Goal: Contribute content: Contribute content

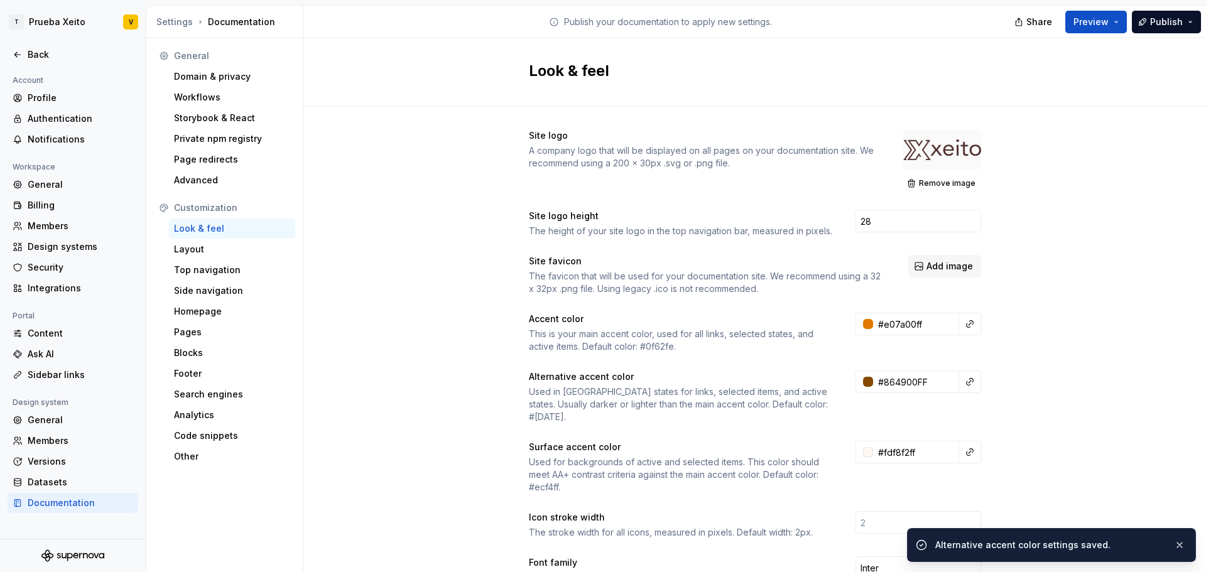
scroll to position [63, 0]
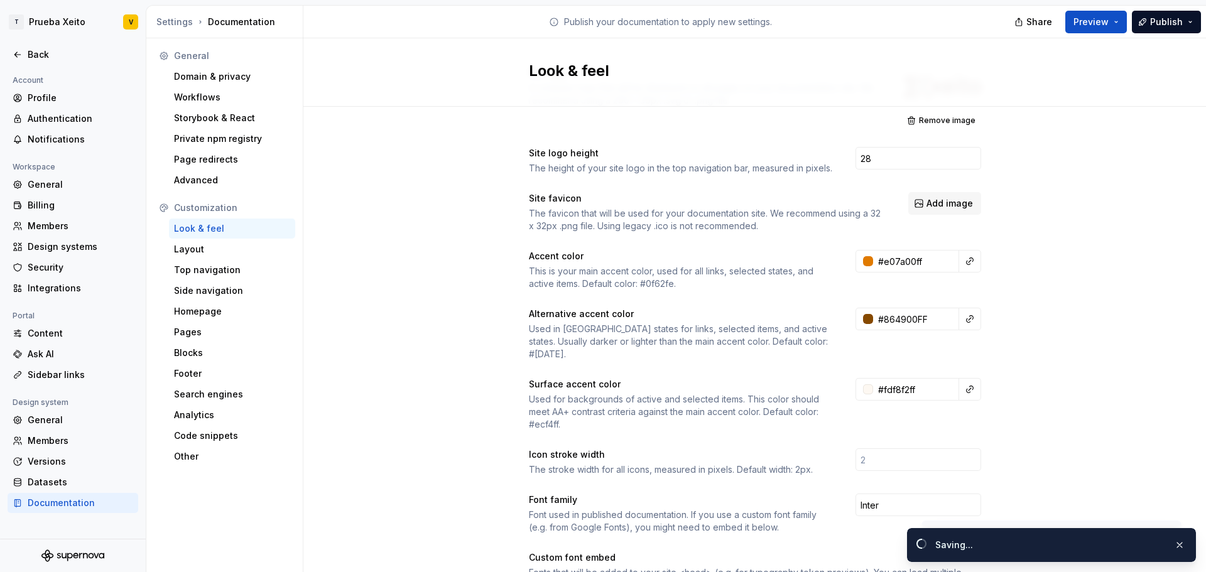
click at [903, 172] on div "Site logo height The height of your site logo in the top navigation bar, measur…" at bounding box center [755, 161] width 452 height 28
click at [888, 156] on input "28" at bounding box center [918, 158] width 126 height 23
type input "30"
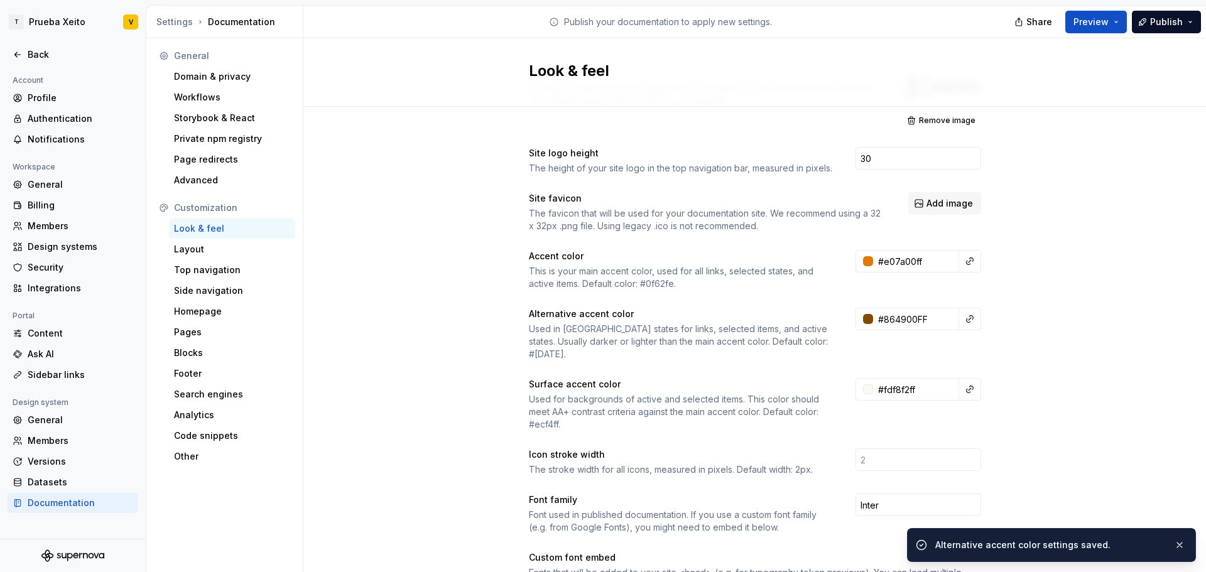
click at [1144, 133] on div "Site logo A company logo that will be displayed on all pages on your documentat…" at bounding box center [754, 518] width 902 height 948
click at [1116, 26] on button "Preview" at bounding box center [1096, 22] width 62 height 23
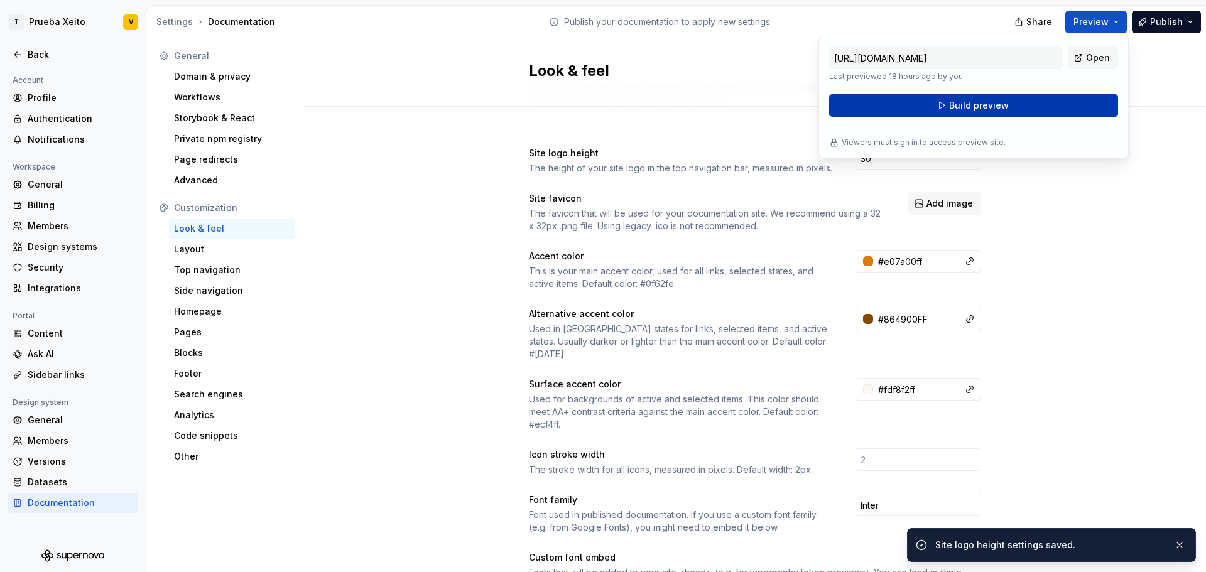
click at [970, 104] on span "Build preview" at bounding box center [979, 105] width 60 height 13
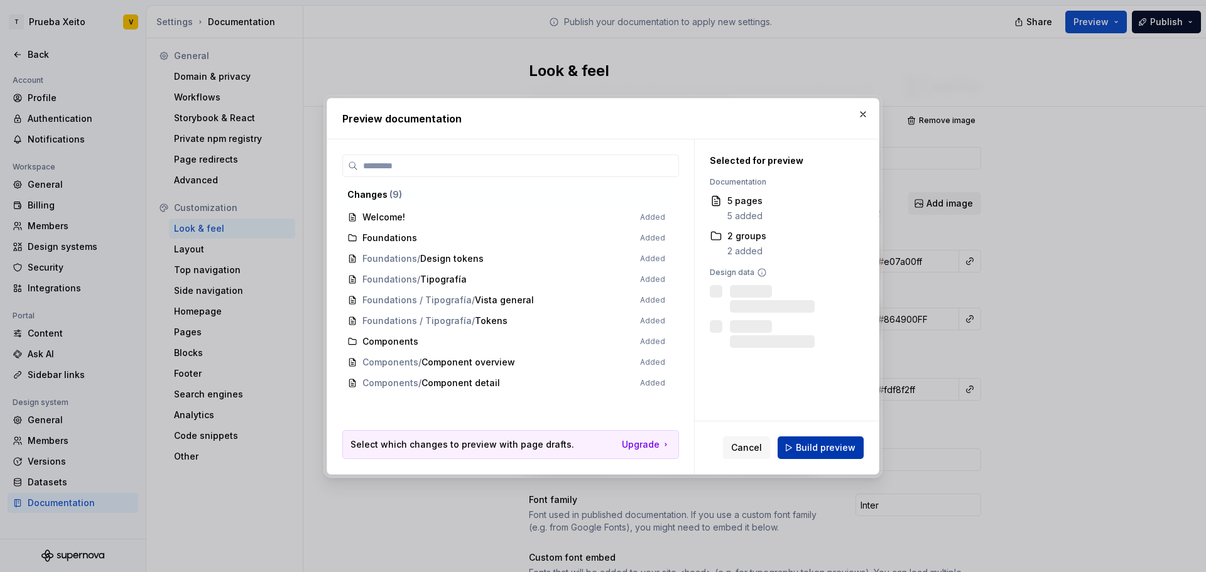
click at [830, 455] on button "Build preview" at bounding box center [820, 447] width 86 height 23
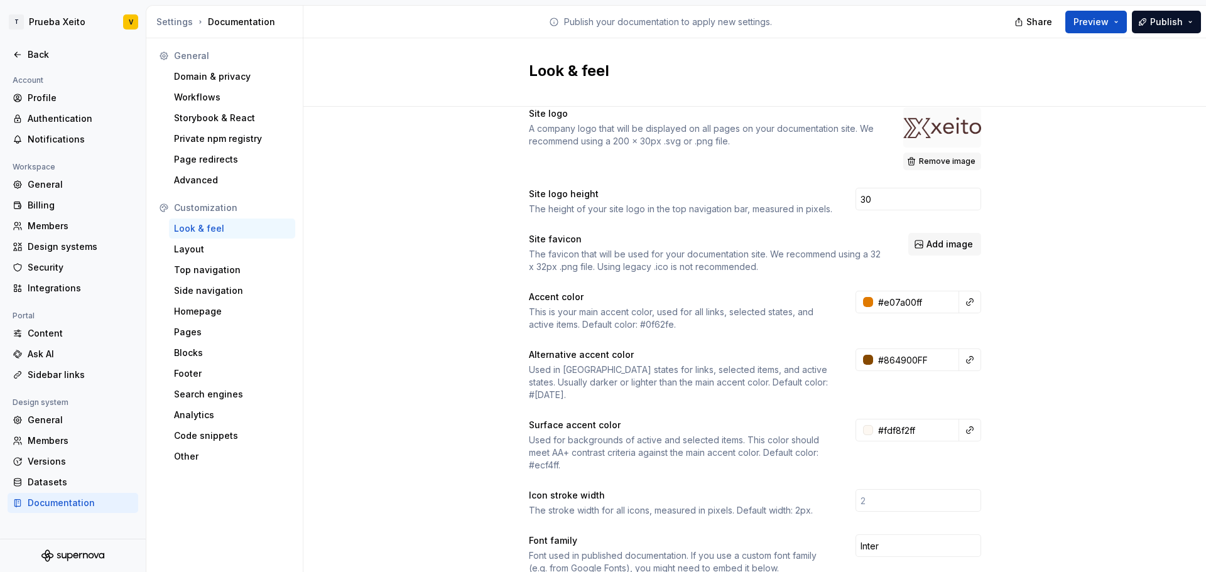
scroll to position [0, 0]
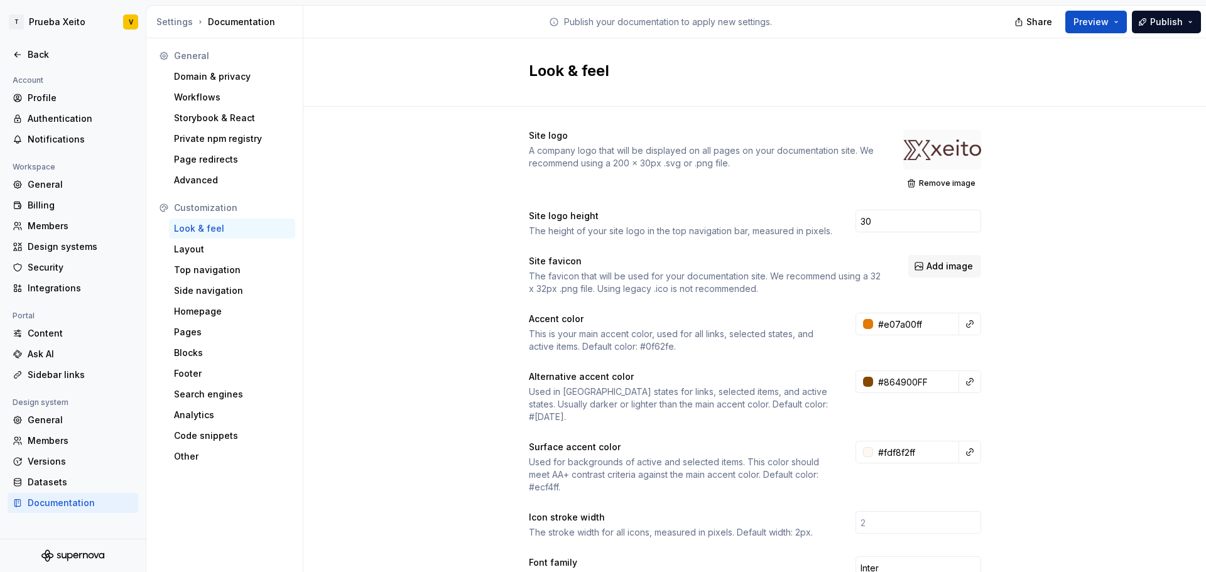
click at [943, 152] on div at bounding box center [942, 149] width 78 height 40
click at [941, 178] on span "Remove image" at bounding box center [947, 183] width 57 height 10
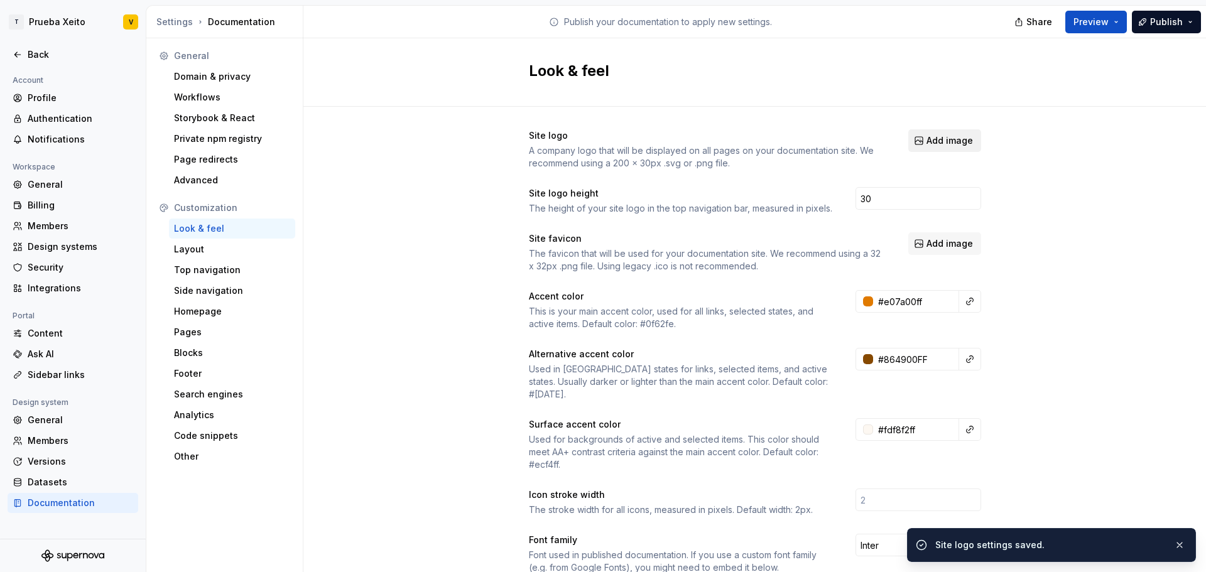
click at [932, 141] on span "Add image" at bounding box center [949, 140] width 46 height 13
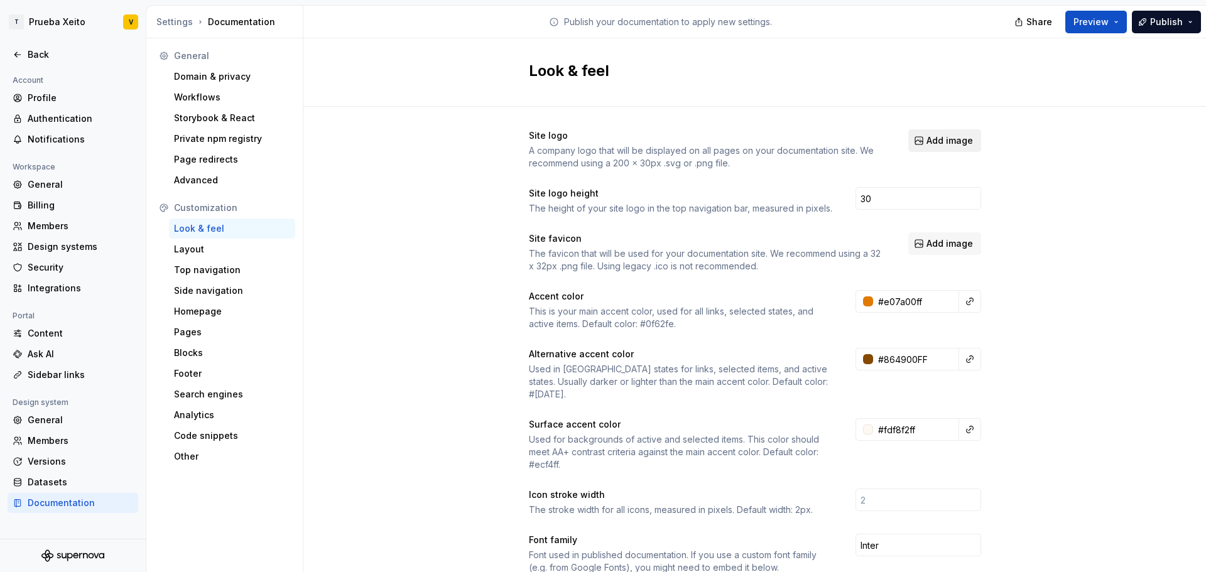
click at [941, 143] on span "Add image" at bounding box center [949, 140] width 46 height 13
click at [215, 266] on div "Top navigation" at bounding box center [232, 270] width 116 height 13
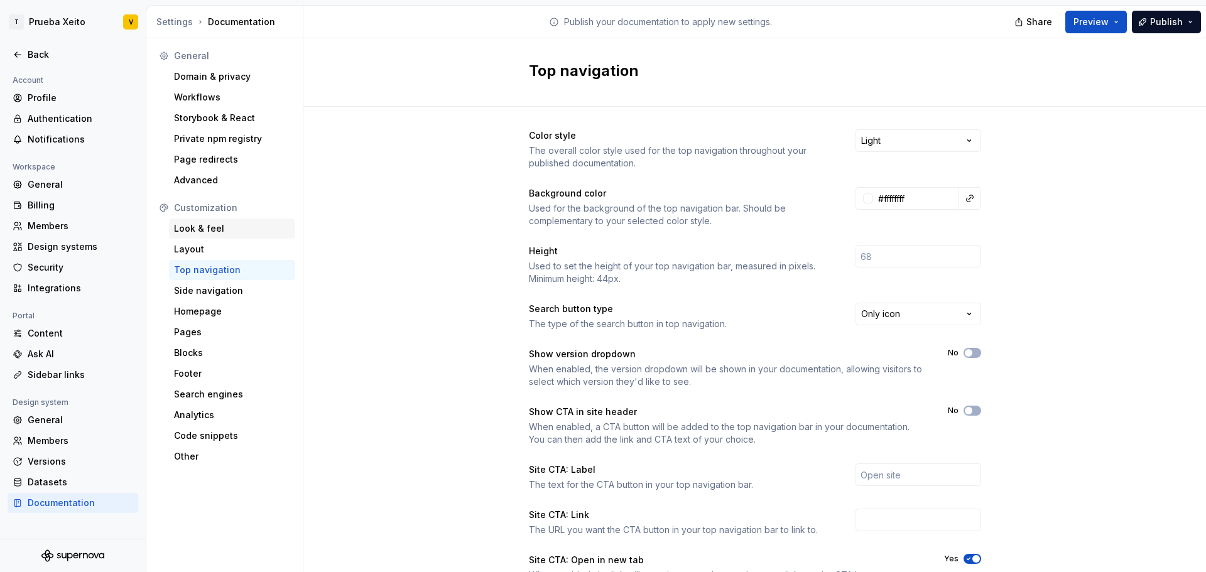
click at [220, 224] on div "Look & feel" at bounding box center [232, 228] width 116 height 13
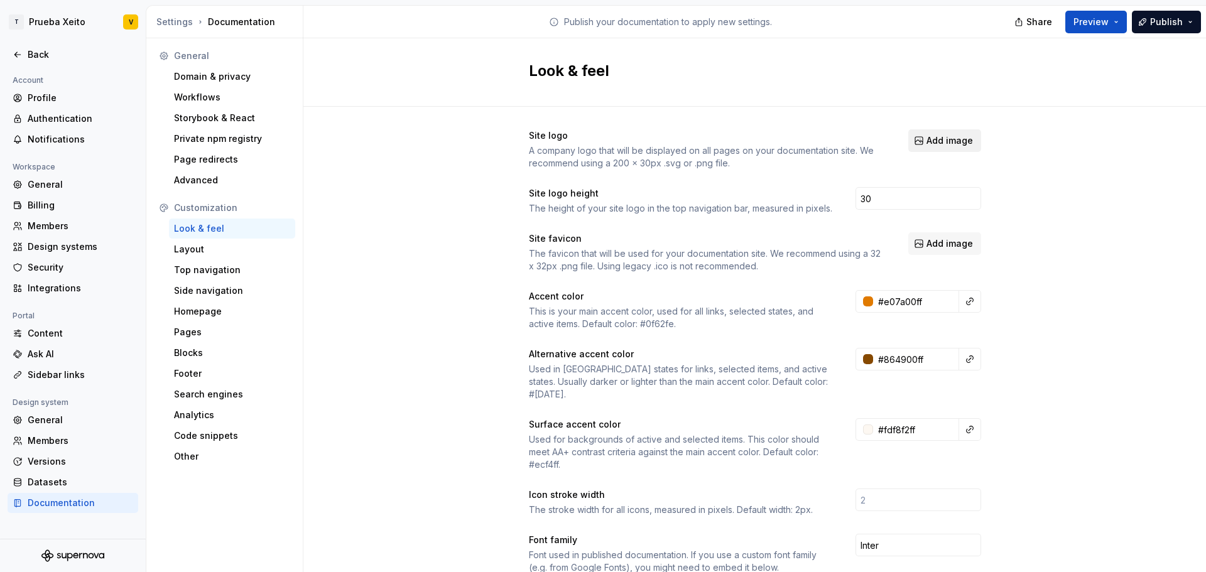
click at [944, 138] on span "Add image" at bounding box center [949, 140] width 46 height 13
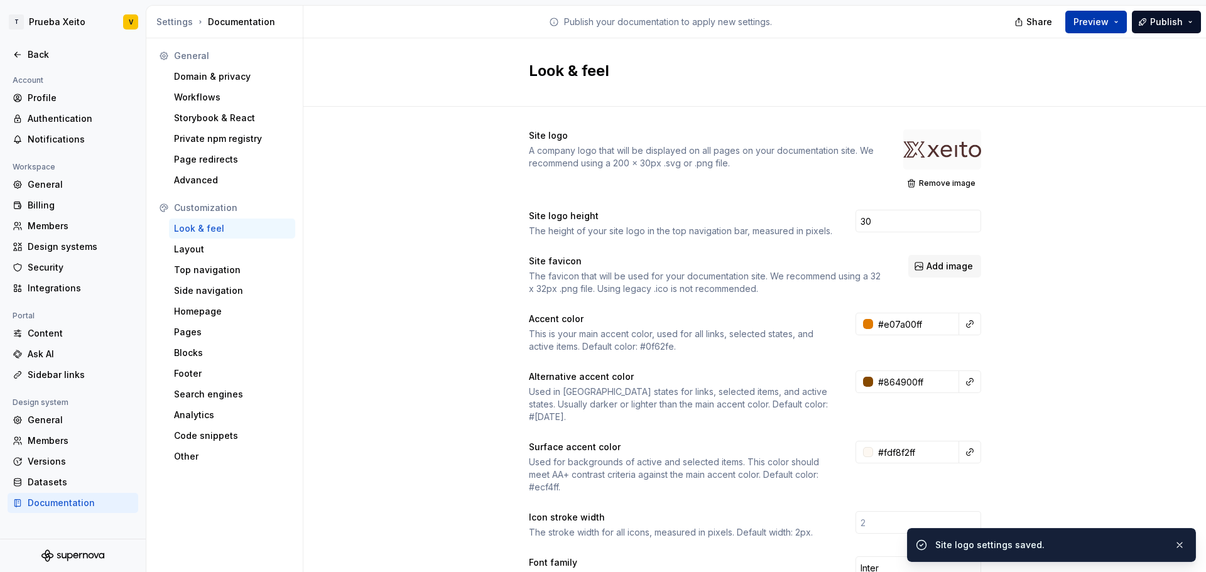
click at [1120, 21] on button "Preview" at bounding box center [1096, 22] width 62 height 23
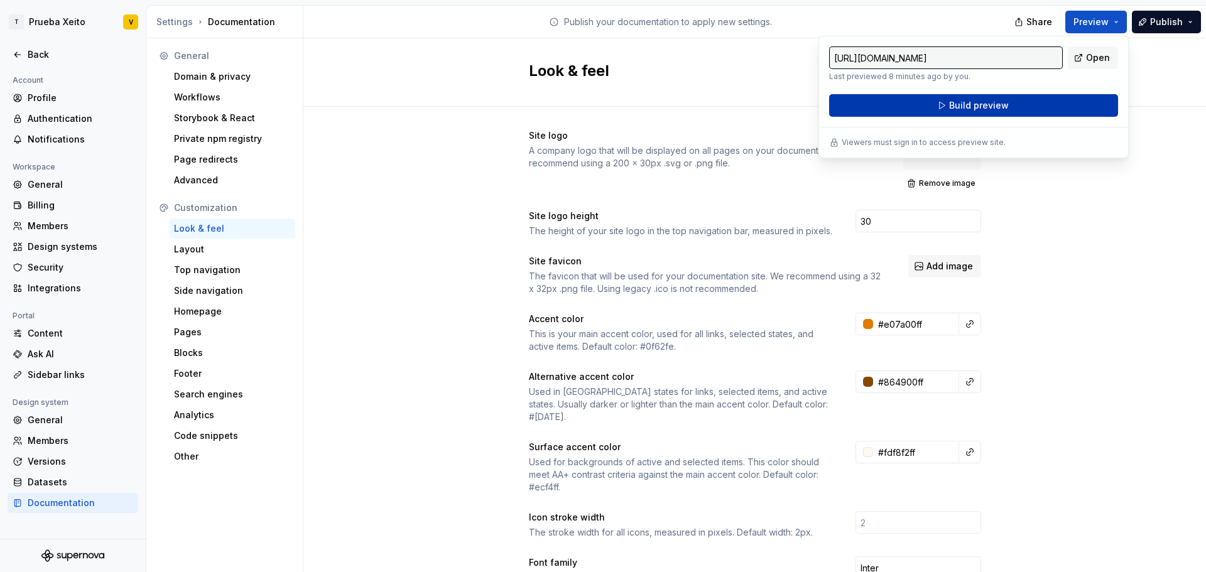
click at [1029, 106] on button "Build preview" at bounding box center [973, 105] width 289 height 23
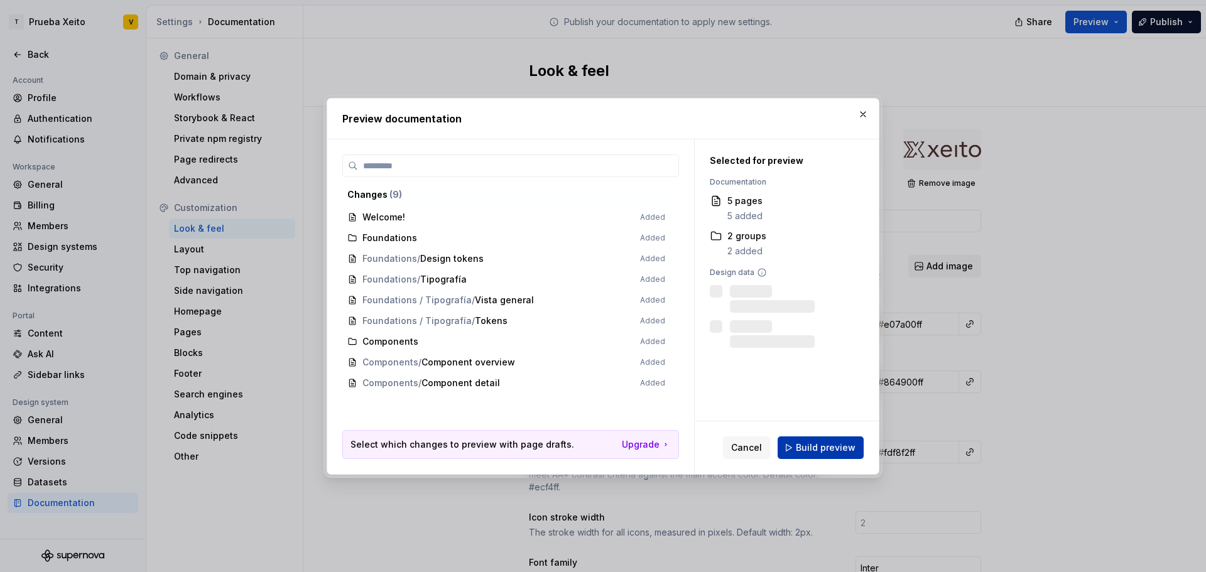
click at [842, 447] on span "Build preview" at bounding box center [826, 447] width 60 height 13
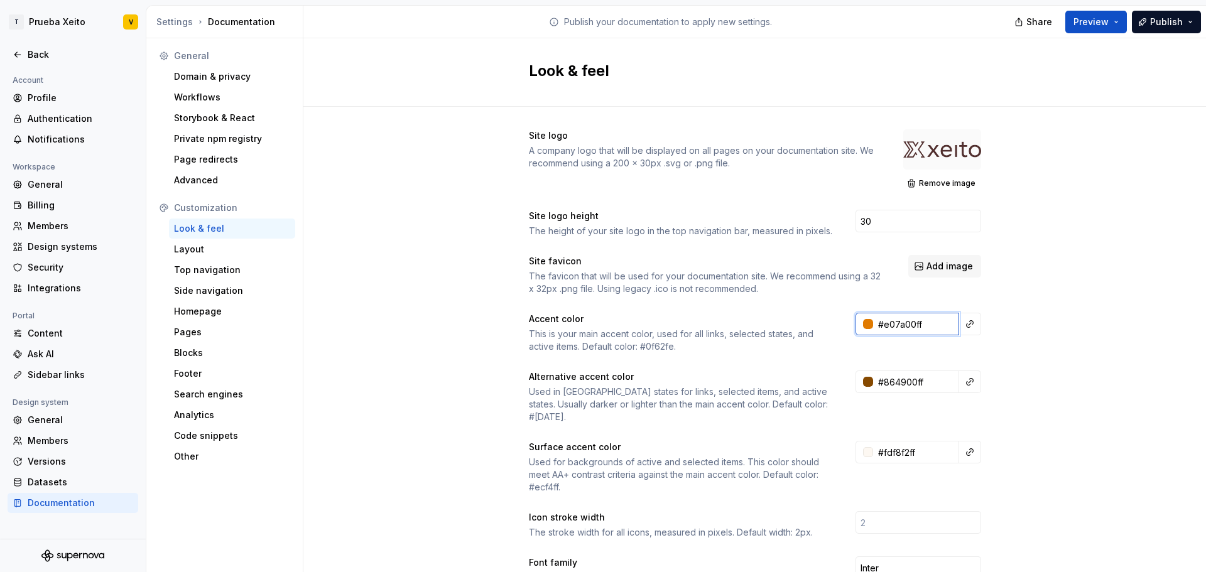
click at [896, 320] on input "#e07a00ff" at bounding box center [916, 324] width 86 height 23
paste input "FAD599"
click at [873, 325] on input "FAD599" at bounding box center [916, 324] width 86 height 23
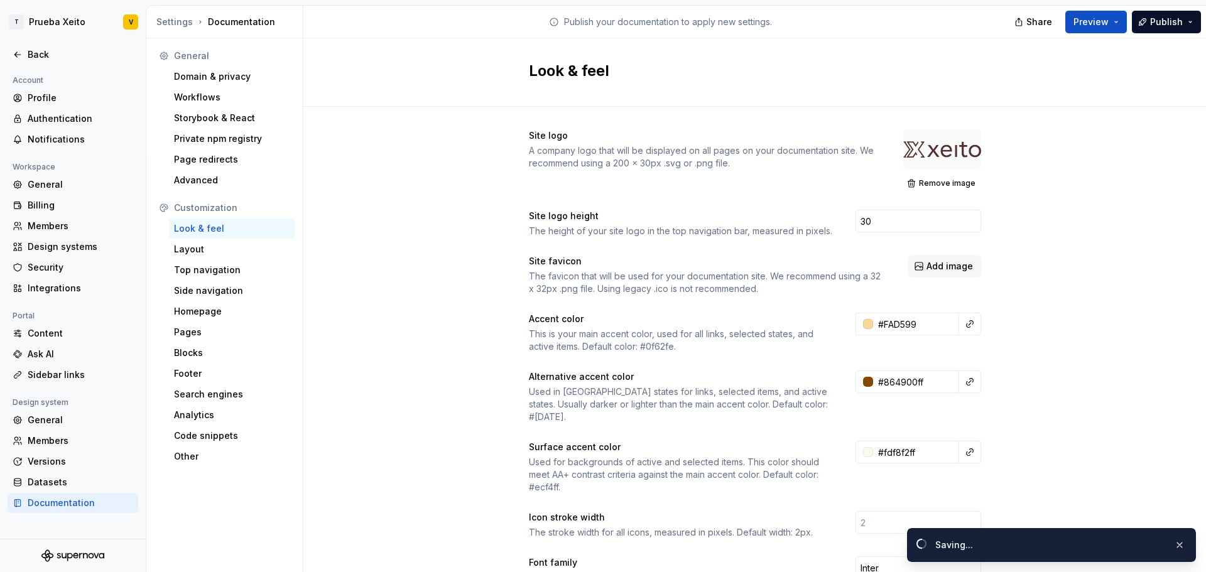
click at [1096, 268] on div "Site logo A company logo that will be displayed on all pages on your documentat…" at bounding box center [754, 581] width 902 height 948
type input "#fad599ff"
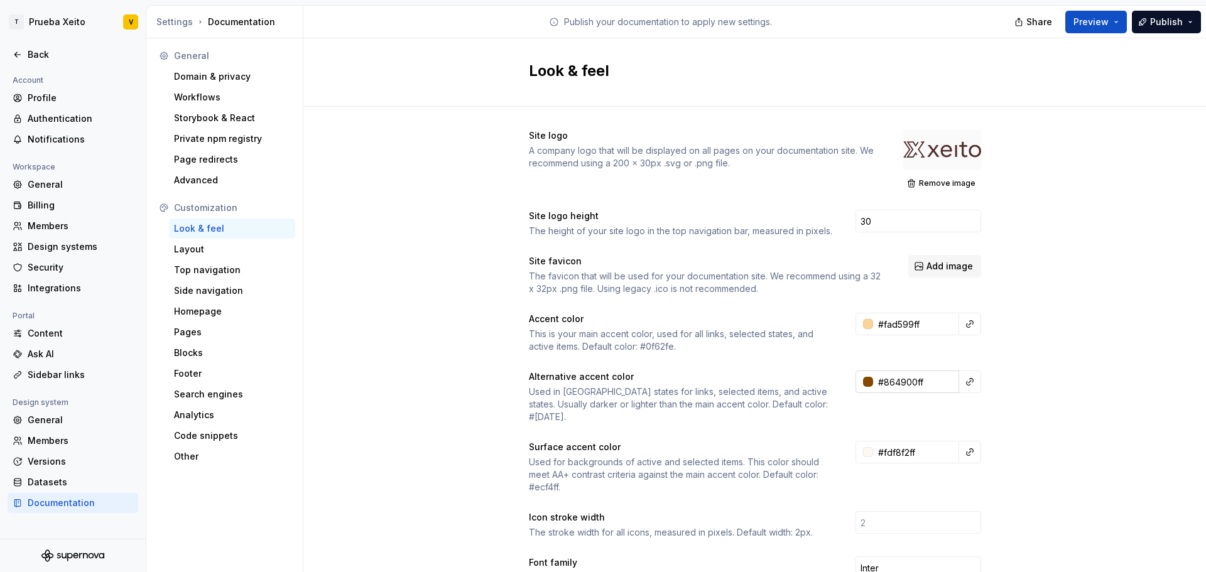
click at [911, 379] on input "#864900ff" at bounding box center [916, 382] width 86 height 23
type input "#864900FF"
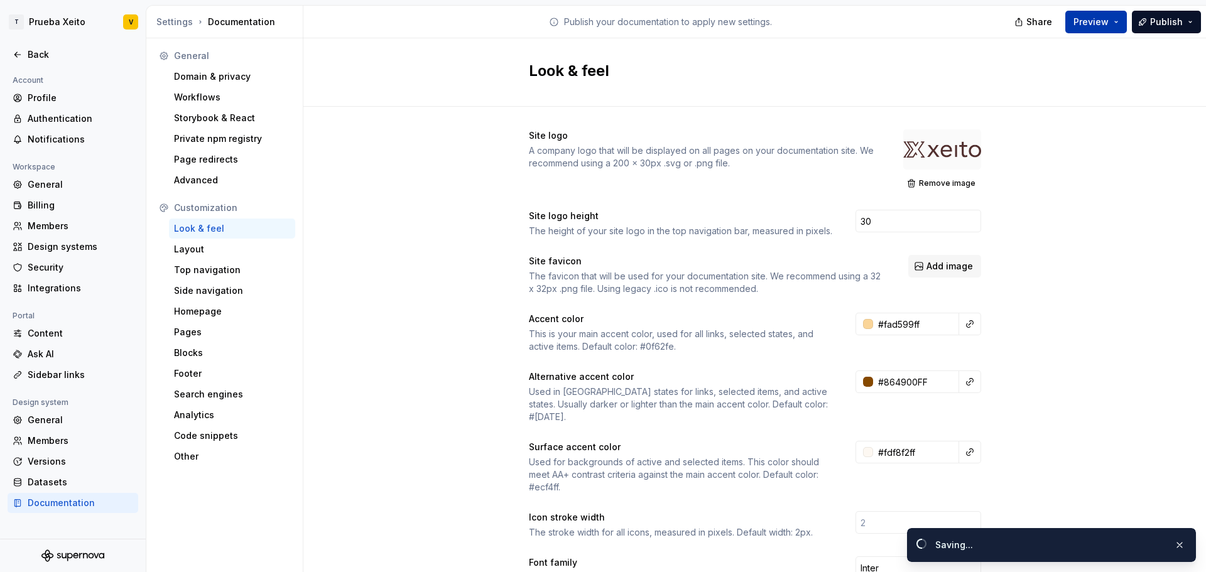
click at [1121, 12] on button "Preview" at bounding box center [1096, 22] width 62 height 23
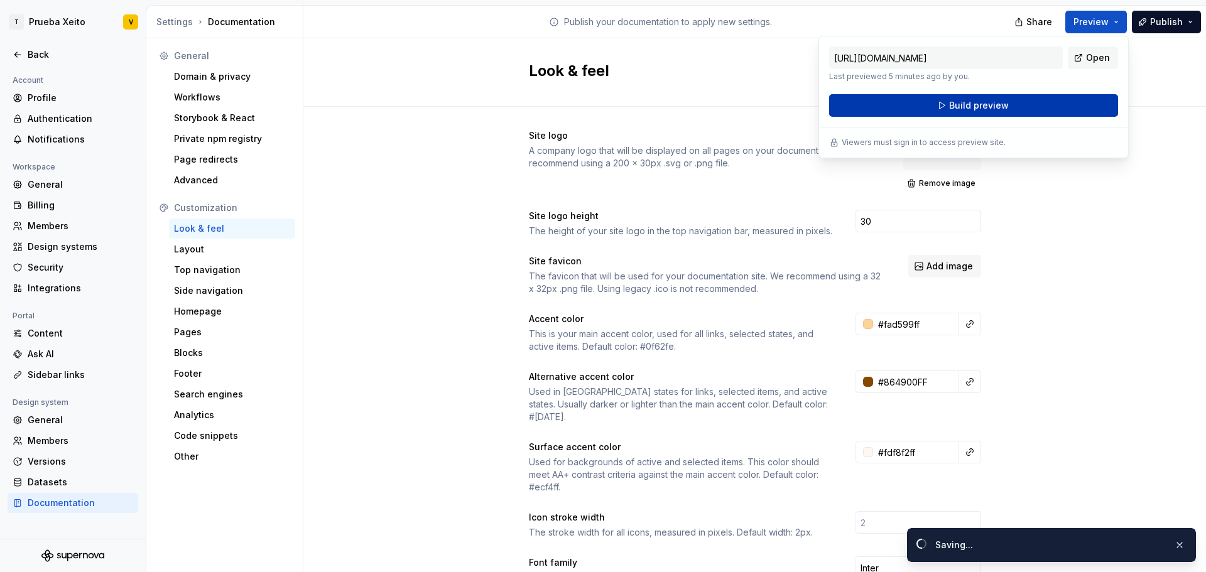
click at [1051, 103] on button "Build preview" at bounding box center [973, 105] width 289 height 23
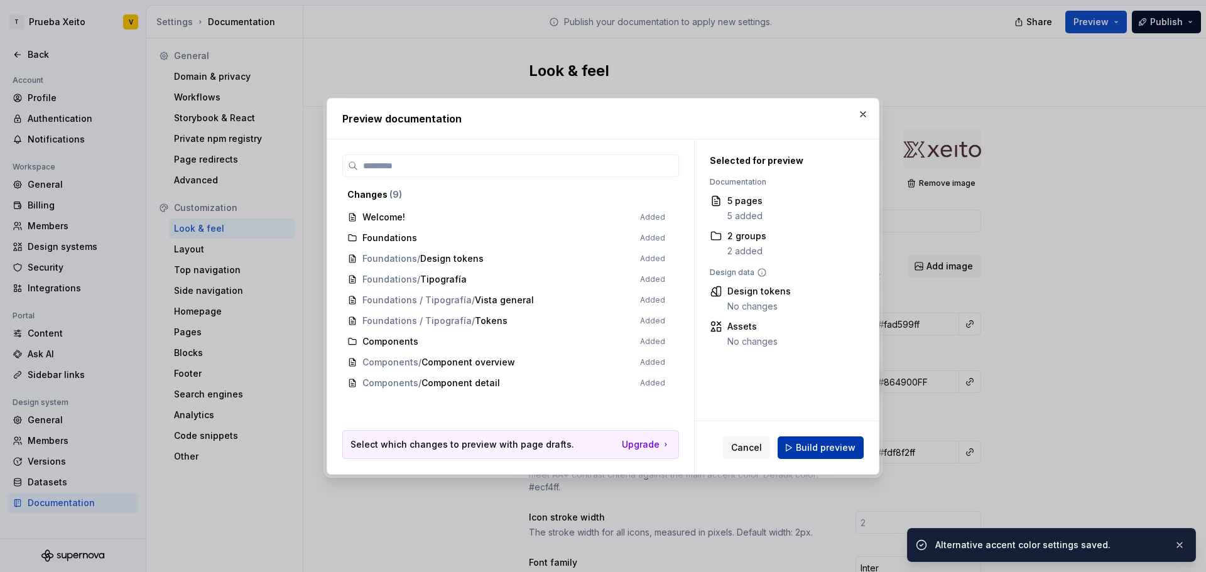
click at [837, 443] on span "Build preview" at bounding box center [826, 447] width 60 height 13
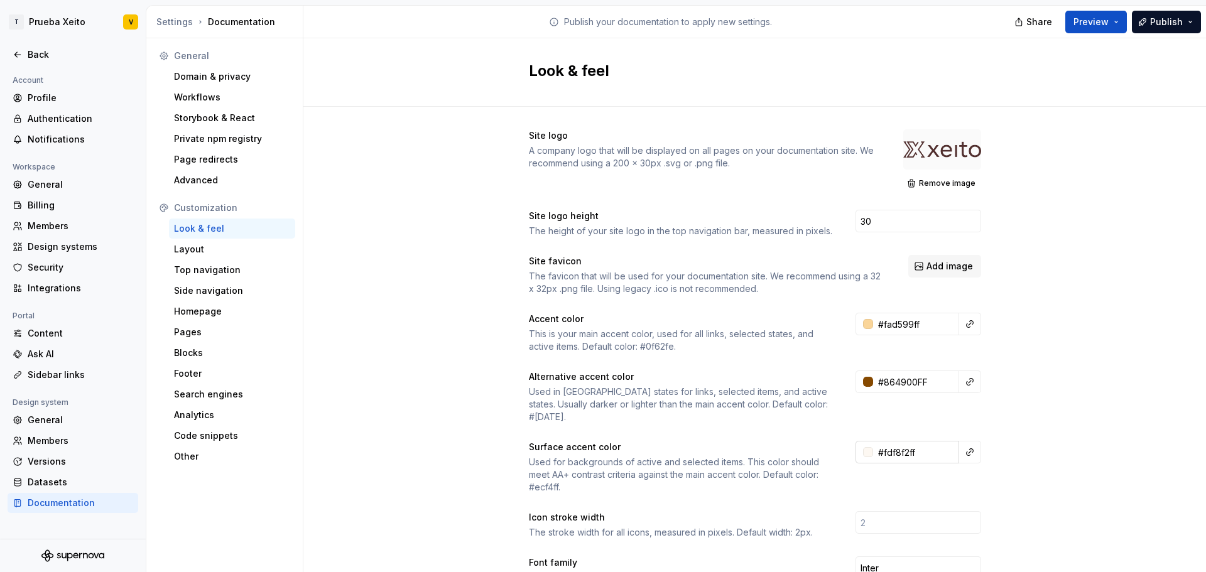
click at [913, 443] on input "#fdf8f2ff" at bounding box center [916, 452] width 86 height 23
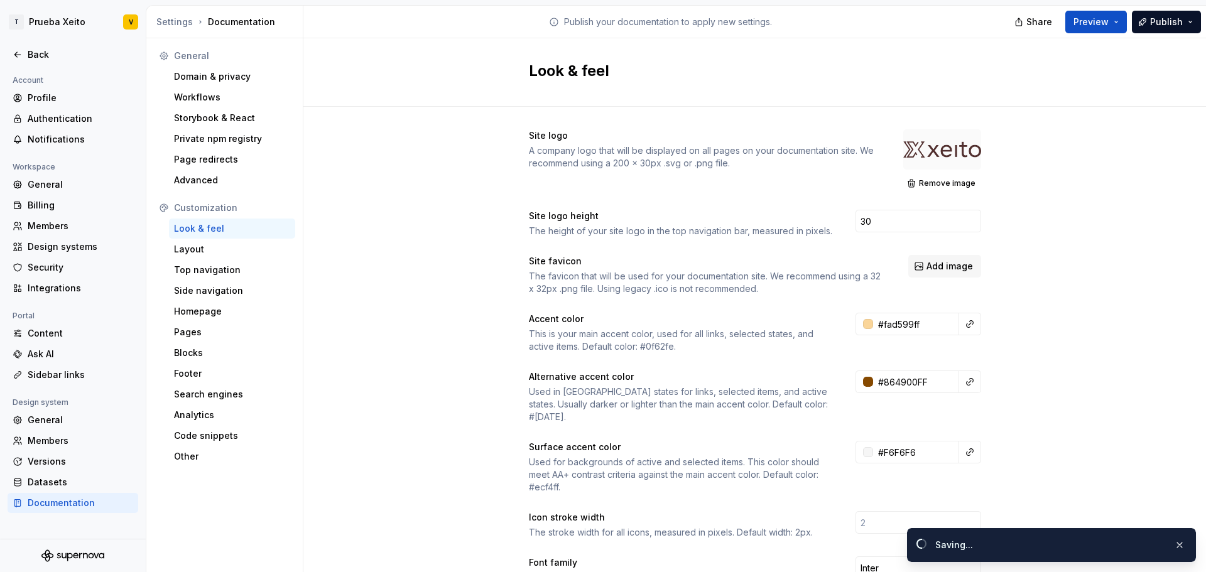
click at [1067, 366] on div "Site logo A company logo that will be displayed on all pages on your documentat…" at bounding box center [754, 581] width 902 height 948
type input "#f6f6f6ff"
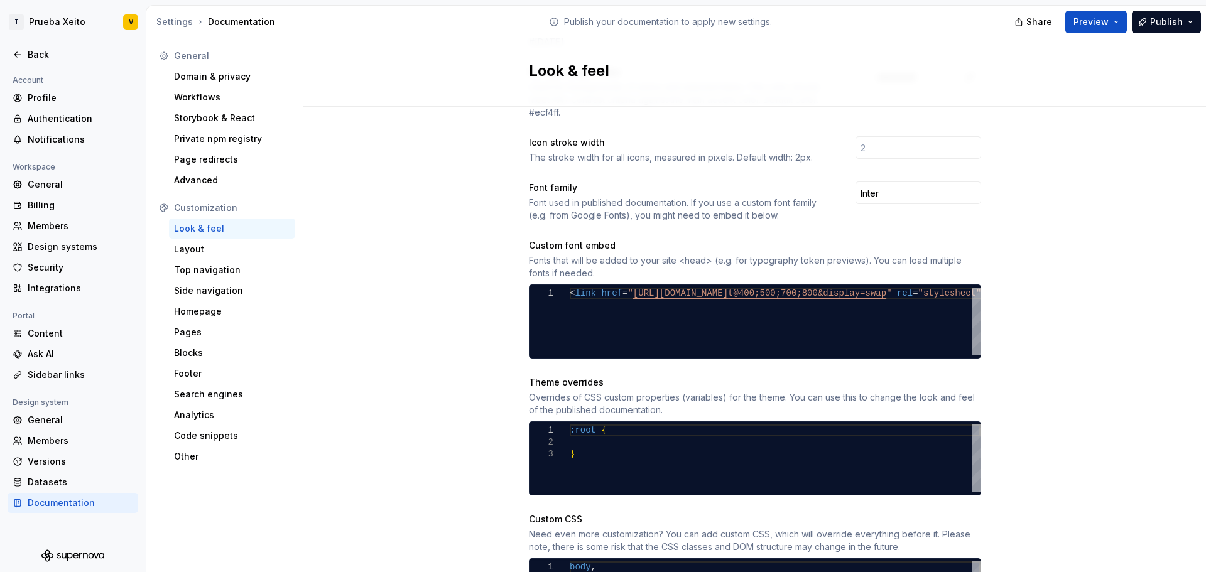
scroll to position [465, 0]
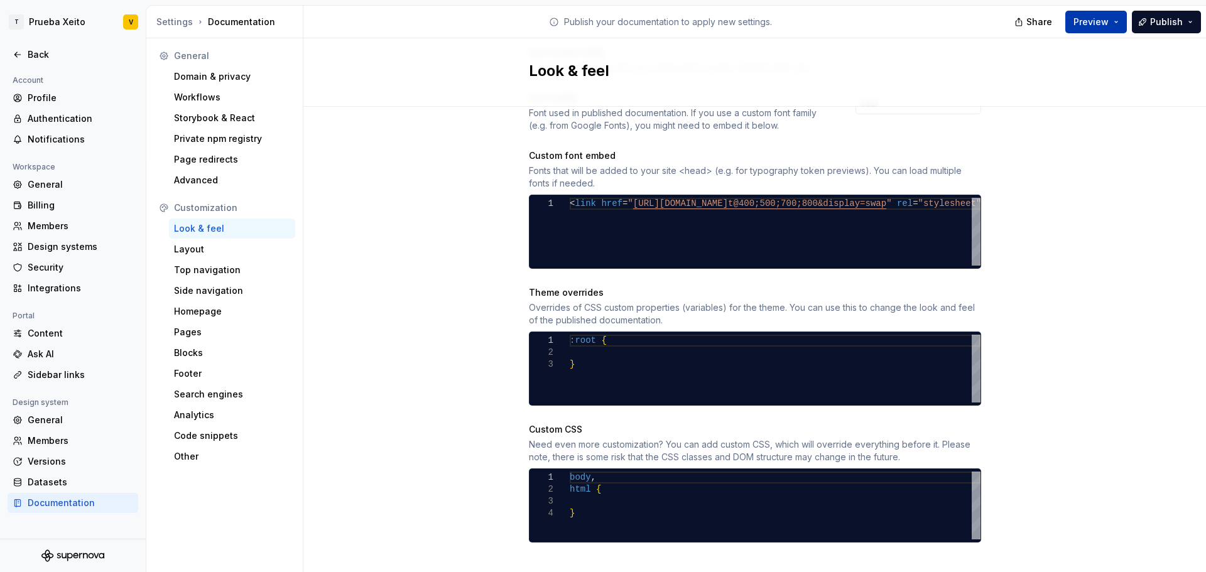
click at [1122, 21] on button "Preview" at bounding box center [1096, 22] width 62 height 23
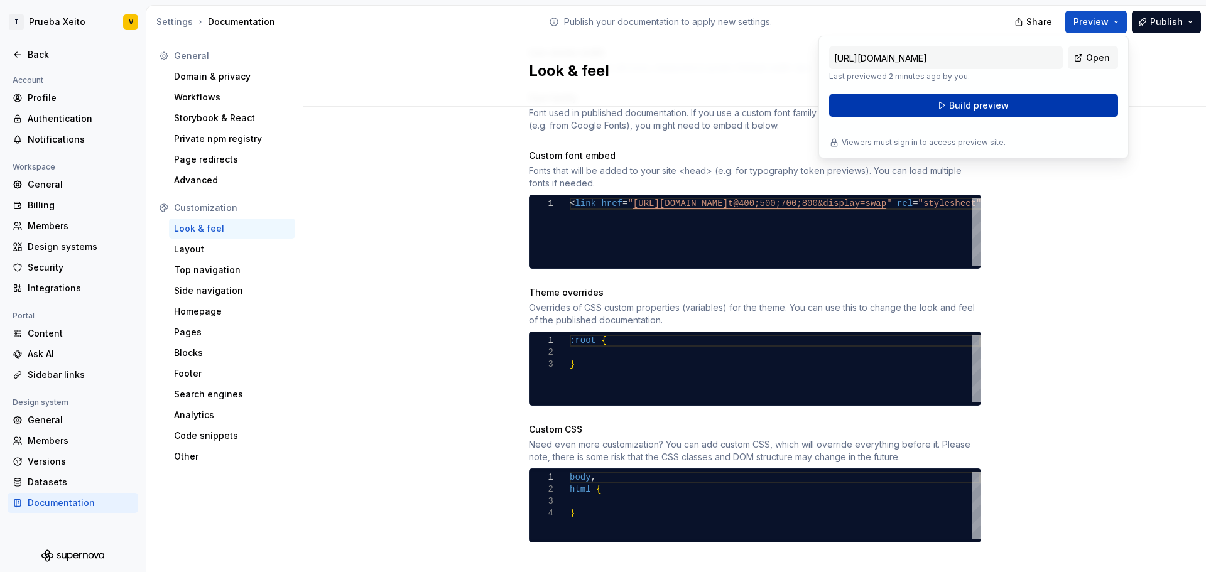
click at [996, 112] on button "Build preview" at bounding box center [973, 105] width 289 height 23
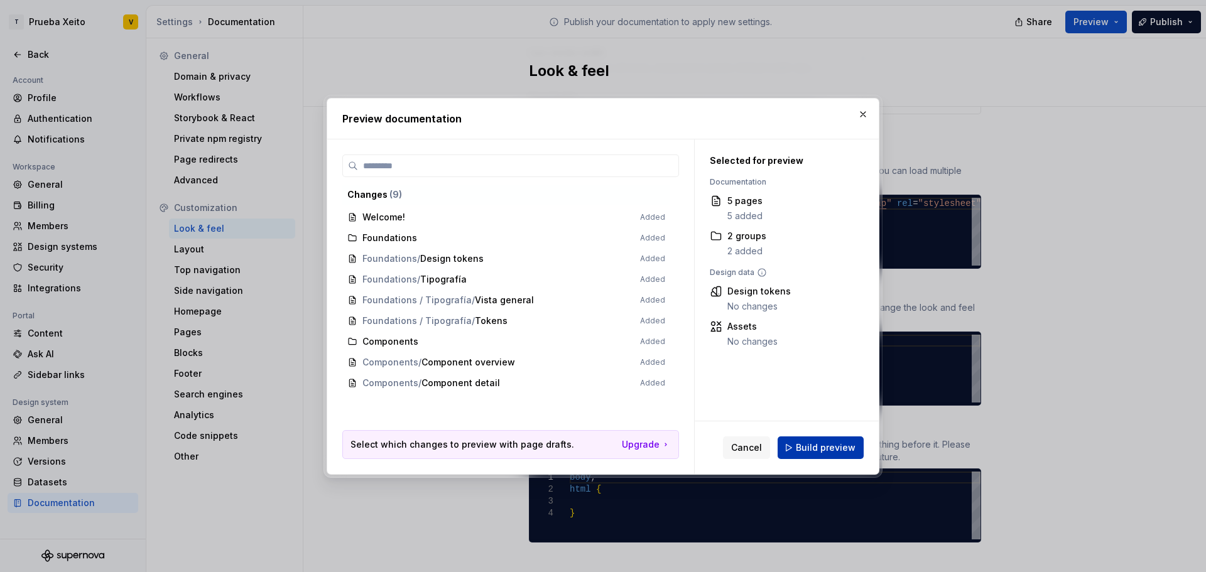
click at [814, 452] on span "Build preview" at bounding box center [826, 447] width 60 height 13
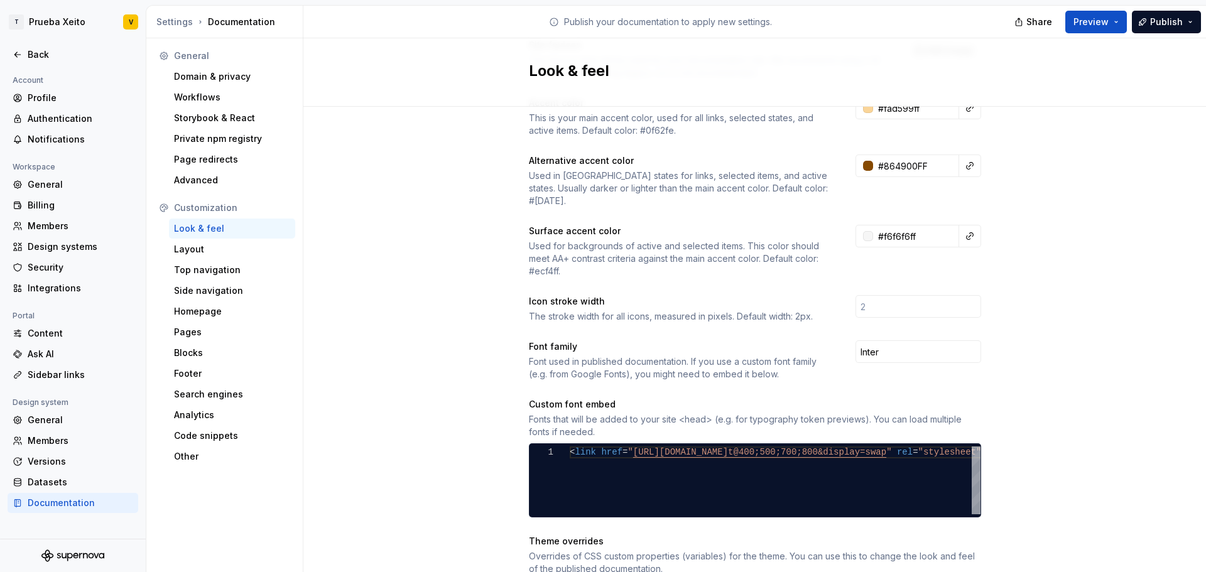
scroll to position [0, 0]
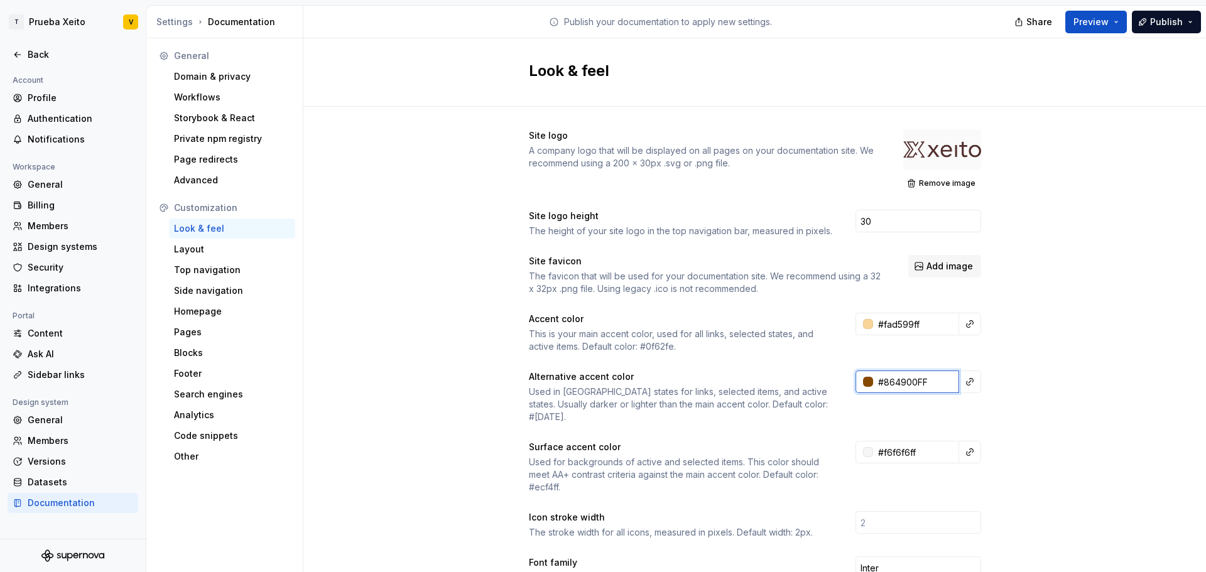
click at [891, 385] on input "#864900FF" at bounding box center [916, 382] width 86 height 23
click at [891, 381] on input "#864900FF" at bounding box center [916, 382] width 86 height 23
drag, startPoint x: 880, startPoint y: 384, endPoint x: 948, endPoint y: 379, distance: 67.3
click at [948, 379] on input "#864900FF" at bounding box center [916, 382] width 86 height 23
paste input "E07A00"
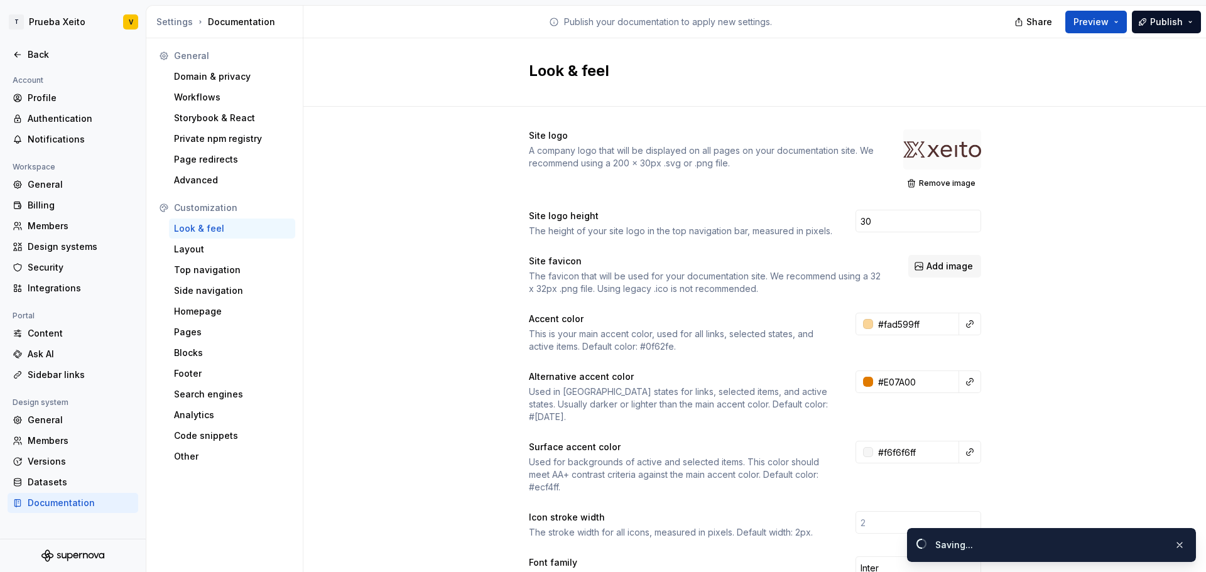
click at [1097, 348] on div "Site logo A company logo that will be displayed on all pages on your documentat…" at bounding box center [754, 581] width 902 height 948
type input "#e07a00ff"
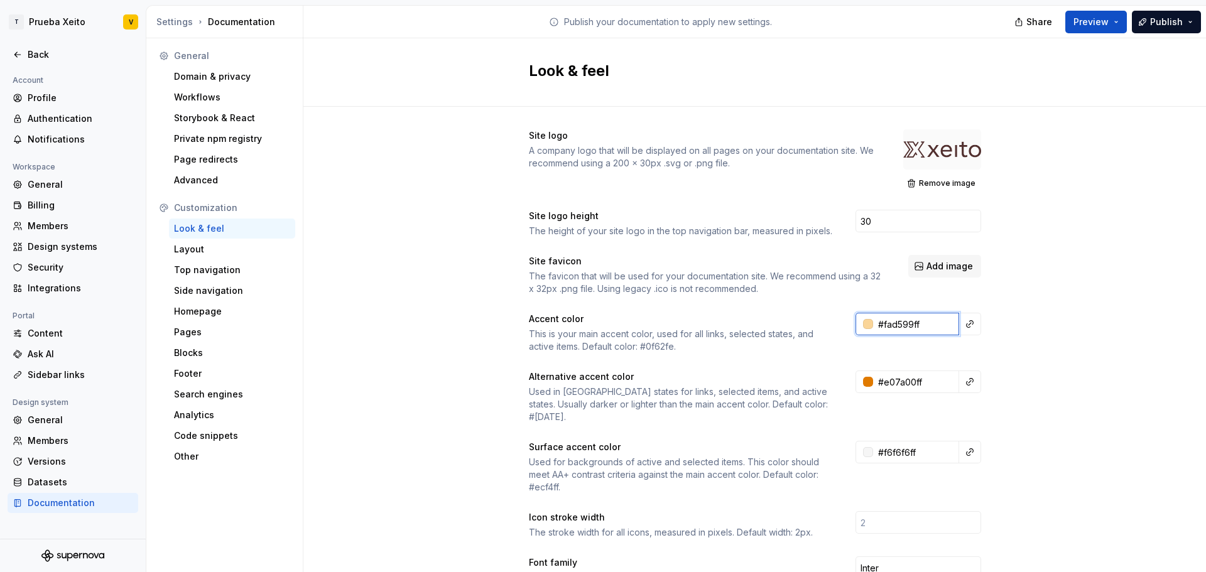
click at [889, 328] on input "#fad599ff" at bounding box center [916, 324] width 86 height 23
click at [875, 324] on input "#fad599ff" at bounding box center [916, 324] width 86 height 23
click at [879, 325] on input "#fad599ff" at bounding box center [916, 324] width 86 height 23
type input "#FAD599FF"
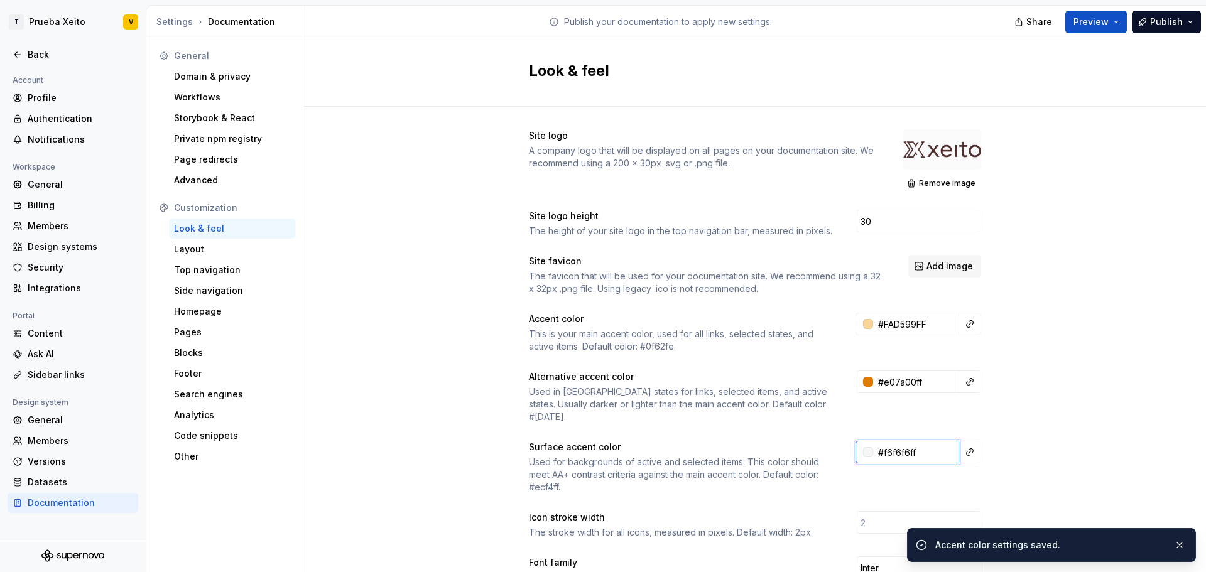
paste input "FDF8F2"
click at [1041, 425] on div "Site logo A company logo that will be displayed on all pages on your documentat…" at bounding box center [754, 581] width 902 height 948
type input "#fdf8f2ff"
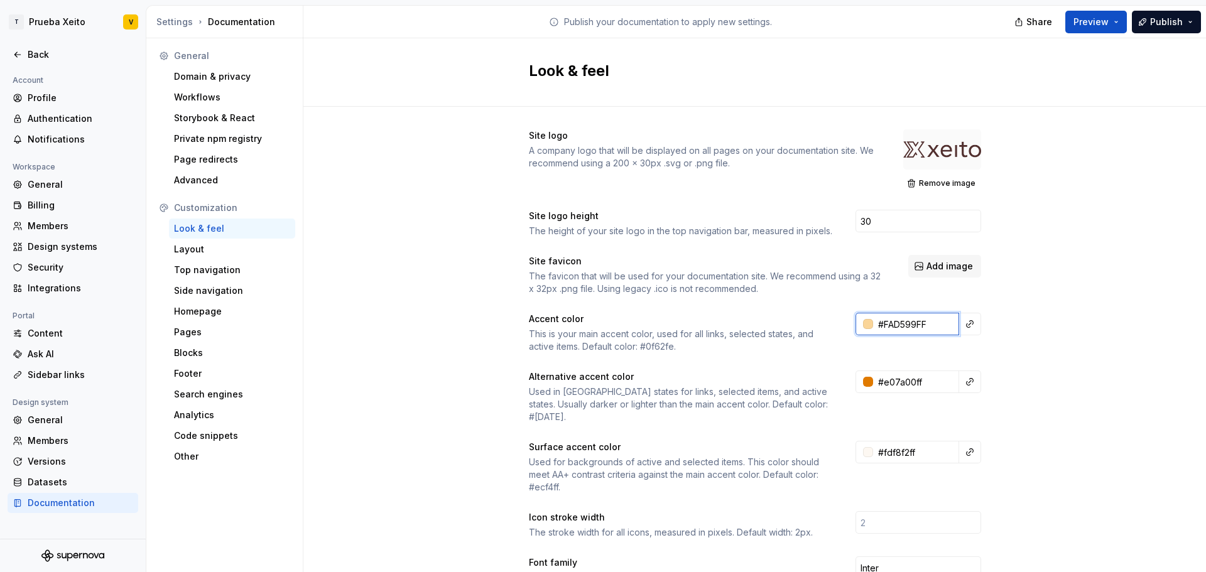
click at [877, 324] on input "#FAD599FF" at bounding box center [916, 324] width 86 height 23
drag, startPoint x: 877, startPoint y: 324, endPoint x: 992, endPoint y: 318, distance: 115.1
click at [992, 318] on div "Site logo A company logo that will be displayed on all pages on your documentat…" at bounding box center [754, 581] width 902 height 948
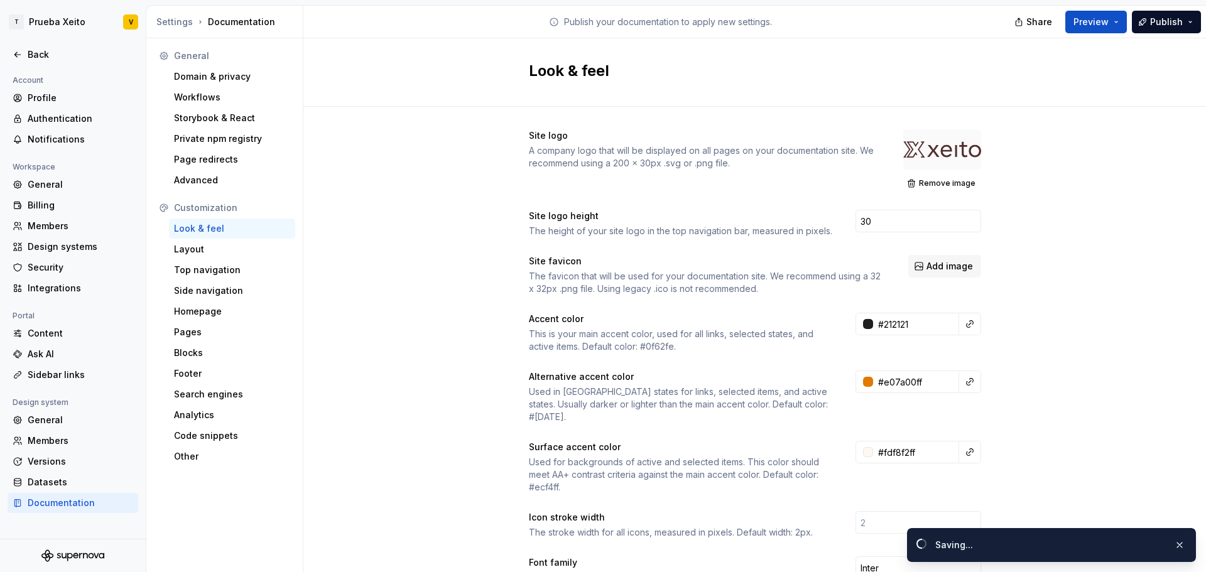
click at [992, 318] on div "Site logo A company logo that will be displayed on all pages on your documentat…" at bounding box center [754, 581] width 902 height 948
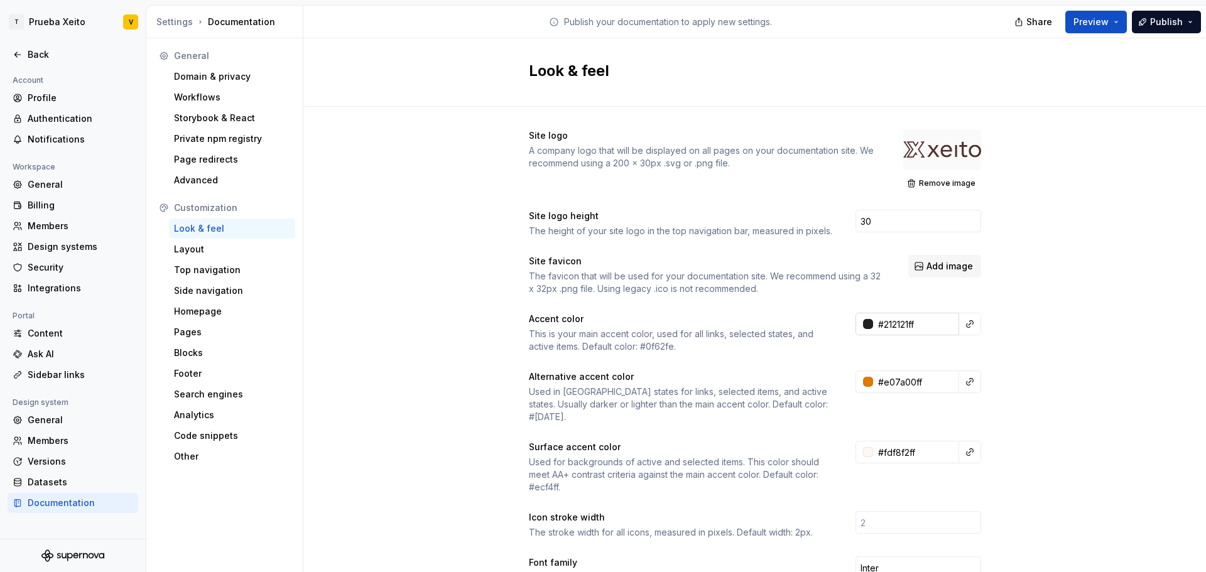
click at [889, 325] on input "#212121ff" at bounding box center [916, 324] width 86 height 23
paste input "512F2E"
click at [1010, 268] on div "Site logo A company logo that will be displayed on all pages on your documentat…" at bounding box center [754, 581] width 902 height 948
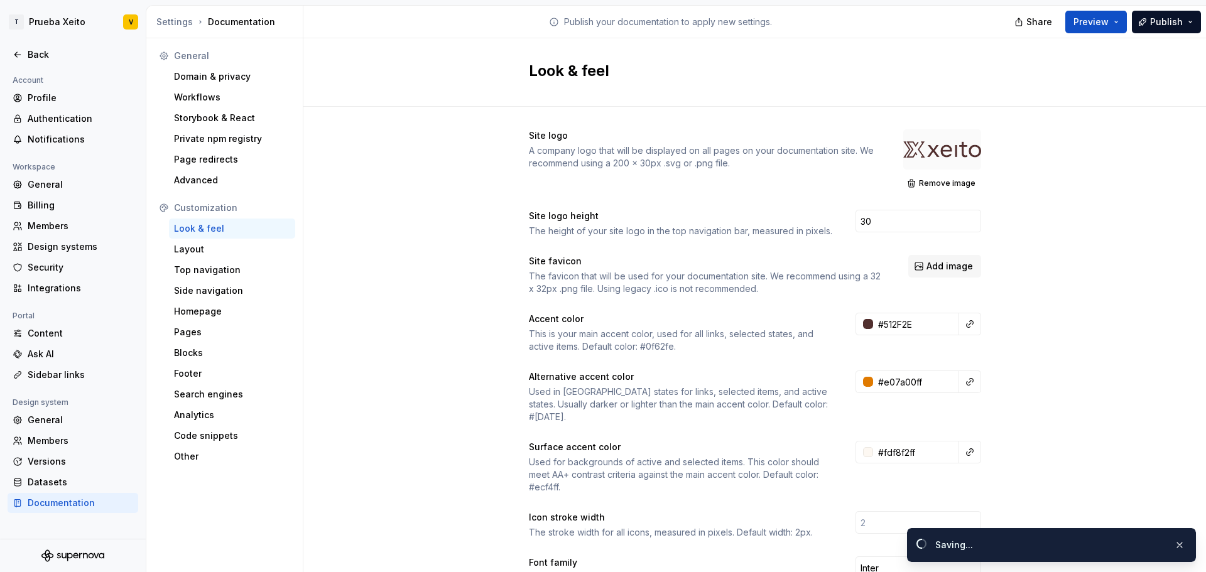
type input "#512f2eff"
click at [1124, 17] on button "Preview" at bounding box center [1096, 22] width 62 height 23
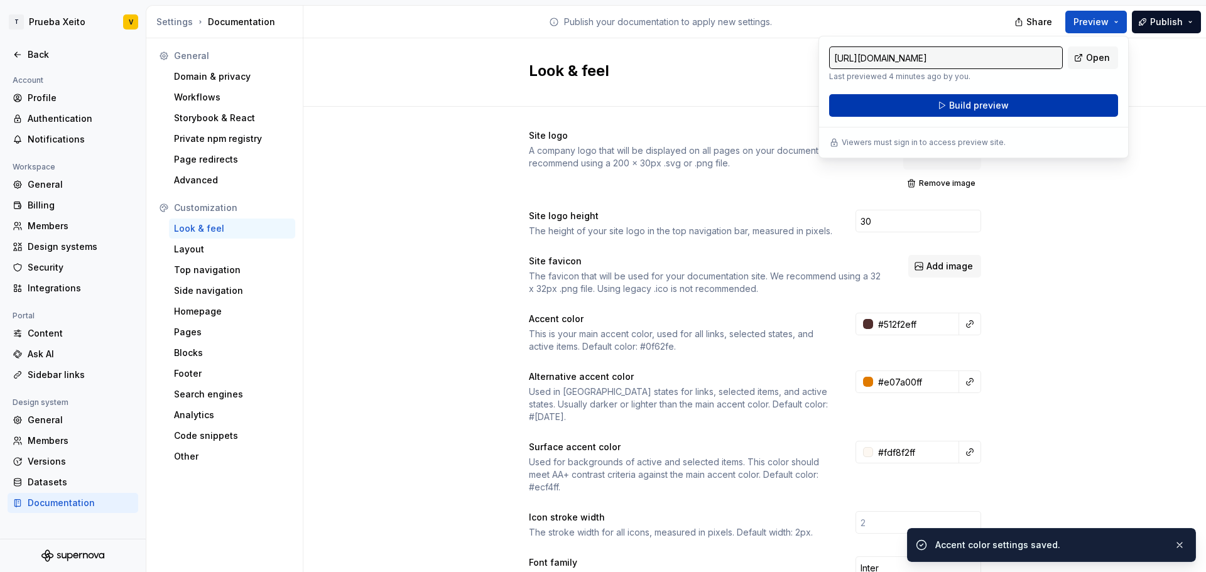
click at [1021, 106] on button "Build preview" at bounding box center [973, 105] width 289 height 23
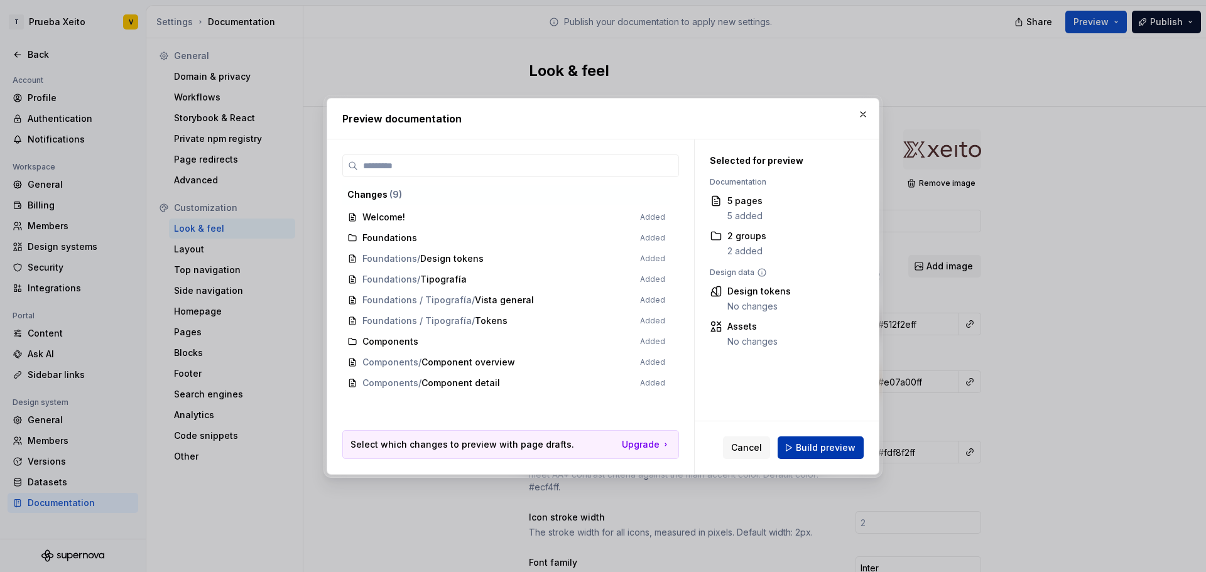
click at [819, 449] on span "Build preview" at bounding box center [826, 447] width 60 height 13
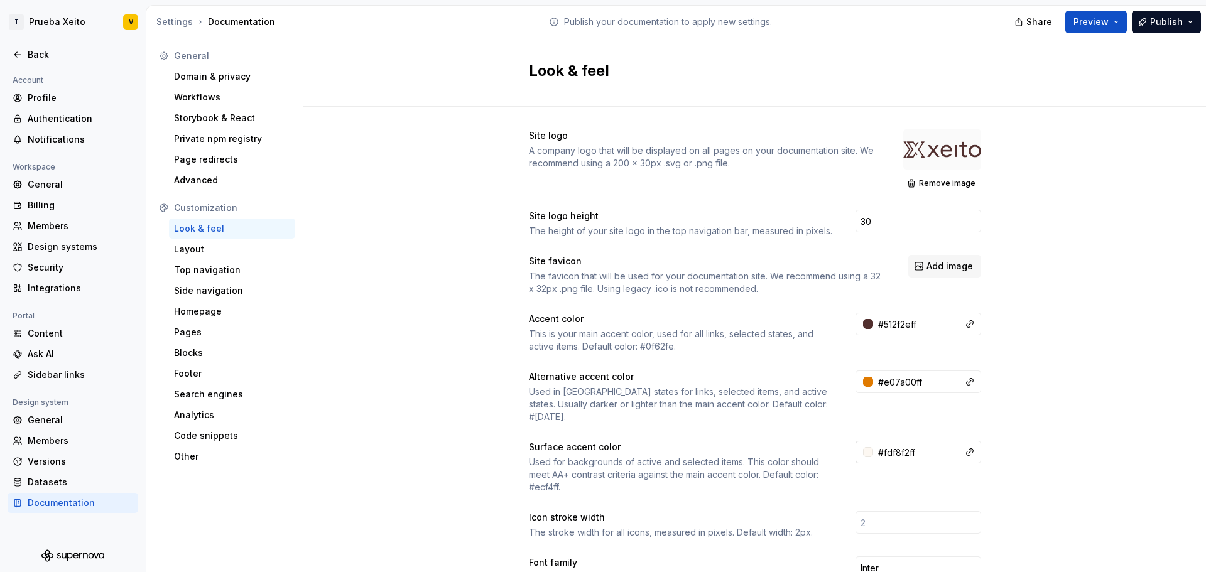
click at [903, 441] on input "#fdf8f2ff" at bounding box center [916, 452] width 86 height 23
paste input "F6F4F4"
click at [1078, 336] on div "Site logo A company logo that will be displayed on all pages on your documentat…" at bounding box center [754, 581] width 902 height 948
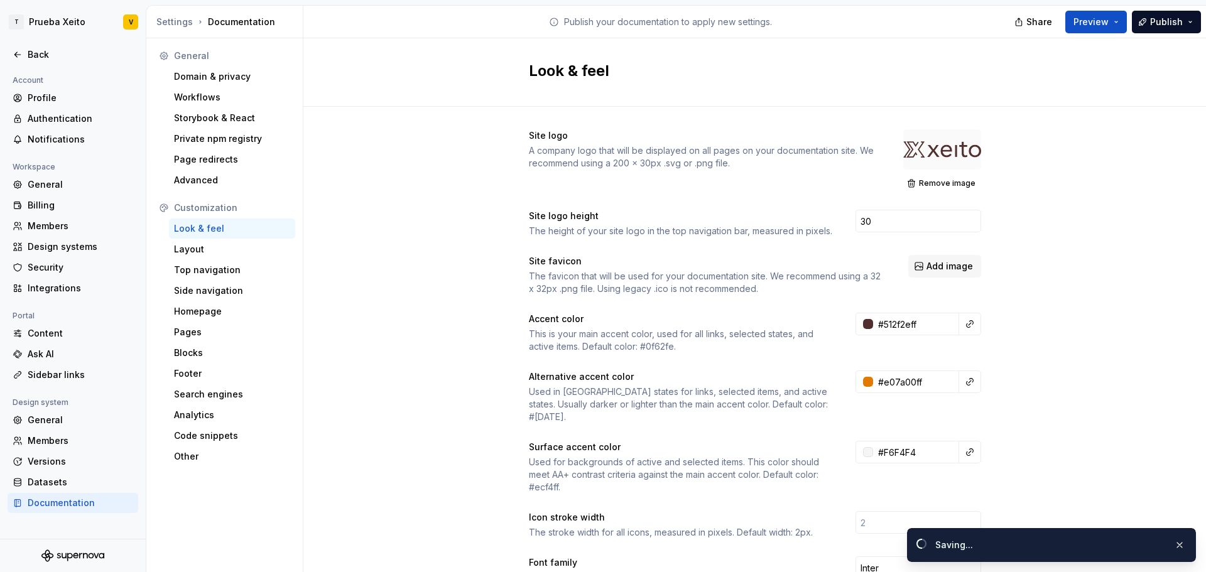
type input "#f6f4f4ff"
click at [1119, 19] on button "Preview" at bounding box center [1096, 22] width 62 height 23
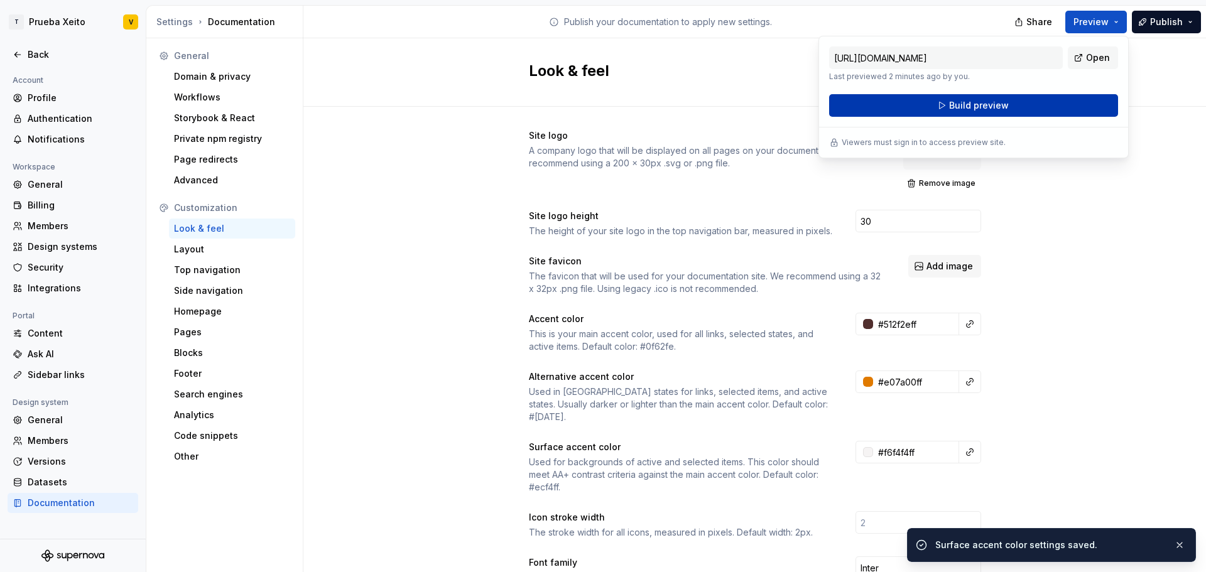
click at [1053, 97] on button "Build preview" at bounding box center [973, 105] width 289 height 23
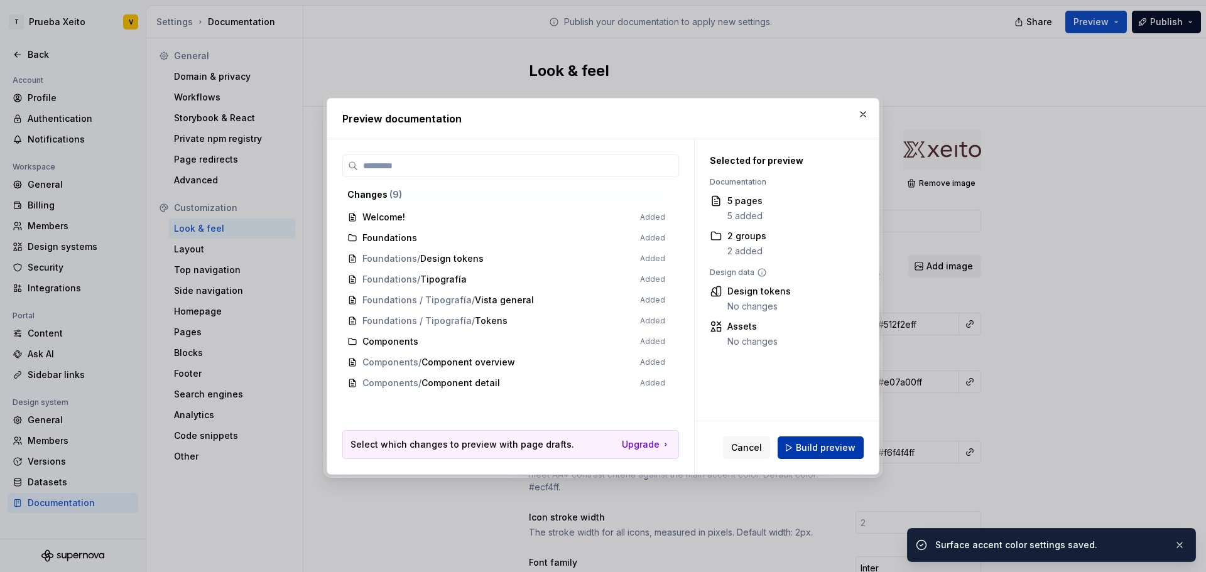
click at [838, 453] on span "Build preview" at bounding box center [826, 447] width 60 height 13
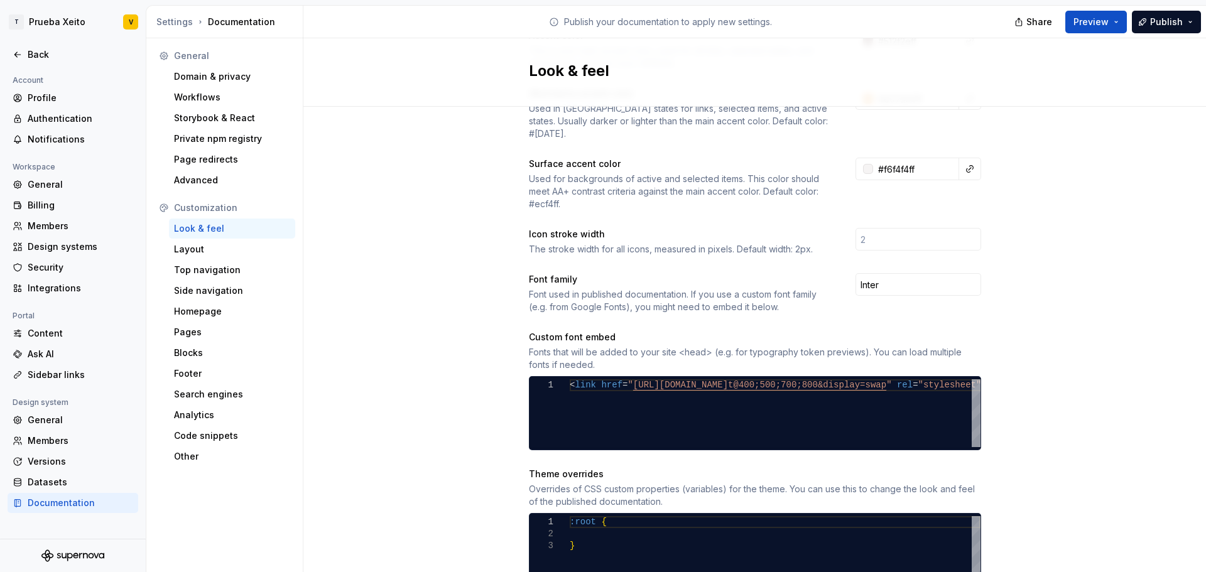
scroll to position [276, 0]
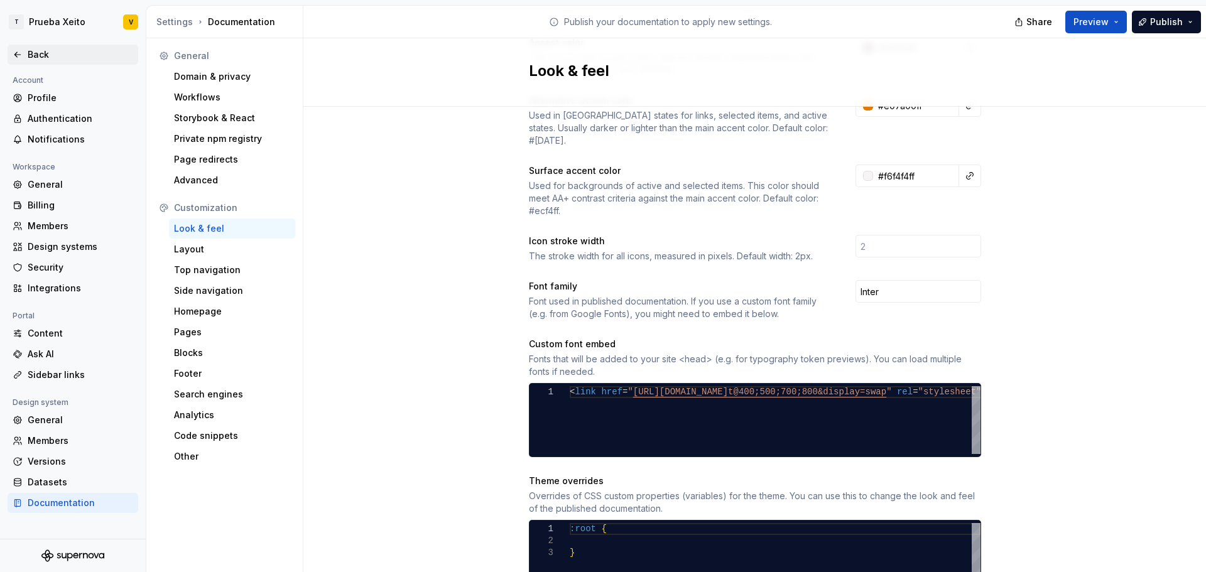
click at [45, 53] on div "Back" at bounding box center [81, 54] width 106 height 13
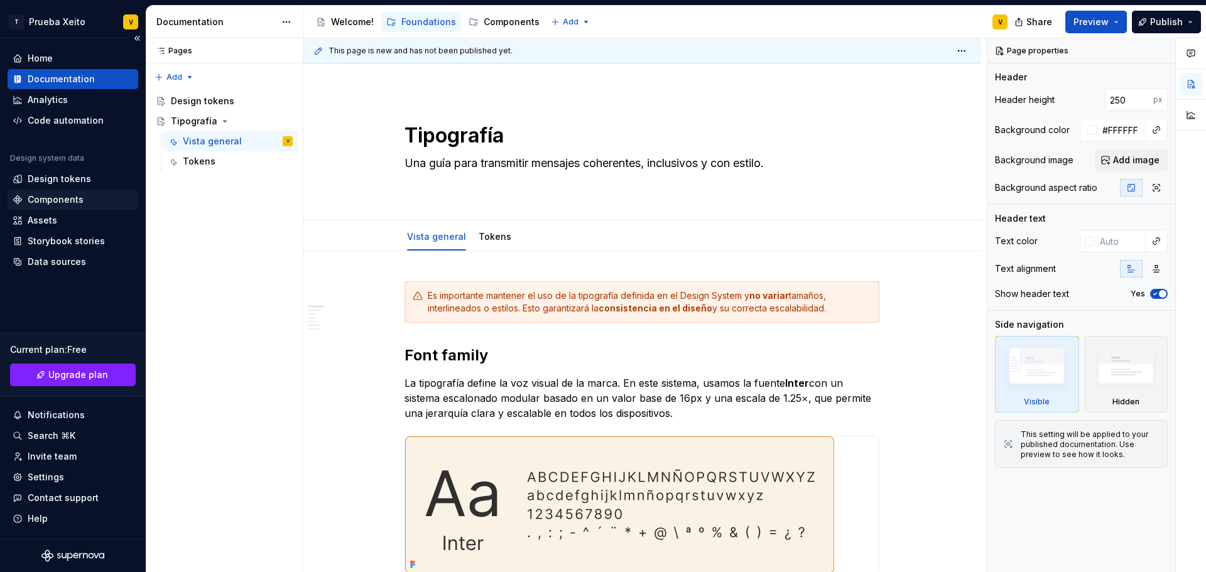
click at [49, 190] on div "Components" at bounding box center [73, 200] width 131 height 20
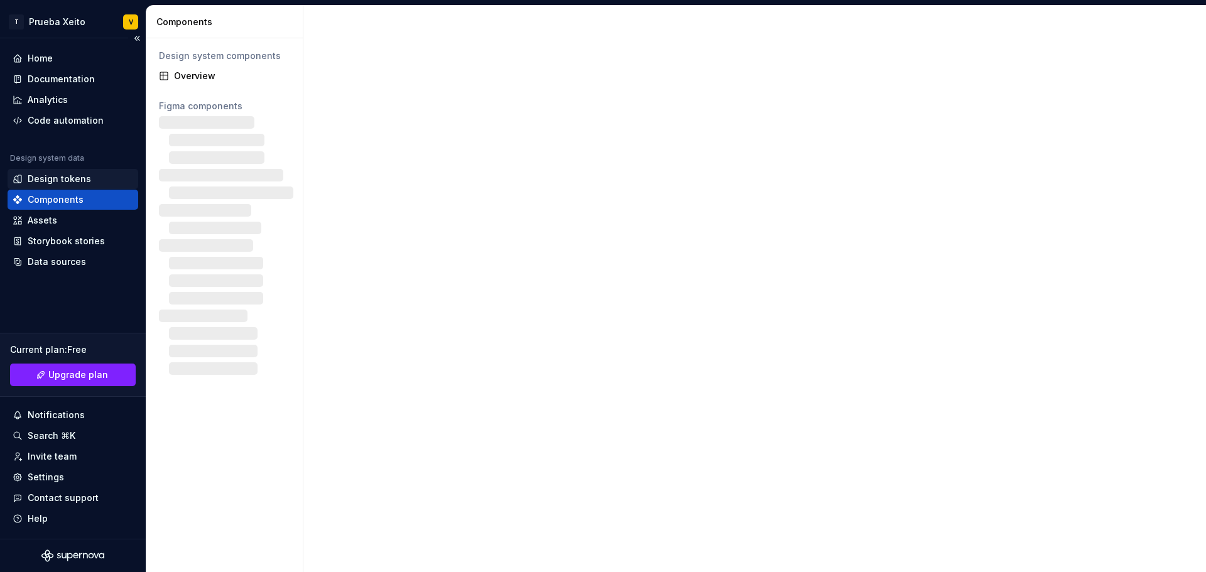
click at [49, 180] on div "Design tokens" at bounding box center [59, 179] width 63 height 13
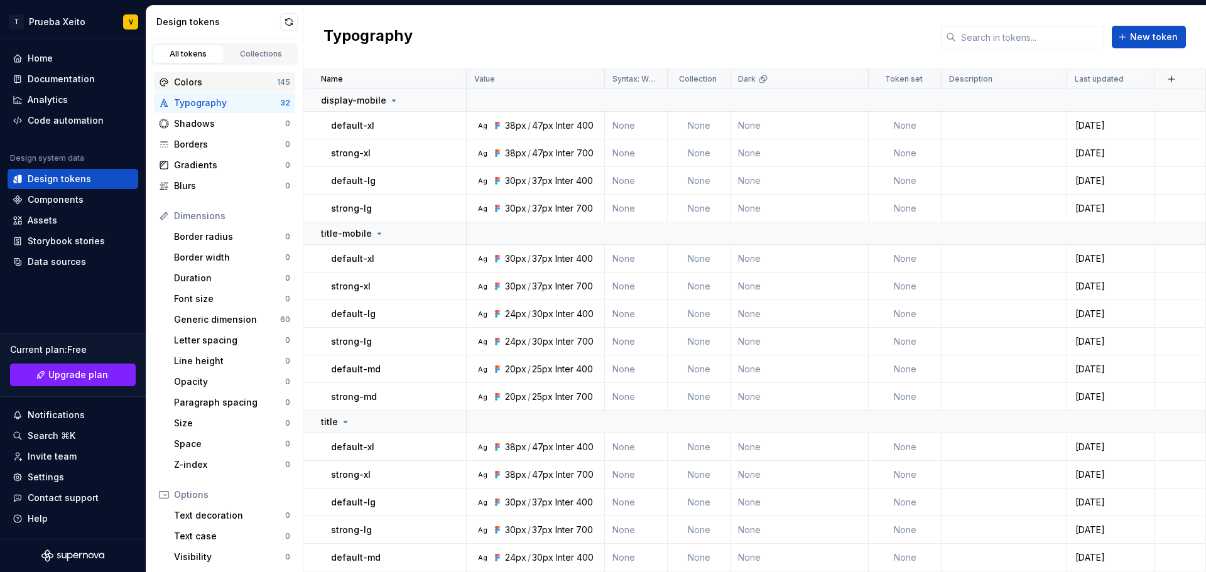
click at [228, 83] on div "Colors" at bounding box center [225, 82] width 103 height 13
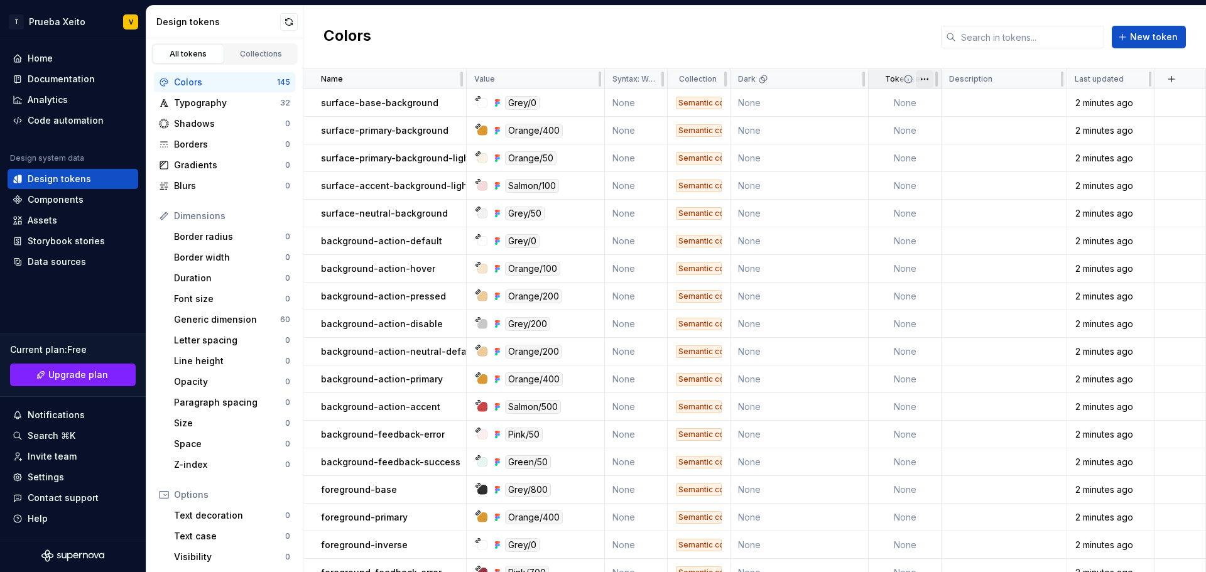
click at [925, 79] on html "T Prueba Xeito V Home Documentation Analytics Code automation Design system dat…" at bounding box center [603, 286] width 1206 height 572
click at [905, 79] on html "T Prueba Xeito V Home Documentation Analytics Code automation Design system dat…" at bounding box center [603, 286] width 1206 height 572
click at [905, 79] on icon at bounding box center [908, 79] width 10 height 10
click at [910, 79] on icon at bounding box center [908, 79] width 10 height 10
click at [208, 104] on div "Typography" at bounding box center [227, 103] width 106 height 13
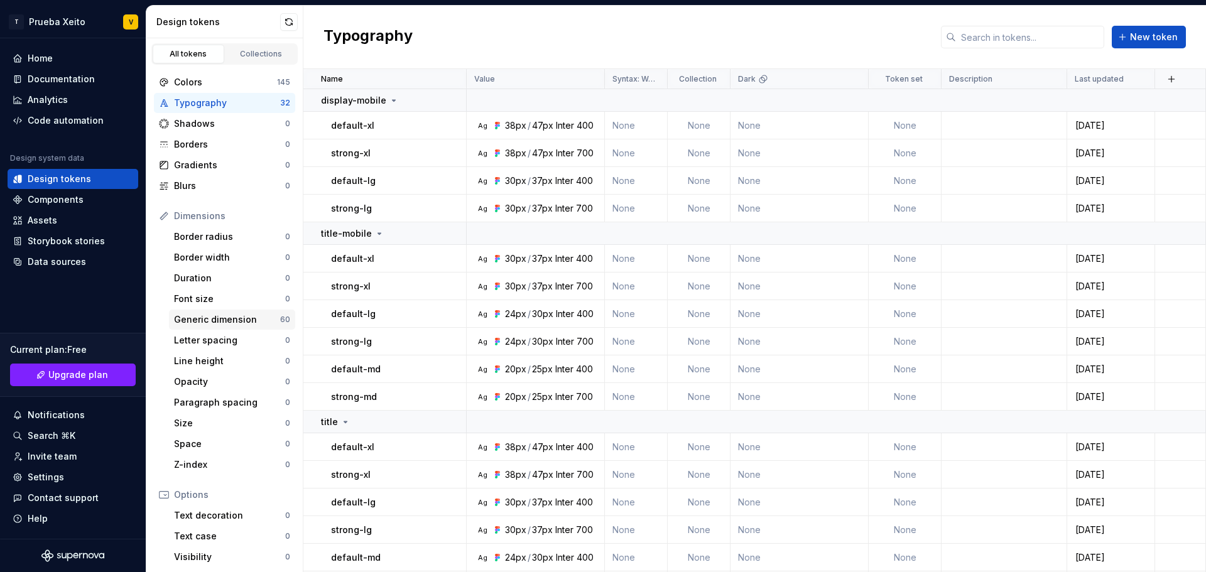
click at [210, 311] on div "Generic dimension 60" at bounding box center [232, 320] width 126 height 20
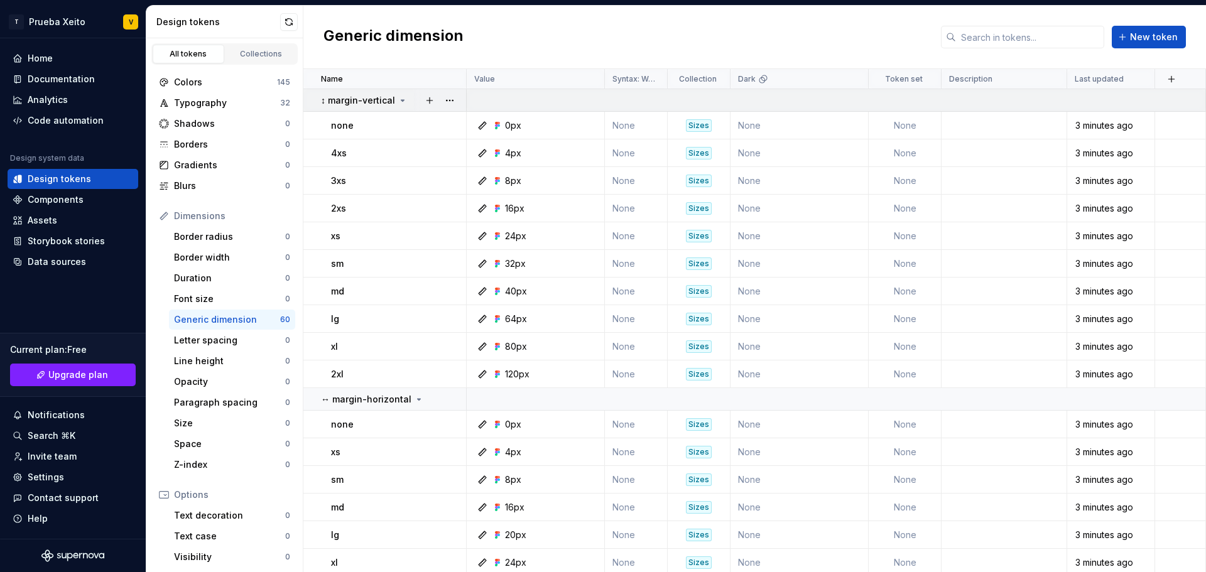
click at [400, 97] on icon at bounding box center [403, 100] width 10 height 10
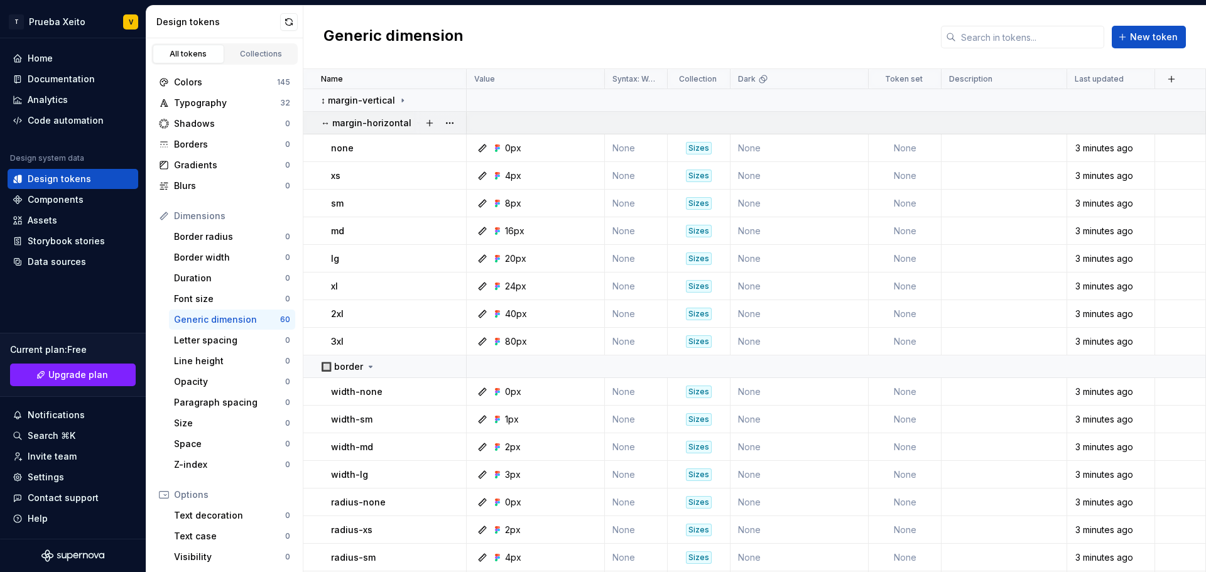
click at [414, 120] on div at bounding box center [439, 123] width 53 height 22
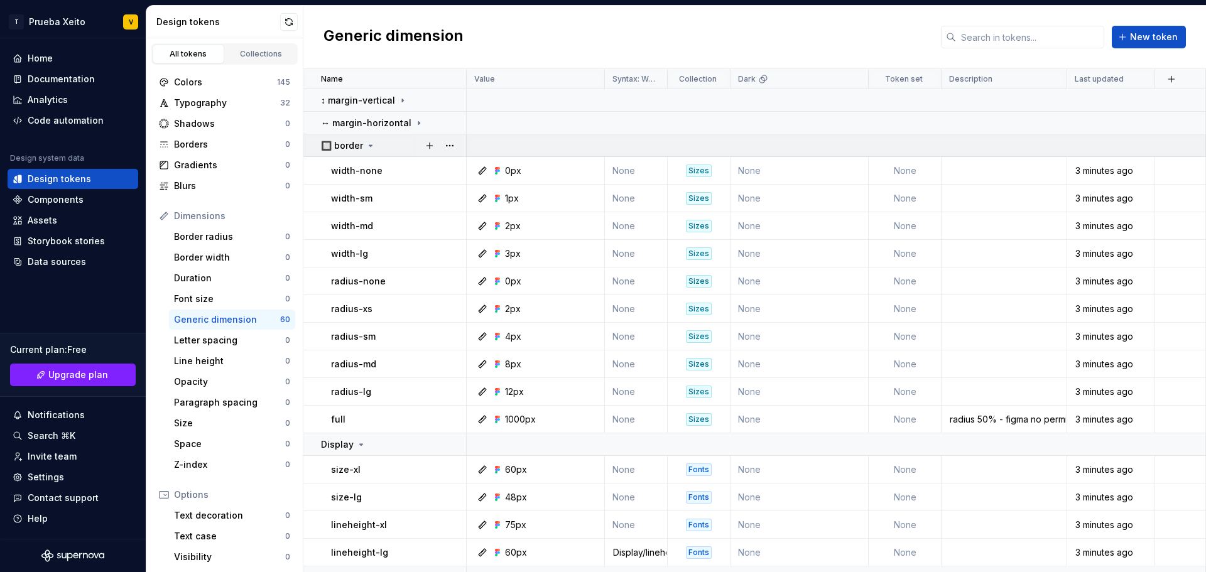
click at [365, 145] on div "🔲 border" at bounding box center [348, 145] width 55 height 13
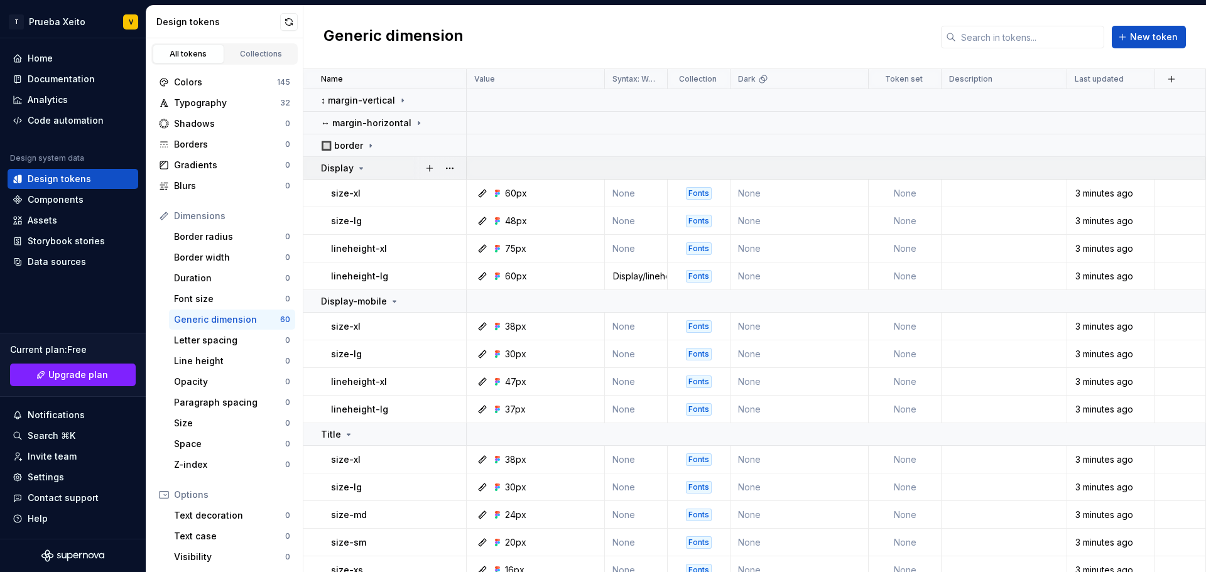
click at [358, 165] on icon at bounding box center [361, 168] width 10 height 10
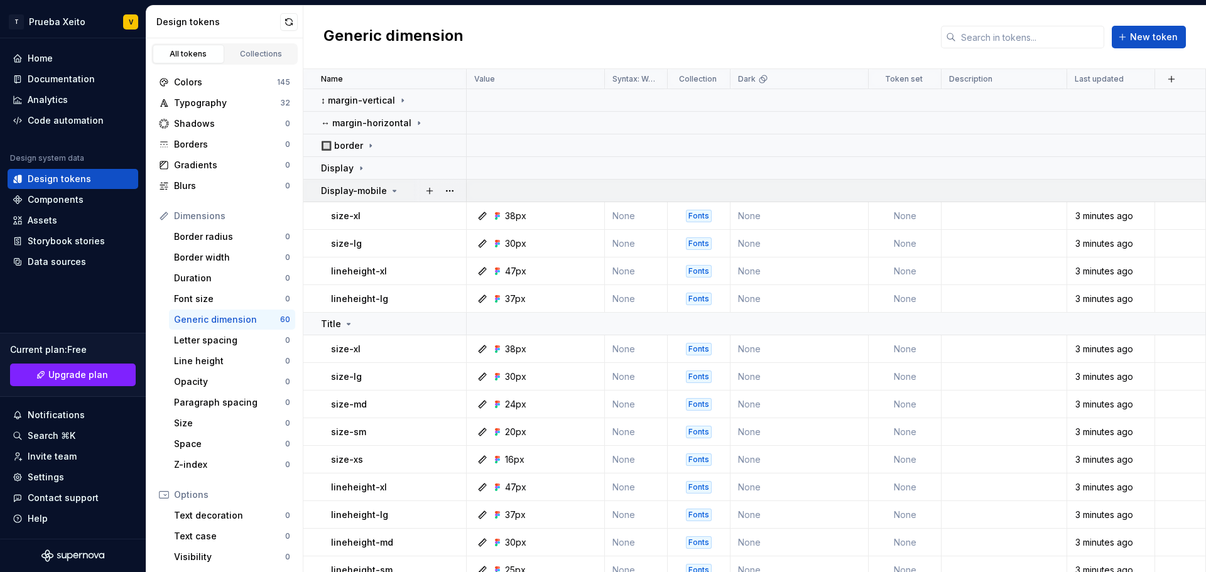
click at [389, 189] on icon at bounding box center [394, 191] width 10 height 10
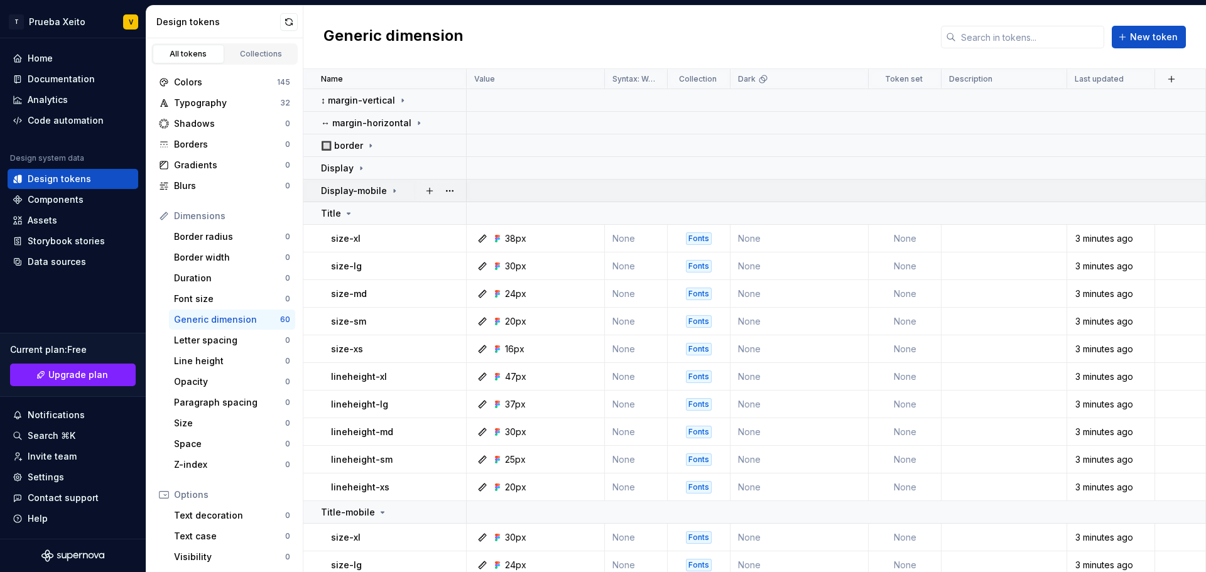
click at [389, 188] on icon at bounding box center [394, 191] width 10 height 10
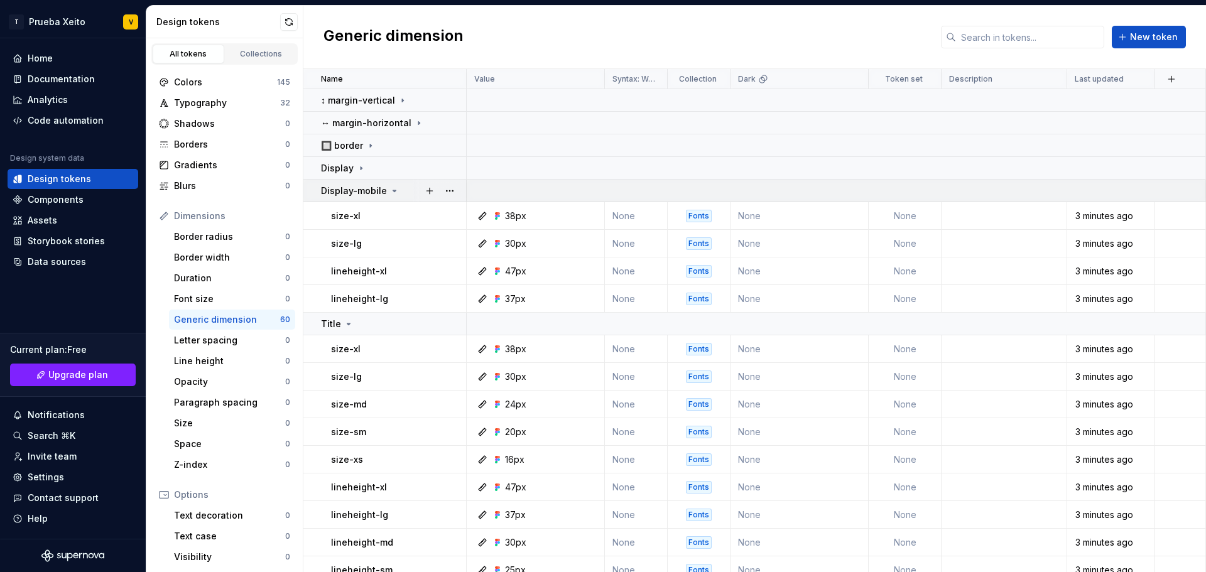
click at [389, 188] on icon at bounding box center [394, 191] width 10 height 10
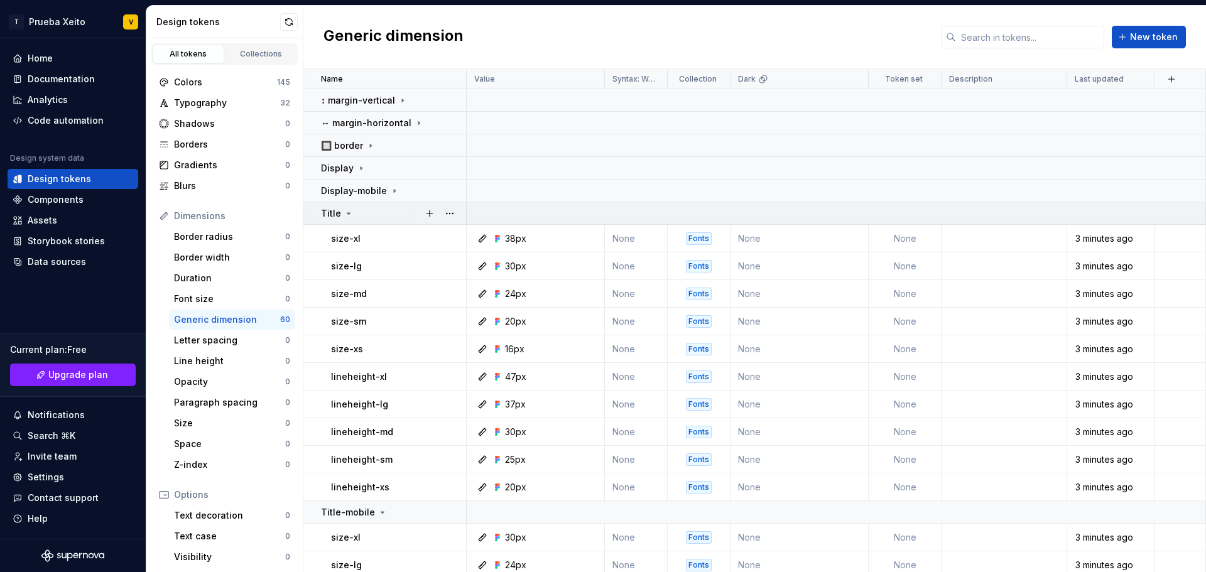
click at [340, 214] on div "Title" at bounding box center [337, 213] width 33 height 13
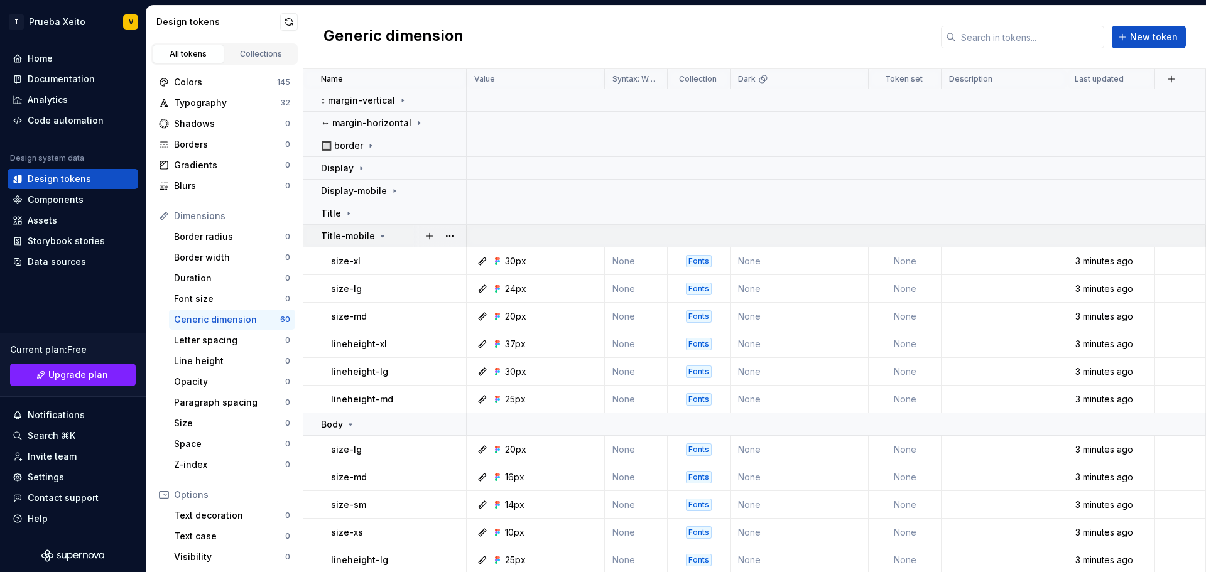
click at [352, 232] on p "Title-mobile" at bounding box center [348, 236] width 54 height 13
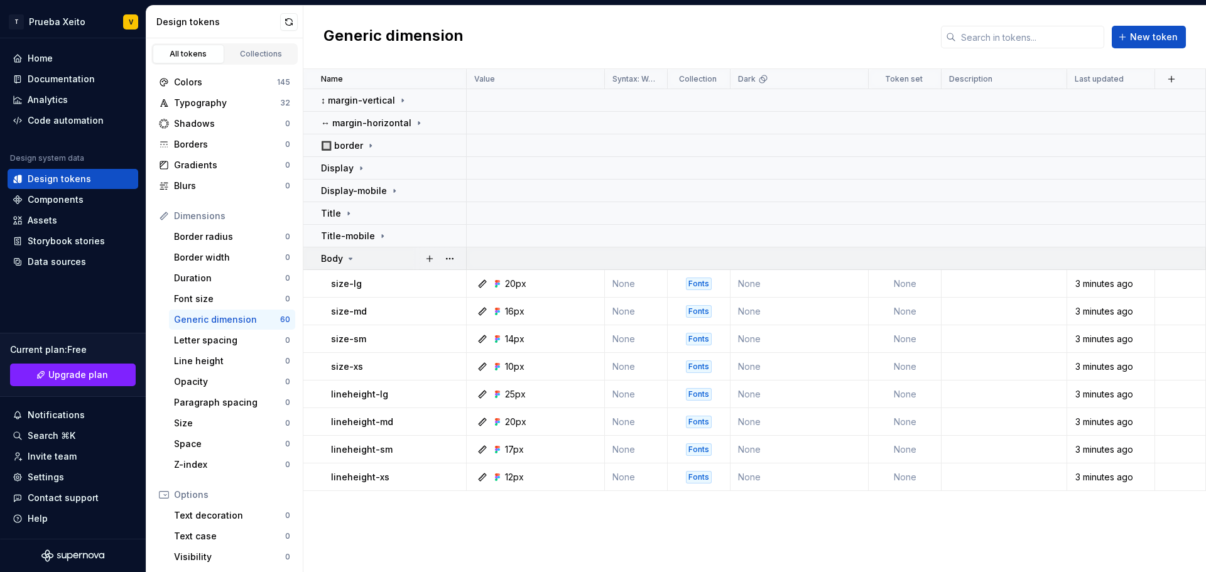
click at [339, 259] on p "Body" at bounding box center [332, 258] width 22 height 13
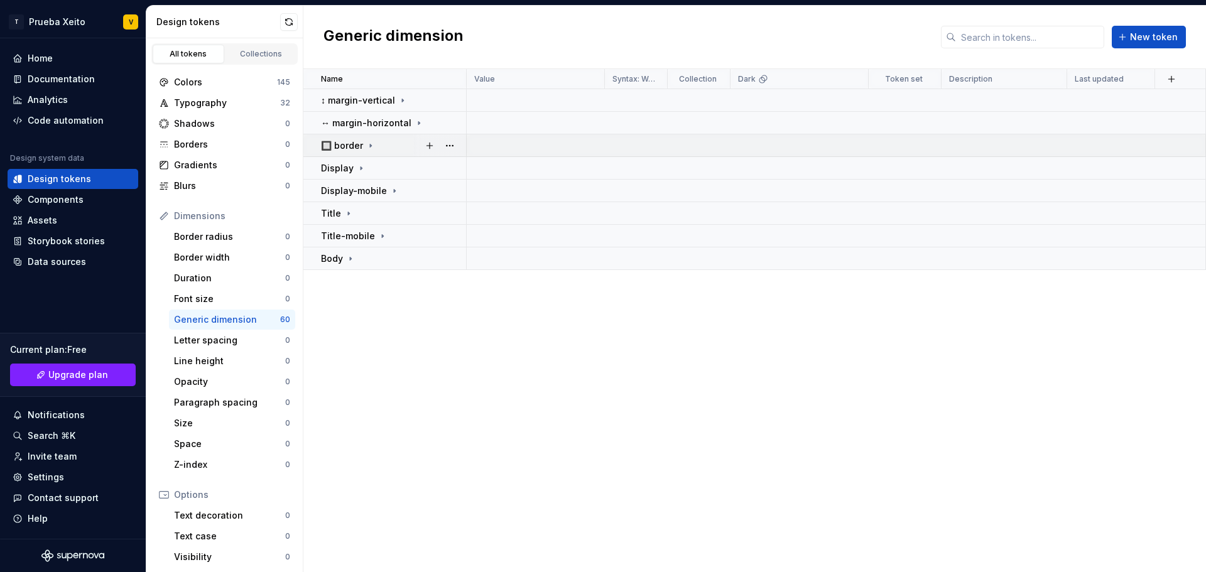
click at [352, 138] on td "🔲 border" at bounding box center [384, 145] width 163 height 23
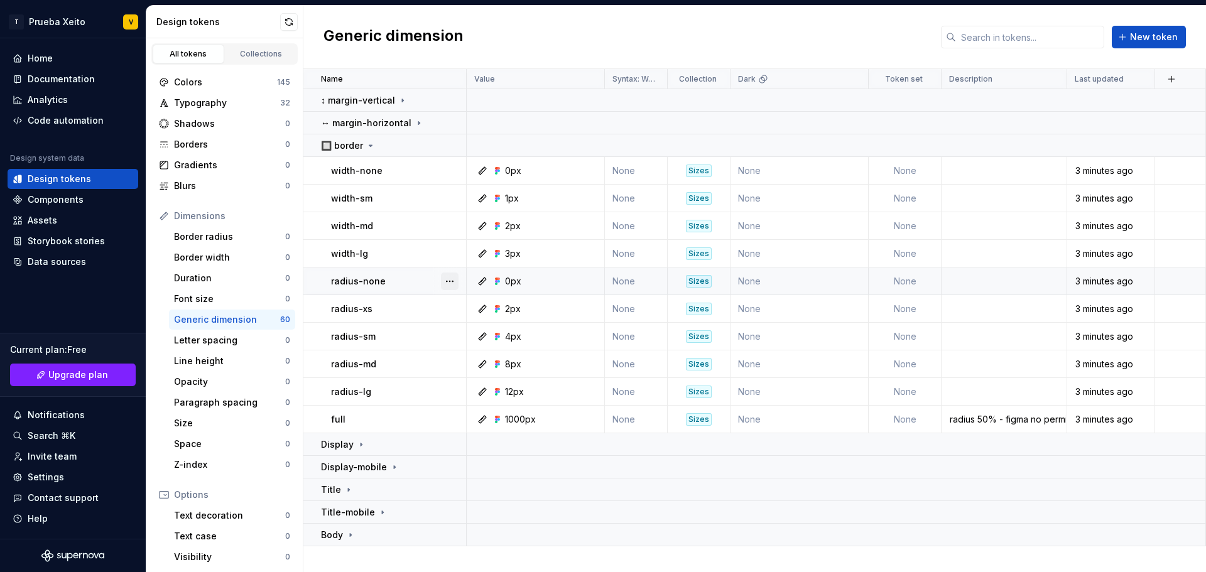
click at [451, 281] on button "button" at bounding box center [450, 282] width 18 height 18
click at [225, 323] on html "T Prueba Xeito V Home Documentation Analytics Code automation Design system dat…" at bounding box center [603, 286] width 1206 height 572
click at [520, 416] on div "1000px" at bounding box center [520, 419] width 31 height 13
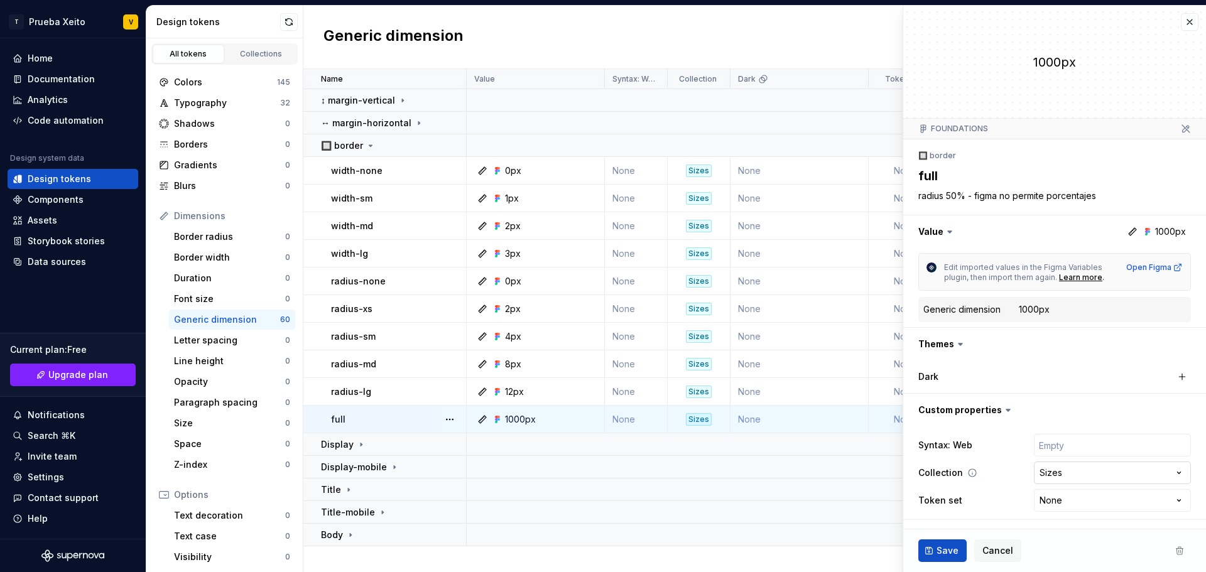
click at [1090, 476] on html "T Prueba Xeito V Home Documentation Analytics Code automation Design system dat…" at bounding box center [603, 286] width 1206 height 572
click at [1087, 502] on html "T Prueba Xeito V Home Documentation Analytics Code automation Design system dat…" at bounding box center [603, 286] width 1206 height 572
click at [1009, 560] on button "Cancel" at bounding box center [997, 550] width 47 height 23
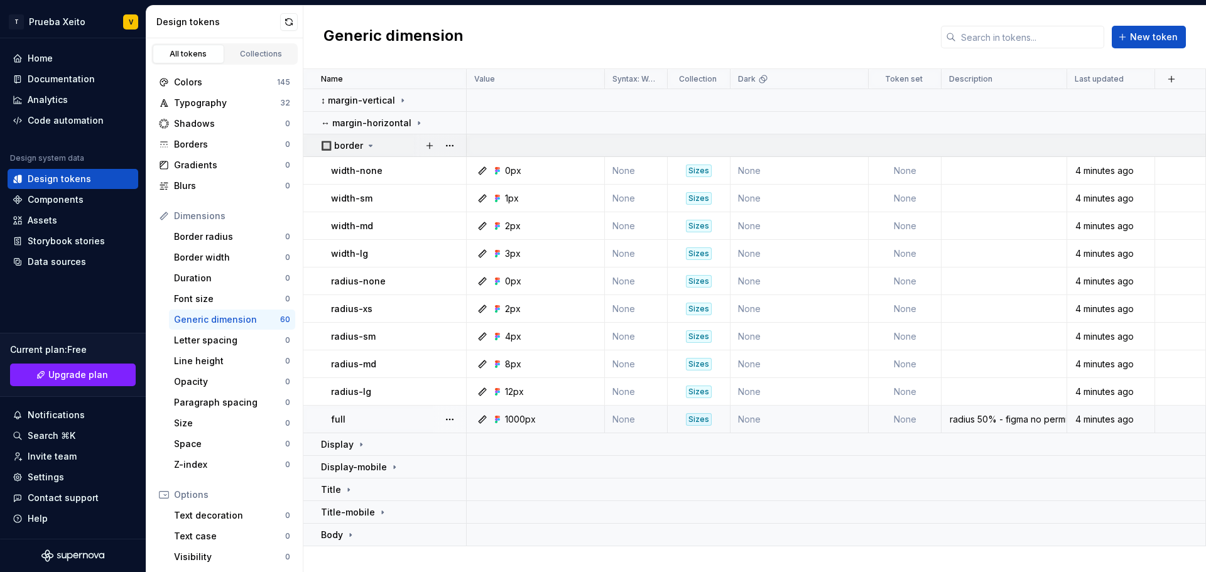
click at [372, 141] on icon at bounding box center [370, 146] width 10 height 10
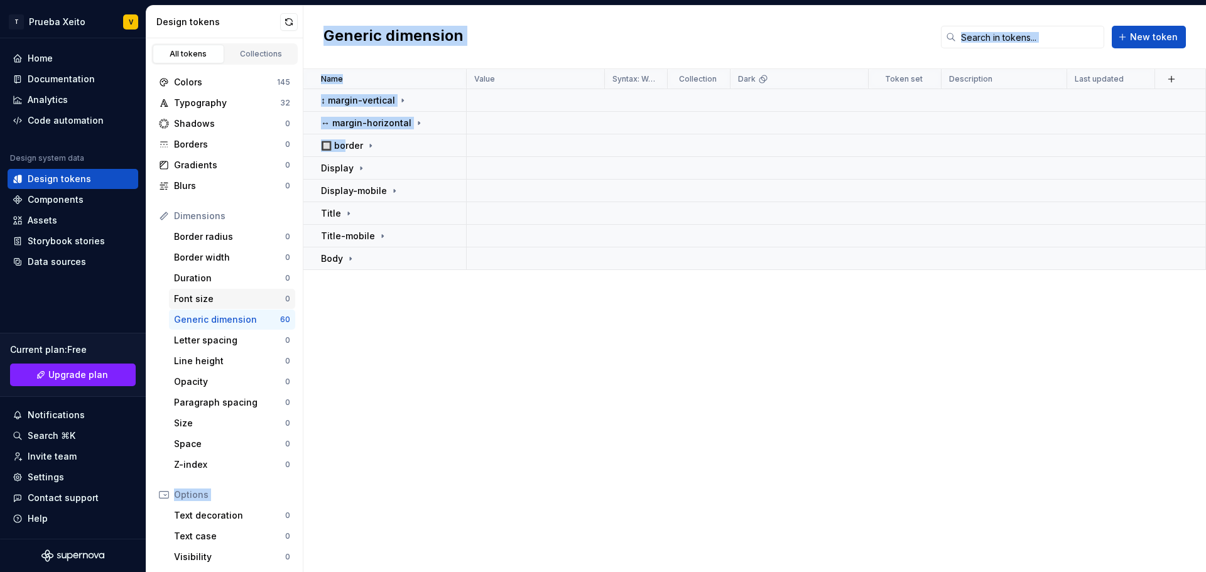
drag, startPoint x: 345, startPoint y: 144, endPoint x: 272, endPoint y: 291, distance: 164.9
click at [261, 297] on div "Design tokens All tokens Collections Colors 145 Typography 32 Shadows 0 Borders…" at bounding box center [675, 289] width 1059 height 566
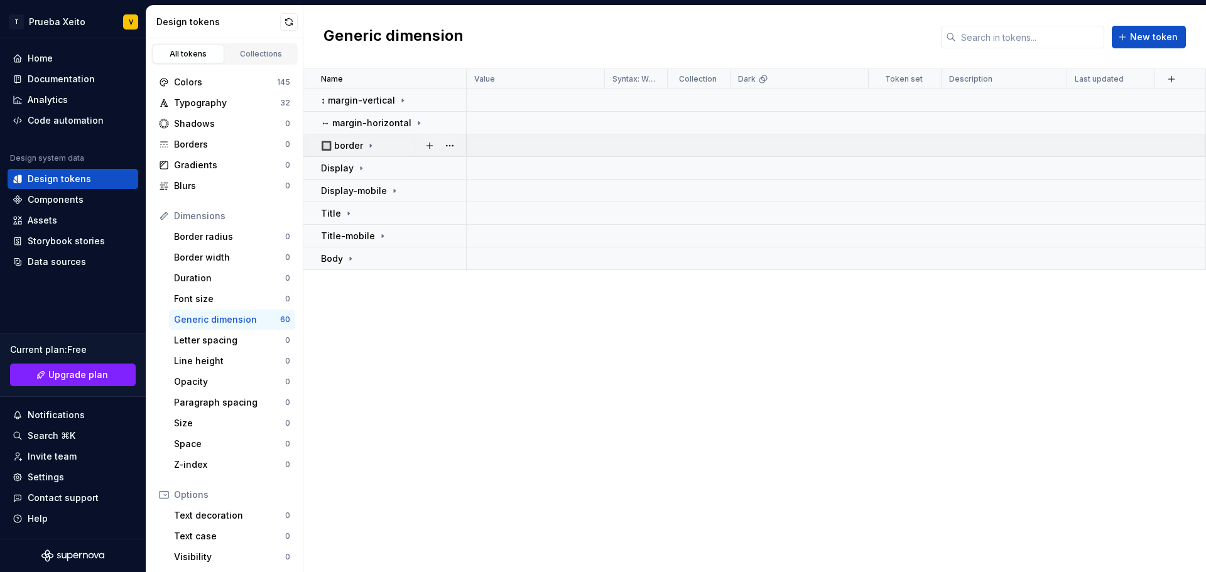
click at [374, 139] on div "🔲 border" at bounding box center [348, 145] width 55 height 13
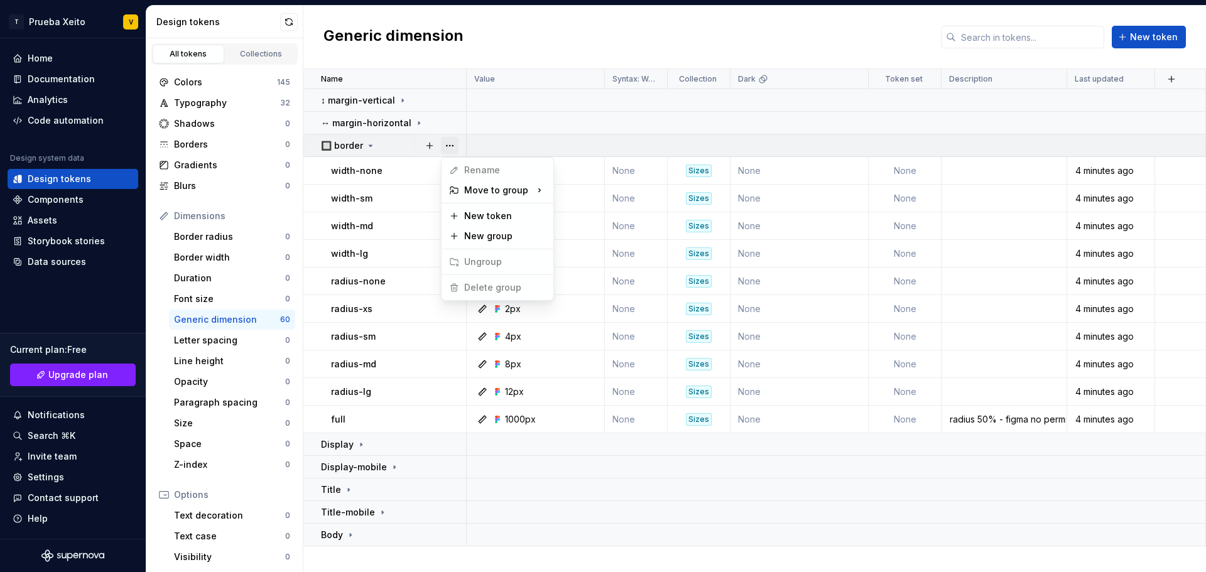
click at [452, 144] on button "button" at bounding box center [450, 146] width 18 height 18
click at [205, 310] on html "T Prueba Xeito V Home Documentation Analytics Code automation Design system dat…" at bounding box center [603, 286] width 1206 height 572
click at [371, 144] on icon at bounding box center [370, 146] width 10 height 10
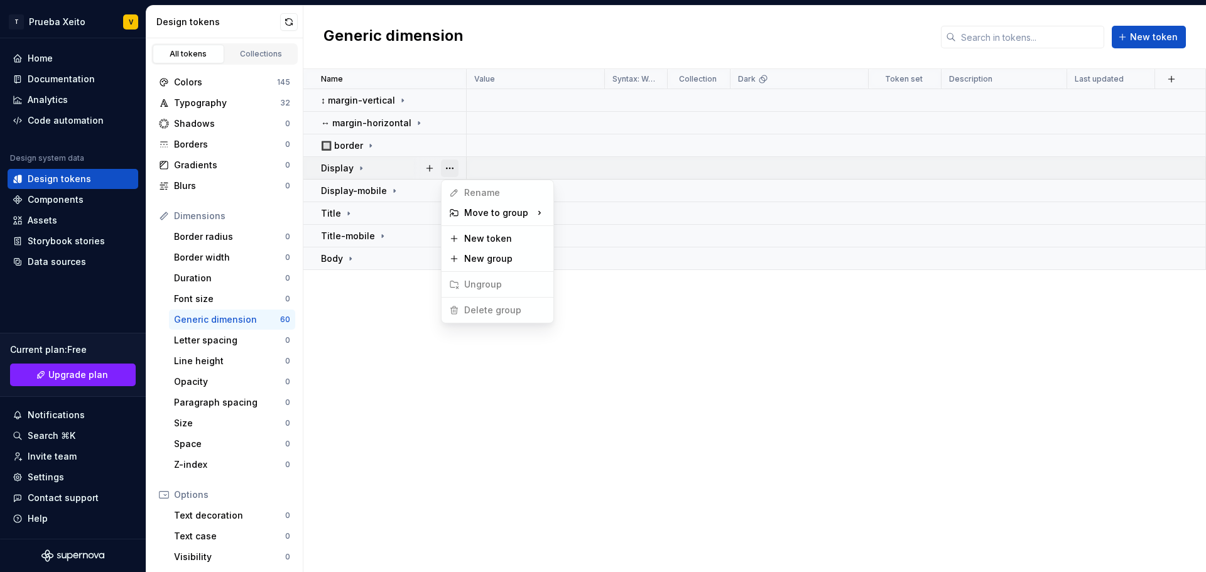
click at [448, 167] on button "button" at bounding box center [450, 169] width 18 height 18
click at [430, 168] on button "button" at bounding box center [430, 169] width 18 height 18
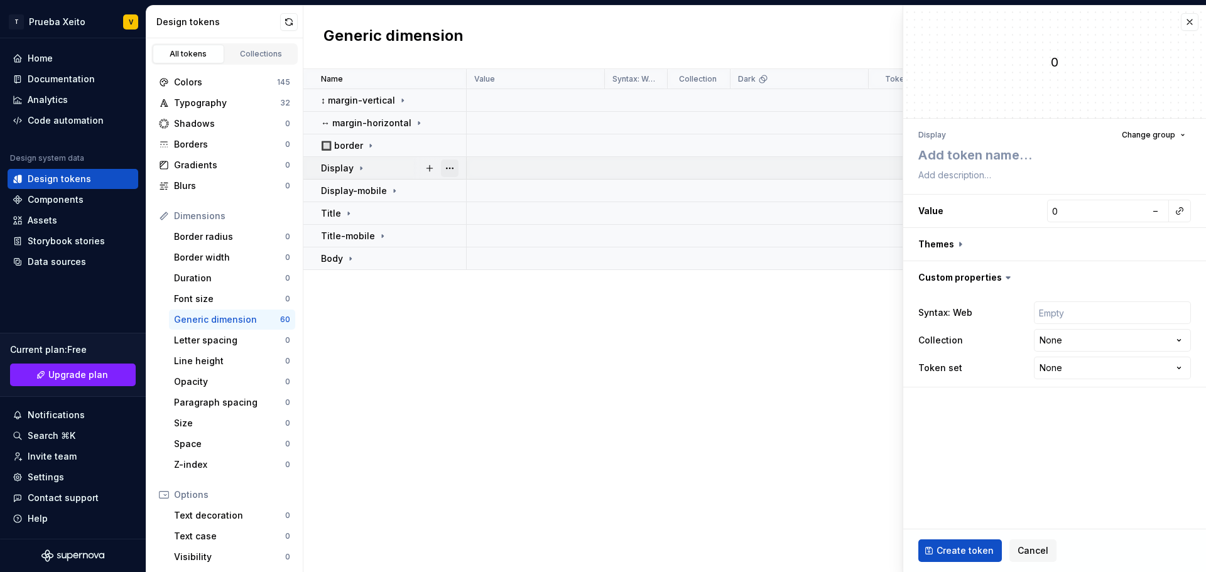
click at [458, 166] on button "button" at bounding box center [450, 169] width 18 height 18
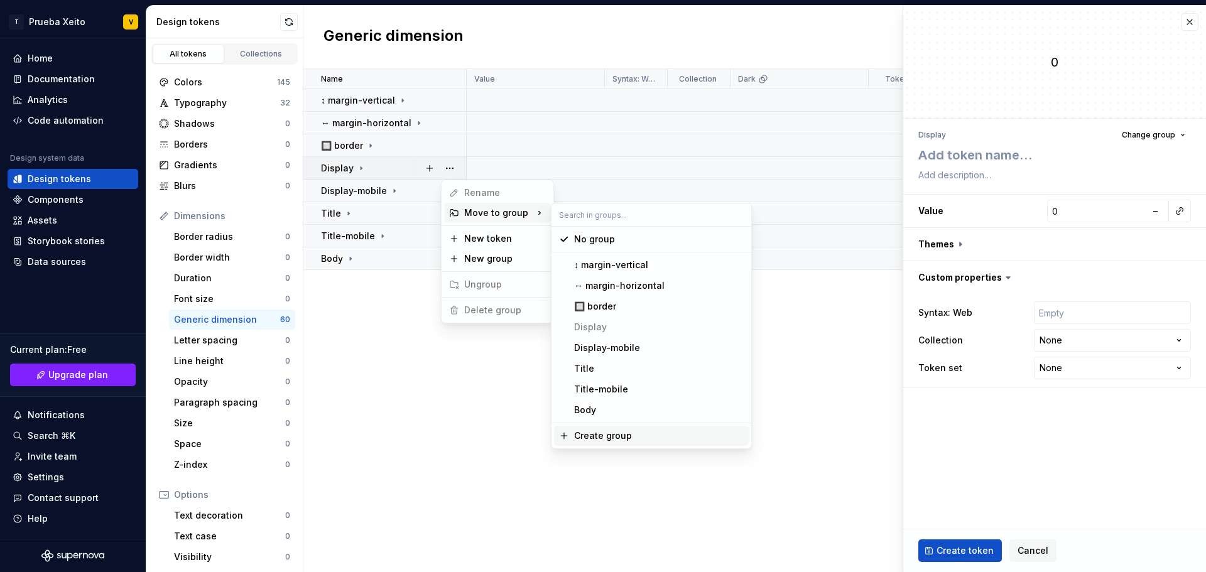
click at [1034, 555] on html "**********" at bounding box center [603, 286] width 1206 height 572
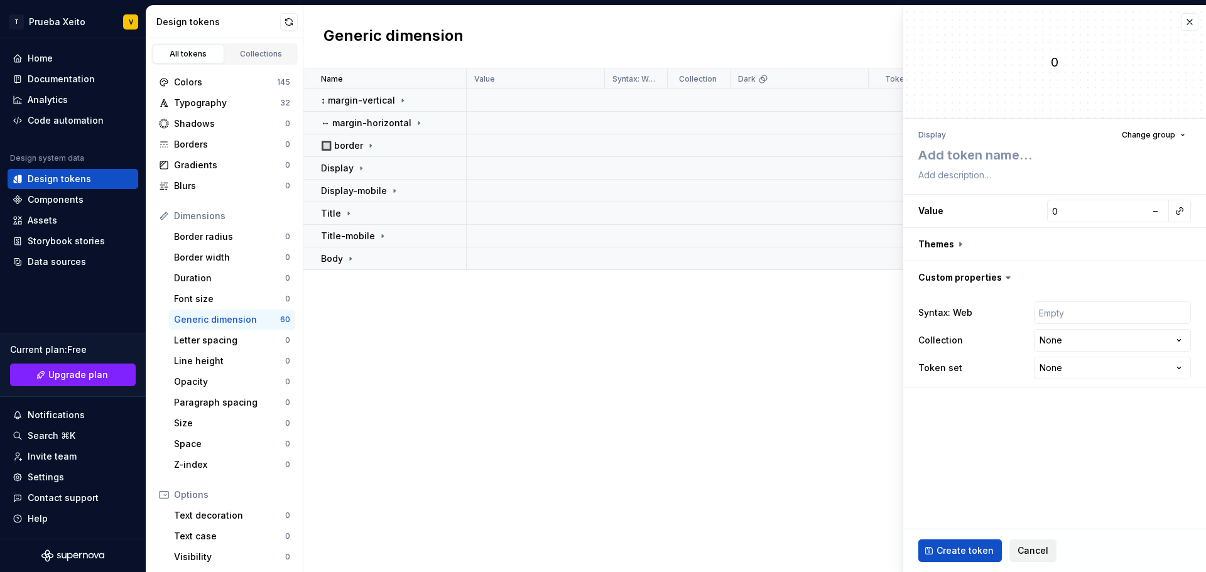
click at [1038, 550] on span "Cancel" at bounding box center [1032, 550] width 31 height 13
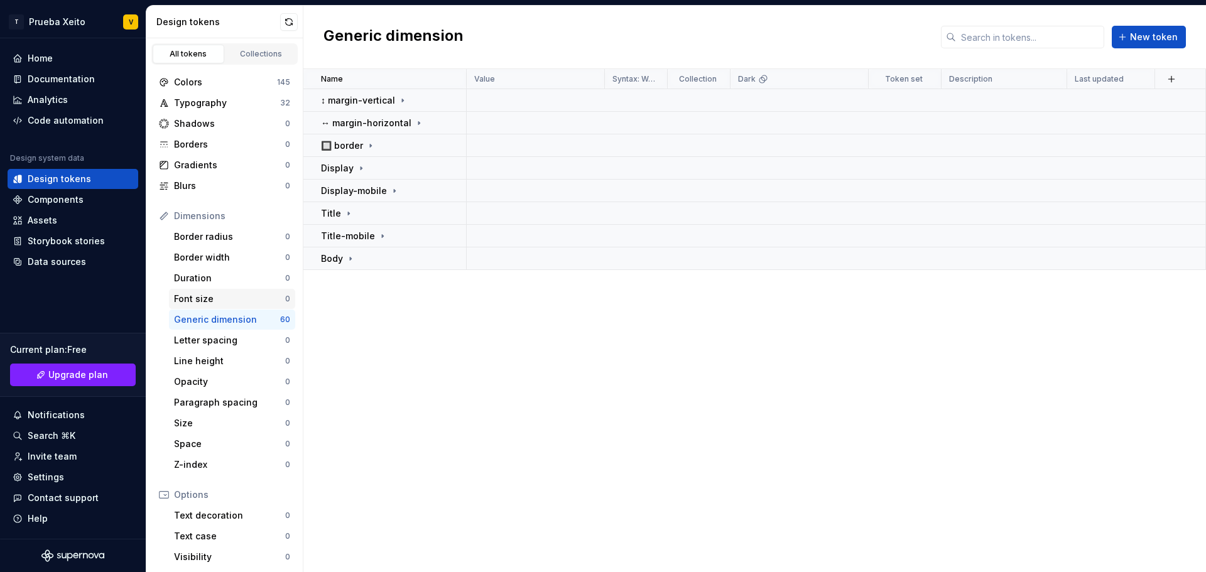
click at [227, 291] on div "Font size 0" at bounding box center [232, 299] width 126 height 20
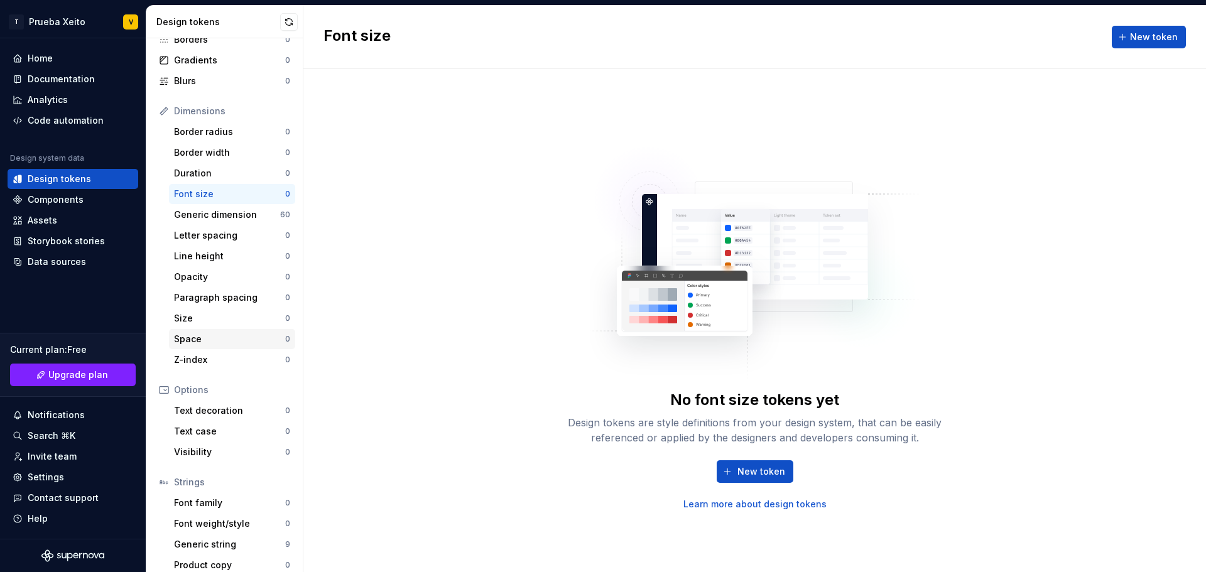
scroll to position [116, 0]
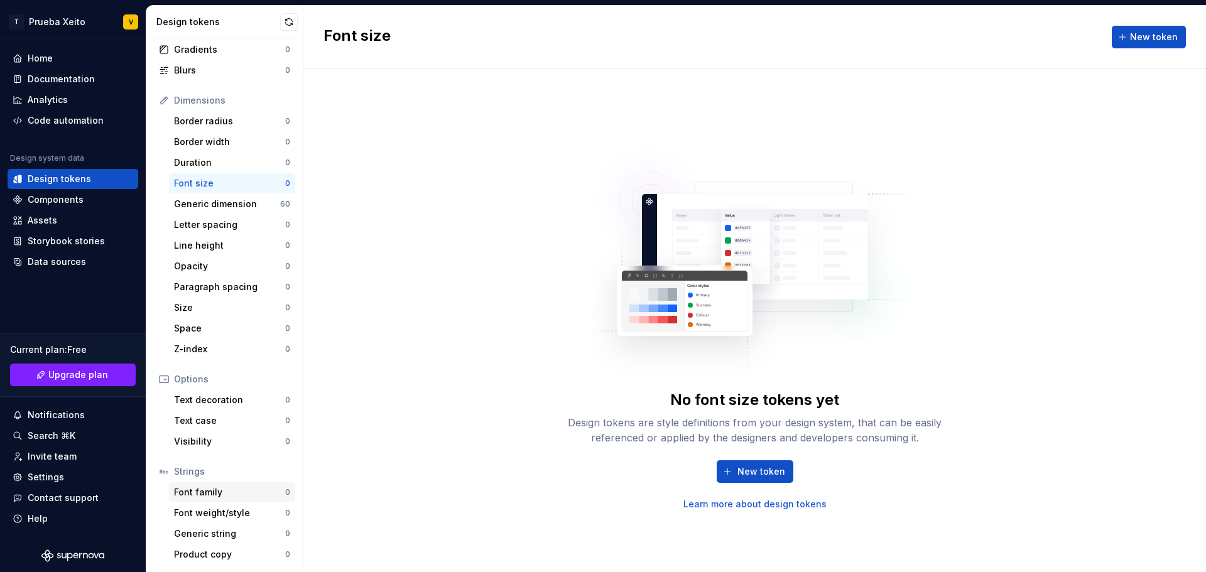
click at [224, 495] on div "Font family" at bounding box center [229, 492] width 111 height 13
click at [233, 536] on div "Generic string" at bounding box center [229, 534] width 111 height 13
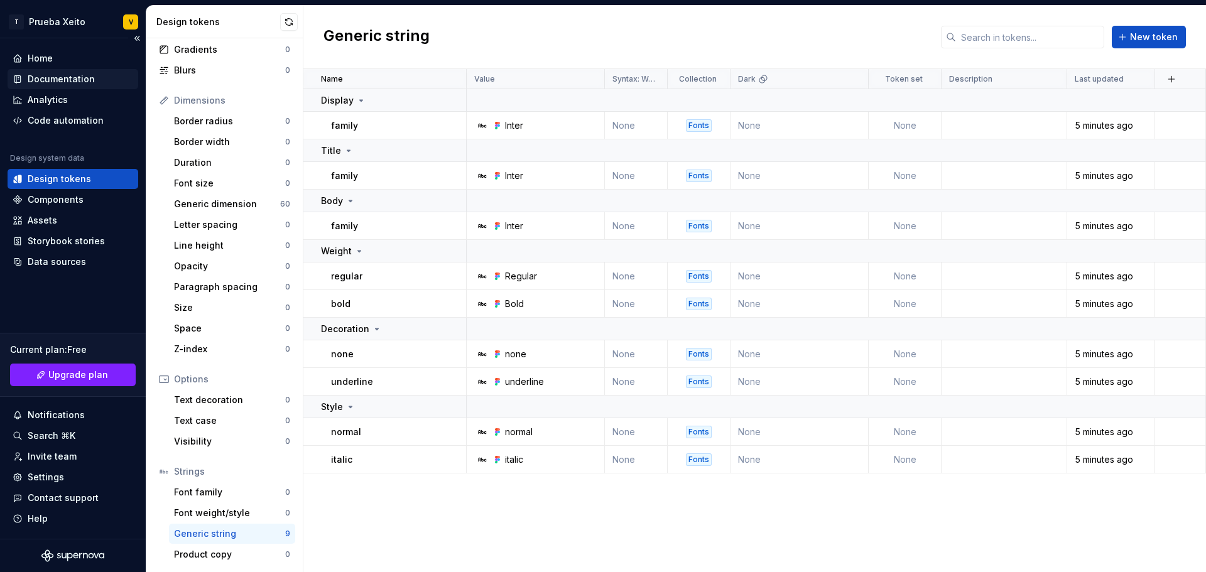
click at [72, 82] on div "Documentation" at bounding box center [61, 79] width 67 height 13
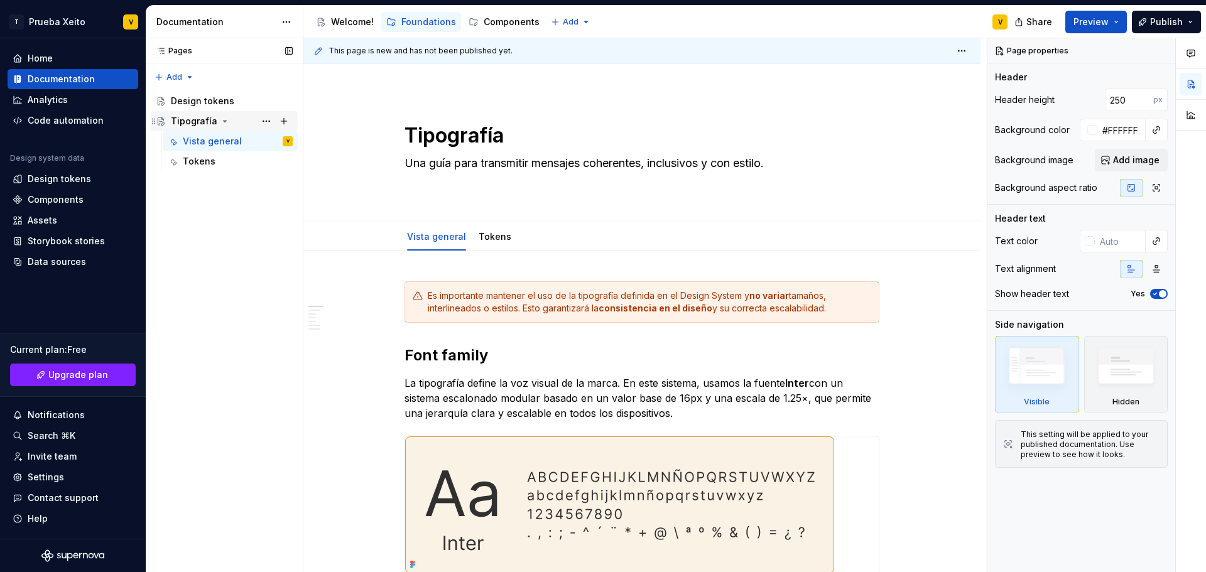
click at [184, 118] on div "Tipografía" at bounding box center [194, 121] width 46 height 13
click at [267, 118] on button "Page tree" at bounding box center [266, 121] width 18 height 18
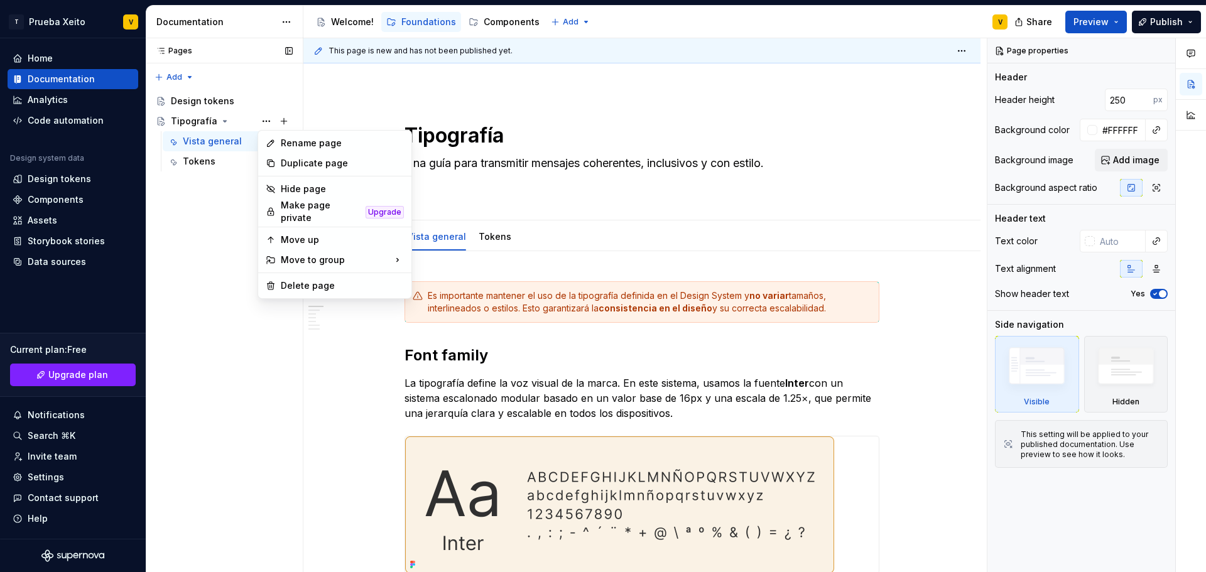
click at [205, 104] on div "Pages Pages Add Accessibility guide for tree Page tree. Navigate the tree with …" at bounding box center [224, 305] width 157 height 534
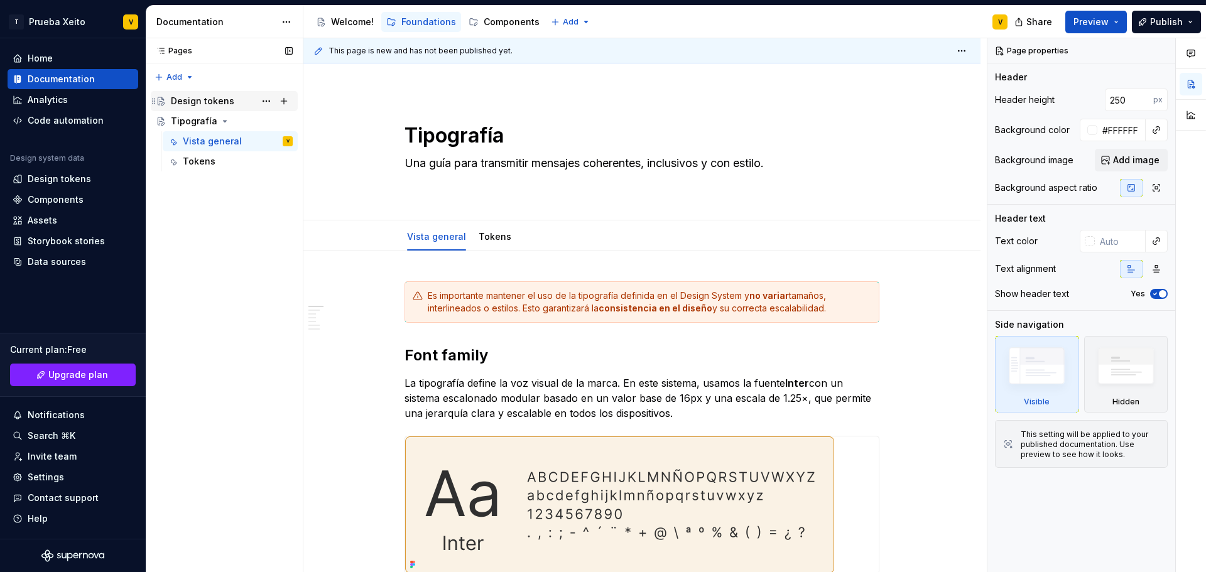
click at [207, 102] on div "Design tokens" at bounding box center [202, 101] width 63 height 13
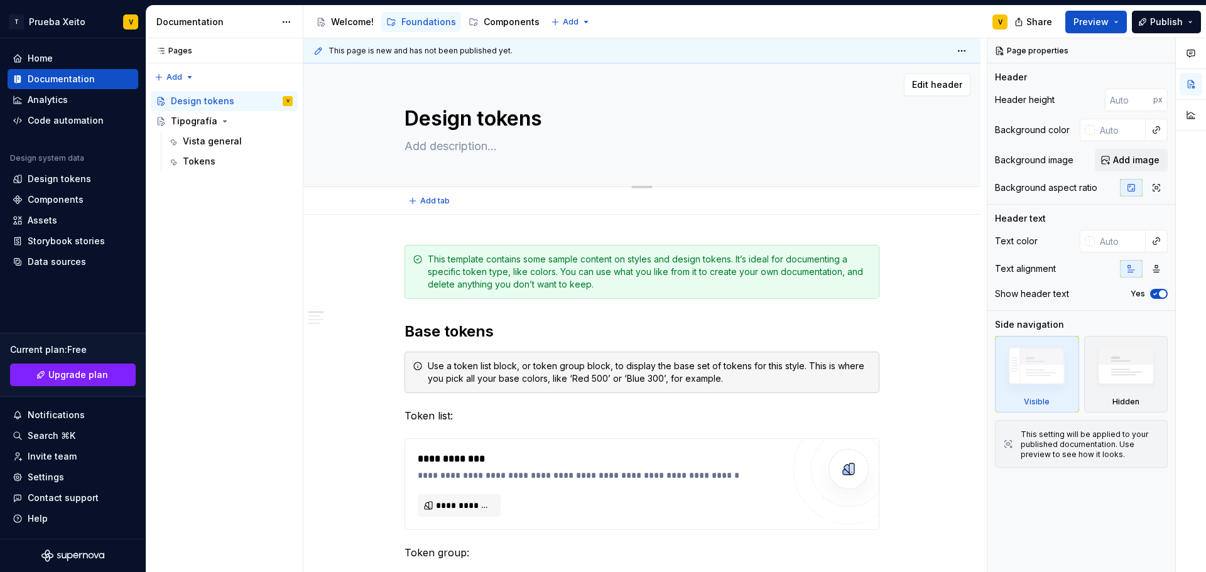
click at [433, 115] on textarea "Design tokens" at bounding box center [639, 119] width 475 height 30
click at [441, 146] on textarea at bounding box center [639, 146] width 475 height 20
paste textarea "Esta documentación explica cómo estructuramos y usamos los Design Tokens en nue…"
type textarea "*"
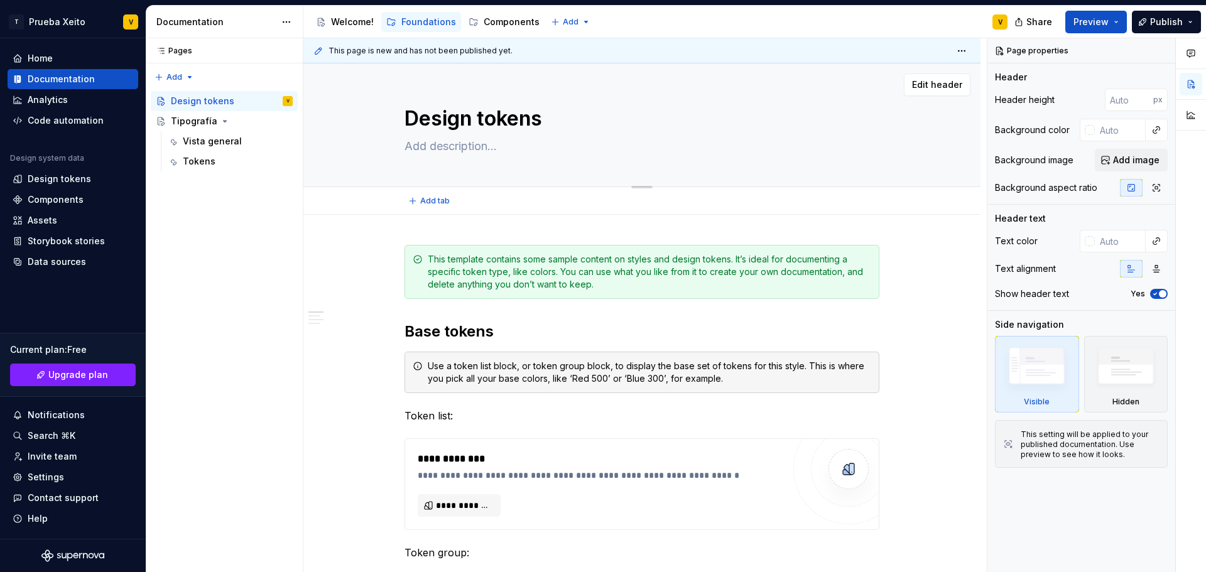
type textarea "Esta documentación explica cómo estructuramos y usamos los Design Tokens en nue…"
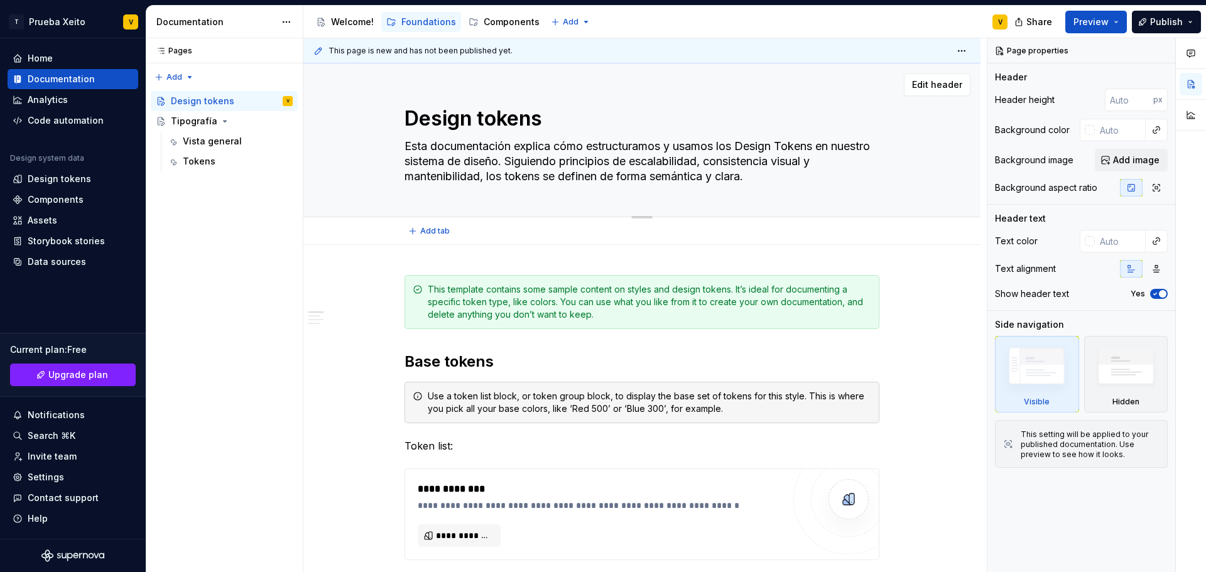
drag, startPoint x: 404, startPoint y: 161, endPoint x: 544, endPoint y: 160, distance: 140.0
click at [544, 160] on textarea "Esta documentación explica cómo estructuramos y usamos los Design Tokens en nue…" at bounding box center [639, 161] width 475 height 50
type textarea "*"
type textarea "Esta documentación explica cómo estructuramos y usamos los Design Tokens en X. …"
type textarea "*"
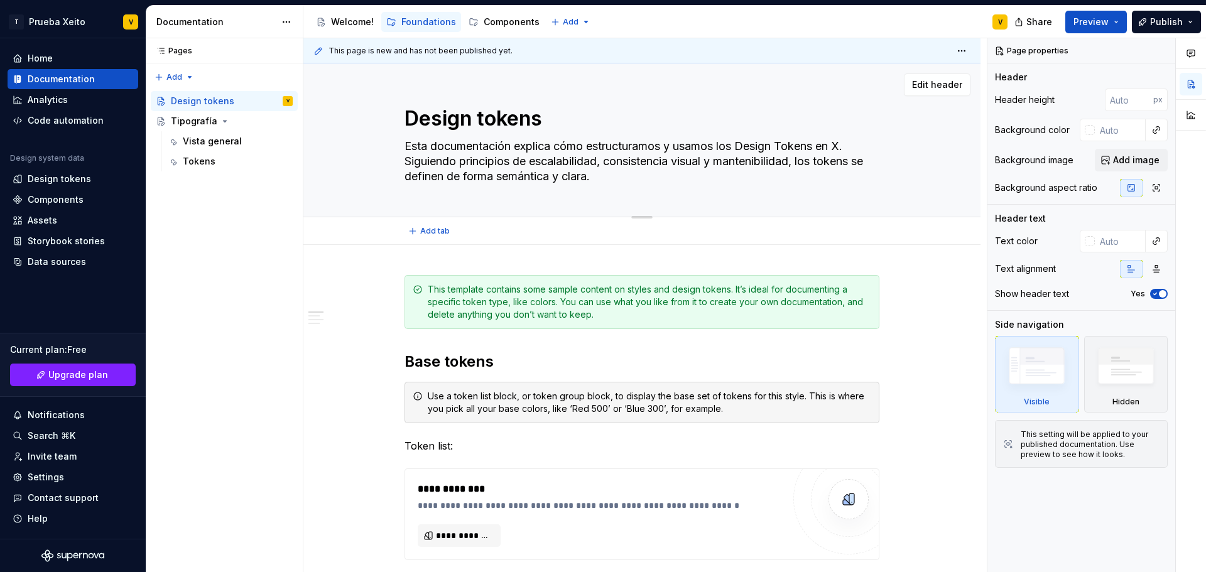
type textarea "Esta documentación explica cómo estructuramos y usamos los Design Tokens en Xe.…"
type textarea "*"
type textarea "Esta documentación explica cómo estructuramos y usamos los Design Tokens en Xei…"
type textarea "*"
type textarea "Esta documentación explica cómo estructuramos y usamos los Design Tokens en Xei…"
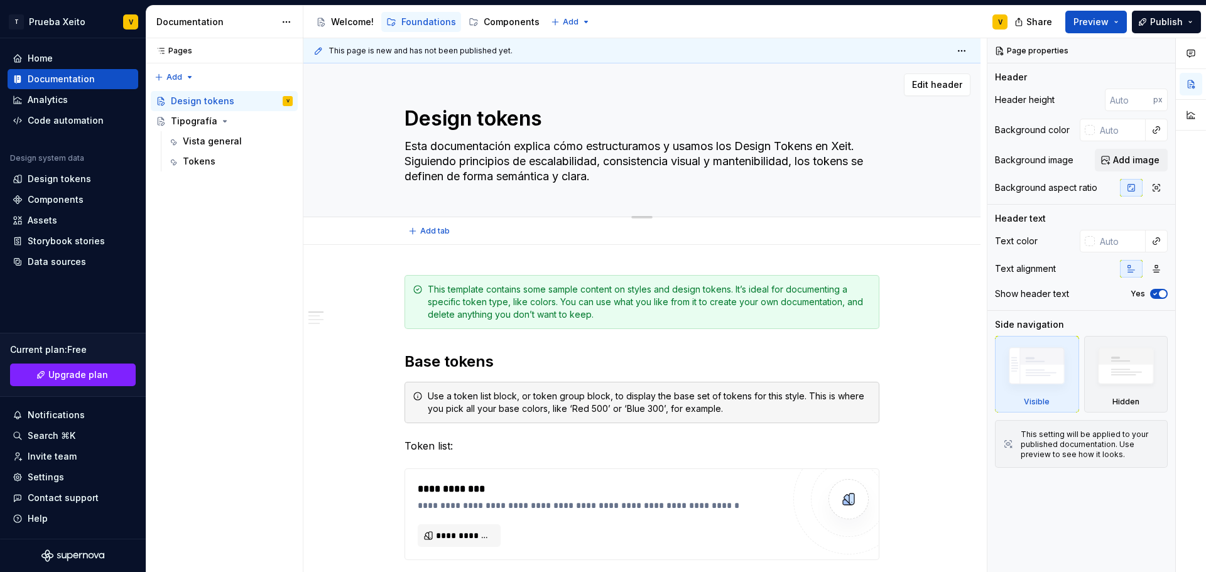
type textarea "*"
type textarea "Esta documentación explica cómo estructuramos y usamos los Design Tokens en Xei…"
type textarea "*"
type textarea "Esta documentación explica cómo estructuramos y usamos los Design Tokens en Xei…"
type textarea "*"
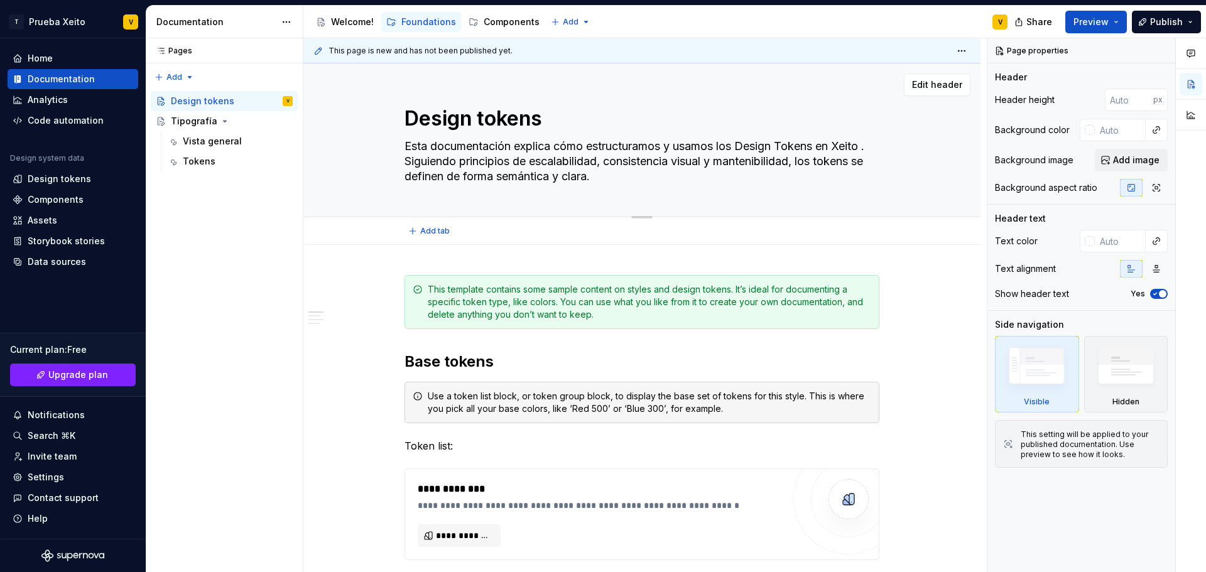
type textarea "Esta documentación explica cómo estructuramos y usamos los Design Tokens en Xei…"
type textarea "*"
type textarea "Esta documentación explica cómo estructuramos y usamos los Design Tokens en Xei…"
type textarea "*"
type textarea "Esta documentación explica cómo estructuramos y usamos los Design Tokens en Xei…"
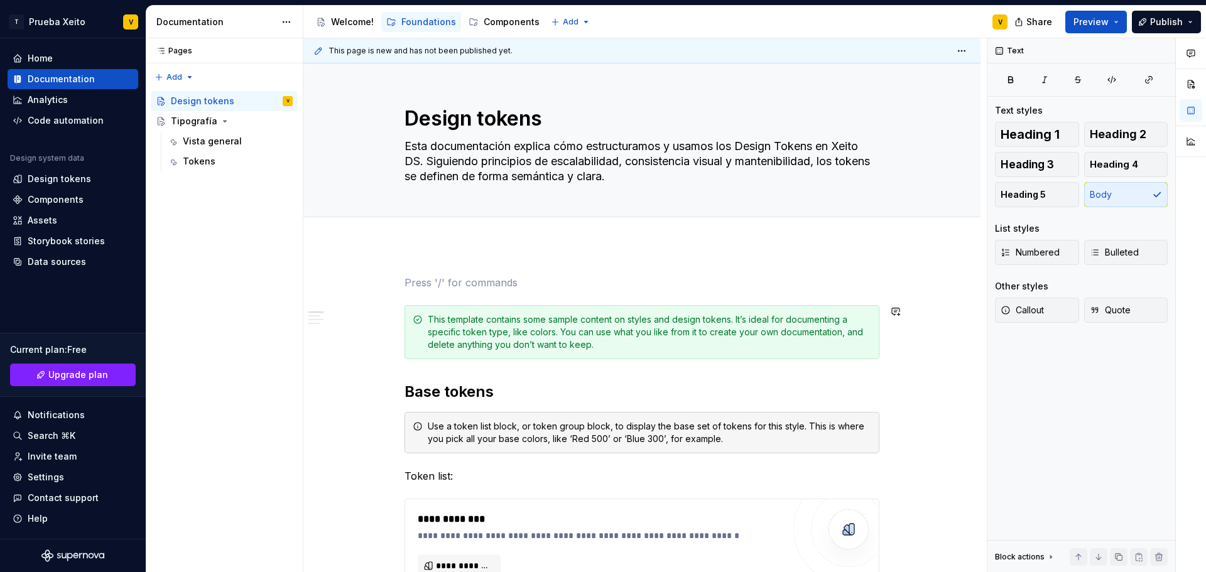
click at [395, 283] on span at bounding box center [392, 283] width 10 height 18
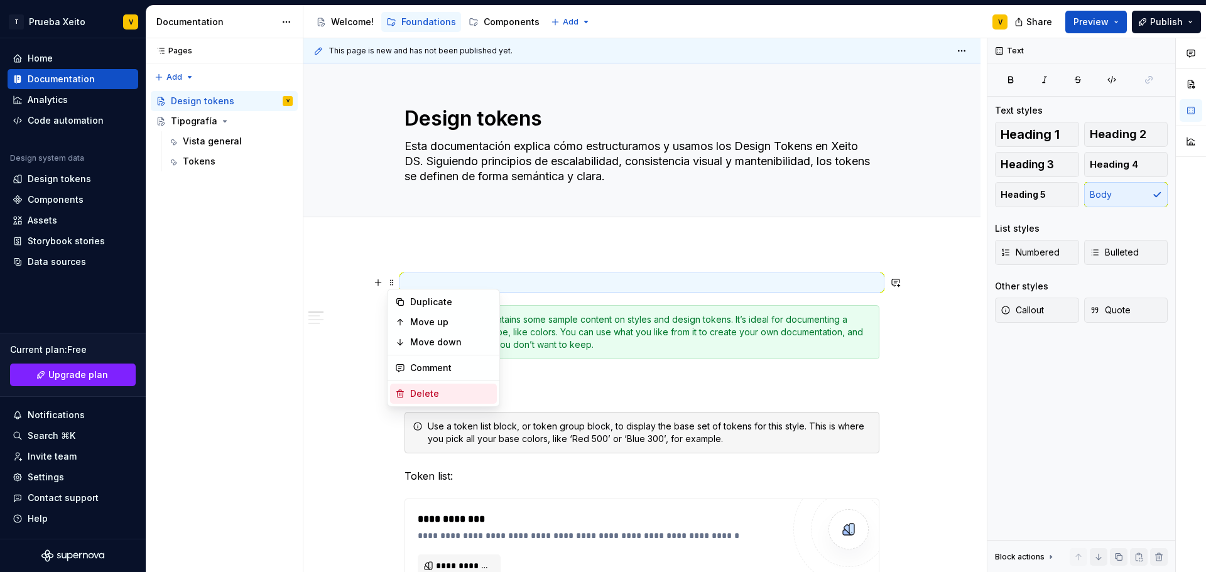
click at [418, 399] on div "Delete" at bounding box center [451, 393] width 82 height 13
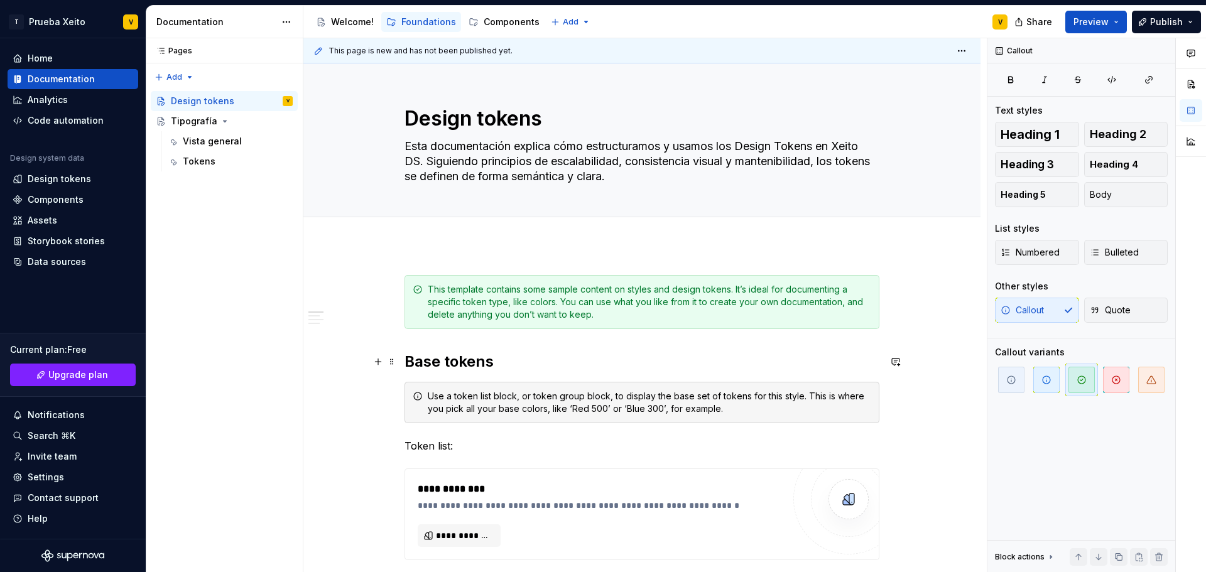
click at [455, 365] on h2 "Base tokens" at bounding box center [641, 362] width 475 height 20
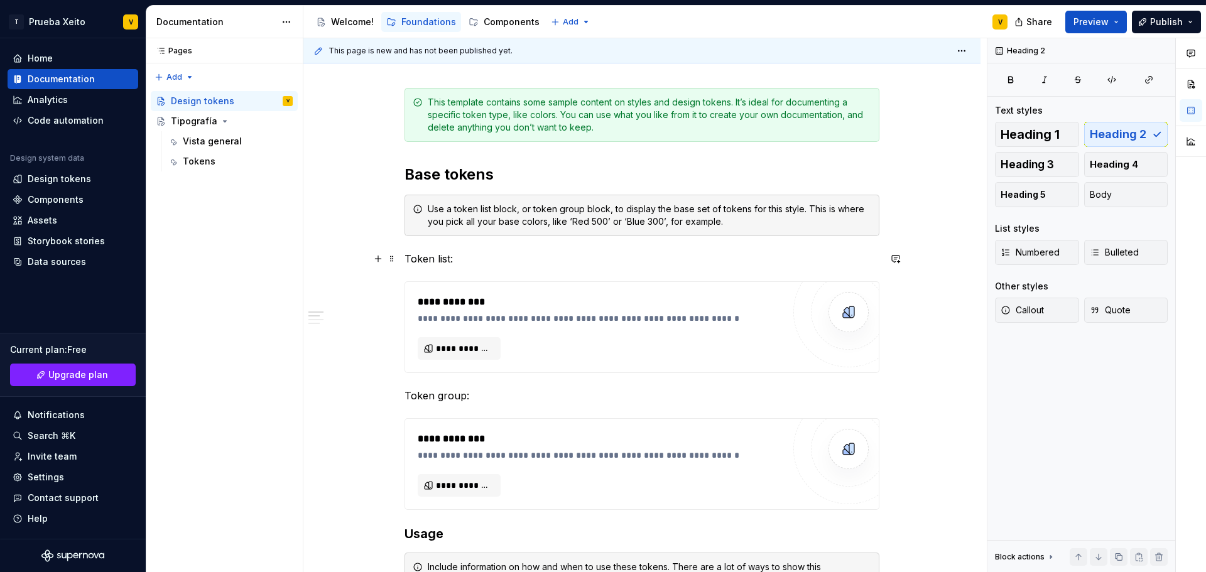
scroll to position [188, 0]
click at [394, 175] on span at bounding box center [392, 174] width 10 height 18
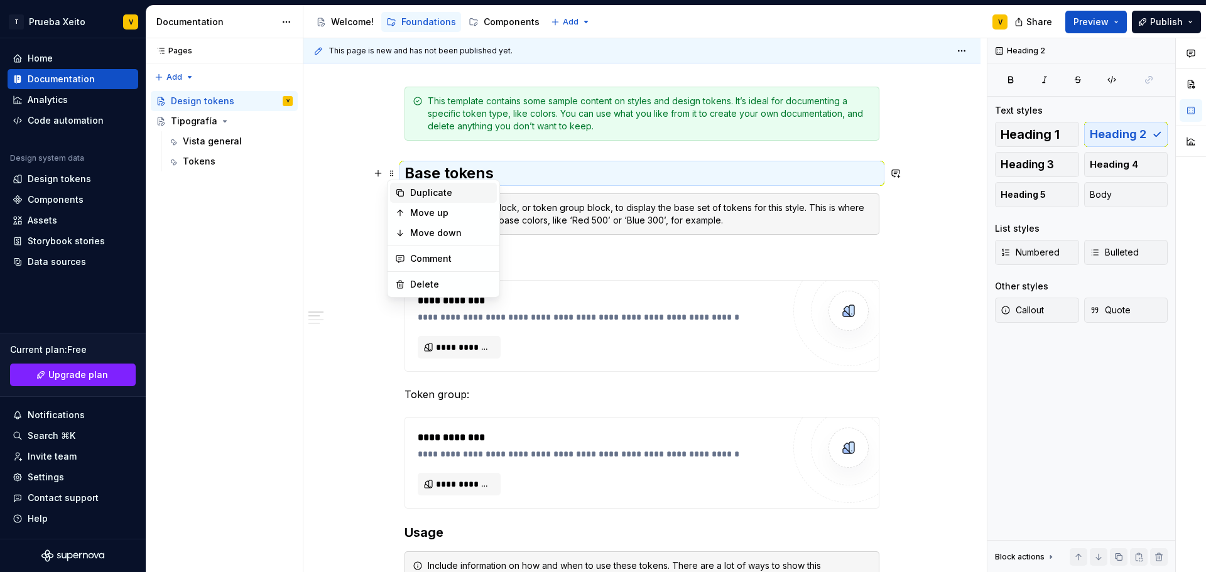
click at [425, 195] on div "Duplicate" at bounding box center [451, 193] width 82 height 13
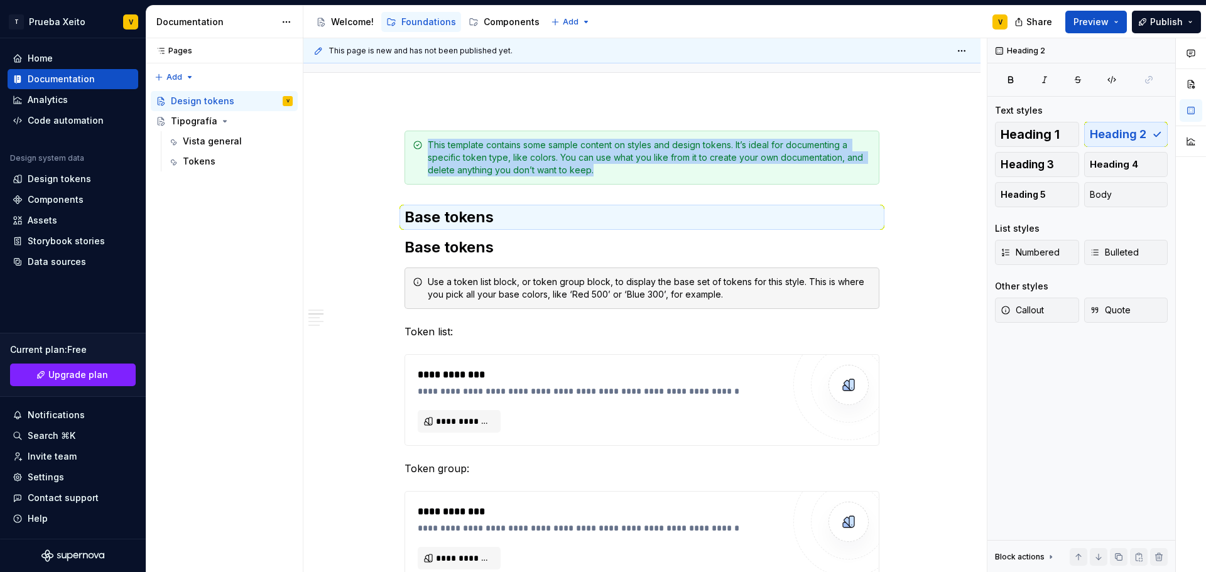
scroll to position [144, 0]
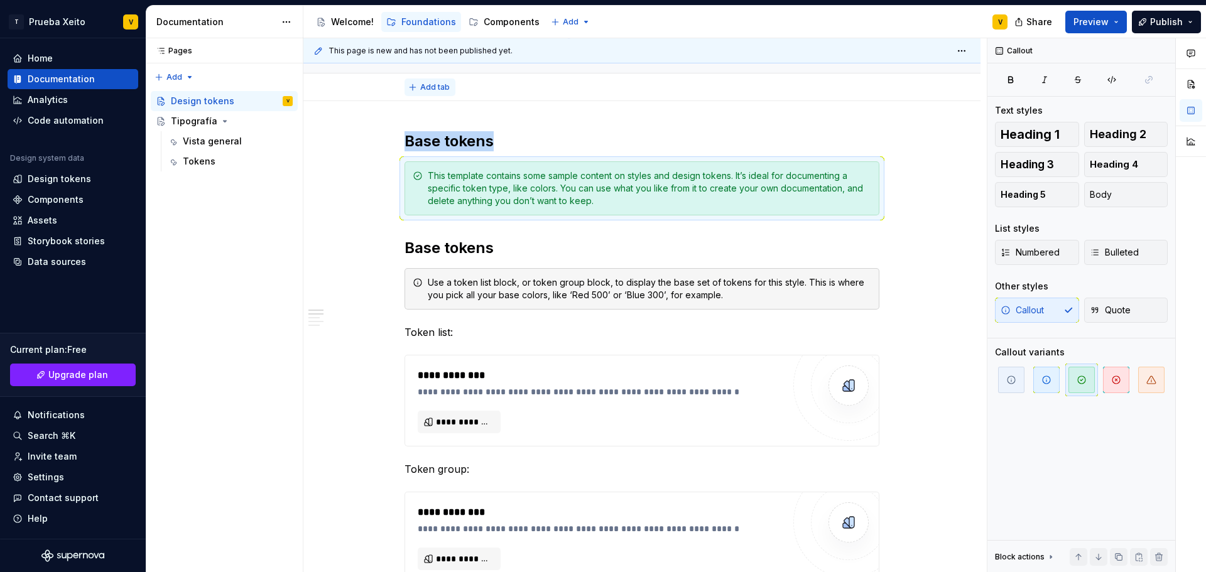
drag, startPoint x: 391, startPoint y: 146, endPoint x: 427, endPoint y: 95, distance: 62.7
click at [427, 95] on button "Add tab" at bounding box center [429, 88] width 51 height 18
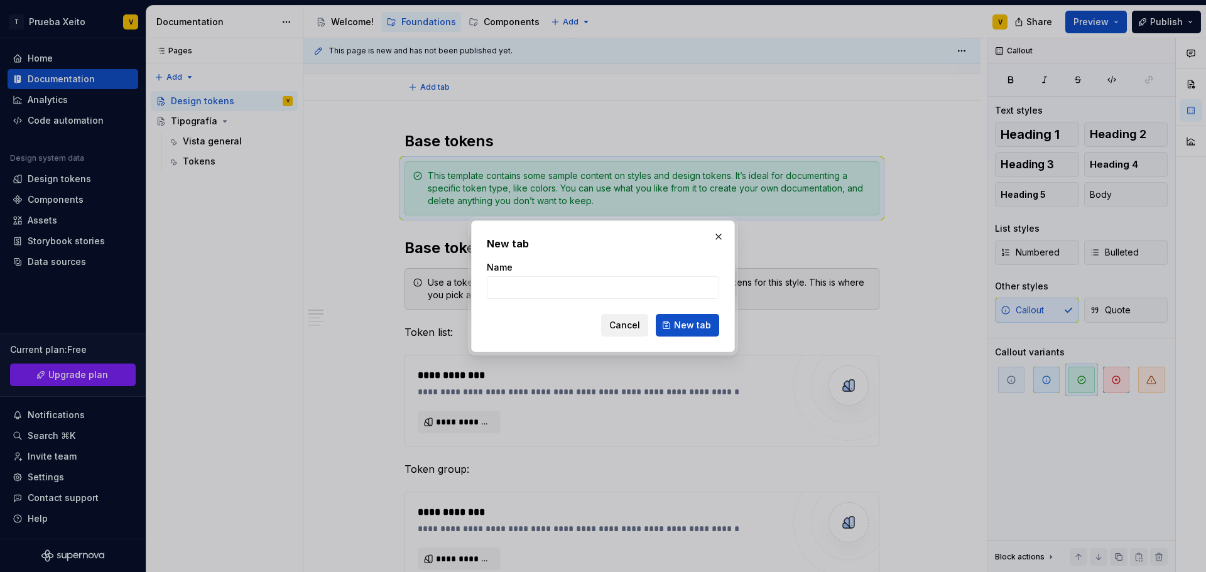
click at [629, 325] on span "Cancel" at bounding box center [624, 325] width 31 height 13
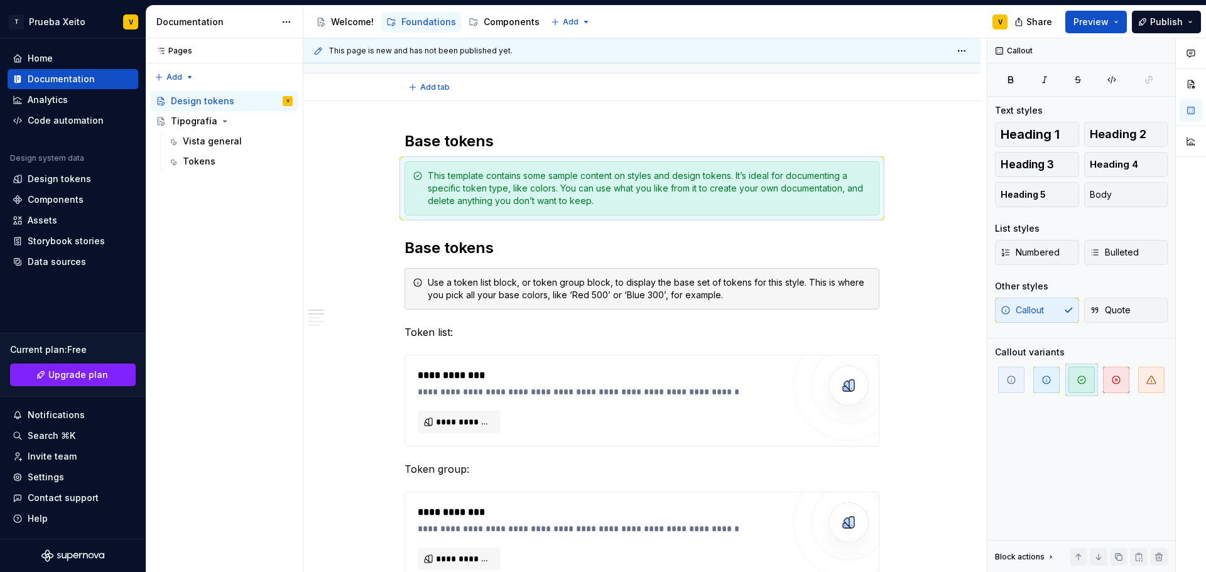
type textarea "*"
click at [470, 138] on h2 "Base tokens" at bounding box center [641, 141] width 475 height 20
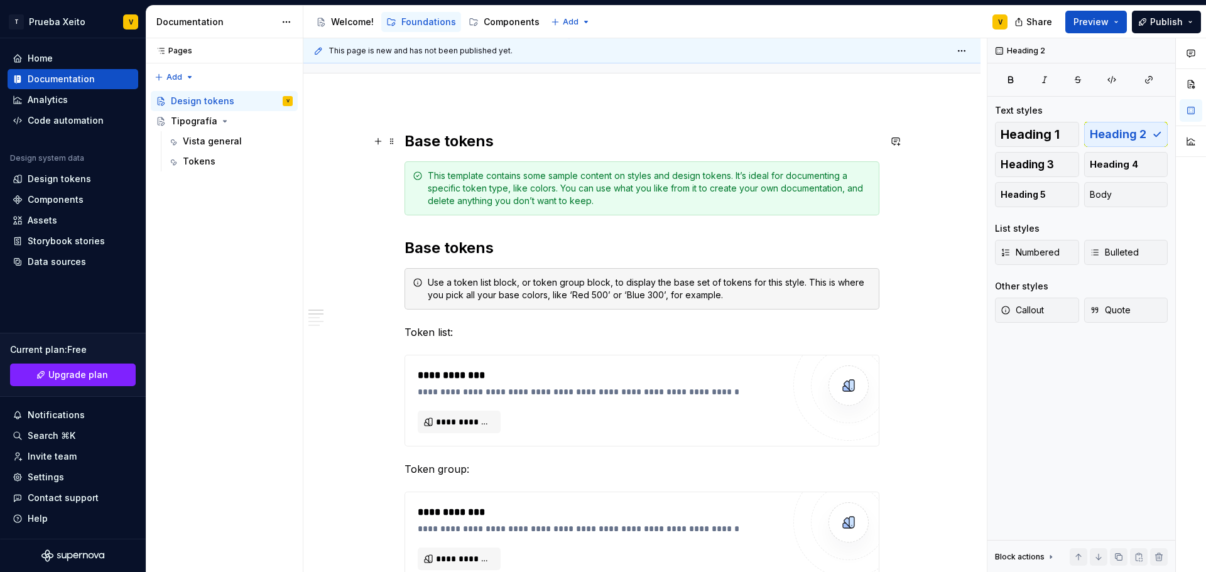
click at [470, 138] on h2 "Base tokens" at bounding box center [641, 141] width 475 height 20
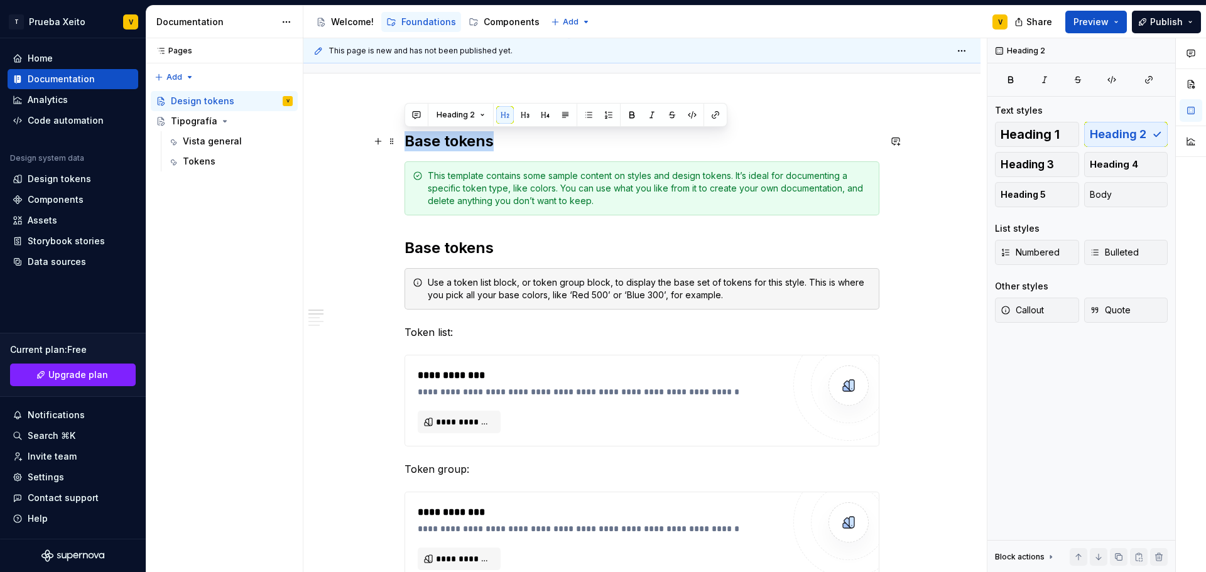
click at [470, 138] on h2 "Base tokens" at bounding box center [641, 141] width 475 height 20
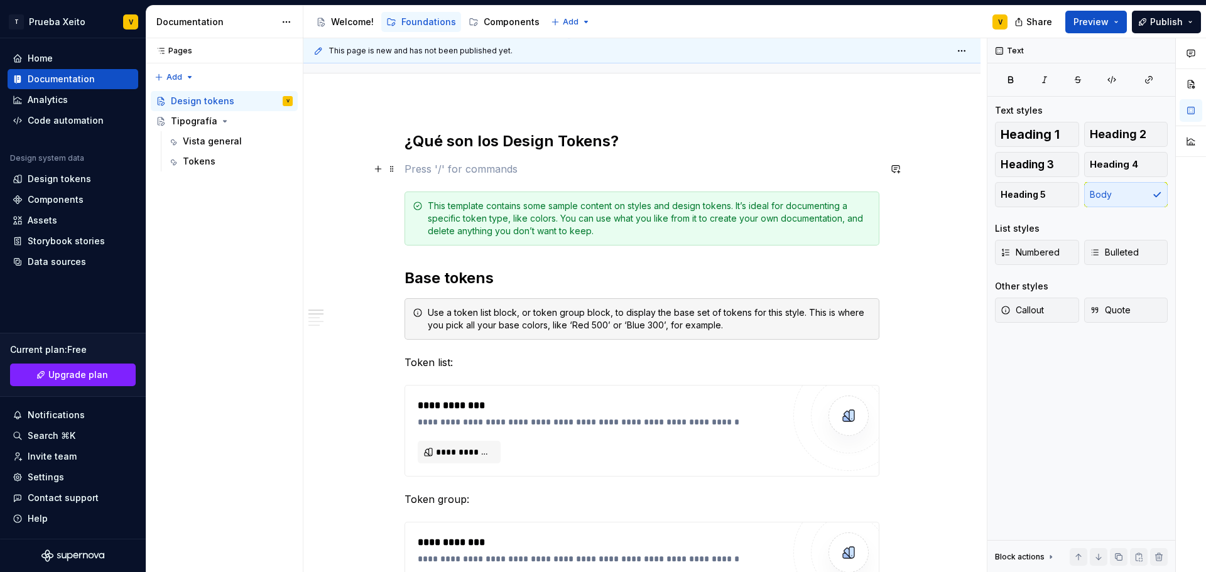
click at [424, 167] on p at bounding box center [641, 168] width 475 height 15
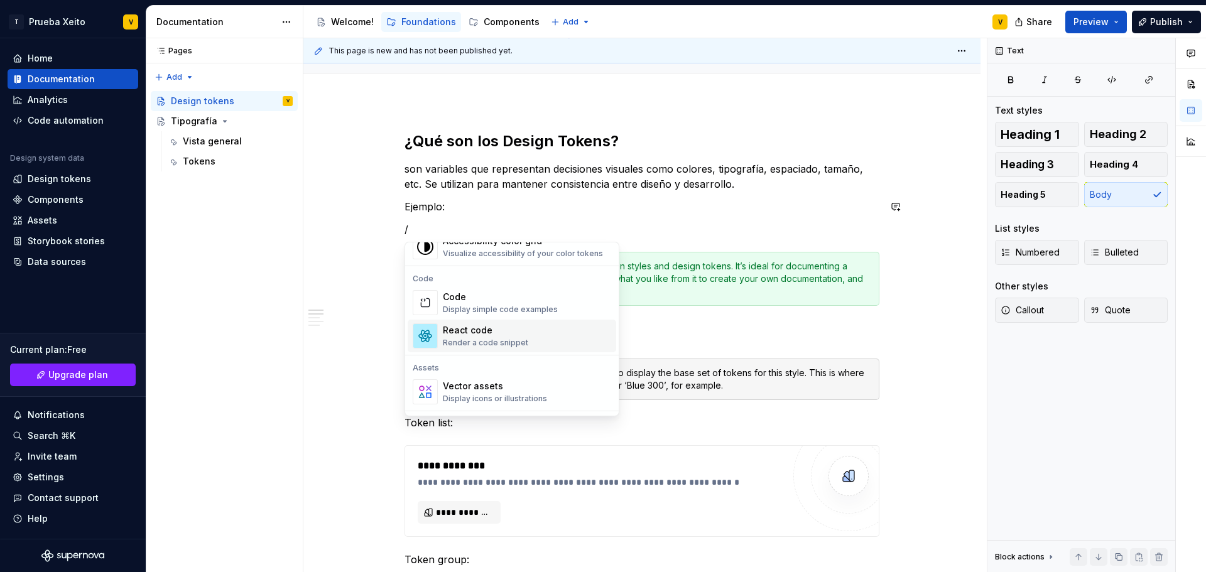
scroll to position [1005, 0]
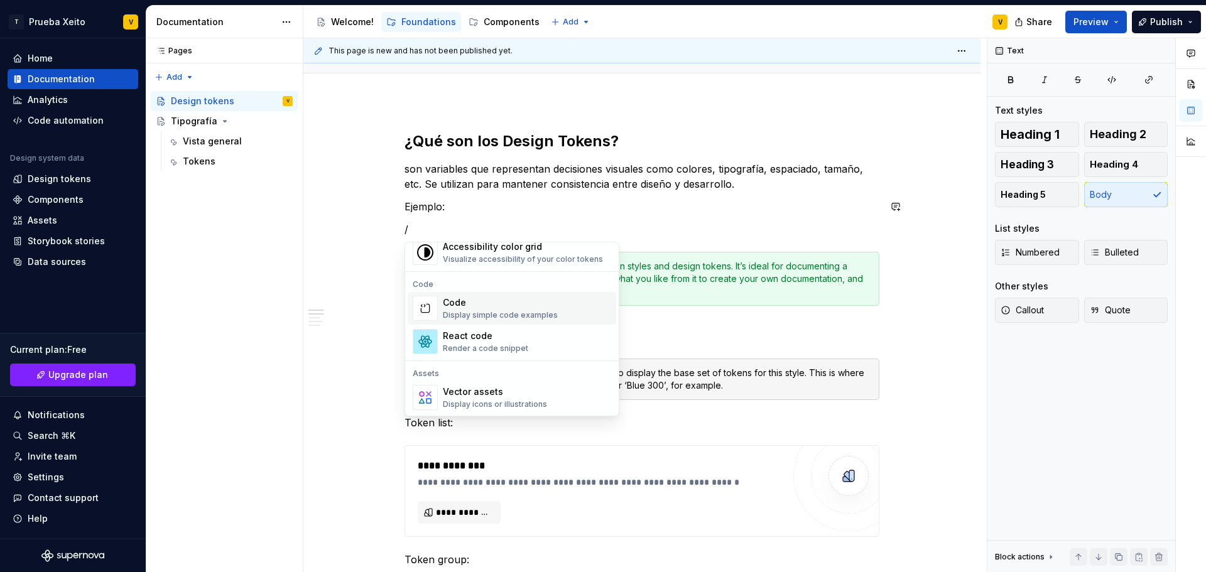
click at [533, 305] on div "Code" at bounding box center [500, 302] width 115 height 13
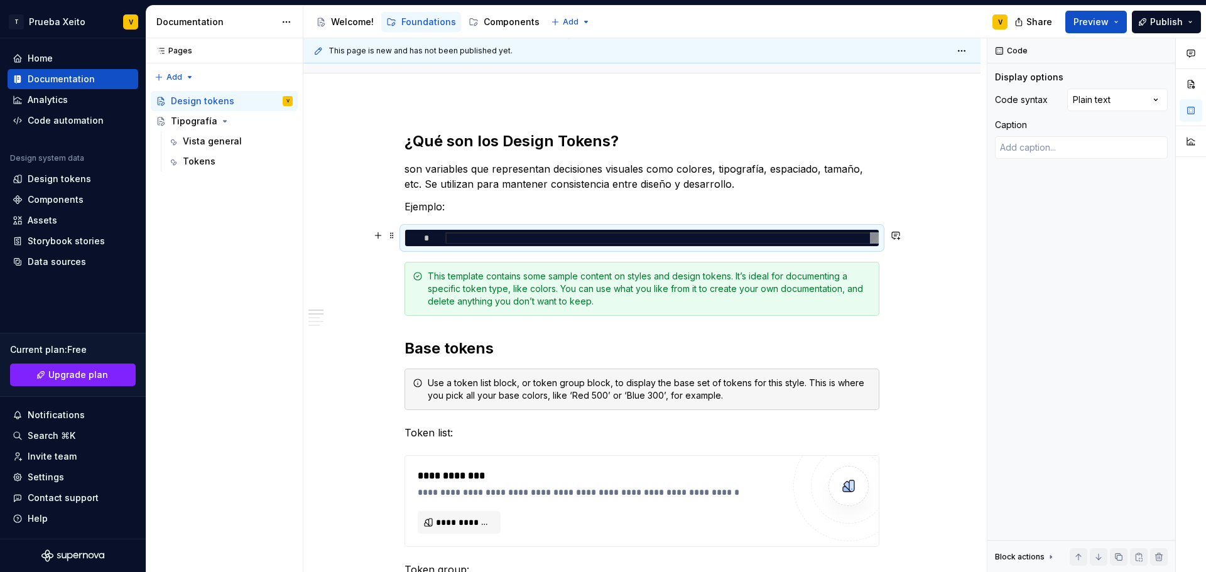
click at [458, 238] on div at bounding box center [661, 238] width 433 height 12
type textarea "*"
type textarea "**********"
click at [1017, 212] on div "Code Display options Code syntax Plain text Caption Block actions Move up Move …" at bounding box center [1081, 305] width 188 height 534
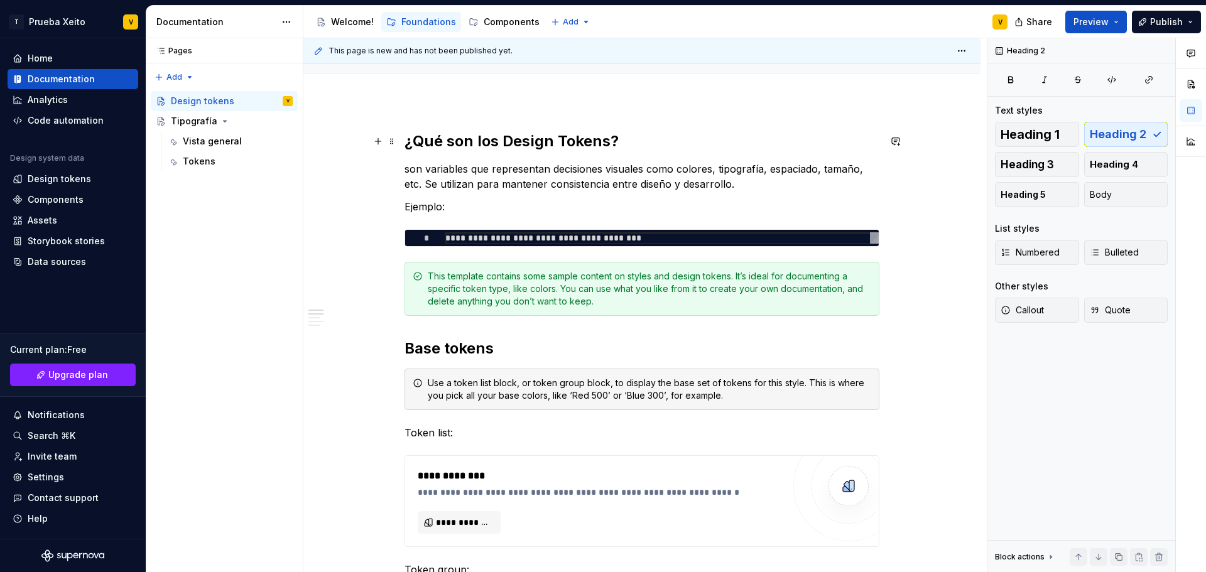
click at [521, 134] on h2 "¿Qué son los Design Tokens?" at bounding box center [641, 141] width 475 height 20
click at [452, 344] on h2 "Base tokens" at bounding box center [641, 348] width 475 height 20
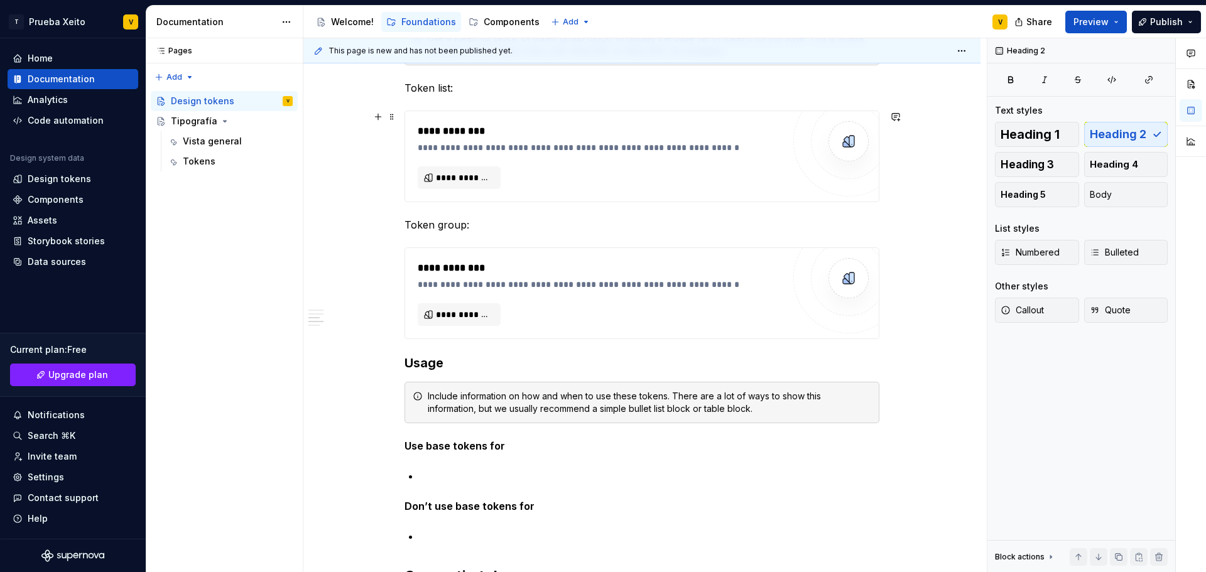
scroll to position [583, 0]
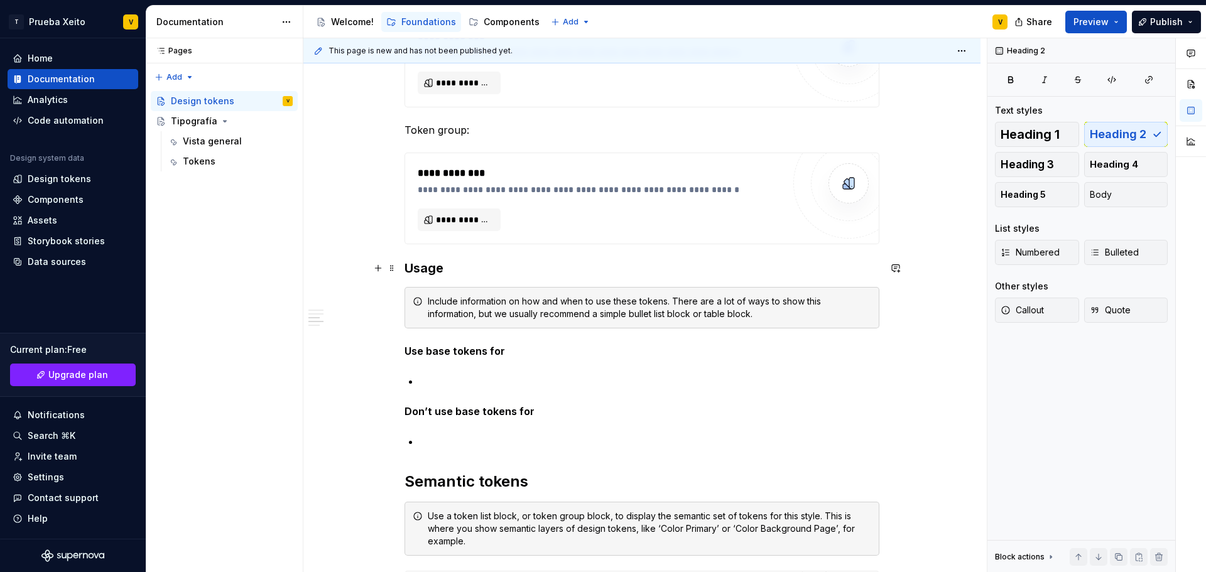
click at [435, 270] on h3 "Usage" at bounding box center [641, 268] width 475 height 18
click at [457, 474] on h2 "Semantic tokens" at bounding box center [641, 482] width 475 height 20
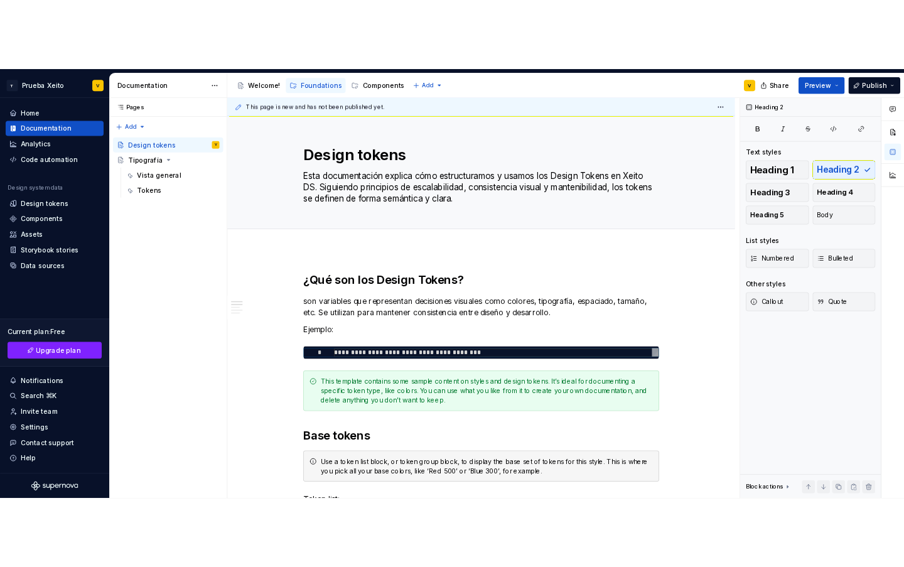
scroll to position [0, 0]
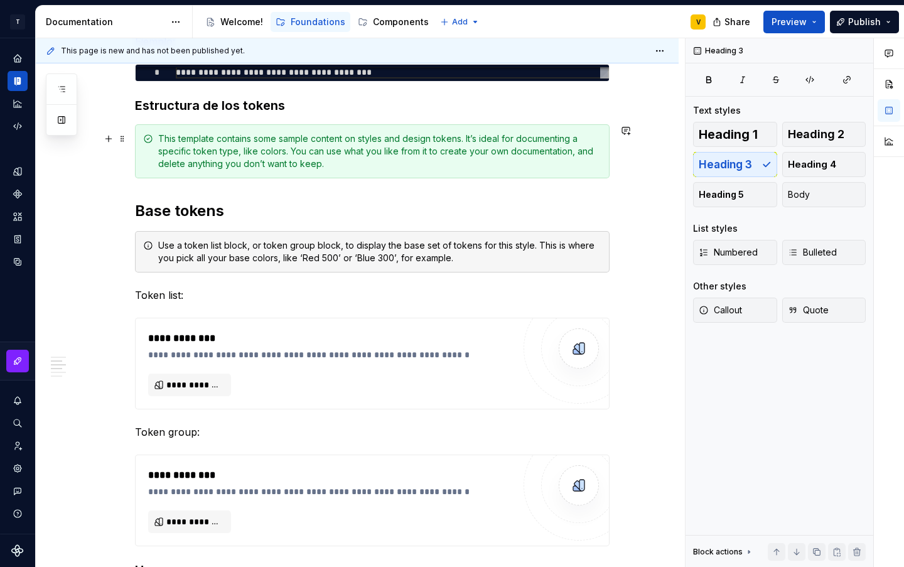
scroll to position [314, 0]
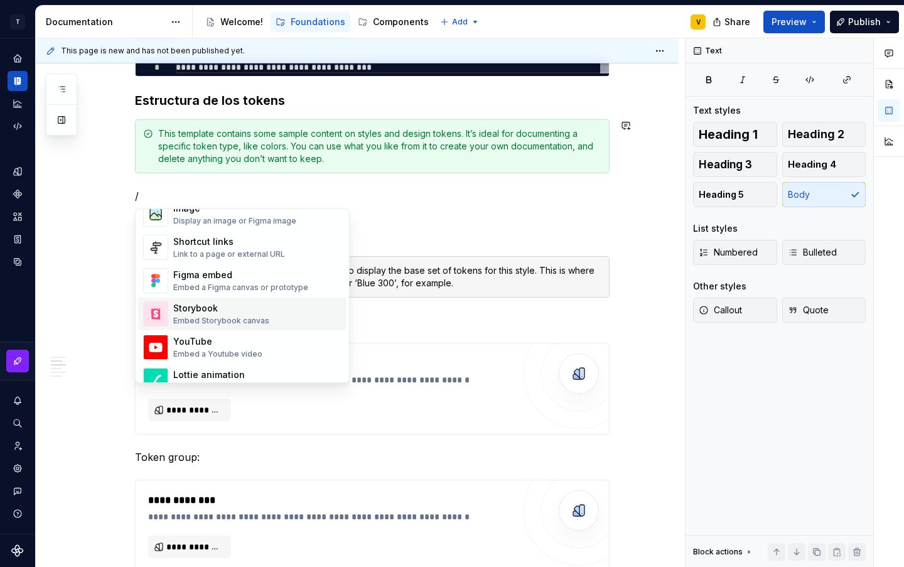
scroll to position [502, 0]
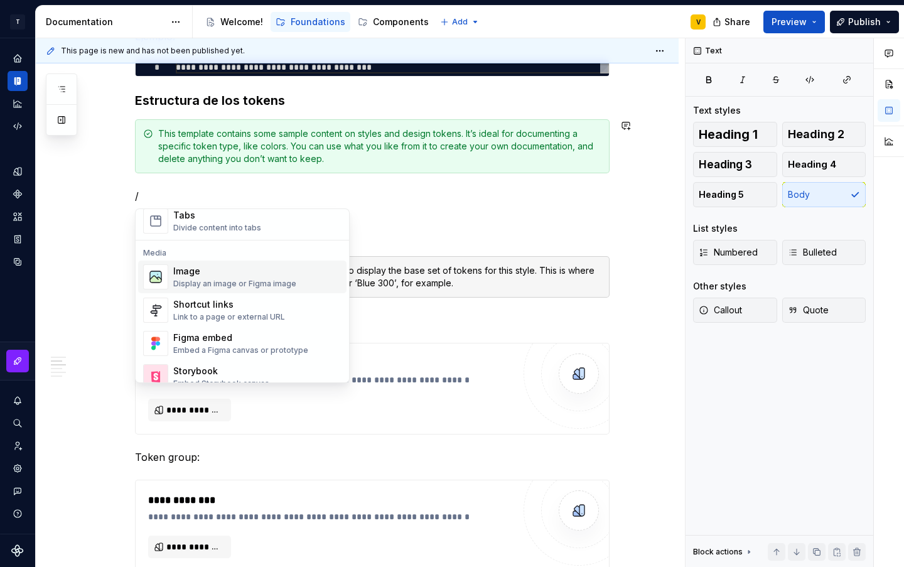
click at [227, 277] on div "Image" at bounding box center [234, 271] width 123 height 13
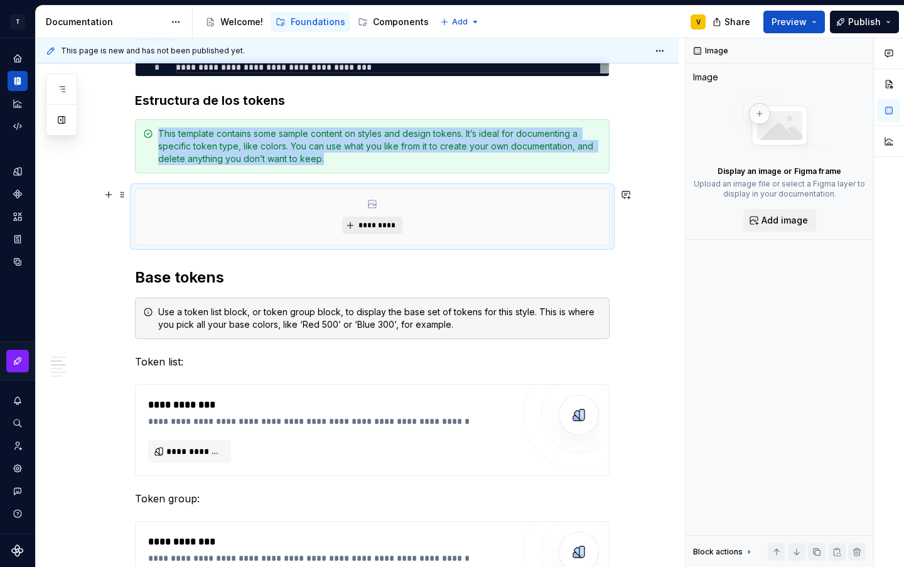
click at [376, 225] on span "*********" at bounding box center [377, 225] width 38 height 10
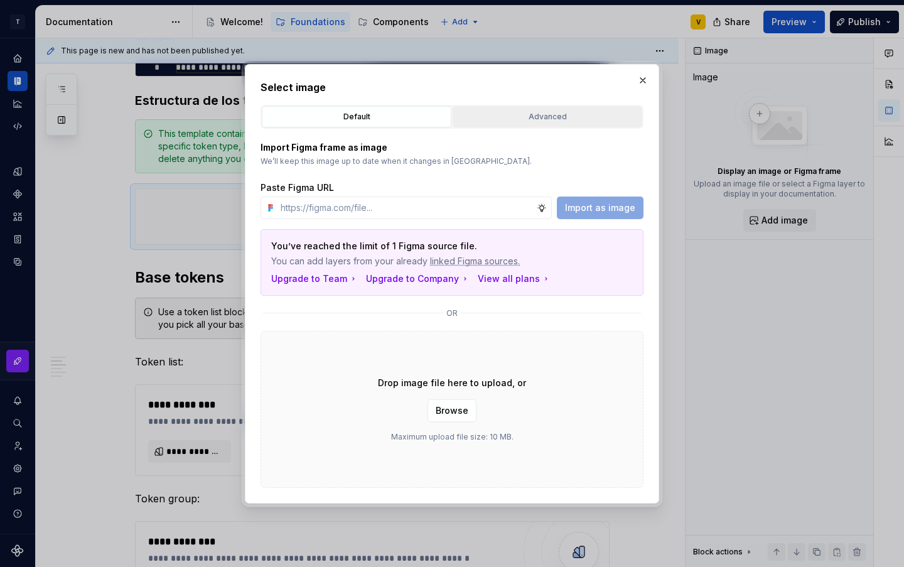
click at [524, 114] on div "Advanced" at bounding box center [547, 117] width 181 height 13
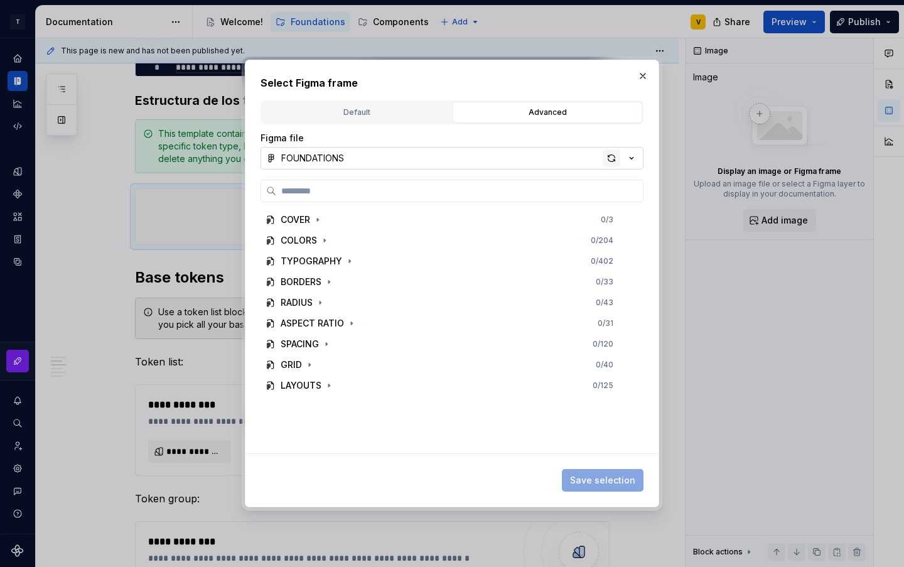
click at [610, 160] on div "button" at bounding box center [612, 158] width 18 height 18
click at [362, 403] on icon "button" at bounding box center [360, 406] width 10 height 10
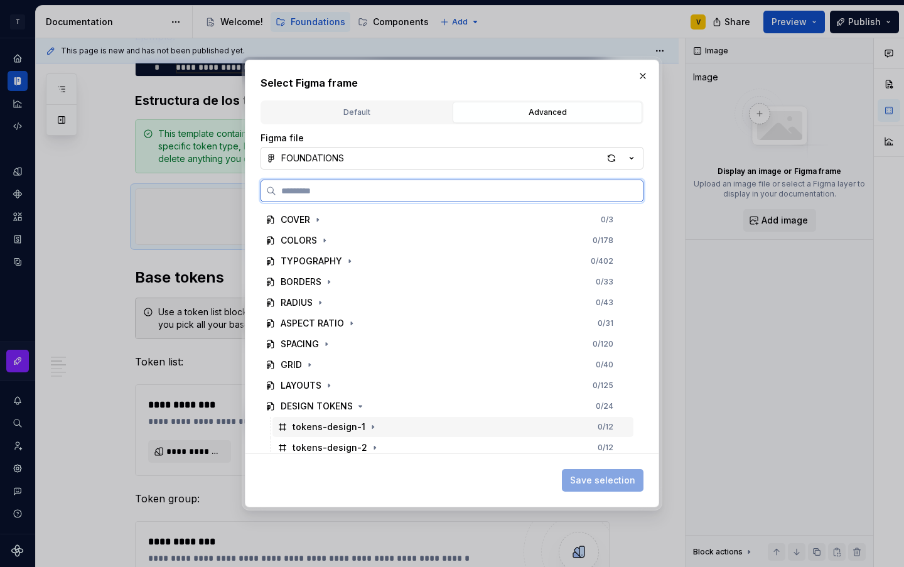
click at [352, 428] on div "tokens-design-1" at bounding box center [329, 427] width 73 height 13
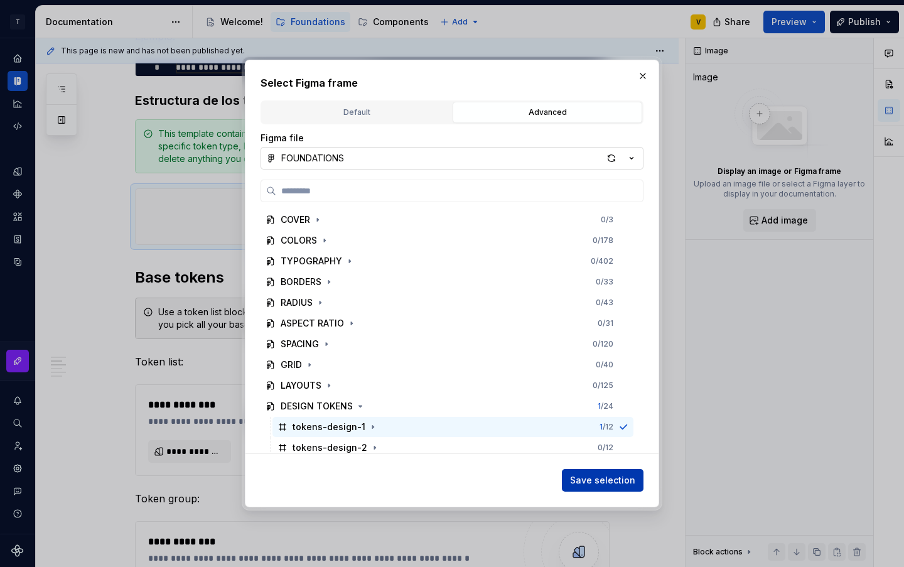
click at [595, 482] on span "Save selection" at bounding box center [602, 480] width 65 height 13
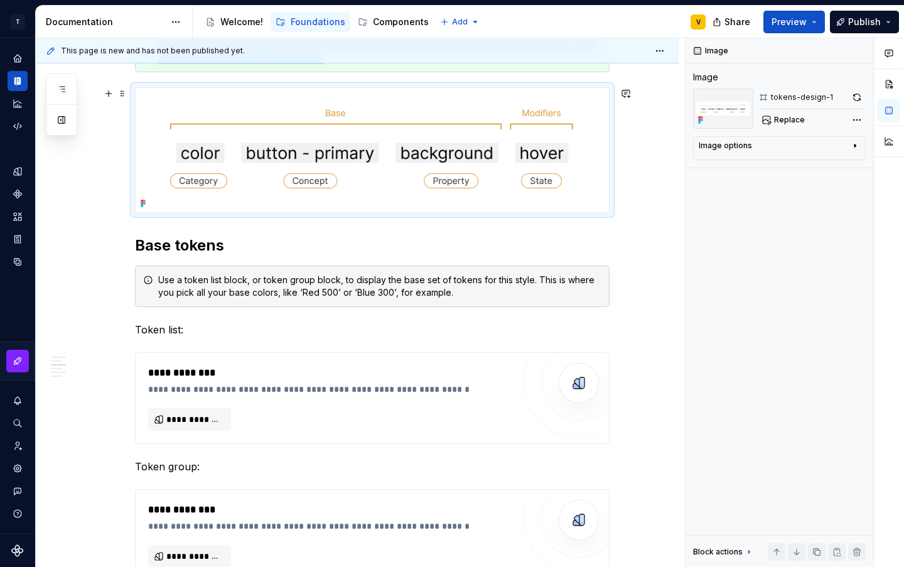
scroll to position [440, 0]
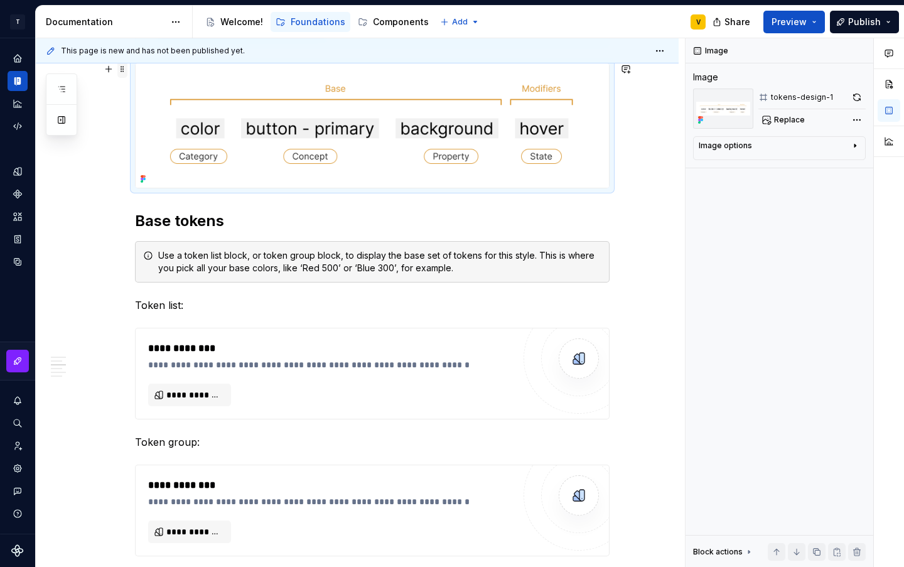
click at [120, 75] on span at bounding box center [122, 69] width 10 height 18
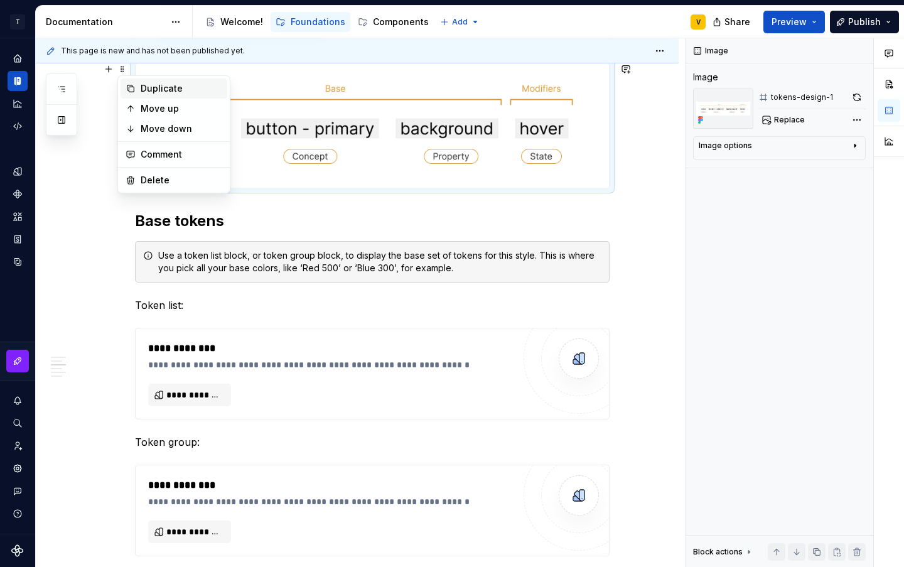
click at [149, 92] on div "Duplicate" at bounding box center [182, 88] width 82 height 13
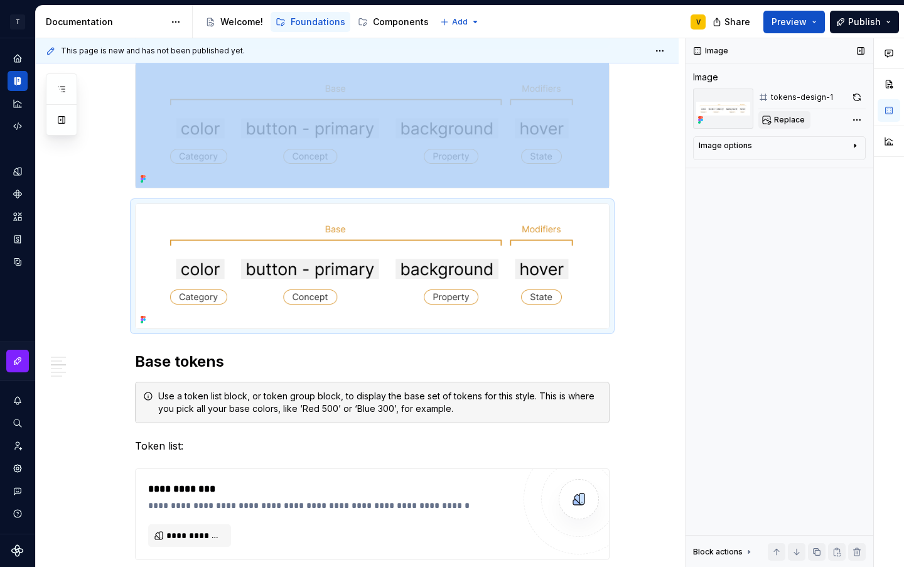
click at [788, 122] on span "Replace" at bounding box center [789, 120] width 31 height 10
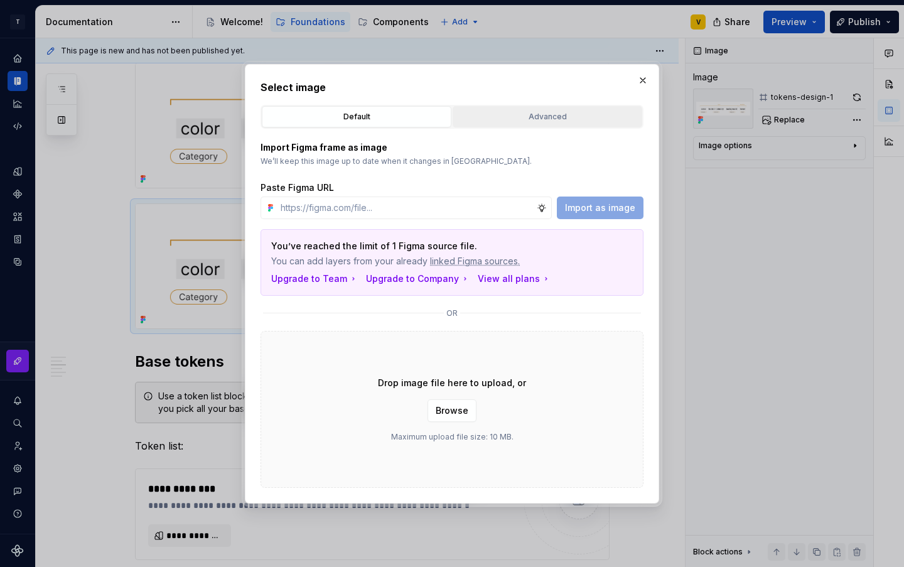
click at [538, 122] on div "Advanced" at bounding box center [547, 117] width 181 height 13
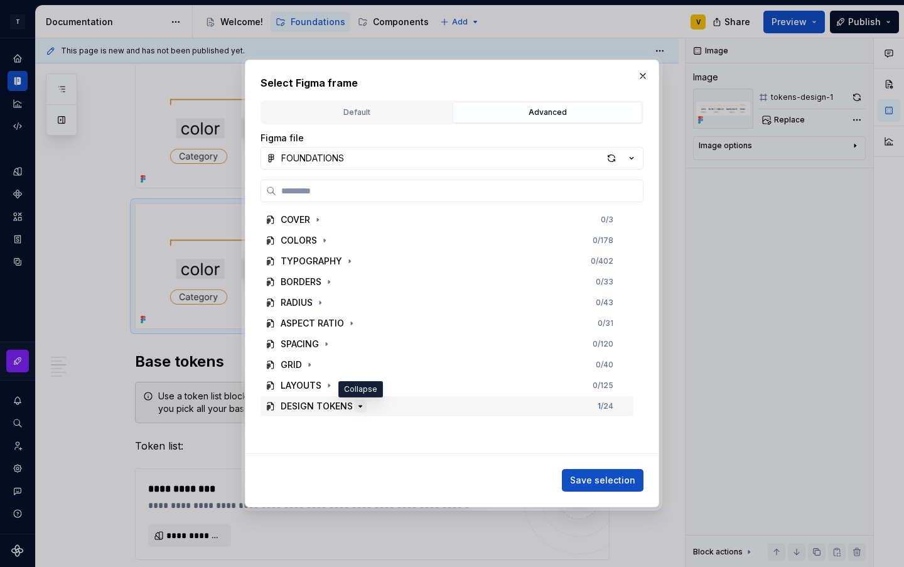
click at [362, 406] on icon "button" at bounding box center [360, 406] width 10 height 10
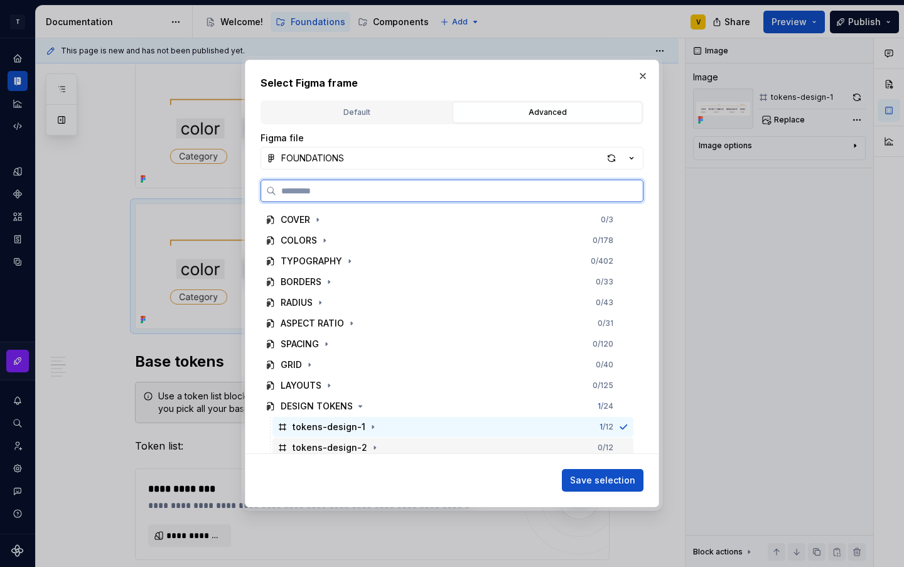
click at [347, 449] on div "tokens-design-2" at bounding box center [330, 447] width 75 height 13
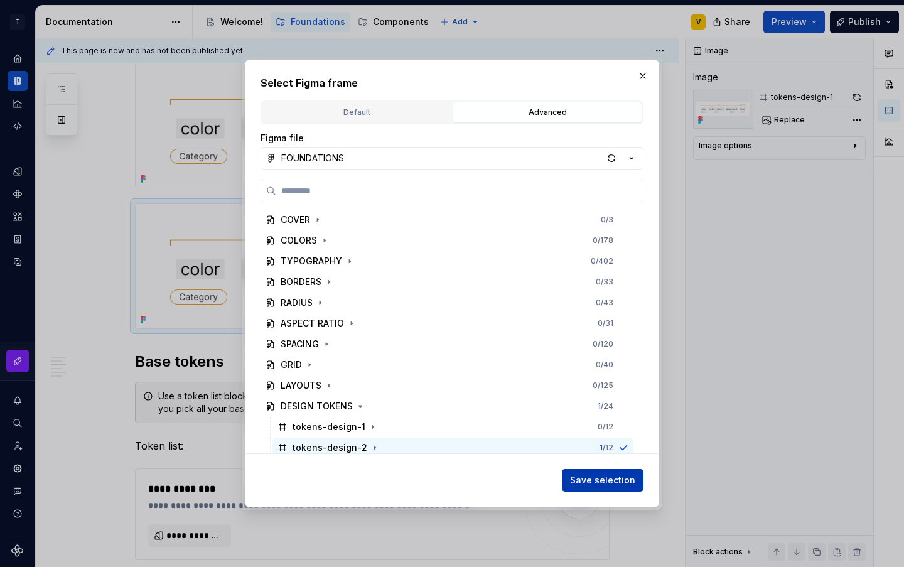
click at [600, 484] on span "Save selection" at bounding box center [602, 480] width 65 height 13
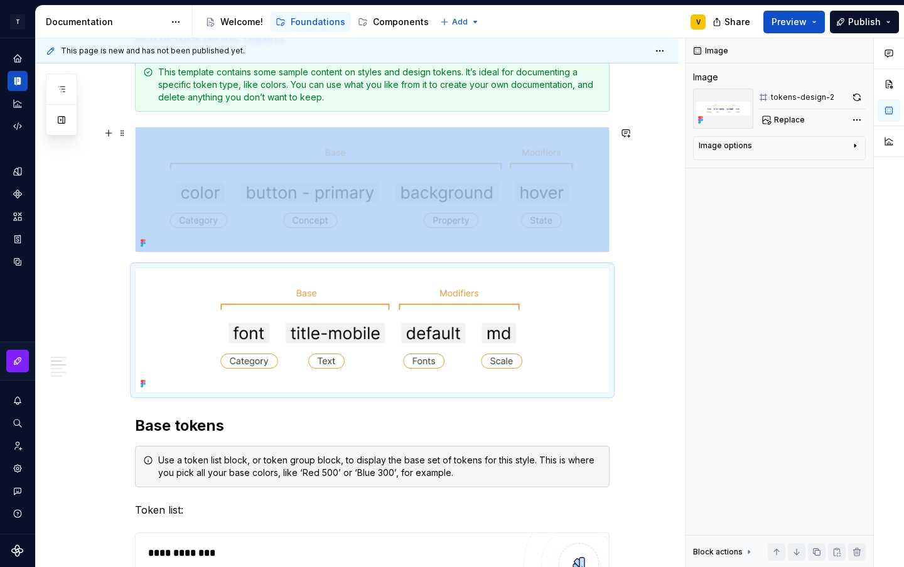
scroll to position [377, 0]
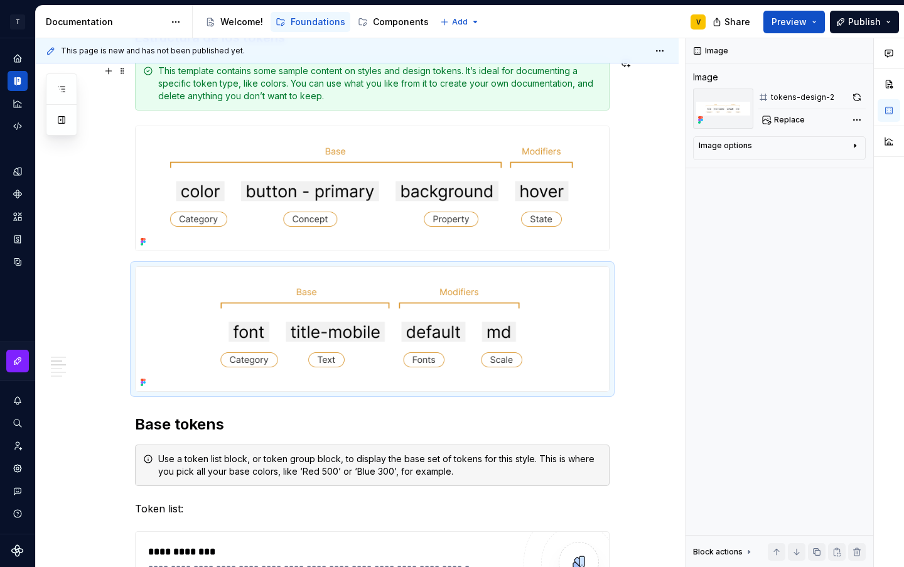
click at [271, 87] on div "This template contains some sample content on styles and design tokens. It’s id…" at bounding box center [379, 84] width 443 height 38
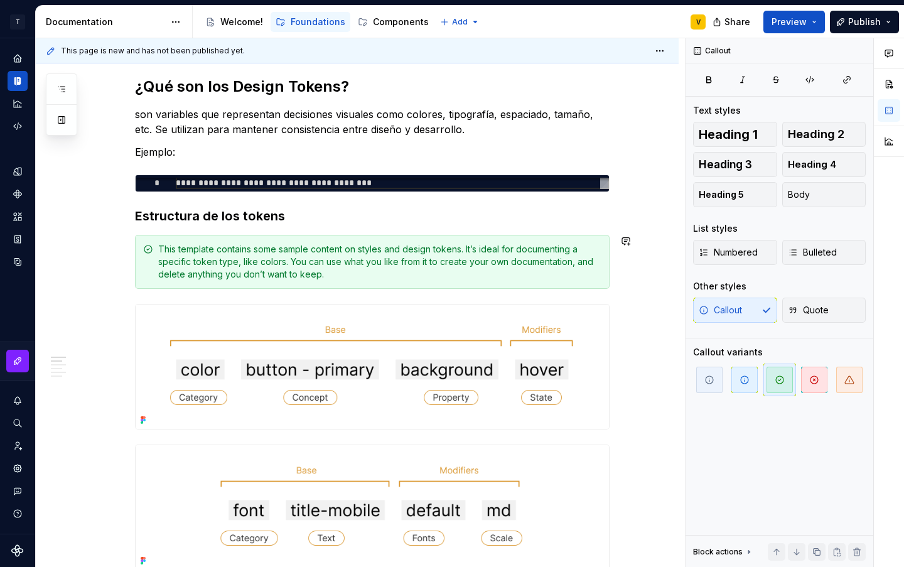
scroll to position [188, 0]
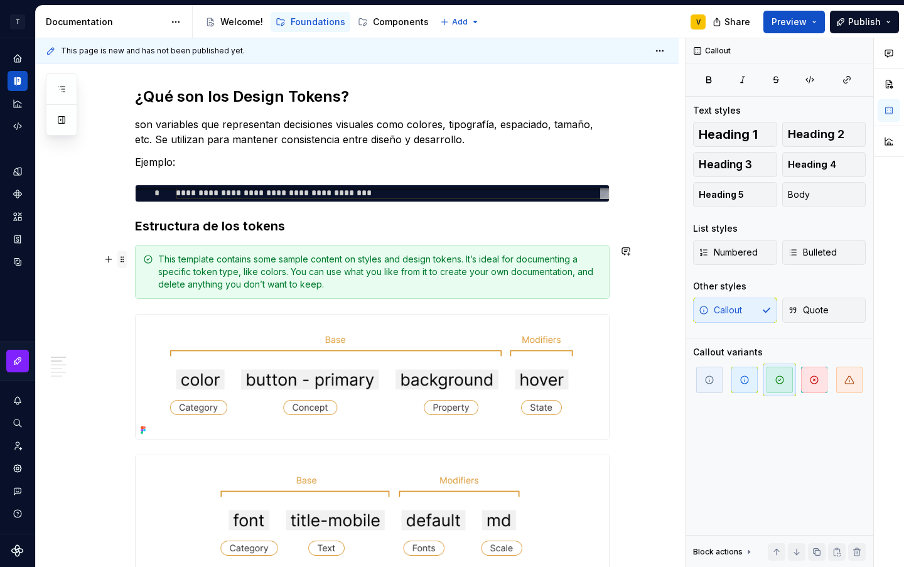
click at [120, 265] on span at bounding box center [122, 260] width 10 height 18
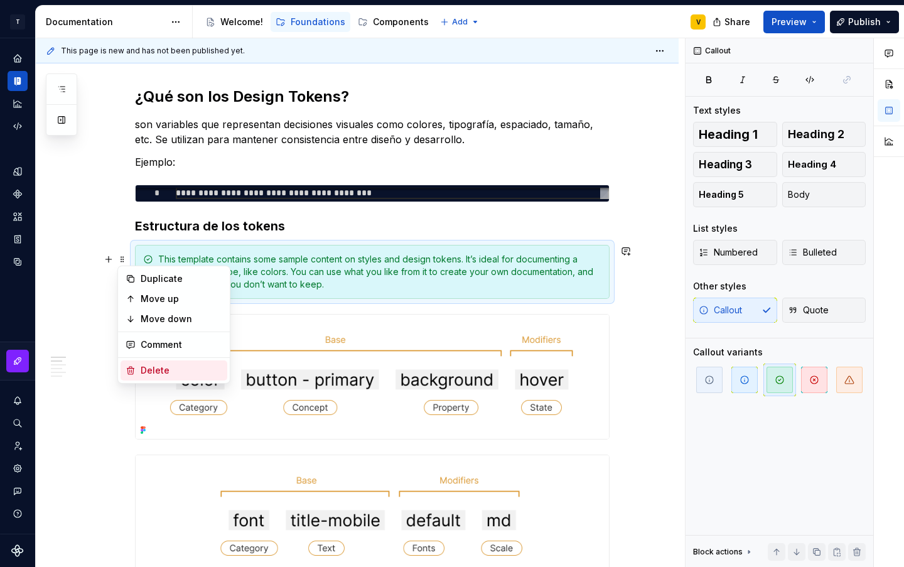
click at [144, 378] on div "Delete" at bounding box center [174, 370] width 107 height 20
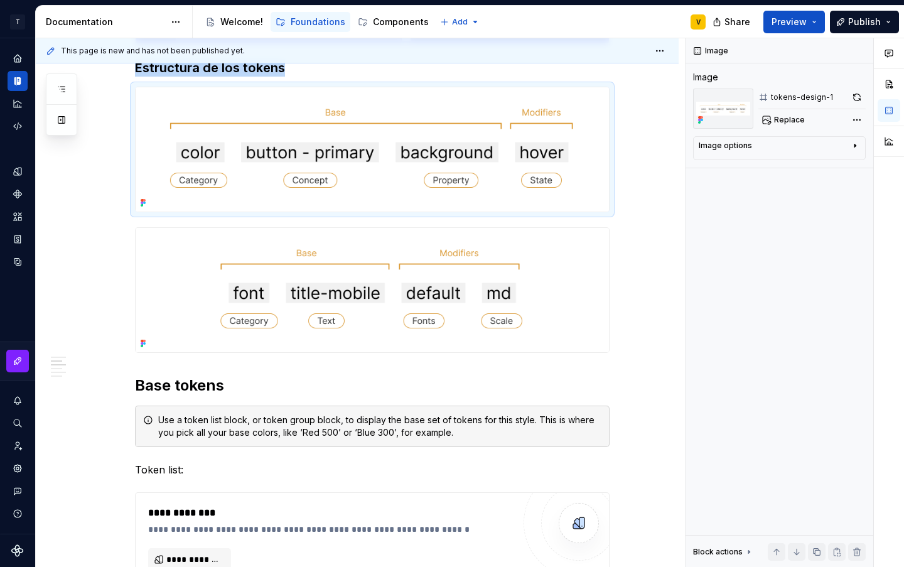
scroll to position [407, 0]
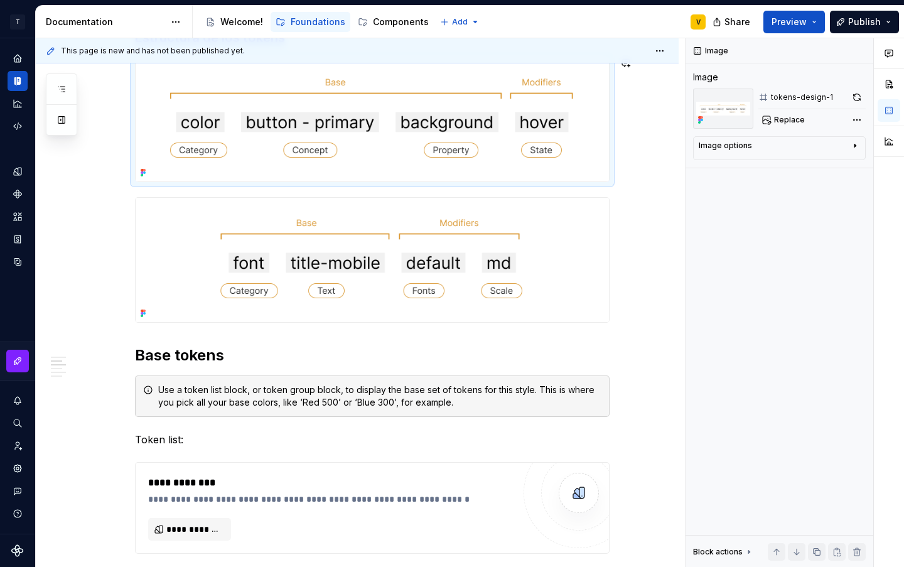
type textarea "*"
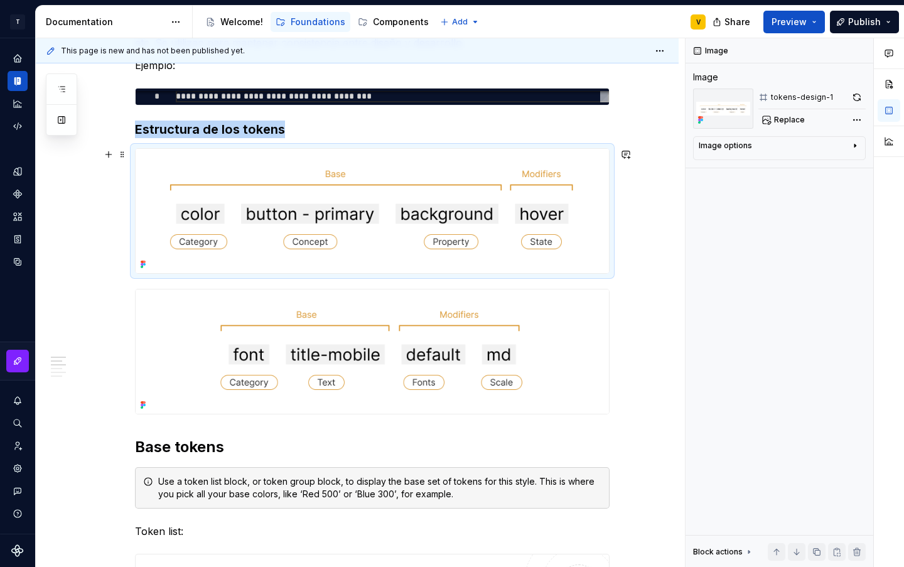
scroll to position [344, 0]
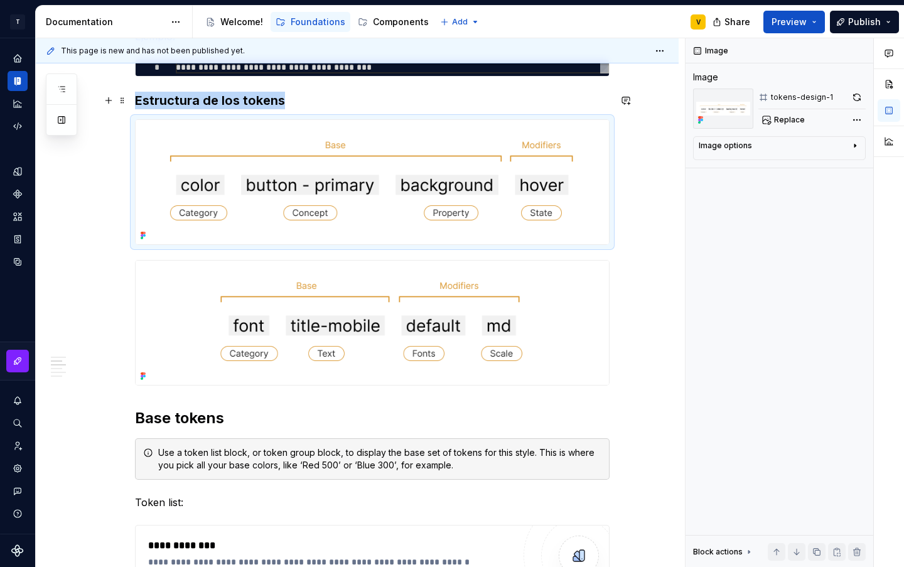
click at [319, 97] on h3 "Estructura de los tokens" at bounding box center [372, 101] width 475 height 18
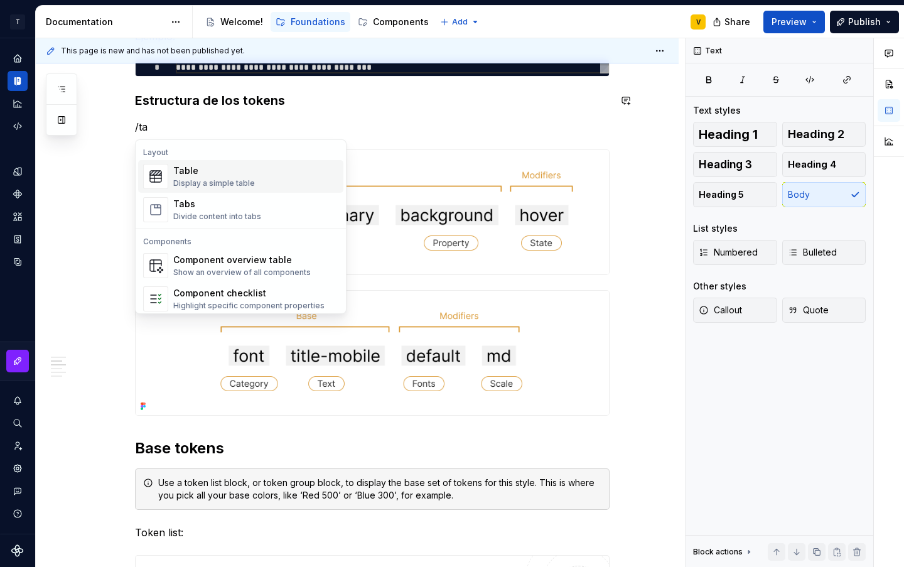
click at [250, 171] on div "Table" at bounding box center [214, 171] width 82 height 13
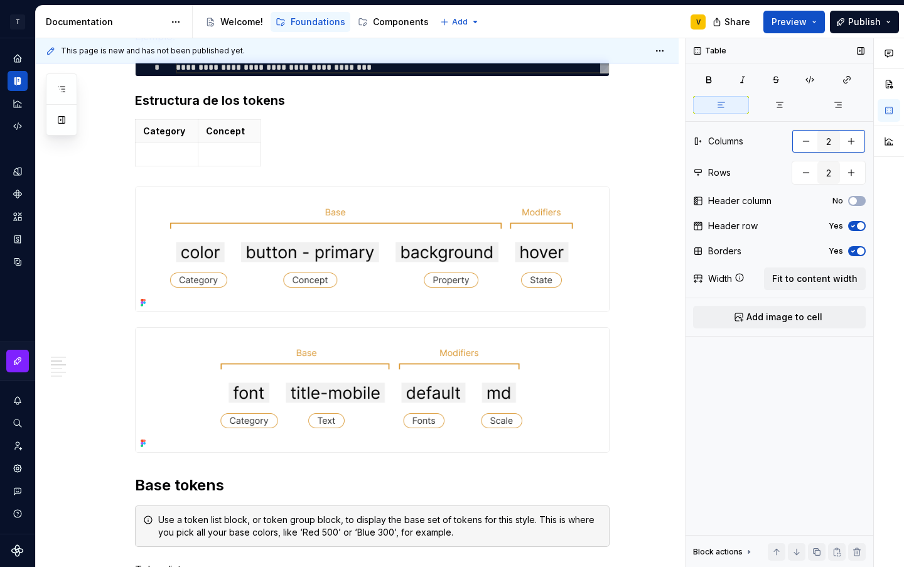
click at [858, 139] on button "button" at bounding box center [851, 141] width 23 height 23
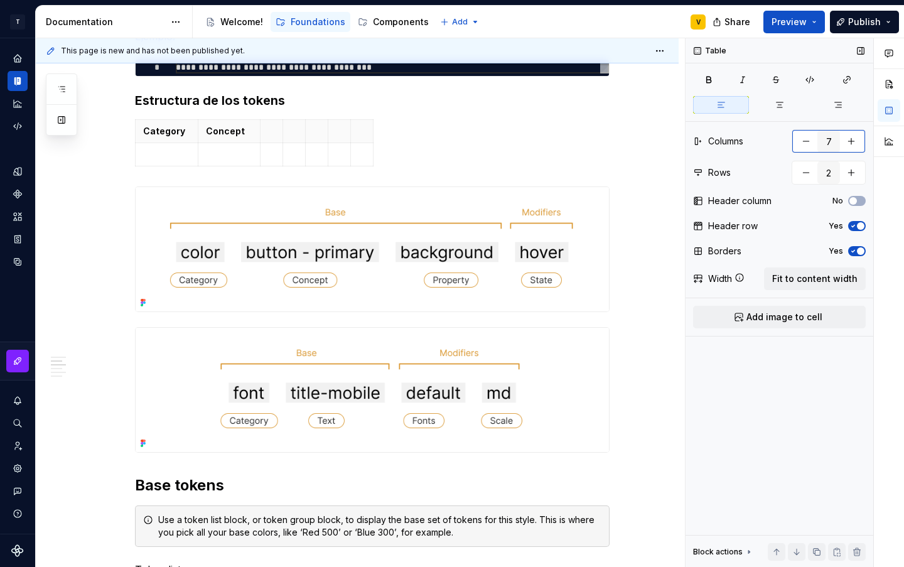
click at [858, 139] on button "button" at bounding box center [851, 141] width 23 height 23
type input "9"
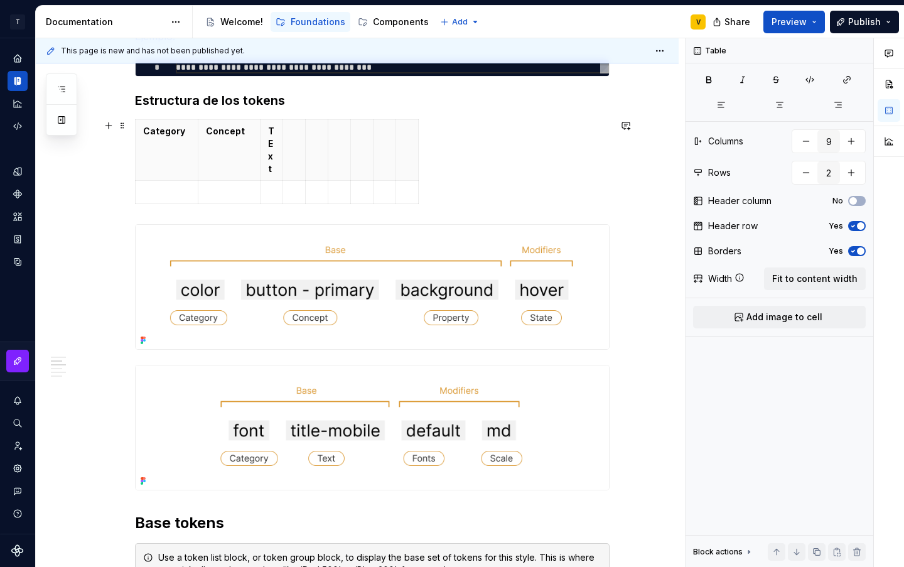
click at [507, 167] on div "Category Concept TExt" at bounding box center [372, 164] width 475 height 90
click at [847, 282] on span "Fit to content width" at bounding box center [814, 279] width 85 height 13
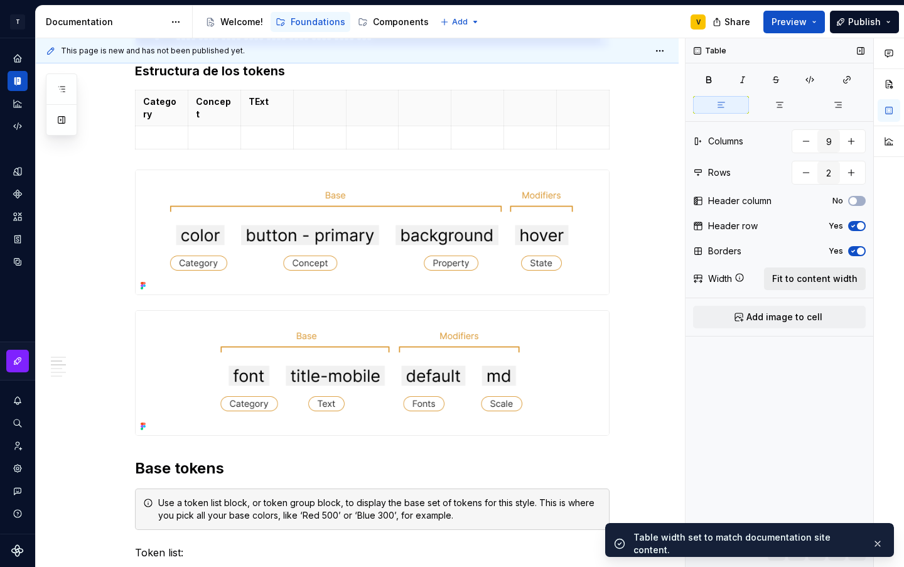
scroll to position [314, 0]
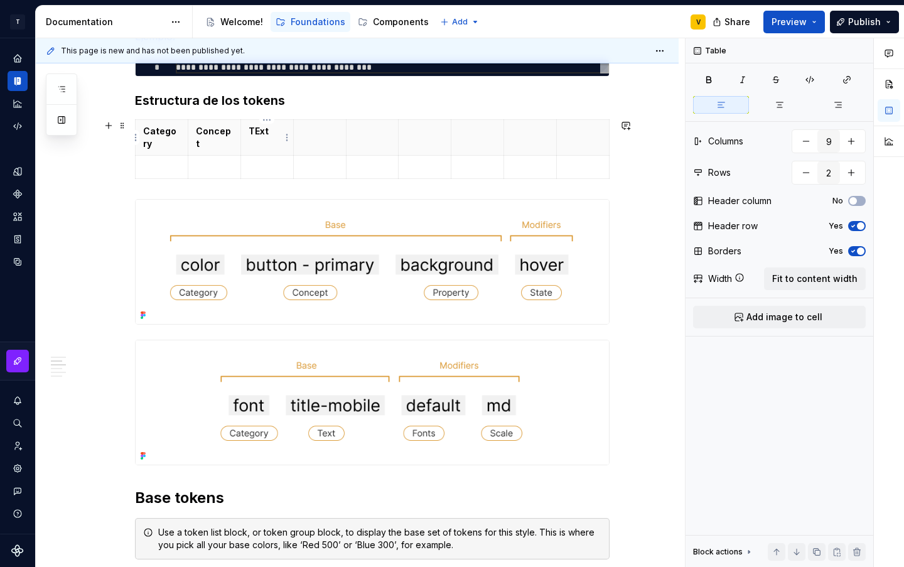
click at [261, 131] on p "TExt" at bounding box center [267, 131] width 37 height 13
type textarea "*"
click at [303, 136] on p at bounding box center [319, 131] width 37 height 13
click at [365, 143] on th at bounding box center [372, 138] width 53 height 36
click at [804, 140] on button "button" at bounding box center [806, 141] width 23 height 23
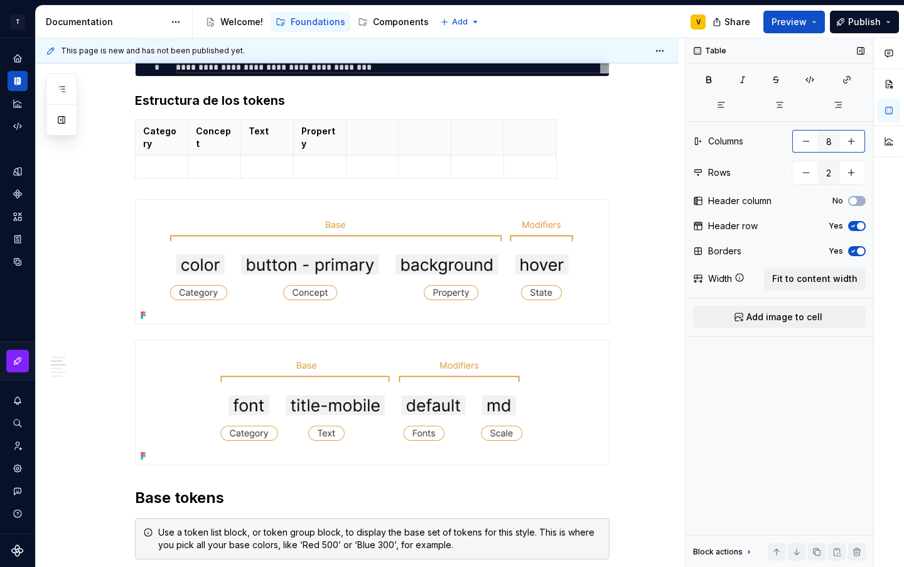
click at [804, 140] on button "button" at bounding box center [806, 141] width 23 height 23
type input "4"
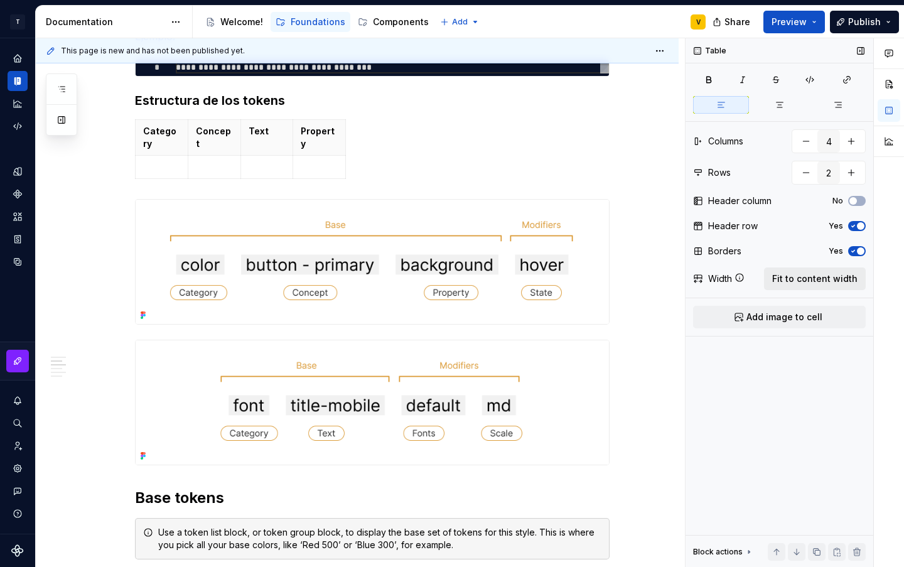
click at [844, 276] on span "Fit to content width" at bounding box center [814, 279] width 85 height 13
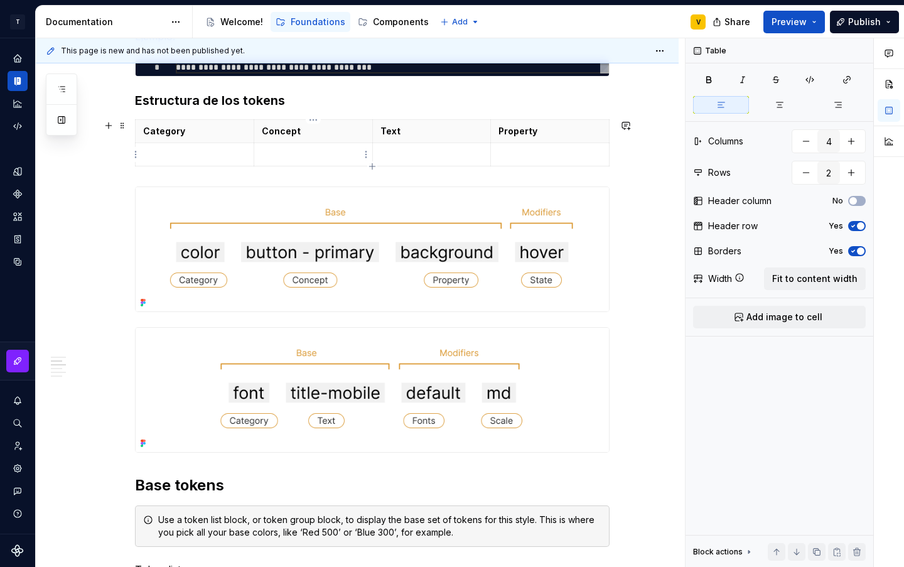
type textarea "*"
click at [195, 121] on html "T Prueba Xeito V Design system data Documentation Accessibility guide for tree …" at bounding box center [452, 283] width 904 height 567
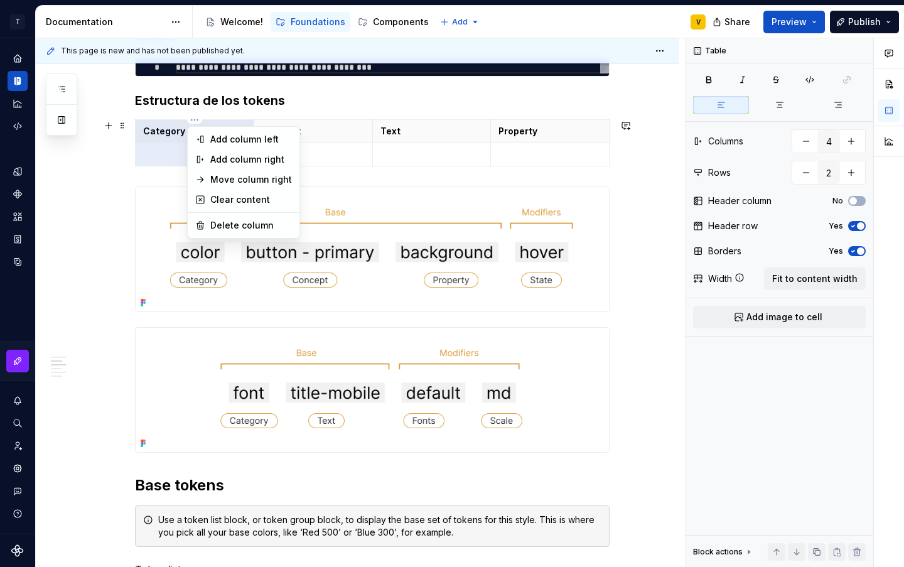
click at [125, 124] on html "T Prueba Xeito V Design system data Documentation Accessibility guide for tree …" at bounding box center [452, 283] width 904 height 567
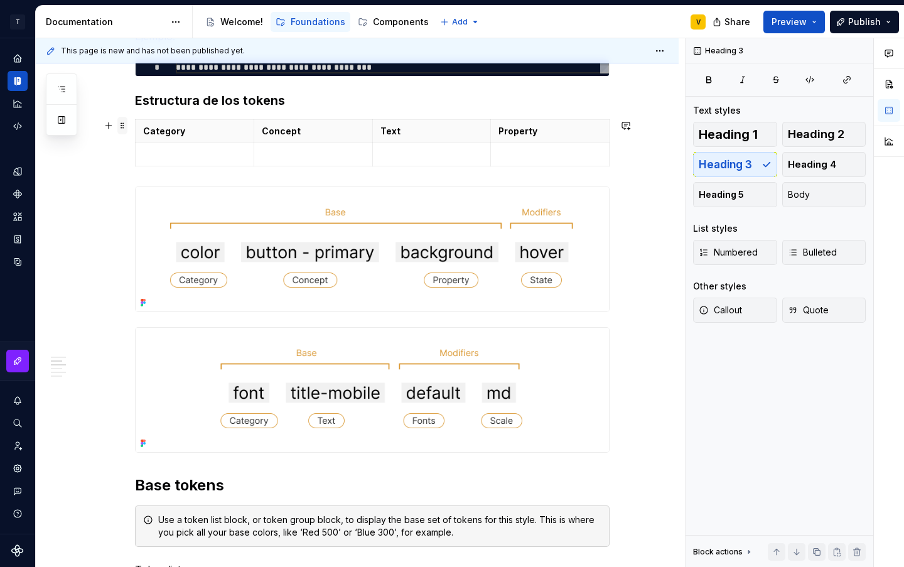
click at [123, 126] on span at bounding box center [122, 126] width 10 height 18
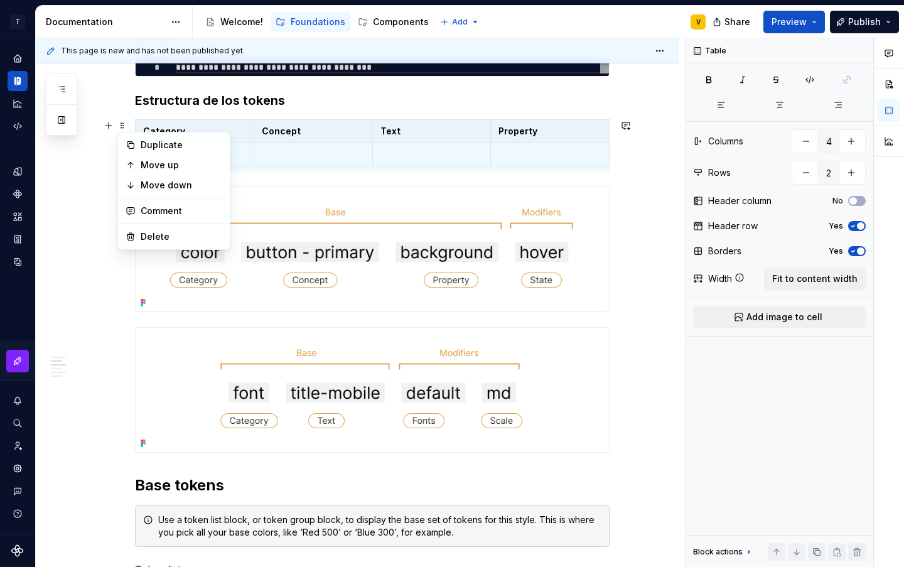
click at [244, 154] on p at bounding box center [194, 154] width 103 height 13
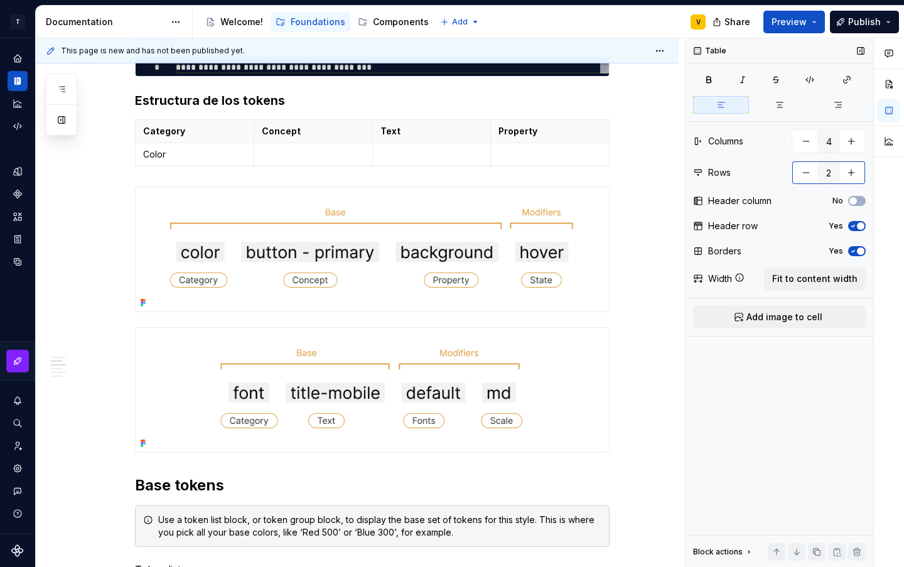
click at [850, 178] on button "button" at bounding box center [851, 172] width 23 height 23
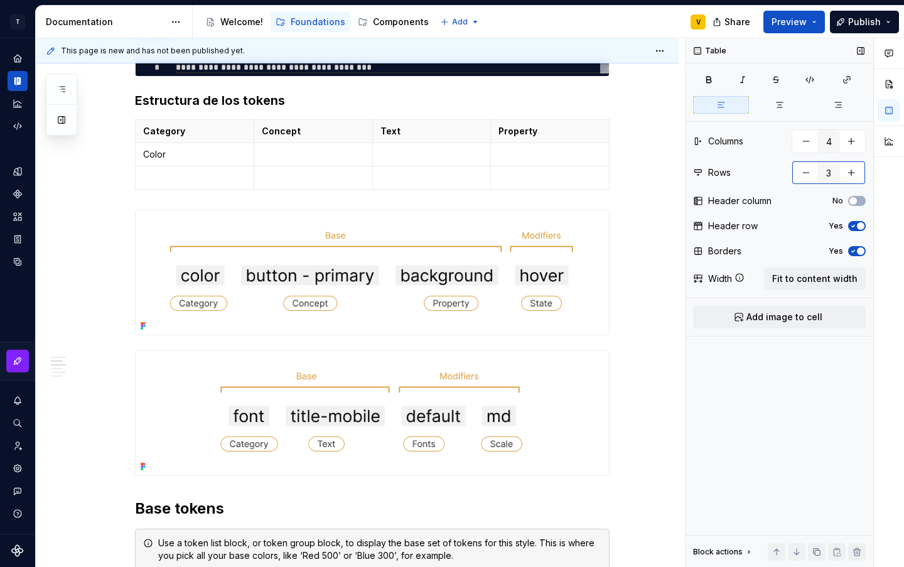
click at [850, 178] on button "button" at bounding box center [851, 172] width 23 height 23
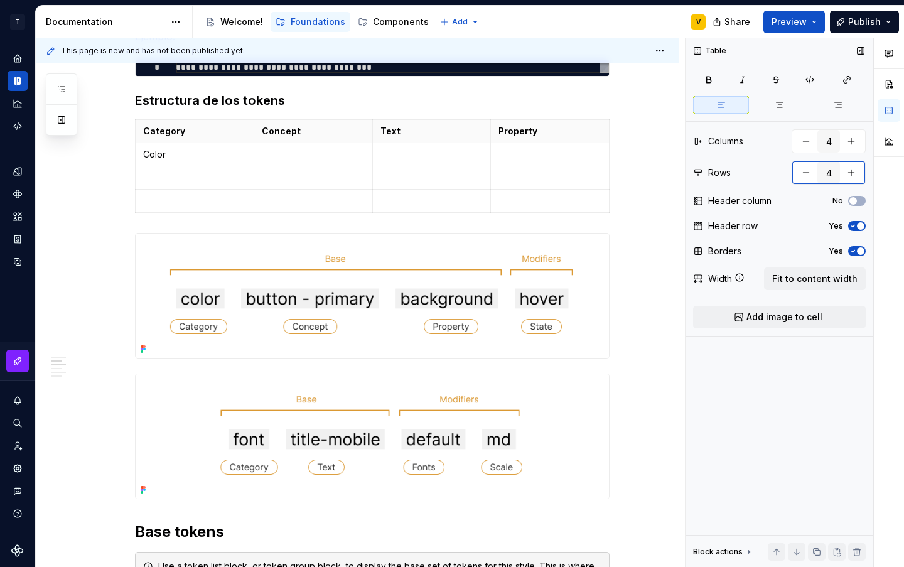
click at [850, 178] on button "button" at bounding box center [851, 172] width 23 height 23
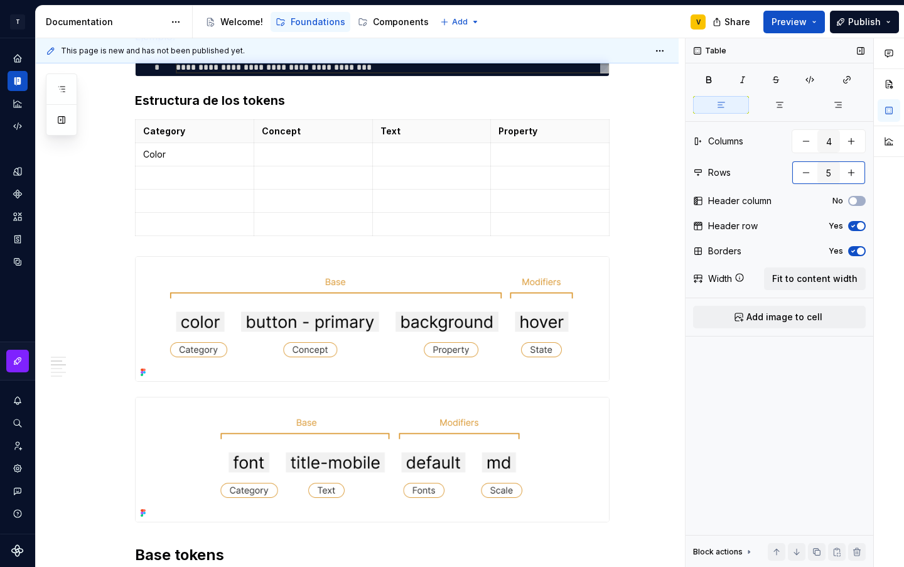
click at [850, 178] on button "button" at bounding box center [851, 172] width 23 height 23
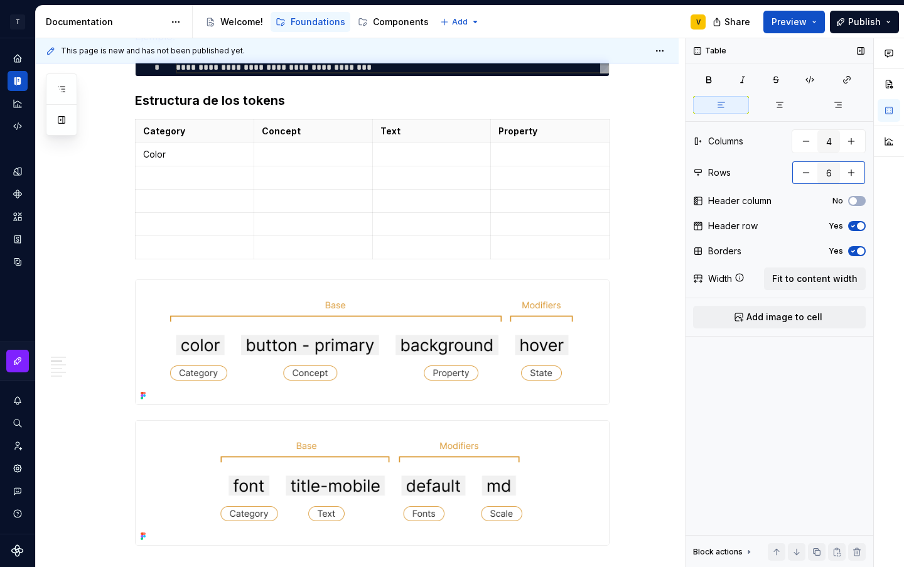
click at [850, 178] on button "button" at bounding box center [851, 172] width 23 height 23
type input "7"
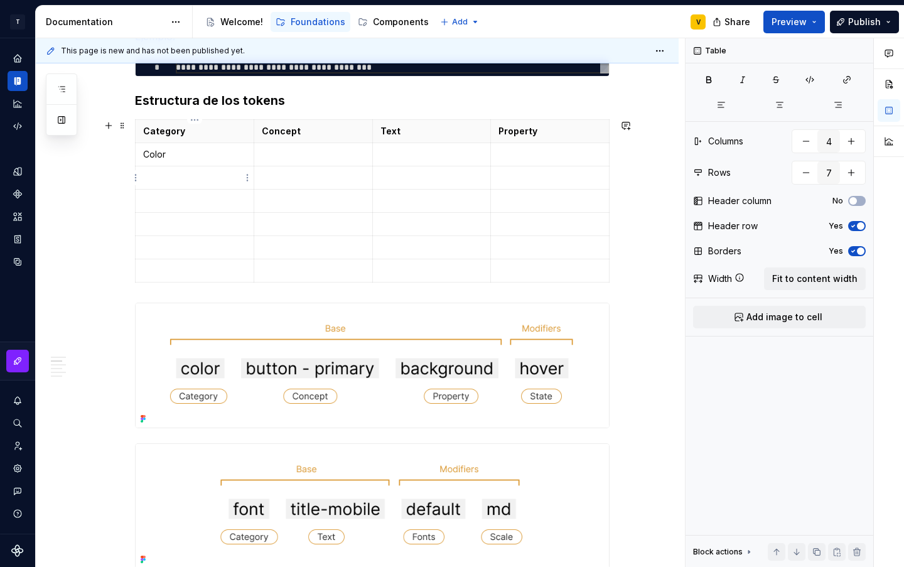
click at [178, 170] on td at bounding box center [195, 177] width 119 height 23
click at [393, 154] on p at bounding box center [432, 154] width 103 height 13
click at [303, 219] on p at bounding box center [313, 224] width 103 height 13
click at [391, 152] on p at bounding box center [432, 154] width 103 height 13
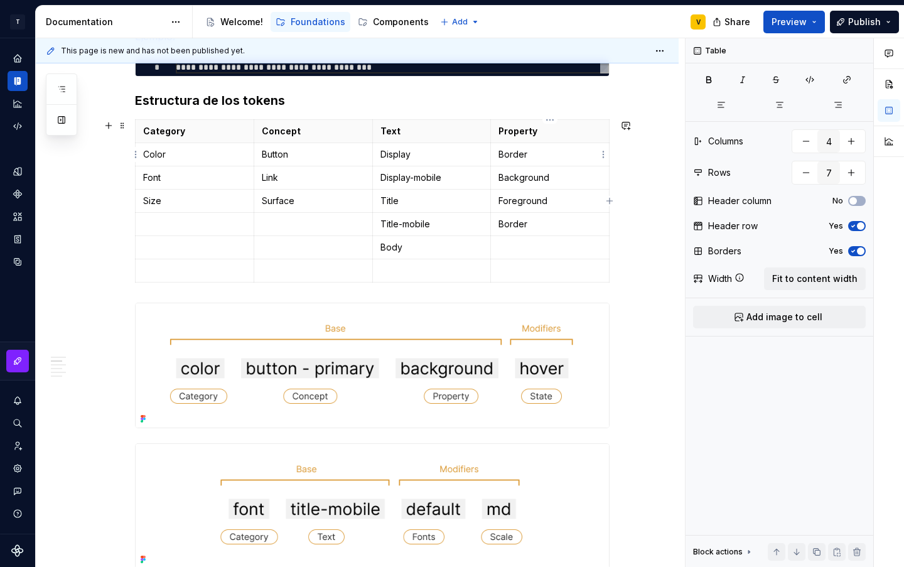
click at [519, 154] on p "Border" at bounding box center [550, 154] width 103 height 13
click at [516, 198] on p at bounding box center [550, 201] width 103 height 13
click at [548, 224] on p "Border" at bounding box center [550, 224] width 103 height 13
click at [539, 239] on td at bounding box center [550, 247] width 119 height 23
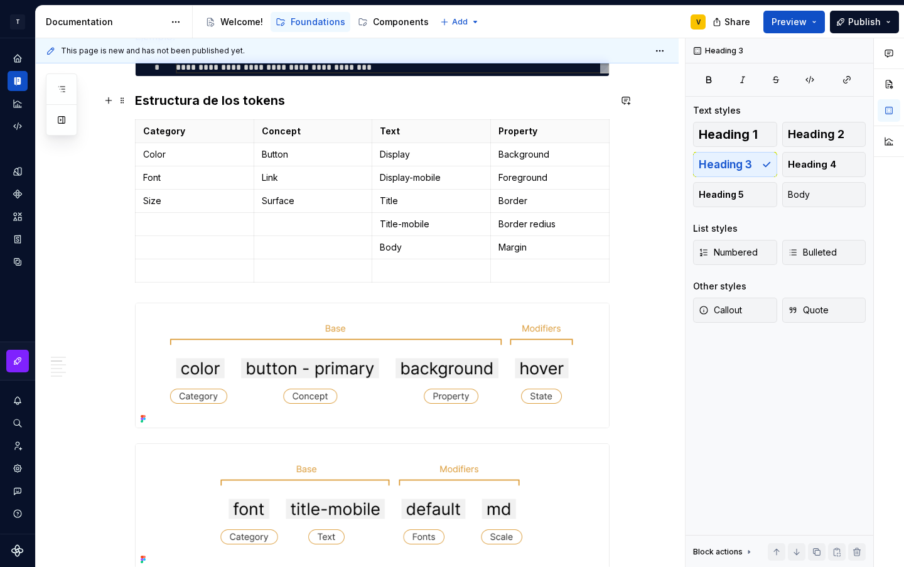
click at [313, 97] on h3 "Estructura de los tokens" at bounding box center [372, 101] width 475 height 18
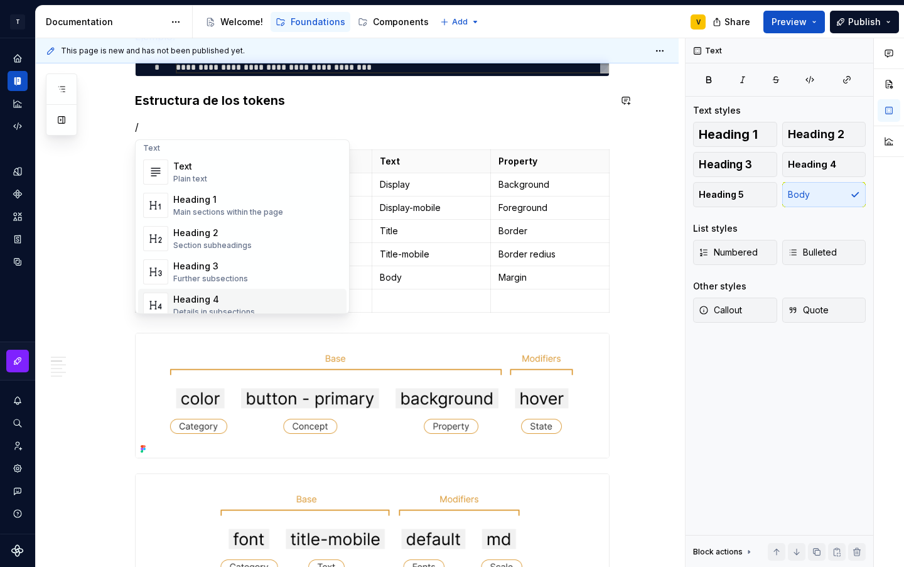
scroll to position [0, 0]
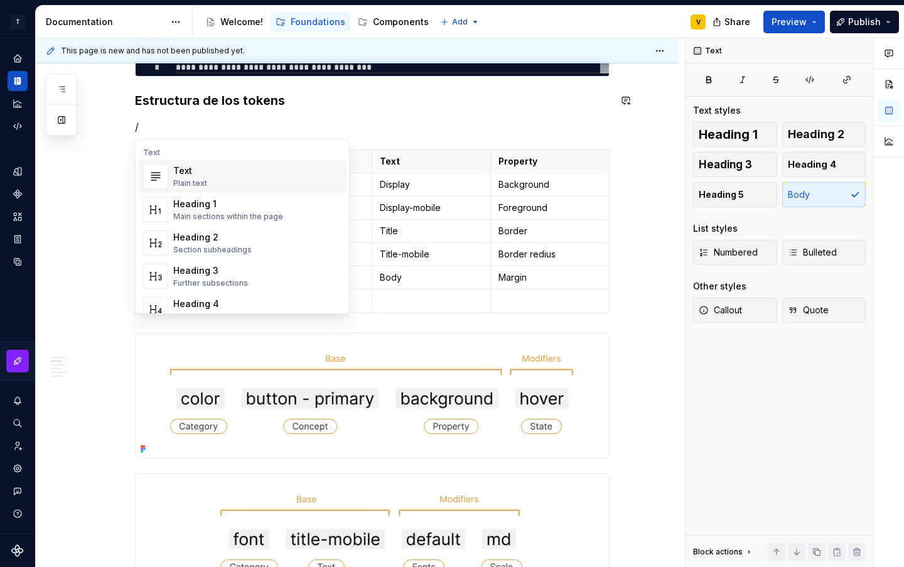
click at [185, 97] on h3 "Estructura de los tokens" at bounding box center [372, 101] width 475 height 18
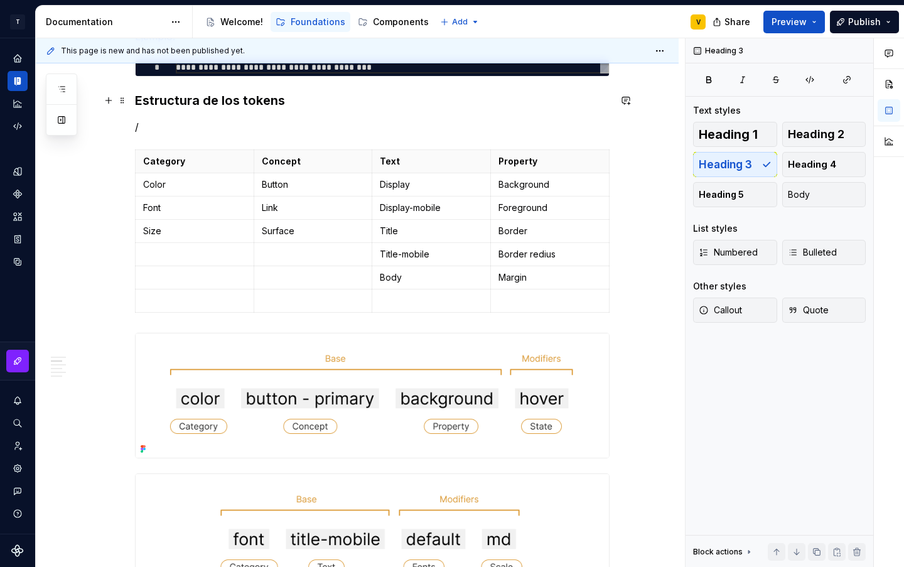
click at [366, 95] on h3 "Estructura de los tokens" at bounding box center [372, 101] width 475 height 18
click at [155, 129] on p "/" at bounding box center [372, 126] width 475 height 15
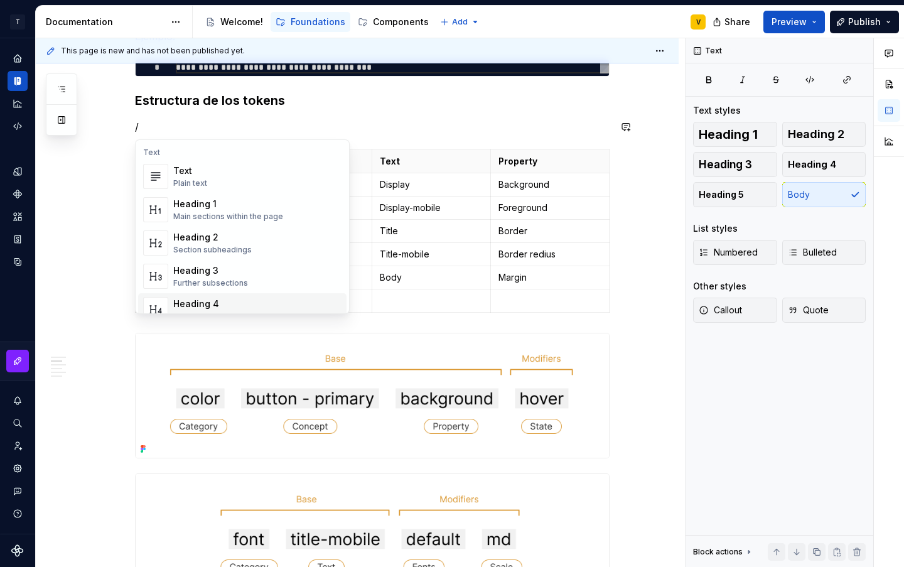
scroll to position [23, 0]
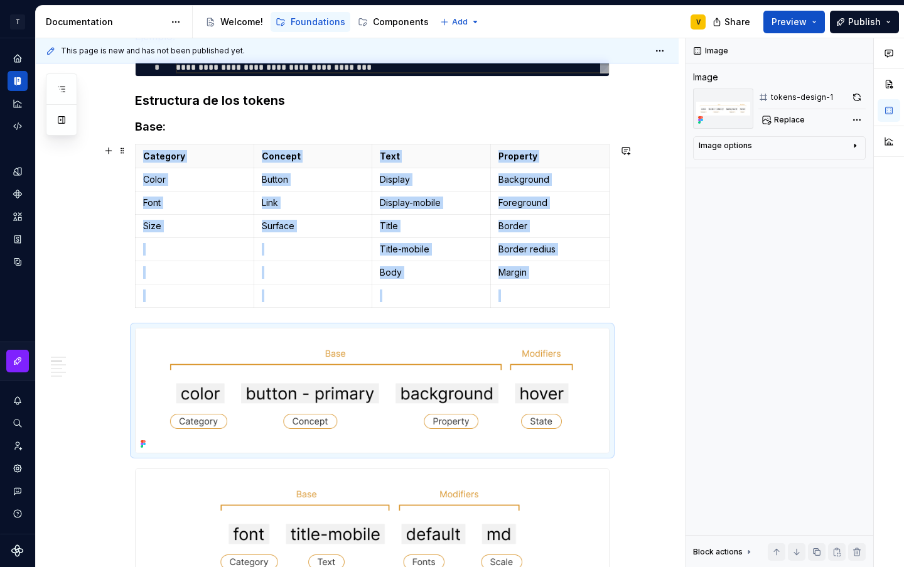
click at [582, 268] on p "Margin" at bounding box center [550, 272] width 103 height 13
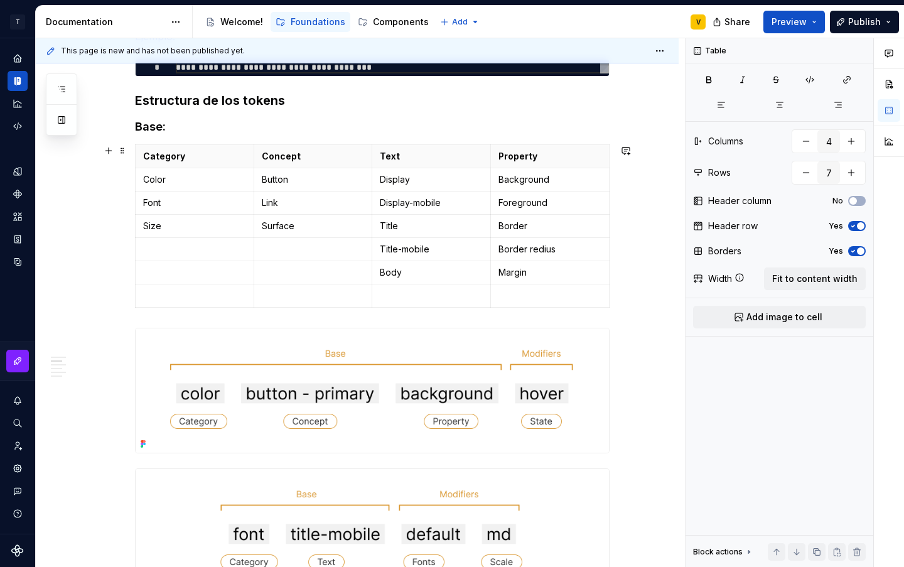
type textarea "*"
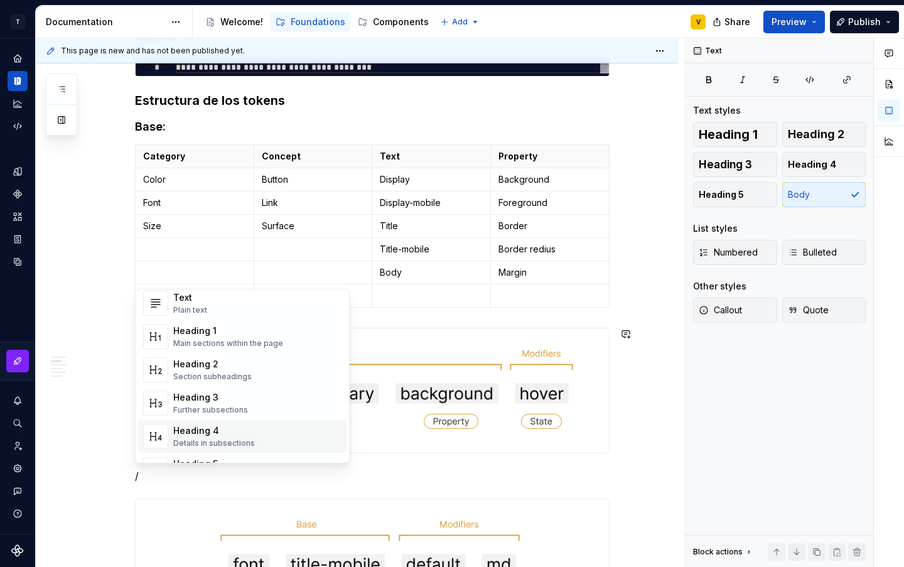
scroll to position [56, 0]
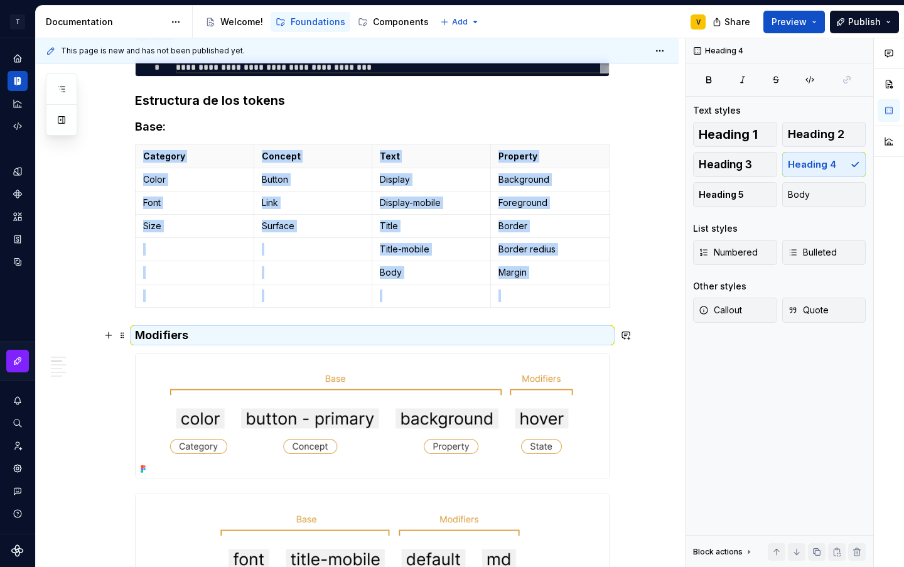
click at [268, 337] on h4 "Modifiers" at bounding box center [372, 335] width 475 height 15
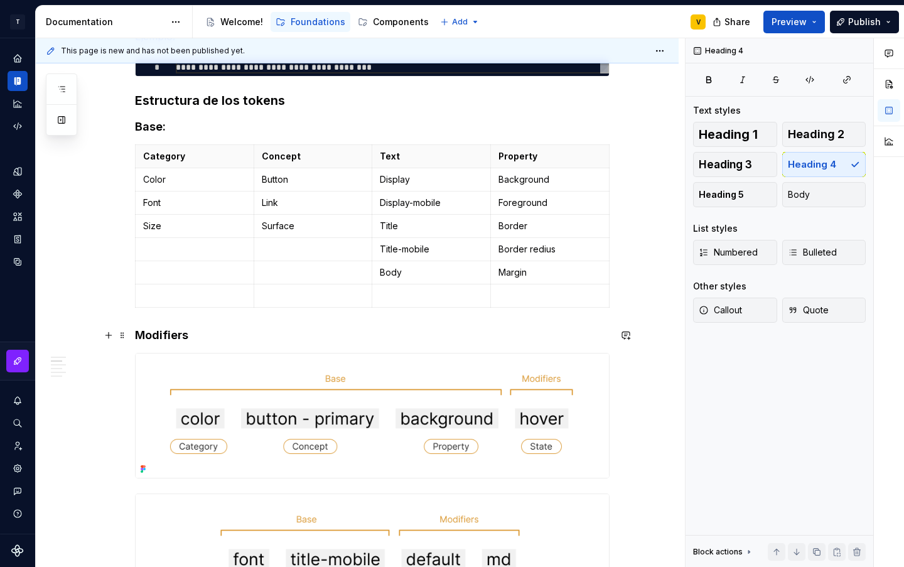
click at [268, 337] on h4 "Modifiers" at bounding box center [372, 335] width 475 height 15
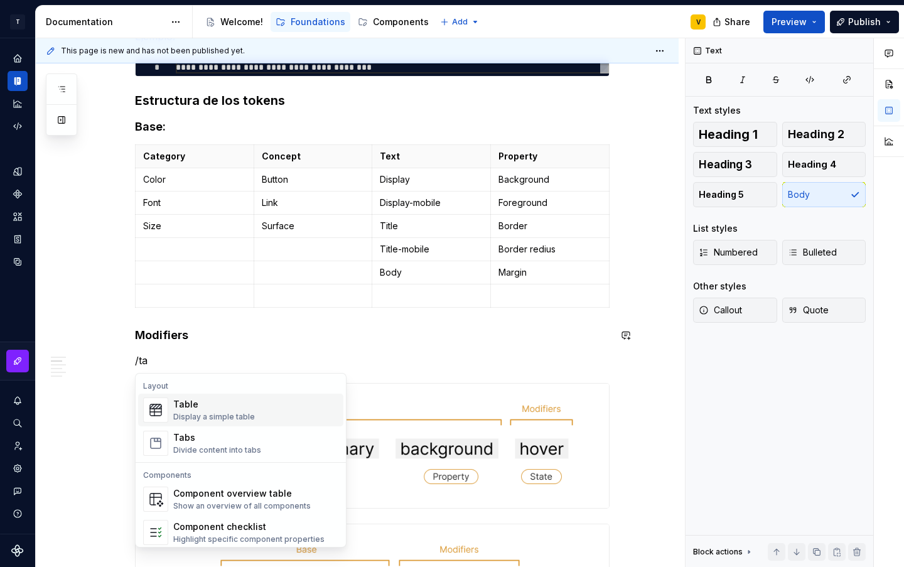
click at [249, 400] on div "Table" at bounding box center [214, 404] width 82 height 13
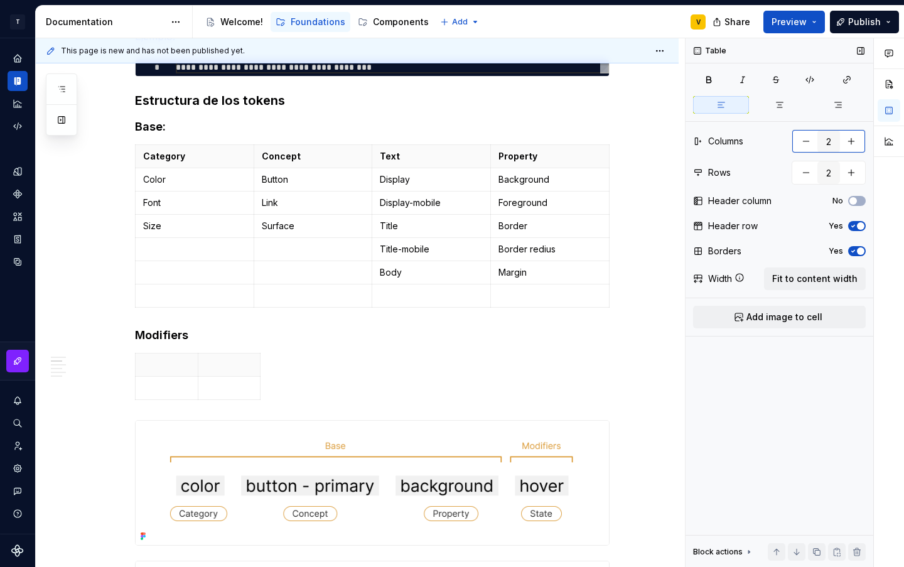
click at [855, 134] on button "button" at bounding box center [851, 141] width 23 height 23
type input "5"
click at [841, 276] on span "Fit to content width" at bounding box center [814, 279] width 85 height 13
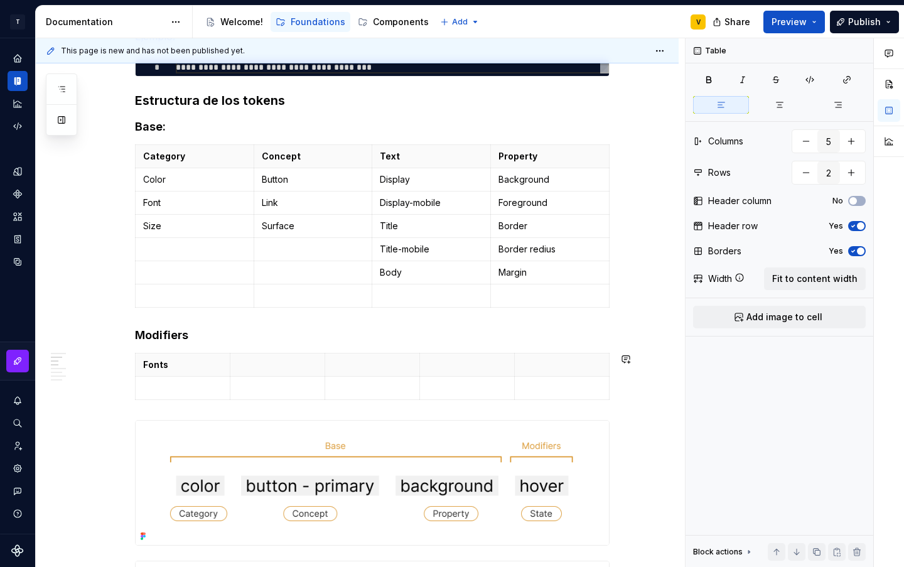
type textarea "*"
type input "4"
type input "7"
click at [157, 160] on p "Category" at bounding box center [194, 156] width 103 height 13
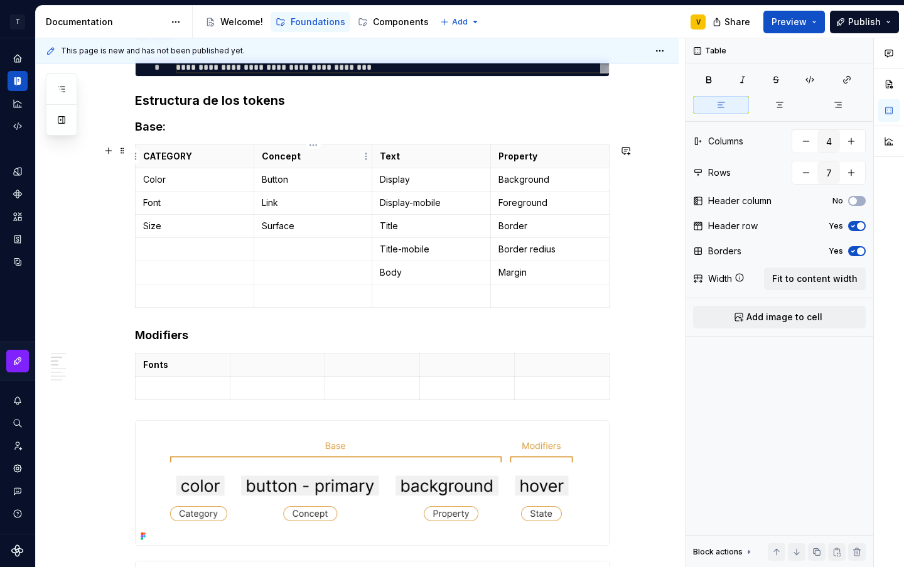
click at [271, 156] on p "Concept" at bounding box center [313, 156] width 103 height 13
click at [388, 154] on p "Text" at bounding box center [431, 156] width 103 height 13
click at [509, 155] on p "Property" at bounding box center [550, 156] width 103 height 13
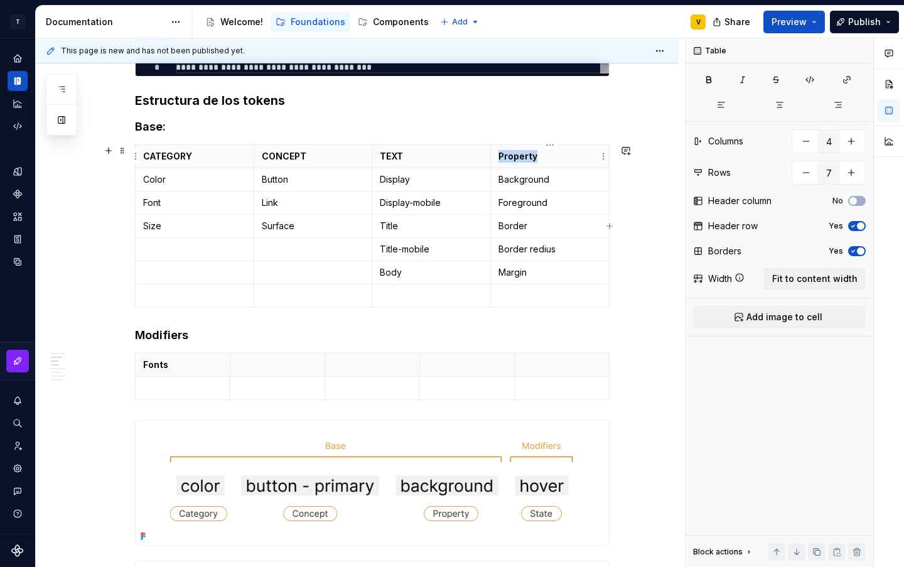
click at [509, 155] on p "Property" at bounding box center [550, 156] width 103 height 13
type input "5"
click at [154, 361] on p "Fonts" at bounding box center [182, 365] width 79 height 13
click at [246, 362] on p at bounding box center [277, 365] width 79 height 13
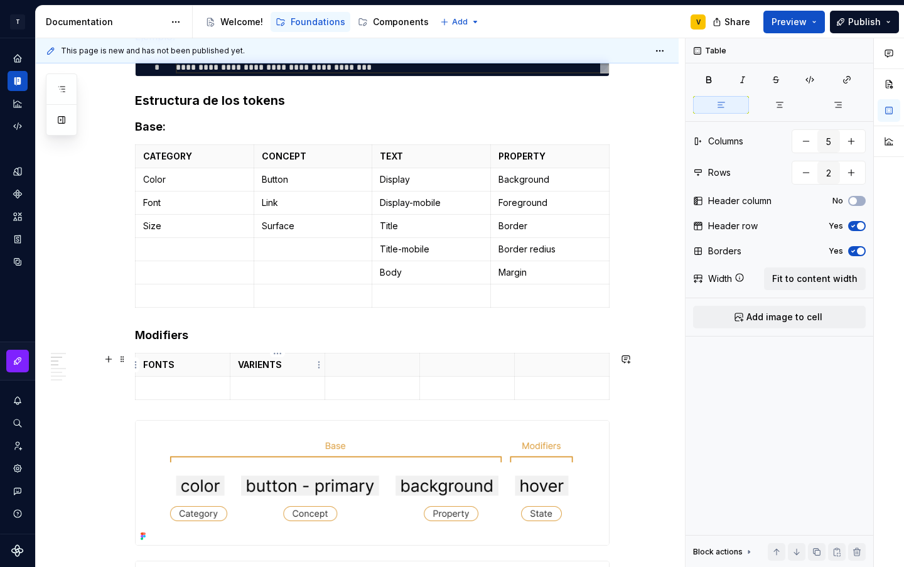
click at [268, 365] on p "VARIENTS" at bounding box center [277, 365] width 79 height 13
click at [264, 364] on p "VARIENTS" at bounding box center [277, 365] width 79 height 13
click at [335, 363] on p at bounding box center [372, 365] width 79 height 13
click at [436, 369] on p at bounding box center [467, 365] width 79 height 13
click at [555, 361] on p at bounding box center [561, 365] width 79 height 13
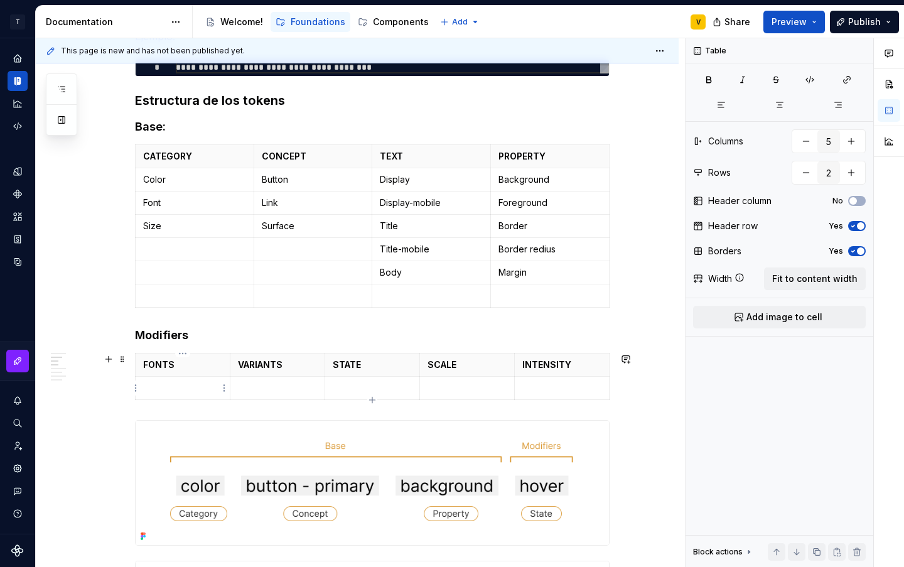
click at [168, 390] on p at bounding box center [182, 388] width 79 height 13
click at [860, 174] on button "button" at bounding box center [851, 172] width 23 height 23
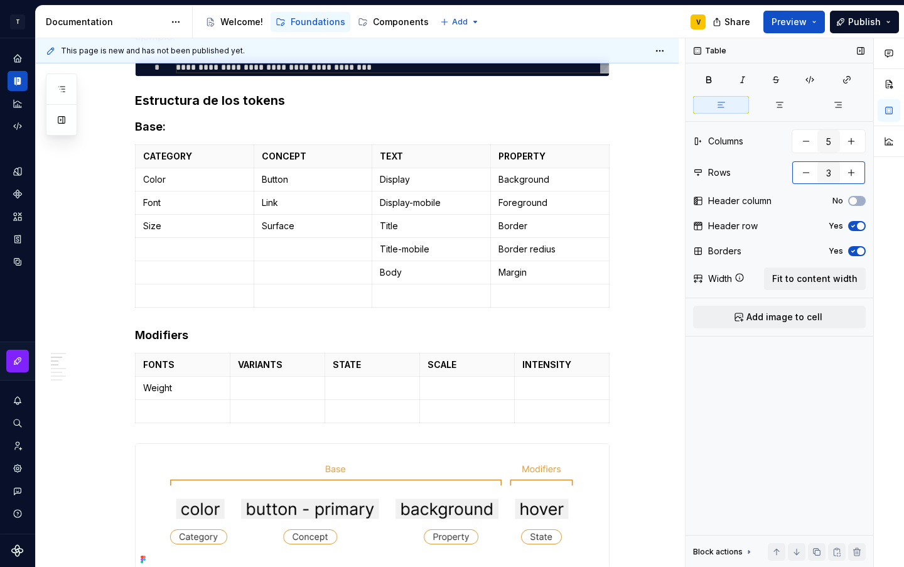
click at [860, 174] on button "button" at bounding box center [851, 172] width 23 height 23
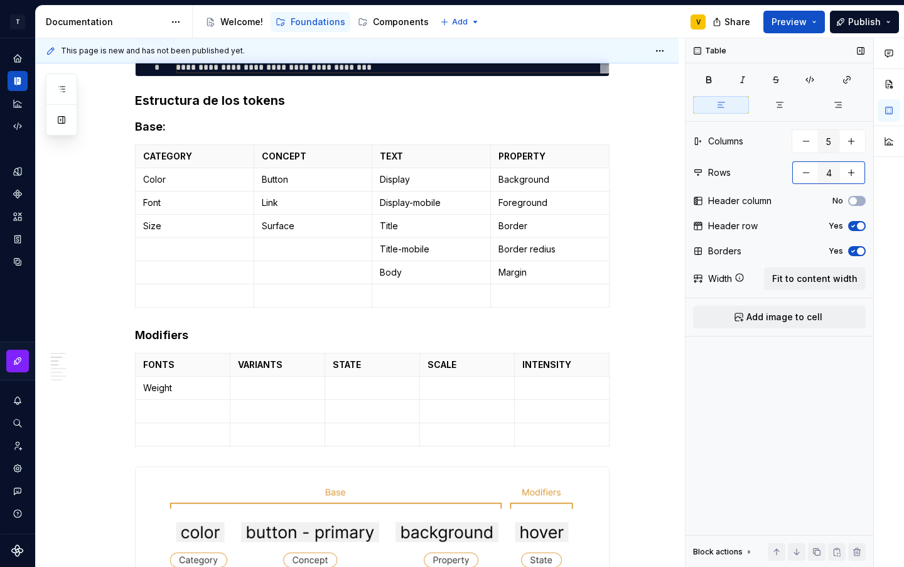
click at [860, 174] on button "button" at bounding box center [851, 172] width 23 height 23
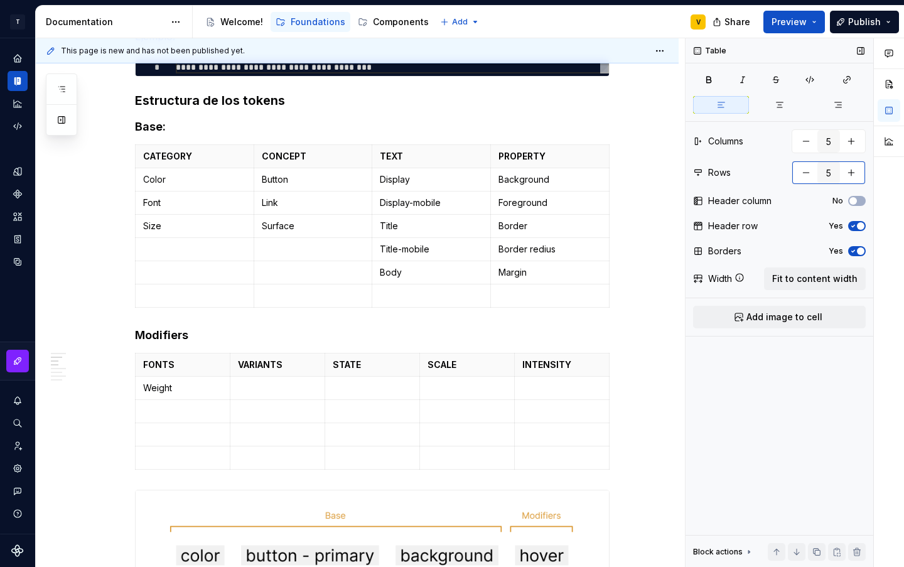
click at [860, 174] on button "button" at bounding box center [851, 172] width 23 height 23
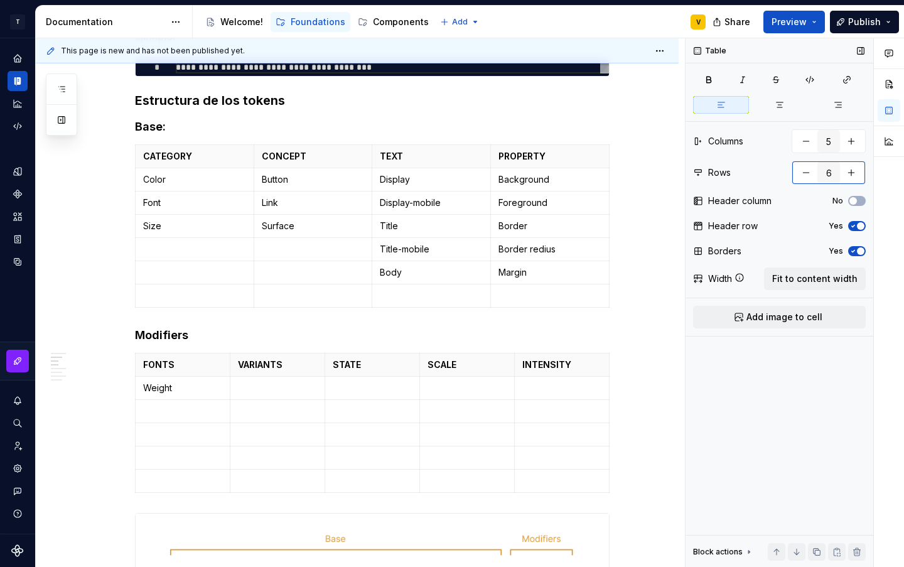
click at [860, 174] on button "button" at bounding box center [851, 172] width 23 height 23
type input "7"
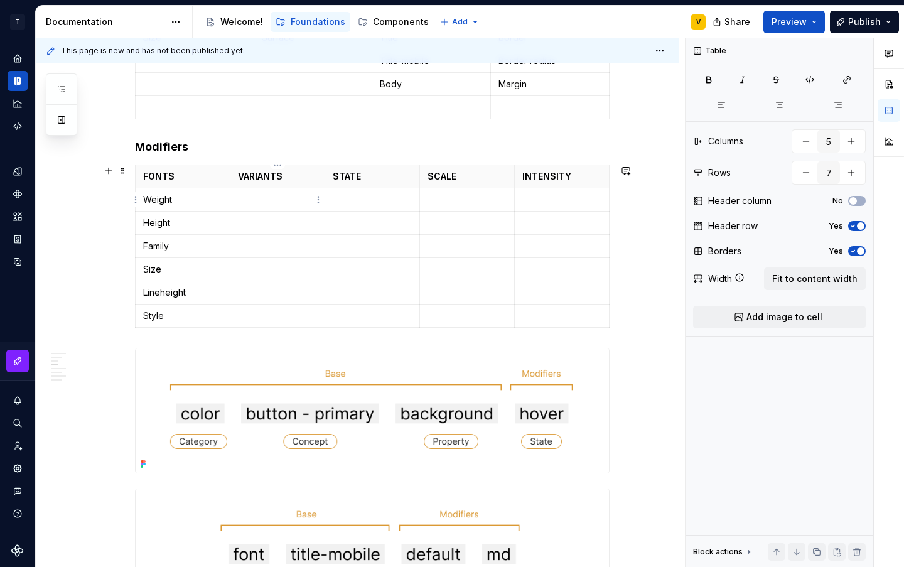
click at [251, 202] on p at bounding box center [277, 199] width 79 height 13
click at [254, 227] on p "Accent" at bounding box center [277, 223] width 79 height 13
click at [253, 235] on td at bounding box center [277, 246] width 95 height 23
click at [265, 262] on td at bounding box center [277, 269] width 95 height 23
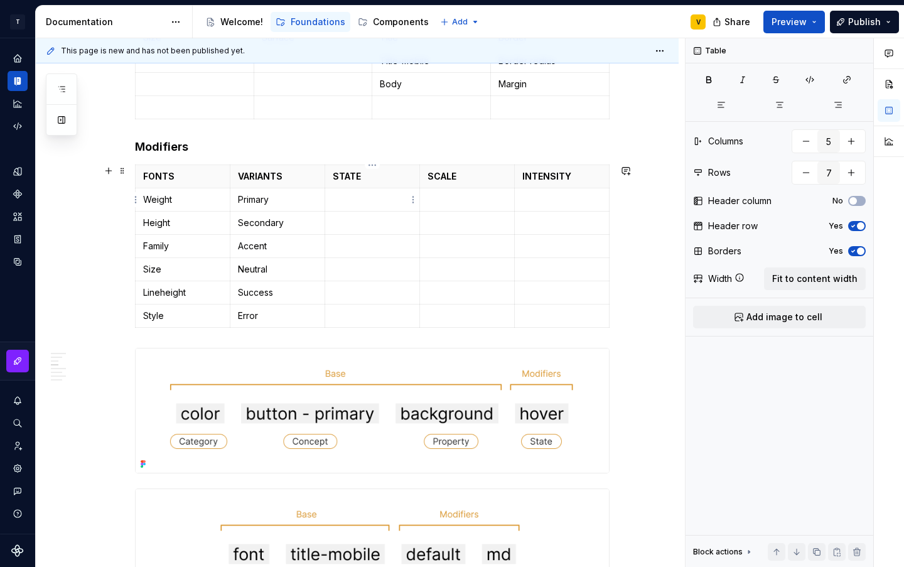
click at [368, 205] on p at bounding box center [372, 199] width 79 height 13
click at [441, 206] on td at bounding box center [467, 199] width 95 height 23
click at [433, 226] on p at bounding box center [467, 223] width 79 height 13
click at [441, 245] on p at bounding box center [467, 246] width 79 height 13
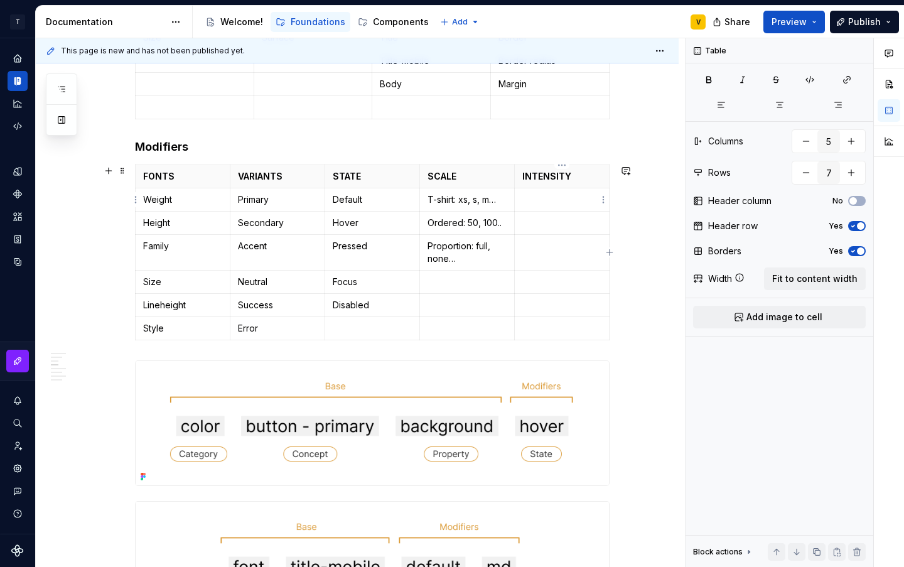
click at [527, 198] on p at bounding box center [561, 199] width 79 height 13
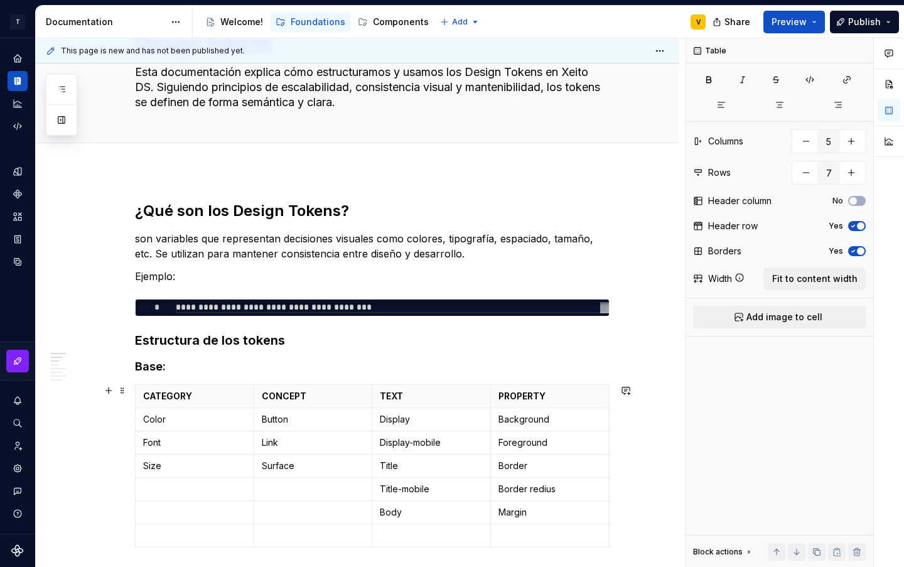
scroll to position [63, 0]
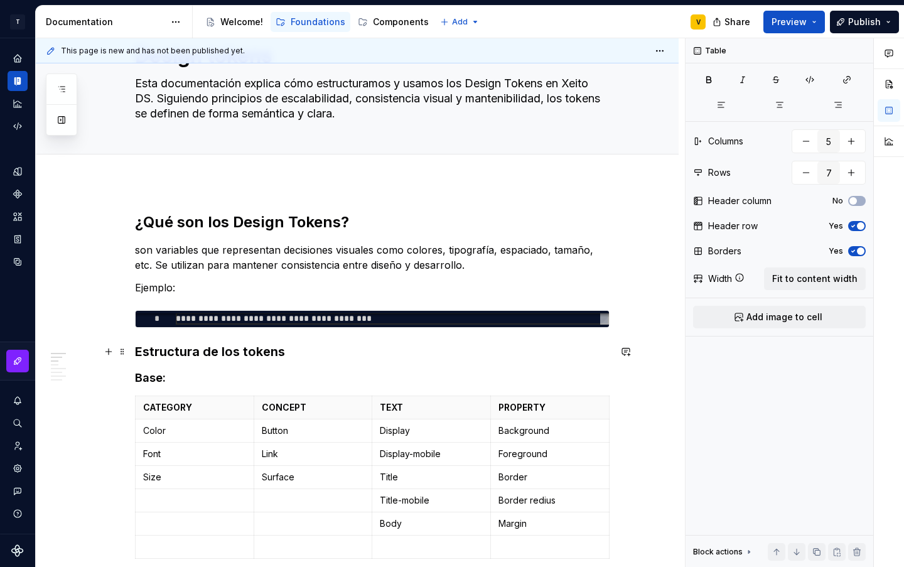
click at [140, 352] on h3 "Estructura de los tokens" at bounding box center [372, 352] width 475 height 18
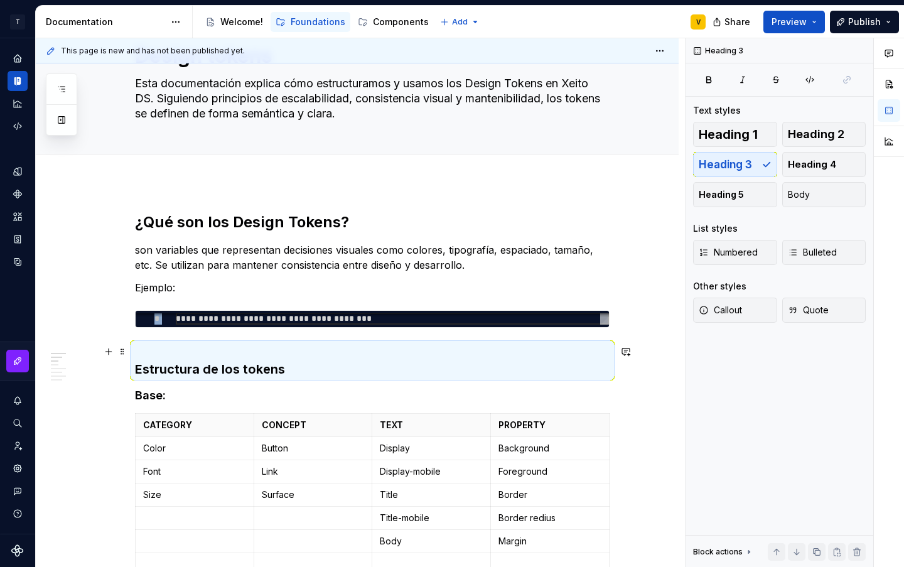
click at [146, 351] on h3 "Estructura de los tokens" at bounding box center [372, 360] width 475 height 35
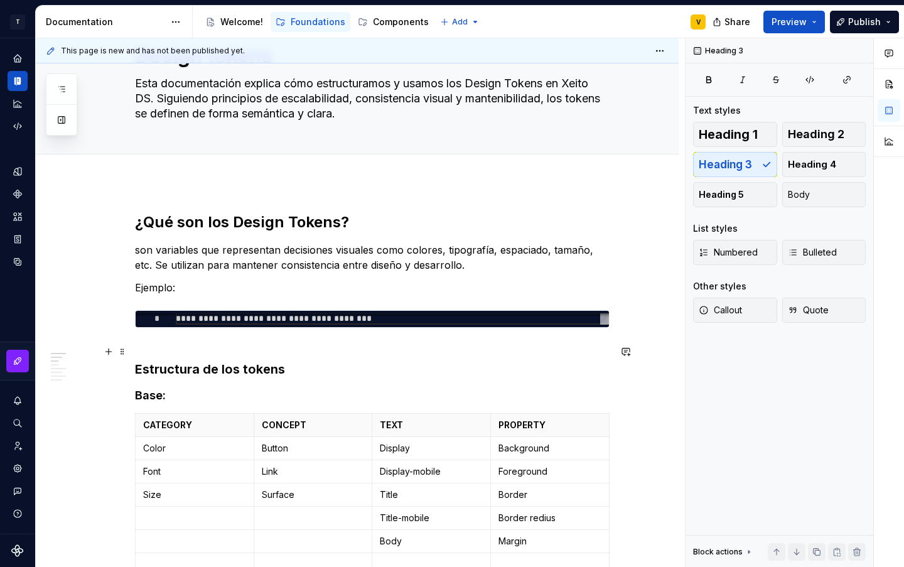
click at [133, 372] on div "**********" at bounding box center [360, 302] width 649 height 529
click at [135, 369] on h3 "Estructura de los tokens" at bounding box center [372, 360] width 475 height 35
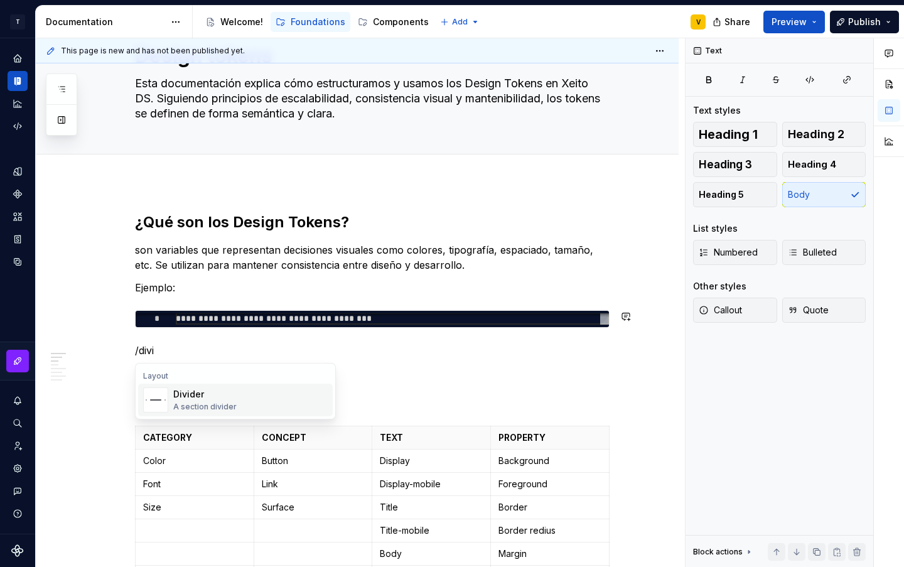
click at [202, 399] on div "Divider" at bounding box center [204, 394] width 63 height 13
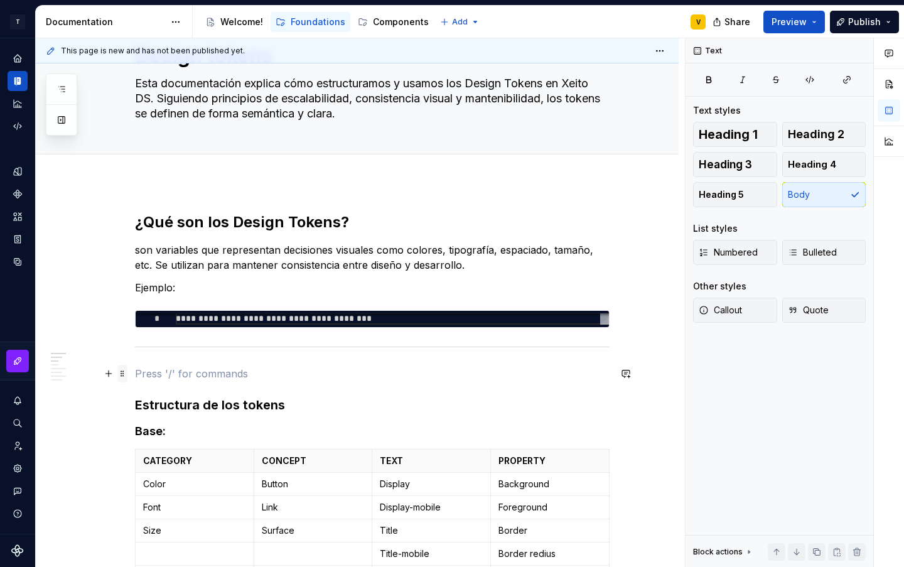
click at [121, 376] on span at bounding box center [122, 374] width 10 height 18
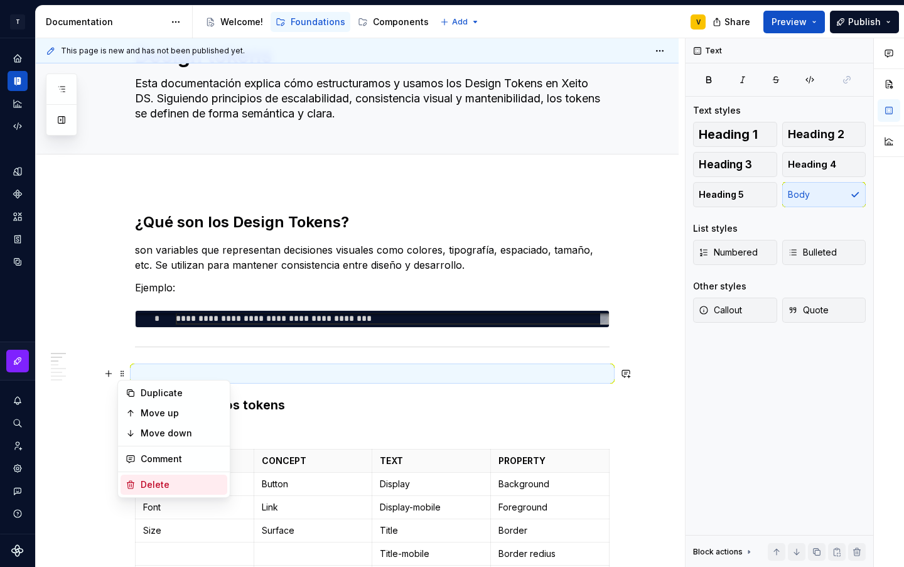
click at [151, 494] on div "Delete" at bounding box center [174, 485] width 107 height 20
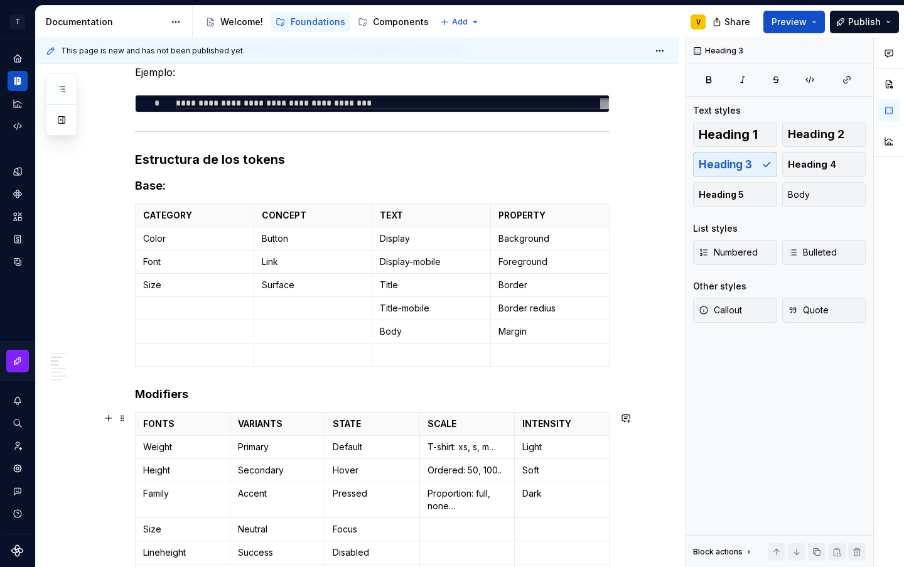
scroll to position [251, 0]
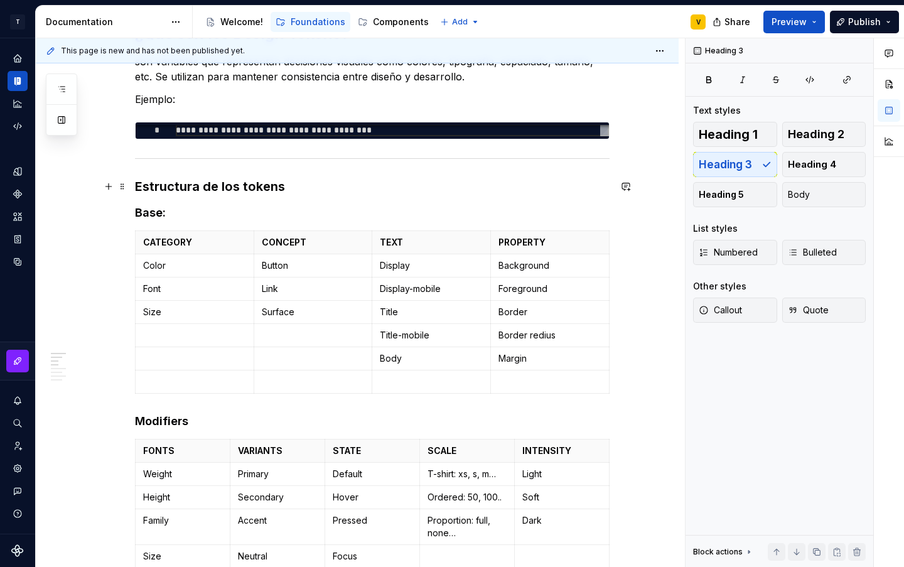
click at [316, 192] on h3 "Estructura de los tokens" at bounding box center [372, 187] width 475 height 18
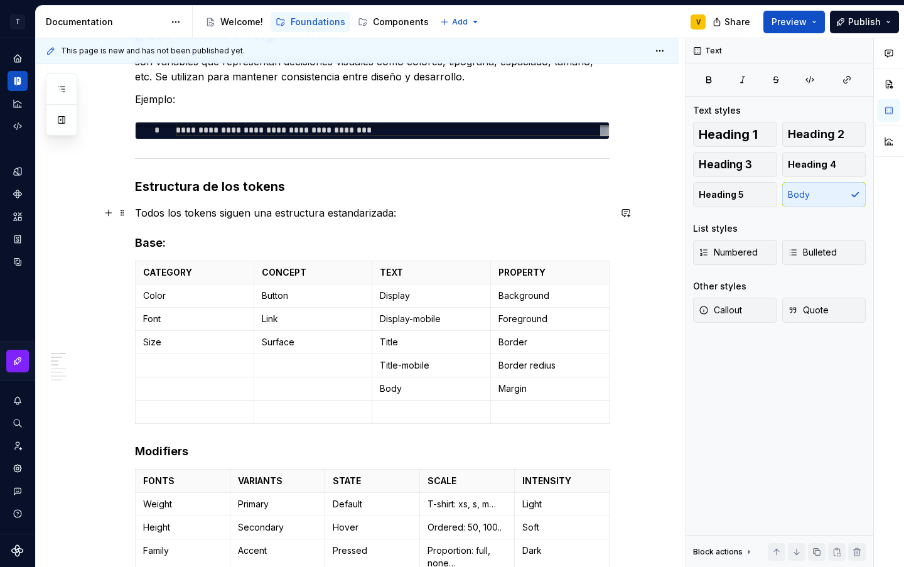
click at [413, 218] on p "Todos los tokens siguen una estructura estandarizada:" at bounding box center [372, 212] width 475 height 15
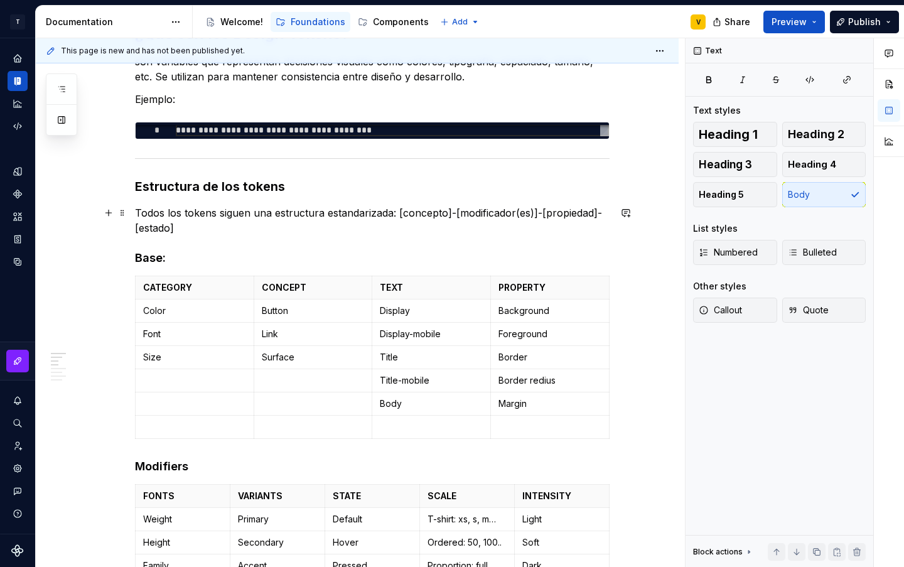
click at [394, 215] on p "Todos los tokens siguen una estructura estandarizada: [concepto]-[modificador(e…" at bounding box center [372, 220] width 475 height 30
click at [399, 215] on p "Todos los tokens siguen una estructura estandarizada: [concepto]-[modificador(e…" at bounding box center [372, 220] width 475 height 30
click at [395, 215] on p "Todos los tokens siguen una estructura estandarizada: [concepto]-[modificador(e…" at bounding box center [372, 220] width 475 height 30
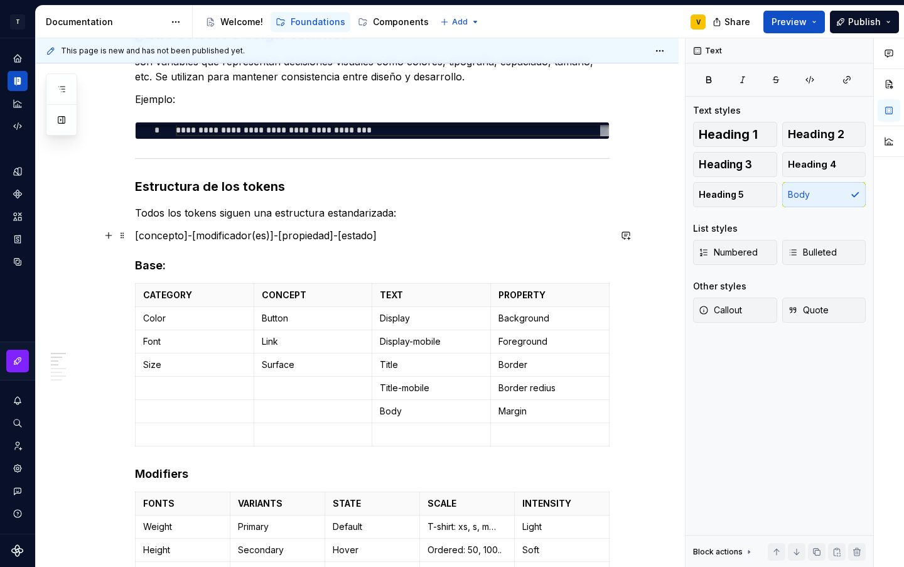
click at [401, 236] on p "[concepto]-[modificador(es)]-[propiedad]-[estado]" at bounding box center [372, 235] width 475 height 15
click at [122, 236] on span at bounding box center [122, 236] width 10 height 18
click at [136, 232] on p "[concepto]-[modificador(es)]-[propiedad]-[estado]" at bounding box center [372, 235] width 475 height 15
click at [418, 216] on p "Todos los tokens siguen una estructura estandarizada:" at bounding box center [372, 212] width 475 height 15
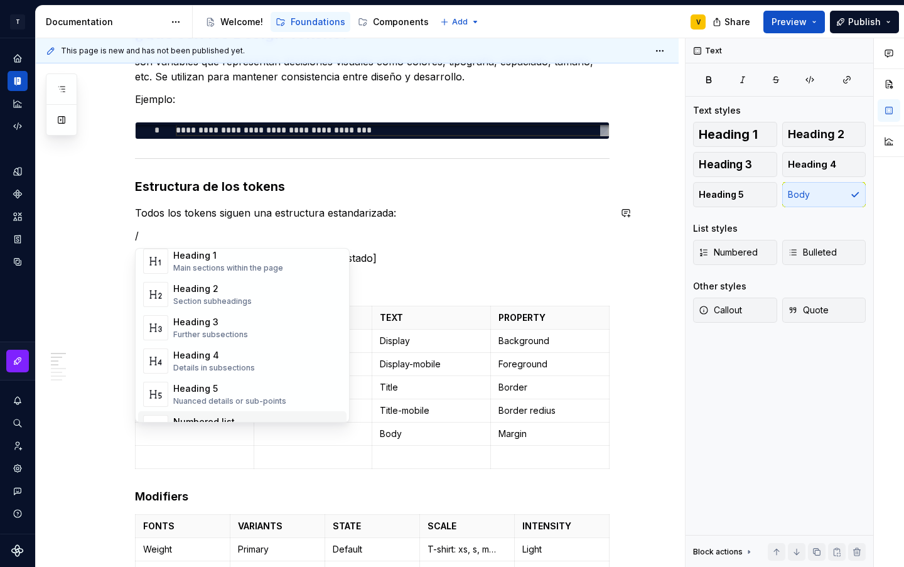
scroll to position [188, 0]
click at [217, 359] on div "Quote" at bounding box center [208, 357] width 71 height 13
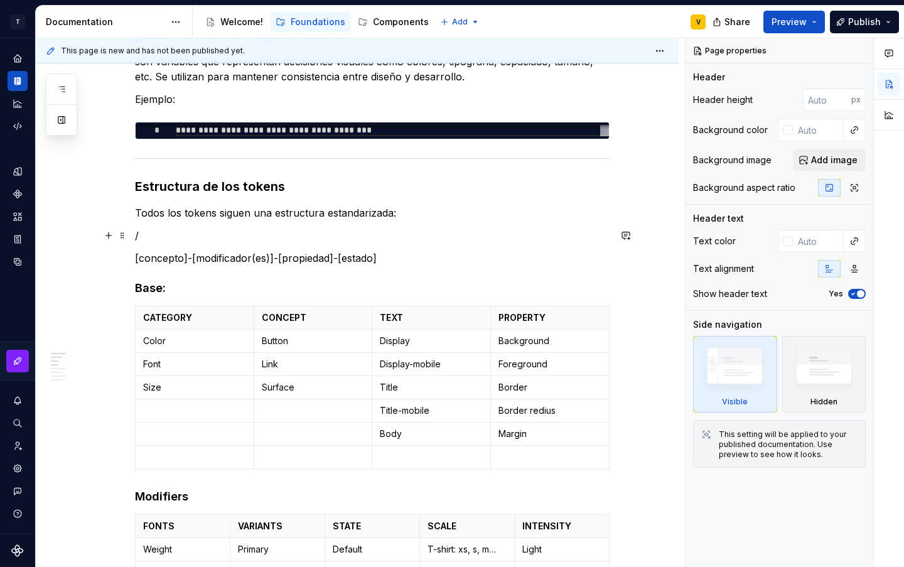
click at [173, 238] on p "/" at bounding box center [372, 235] width 475 height 15
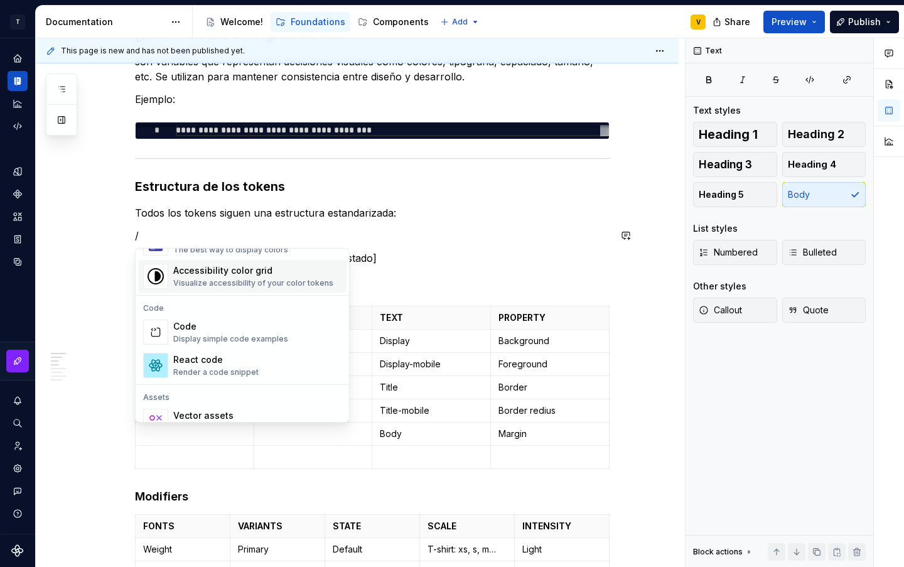
scroll to position [1005, 0]
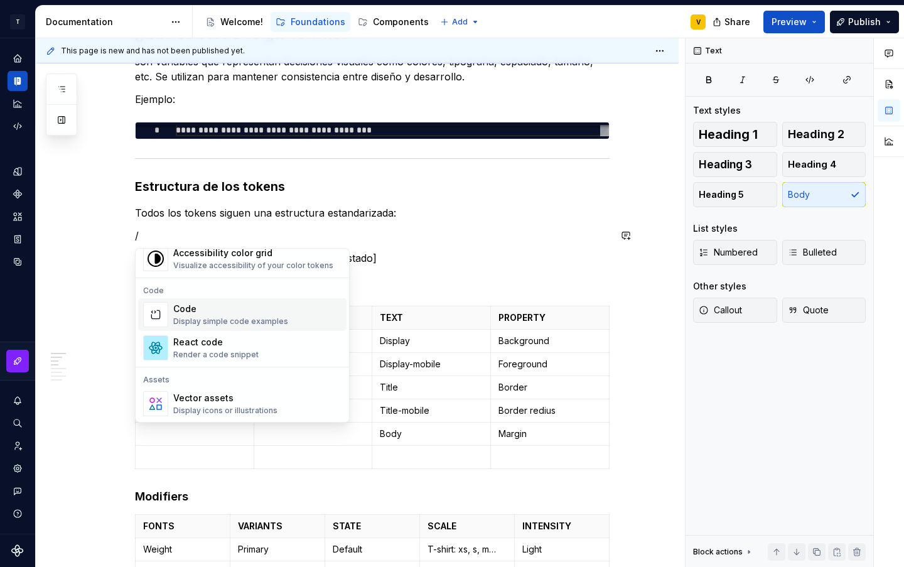
click at [247, 316] on div "Code Display simple code examples" at bounding box center [230, 315] width 115 height 24
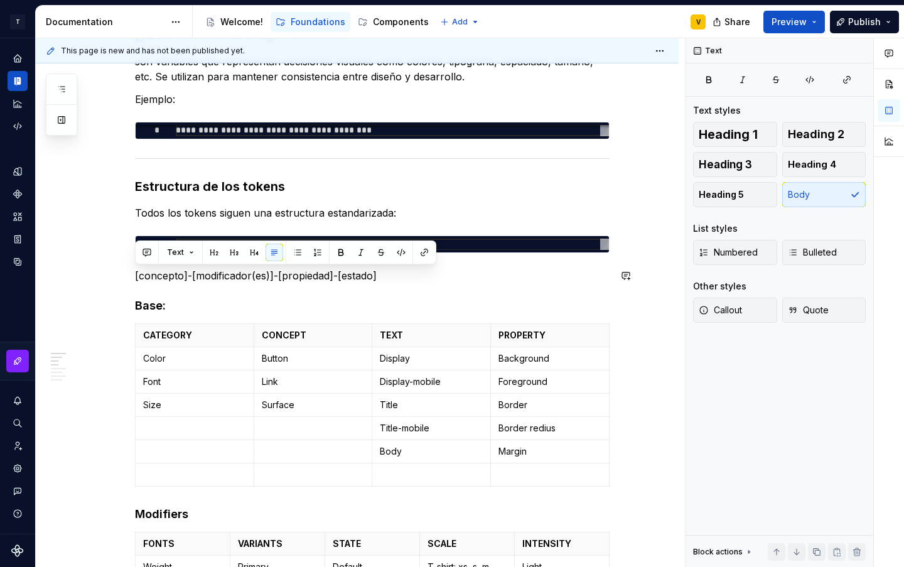
drag, startPoint x: 387, startPoint y: 271, endPoint x: 134, endPoint y: 270, distance: 253.1
copy p "[concepto]-[modificador(es)]-[propiedad]-[estado]"
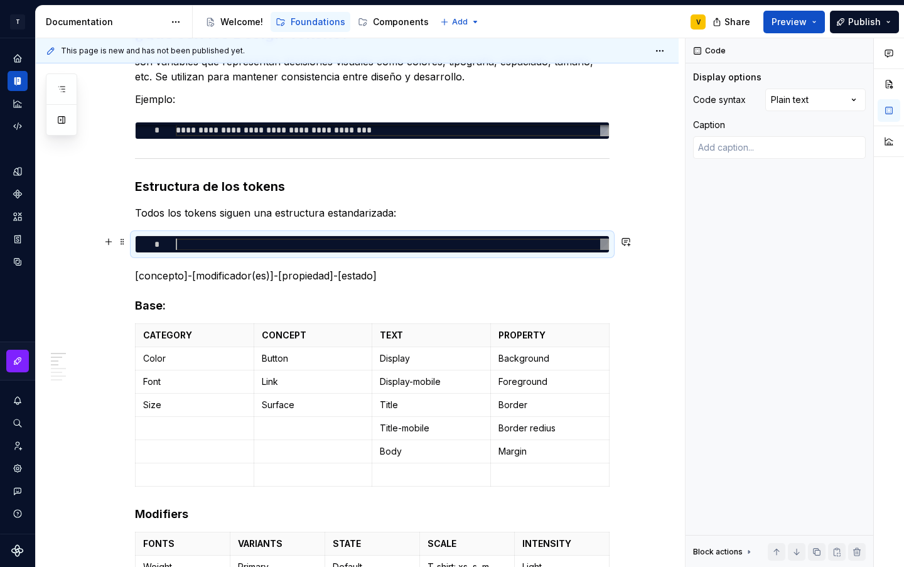
click at [207, 242] on div at bounding box center [392, 245] width 433 height 12
type textarea "*"
type textarea "**********"
click at [854, 100] on div "Comments Open comments No comments yet Select ‘Comment’ from the block context …" at bounding box center [795, 302] width 219 height 529
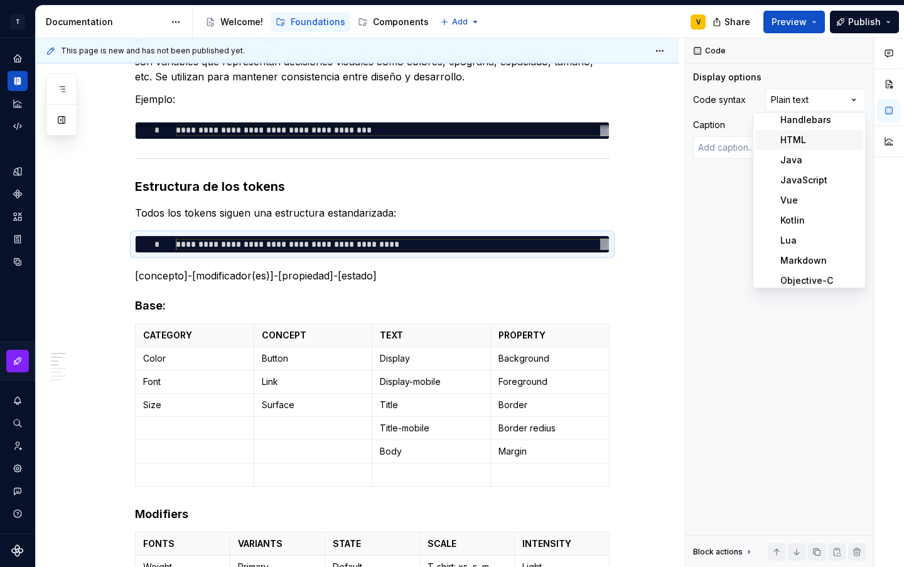
scroll to position [126, 0]
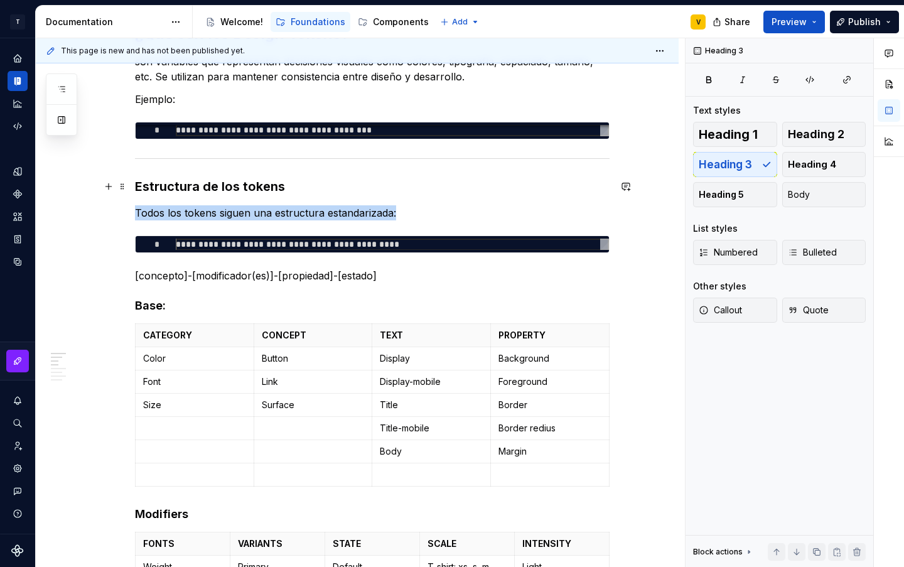
click at [602, 190] on h3 "Estructura de los tokens" at bounding box center [372, 187] width 475 height 18
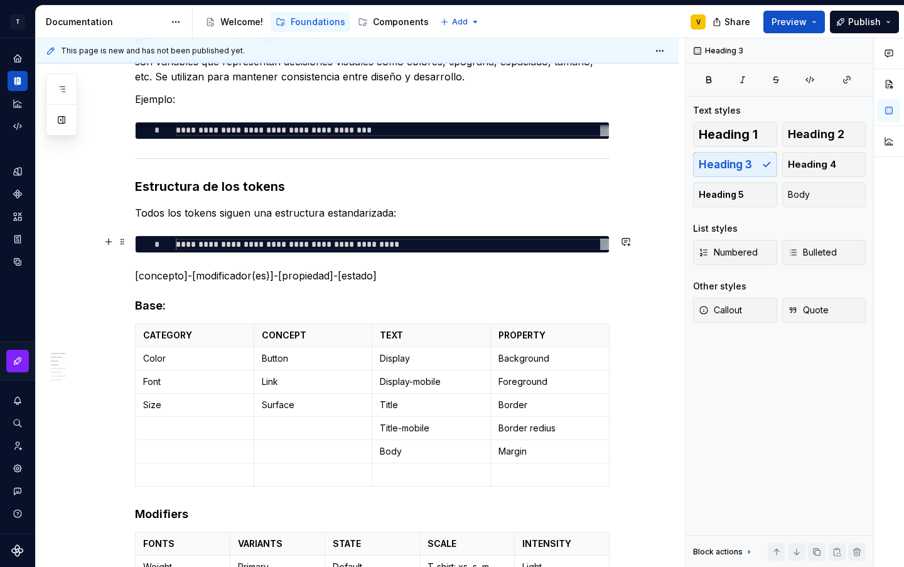
click at [552, 247] on div "**********" at bounding box center [392, 245] width 433 height 12
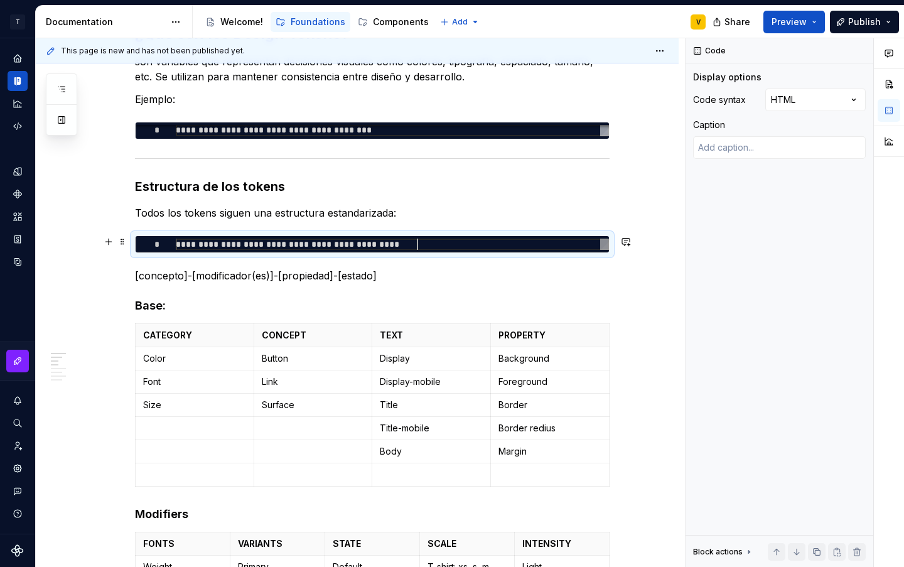
scroll to position [0, 241]
click at [121, 241] on span at bounding box center [122, 242] width 10 height 18
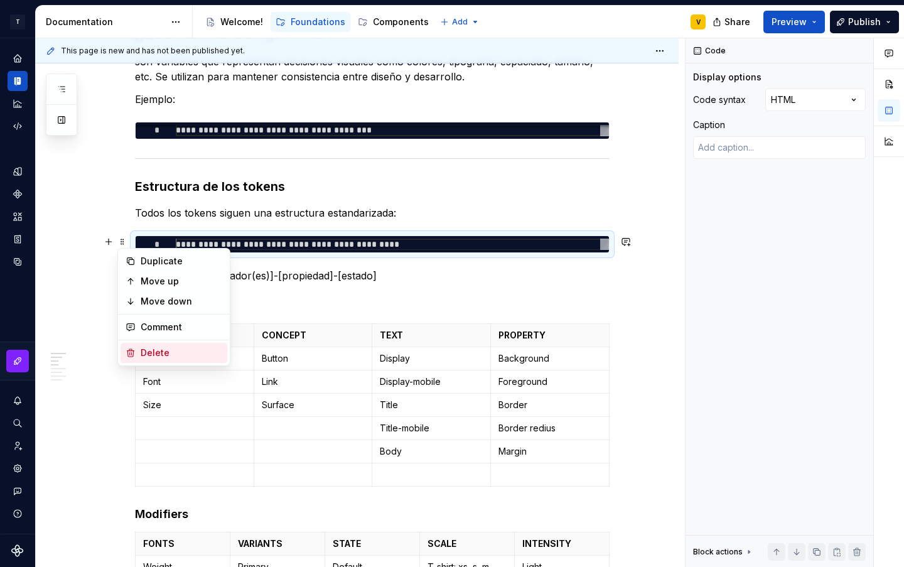
click at [145, 353] on div "Delete" at bounding box center [182, 353] width 82 height 13
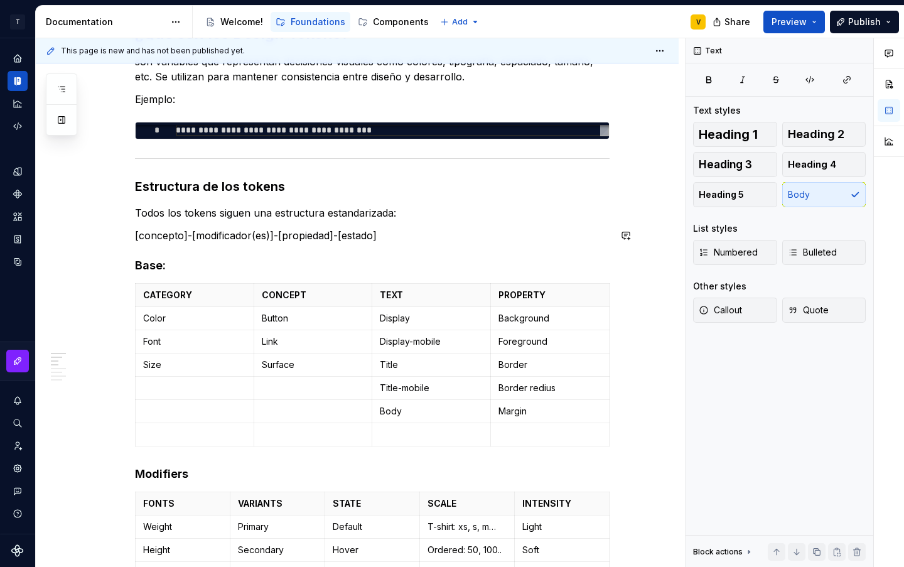
click at [724, 308] on span "Callout" at bounding box center [720, 310] width 43 height 13
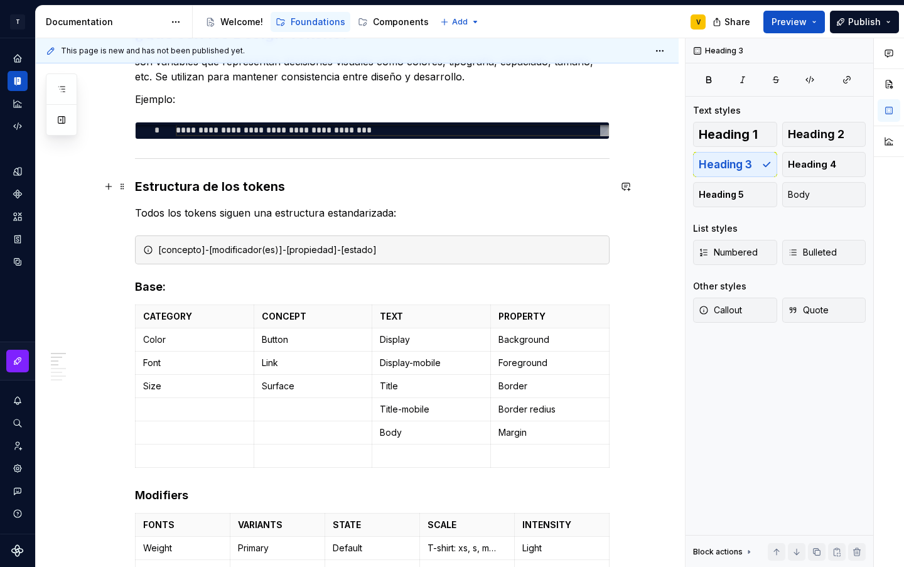
click at [585, 183] on h3 "Estructura de los tokens" at bounding box center [372, 187] width 475 height 18
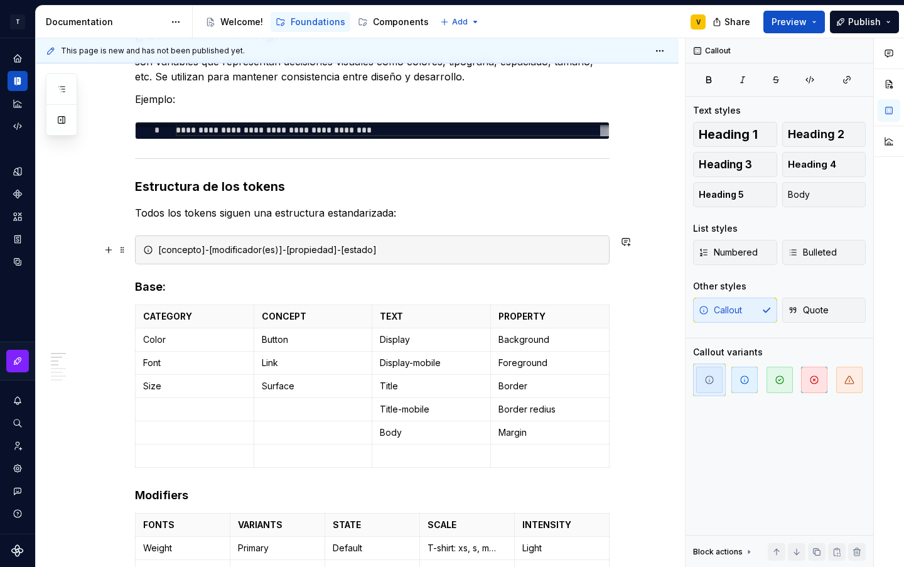
click at [457, 257] on div "[concepto]-[modificador(es)]-[propiedad]-[estado]" at bounding box center [372, 250] width 475 height 29
type textarea "*"
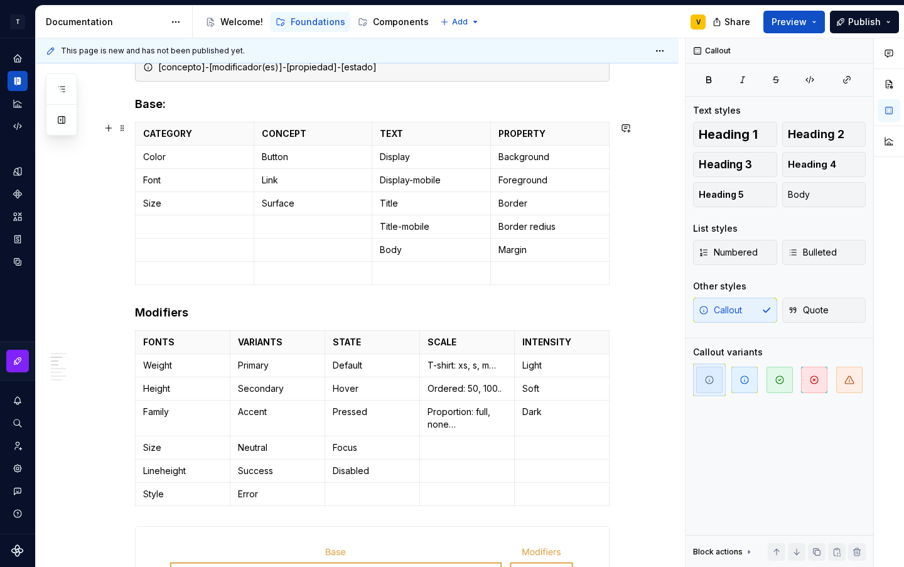
scroll to position [314, 0]
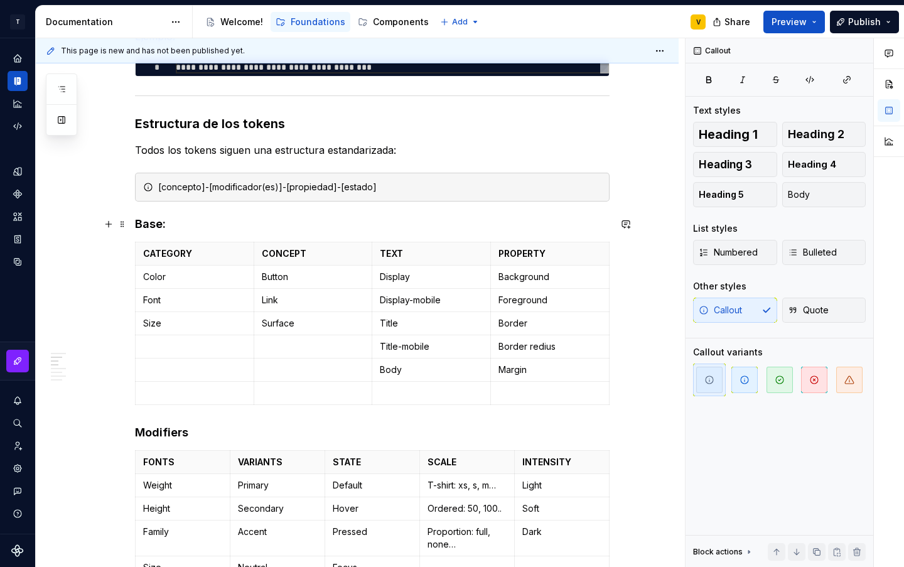
click at [233, 222] on h4 "Base:" at bounding box center [372, 224] width 475 height 15
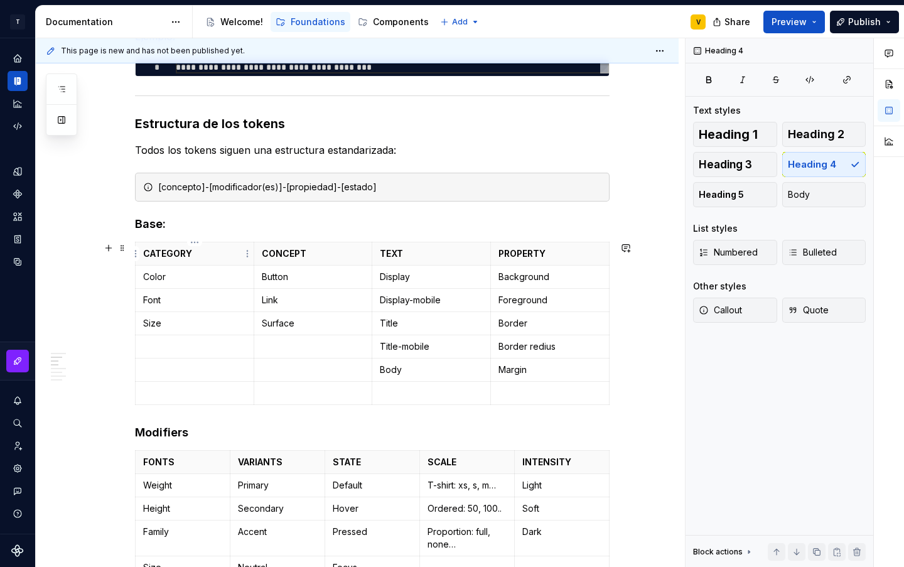
click at [230, 254] on p "CATEGORY" at bounding box center [194, 253] width 103 height 13
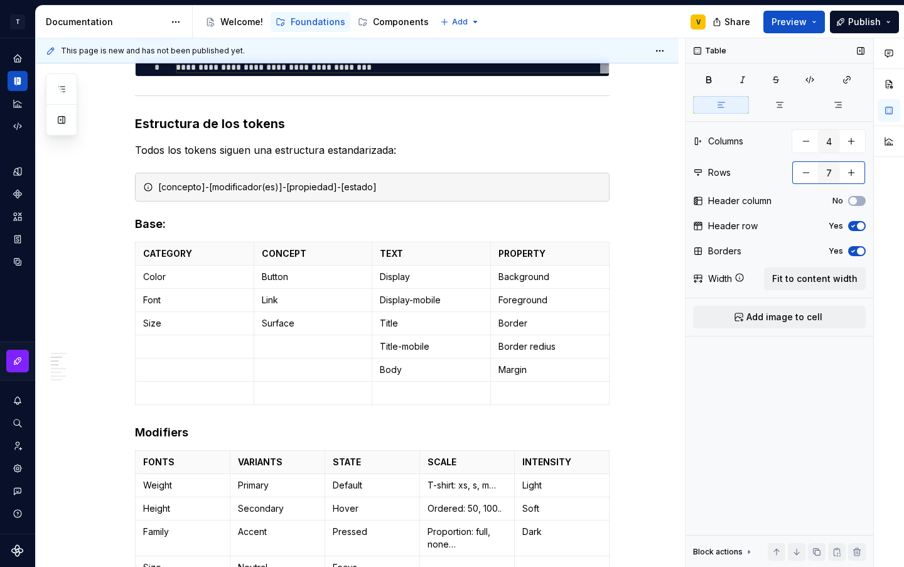
click at [804, 175] on button "button" at bounding box center [806, 172] width 23 height 23
type input "6"
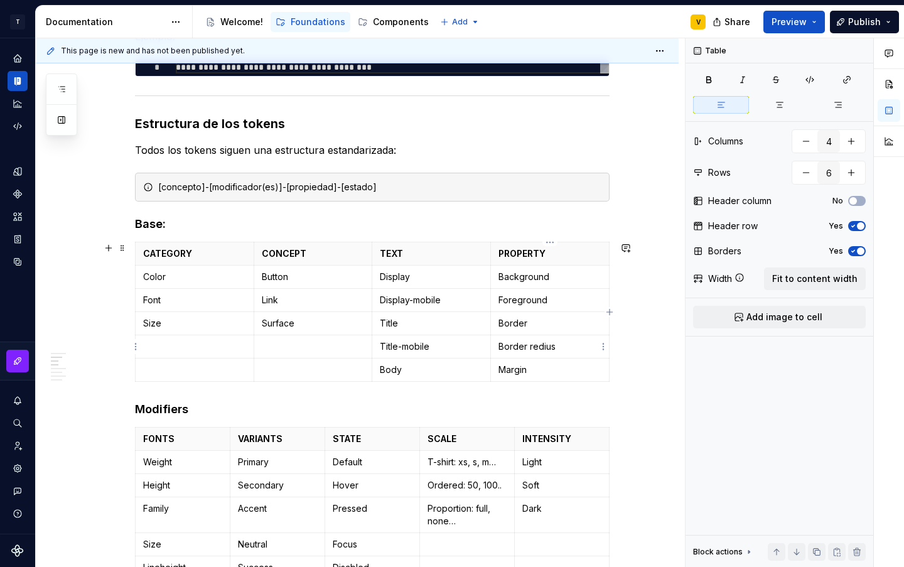
click at [537, 349] on p "Border redius" at bounding box center [550, 346] width 103 height 13
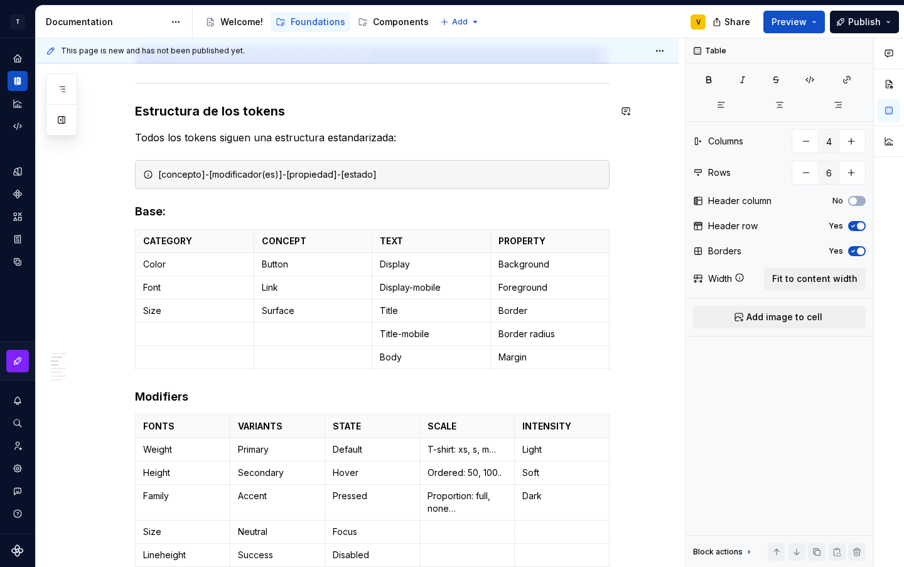
scroll to position [377, 0]
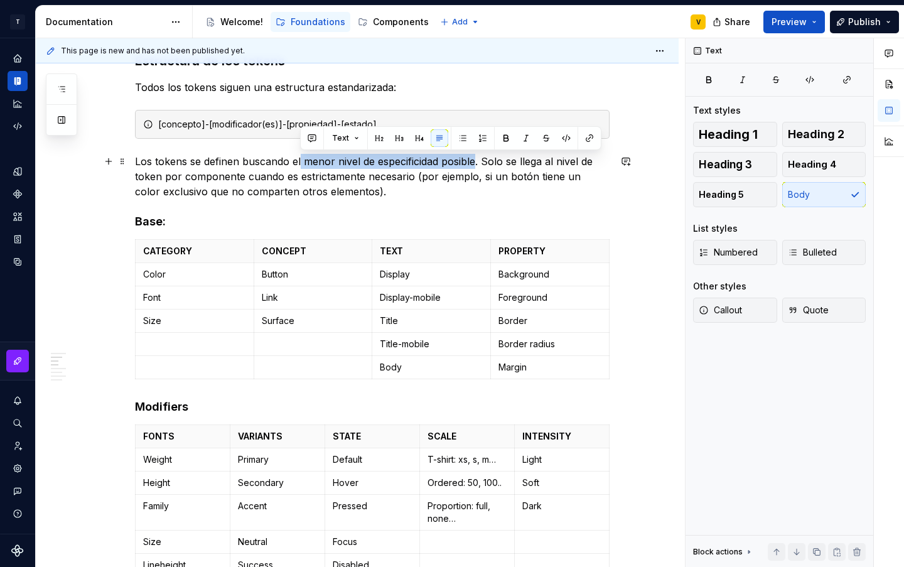
drag, startPoint x: 301, startPoint y: 161, endPoint x: 476, endPoint y: 163, distance: 175.2
click at [476, 163] on p "Los tokens se definen buscando el menor nivel de especificidad posible. Solo se…" at bounding box center [372, 176] width 475 height 45
click at [506, 135] on button "button" at bounding box center [506, 138] width 18 height 18
click at [518, 180] on p "Los tokens se definen buscando el menor nivel de especificidad posible . Solo s…" at bounding box center [372, 176] width 475 height 45
click at [398, 190] on p "Los tokens se definen buscando el menor nivel de especificidad posible . Solo s…" at bounding box center [372, 176] width 475 height 45
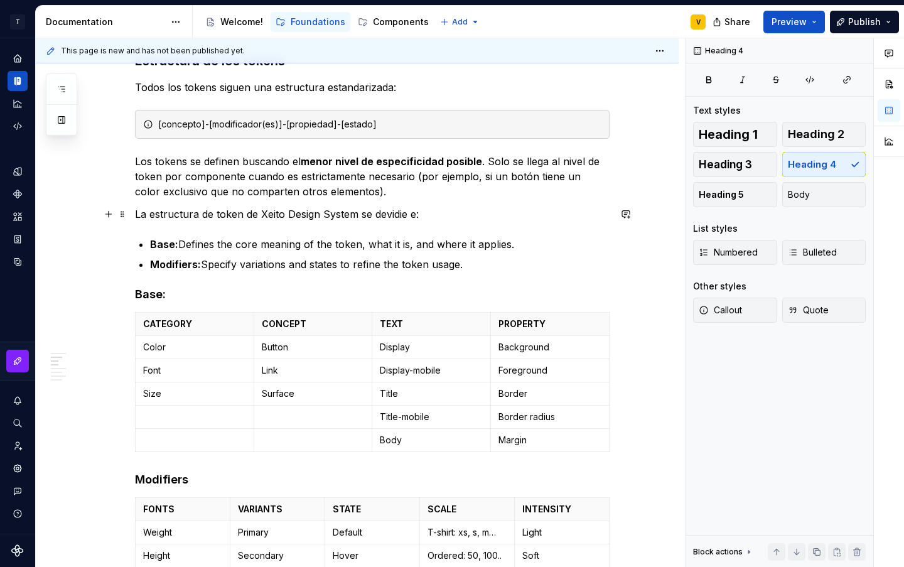
click at [384, 212] on p "La estructura de token de Xeito Design System se devidie e:" at bounding box center [372, 214] width 475 height 15
click at [399, 212] on p "La estructura de token de Xeito Design System se dividie e:" at bounding box center [372, 214] width 475 height 15
click at [411, 214] on p "La estructura de token de Xeito Design System se divide e:" at bounding box center [372, 214] width 475 height 15
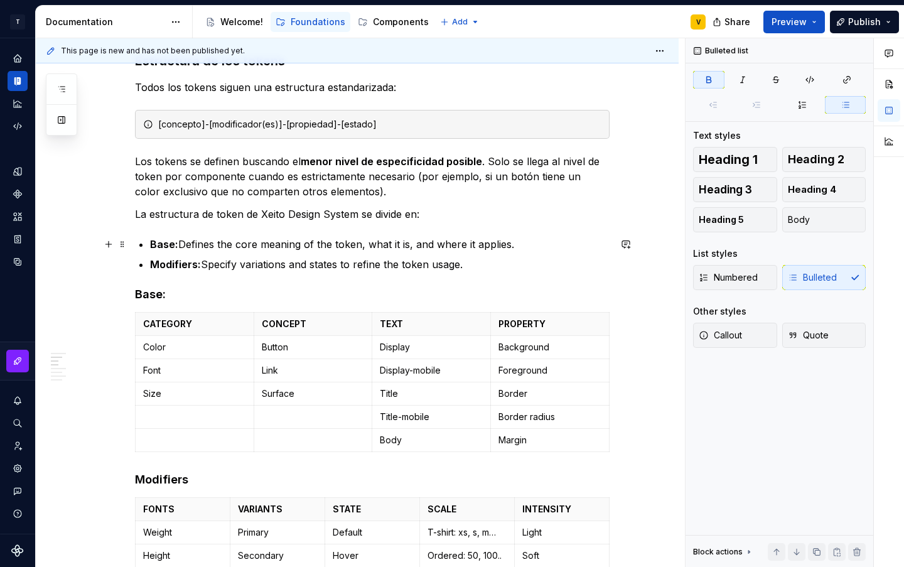
click at [153, 241] on strong "Base:" at bounding box center [164, 244] width 28 height 13
click at [239, 215] on p "La estructura de token de Xeito Design System se divide en:" at bounding box center [372, 214] width 475 height 15
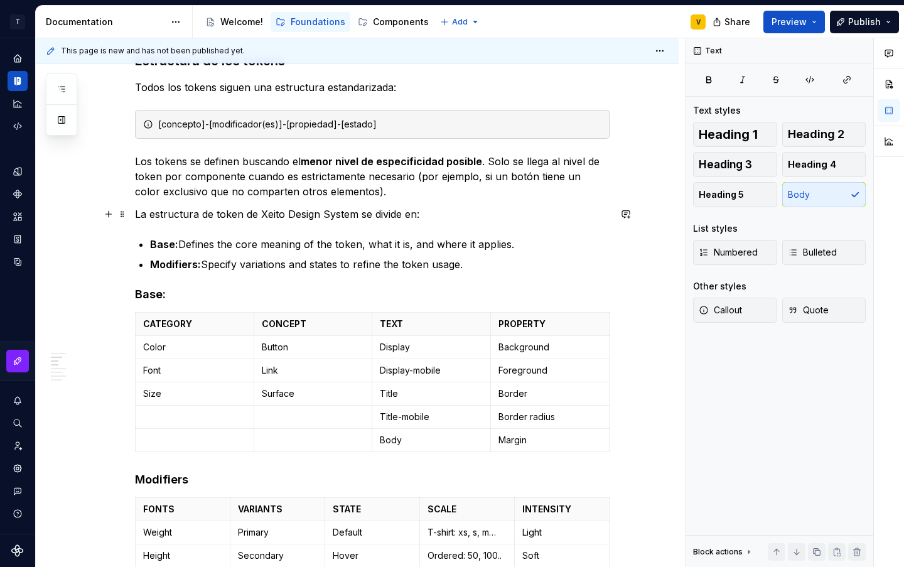
click at [241, 214] on p "La estructura de token de Xeito Design System se divide en:" at bounding box center [372, 214] width 475 height 15
click at [201, 246] on p "Base: Defines the core meaning of the token, what it is, and where it applies." at bounding box center [380, 244] width 460 height 15
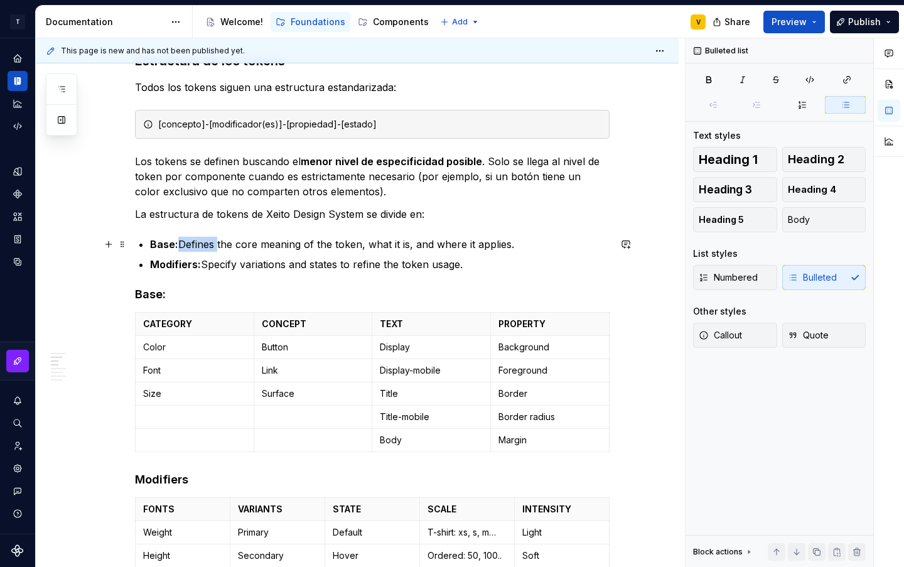
click at [201, 246] on p "Base: Defines the core meaning of the token, what it is, and where it applies." at bounding box center [380, 244] width 460 height 15
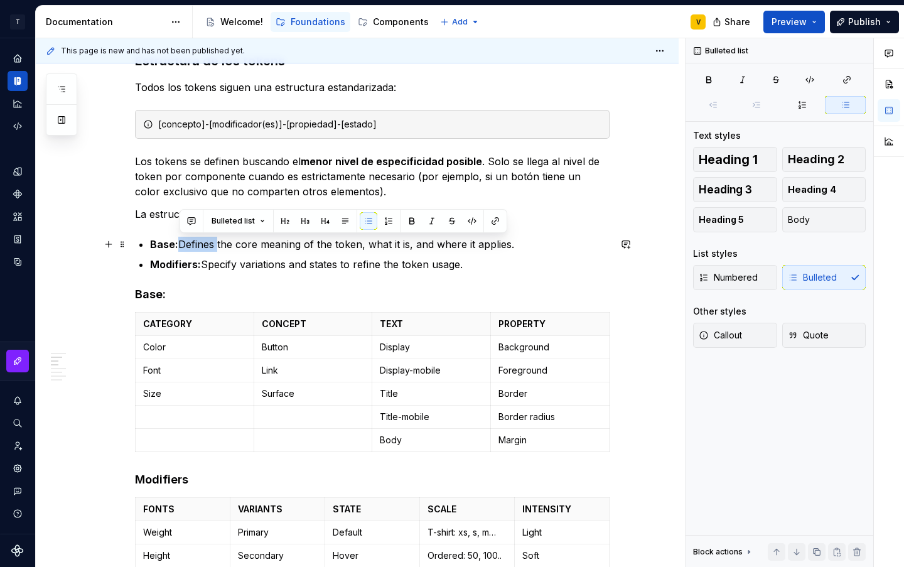
click at [201, 246] on p "Base: Defines the core meaning of the token, what it is, and where it applies." at bounding box center [380, 244] width 460 height 15
drag, startPoint x: 181, startPoint y: 240, endPoint x: 511, endPoint y: 242, distance: 330.3
click at [511, 242] on p "Base: Defines the core meaning of the token, what it is, and where it applies." at bounding box center [380, 244] width 460 height 15
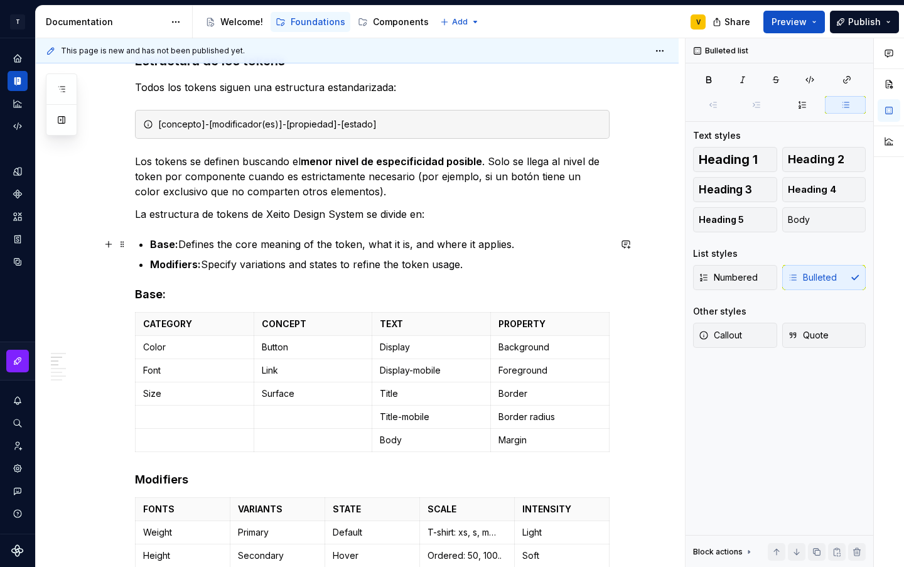
click at [577, 247] on p "Base: Defines the core meaning of the token, what it is, and where it applies." at bounding box center [380, 244] width 460 height 15
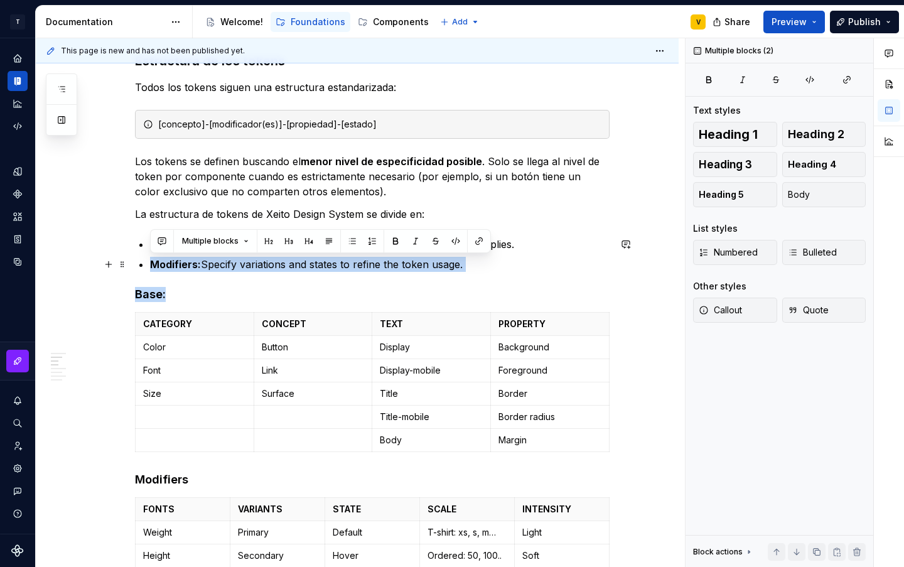
drag, startPoint x: 470, startPoint y: 271, endPoint x: 134, endPoint y: 257, distance: 335.6
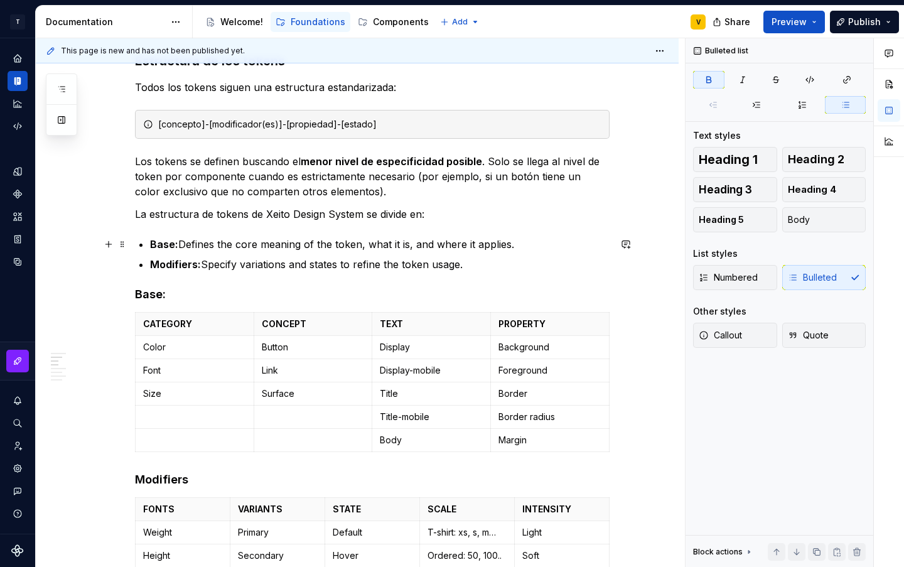
click at [194, 247] on p "Base: Defines the core meaning of the token, what it is, and where it applies." at bounding box center [380, 244] width 460 height 15
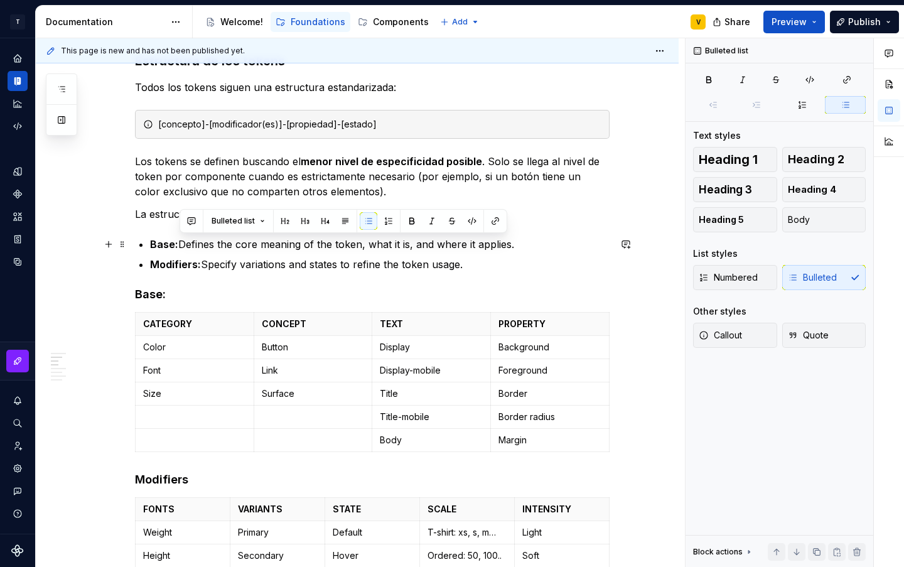
click at [511, 241] on p "Base: Defines the core meaning of the token, what it is, and where it applies." at bounding box center [380, 244] width 460 height 15
drag, startPoint x: 494, startPoint y: 244, endPoint x: 179, endPoint y: 246, distance: 315.3
click at [179, 246] on p "Base: Defines the core meaning of the token, what it is, and where it applies." at bounding box center [380, 244] width 460 height 15
copy p "Defines the core meaning of the token, what it is, and where it applies."
click at [433, 246] on p "Base: Defines the core meaning of the token, what it is, and where it applies." at bounding box center [380, 244] width 460 height 15
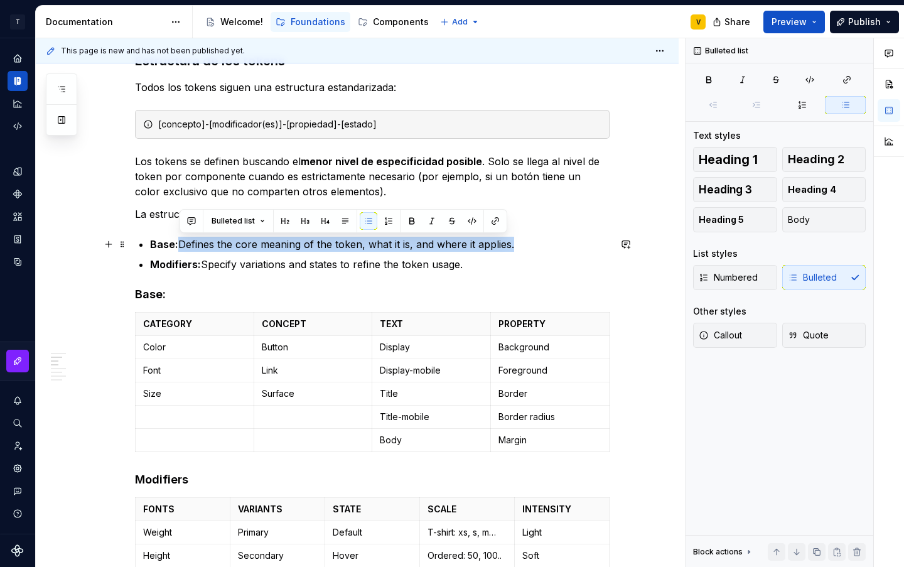
drag, startPoint x: 183, startPoint y: 246, endPoint x: 517, endPoint y: 244, distance: 334.1
click at [517, 244] on p "Base: Defines the core meaning of the token, what it is, and where it applies." at bounding box center [380, 244] width 460 height 15
click at [180, 242] on strong "Base: Define el significado central del token, qué es y dónde se aplica." at bounding box center [326, 244] width 353 height 13
click at [404, 223] on button "button" at bounding box center [412, 221] width 18 height 18
click at [451, 248] on p "Base: Define el significado central del token, qué es y dónde se aplica." at bounding box center [380, 244] width 460 height 15
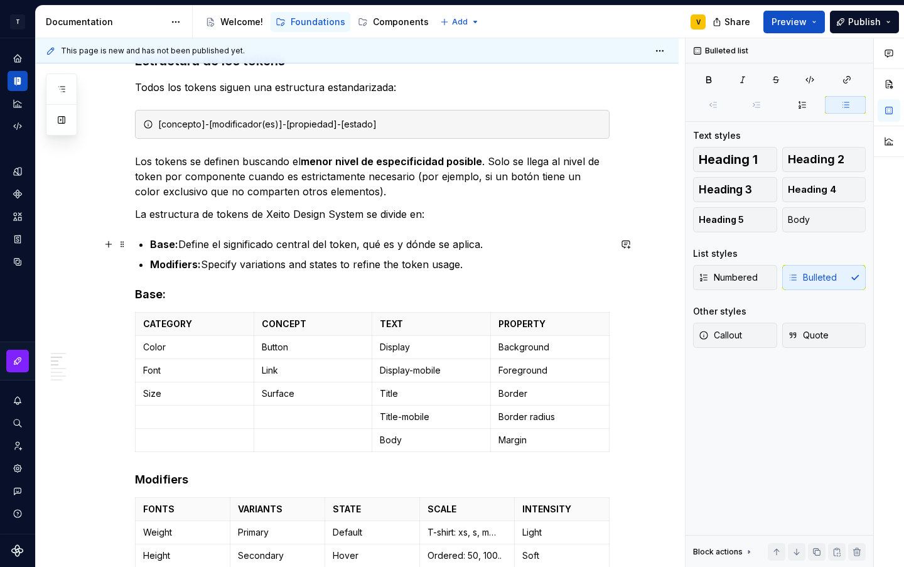
click at [489, 247] on p "Base: Define el significado central del token, qué es y dónde se aplica." at bounding box center [380, 244] width 460 height 15
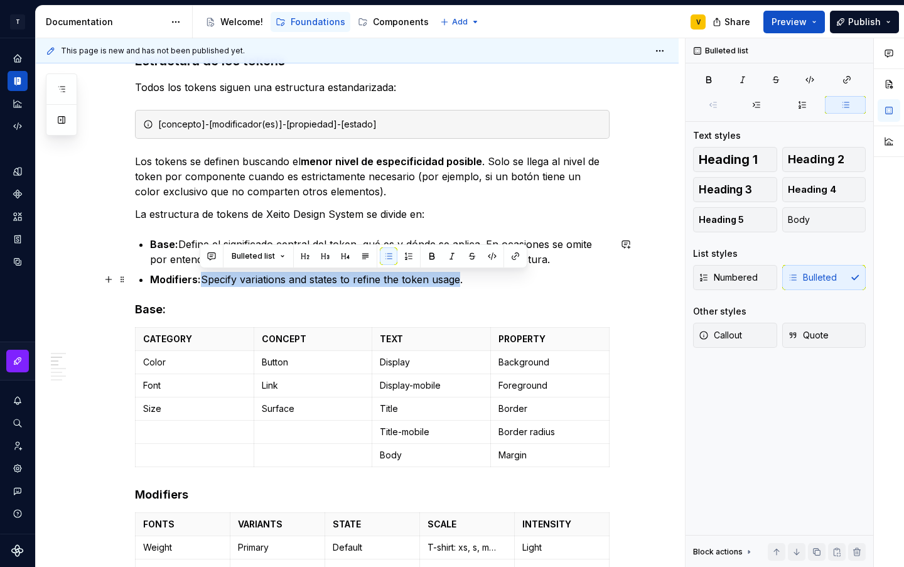
drag, startPoint x: 200, startPoint y: 279, endPoint x: 460, endPoint y: 279, distance: 260.0
click at [460, 279] on p "Modifiers: Specify variations and states to refine the token usage." at bounding box center [380, 279] width 460 height 15
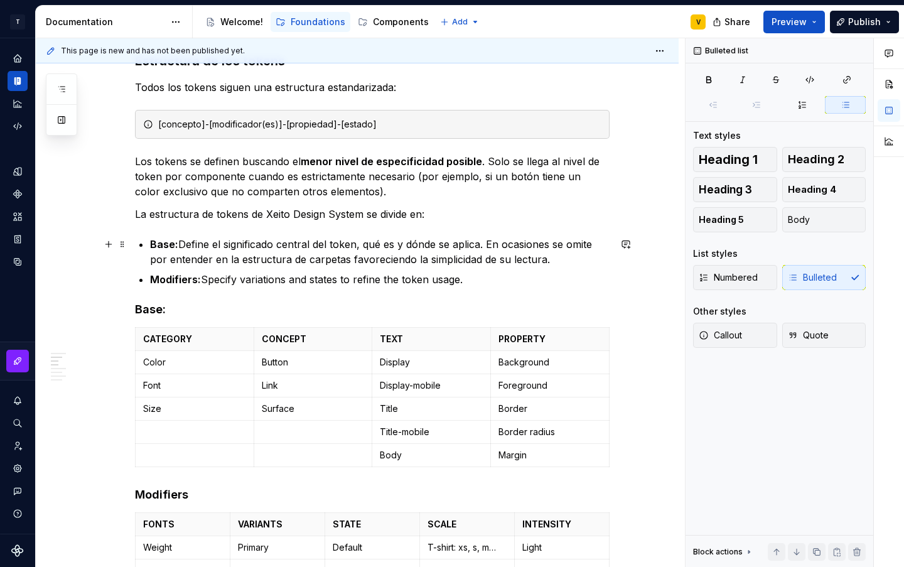
click at [594, 245] on p "Base: Define el significado central del token, qué es y dónde se aplica. En oca…" at bounding box center [380, 252] width 460 height 30
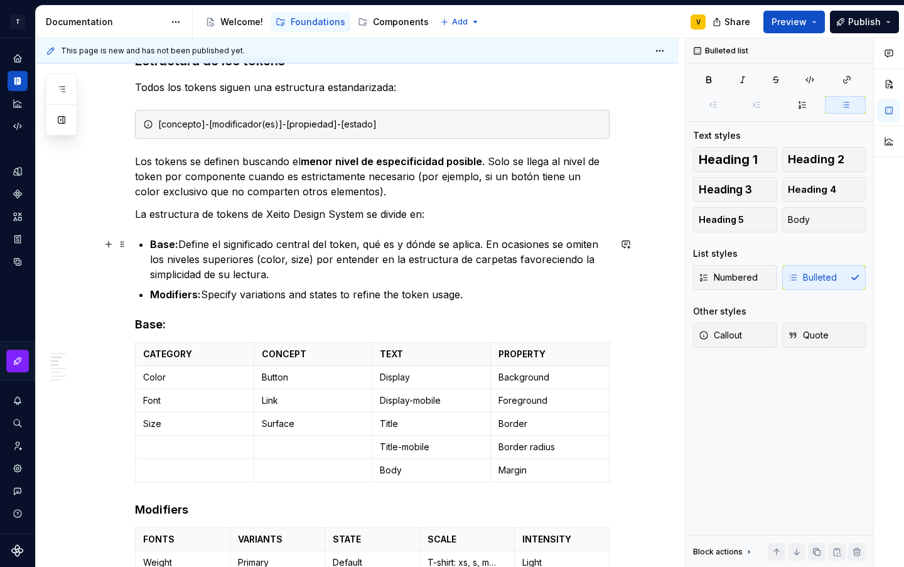
click at [497, 260] on p "Base: Define el significado central del token, qué es y dónde se aplica. En oca…" at bounding box center [380, 259] width 460 height 45
click at [509, 256] on p "Base: Define el significado central del token, qué es y dónde se aplica. En oca…" at bounding box center [380, 259] width 460 height 45
click at [495, 260] on p "Base: Define el significado central del token, qué es y dónde se aplica. En oca…" at bounding box center [380, 259] width 460 height 45
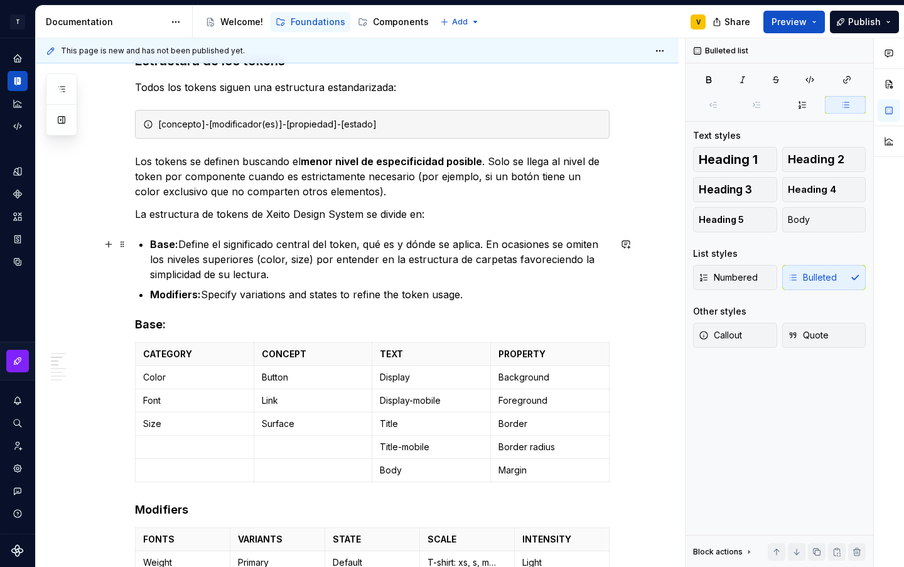
click at [375, 260] on p "Base: Define el significado central del token, qué es y dónde se aplica. En oca…" at bounding box center [380, 259] width 460 height 45
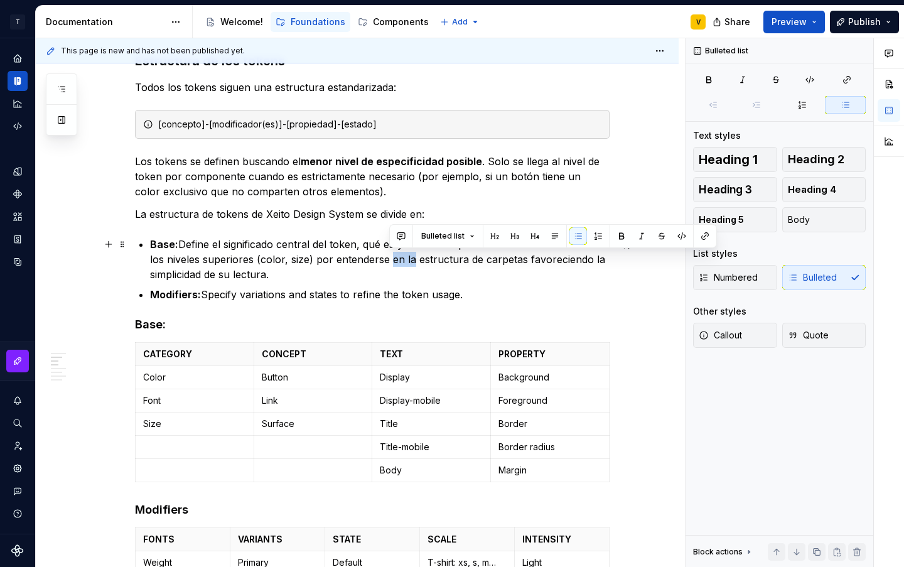
drag, startPoint x: 389, startPoint y: 262, endPoint x: 409, endPoint y: 263, distance: 19.5
click at [409, 263] on p "Base: Define el significado central del token, qué es y dónde se aplica. En oca…" at bounding box center [380, 259] width 460 height 45
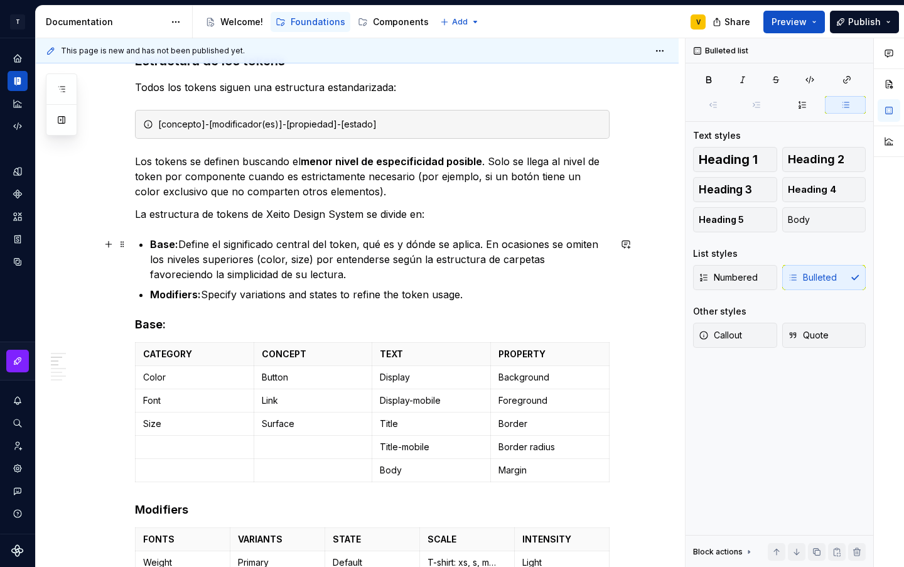
click at [518, 257] on p "Base: Define el significado central del token, qué es y dónde se aplica. En oca…" at bounding box center [380, 259] width 460 height 45
click at [205, 296] on p "Modifiers: Specify variations and states to refine the token usage." at bounding box center [380, 294] width 460 height 15
click at [185, 239] on p "Base: Define el significado central del token, qué es y dónde se aplica. En oca…" at bounding box center [380, 259] width 460 height 45
click at [204, 297] on p "Modifiers: Specify variations and states to refine the token usage." at bounding box center [380, 294] width 460 height 15
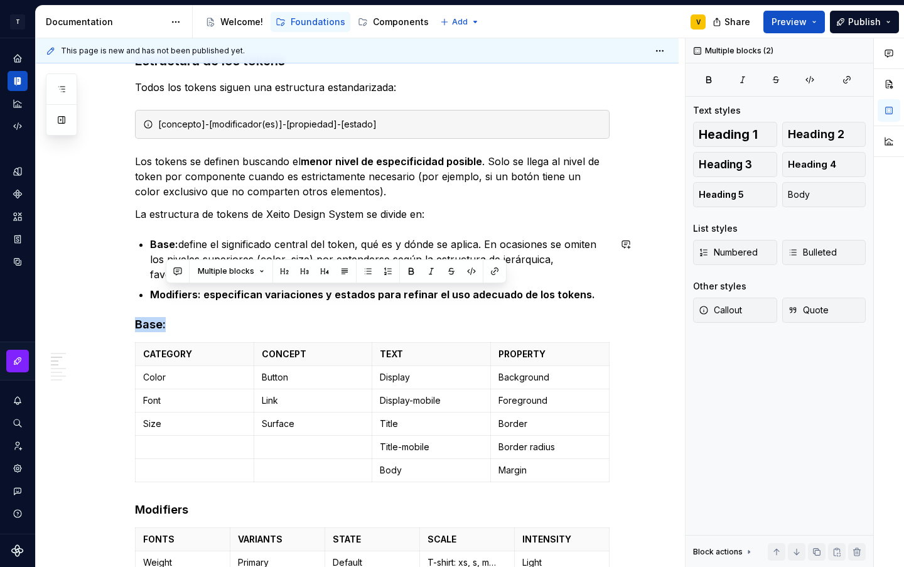
drag, startPoint x: 450, startPoint y: 308, endPoint x: 186, endPoint y: 311, distance: 264.4
click at [587, 290] on p "Modifiers: especifican variaciones y estados para refinar el uso adecuado de lo…" at bounding box center [380, 294] width 460 height 15
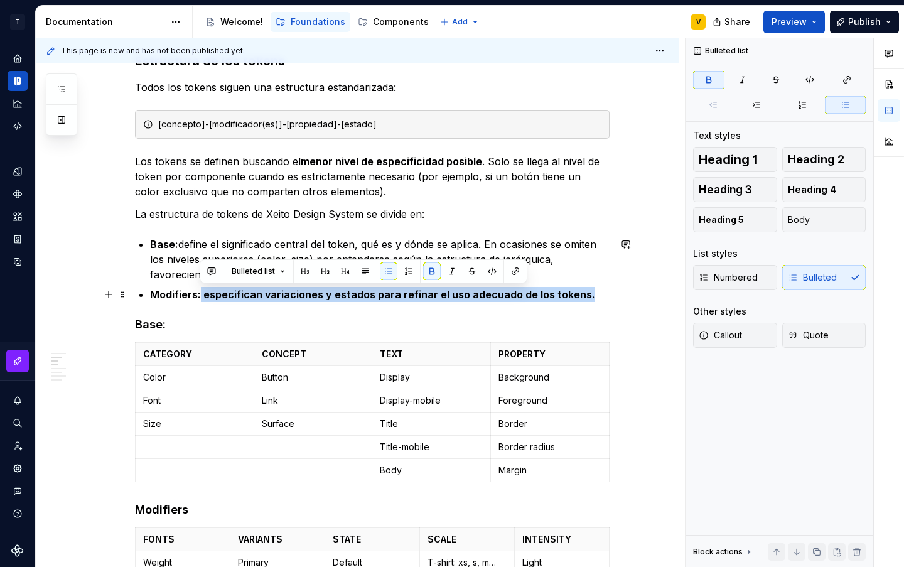
drag, startPoint x: 585, startPoint y: 293, endPoint x: 201, endPoint y: 295, distance: 383.7
click at [201, 295] on p "Modifiers: especifican variaciones y estados para refinar el uso adecuado de lo…" at bounding box center [380, 294] width 460 height 15
click at [435, 266] on button "button" at bounding box center [432, 272] width 18 height 18
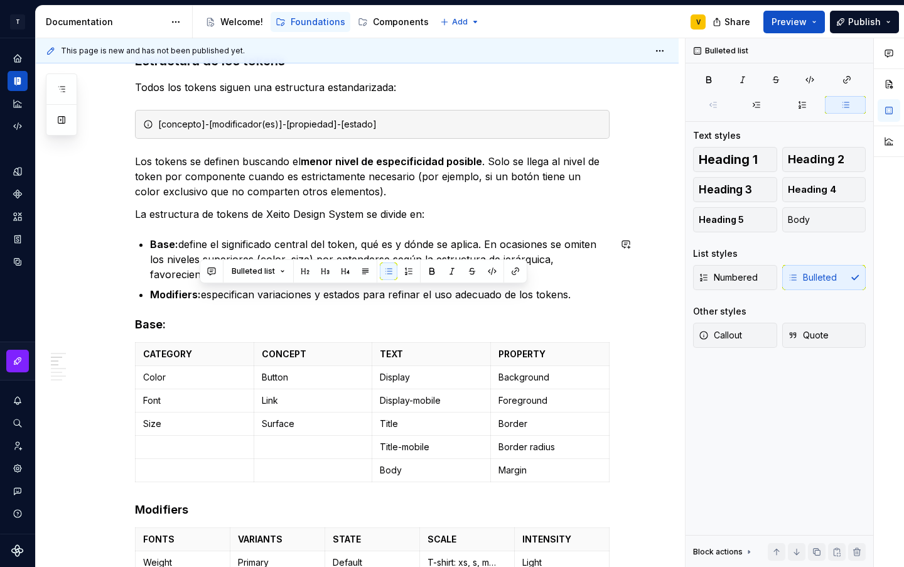
click at [604, 280] on p "Base: define el significado central del token, qué es y dónde se aplica. En oca…" at bounding box center [380, 259] width 460 height 45
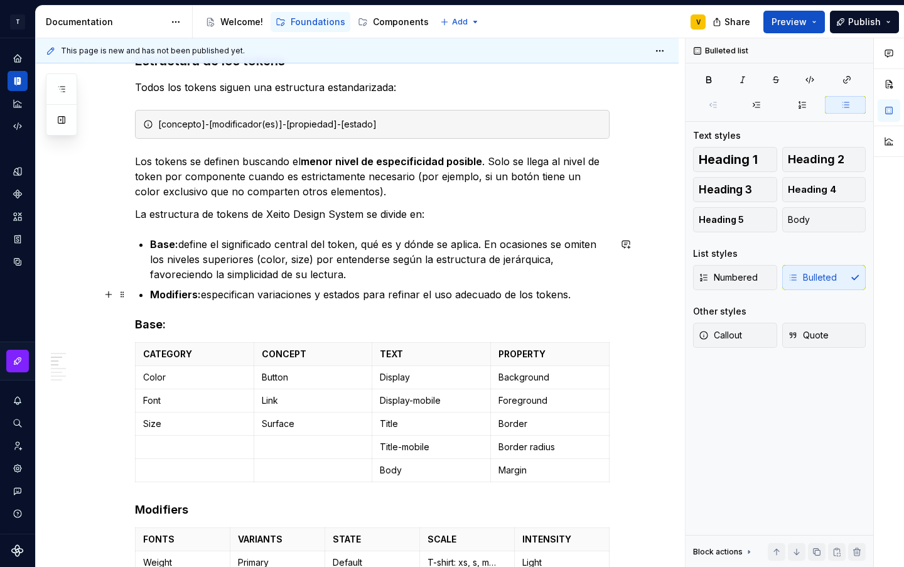
click at [575, 300] on p "Modifiers: especifican variaciones y estados para refinar el uso adecuado de lo…" at bounding box center [380, 294] width 460 height 15
click at [601, 289] on p "Modifiers: especifican variaciones y estados para refinar el uso adecuado de lo…" at bounding box center [380, 294] width 460 height 15
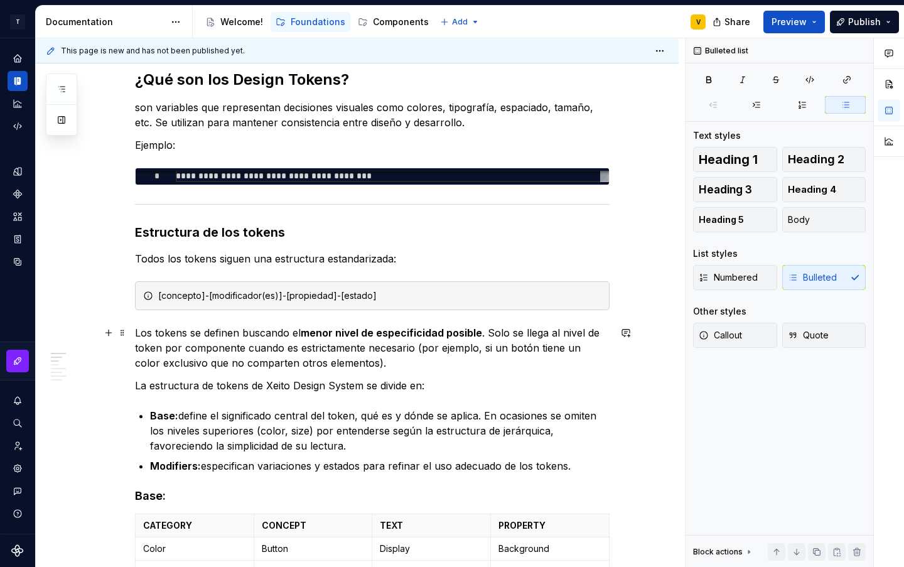
scroll to position [0, 0]
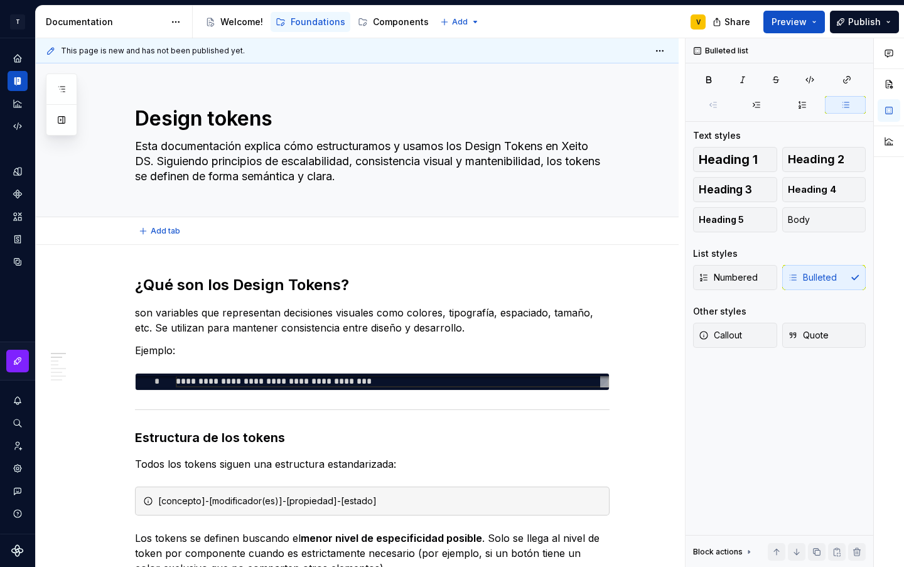
click at [148, 242] on div "Add tab" at bounding box center [357, 231] width 643 height 28
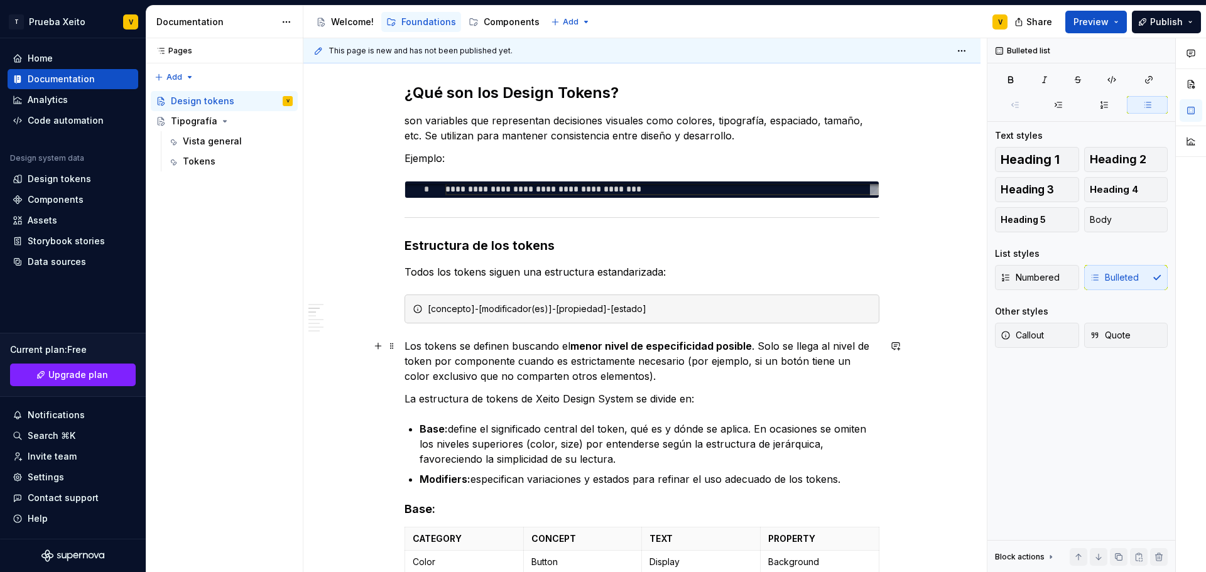
scroll to position [185, 0]
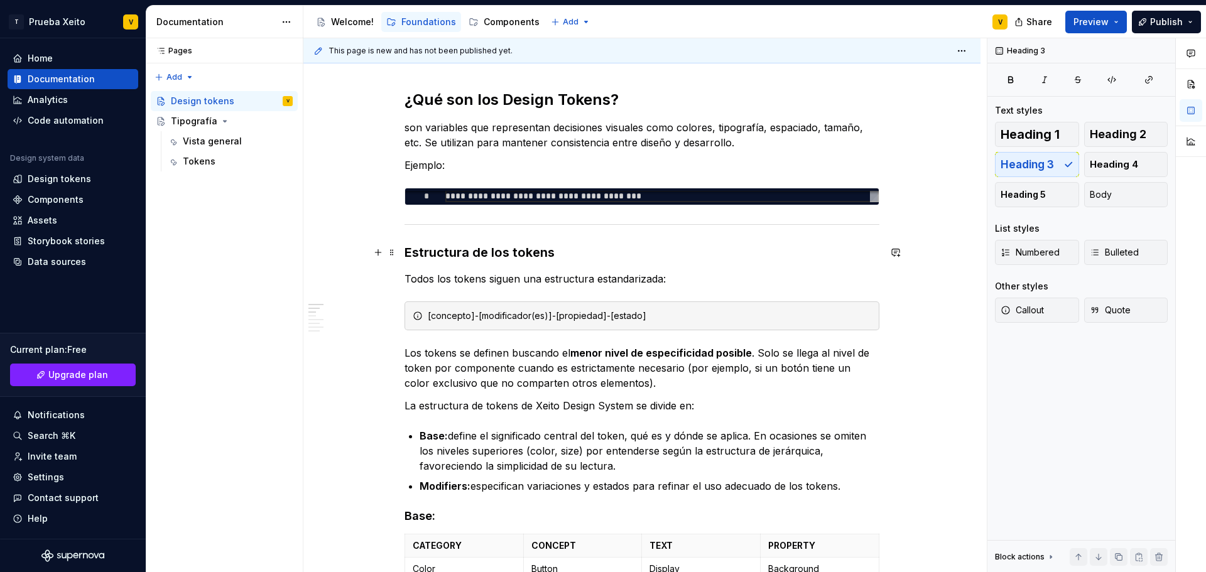
click at [417, 249] on h3 "Estructura de los tokens" at bounding box center [641, 253] width 475 height 18
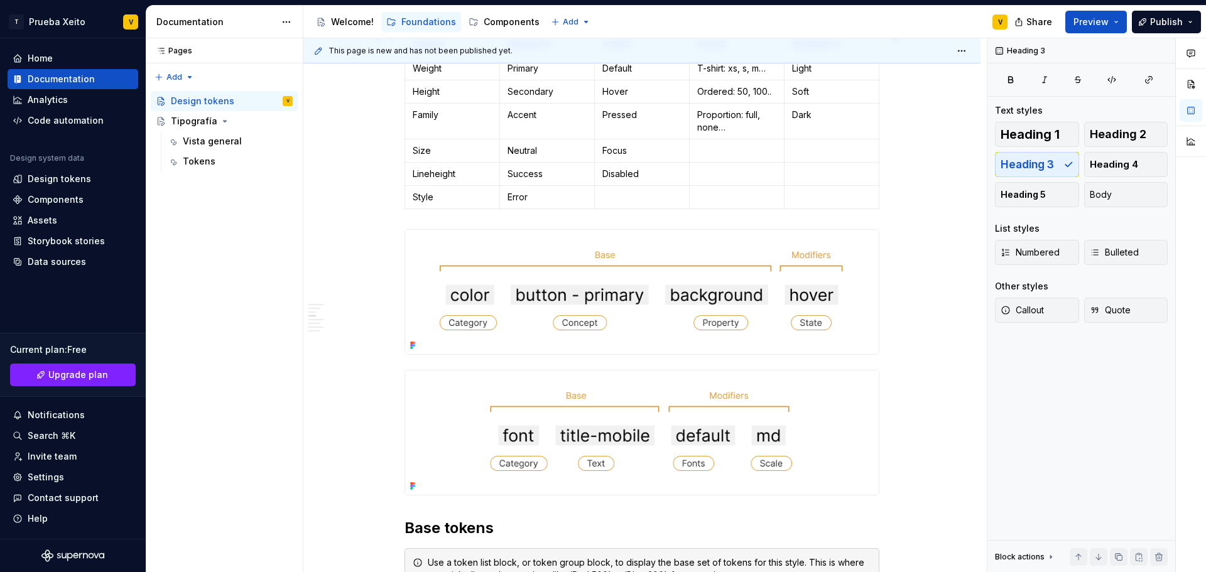
scroll to position [876, 0]
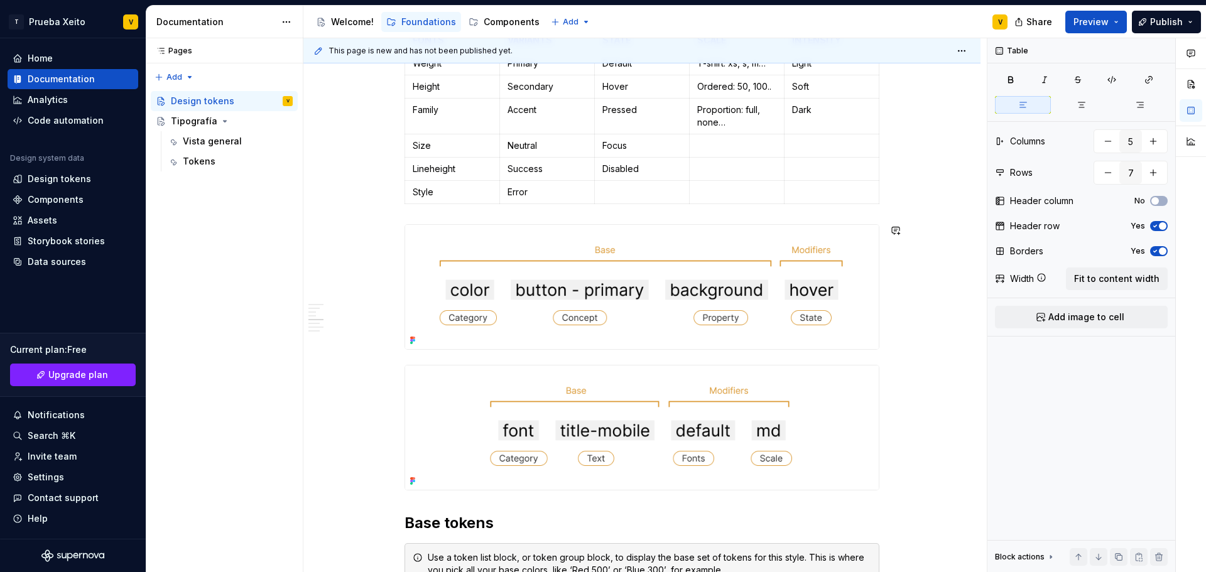
click at [410, 214] on div "**********" at bounding box center [641, 489] width 475 height 2180
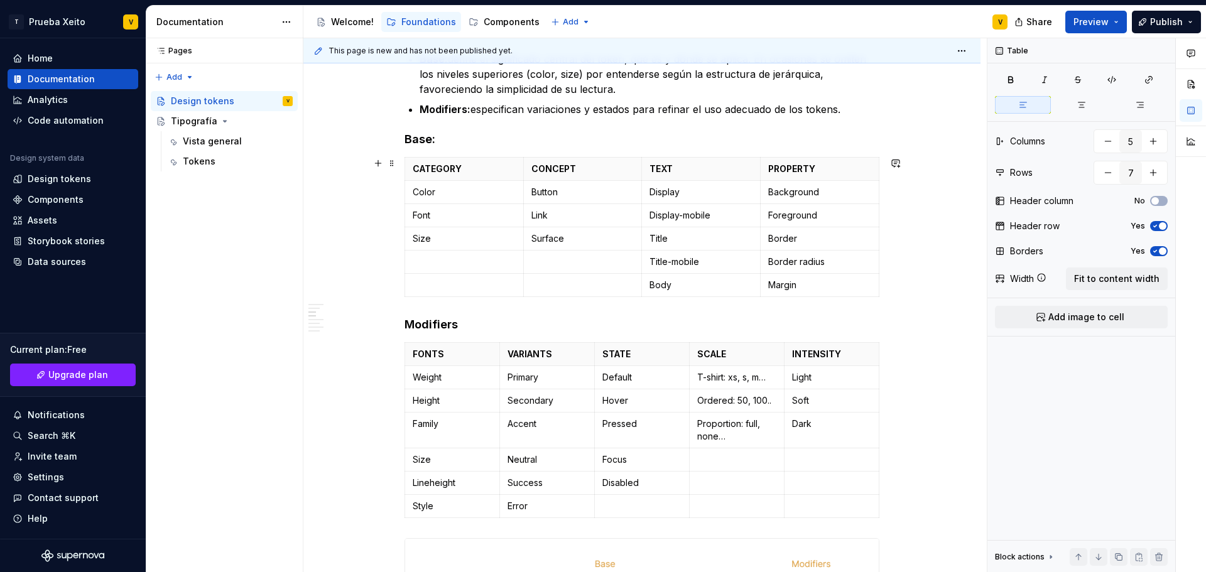
scroll to position [939, 0]
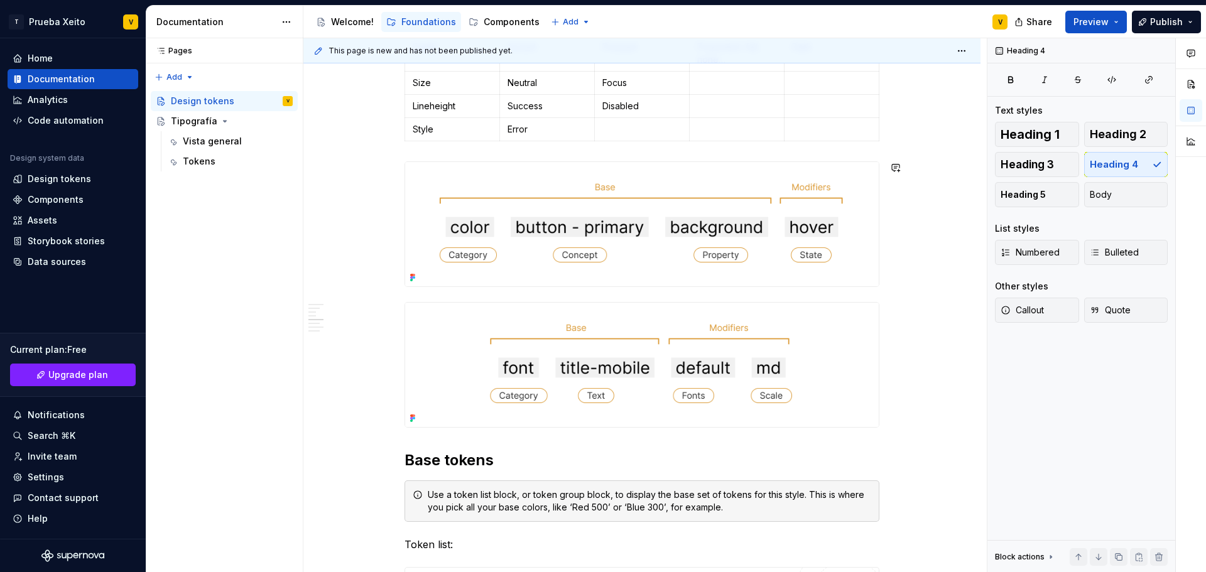
click at [412, 156] on div "**********" at bounding box center [641, 426] width 475 height 2180
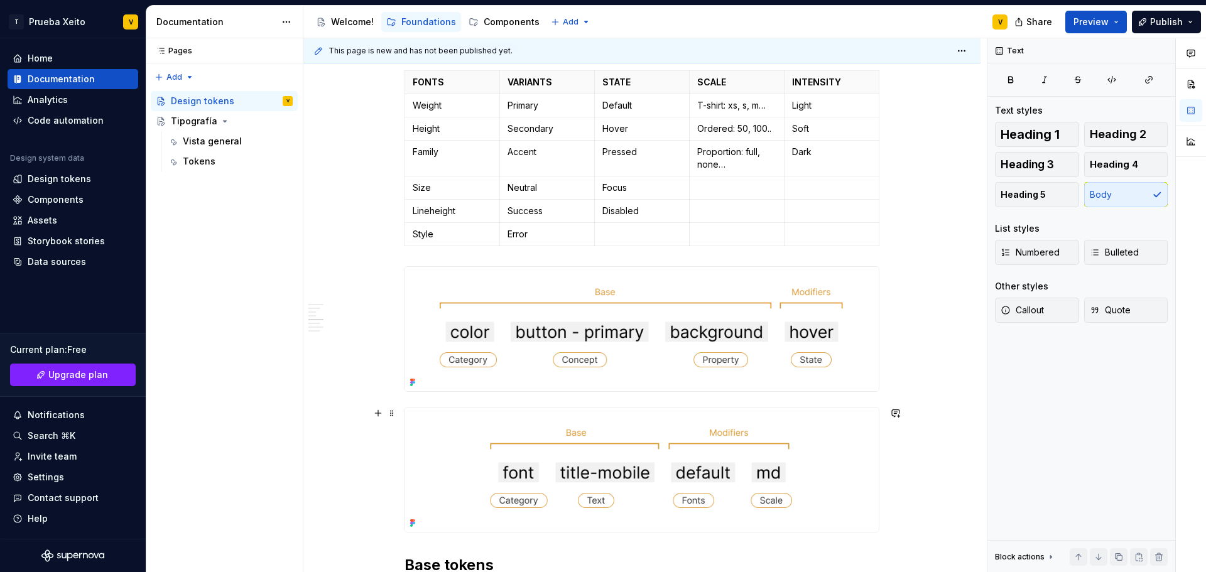
scroll to position [838, 0]
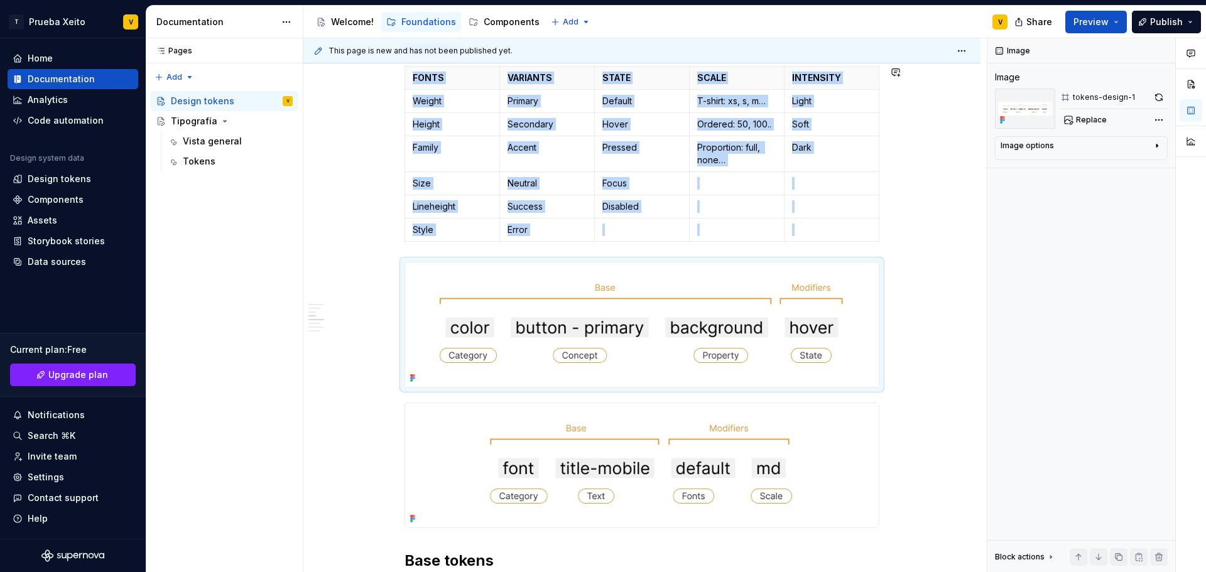
click at [916, 251] on div "**********" at bounding box center [644, 305] width 683 height 534
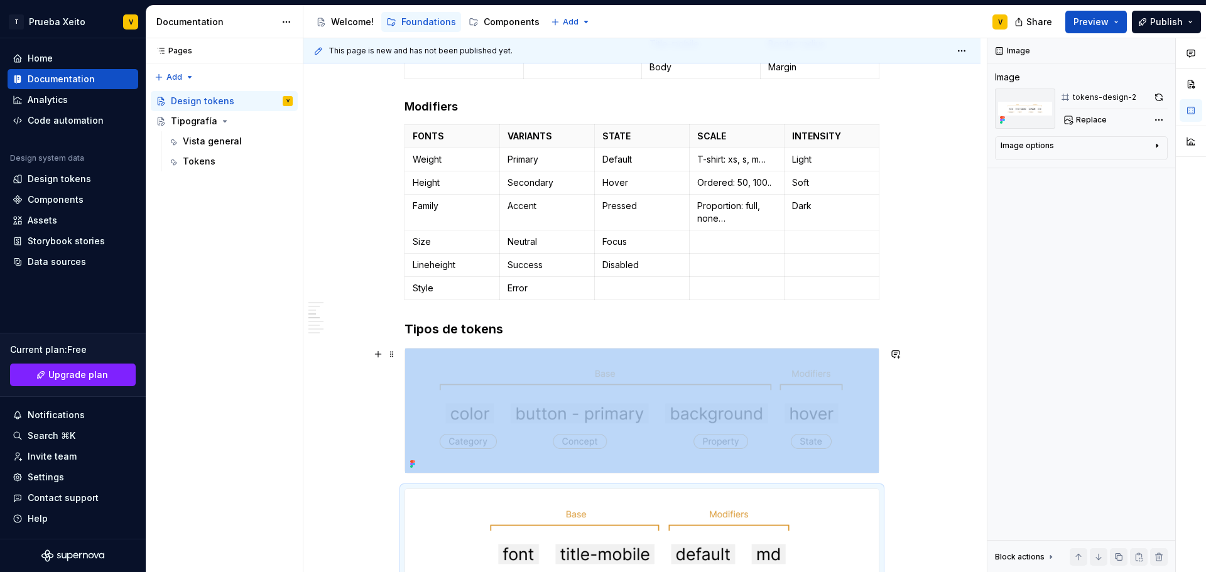
scroll to position [778, 0]
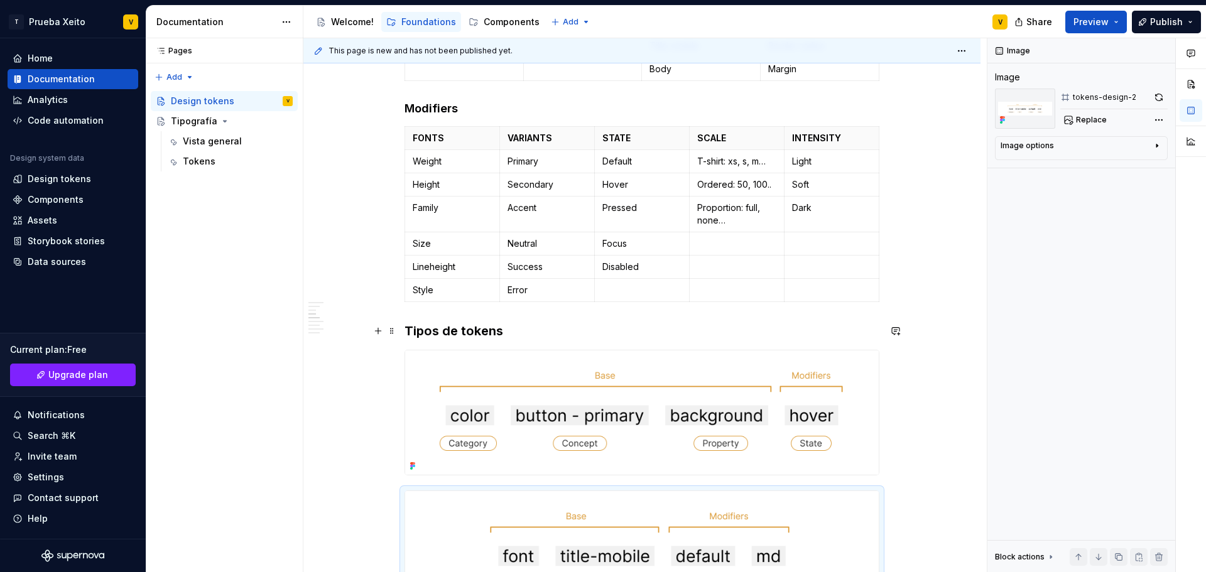
click at [433, 337] on h3 "Tipos de tokens" at bounding box center [641, 331] width 475 height 18
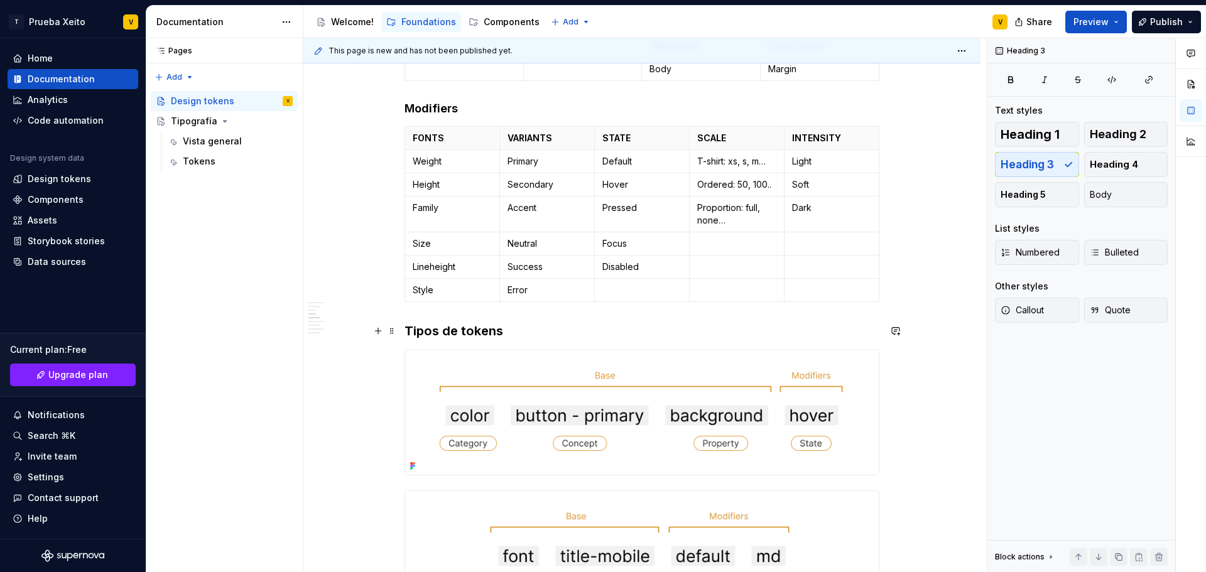
click at [521, 325] on h3 "Tipos de tokens" at bounding box center [641, 331] width 475 height 18
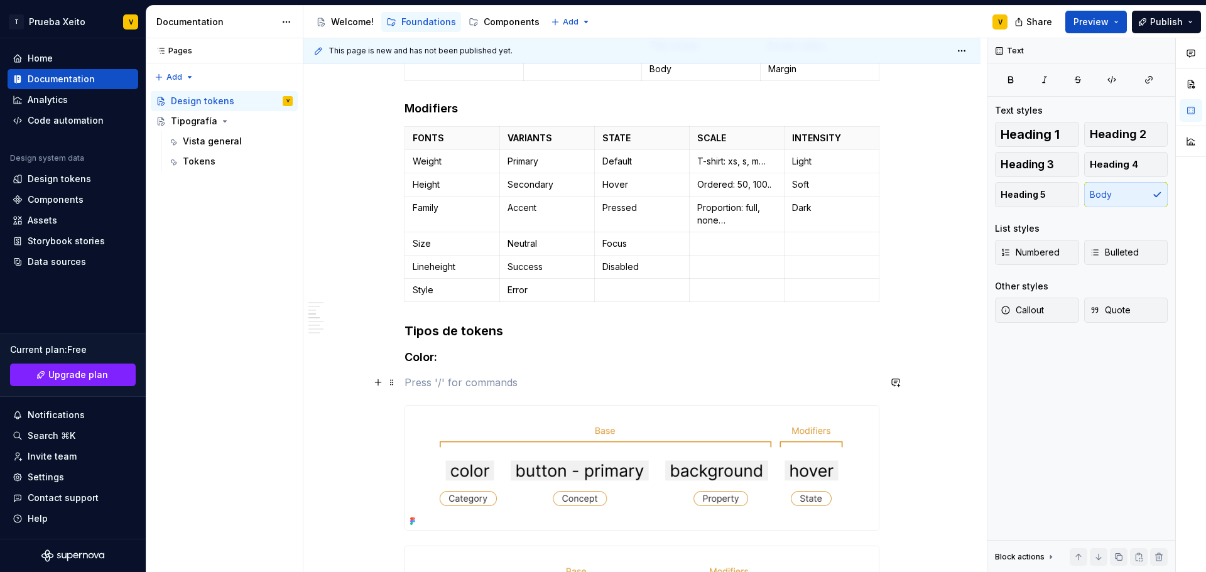
click at [428, 380] on p at bounding box center [641, 382] width 475 height 15
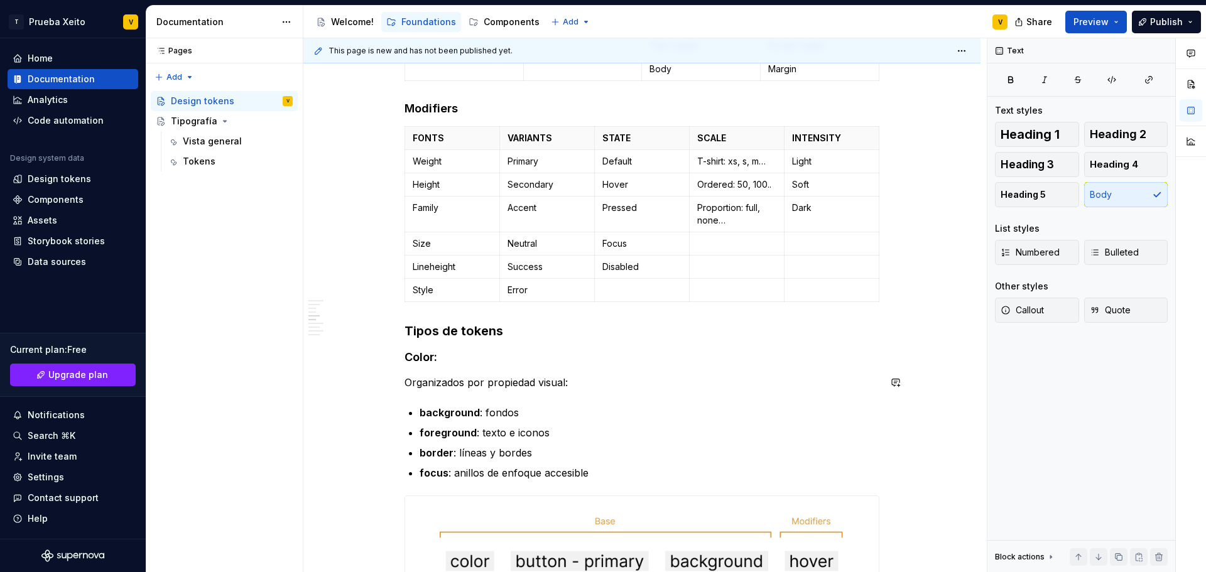
scroll to position [858, 0]
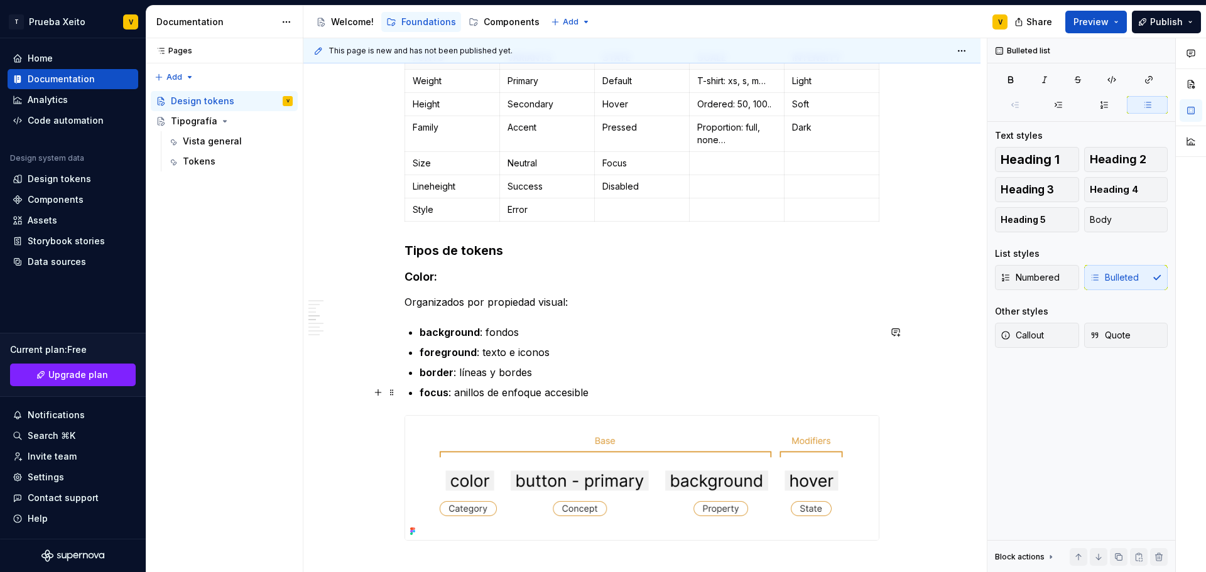
click at [620, 389] on p "focus : anillos de enfoque accesible" at bounding box center [650, 392] width 460 height 15
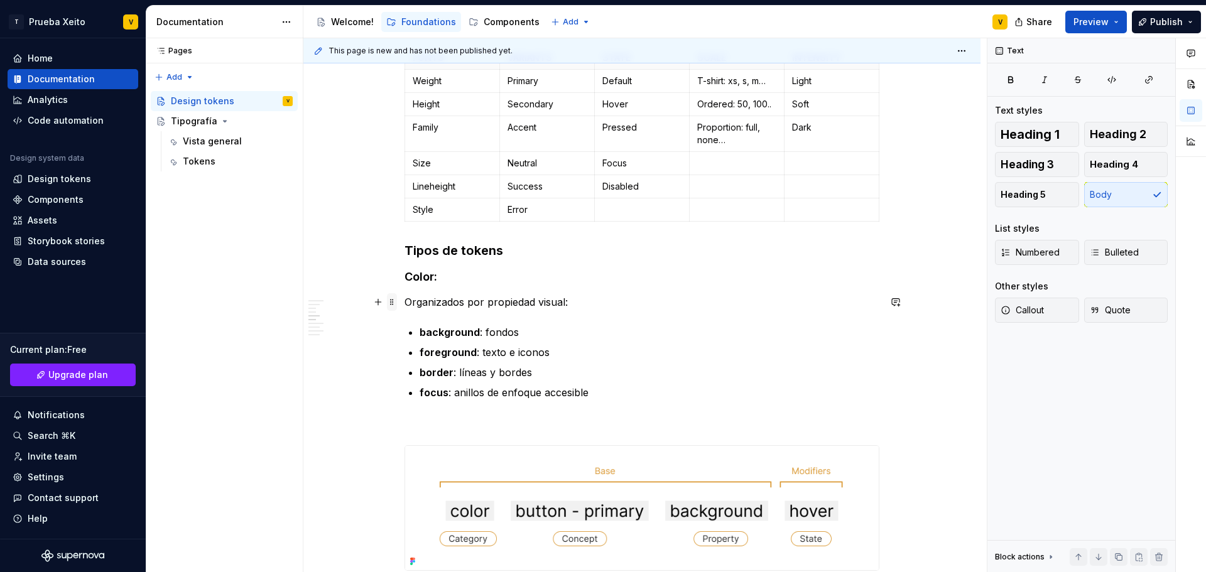
drag, startPoint x: 397, startPoint y: 307, endPoint x: 389, endPoint y: 305, distance: 7.9
click at [389, 305] on span at bounding box center [392, 302] width 10 height 18
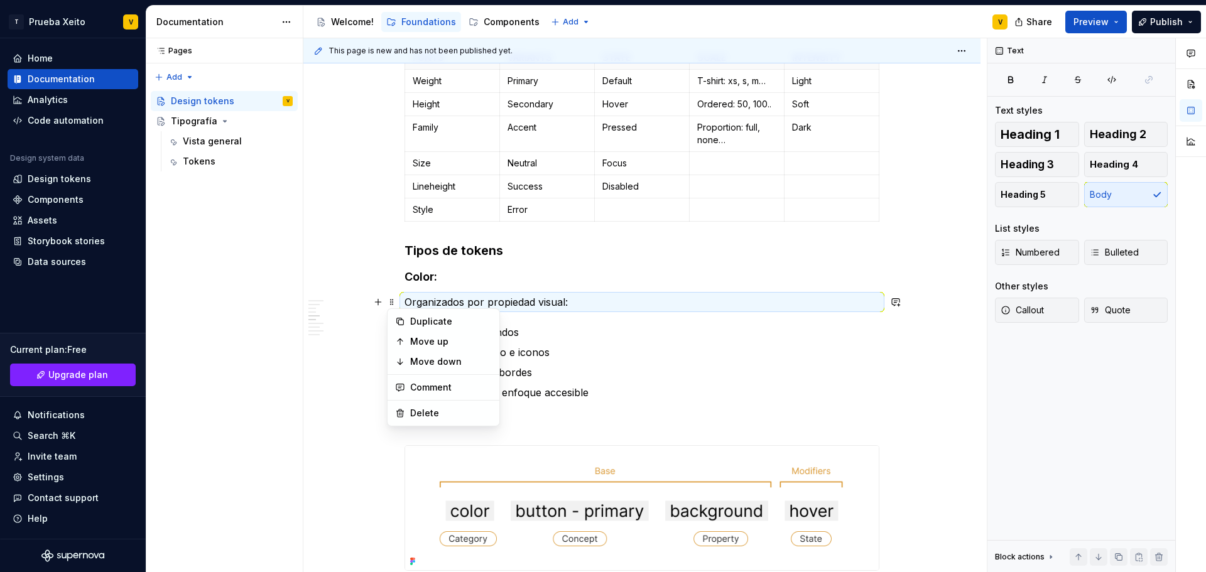
click at [631, 389] on p "focus : anillos de enfoque accesible" at bounding box center [650, 392] width 460 height 15
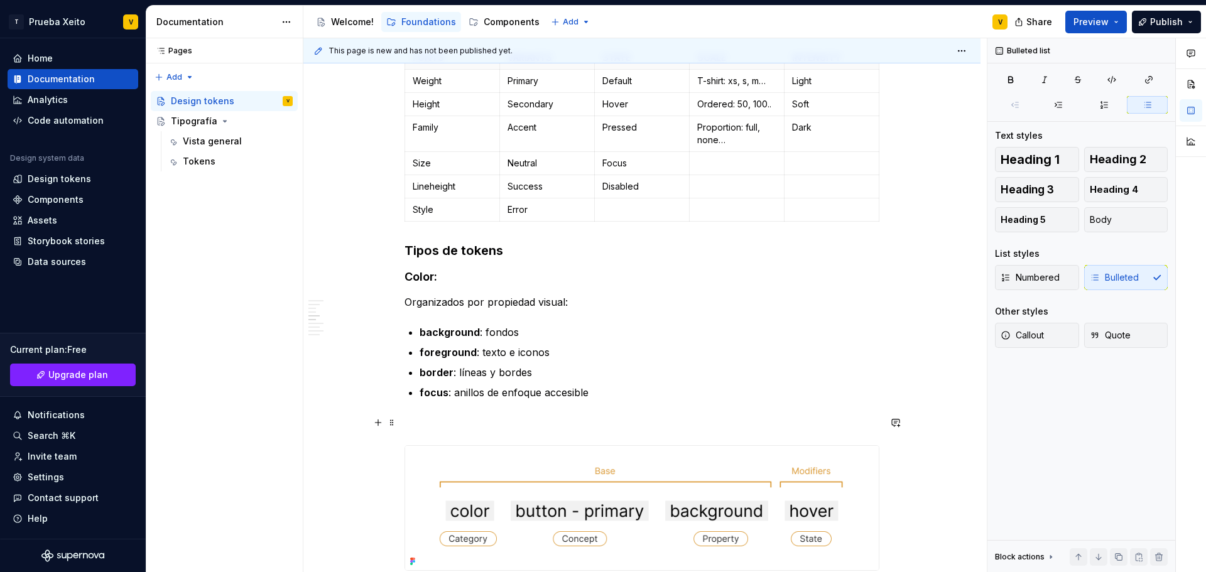
click at [438, 426] on p at bounding box center [641, 422] width 475 height 15
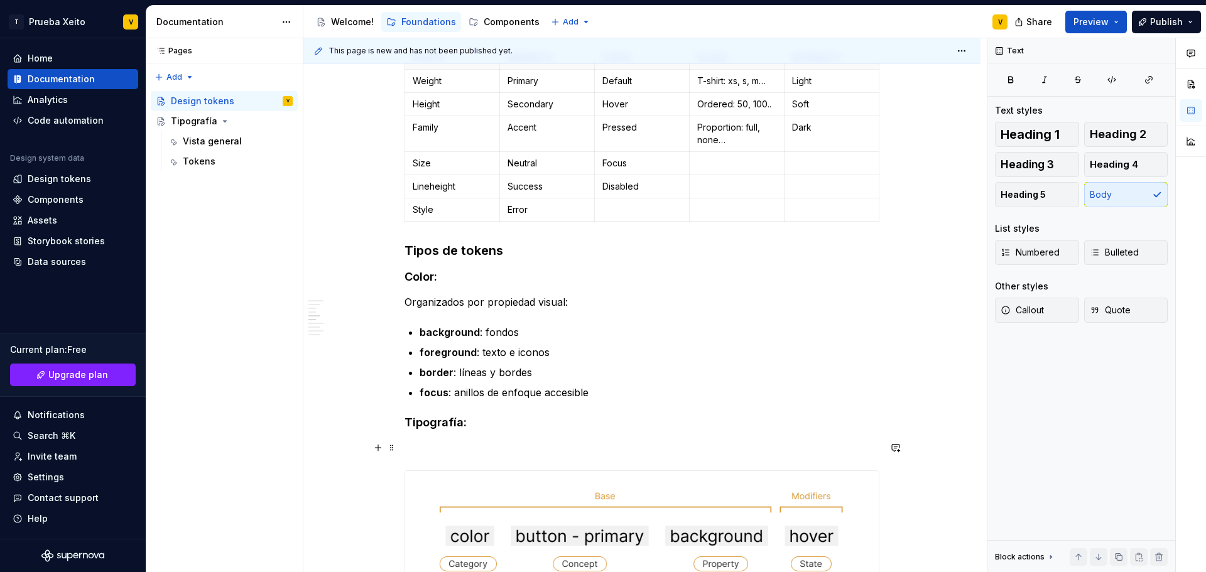
click at [418, 443] on p at bounding box center [641, 447] width 475 height 15
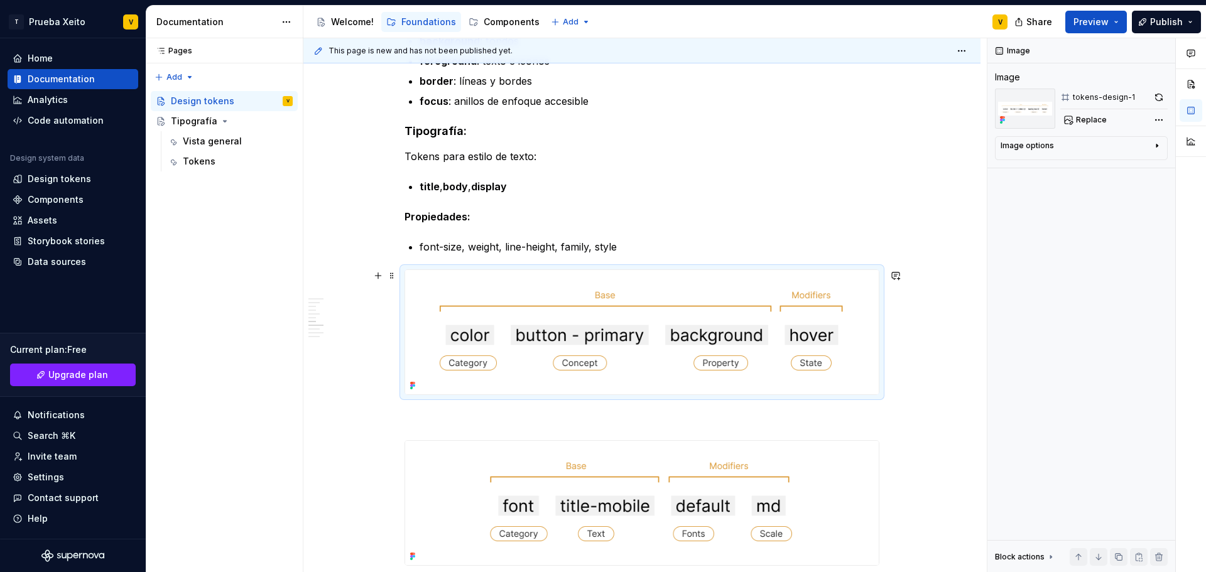
scroll to position [1172, 0]
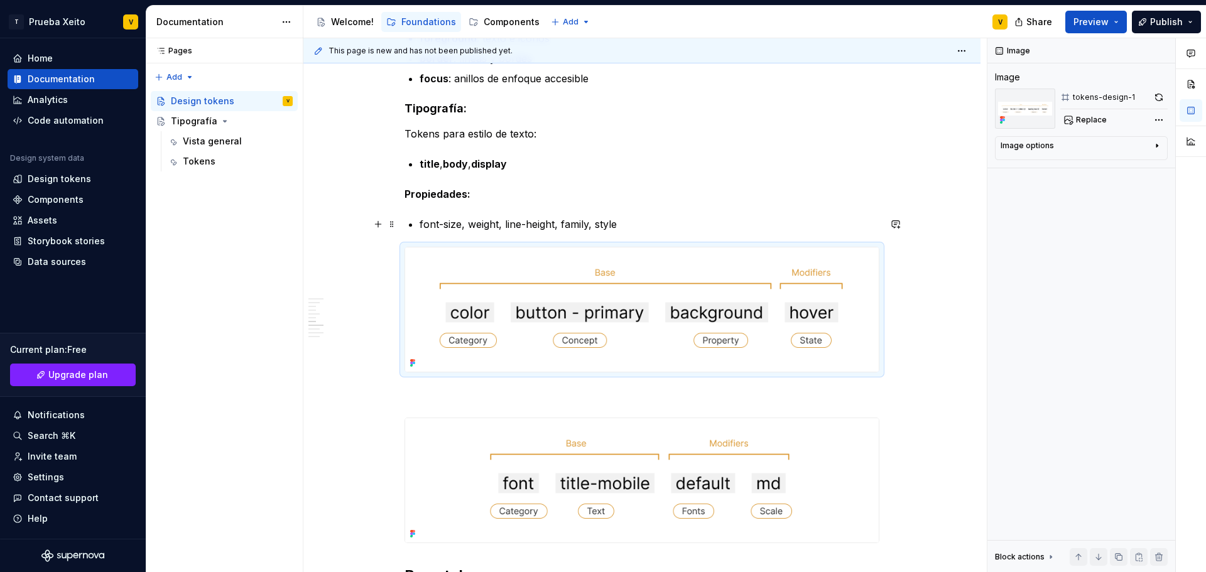
click at [630, 224] on p "font-size, weight, line-height, family, style" at bounding box center [650, 224] width 460 height 15
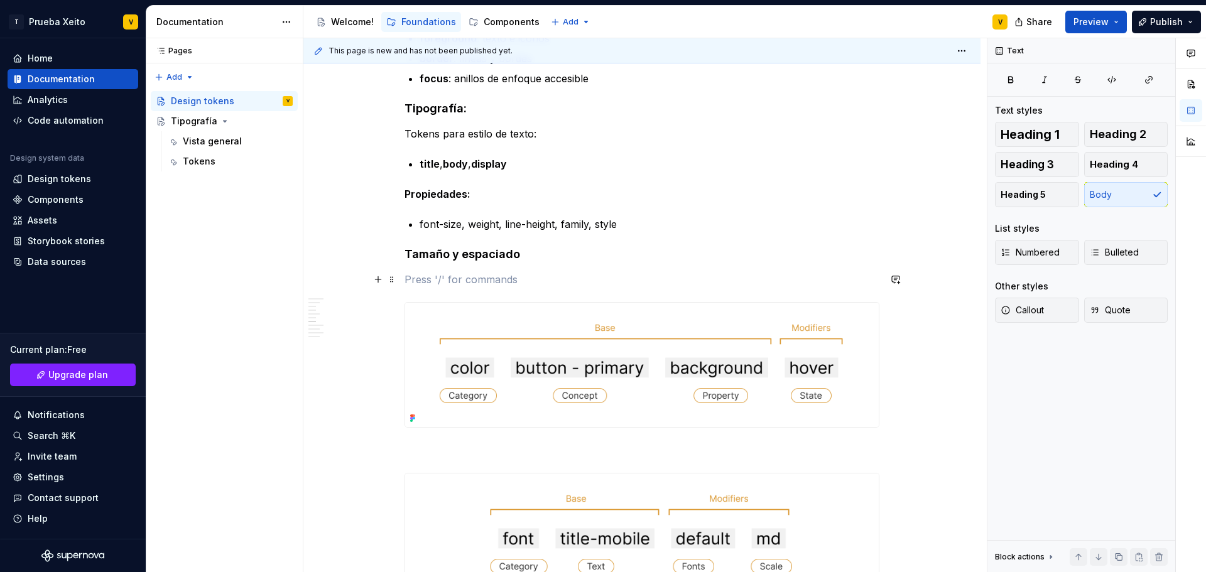
click at [431, 277] on p at bounding box center [641, 279] width 475 height 15
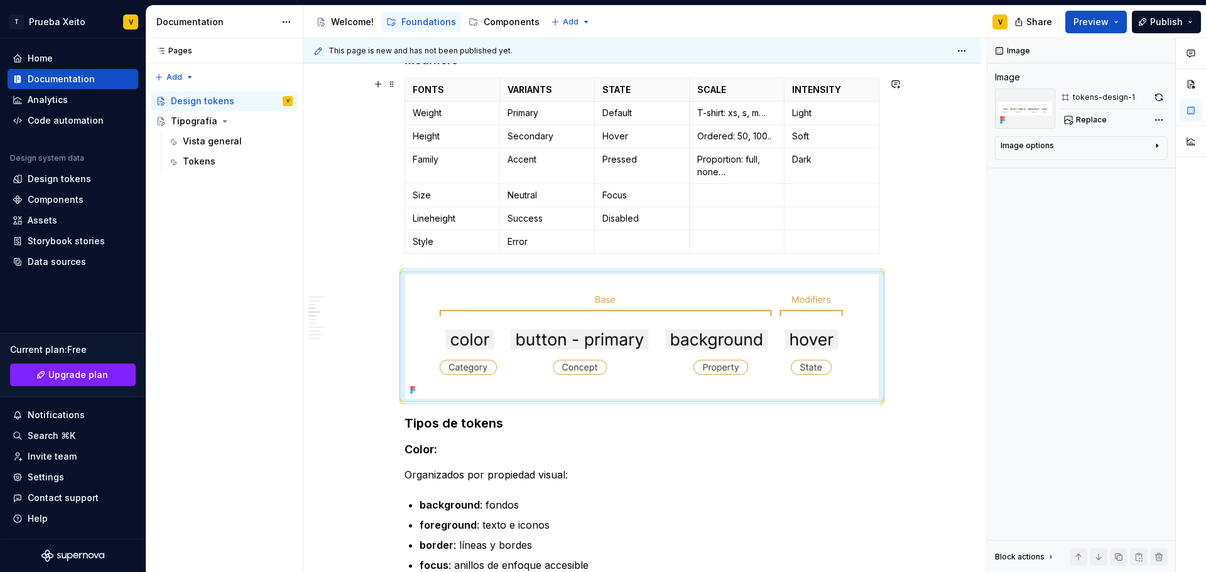
scroll to position [764, 0]
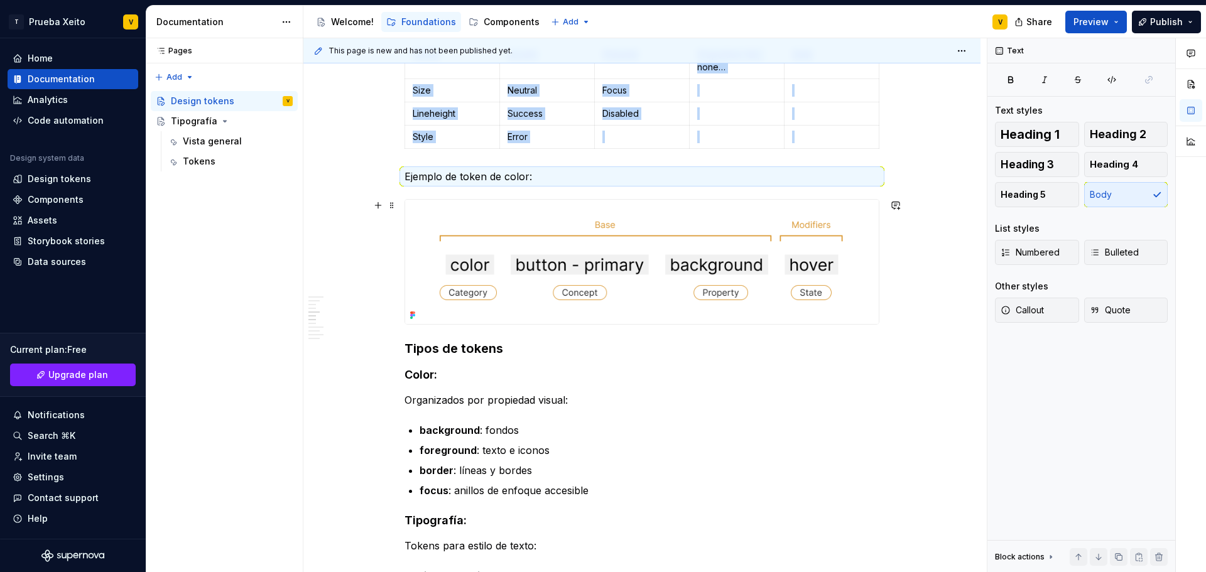
scroll to position [952, 0]
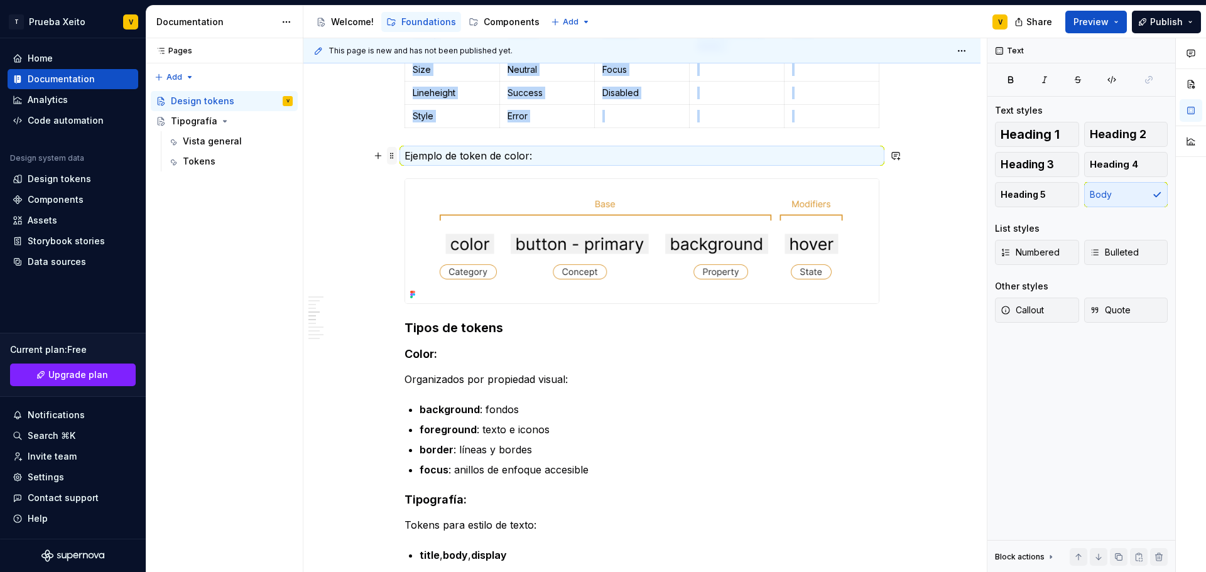
click at [393, 158] on span at bounding box center [392, 156] width 10 height 18
click at [413, 175] on div "Duplicate" at bounding box center [451, 175] width 82 height 13
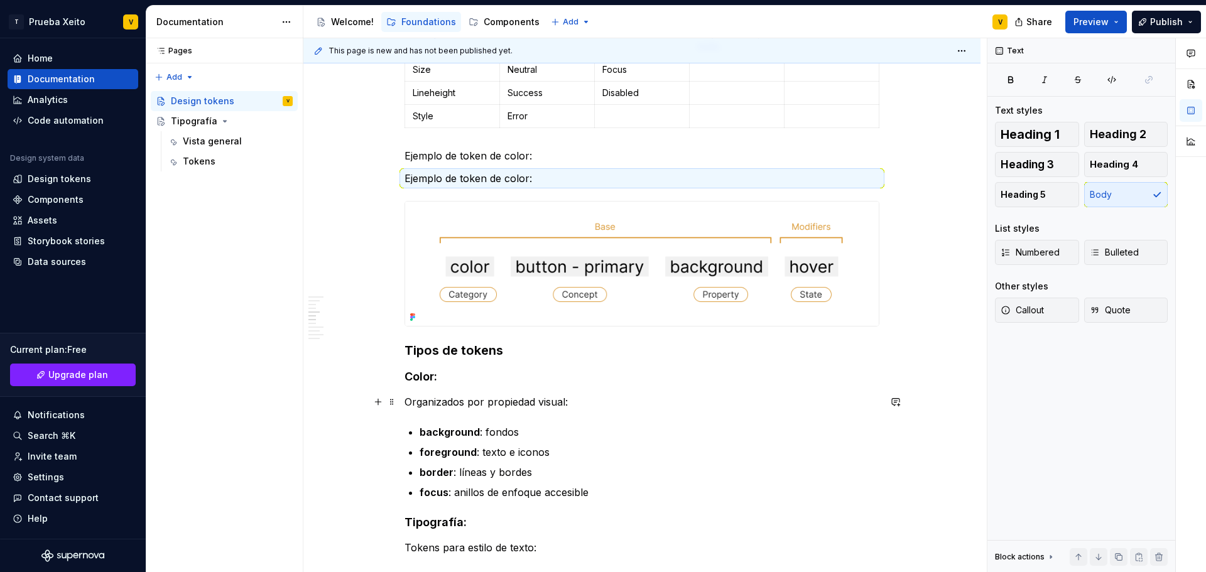
click at [487, 405] on p "Organizados por propiedad visual:" at bounding box center [641, 401] width 475 height 15
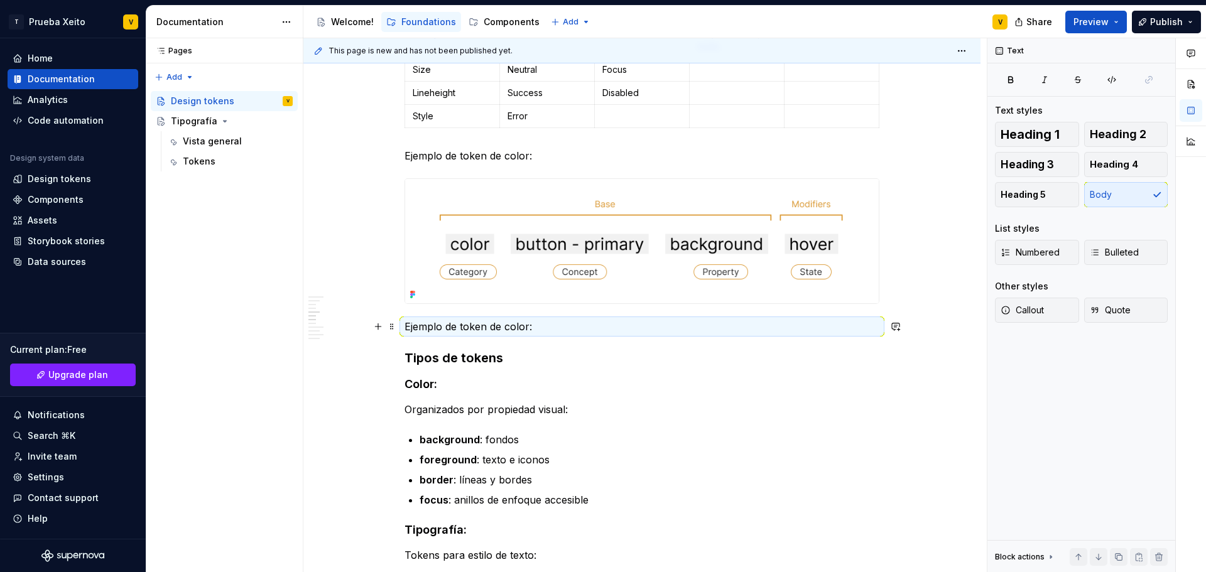
click at [513, 325] on p "Ejemplo de token de color:" at bounding box center [641, 326] width 475 height 15
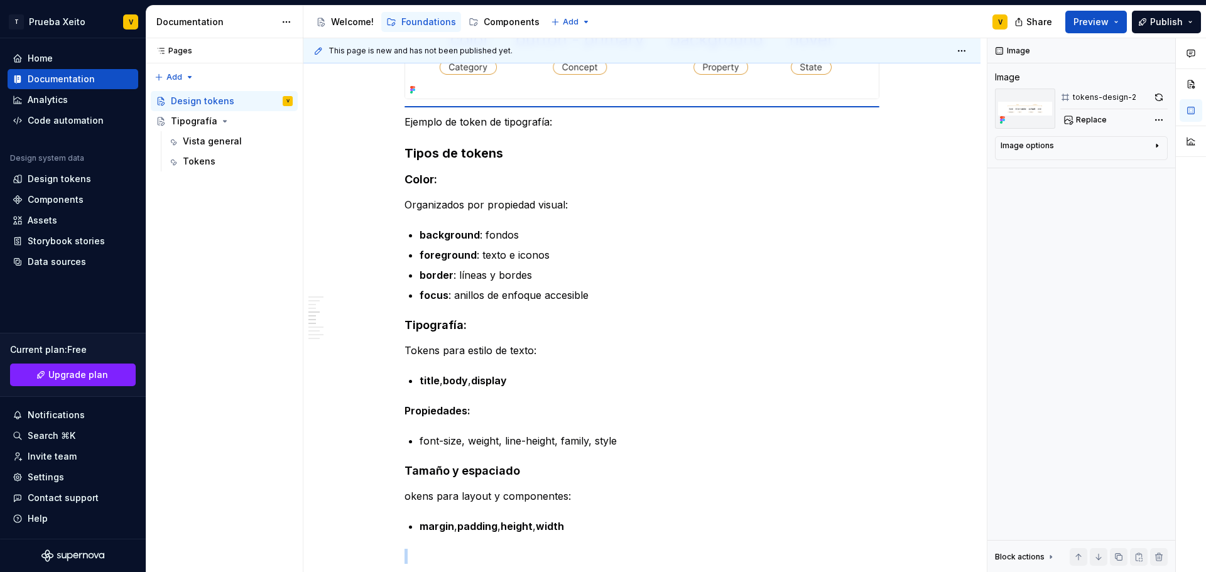
scroll to position [1157, 0]
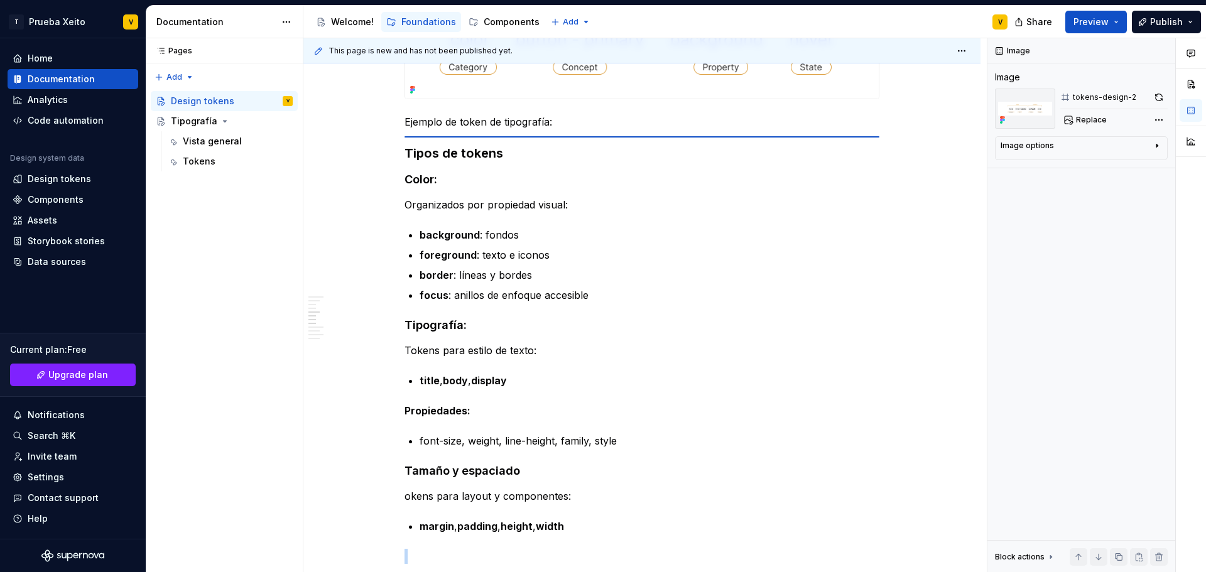
type textarea "*"
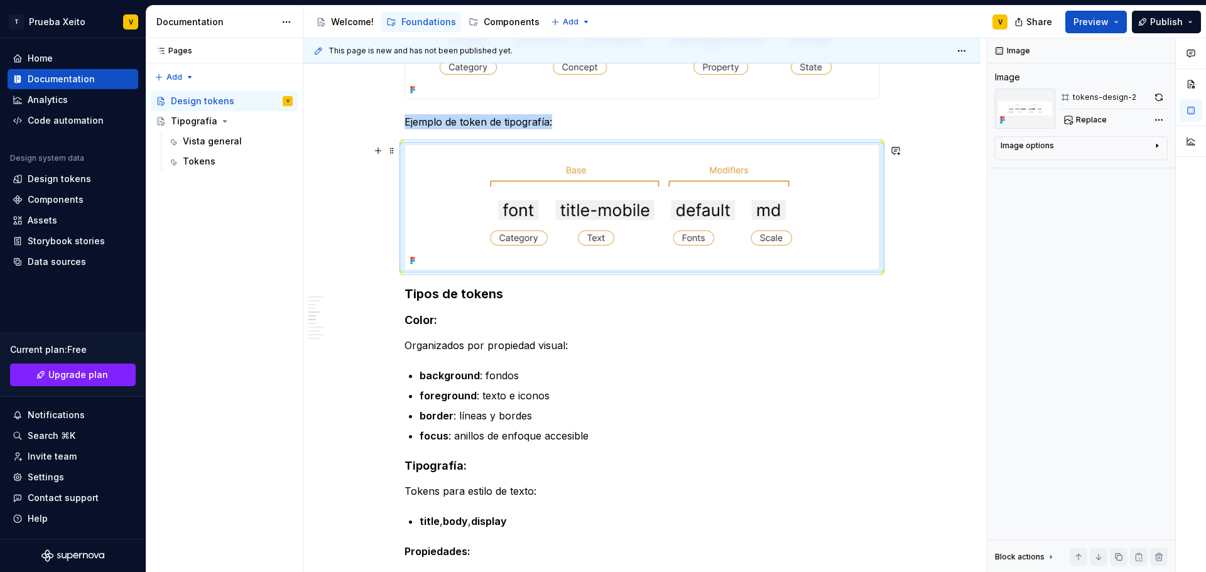
click at [376, 219] on div "**********" at bounding box center [641, 534] width 677 height 2892
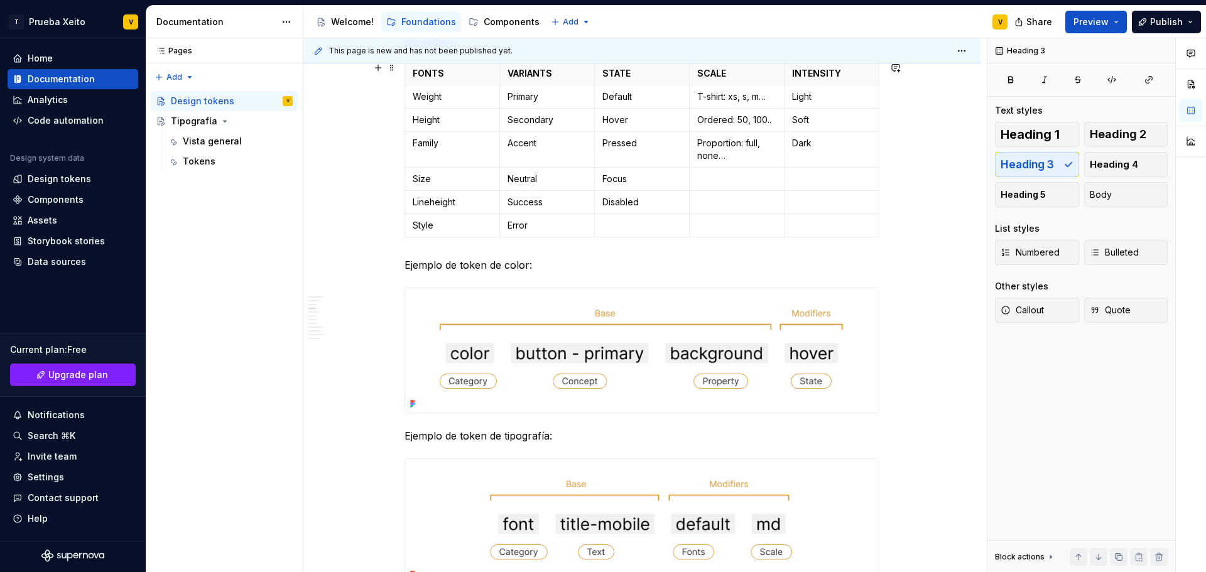
scroll to position [968, 0]
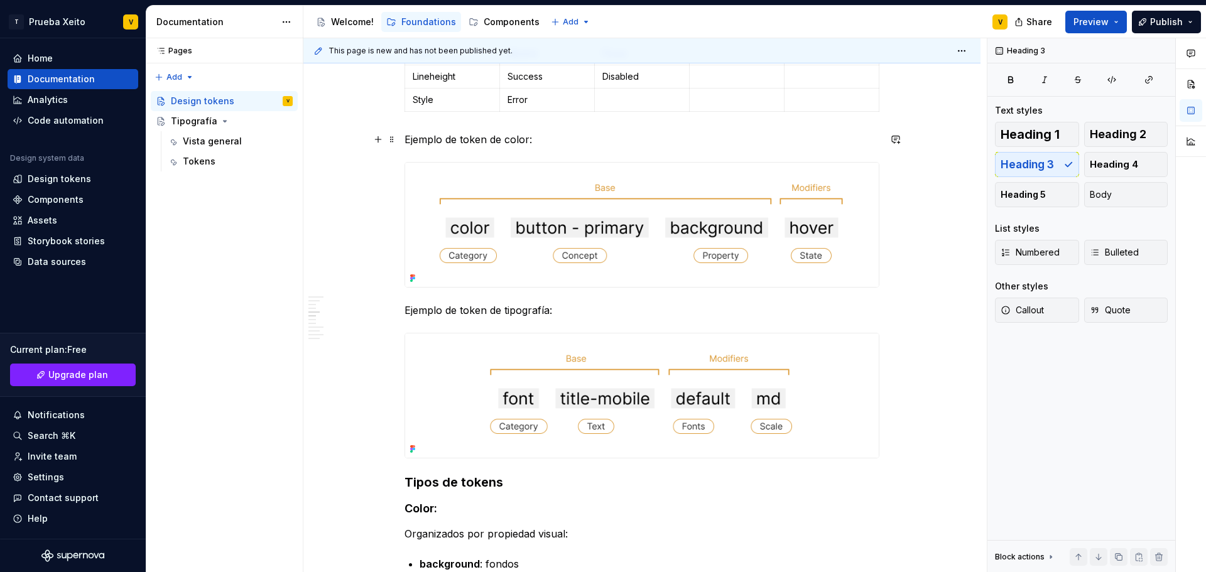
click at [445, 139] on p "Ejemplo de token de color:" at bounding box center [641, 139] width 475 height 15
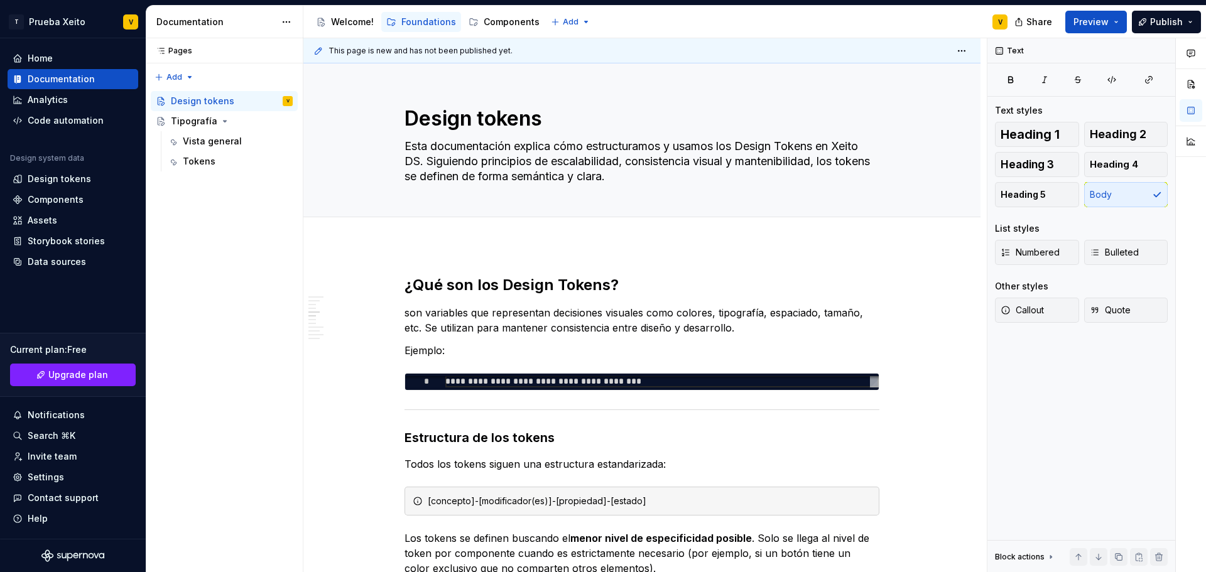
scroll to position [968, 0]
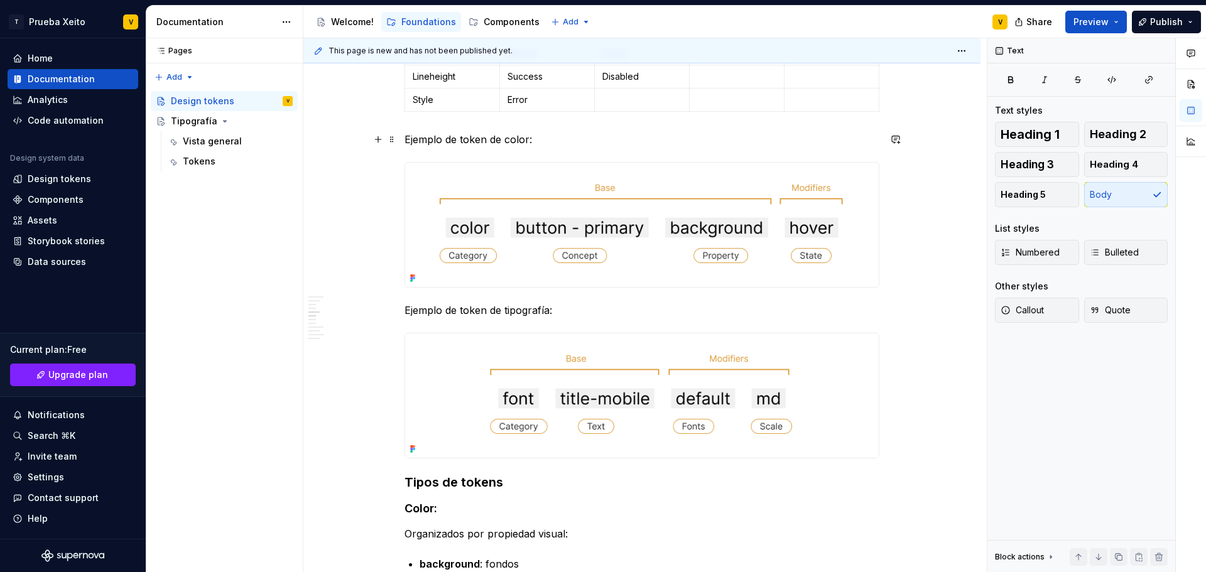
click at [460, 139] on p "Ejemplo de token de color:" at bounding box center [641, 139] width 475 height 15
click at [578, 138] on p "Ejemplo de estructura token de color:" at bounding box center [641, 139] width 475 height 15
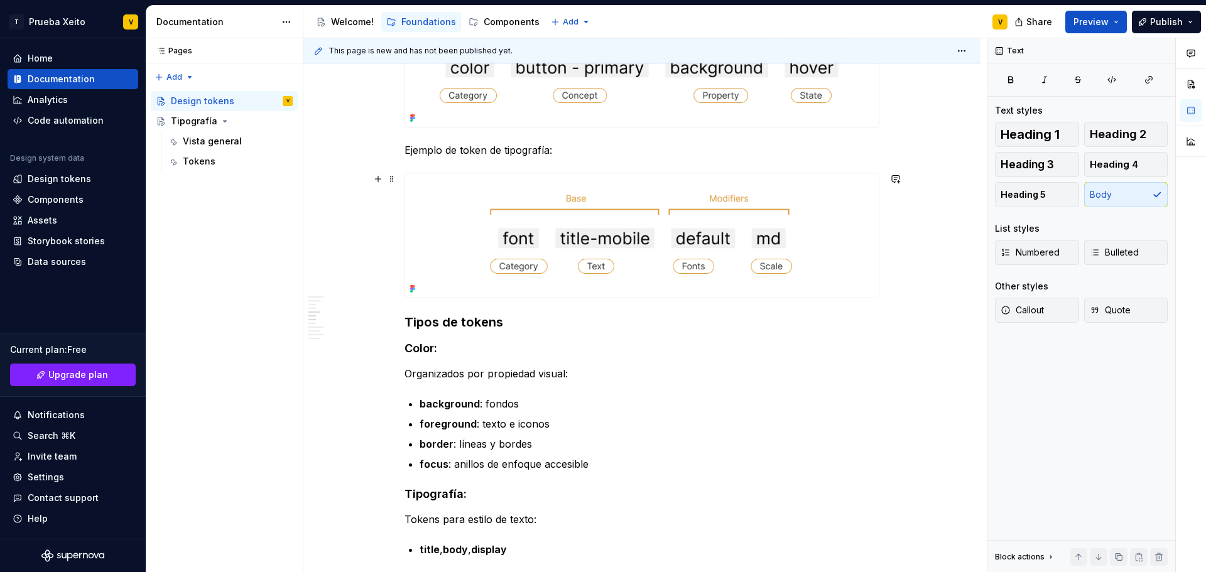
scroll to position [1157, 0]
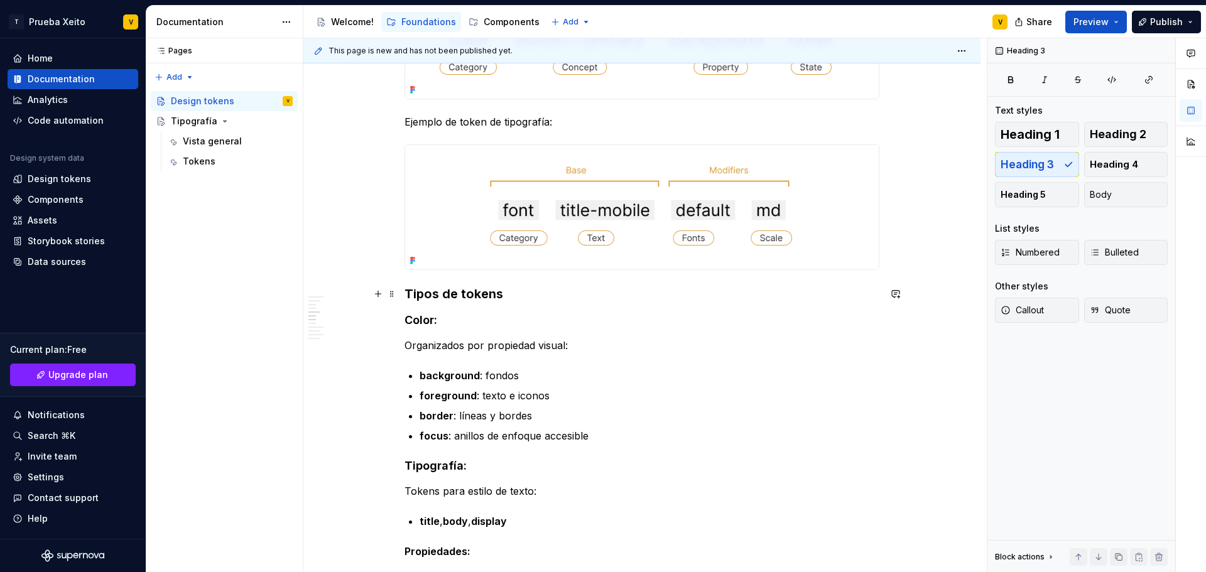
click at [409, 290] on h3 "Tipos de tokens" at bounding box center [641, 294] width 475 height 18
click at [403, 293] on div "**********" at bounding box center [641, 534] width 677 height 2892
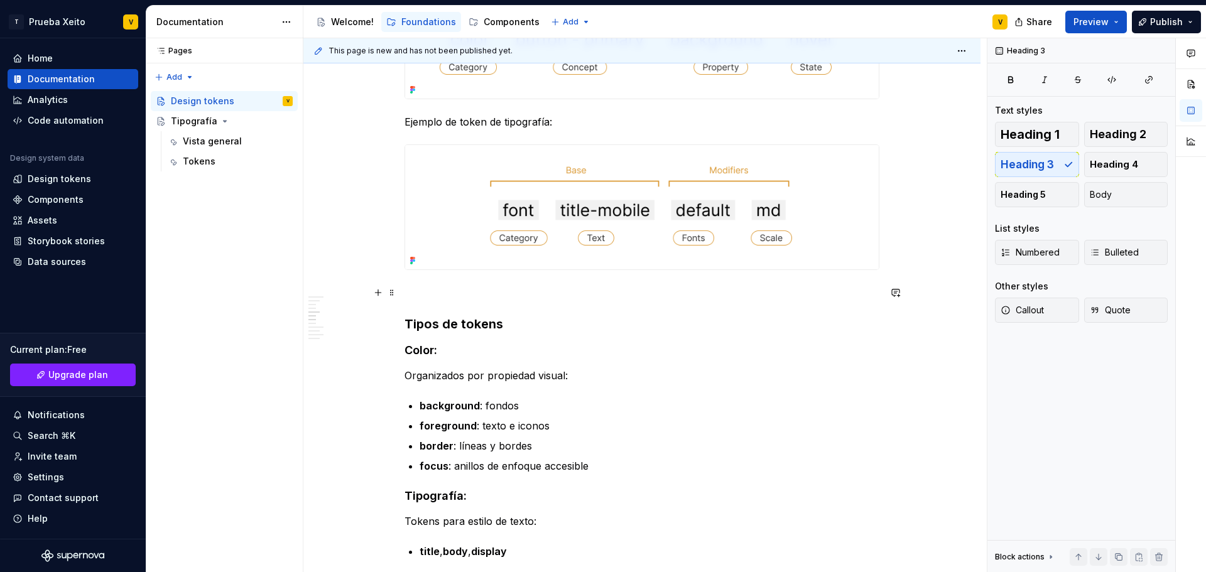
click at [403, 290] on div "**********" at bounding box center [641, 549] width 677 height 2922
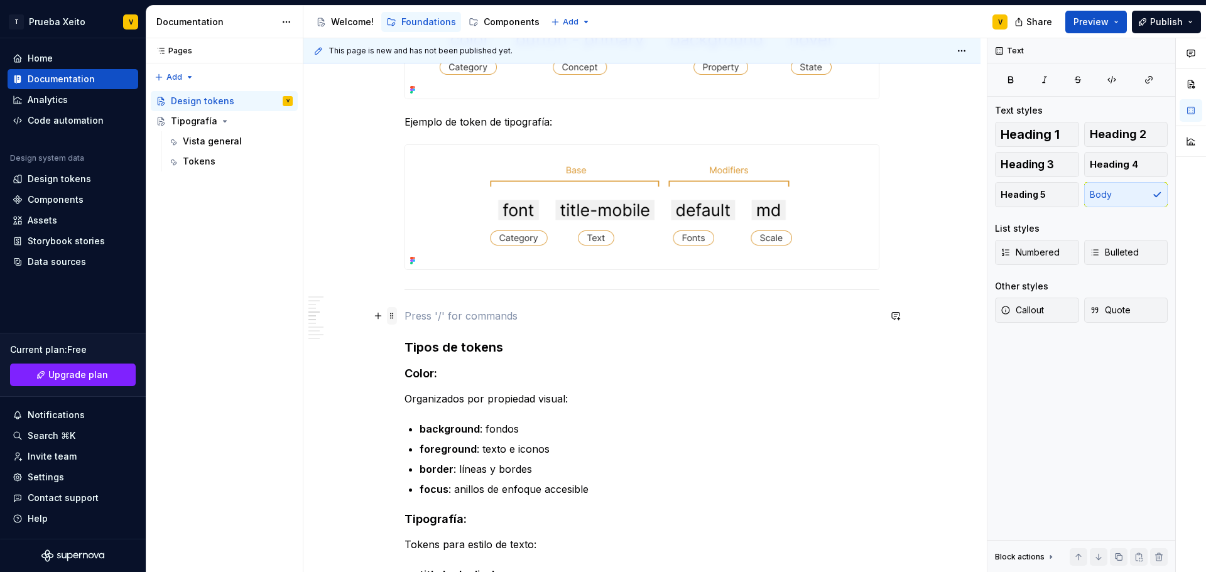
click at [393, 313] on span at bounding box center [392, 316] width 10 height 18
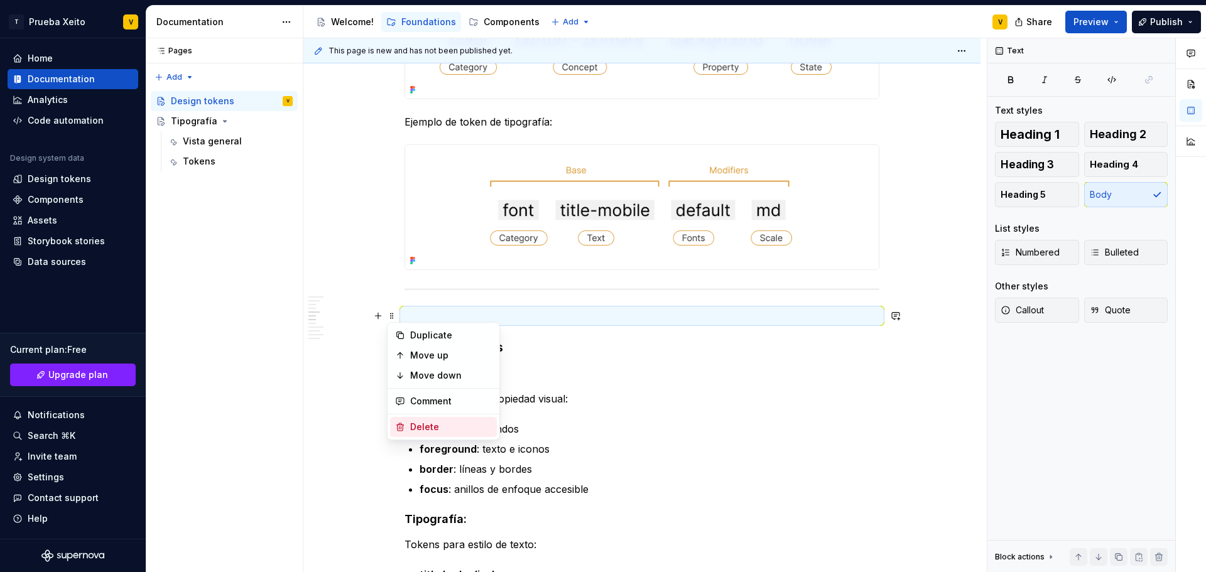
click at [422, 433] on div "Delete" at bounding box center [451, 427] width 82 height 13
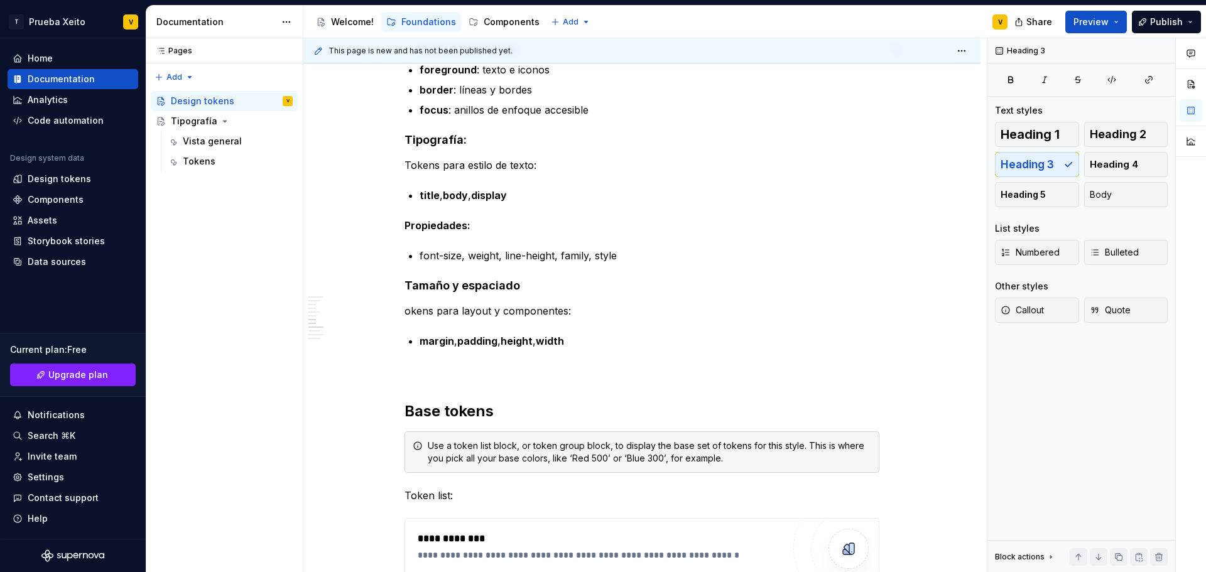
scroll to position [1507, 0]
click at [401, 313] on div "**********" at bounding box center [644, 305] width 683 height 534
click at [403, 311] on div "**********" at bounding box center [641, 195] width 677 height 2915
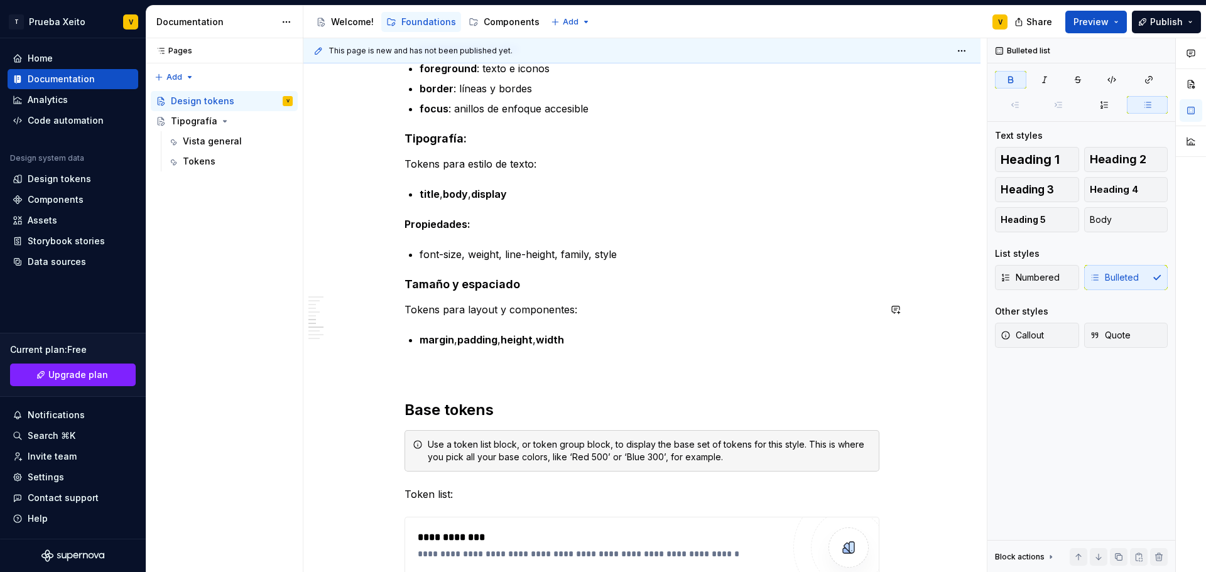
click at [409, 331] on div "**********" at bounding box center [641, 117] width 475 height 2698
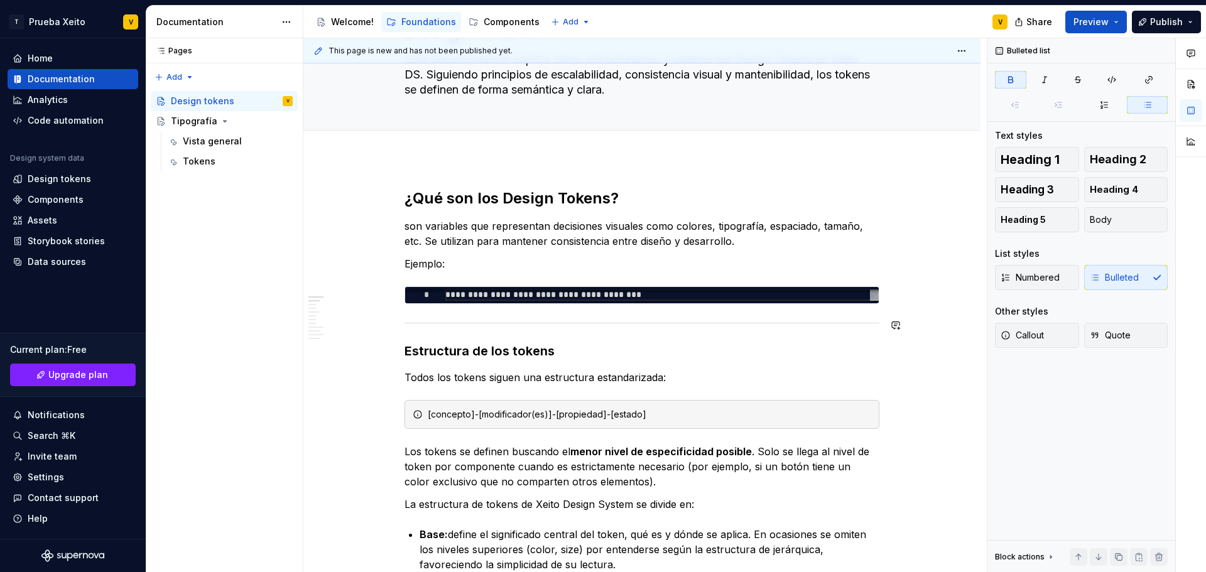
scroll to position [0, 0]
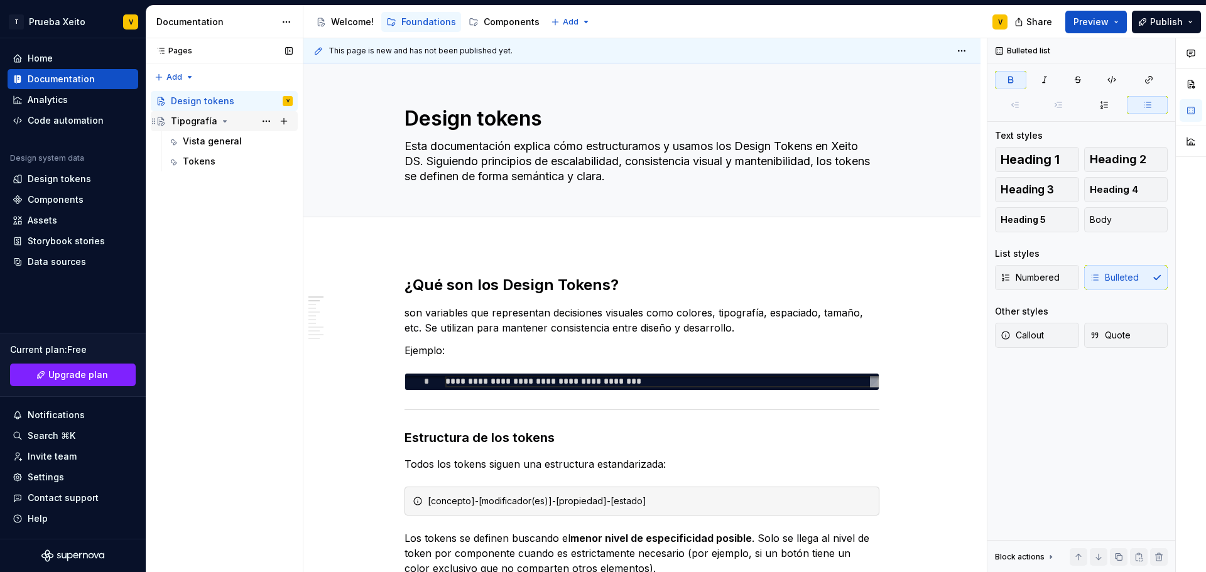
click at [206, 117] on div "Tipografía" at bounding box center [194, 121] width 46 height 13
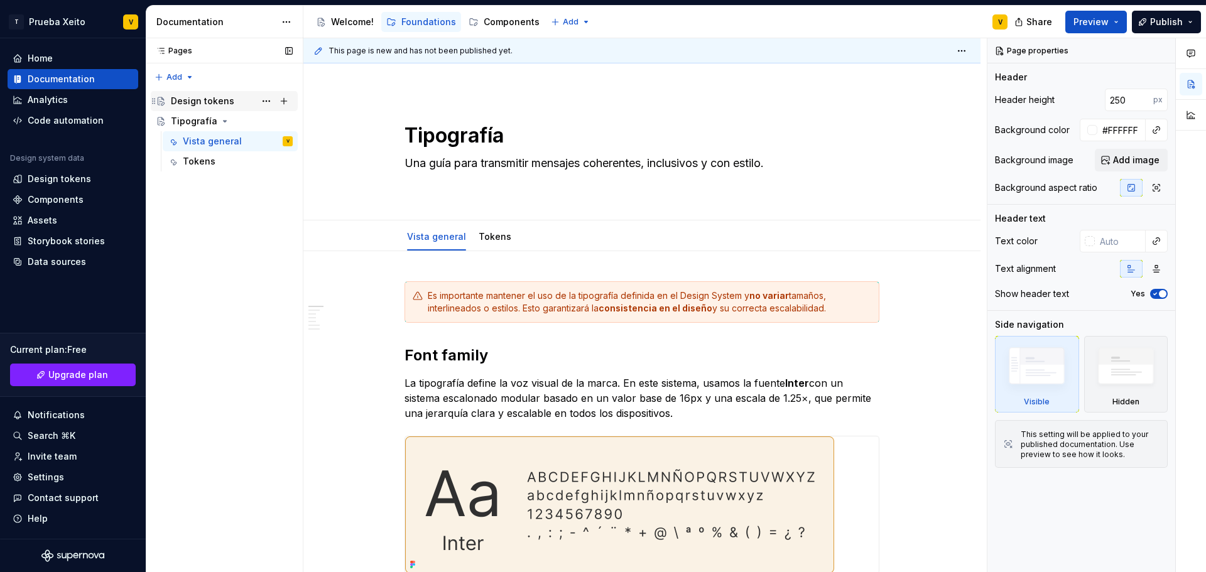
click at [192, 102] on div "Design tokens" at bounding box center [202, 101] width 63 height 13
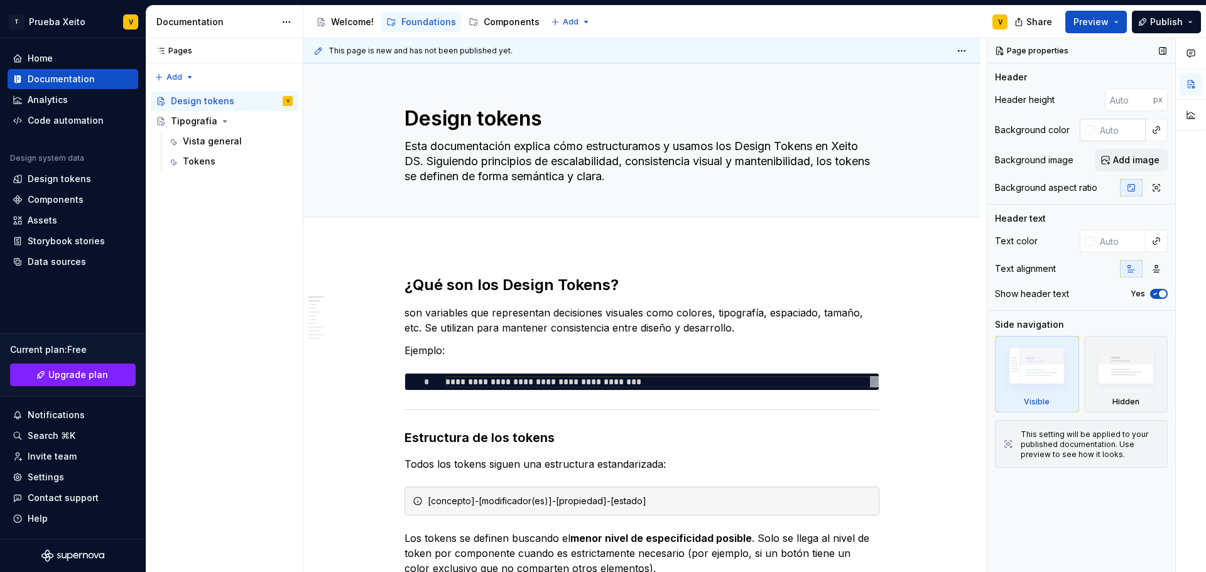
type textarea "*"
click at [1108, 127] on input "text" at bounding box center [1120, 130] width 51 height 23
type input "fff"
type textarea "*"
type input "#FFFFFF"
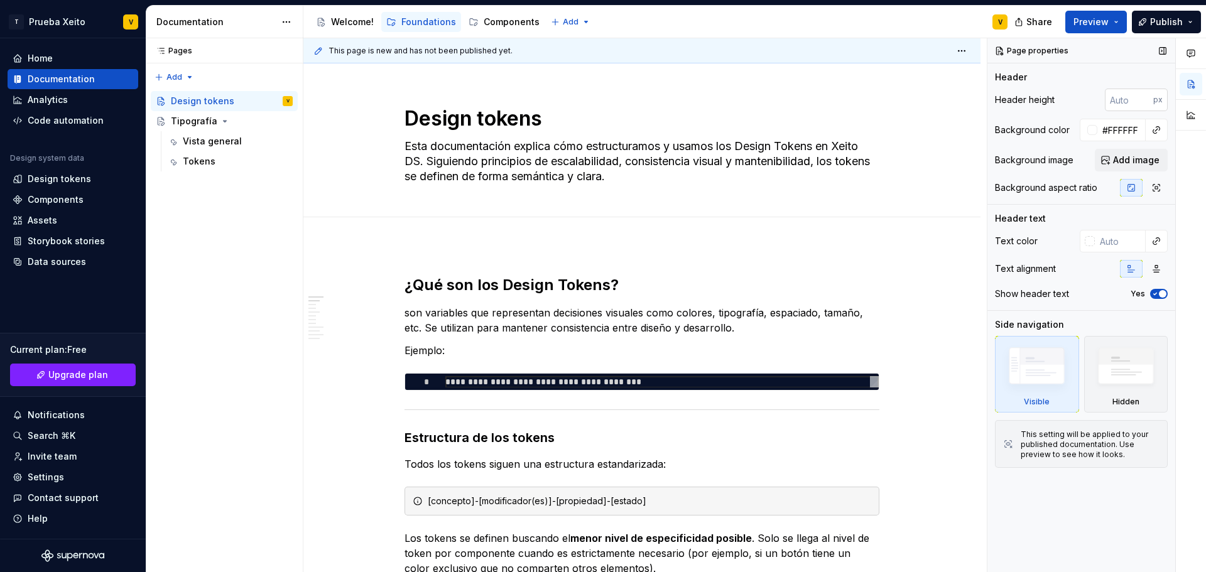
click at [1133, 102] on input "number" at bounding box center [1129, 100] width 48 height 23
type input "2"
type textarea "*"
type input "250"
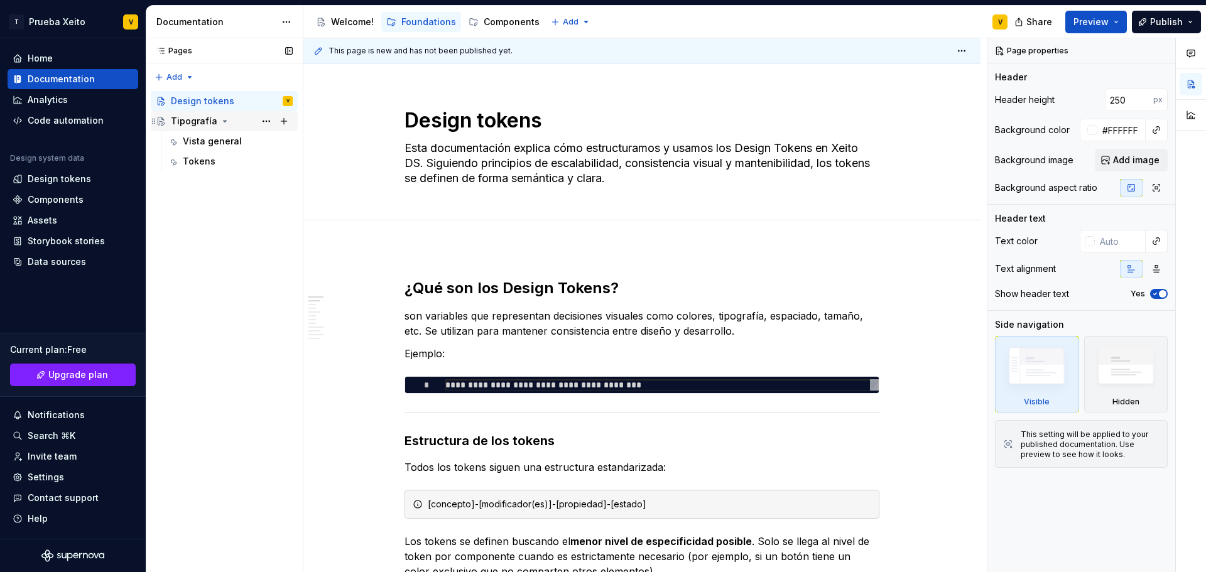
click at [193, 122] on div "Tipografía" at bounding box center [194, 121] width 46 height 13
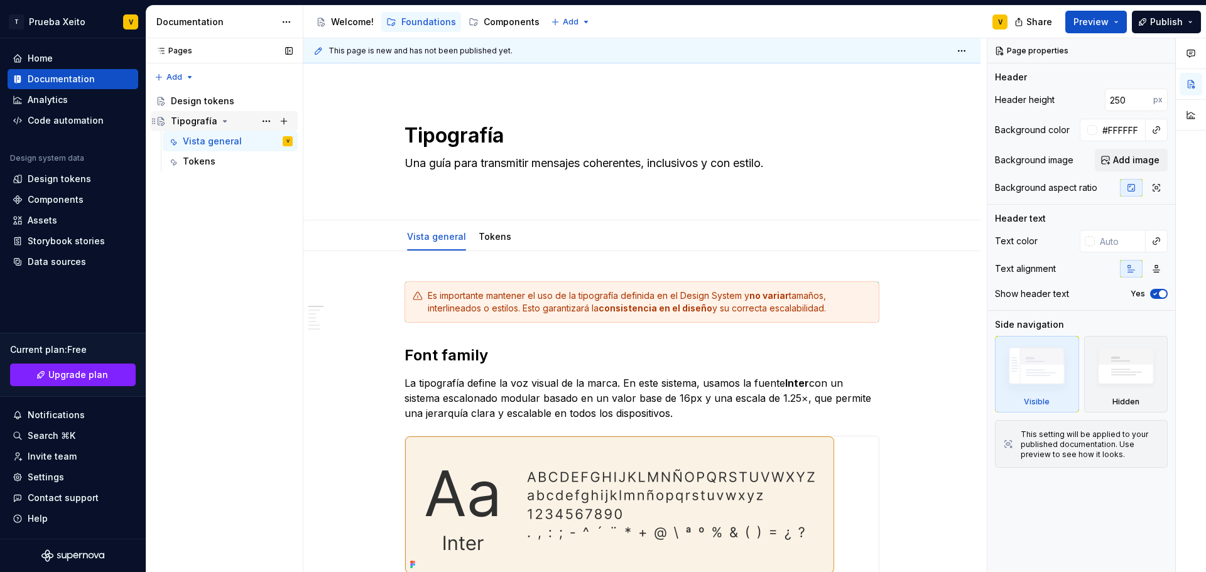
click at [193, 116] on div "Tipografía" at bounding box center [194, 121] width 46 height 13
click at [193, 99] on div "Design tokens" at bounding box center [202, 101] width 63 height 13
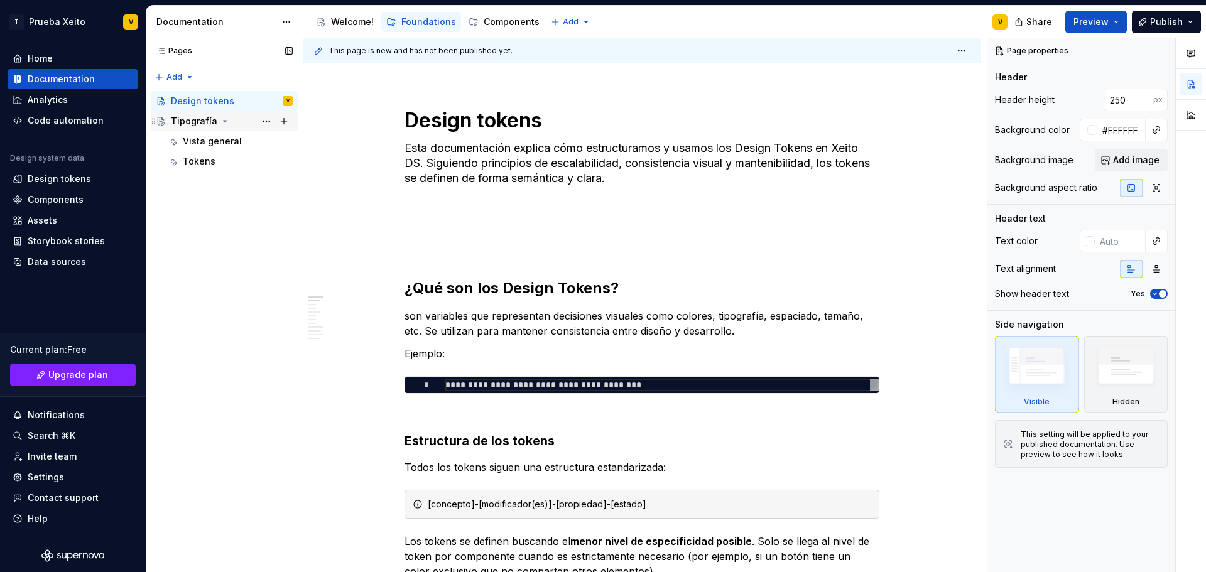
click at [199, 121] on div "Tipografía" at bounding box center [194, 121] width 46 height 13
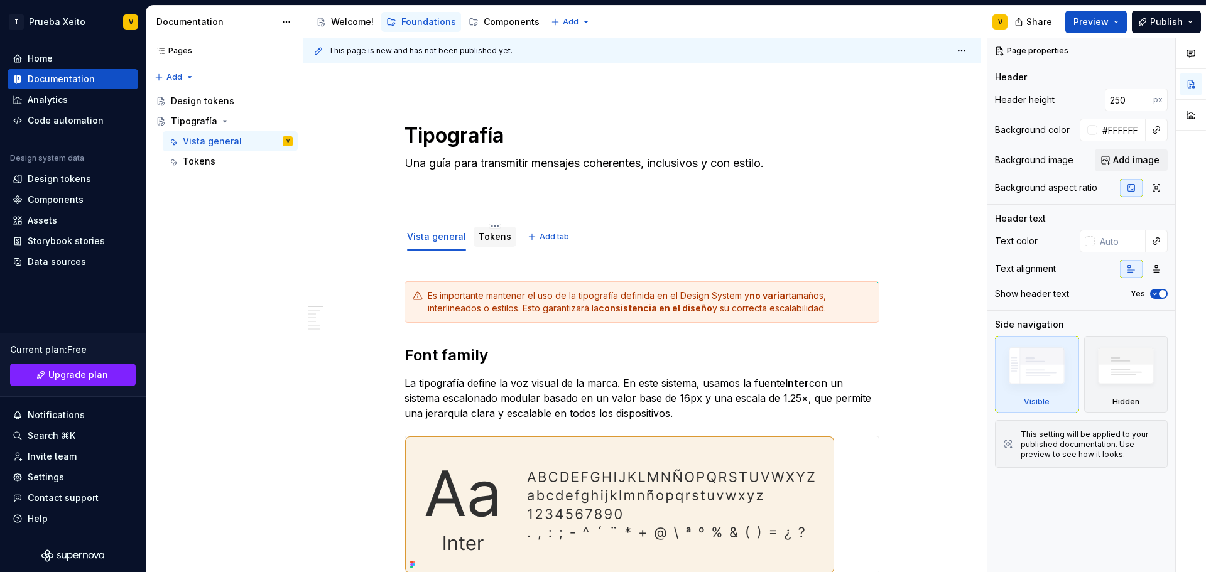
click at [483, 234] on link "Tokens" at bounding box center [495, 236] width 33 height 11
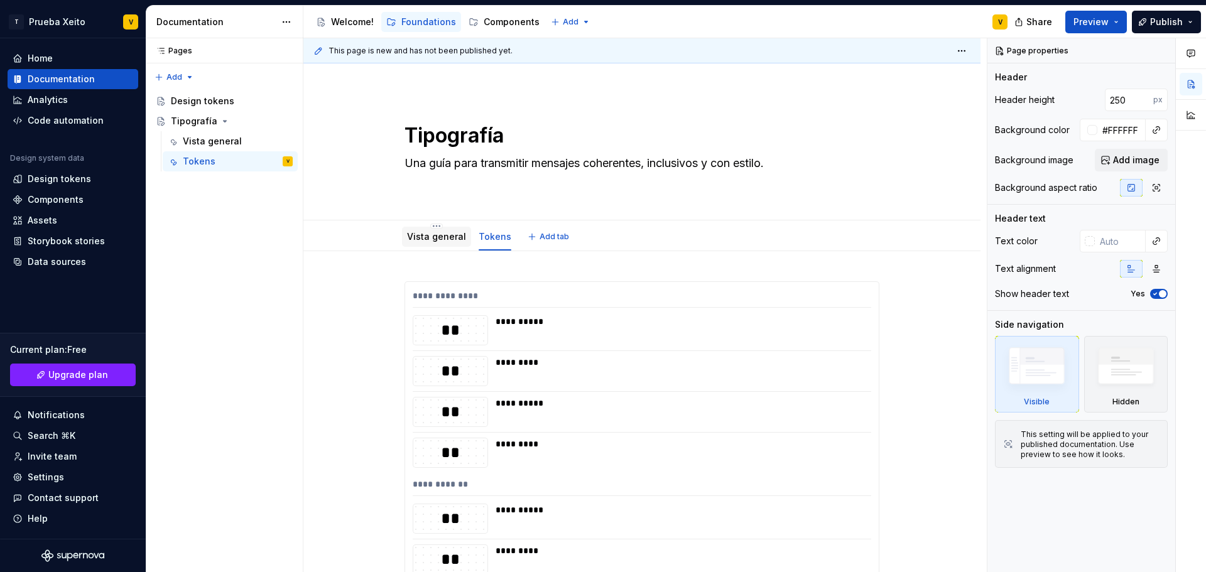
click at [426, 234] on link "Vista general" at bounding box center [436, 236] width 59 height 11
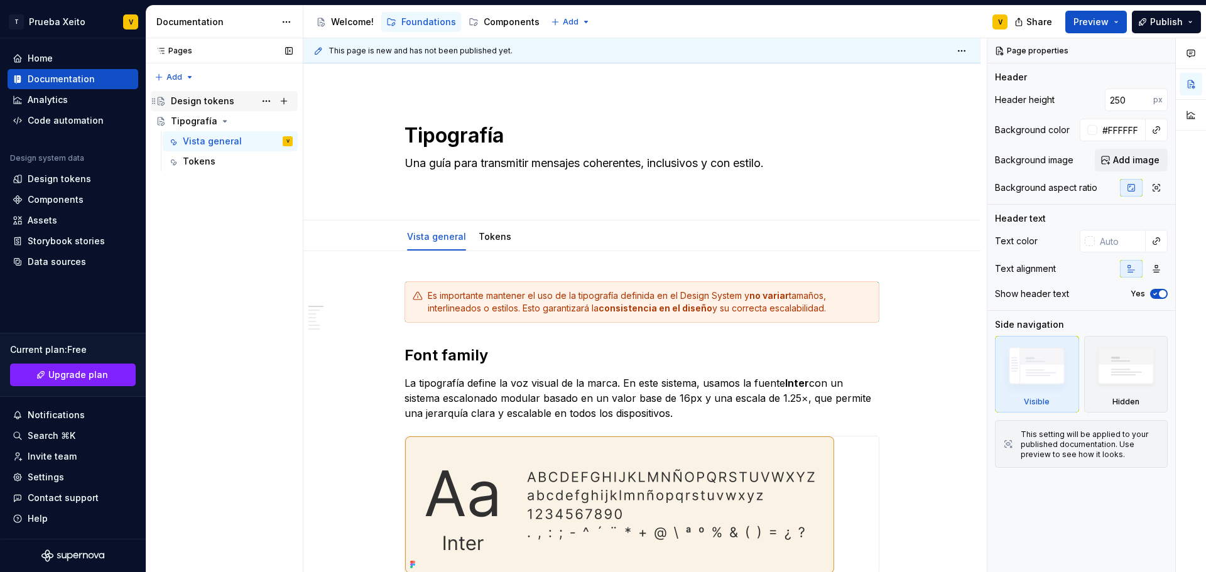
click at [192, 108] on div "Design tokens" at bounding box center [232, 101] width 122 height 18
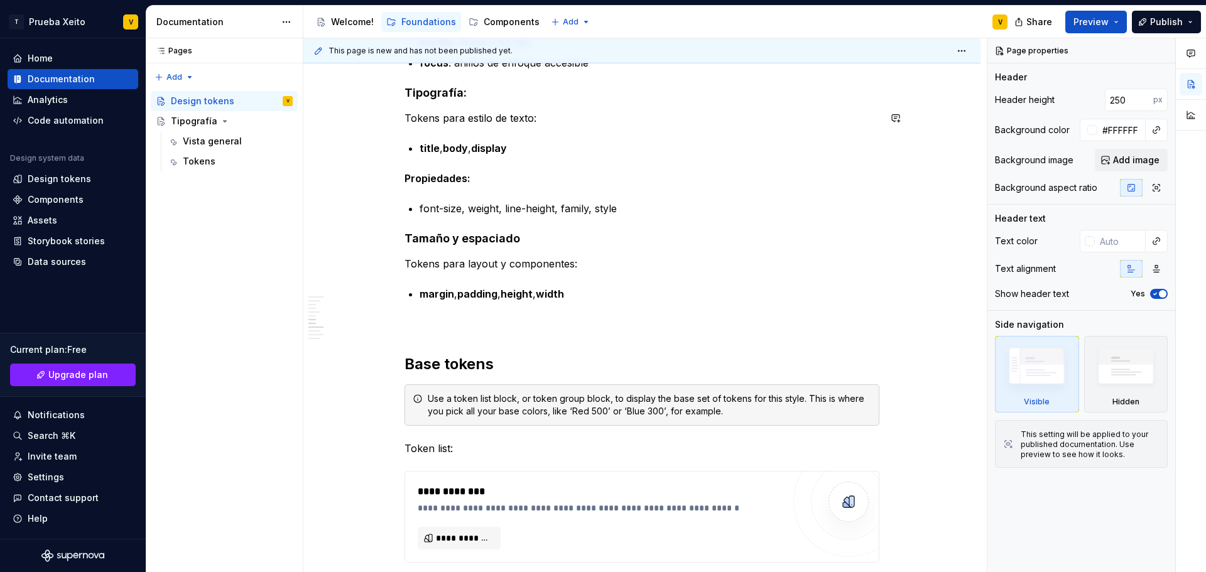
scroll to position [1570, 0]
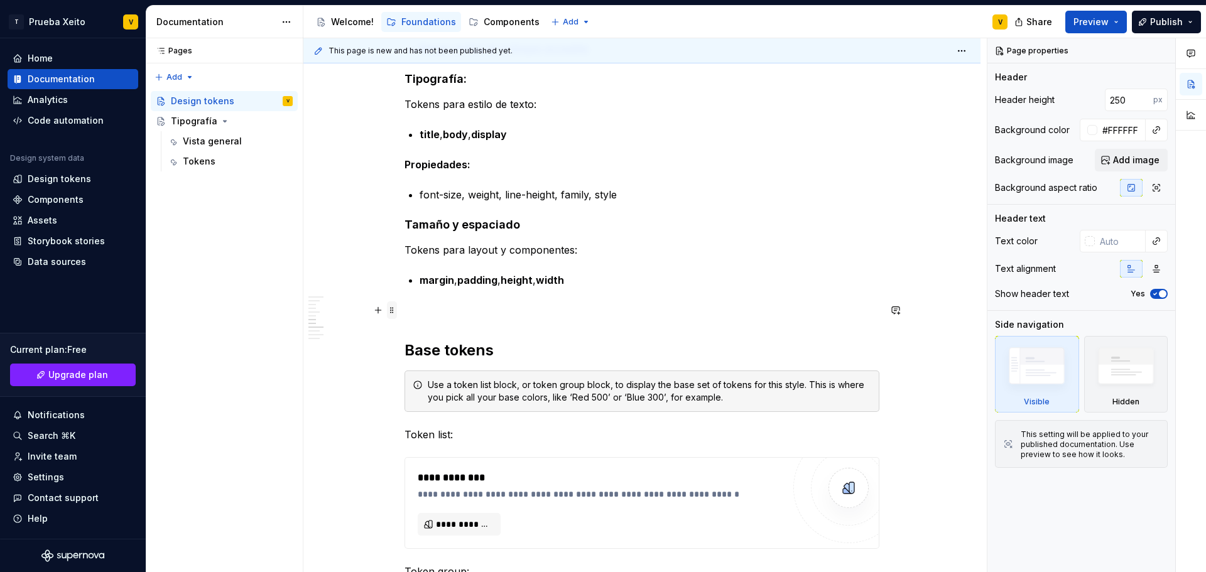
click at [389, 310] on span at bounding box center [392, 310] width 10 height 18
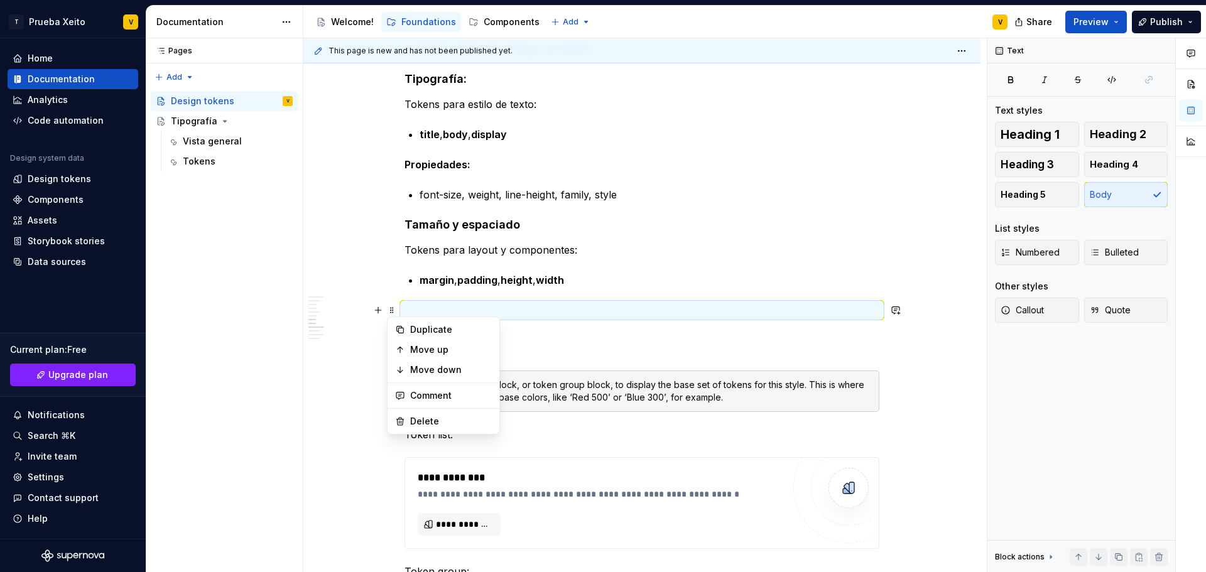
click at [448, 312] on p at bounding box center [641, 310] width 475 height 15
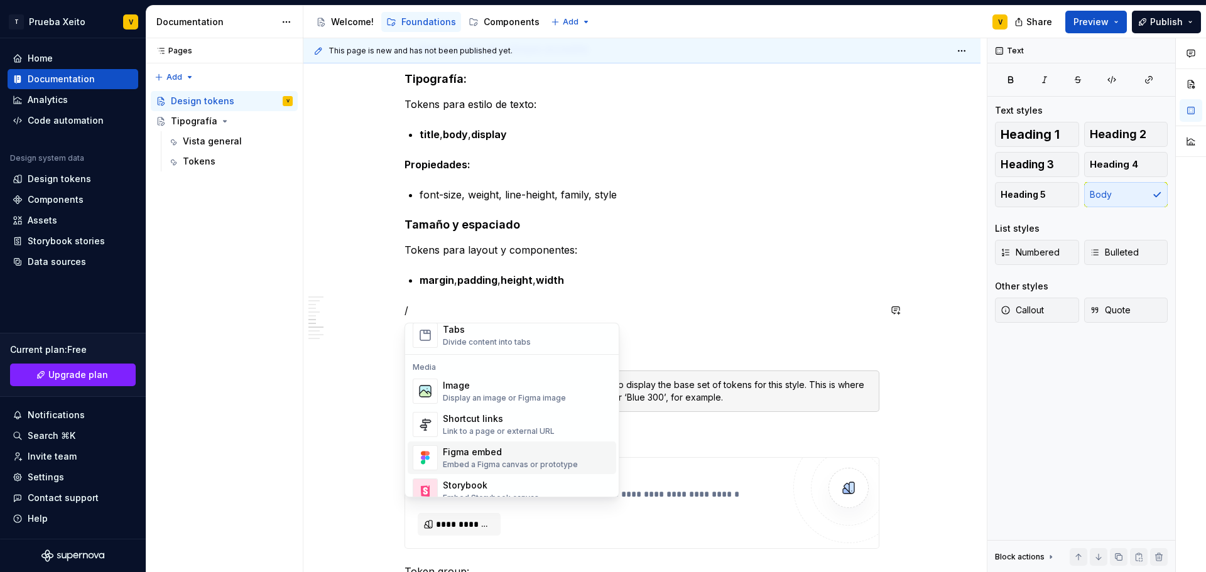
scroll to position [565, 0]
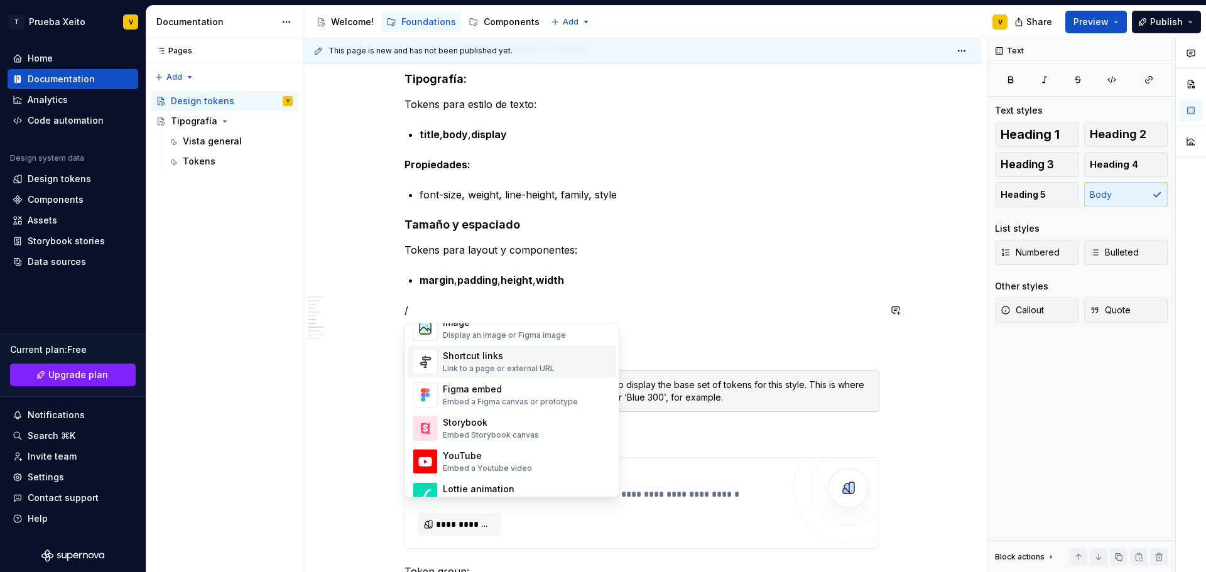
click at [527, 371] on div "Link to a page or external URL" at bounding box center [499, 369] width 112 height 10
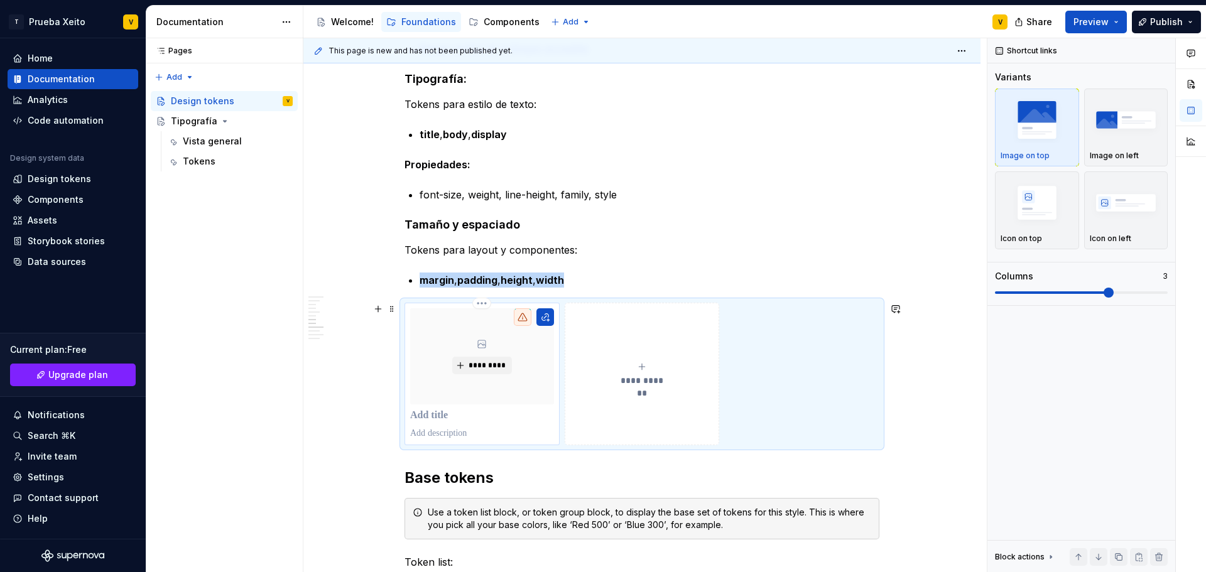
click at [430, 420] on p at bounding box center [482, 415] width 144 height 13
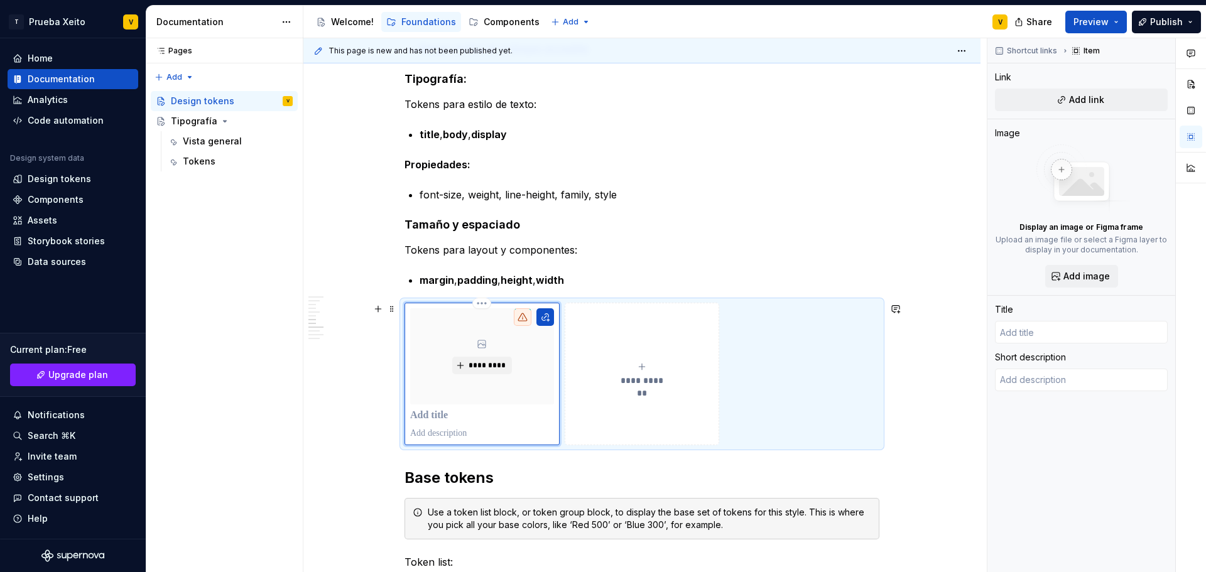
type textarea "*"
type input "C"
type textarea "*"
type input "Co"
type textarea "*"
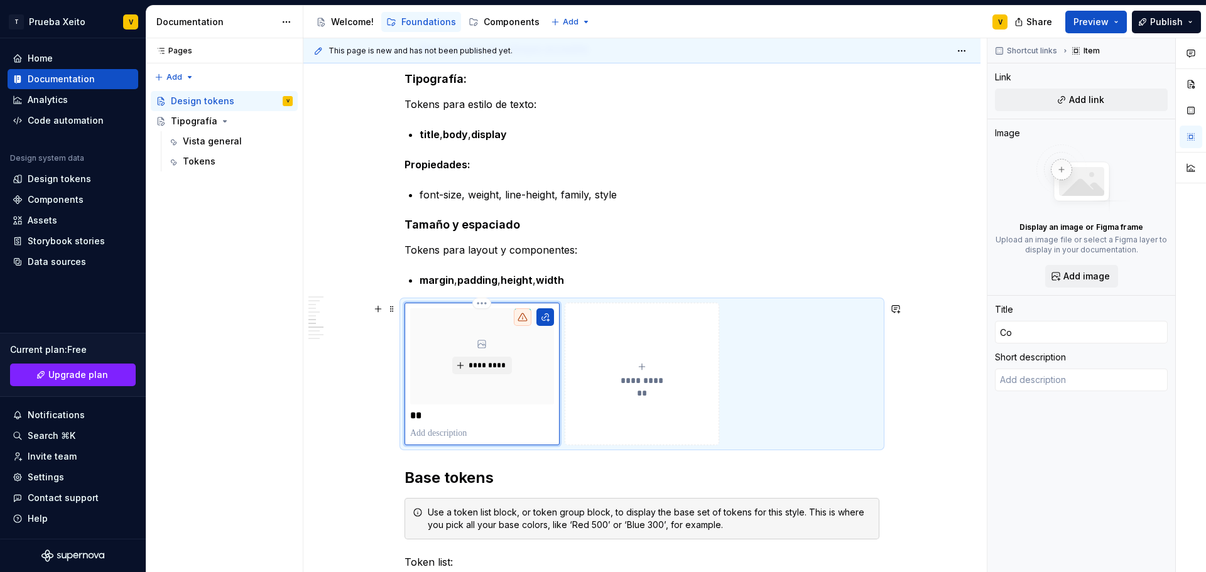
type input "Col"
type textarea "*"
type input "Colo"
type textarea "*"
type input "Color"
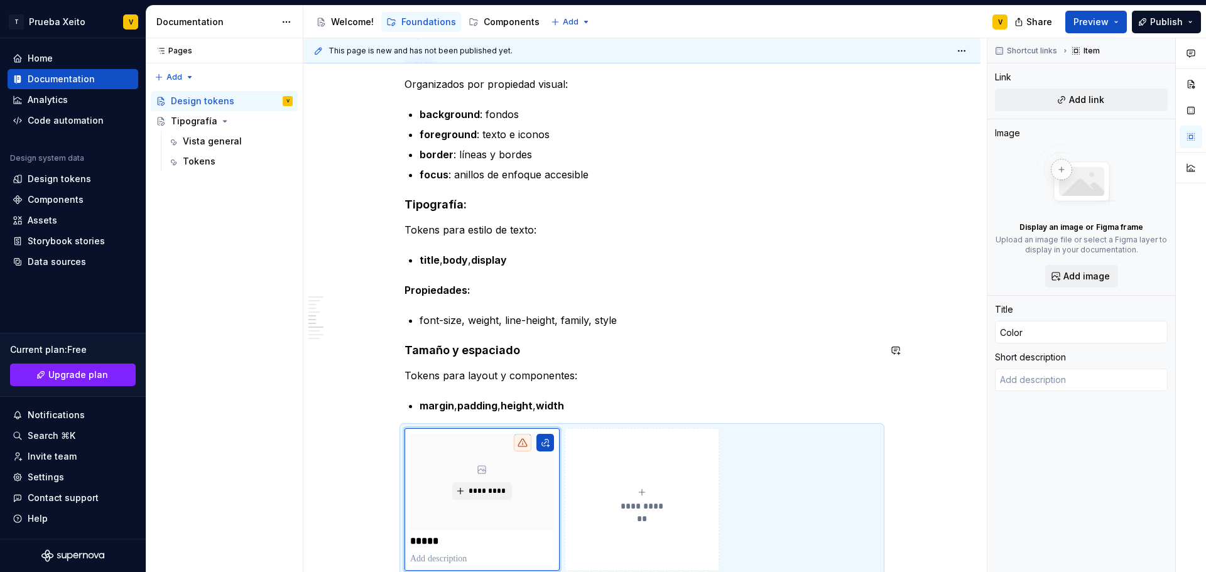
scroll to position [1570, 0]
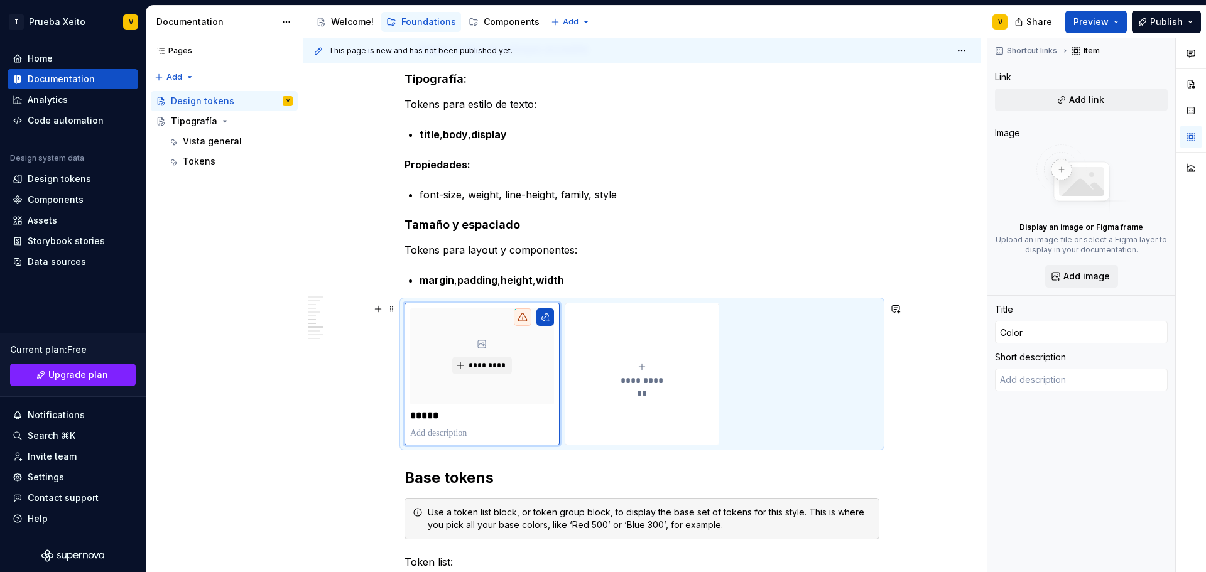
click at [661, 360] on button "**********" at bounding box center [642, 374] width 155 height 142
type textarea "*"
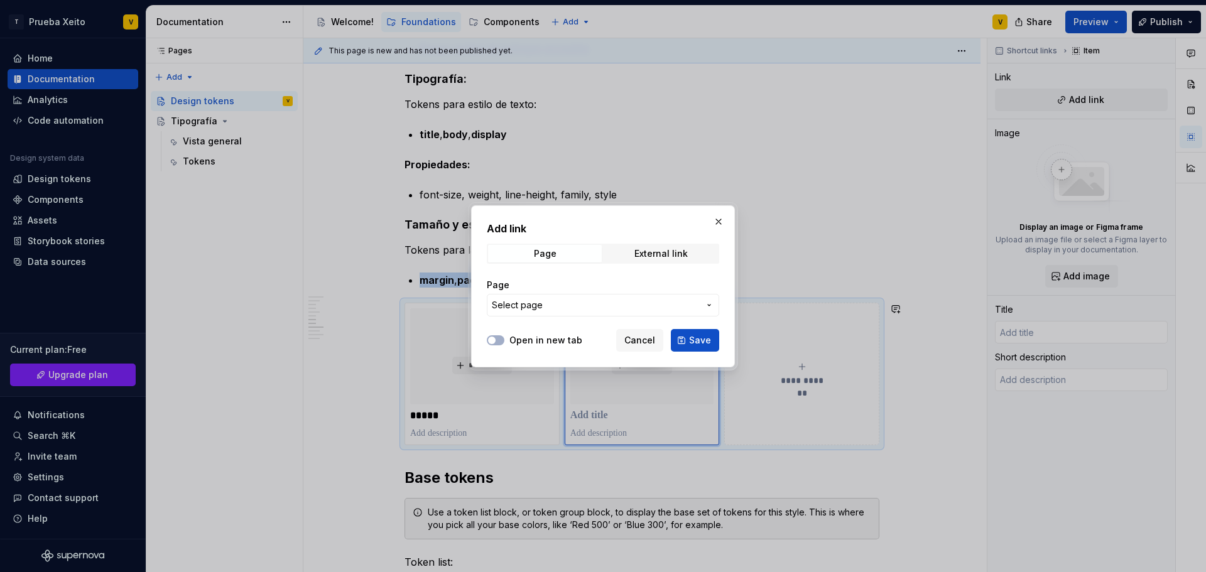
click at [585, 297] on button "Select page" at bounding box center [603, 305] width 232 height 23
click at [811, 266] on div at bounding box center [603, 286] width 1206 height 572
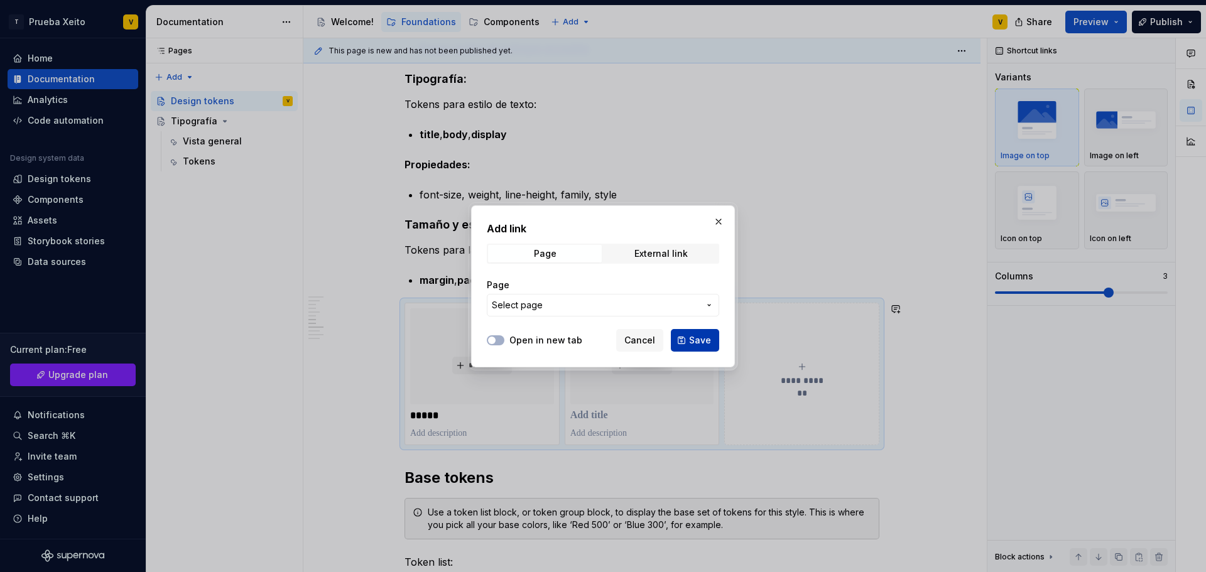
click at [707, 342] on span "Save" at bounding box center [700, 340] width 22 height 13
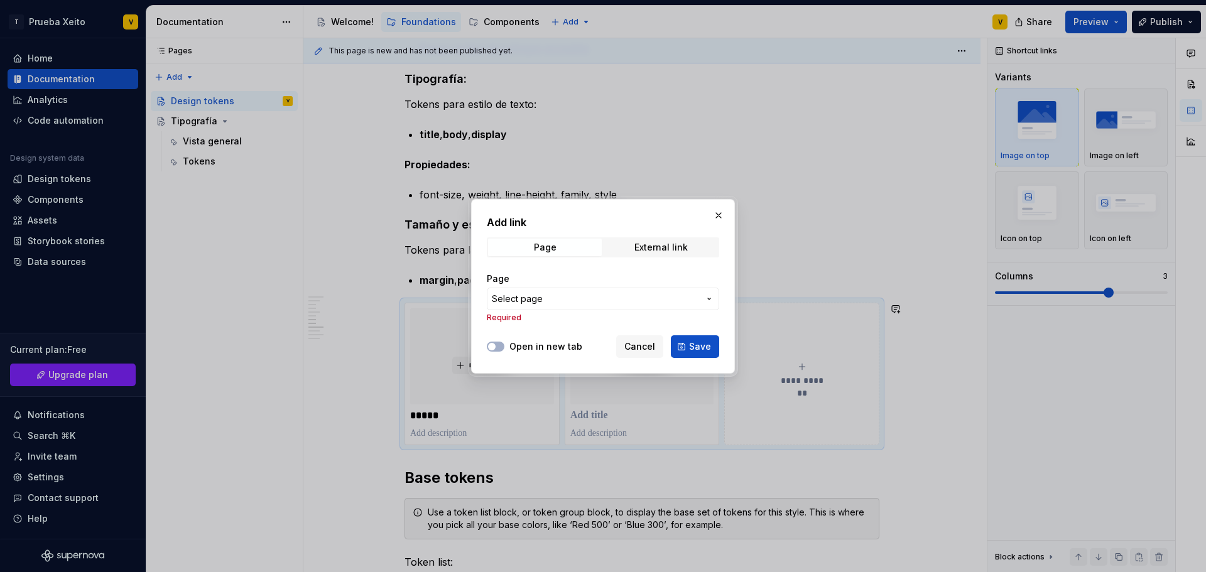
click at [591, 298] on span "Select page" at bounding box center [595, 299] width 207 height 13
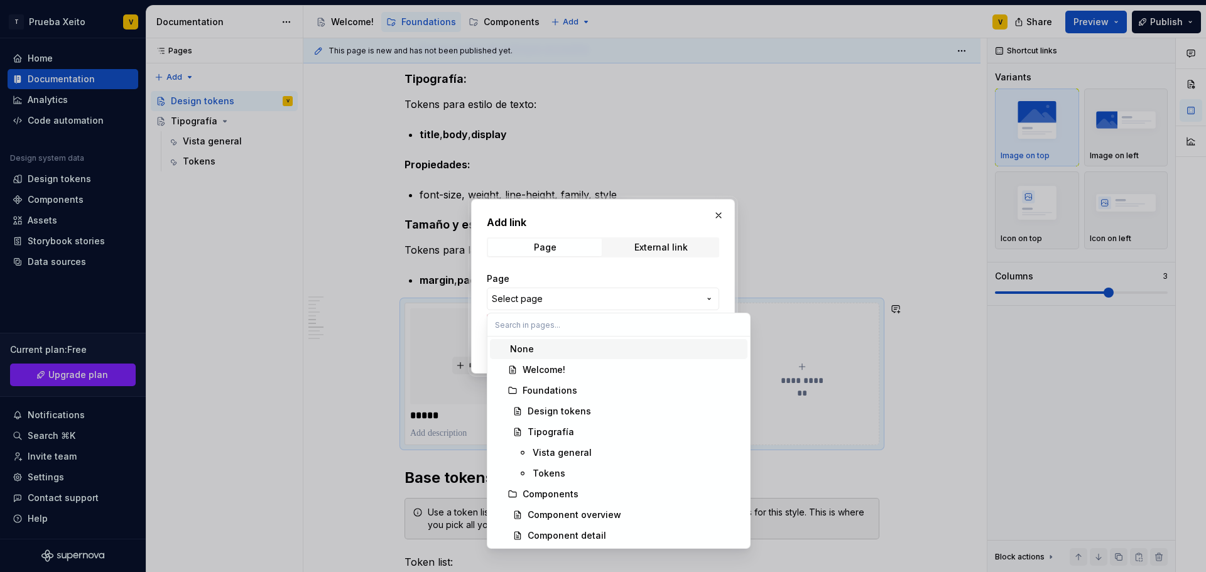
click at [605, 349] on div "None" at bounding box center [626, 349] width 232 height 13
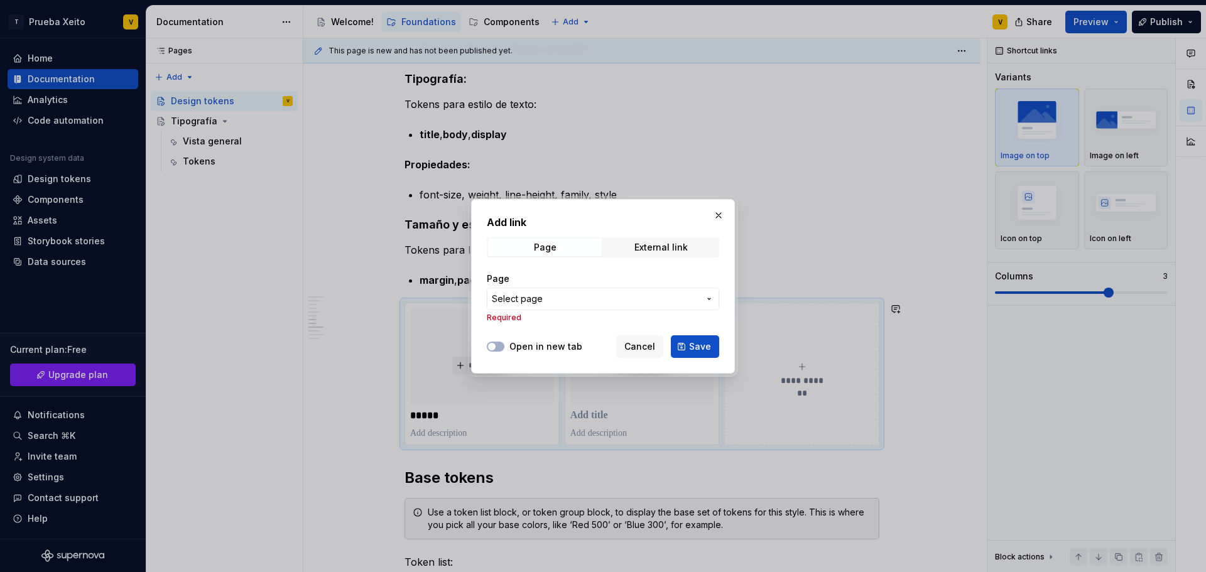
click at [587, 301] on span "Select page" at bounding box center [595, 299] width 207 height 13
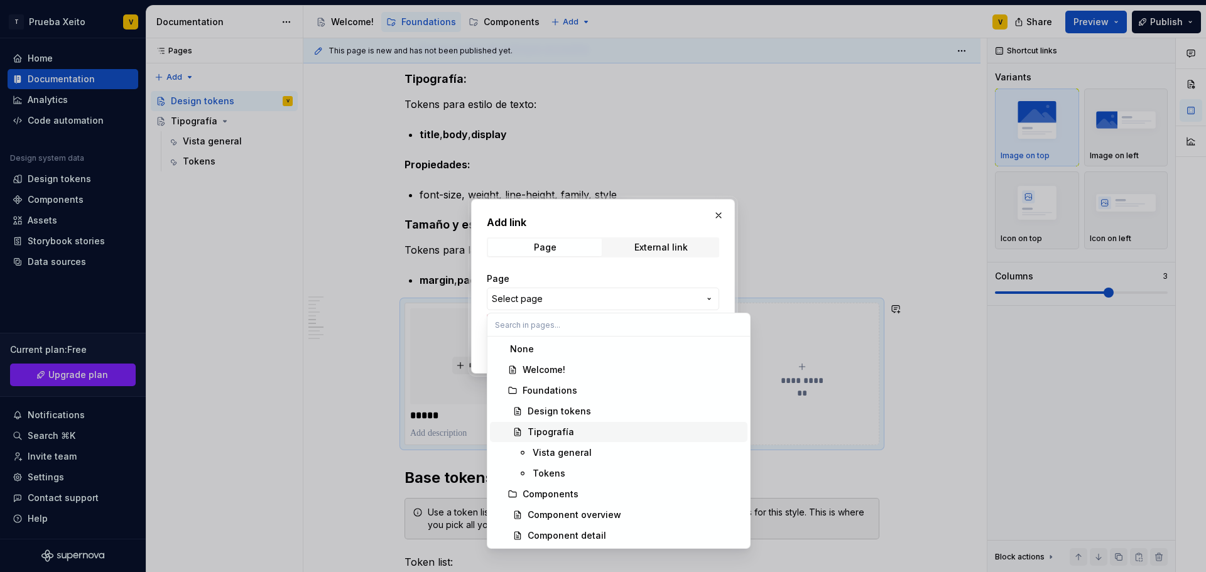
click at [571, 434] on div "Tipografía" at bounding box center [635, 432] width 215 height 13
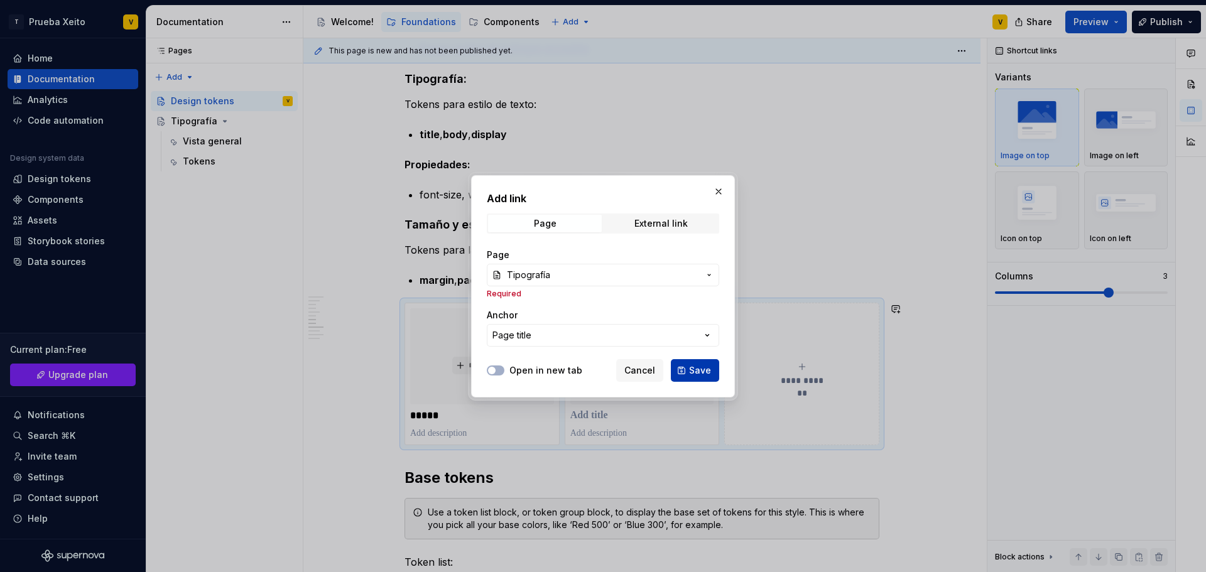
click at [710, 372] on span "Save" at bounding box center [700, 370] width 22 height 13
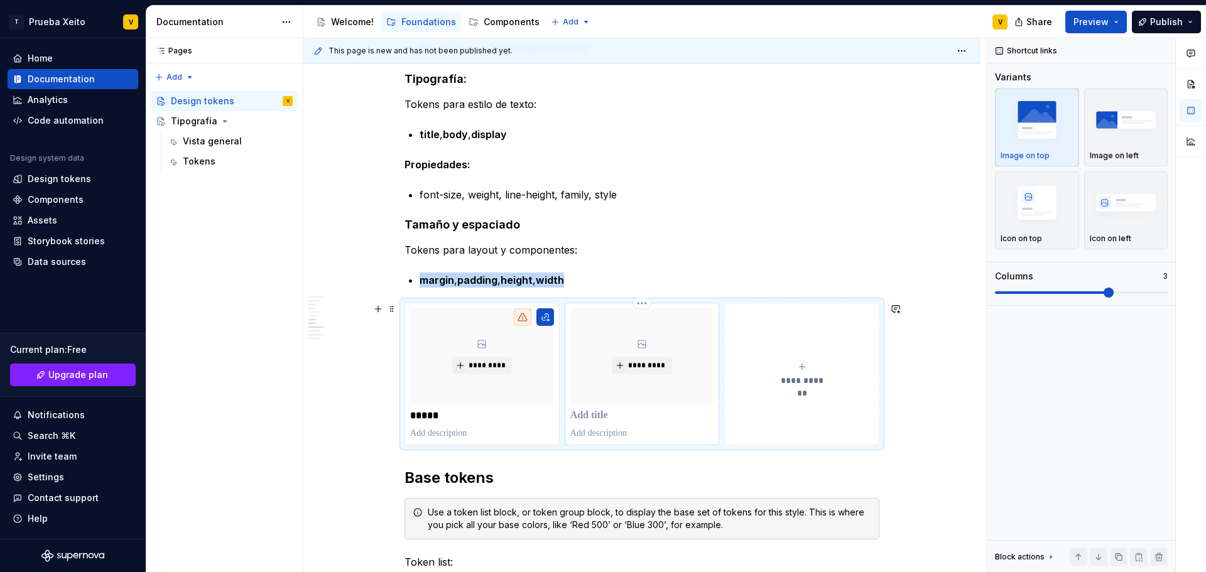
click at [602, 418] on p at bounding box center [642, 415] width 144 height 13
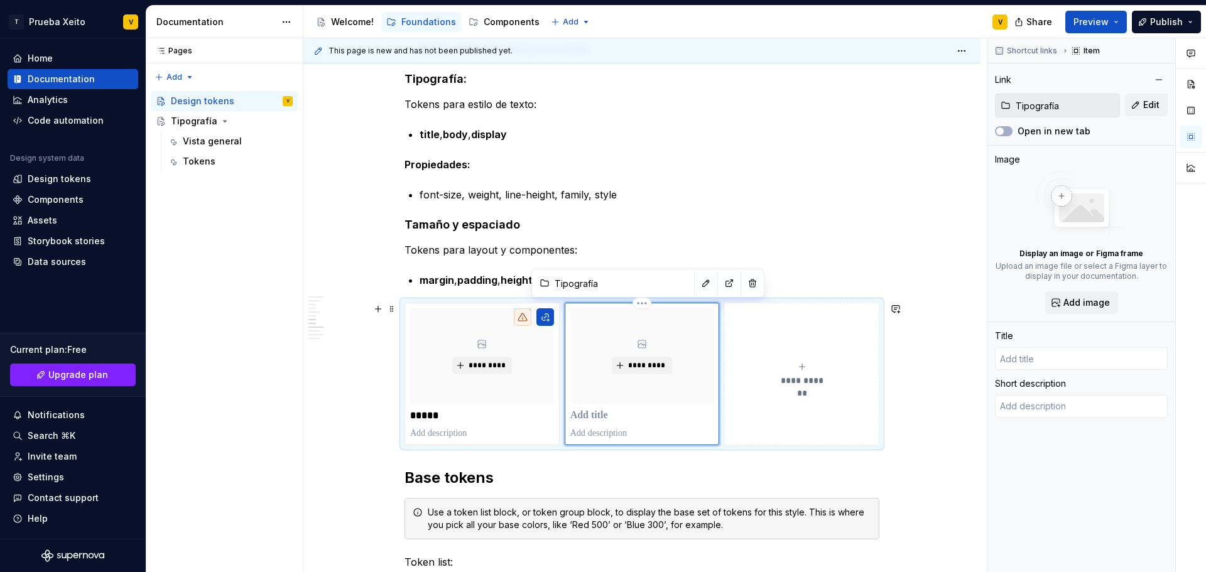
type textarea "*"
type input "Tipografía"
type textarea "Una guía para transmitir mensajes coherentes, inclusivos y con estilo."
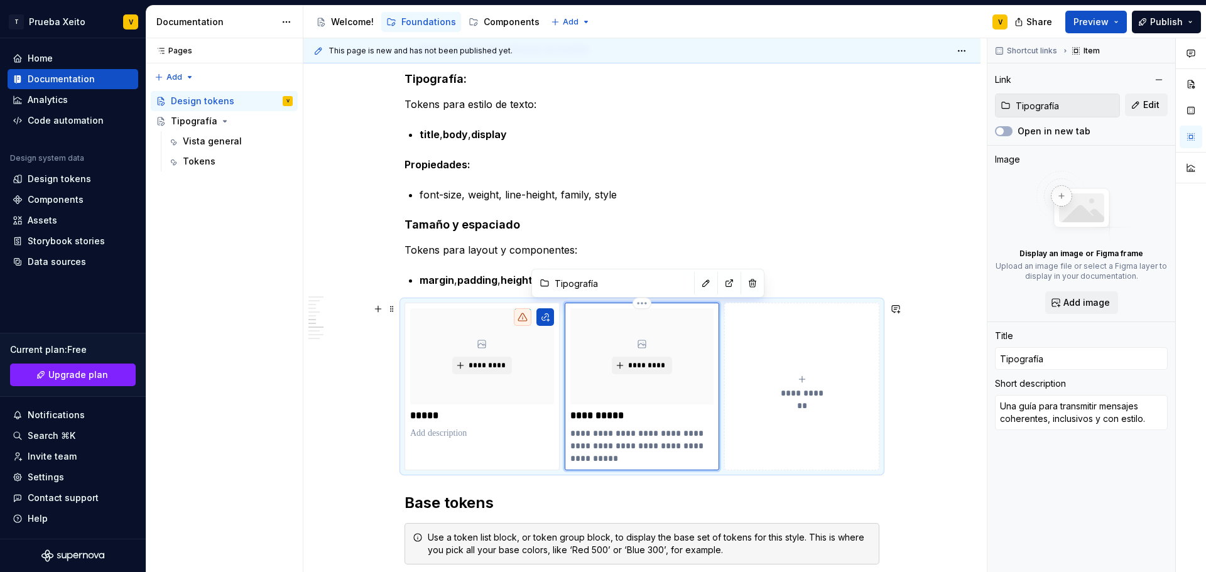
type textarea "*"
type input "TipografíaT"
type textarea "*"
type input "TipografíaTe"
type textarea "*"
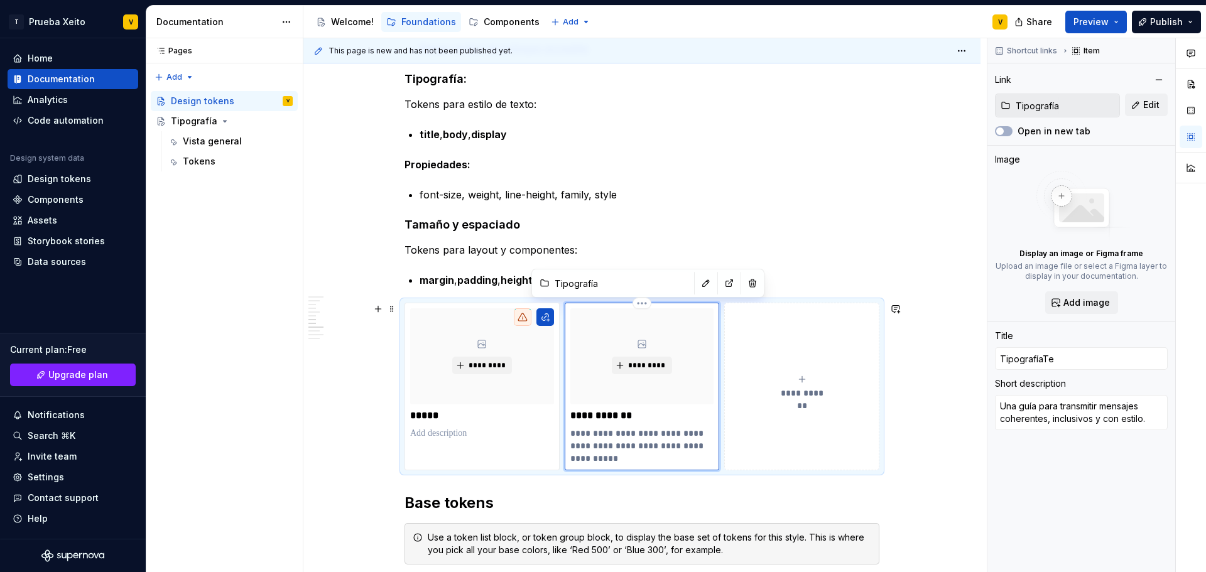
type input "TipografíaTex"
type textarea "*"
type input "TipografíaText"
type textarea "*"
type input "TipografíaTexto"
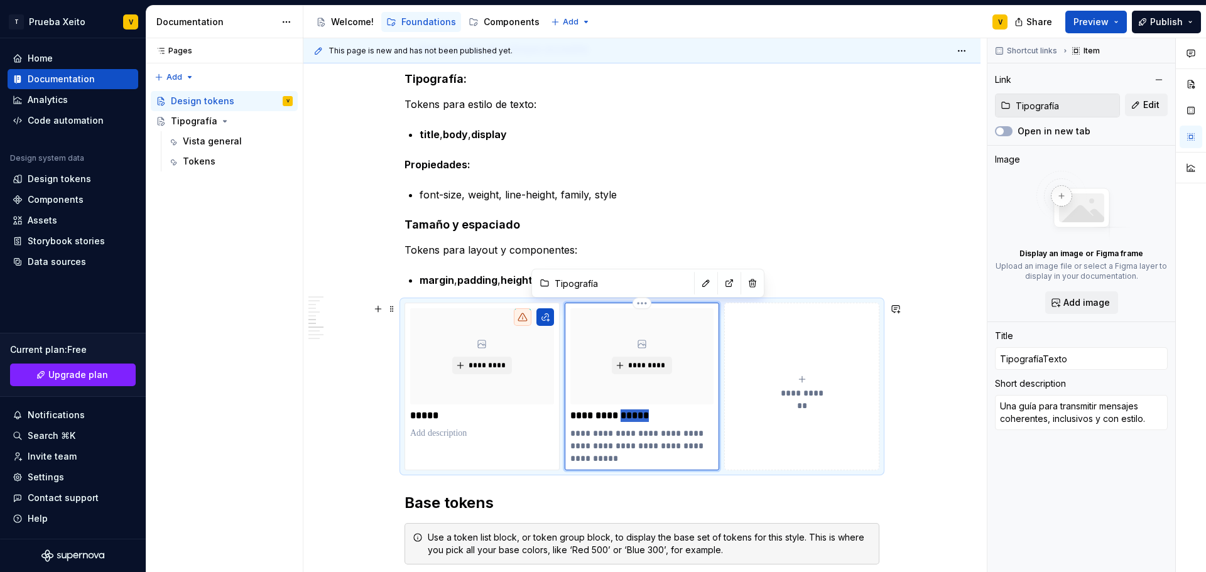
drag, startPoint x: 620, startPoint y: 411, endPoint x: 653, endPoint y: 418, distance: 34.0
click at [653, 418] on p "**********" at bounding box center [642, 415] width 144 height 13
type textarea "*"
type input "Tipografía"
click at [465, 433] on p at bounding box center [482, 433] width 144 height 13
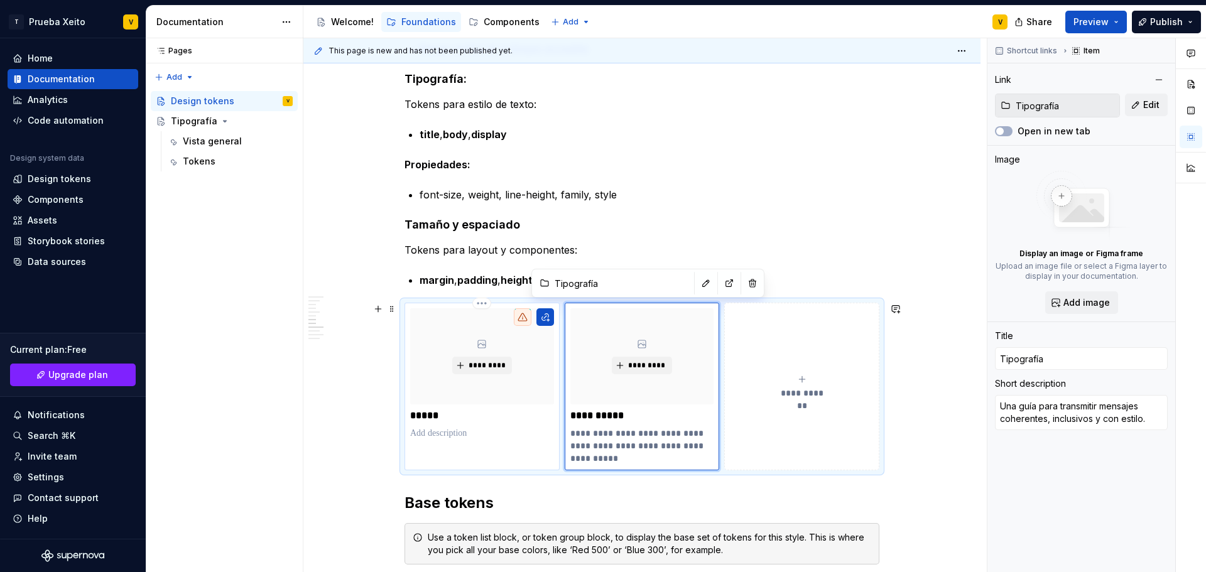
type textarea "*"
type input "Color"
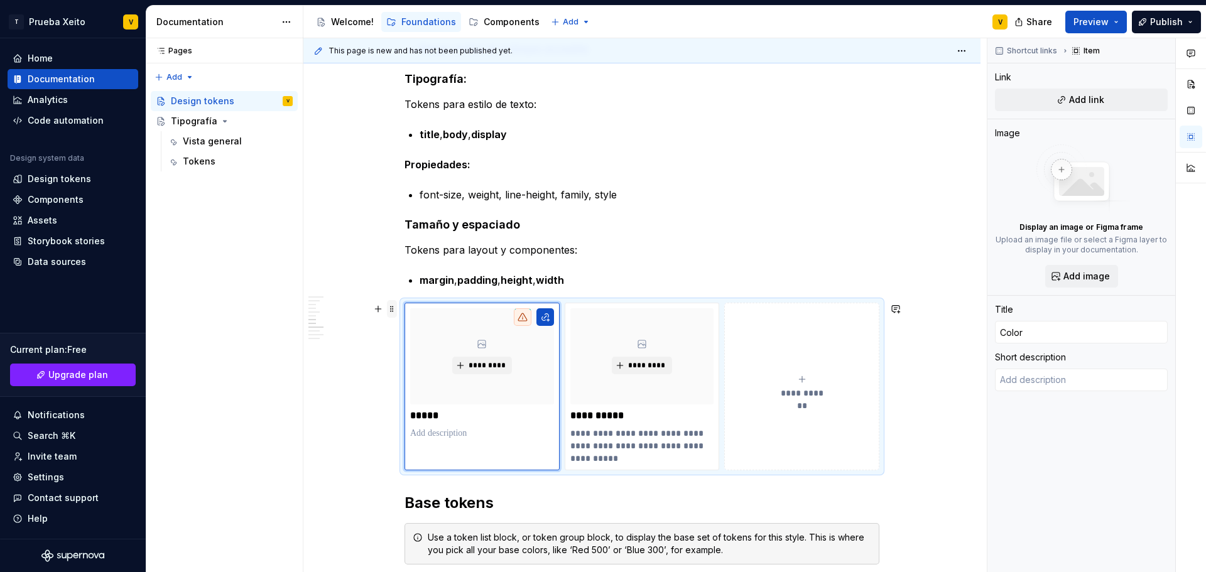
click at [389, 310] on span at bounding box center [392, 309] width 10 height 18
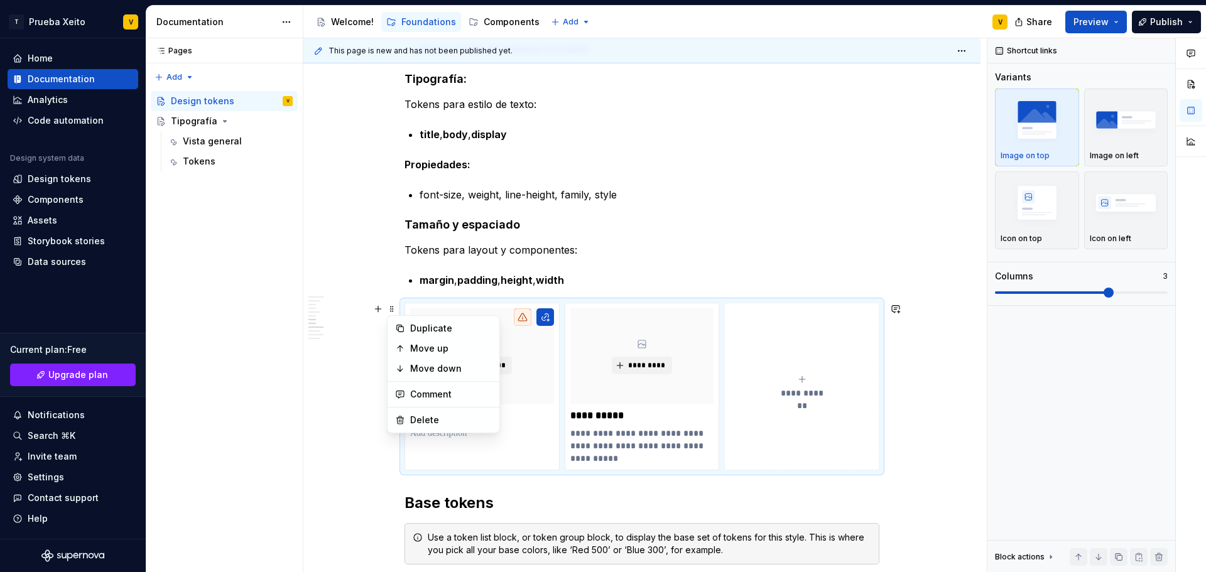
click at [786, 383] on div "**********" at bounding box center [802, 386] width 144 height 25
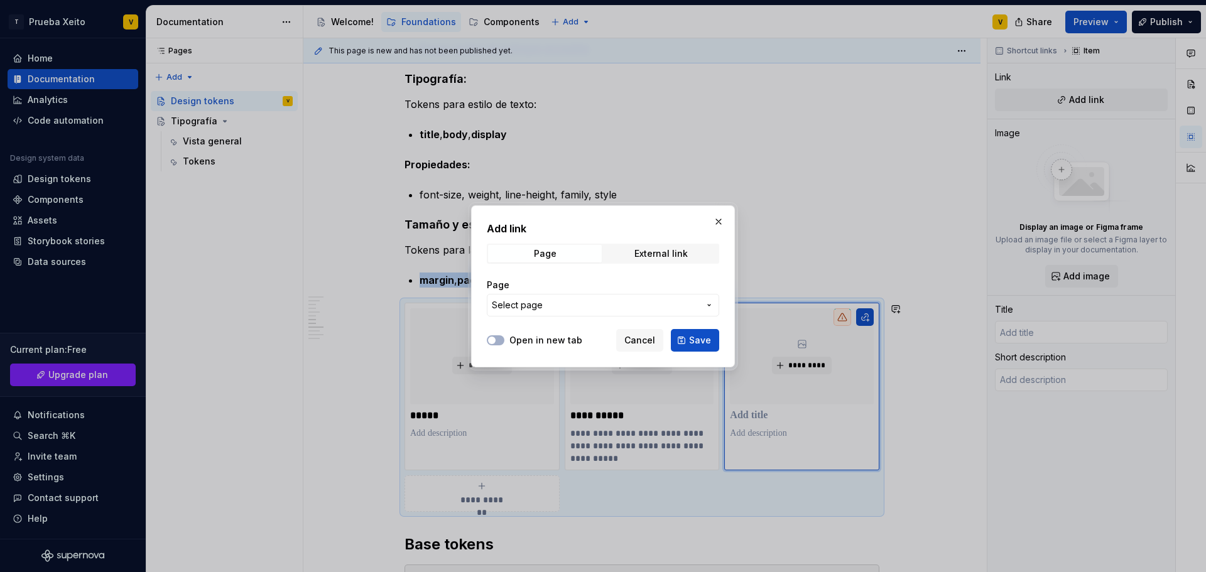
click at [582, 311] on button "Select page" at bounding box center [603, 305] width 232 height 23
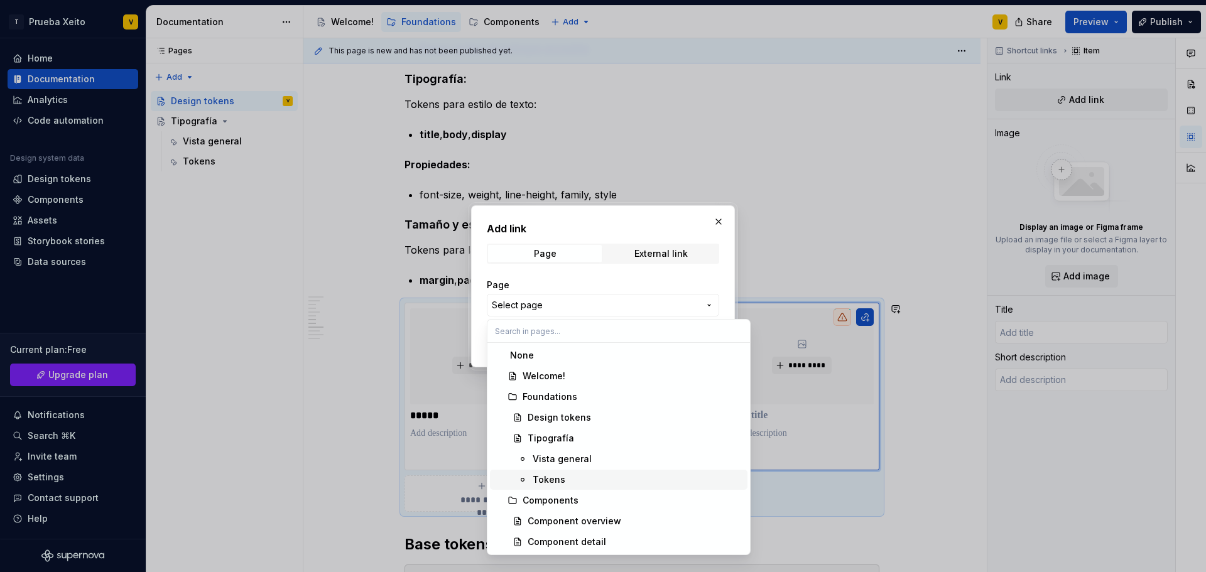
click at [583, 485] on div "Tokens" at bounding box center [638, 480] width 210 height 13
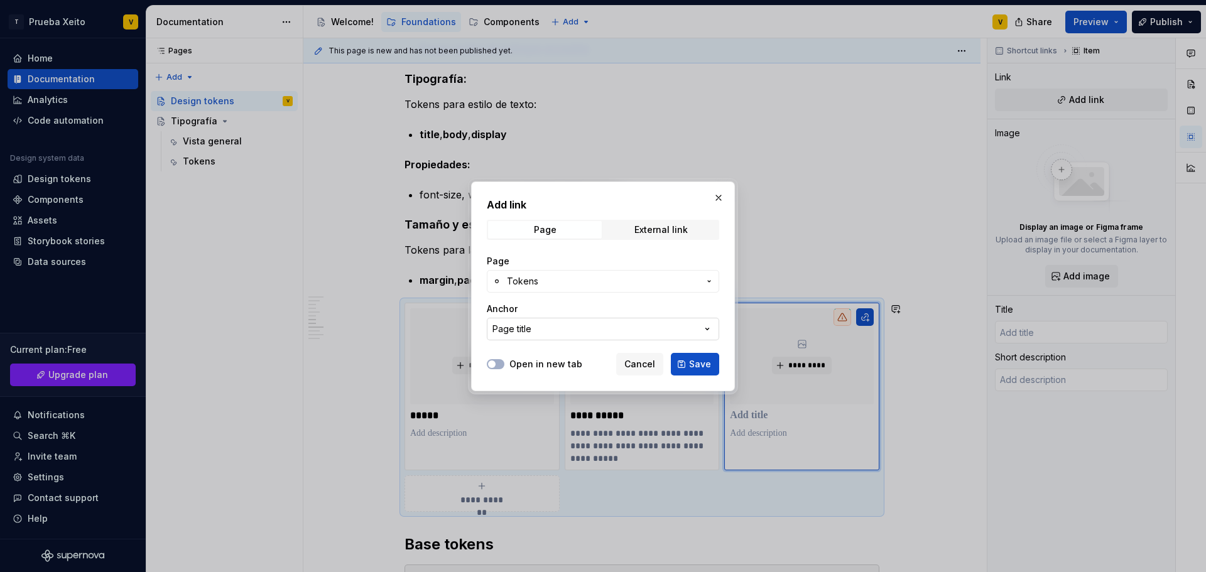
click at [560, 330] on button "Page title" at bounding box center [603, 329] width 232 height 23
click at [638, 197] on div "Add link Page External link Page Tokens Anchor Page title Open in new tab Cance…" at bounding box center [603, 286] width 1206 height 572
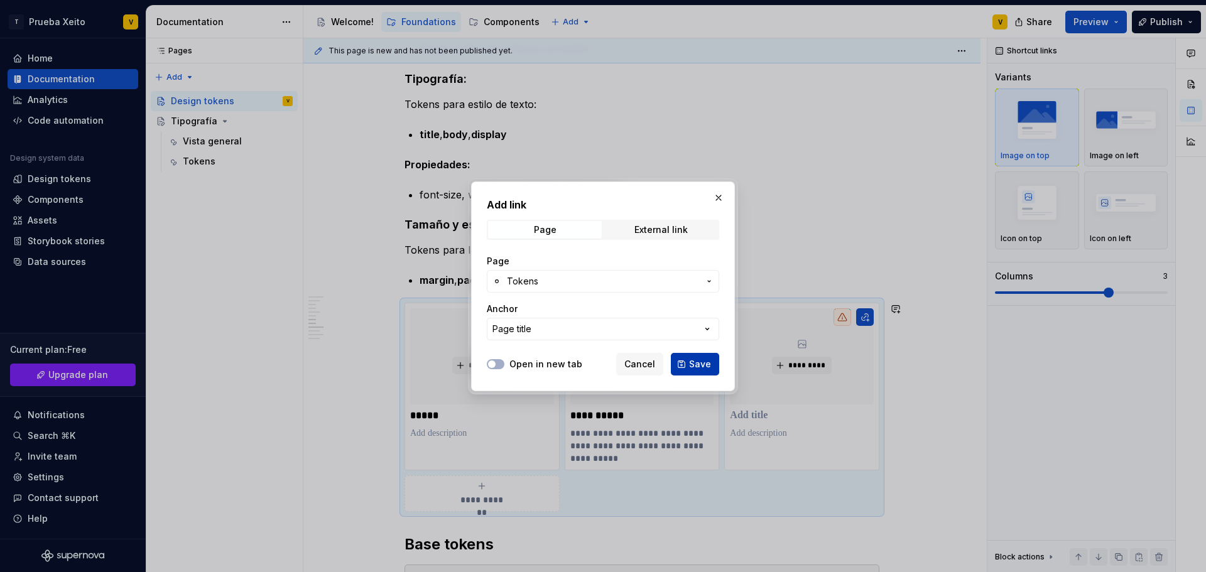
click at [714, 363] on button "Save" at bounding box center [695, 364] width 48 height 23
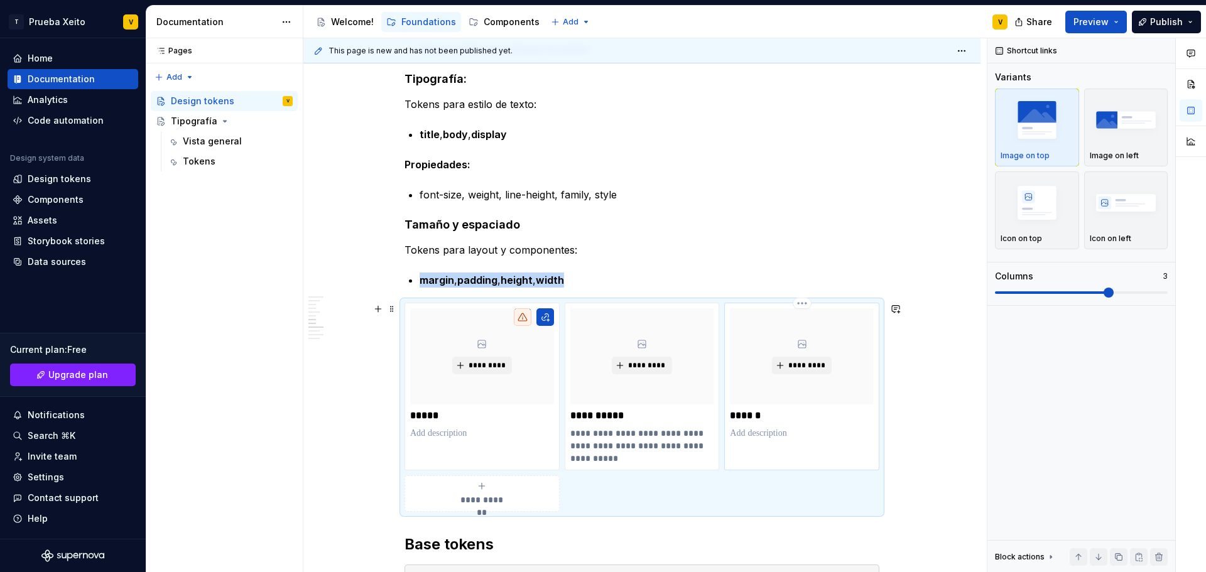
click at [760, 417] on p "******" at bounding box center [802, 415] width 144 height 13
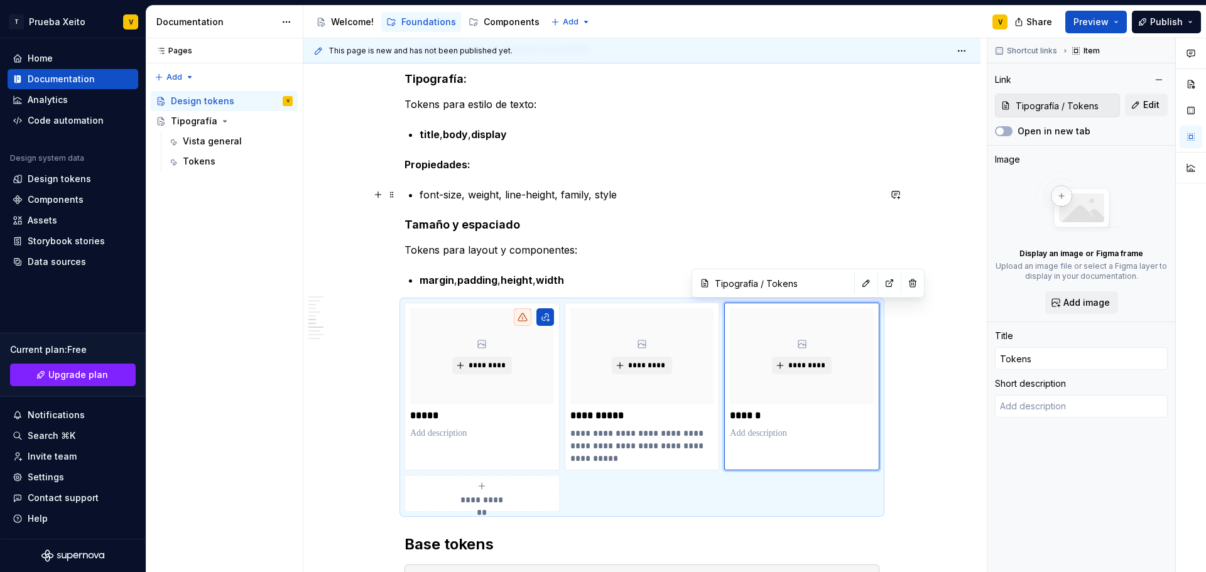
click at [759, 189] on p "font-size, weight, line-height, family, style" at bounding box center [650, 194] width 460 height 15
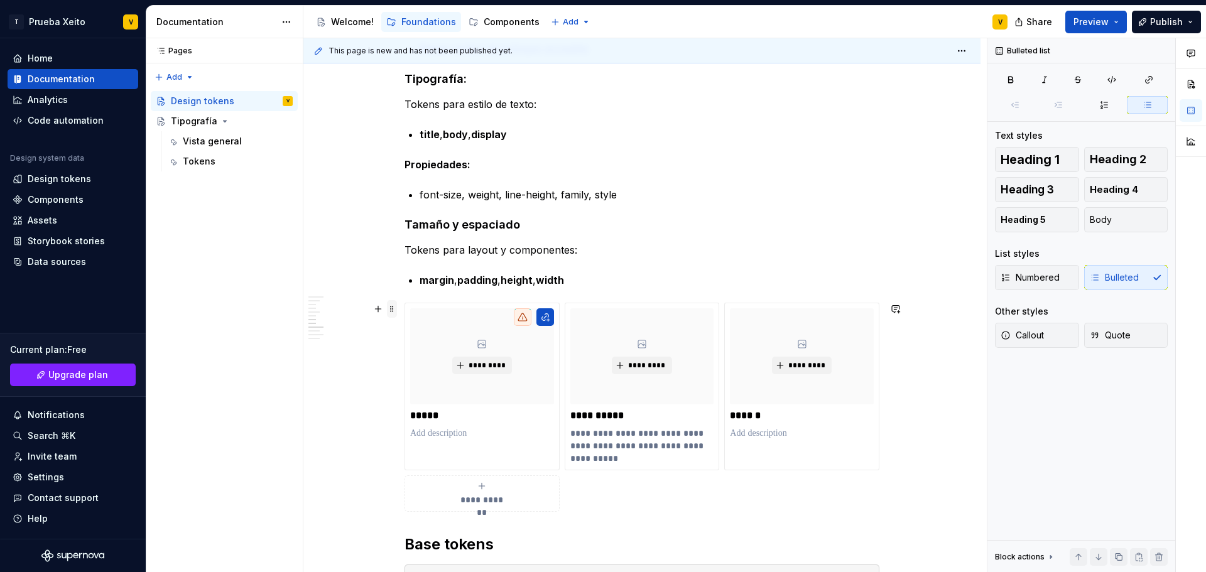
click at [391, 310] on span at bounding box center [392, 309] width 10 height 18
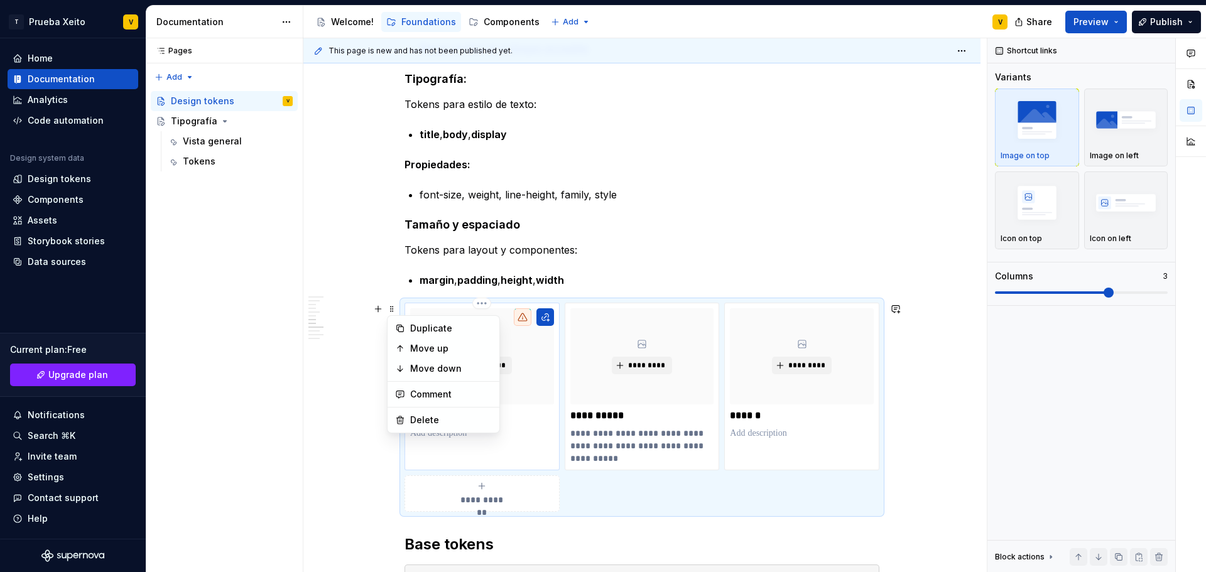
click at [533, 365] on div "*********" at bounding box center [482, 355] width 144 height 95
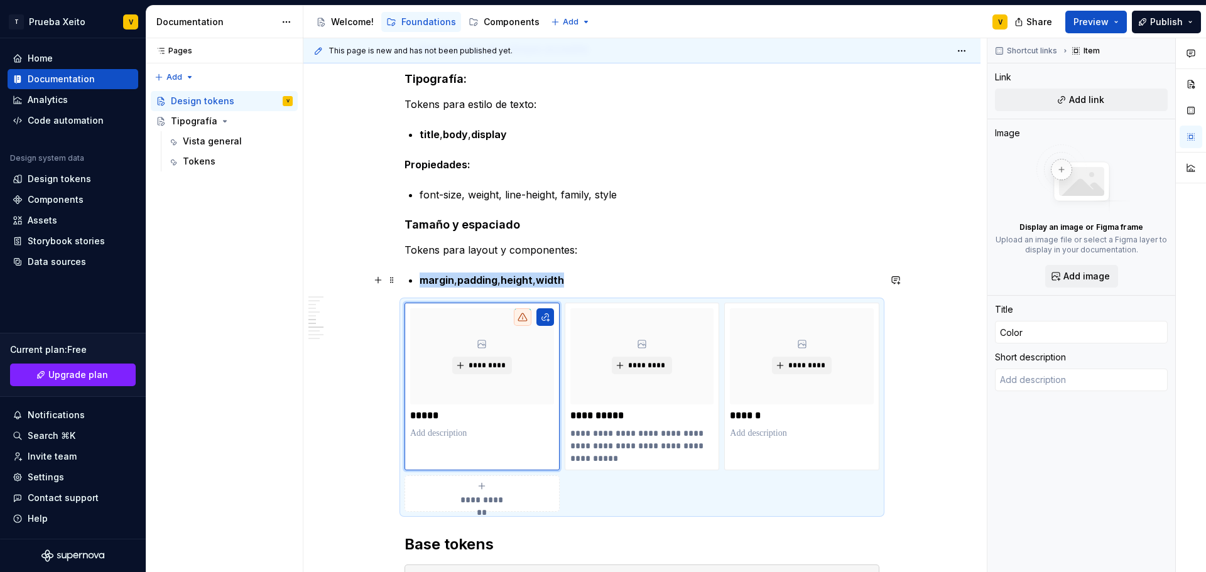
click at [581, 276] on p "margin , padding , height , width" at bounding box center [650, 280] width 460 height 15
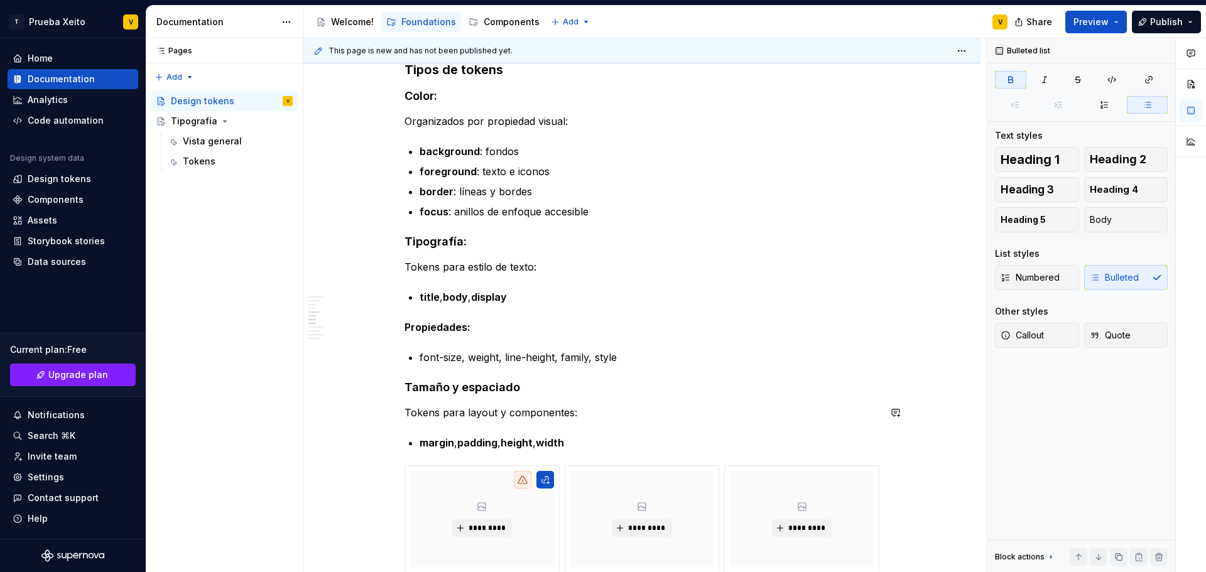
scroll to position [1382, 0]
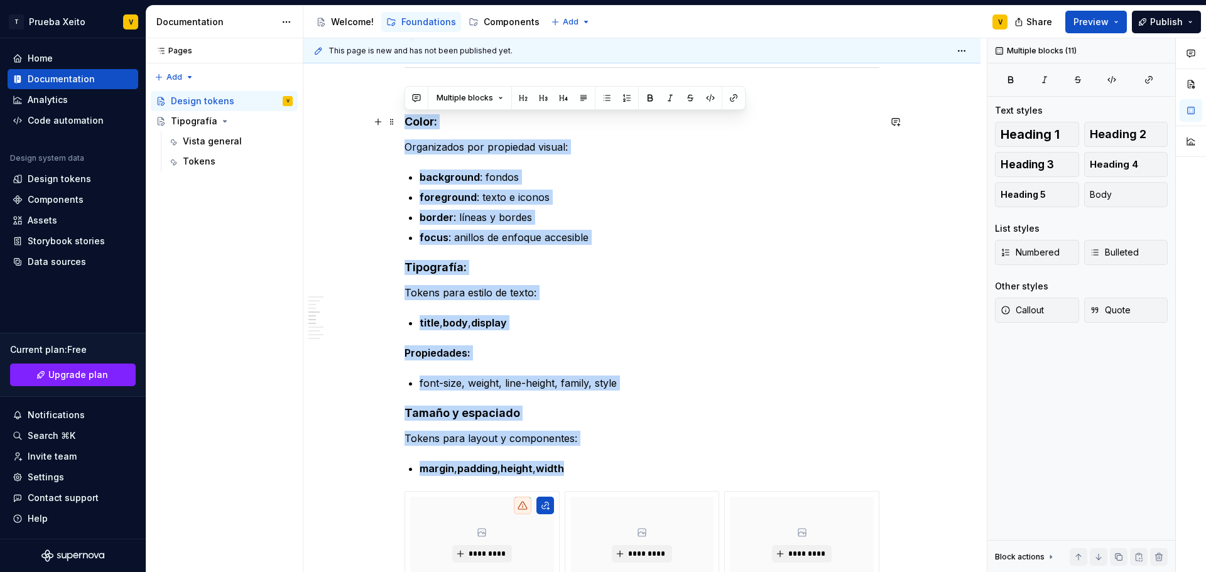
drag, startPoint x: 577, startPoint y: 467, endPoint x: 397, endPoint y: 122, distance: 388.8
click at [397, 122] on div "**********" at bounding box center [641, 420] width 677 height 3109
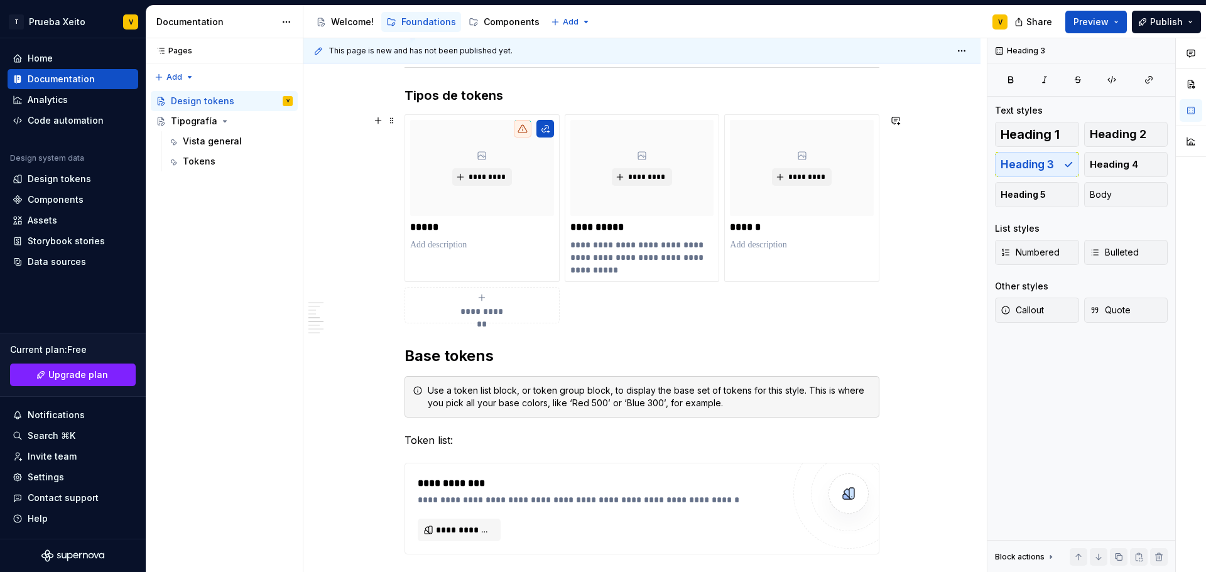
click at [363, 263] on div "**********" at bounding box center [641, 232] width 677 height 2732
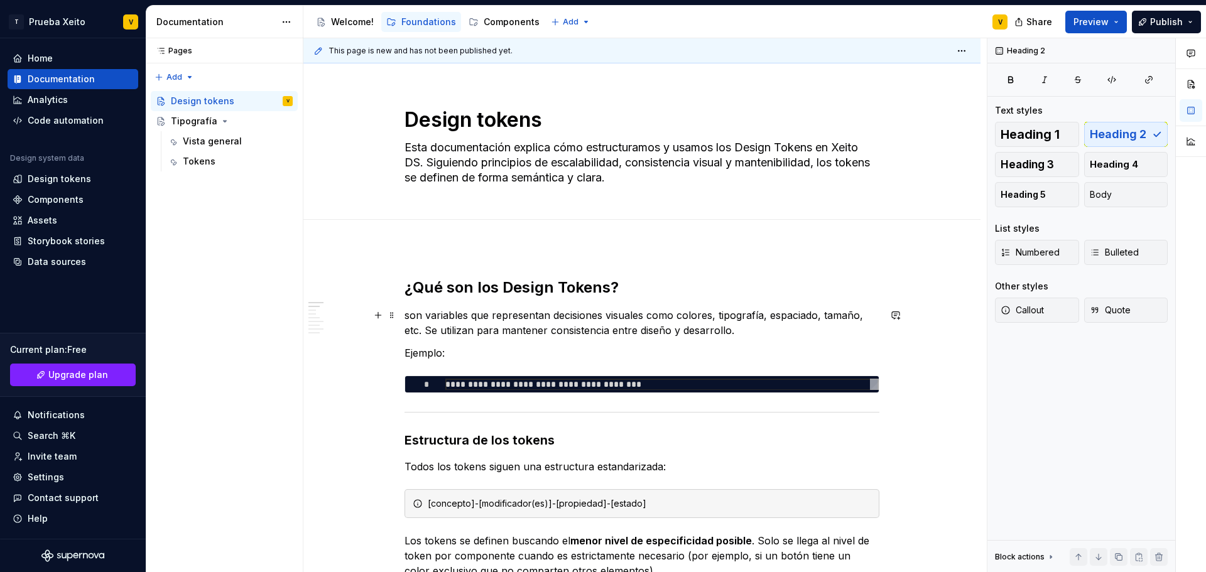
scroll to position [0, 0]
click at [241, 212] on div "Pages Pages Add Accessibility guide for tree Page tree. Navigate the tree with …" at bounding box center [224, 305] width 157 height 534
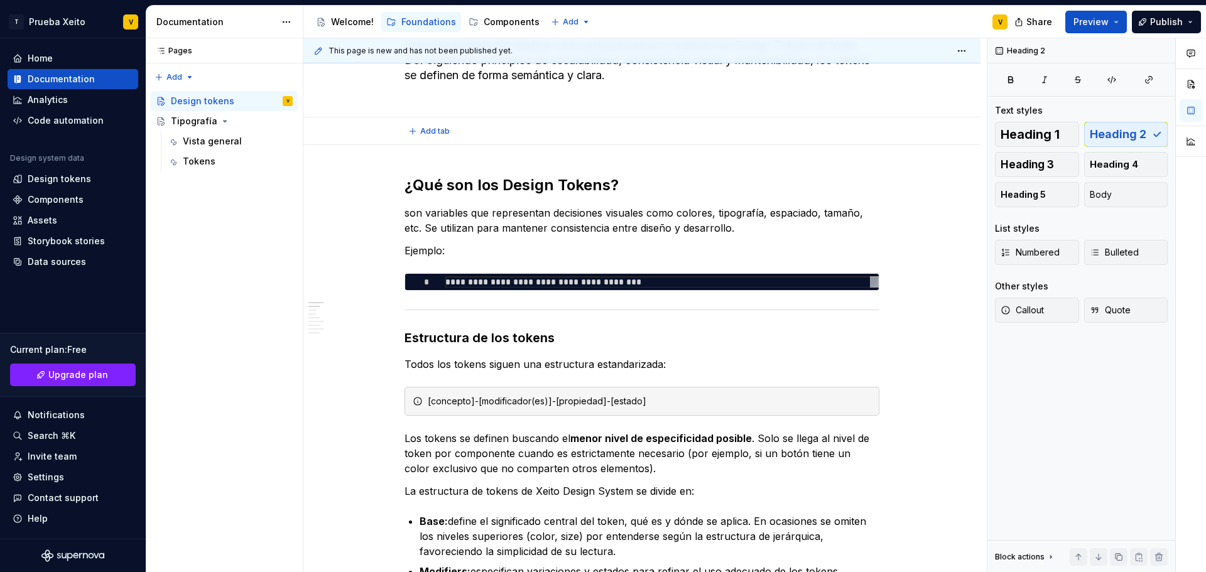
type textarea "*"
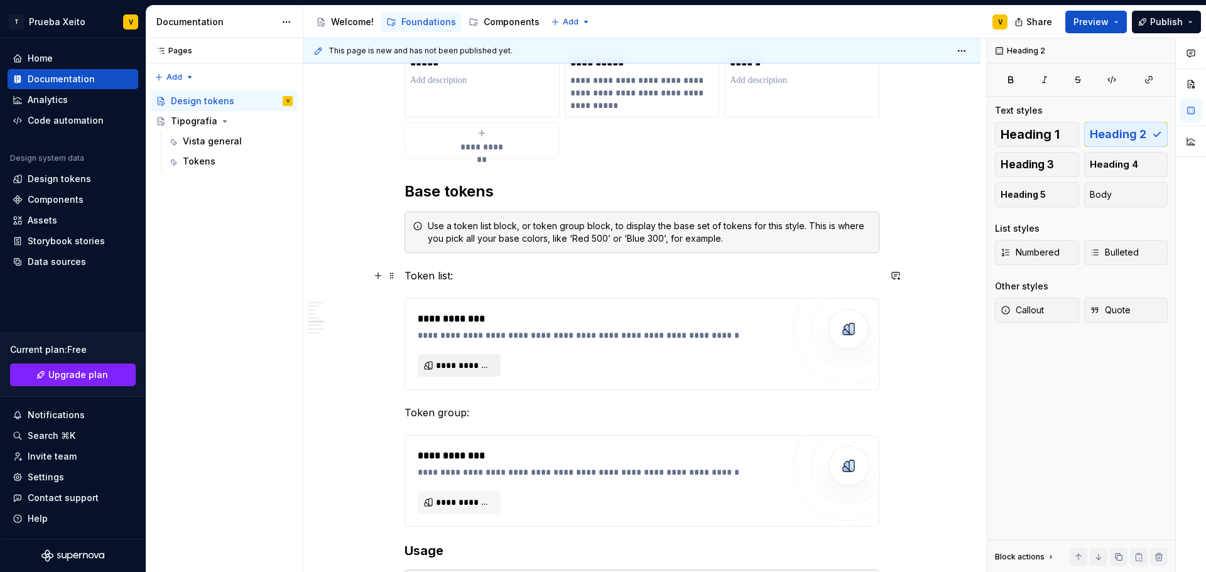
scroll to position [1570, 0]
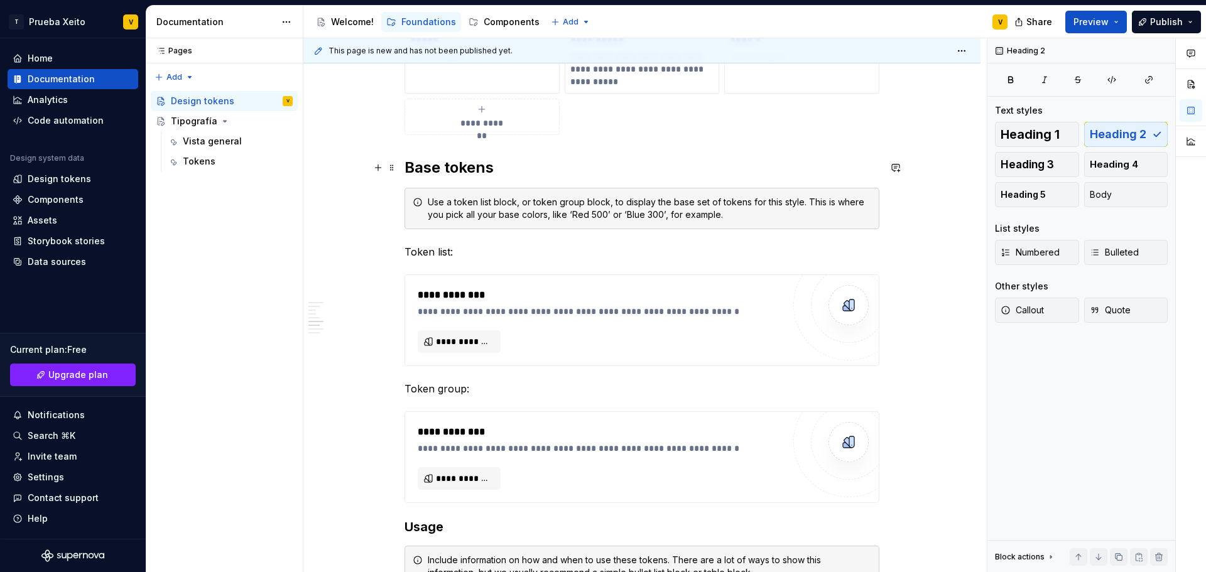
click at [418, 168] on h2 "Base tokens" at bounding box center [641, 168] width 475 height 20
drag, startPoint x: 418, startPoint y: 168, endPoint x: 543, endPoint y: 164, distance: 124.4
click at [543, 164] on h2 "Base tokens" at bounding box center [641, 168] width 475 height 20
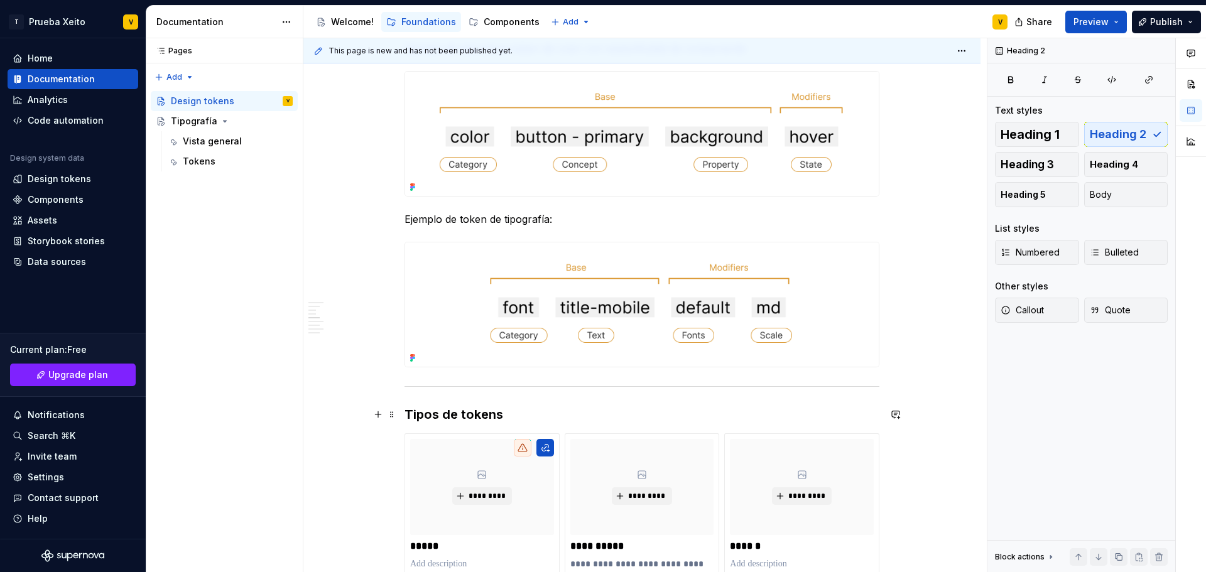
scroll to position [1130, 0]
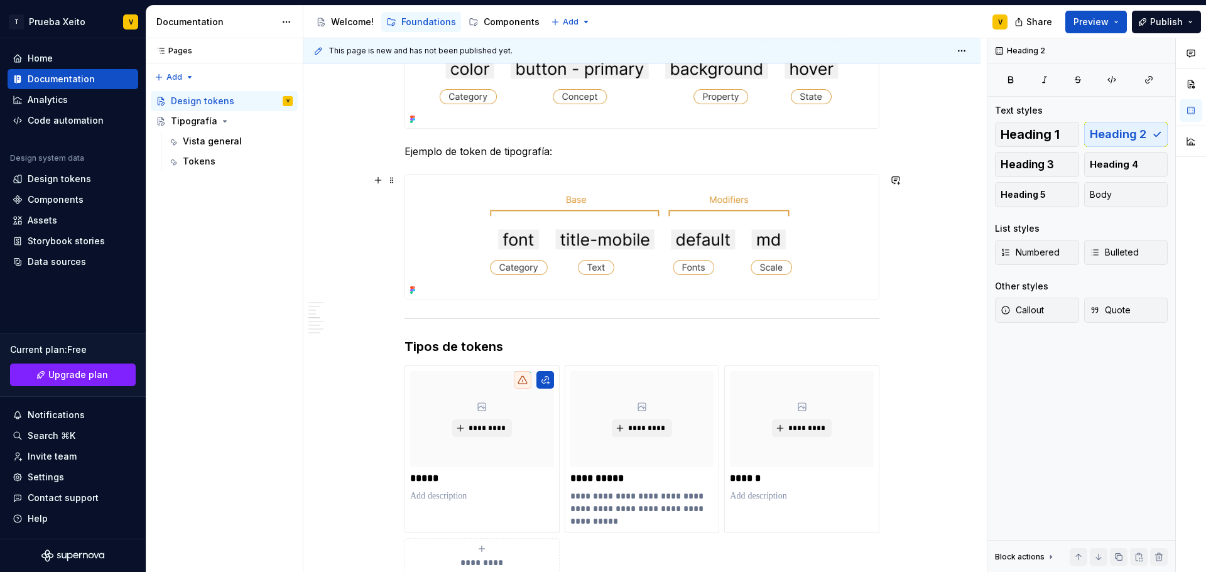
click at [885, 303] on div "**********" at bounding box center [641, 484] width 677 height 2732
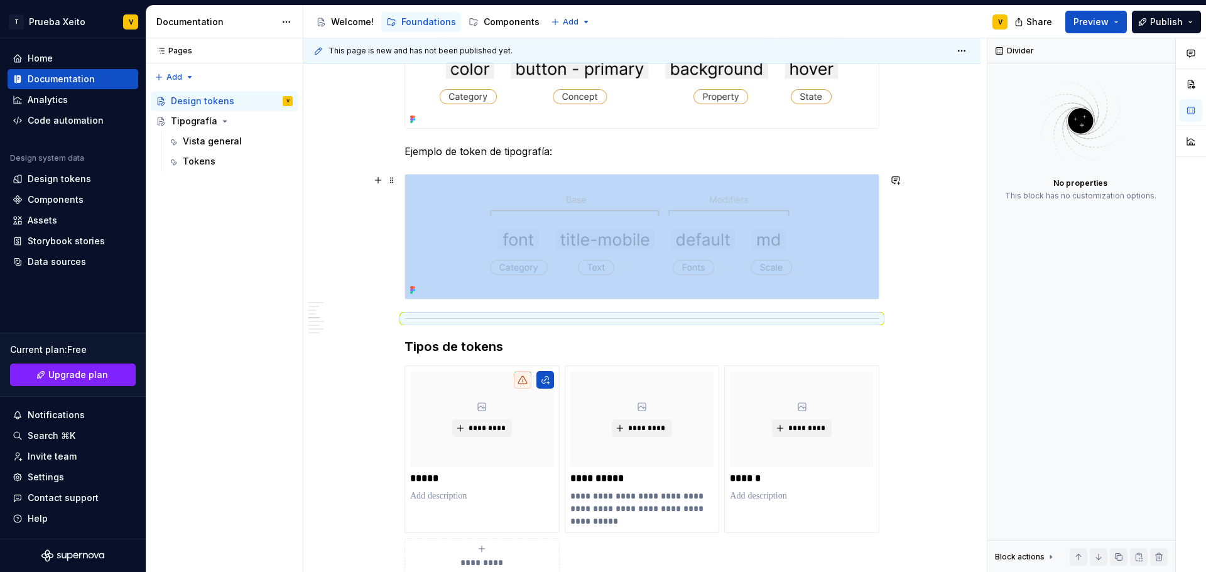
click at [885, 303] on div "**********" at bounding box center [641, 484] width 677 height 2732
click at [889, 309] on div "**********" at bounding box center [641, 484] width 677 height 2732
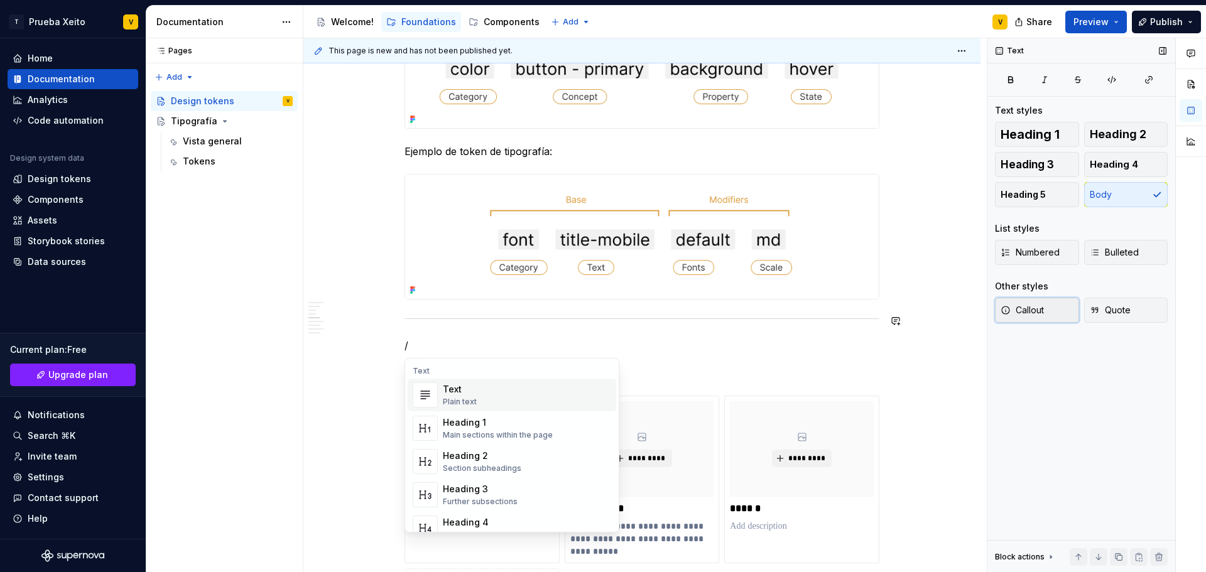
click at [1039, 312] on span "Callout" at bounding box center [1021, 310] width 43 height 13
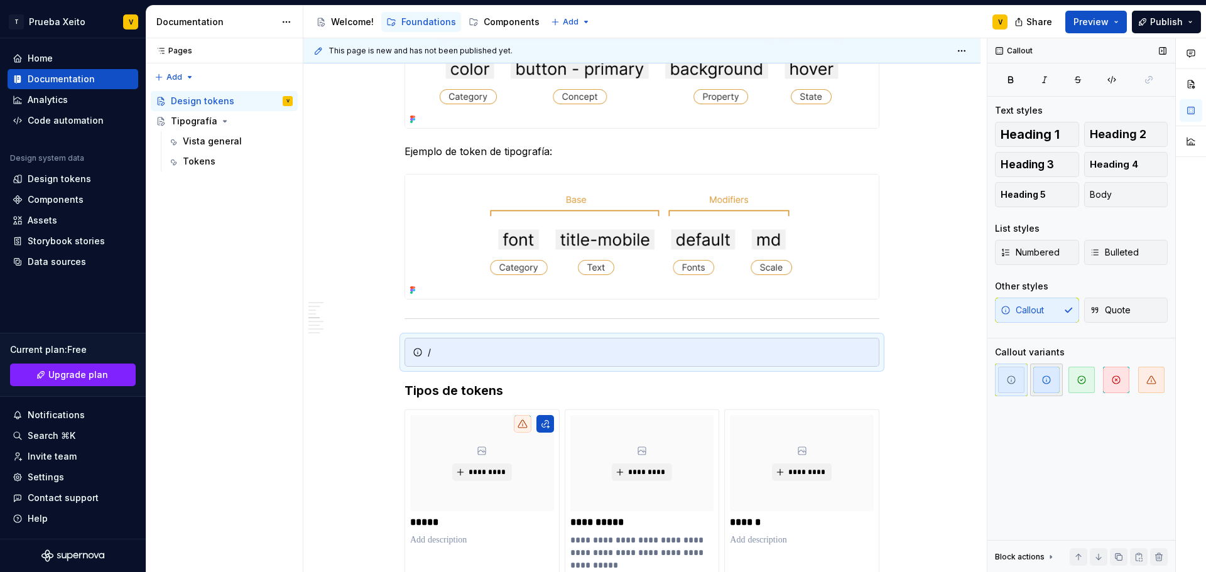
click at [1036, 382] on span "button" at bounding box center [1046, 380] width 26 height 26
click at [564, 360] on div "/" at bounding box center [641, 352] width 475 height 29
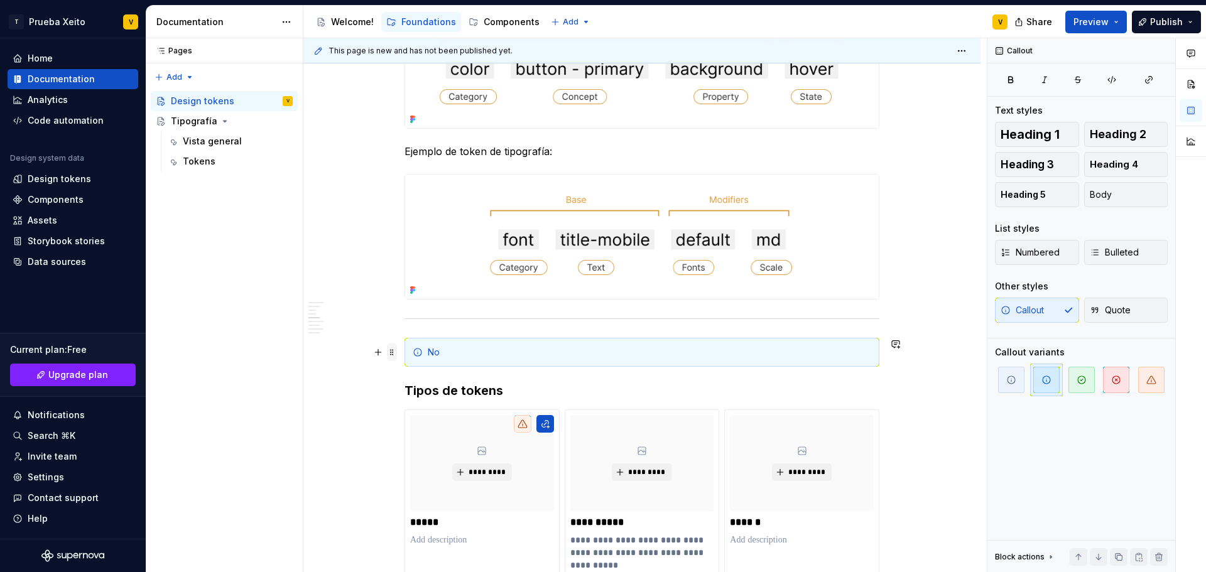
click at [388, 356] on span at bounding box center [392, 353] width 10 height 18
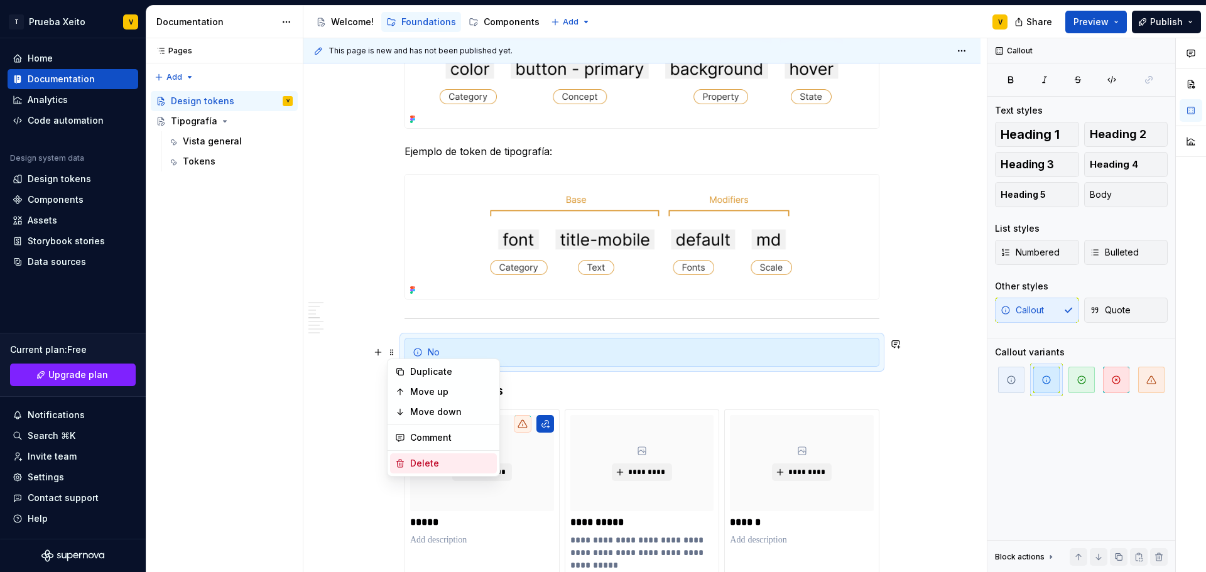
click at [457, 468] on div "Delete" at bounding box center [451, 463] width 82 height 13
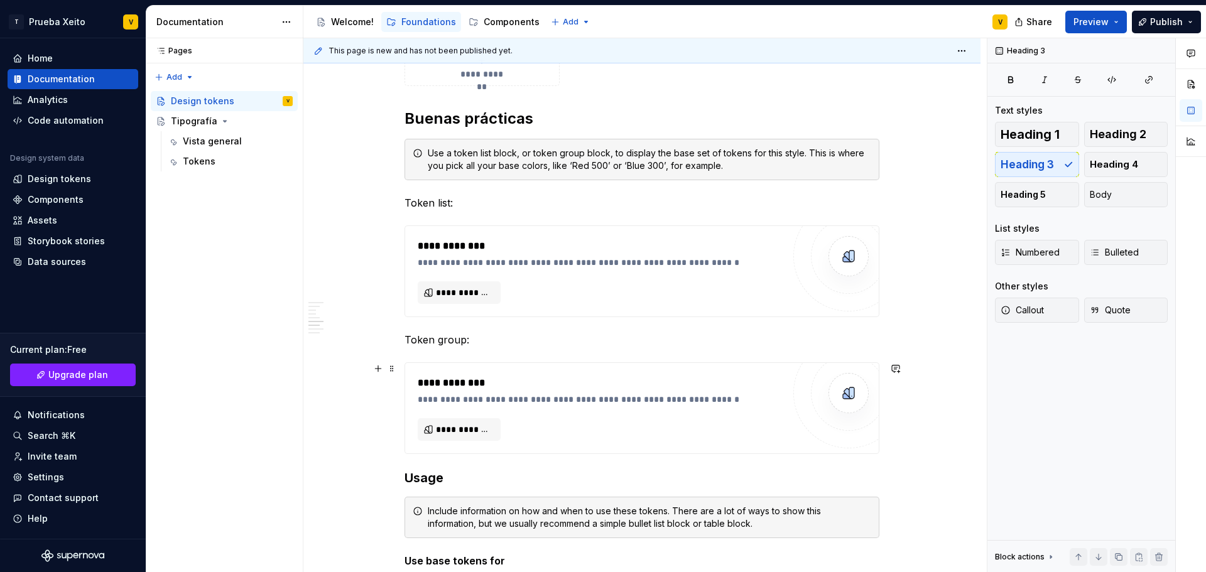
scroll to position [1507, 0]
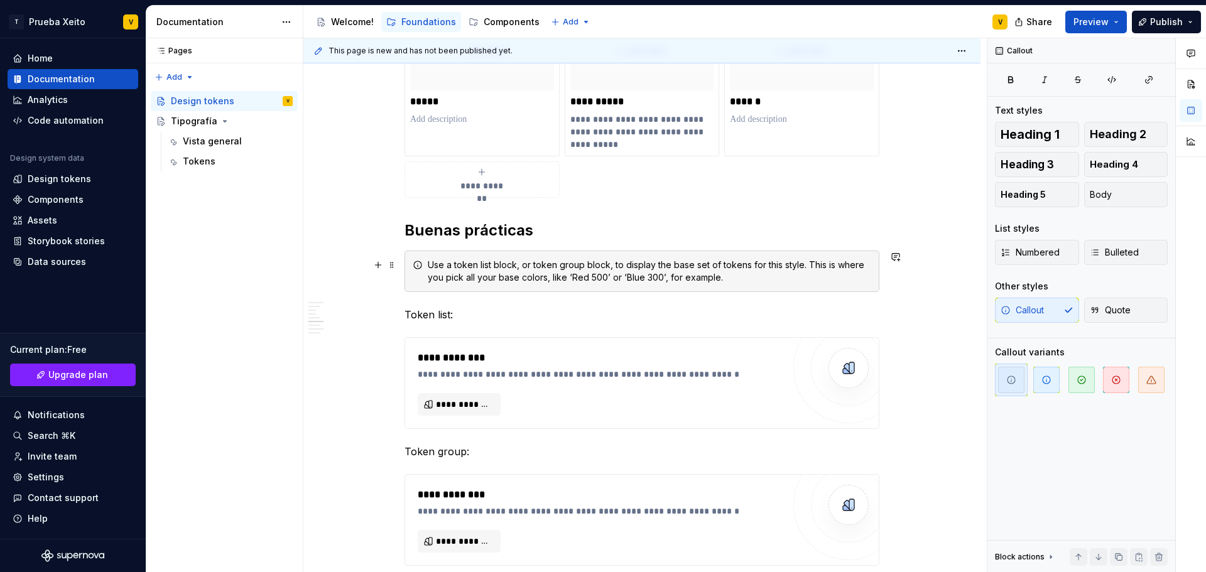
click at [439, 259] on div "Use a token list block, or token group block, to display the base set of tokens…" at bounding box center [649, 271] width 443 height 25
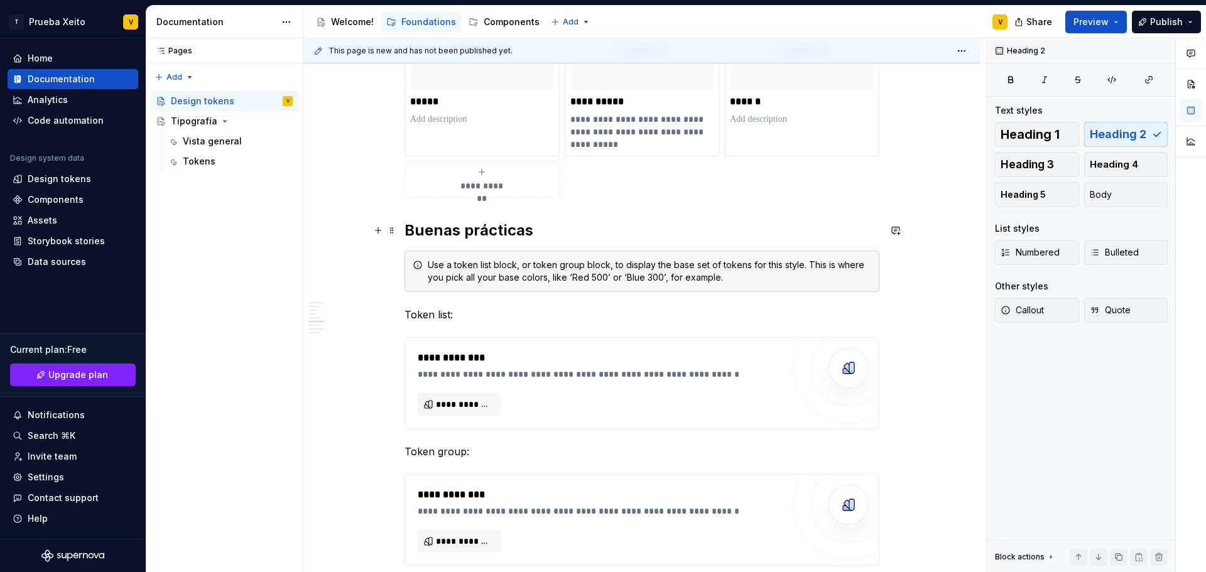
click at [543, 234] on h2 "Buenas prácticas" at bounding box center [641, 230] width 475 height 20
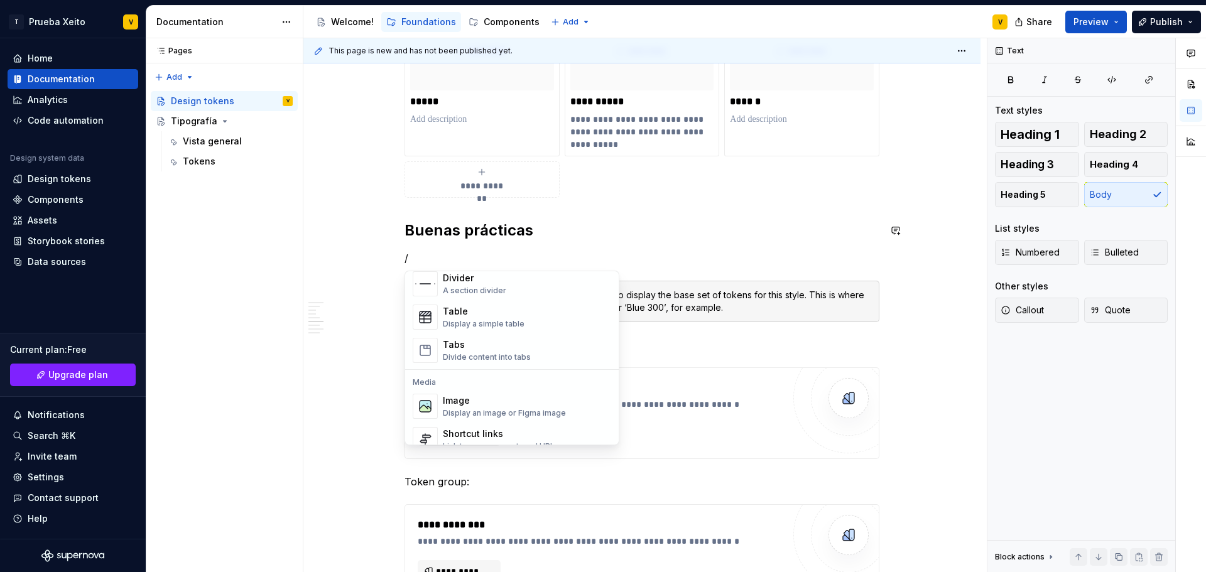
scroll to position [371, 0]
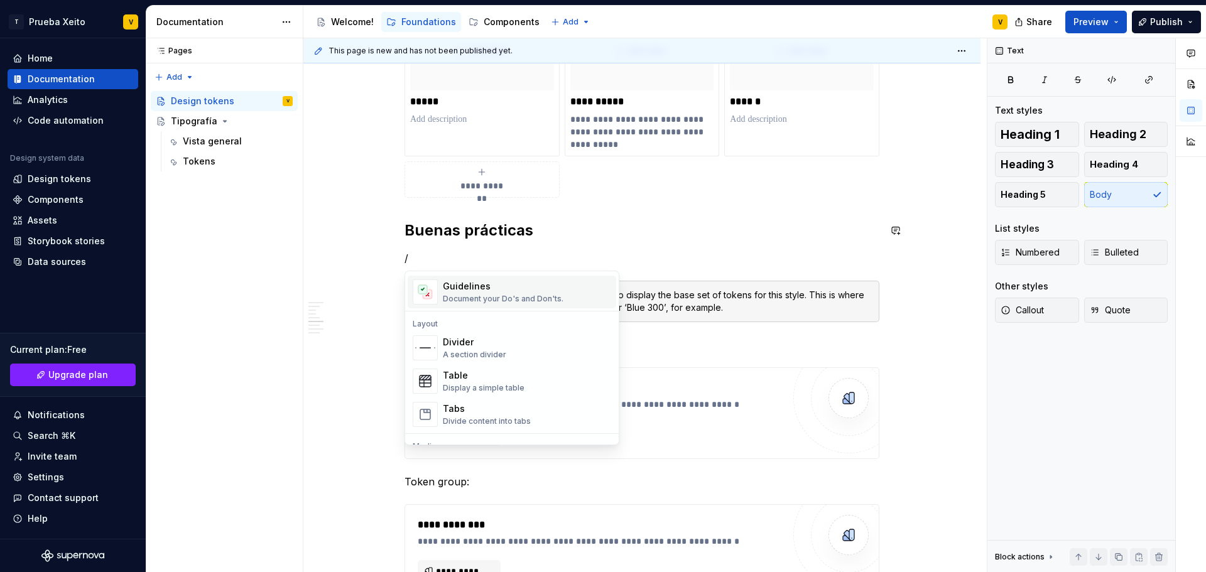
click at [498, 281] on div "Guidelines" at bounding box center [503, 286] width 121 height 13
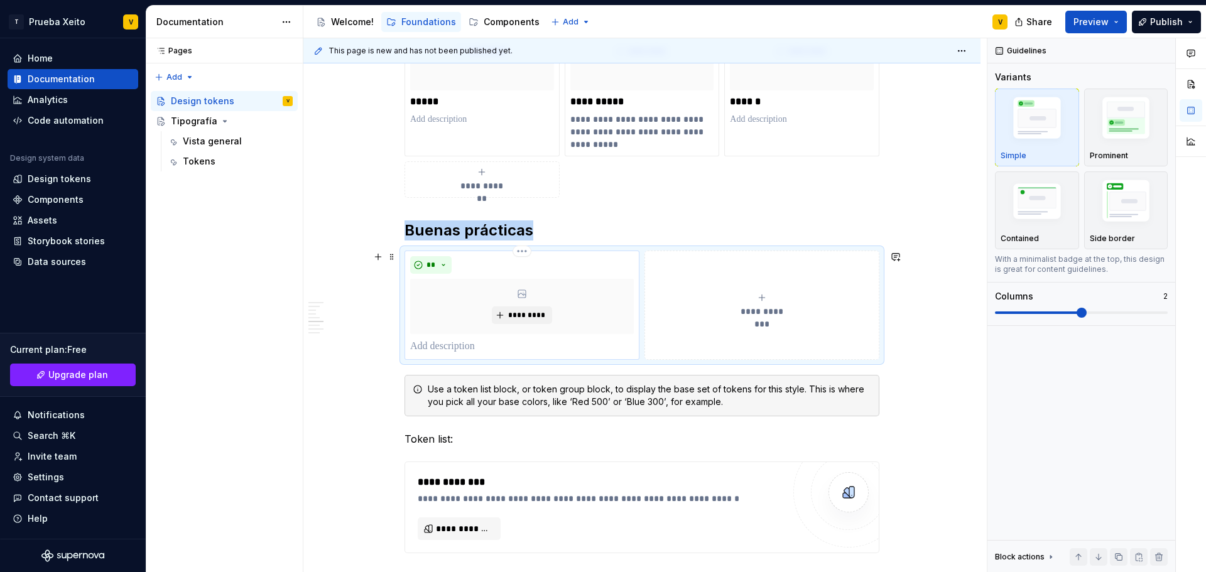
click at [428, 341] on p at bounding box center [522, 346] width 224 height 15
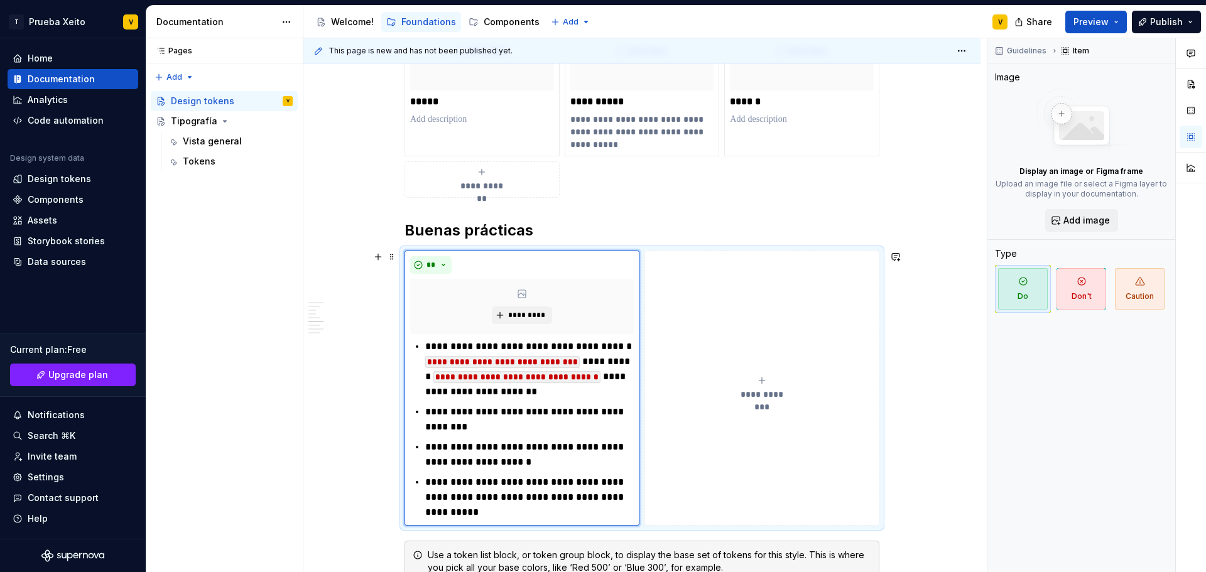
click at [919, 305] on div "**********" at bounding box center [641, 252] width 677 height 3022
click at [522, 364] on code "**********" at bounding box center [502, 362] width 154 height 12
click at [357, 410] on div "**********" at bounding box center [644, 305] width 683 height 534
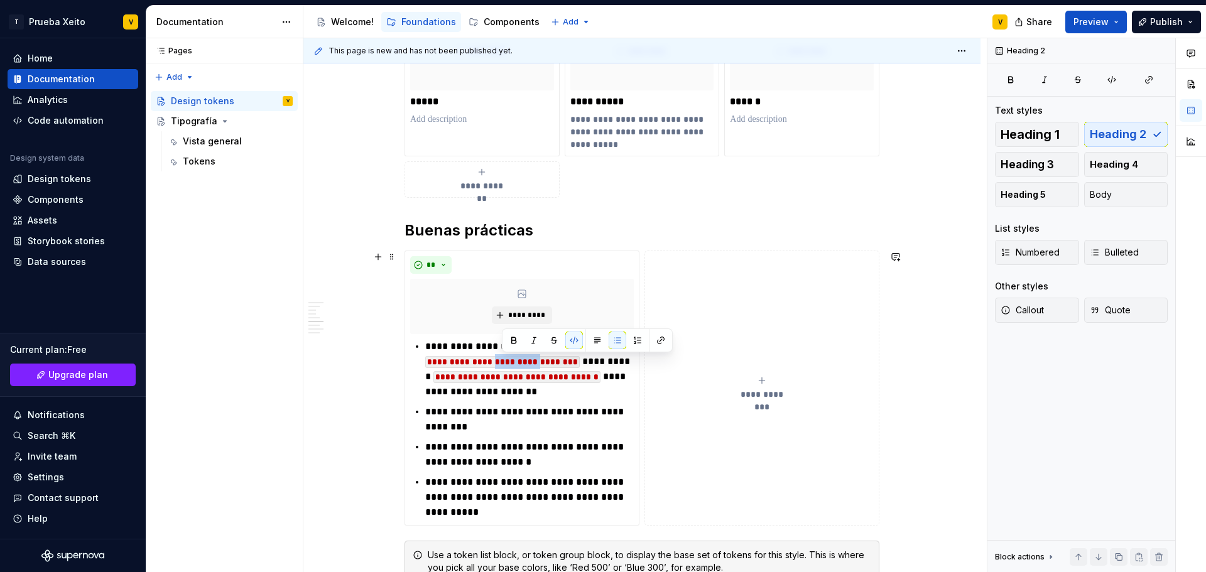
click at [357, 410] on div "**********" at bounding box center [641, 252] width 677 height 3022
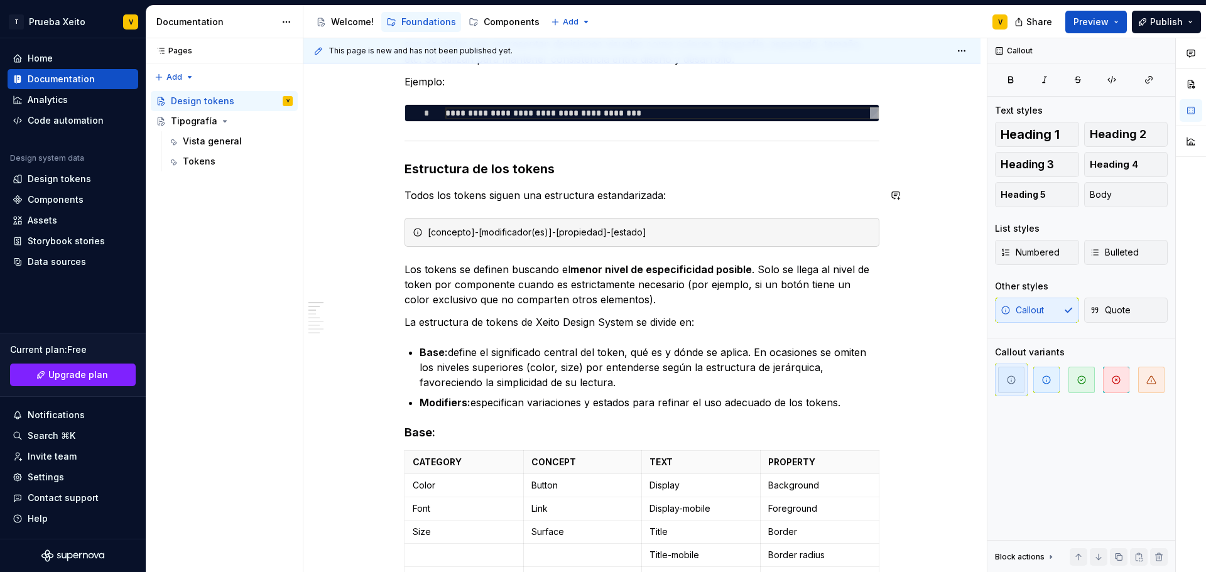
scroll to position [251, 0]
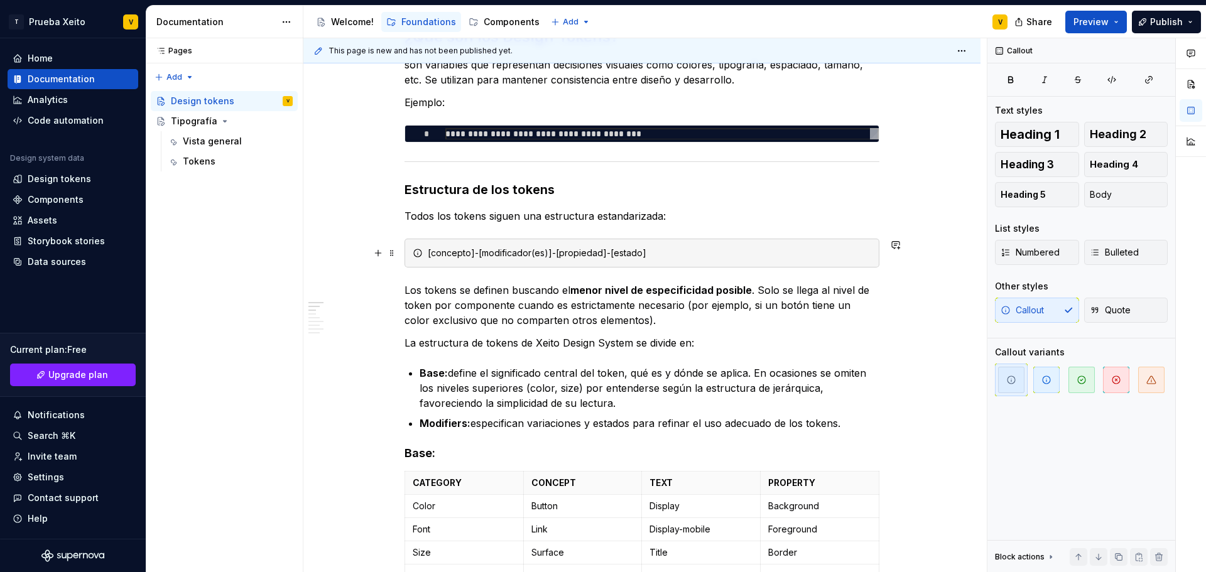
click at [632, 253] on div "[concepto]-[modificador(es)]-[propiedad]-[estado]" at bounding box center [649, 253] width 443 height 13
click at [700, 226] on button "button" at bounding box center [703, 231] width 18 height 18
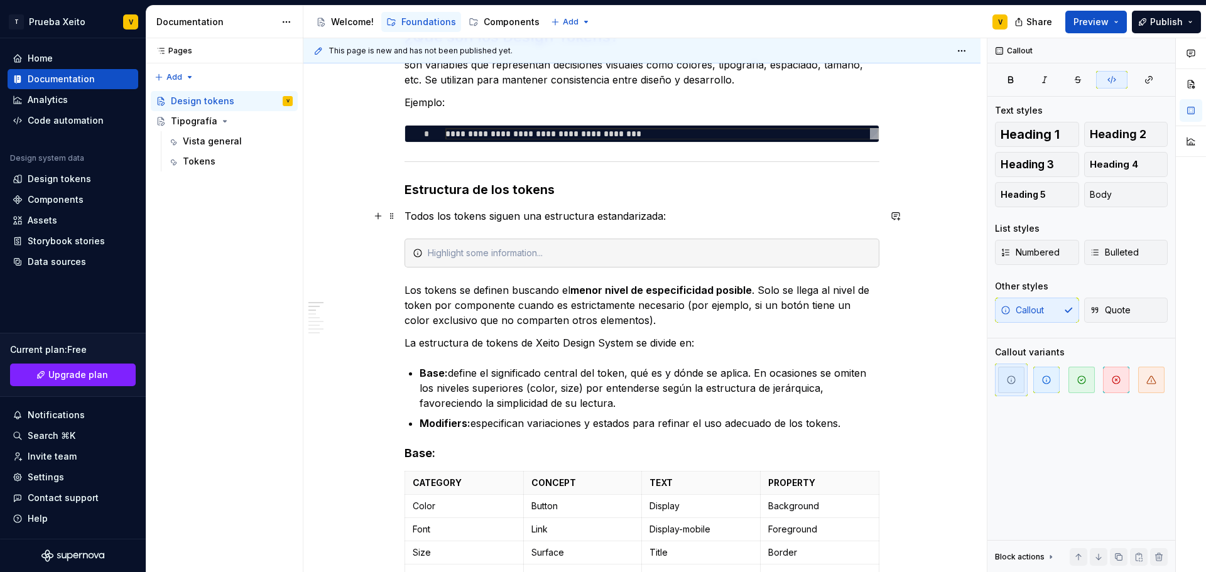
click at [693, 216] on p "Todos los tokens siguen una estructura estandarizada:" at bounding box center [641, 215] width 475 height 15
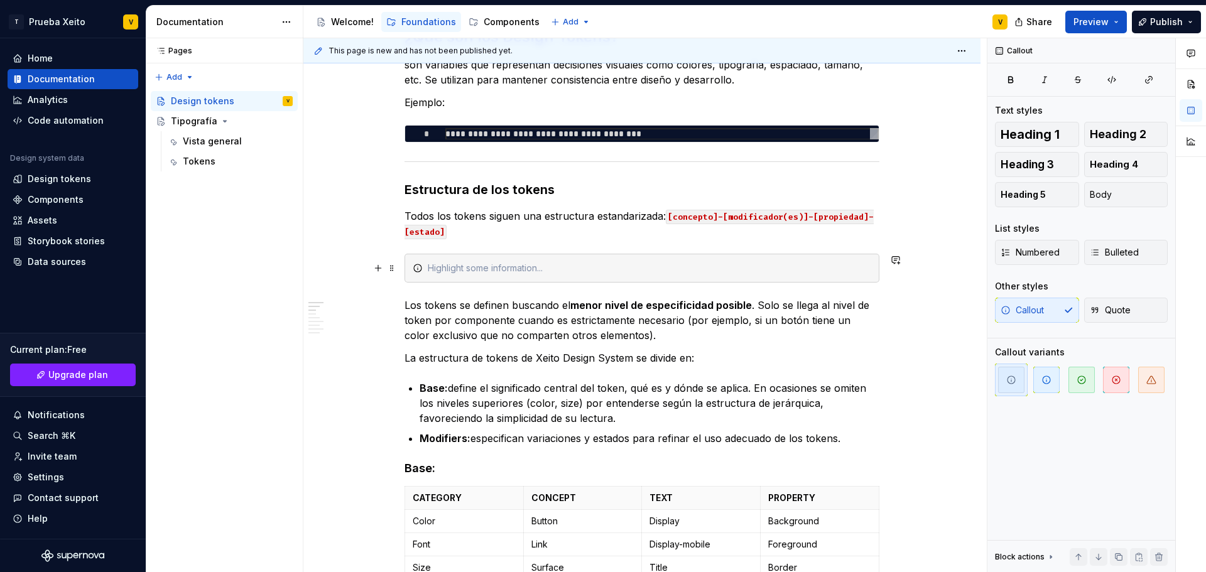
click at [490, 263] on div at bounding box center [649, 268] width 443 height 13
click at [394, 267] on span at bounding box center [392, 268] width 10 height 18
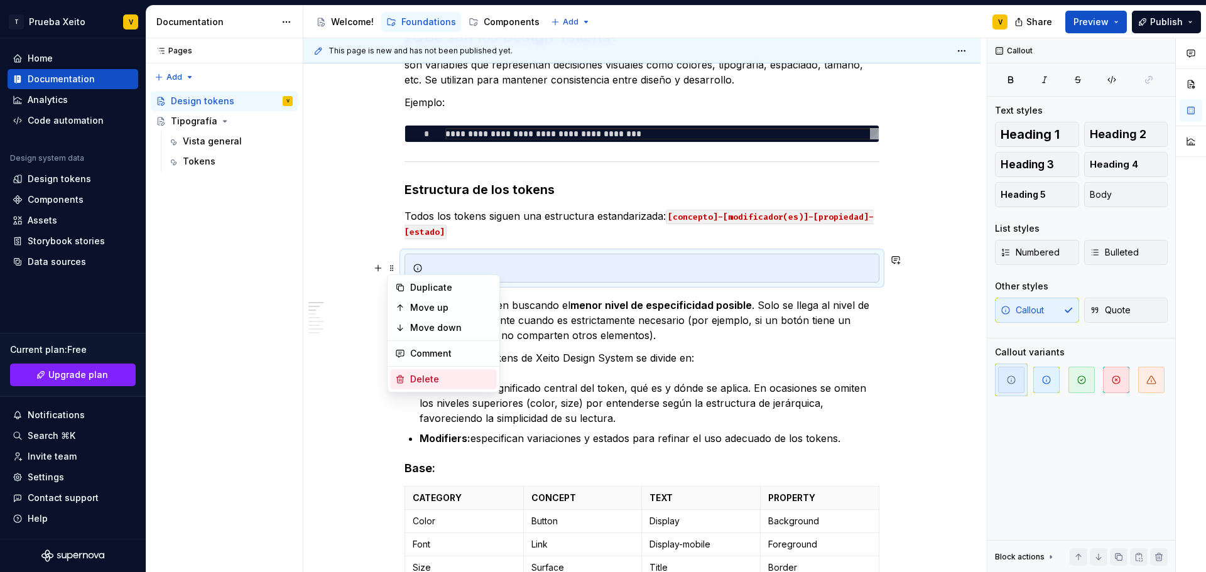
click at [435, 382] on div "Delete" at bounding box center [451, 379] width 82 height 13
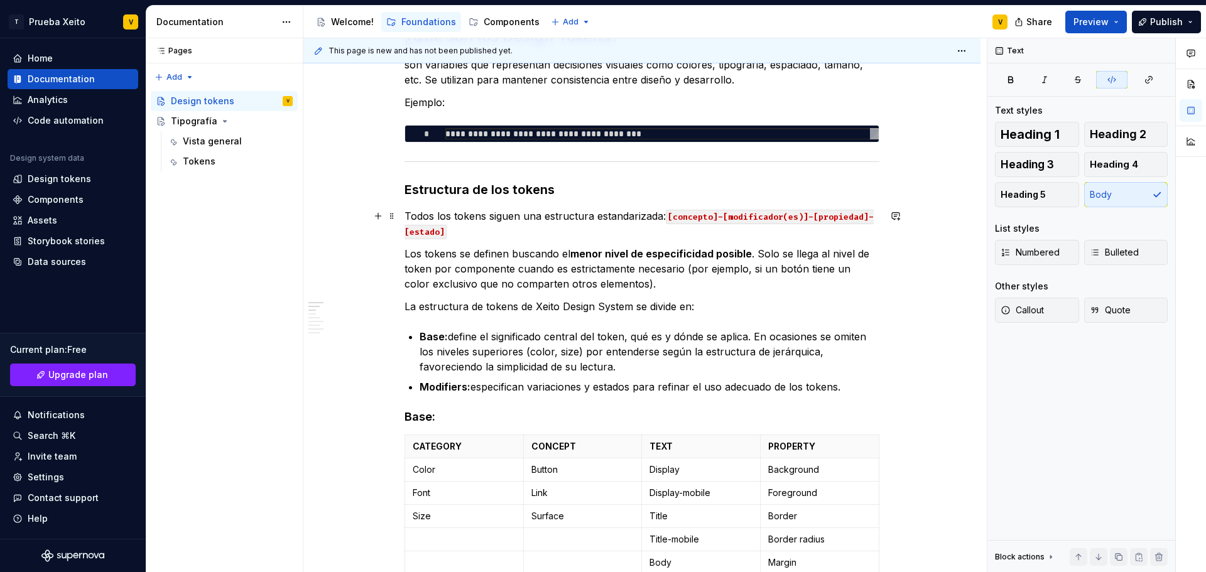
click at [727, 211] on code "[concepto]-[modificador(es)]-[propiedad]-[estado]" at bounding box center [638, 225] width 469 height 30
click at [746, 218] on code "[concepto]-[modificador(es)]-[propiedad]-[estado]" at bounding box center [638, 225] width 469 height 30
click at [746, 217] on code "[concepto]-[modificador(es)]-[propiedad]-[estado]" at bounding box center [638, 225] width 469 height 30
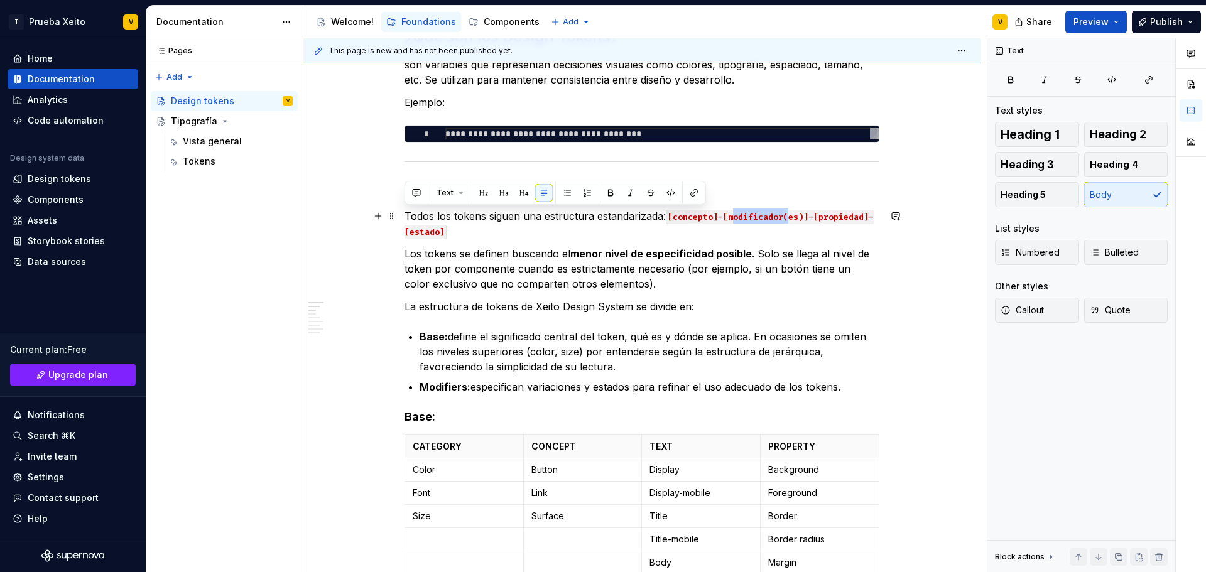
click at [746, 217] on code "[concepto]-[modificador(es)]-[propiedad]-[estado]" at bounding box center [638, 225] width 469 height 30
drag, startPoint x: 673, startPoint y: 215, endPoint x: 450, endPoint y: 228, distance: 223.9
click at [450, 228] on p "Todos los tokens siguen una estructura estandarizada: [concepto]-[modificador(e…" at bounding box center [641, 223] width 475 height 30
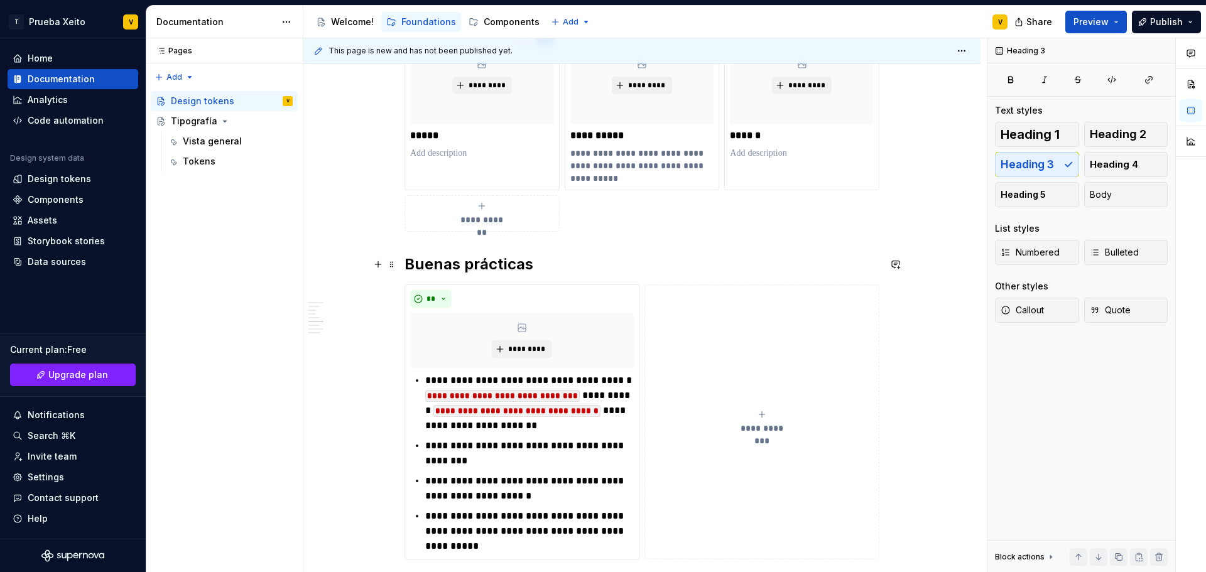
scroll to position [1507, 0]
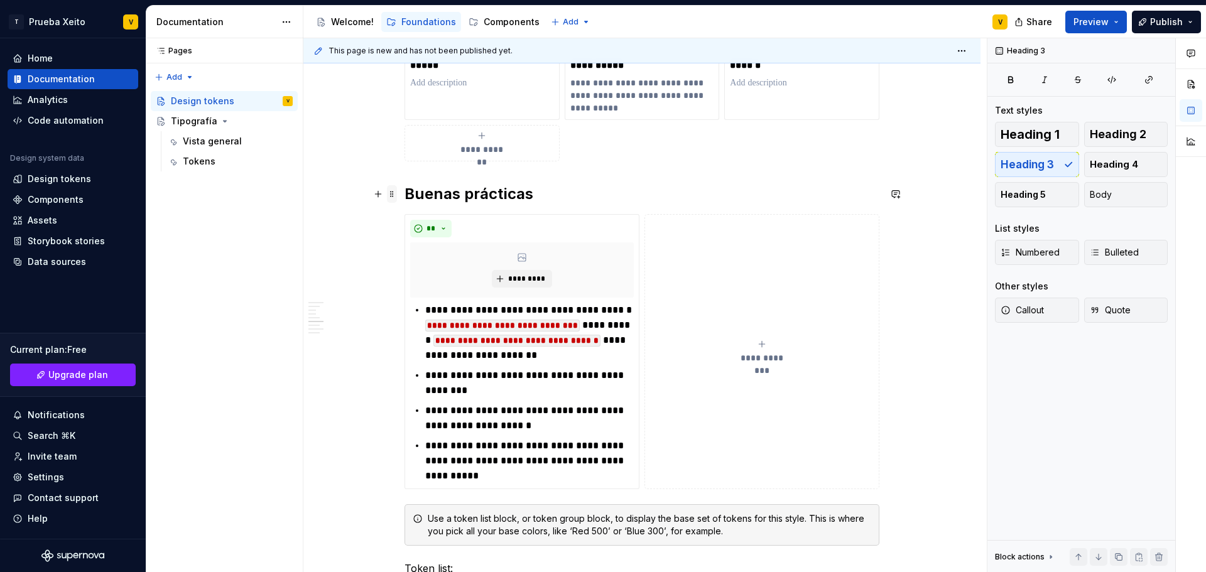
click at [393, 196] on span at bounding box center [392, 194] width 10 height 18
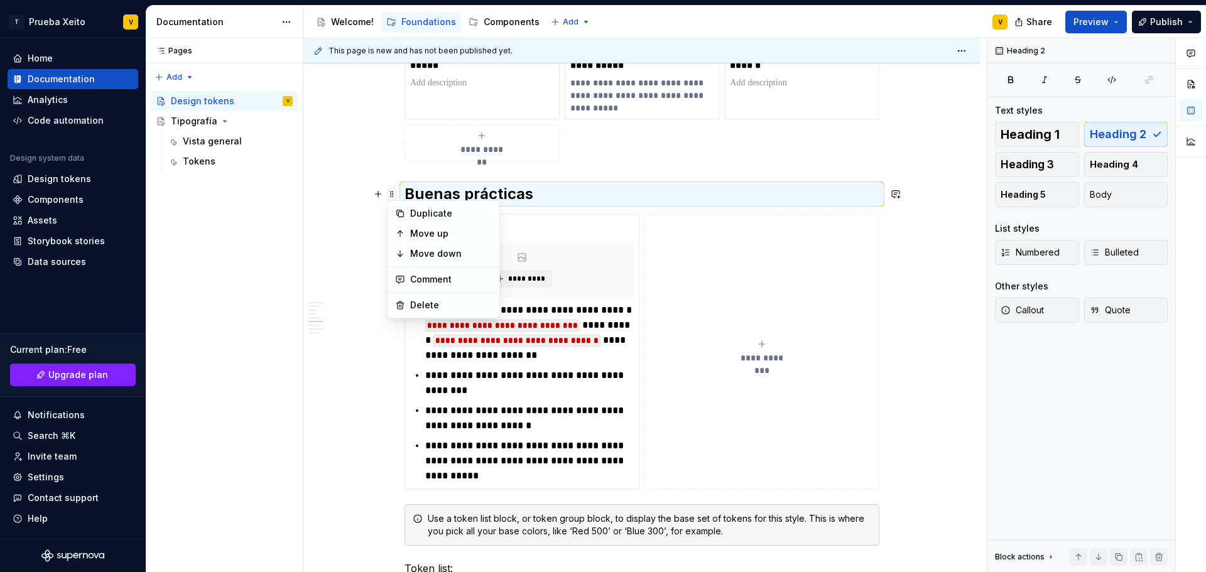
click at [393, 195] on span at bounding box center [392, 194] width 10 height 18
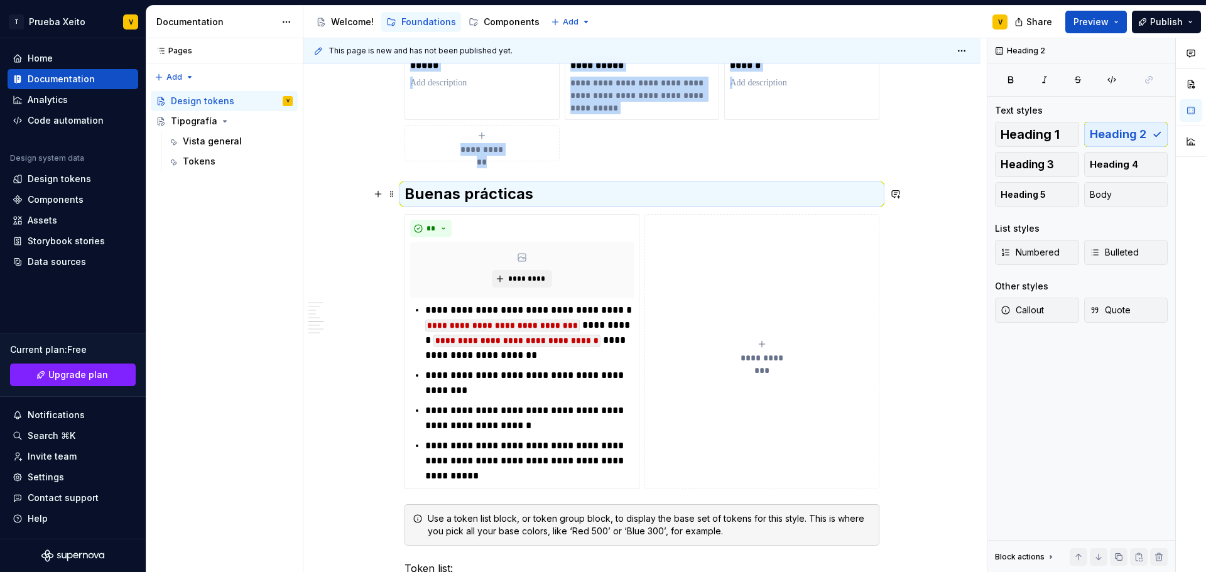
click at [417, 194] on h2 "Buenas prácticas" at bounding box center [641, 194] width 475 height 20
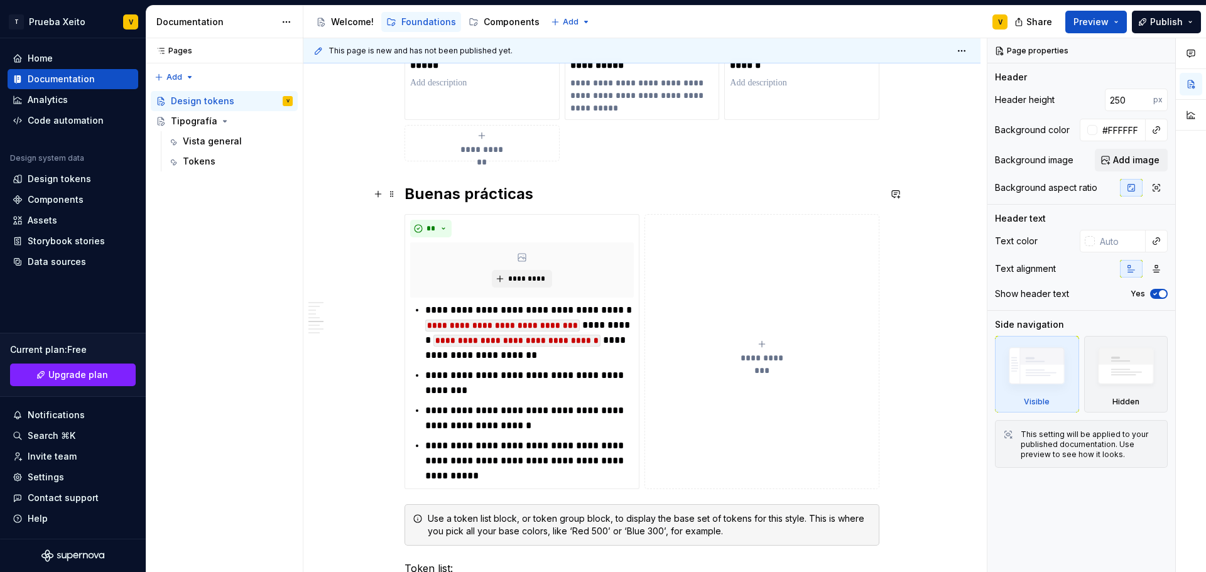
type textarea "*"
click at [546, 192] on h2 "Buenas prácticas" at bounding box center [641, 194] width 475 height 20
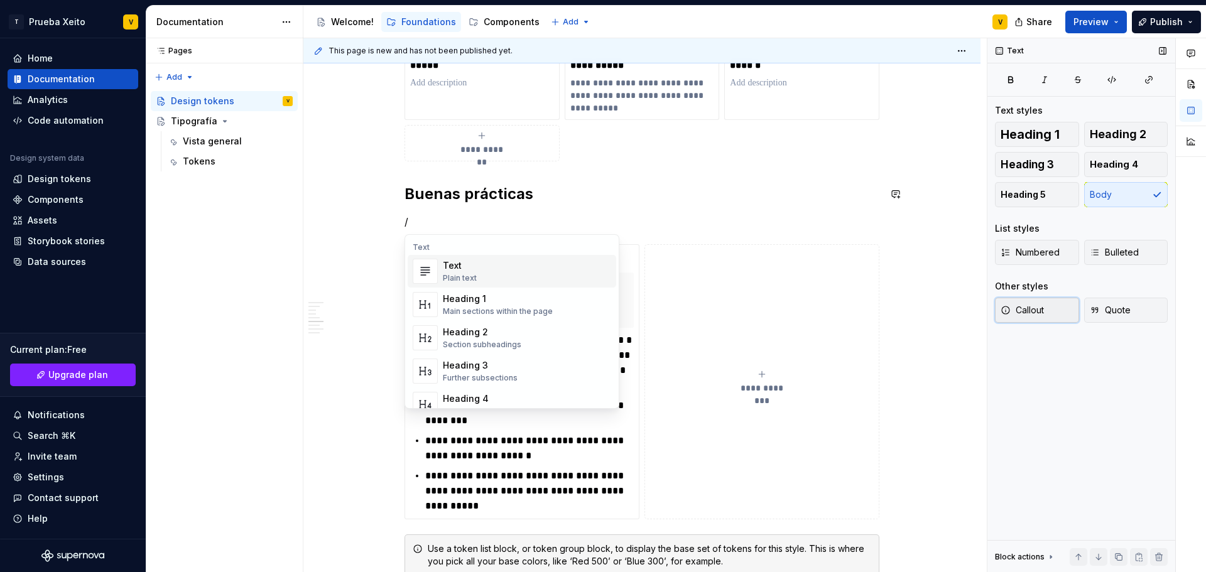
click at [1026, 312] on span "Callout" at bounding box center [1021, 310] width 43 height 13
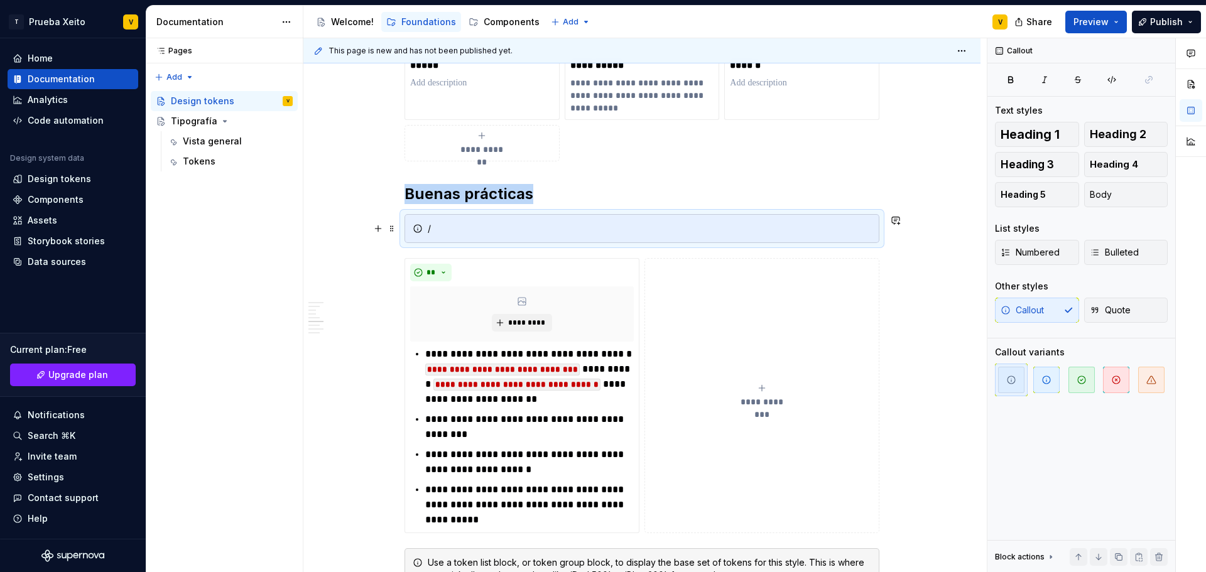
click at [495, 236] on div "/" at bounding box center [641, 228] width 475 height 29
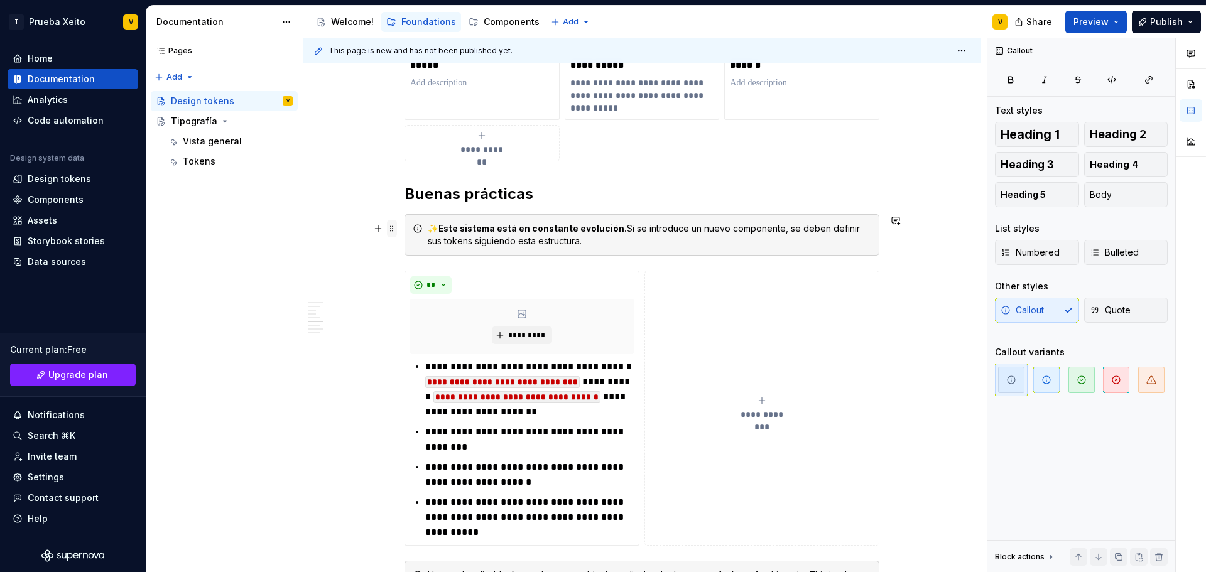
click at [394, 230] on span at bounding box center [392, 229] width 10 height 18
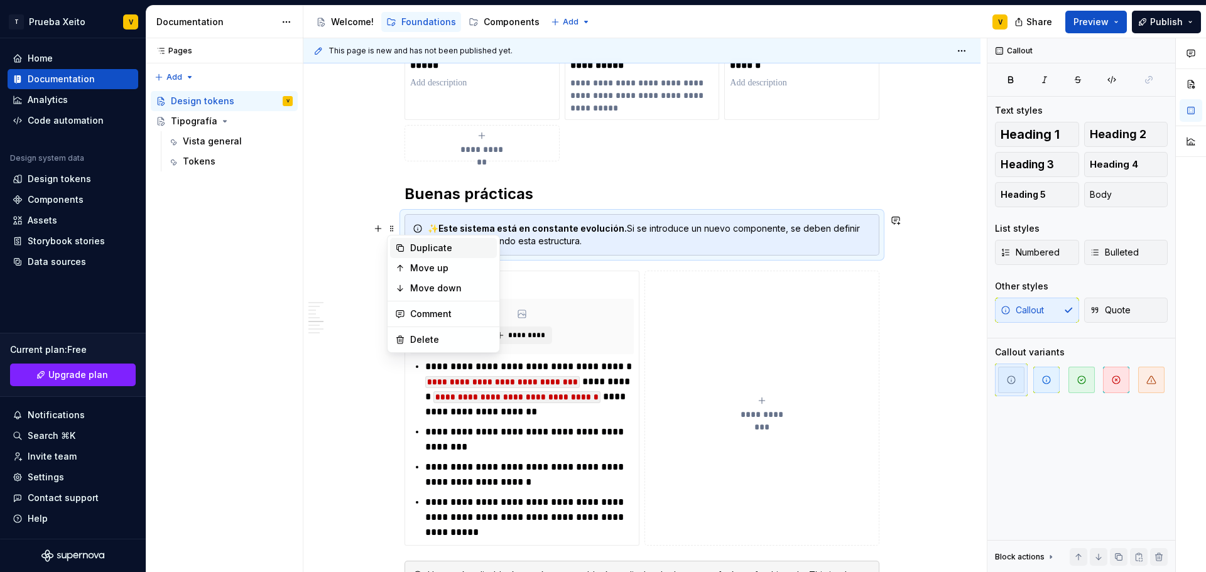
click at [428, 254] on div "Duplicate" at bounding box center [451, 248] width 82 height 13
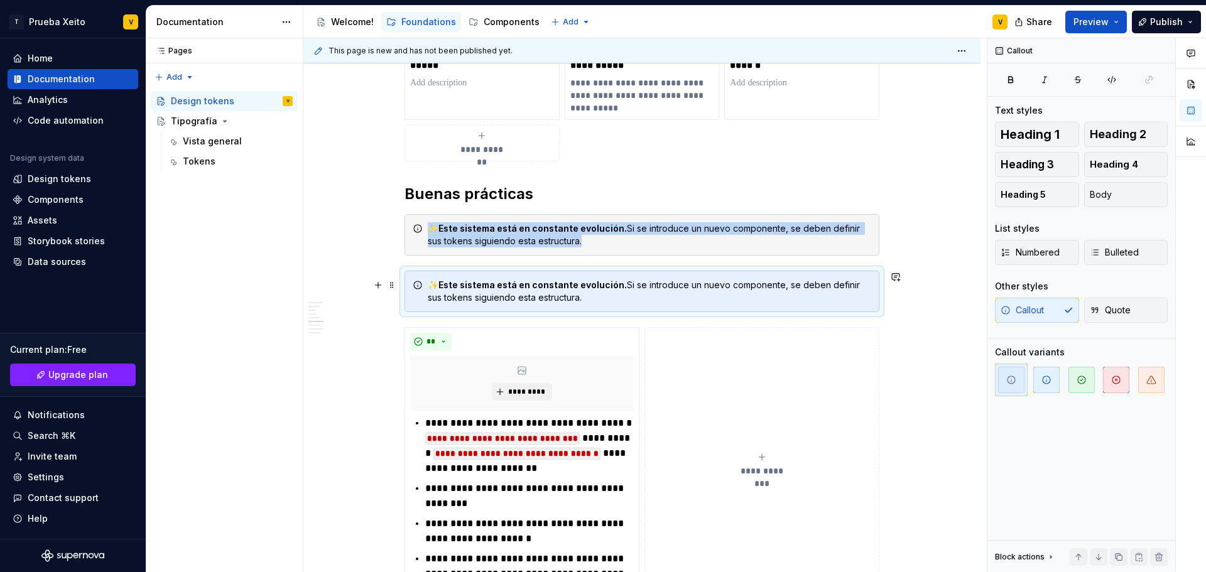
click at [470, 283] on strong "Este sistema está en constante evolución." at bounding box center [532, 284] width 188 height 11
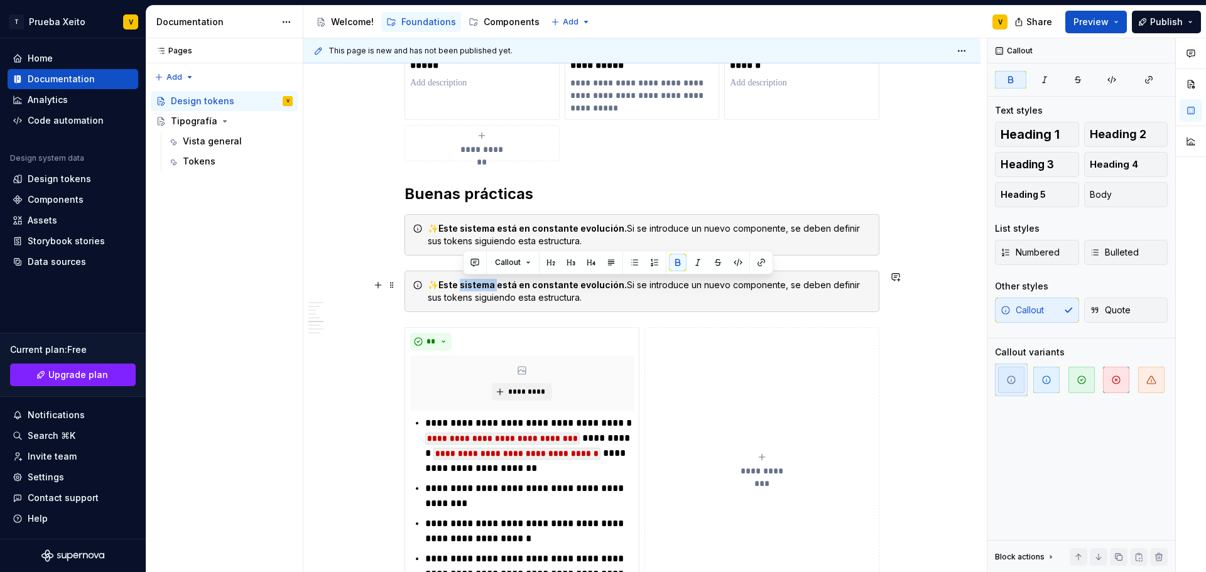
click at [470, 283] on strong "Este sistema está en constante evolución." at bounding box center [532, 284] width 188 height 11
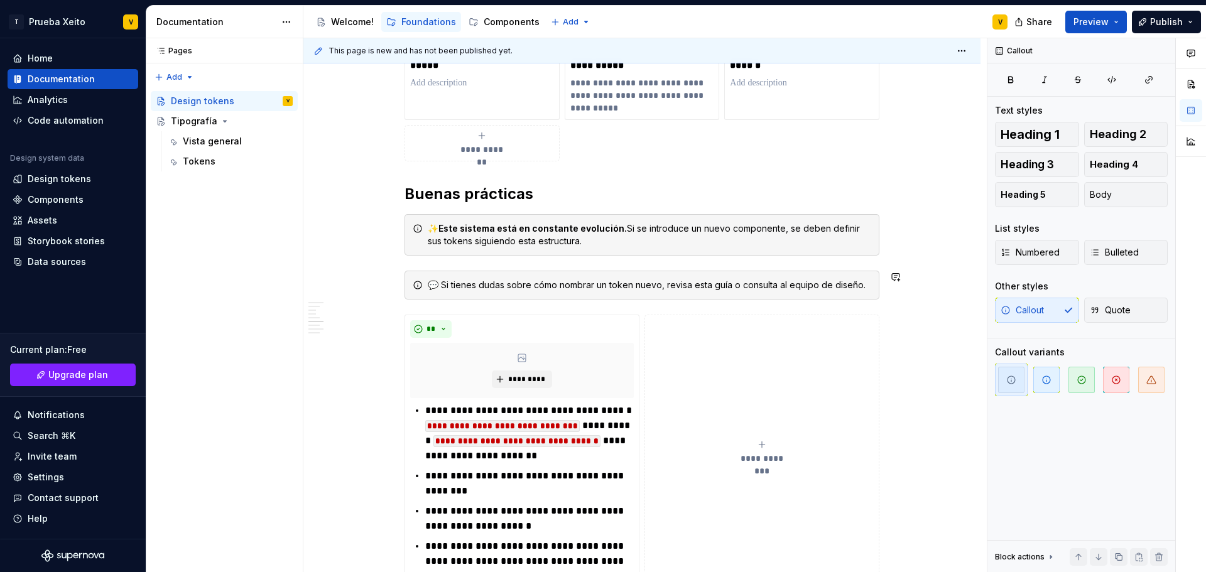
click at [367, 265] on div "**********" at bounding box center [641, 284] width 677 height 3086
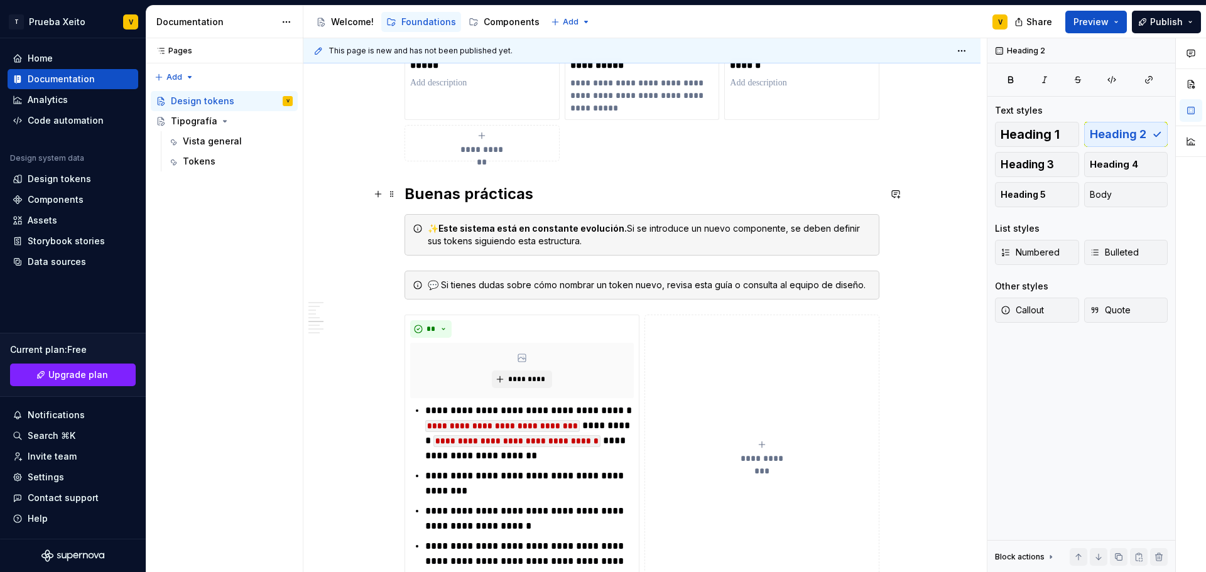
click at [475, 190] on h2 "Buenas prácticas" at bounding box center [641, 194] width 475 height 20
click at [391, 195] on span at bounding box center [392, 194] width 10 height 18
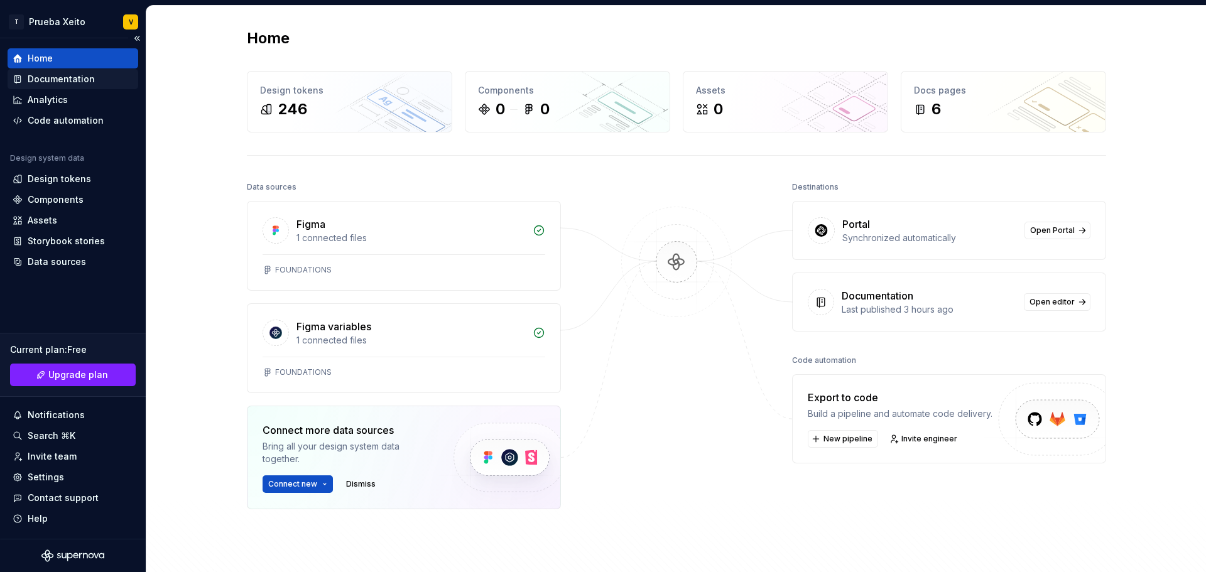
click at [66, 82] on div "Documentation" at bounding box center [61, 79] width 67 height 13
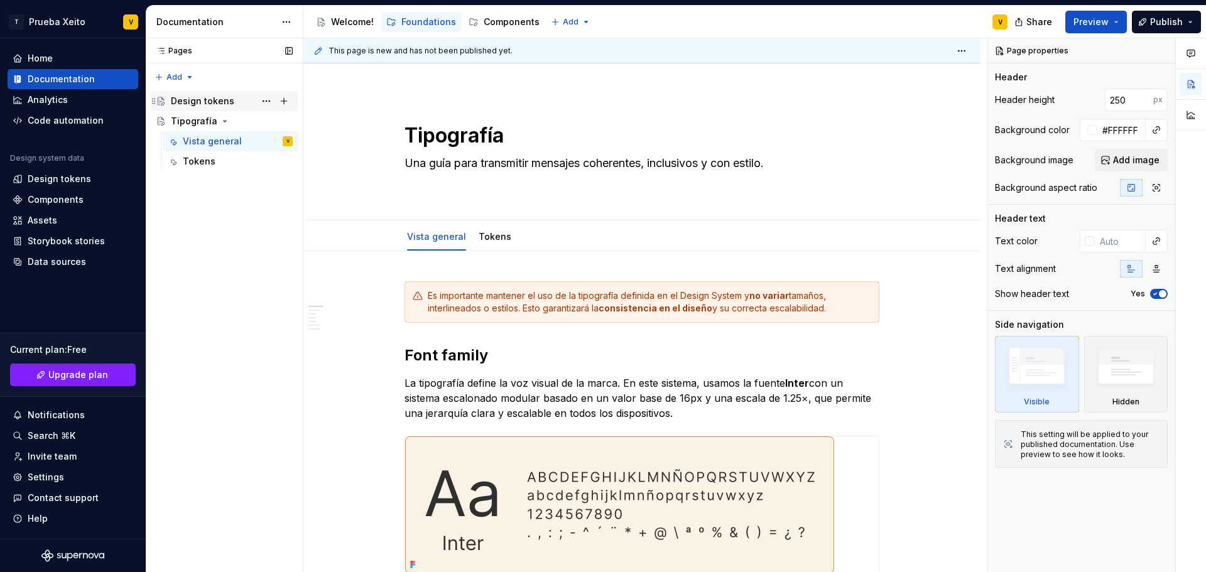
click at [192, 105] on div "Design tokens" at bounding box center [202, 101] width 63 height 13
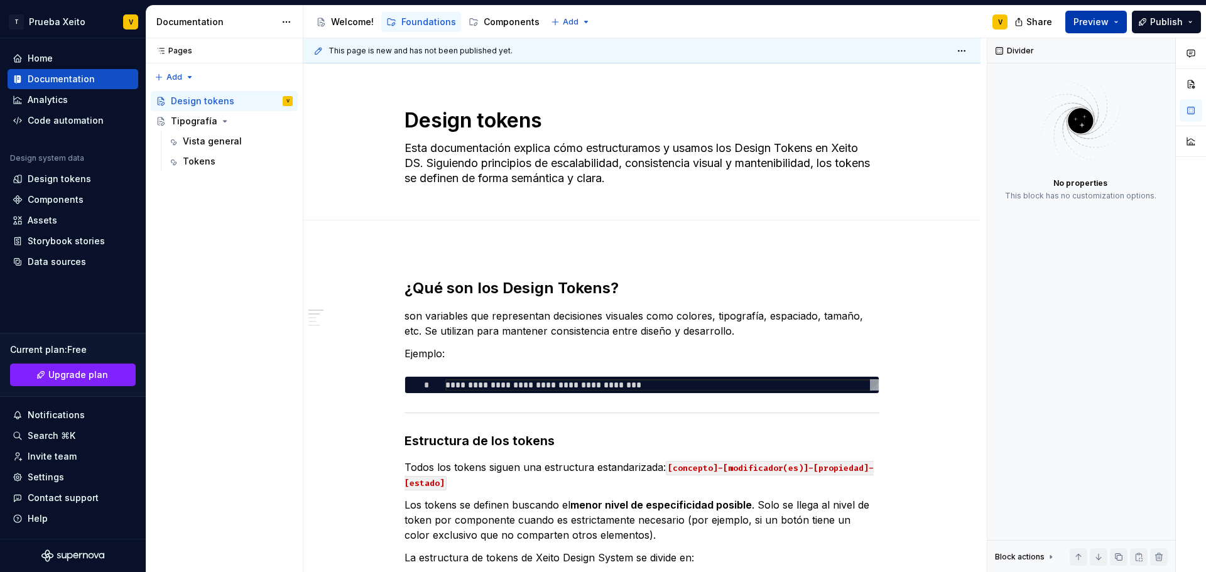
click at [1118, 21] on button "Preview" at bounding box center [1096, 22] width 62 height 23
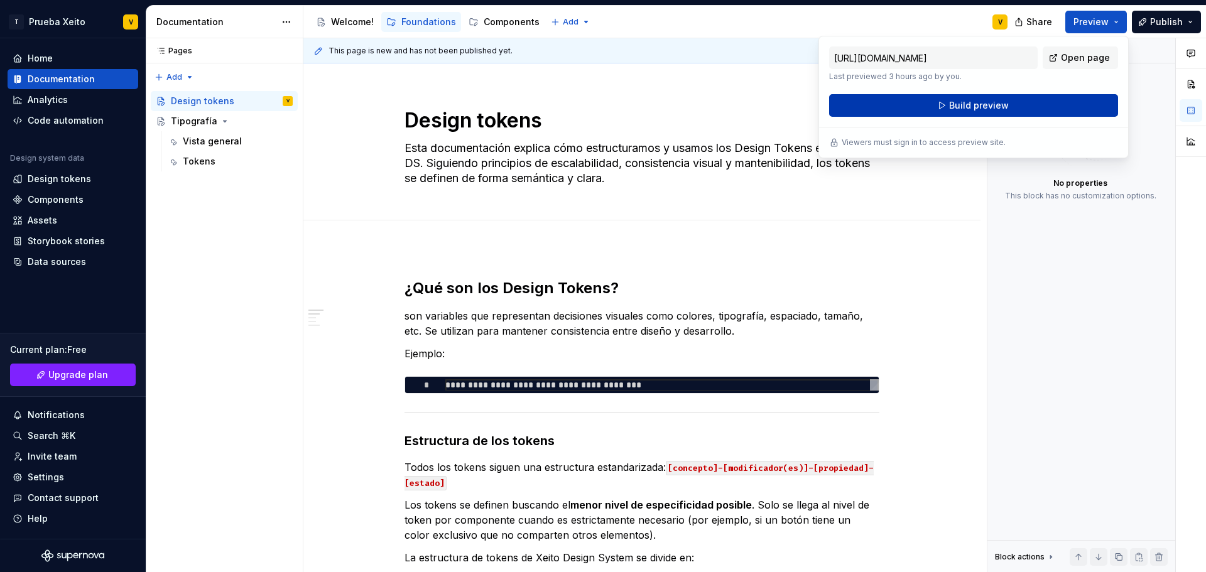
click at [1054, 106] on button "Build preview" at bounding box center [973, 105] width 289 height 23
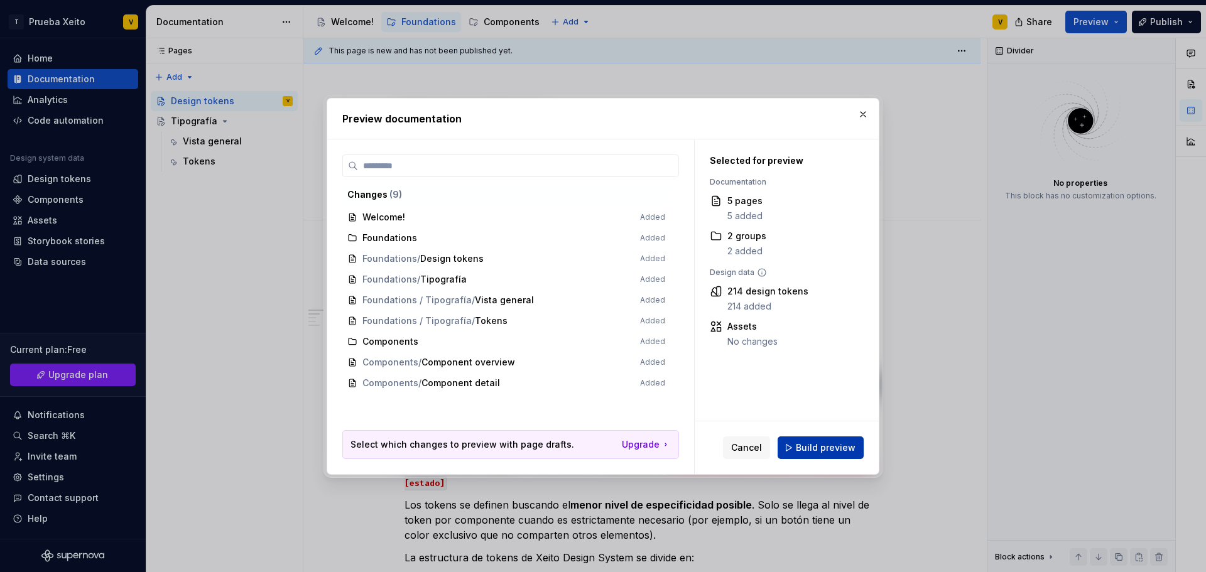
click at [845, 450] on span "Build preview" at bounding box center [826, 447] width 60 height 13
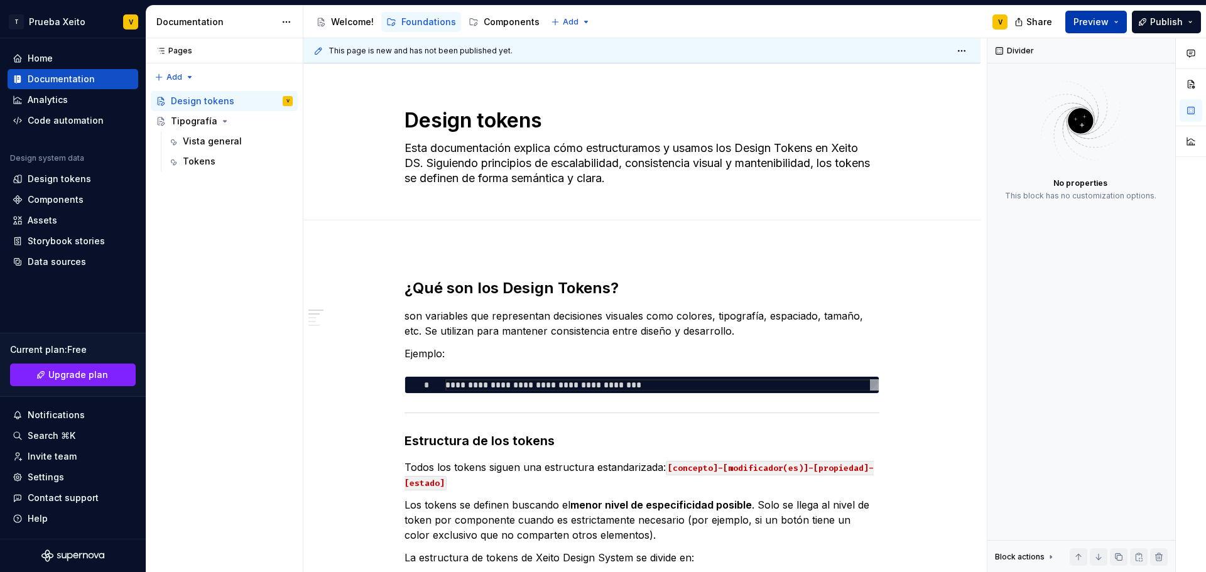
click at [1118, 21] on button "Preview" at bounding box center [1096, 22] width 62 height 23
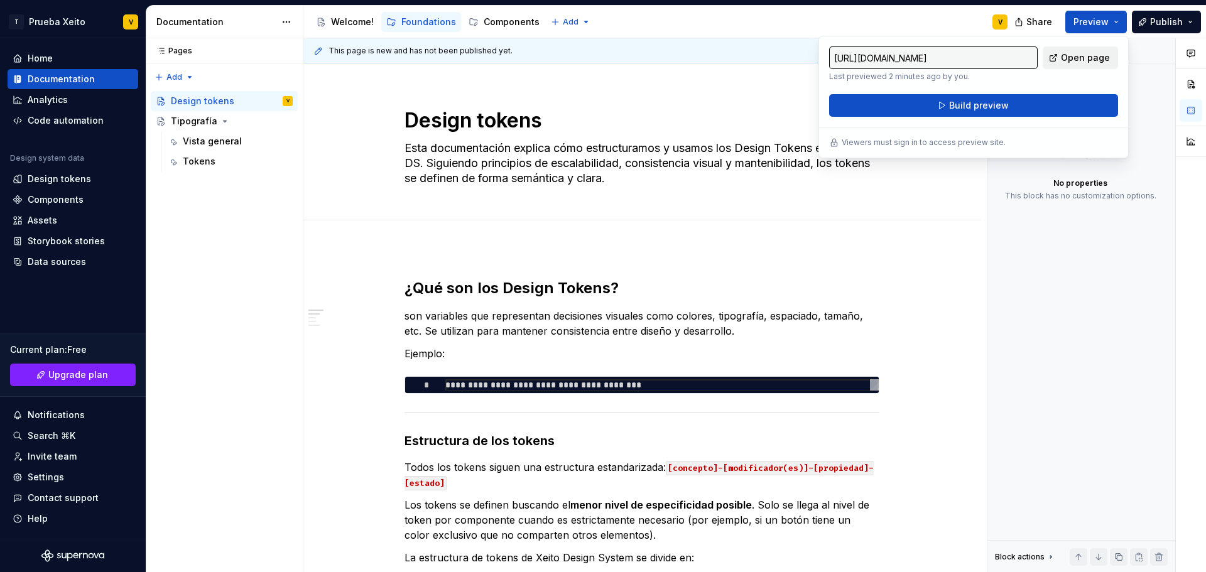
click at [1086, 55] on span "Open page" at bounding box center [1085, 57] width 49 height 13
click at [89, 21] on html "T Prueba Xeito V Home Documentation Analytics Code automation Design system dat…" at bounding box center [603, 286] width 1206 height 572
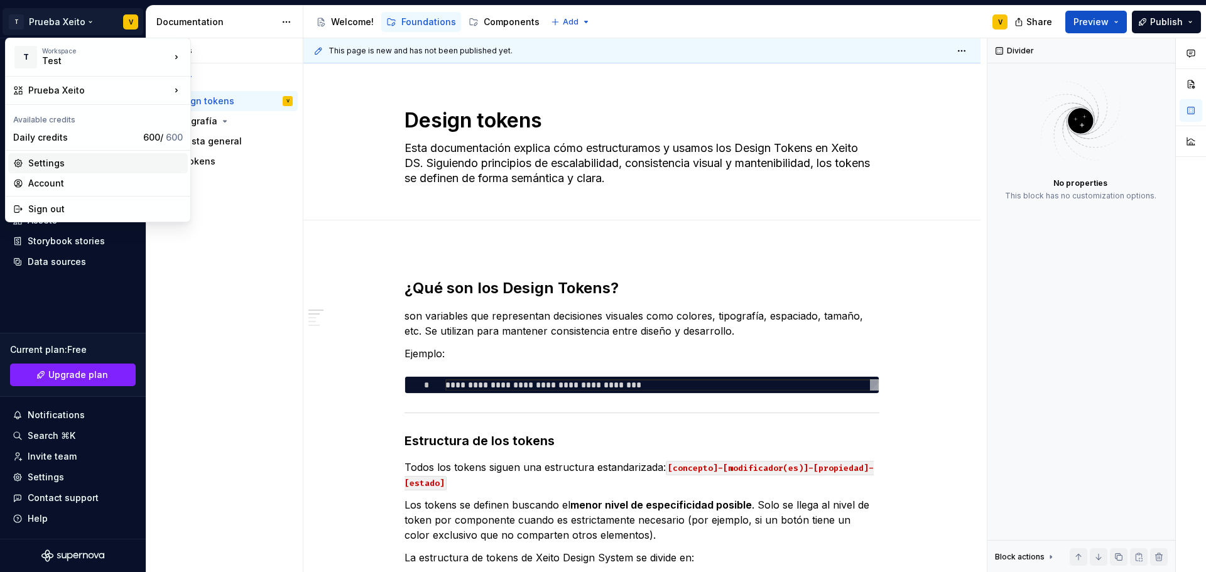
click at [52, 160] on div "Settings" at bounding box center [105, 163] width 154 height 13
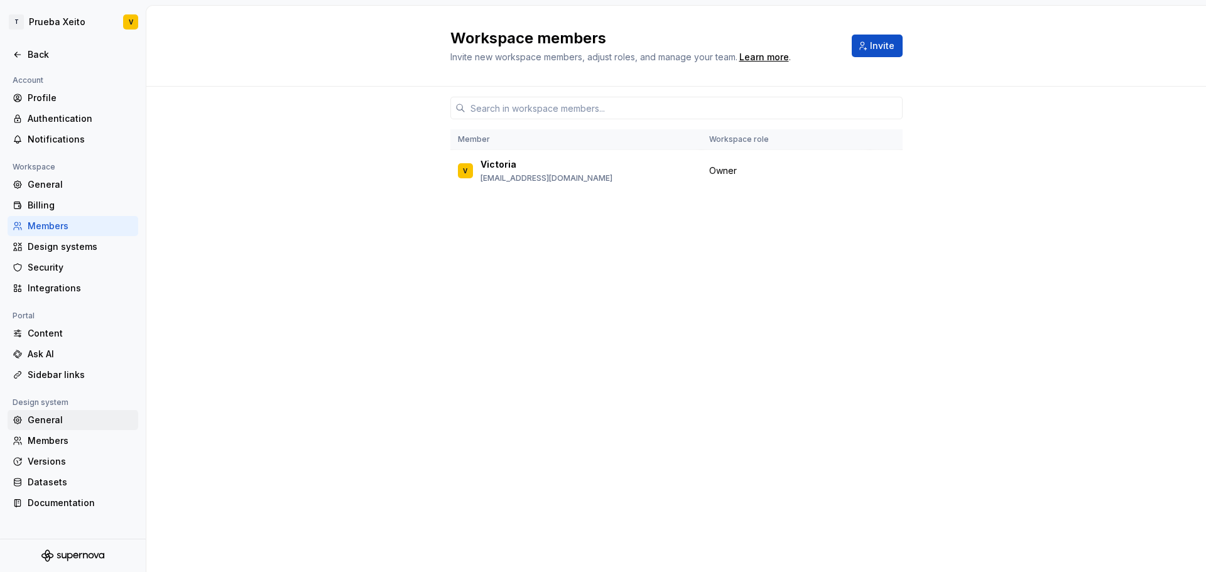
click at [44, 417] on div "General" at bounding box center [81, 420] width 106 height 13
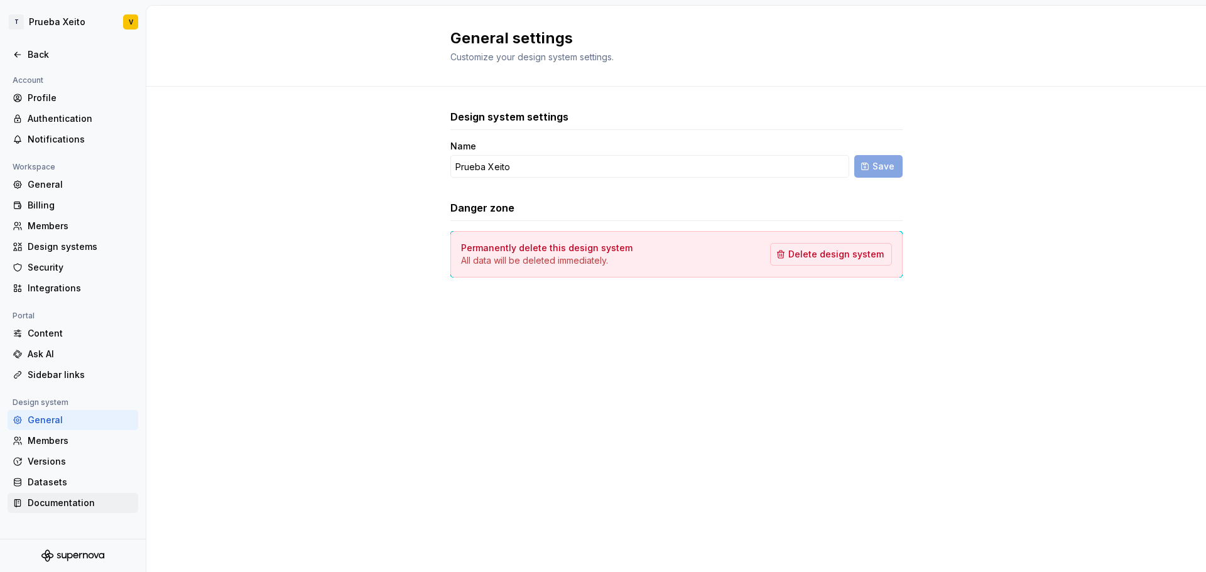
click at [74, 505] on div "Documentation" at bounding box center [81, 503] width 106 height 13
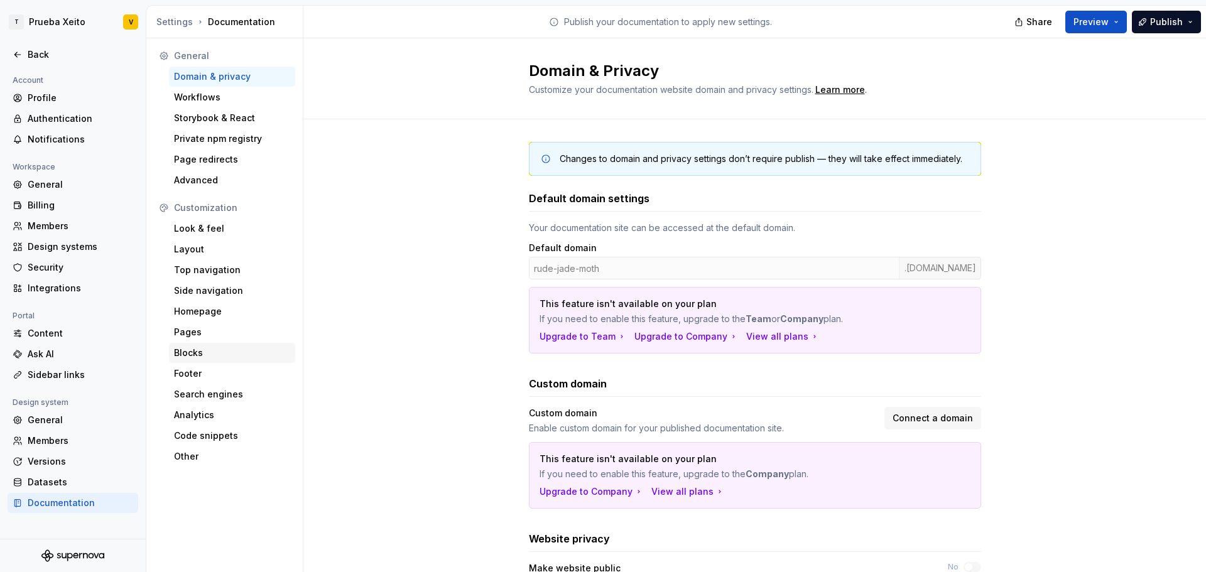
click at [208, 355] on div "Blocks" at bounding box center [232, 353] width 116 height 13
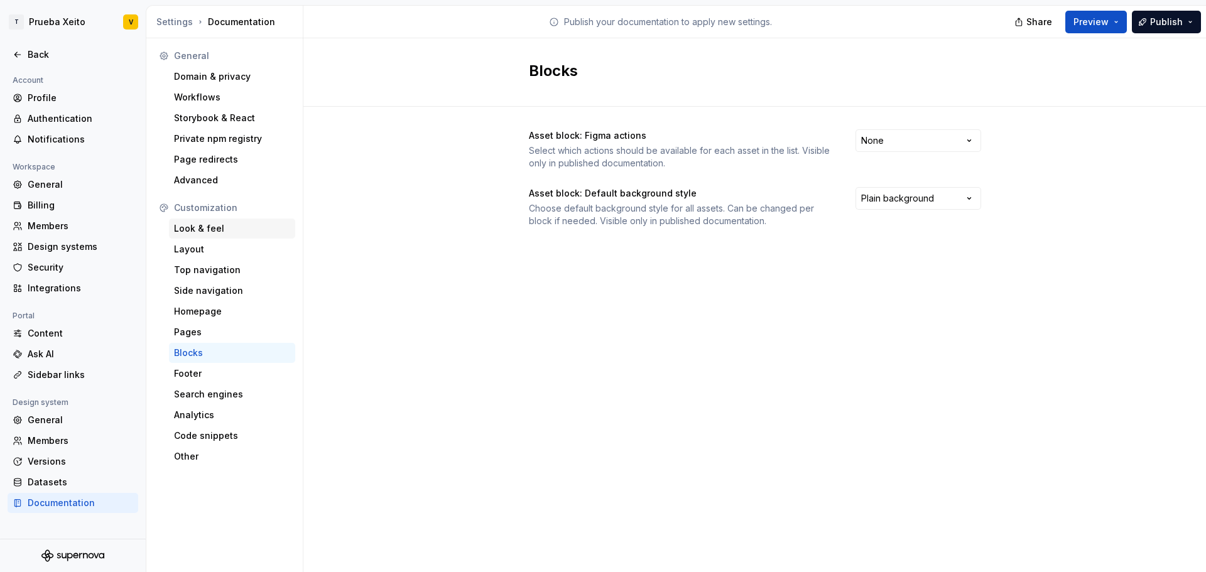
click at [190, 229] on div "Look & feel" at bounding box center [232, 228] width 116 height 13
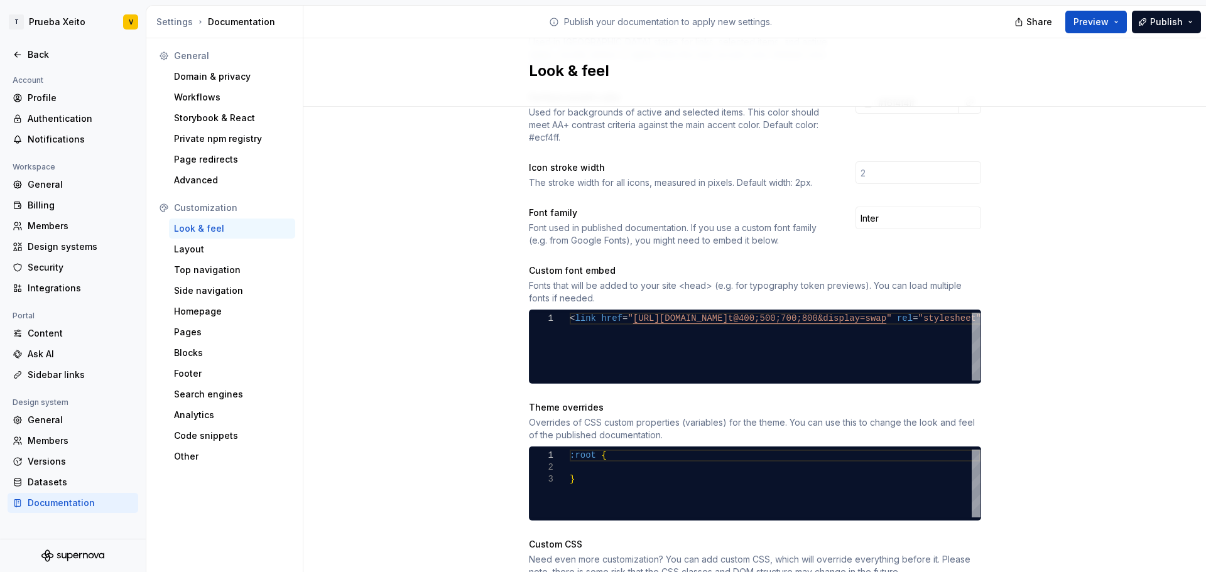
scroll to position [465, 0]
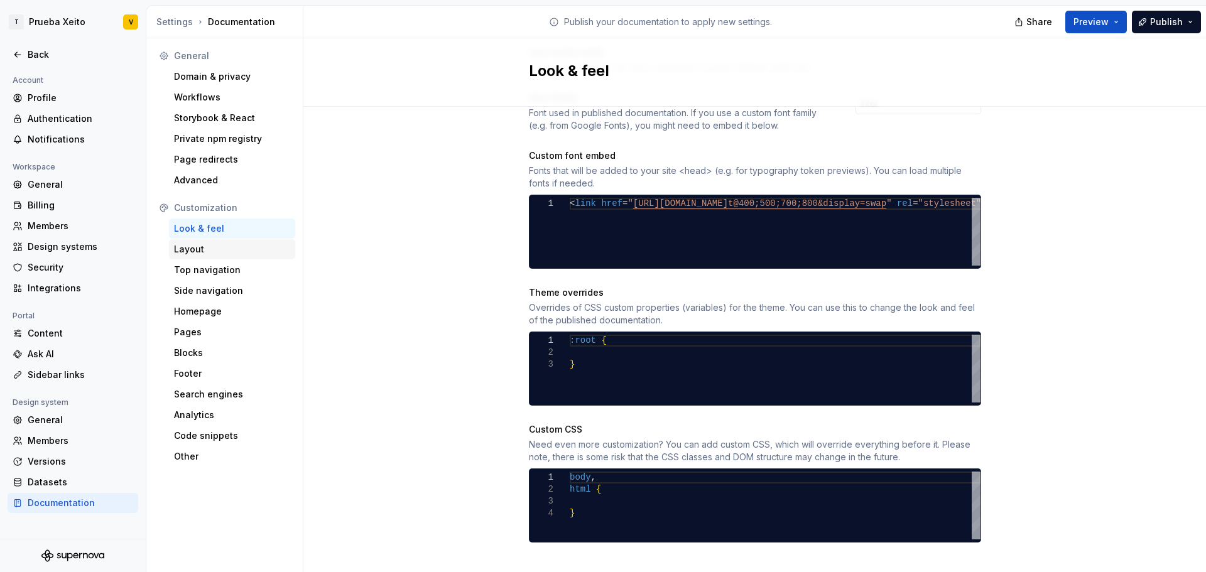
click at [208, 244] on div "Layout" at bounding box center [232, 249] width 116 height 13
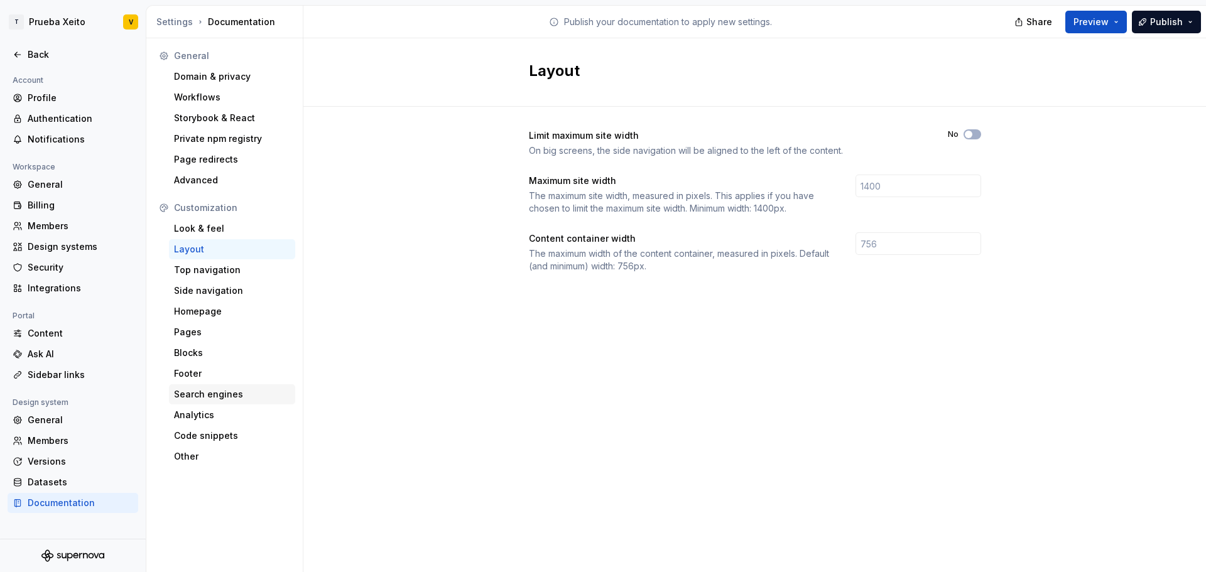
click at [206, 398] on div "Search engines" at bounding box center [232, 394] width 116 height 13
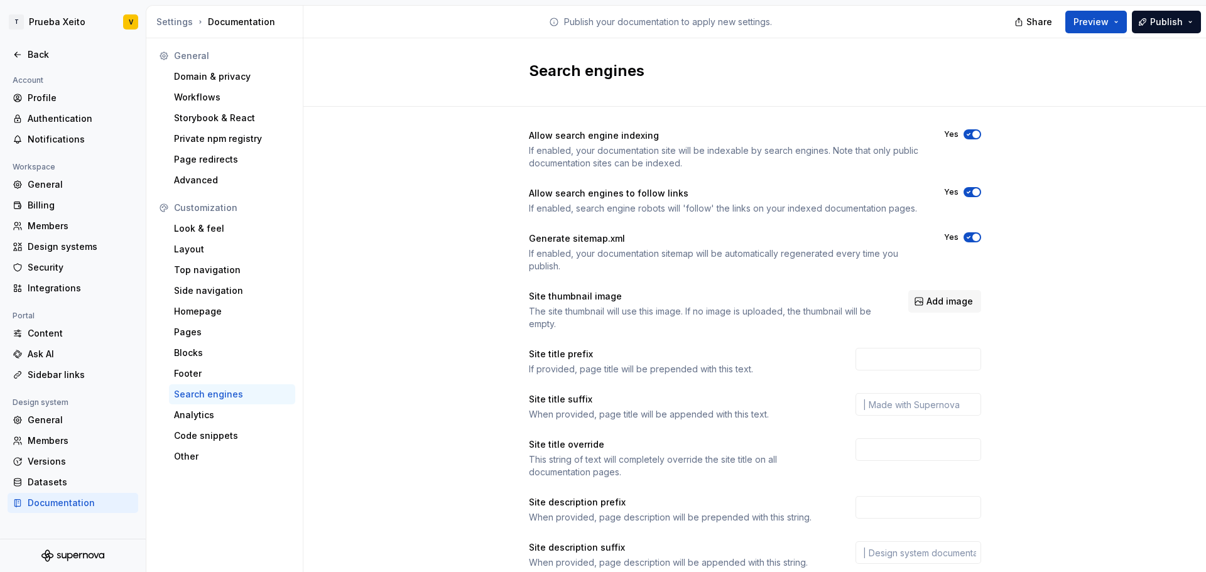
scroll to position [109, 0]
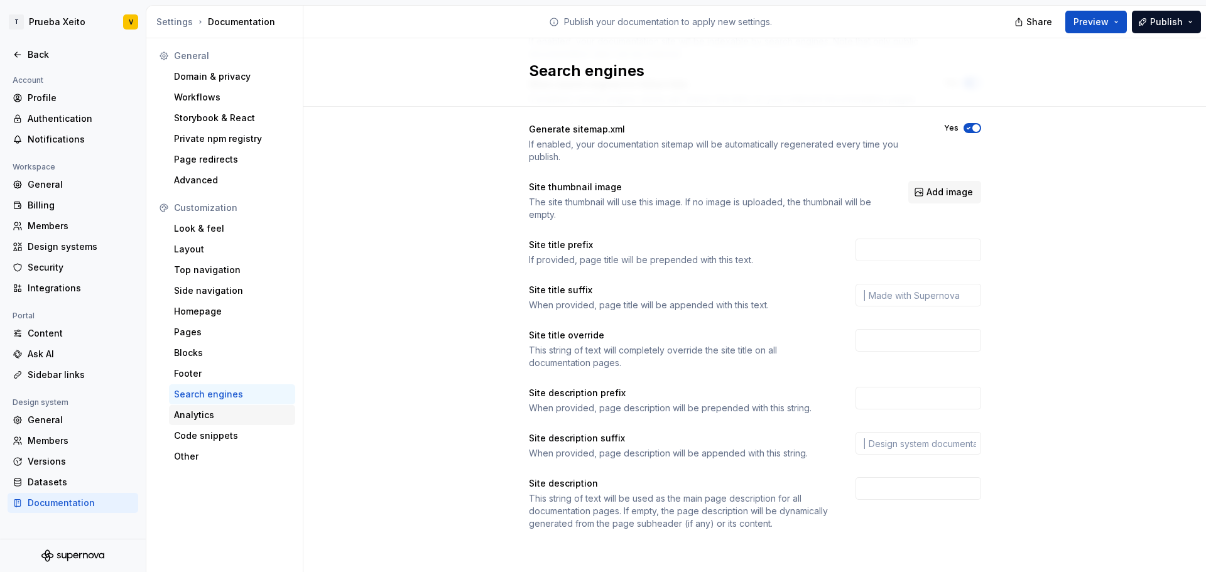
click at [208, 417] on div "Analytics" at bounding box center [232, 415] width 116 height 13
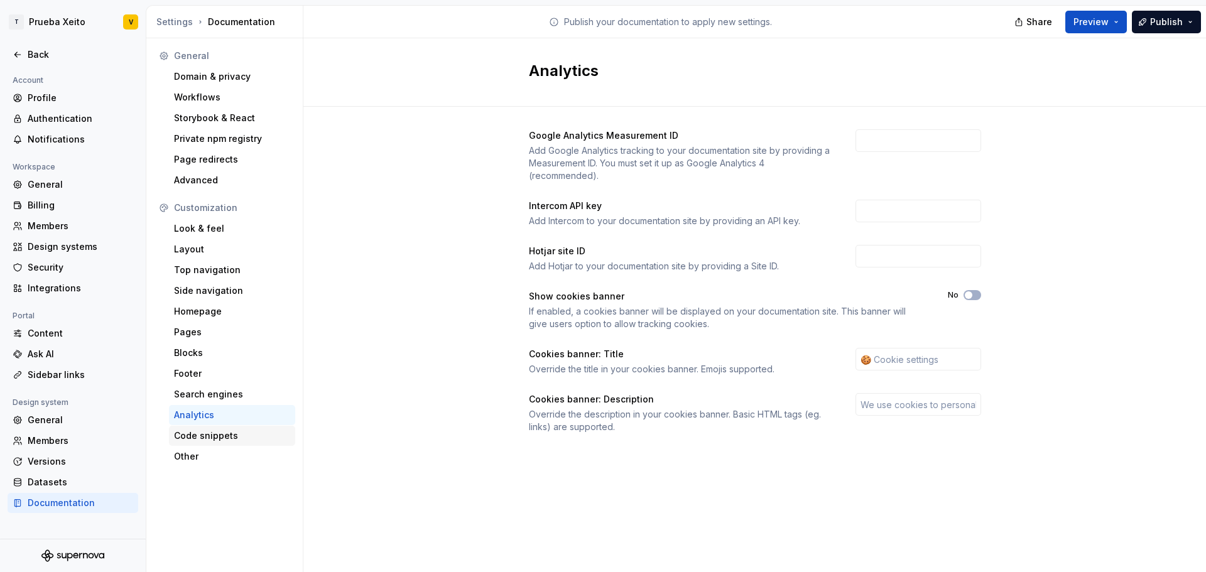
click at [207, 436] on div "Code snippets" at bounding box center [232, 436] width 116 height 13
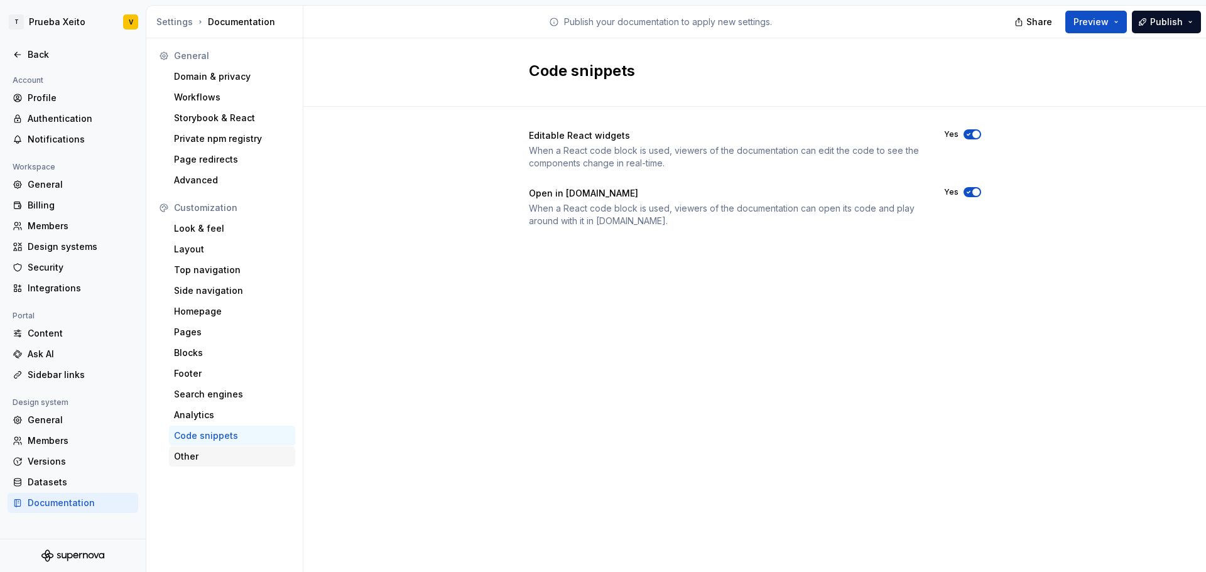
click at [181, 455] on div "Other" at bounding box center [232, 456] width 116 height 13
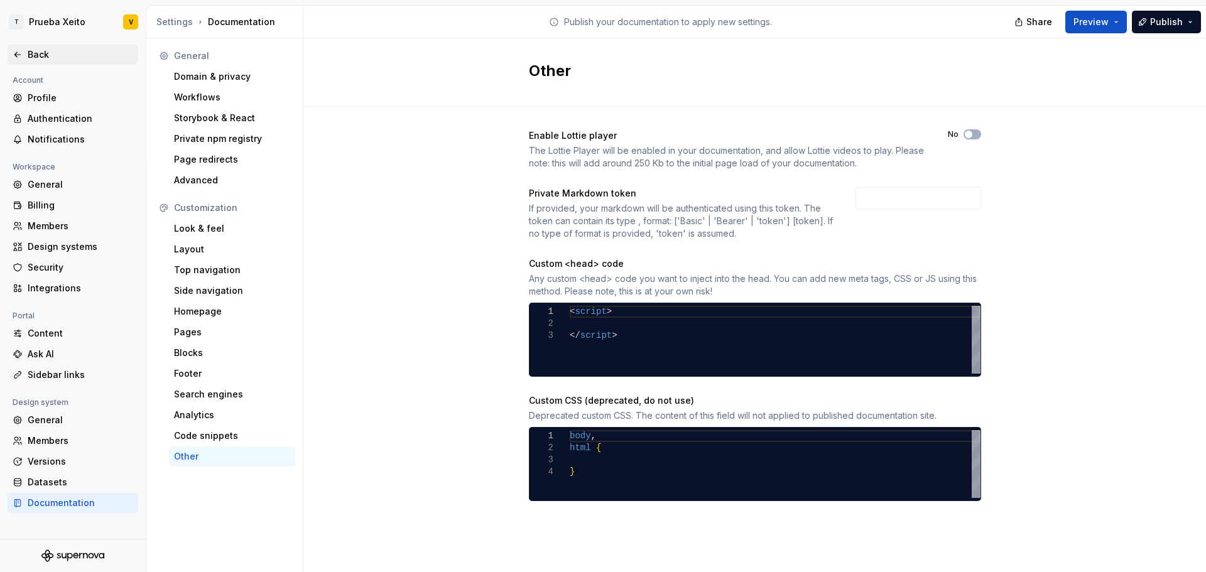
click at [37, 52] on div "Back" at bounding box center [81, 54] width 106 height 13
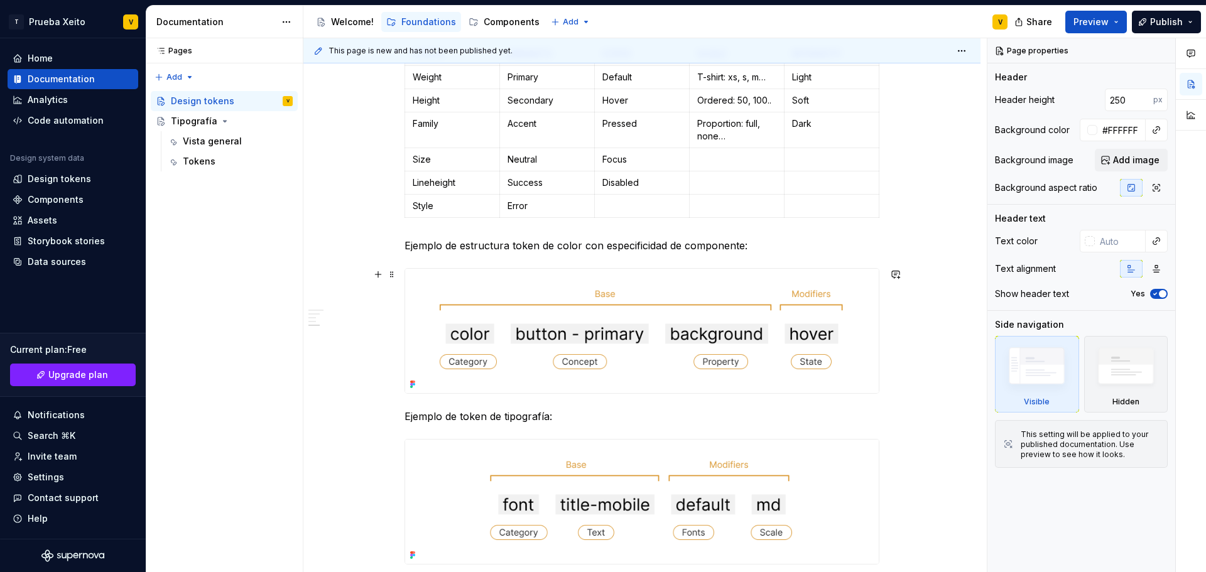
scroll to position [1005, 0]
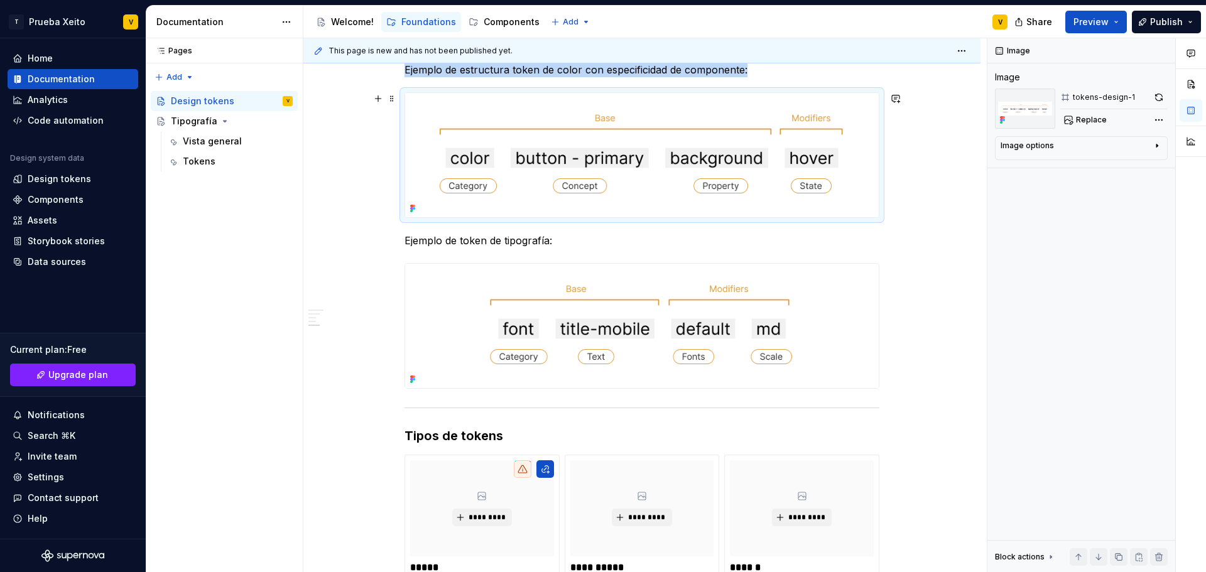
click at [601, 198] on img at bounding box center [642, 155] width 474 height 124
click at [1055, 152] on div "Image options" at bounding box center [1075, 148] width 151 height 15
click at [371, 316] on div "**********" at bounding box center [641, 123] width 677 height 1761
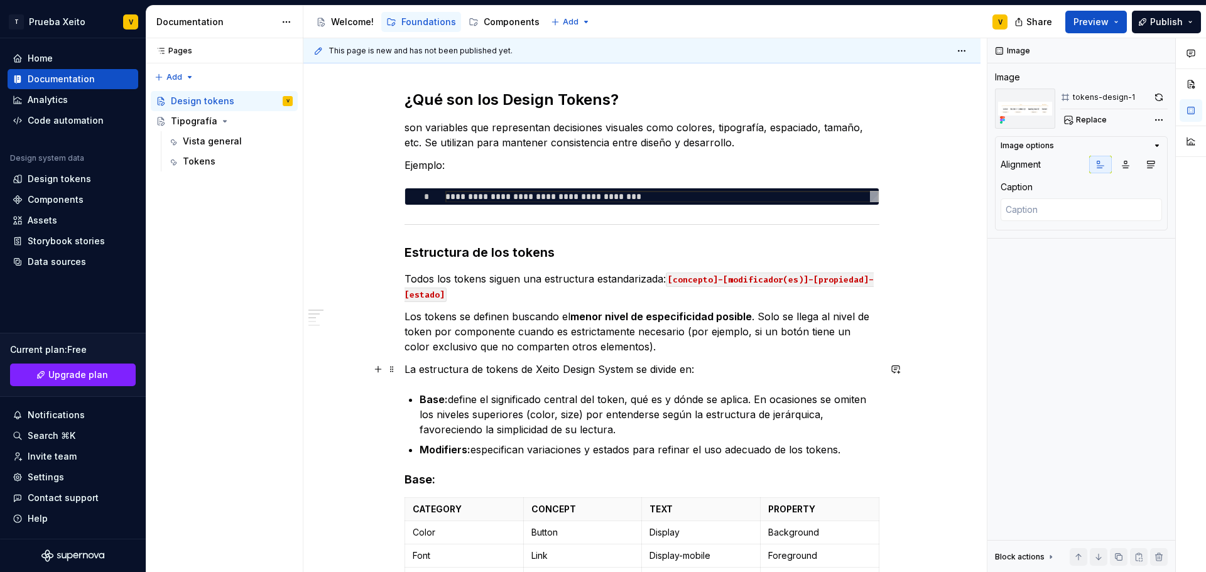
scroll to position [0, 0]
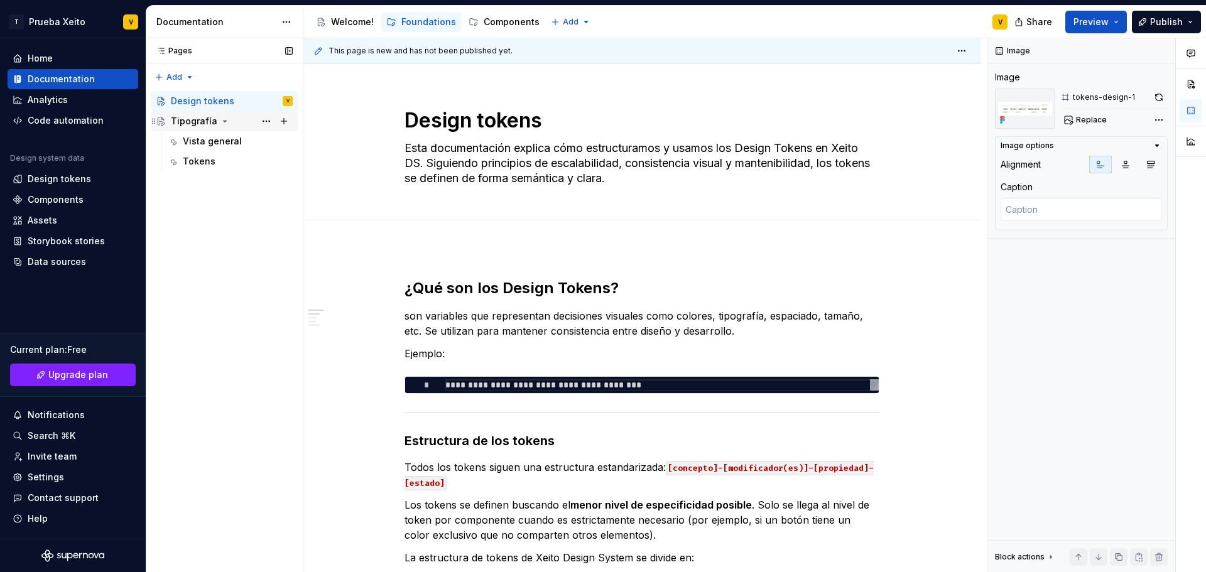
click at [224, 122] on icon "Page tree" at bounding box center [225, 121] width 3 height 1
click at [168, 74] on div "Pages Pages Add Accessibility guide for tree Page tree. Navigate the tree with …" at bounding box center [224, 305] width 157 height 534
click at [225, 249] on div "Pages Pages Add Accessibility guide for tree Page tree. Navigate the tree with …" at bounding box center [224, 305] width 157 height 534
click at [171, 80] on div "Pages Pages Add Accessibility guide for tree Page tree. Navigate the tree with …" at bounding box center [224, 305] width 157 height 534
click at [175, 107] on div "New page" at bounding box center [215, 101] width 82 height 13
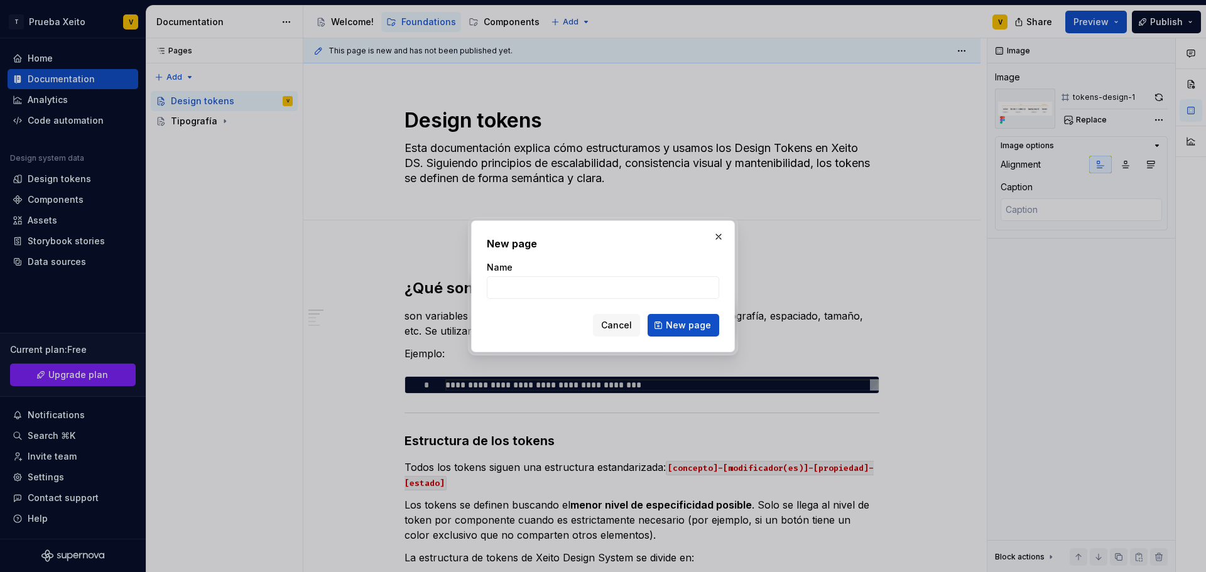
type textarea "*"
type input "Borders"
click at [707, 323] on span "New page" at bounding box center [688, 325] width 45 height 13
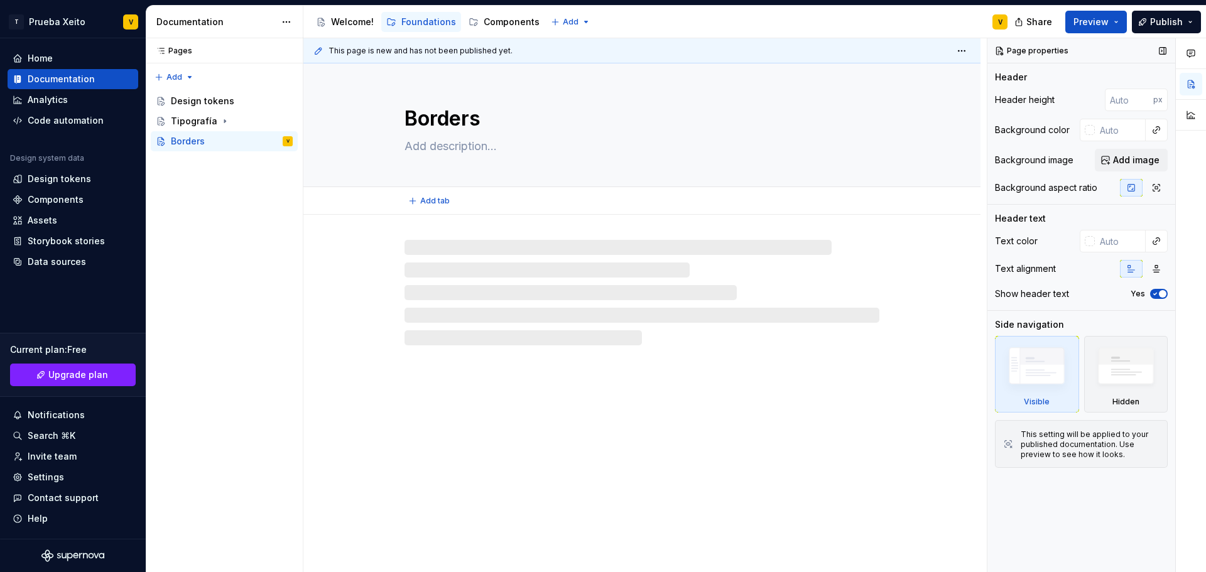
type textarea "*"
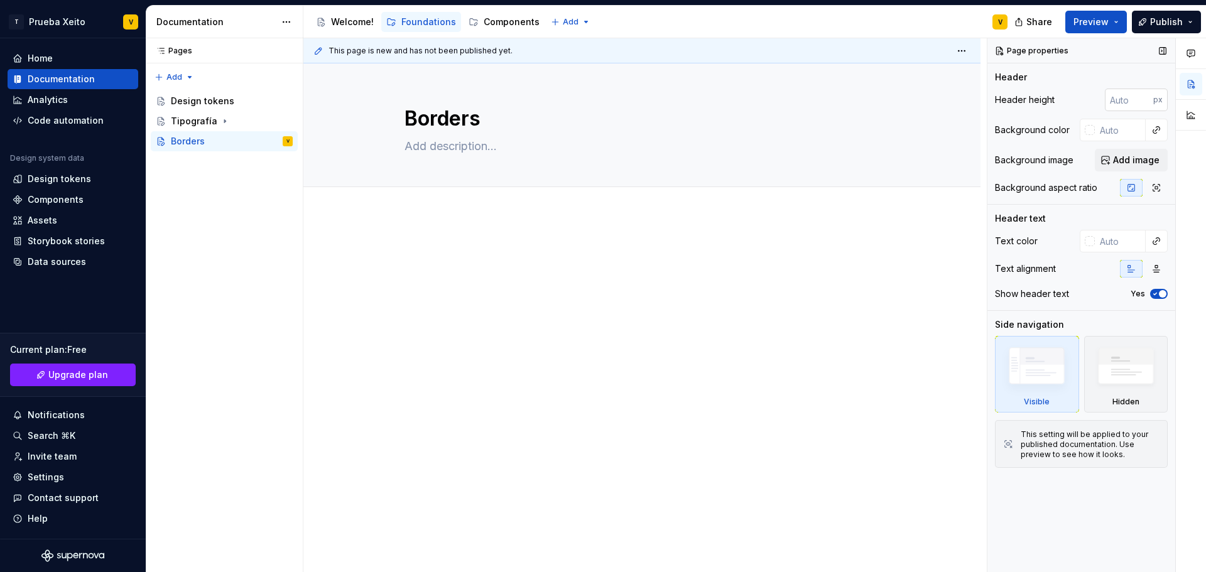
click at [1128, 100] on input "number" at bounding box center [1129, 100] width 48 height 23
type input "250"
click at [1113, 127] on input "text" at bounding box center [1120, 130] width 51 height 23
type textarea "*"
type input "ffff"
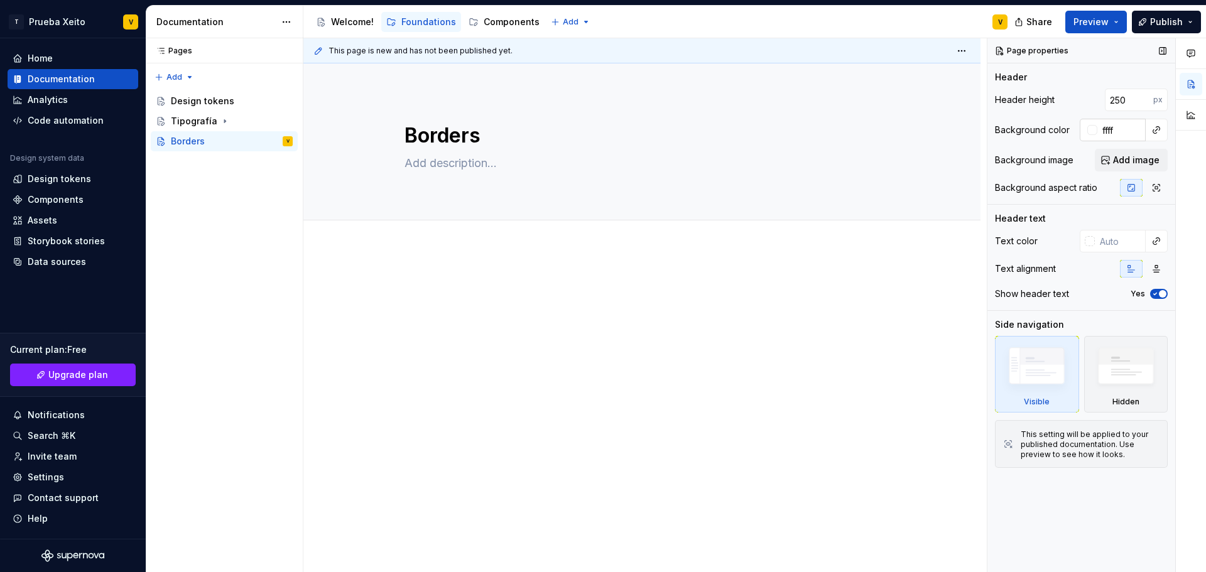
type textarea "*"
type input "#FFFFFFFF"
click at [620, 305] on div at bounding box center [641, 302] width 475 height 48
type textarea "*"
click at [431, 229] on span "Add tab" at bounding box center [435, 234] width 30 height 10
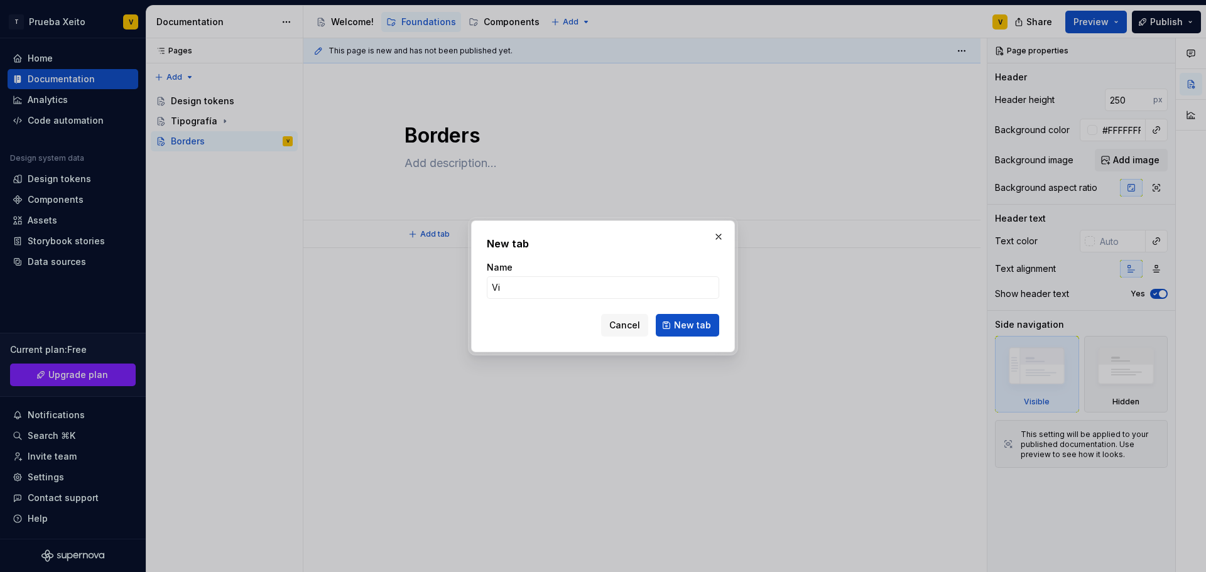
type input "Vis"
type textarea "*"
type input "Vista general"
click at [695, 325] on span "New tab" at bounding box center [692, 325] width 37 height 13
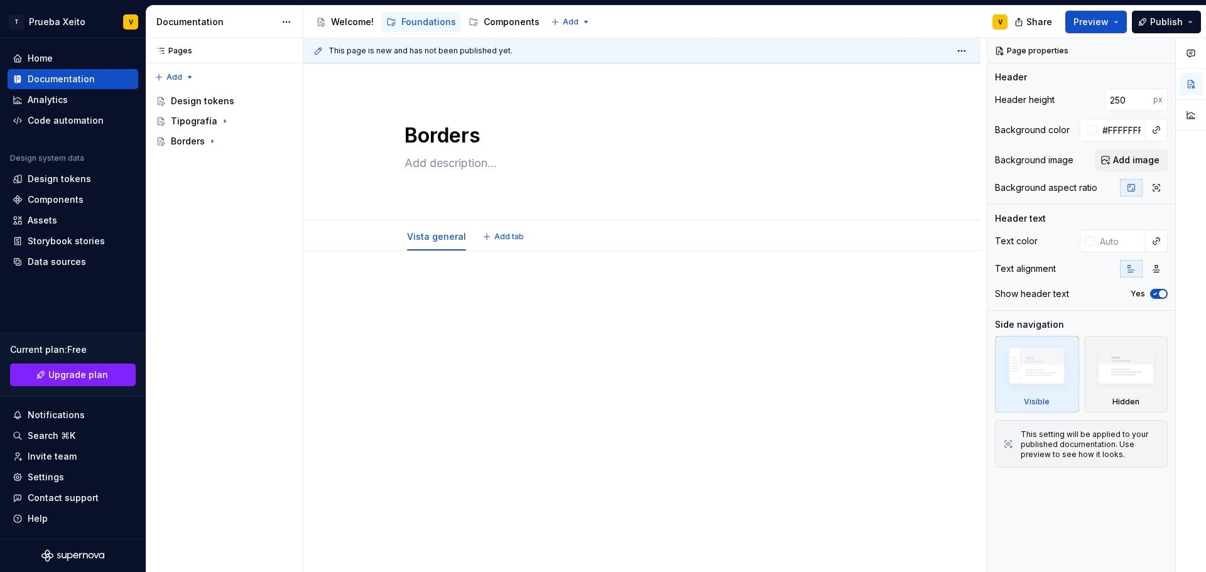
click at [359, 288] on div at bounding box center [641, 383] width 677 height 264
type textarea "*"
click at [443, 269] on div at bounding box center [641, 383] width 677 height 264
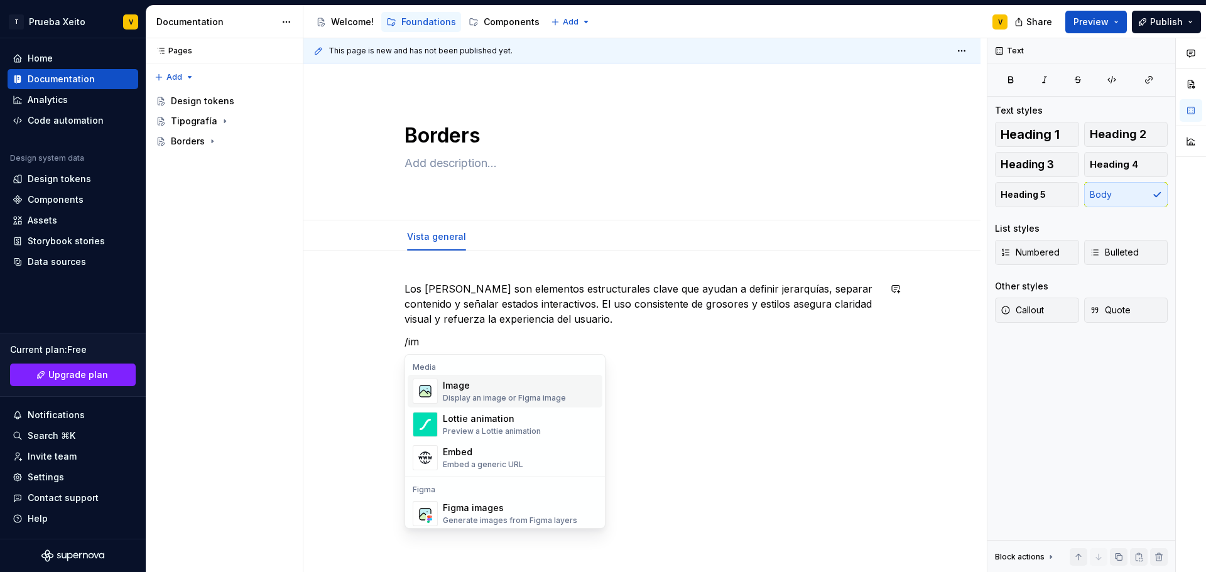
click at [512, 396] on div "Display an image or Figma image" at bounding box center [504, 398] width 123 height 10
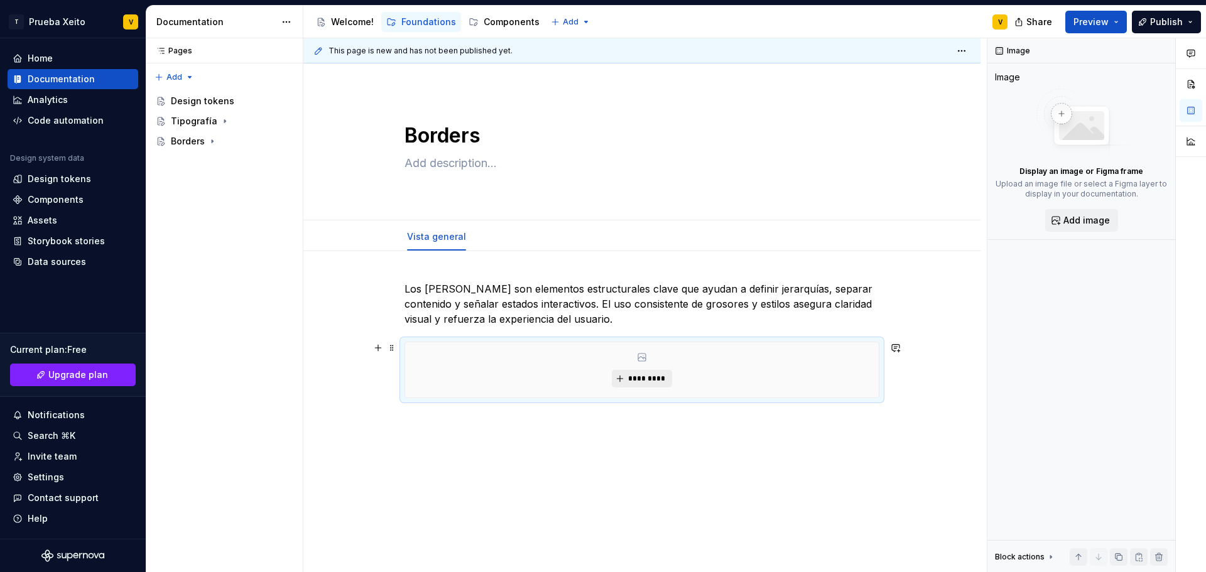
click at [633, 379] on span "*********" at bounding box center [646, 379] width 38 height 10
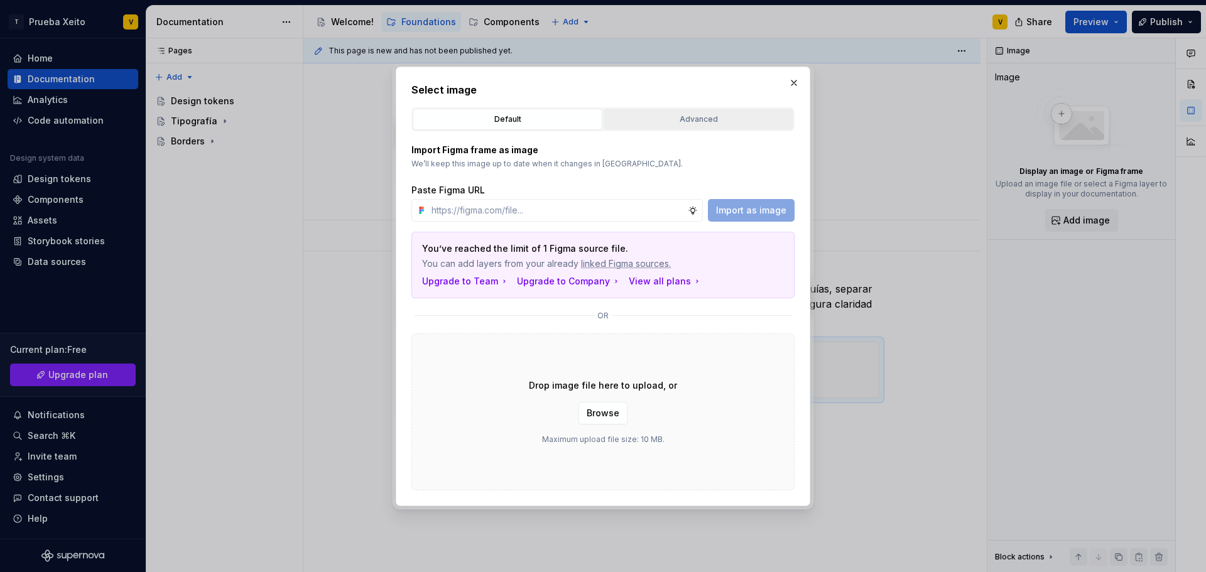
click at [688, 114] on div "Advanced" at bounding box center [698, 119] width 181 height 13
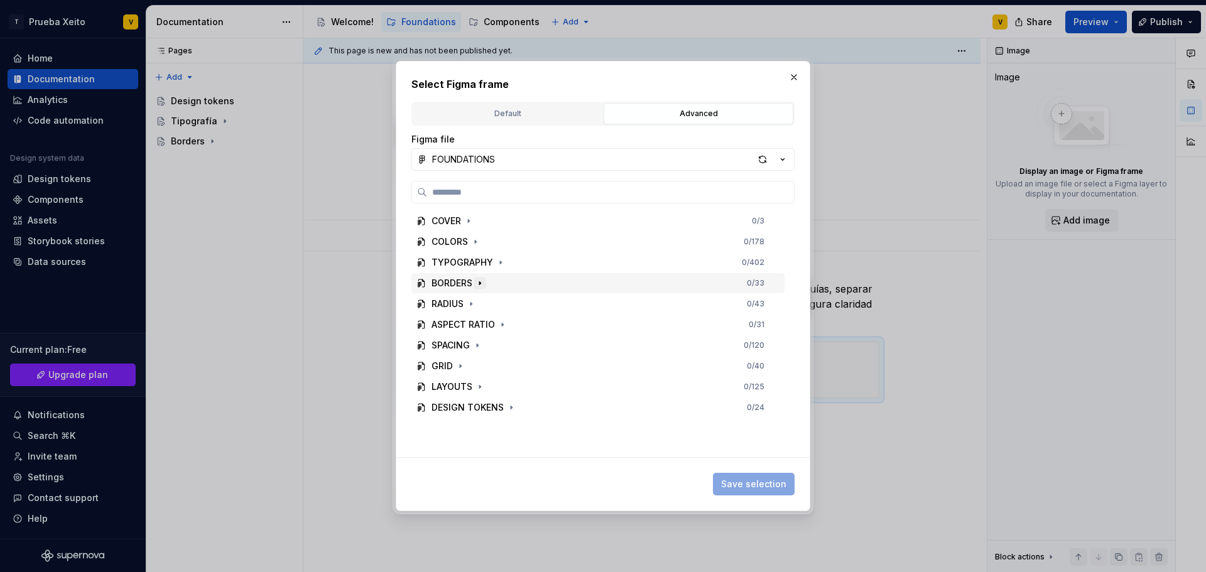
click at [477, 284] on icon "button" at bounding box center [480, 283] width 10 height 10
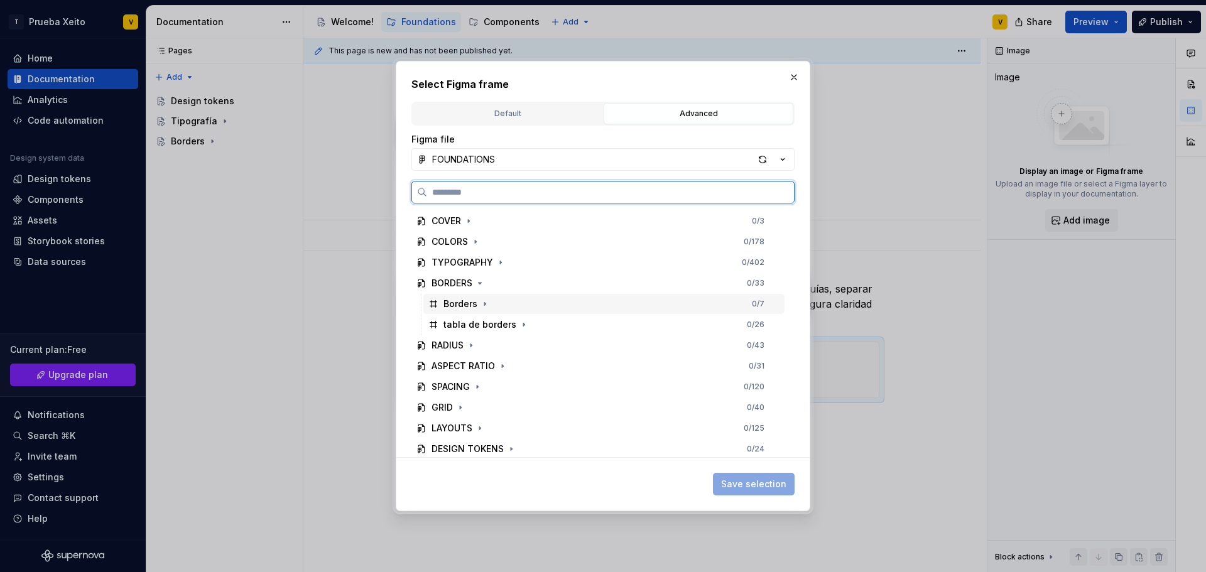
click at [462, 308] on div "Borders" at bounding box center [460, 304] width 34 height 13
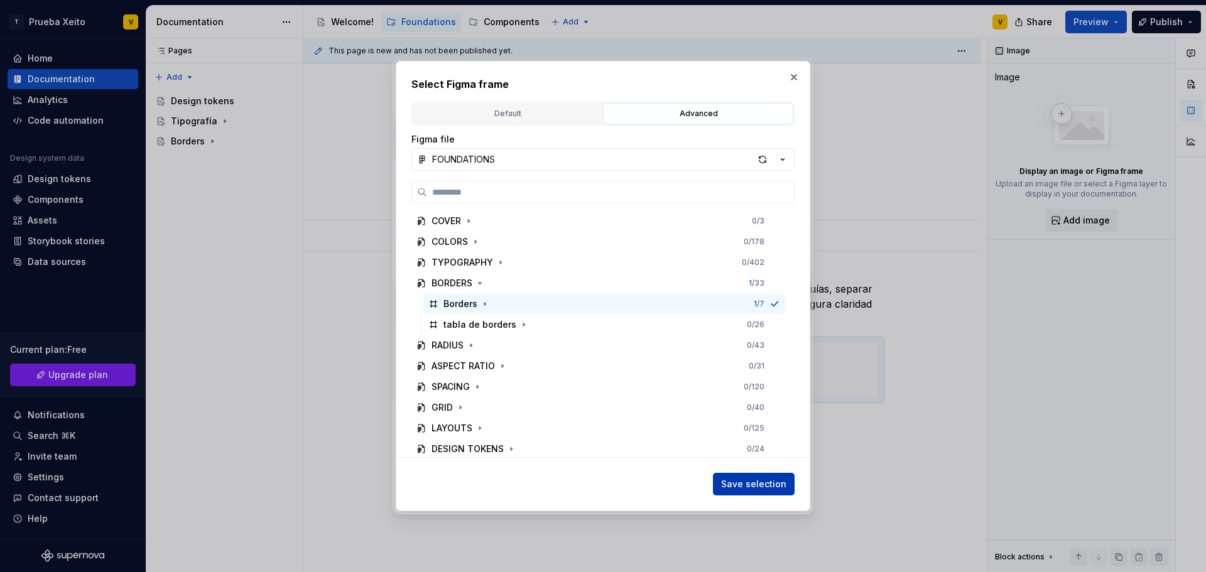
click at [752, 482] on span "Save selection" at bounding box center [753, 484] width 65 height 13
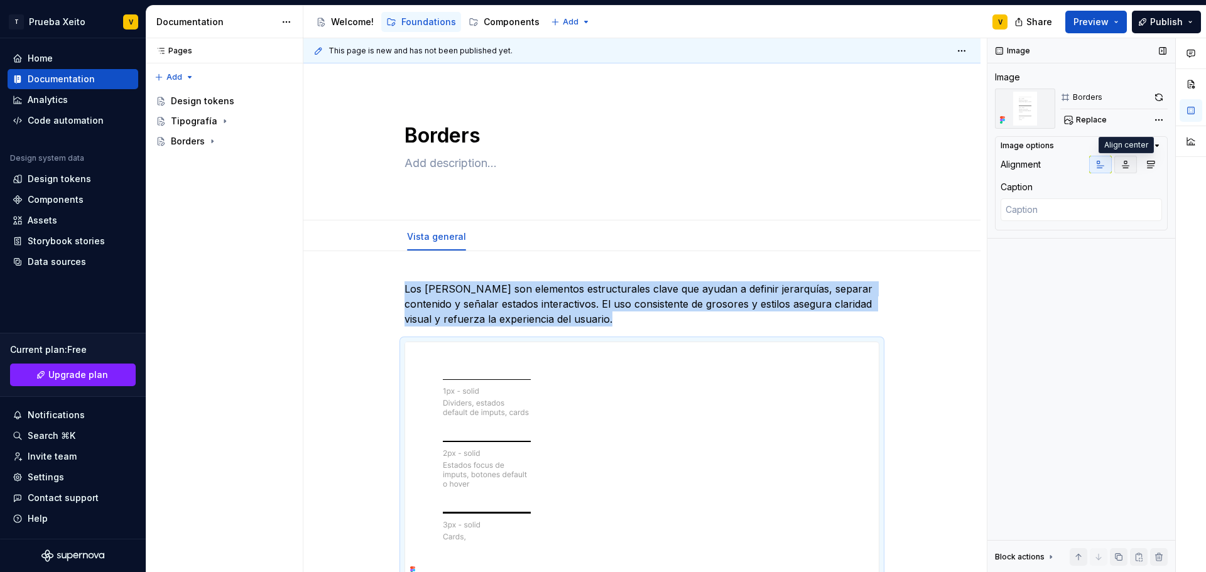
click at [1134, 165] on button "button" at bounding box center [1125, 165] width 23 height 18
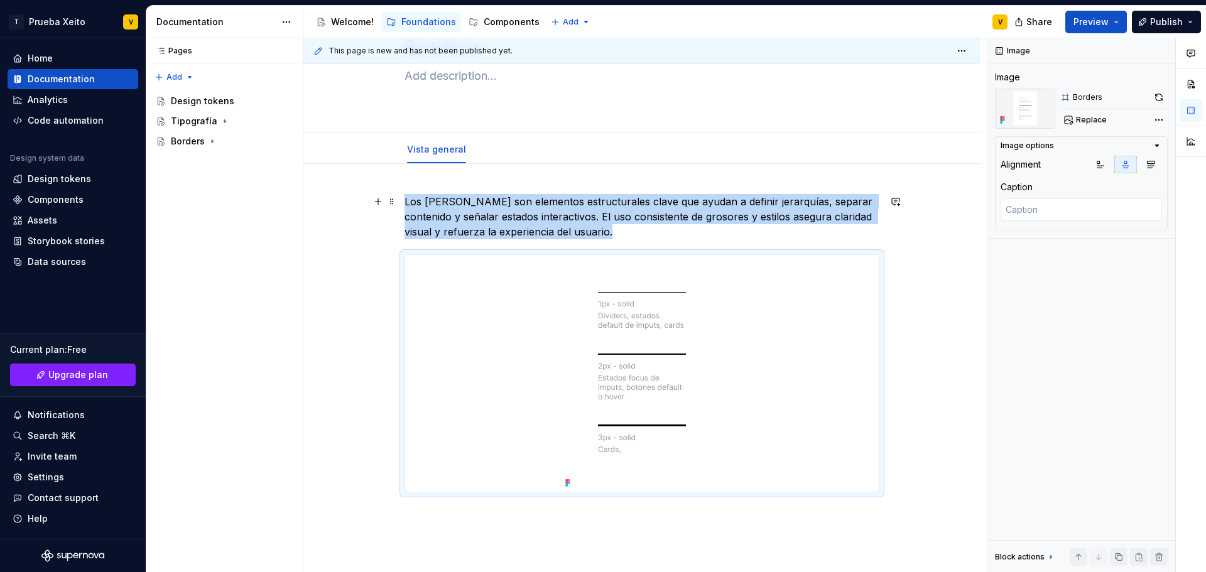
scroll to position [193, 0]
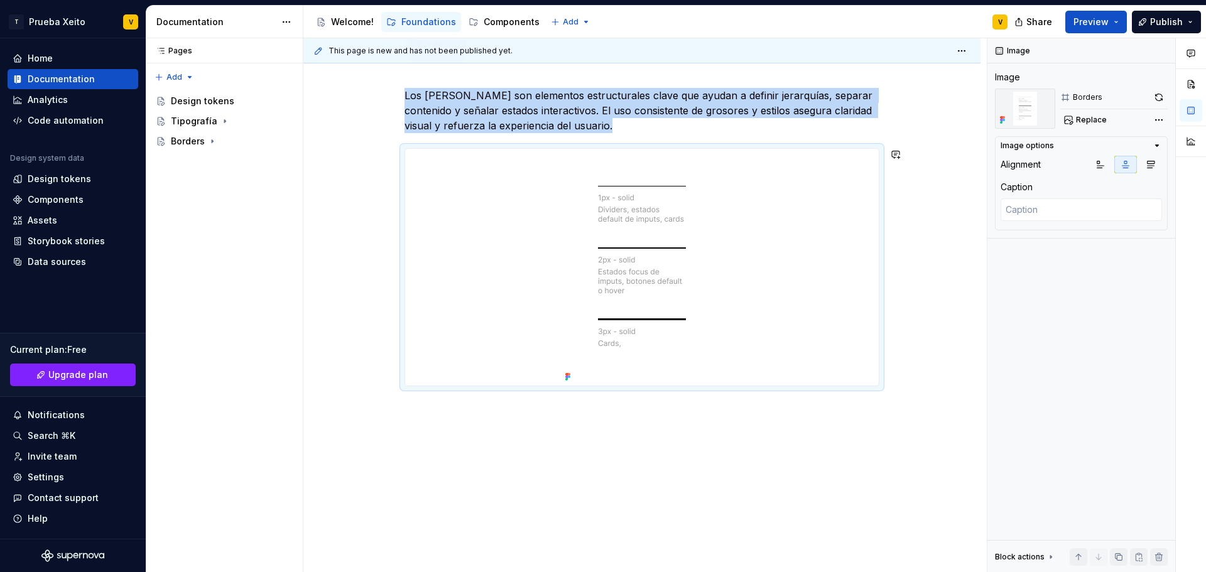
click at [755, 442] on div "Los [PERSON_NAME] son elementos estructurales clave que ayudan a definir jerarq…" at bounding box center [641, 315] width 677 height 515
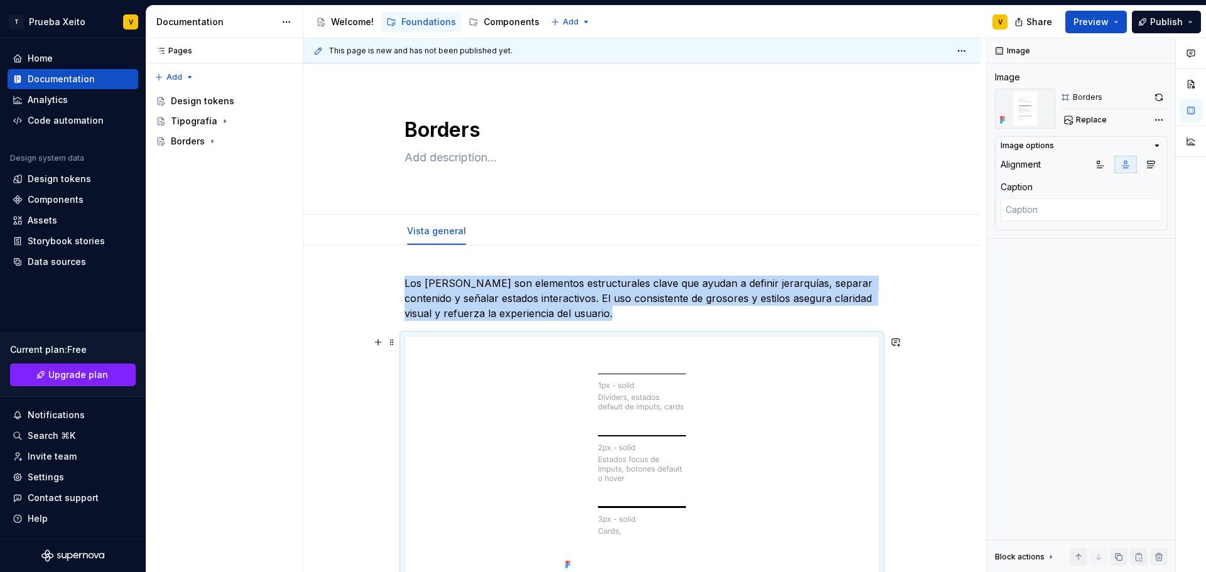
scroll to position [0, 0]
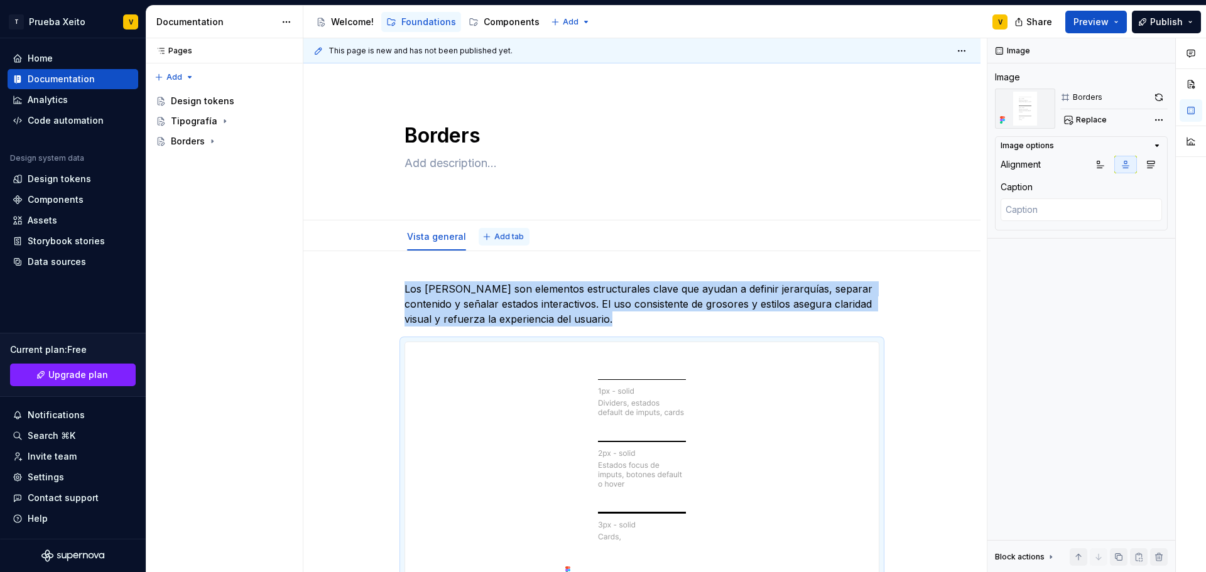
click at [500, 234] on span "Add tab" at bounding box center [509, 237] width 30 height 10
type textarea "*"
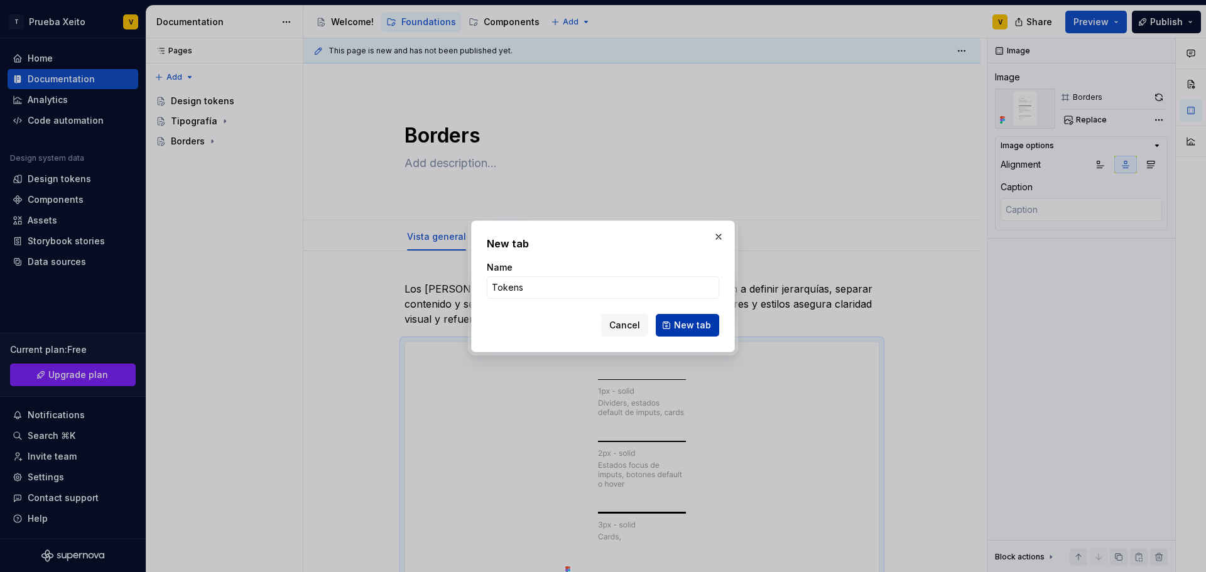
type input "Tokens"
click at [691, 324] on span "New tab" at bounding box center [692, 325] width 37 height 13
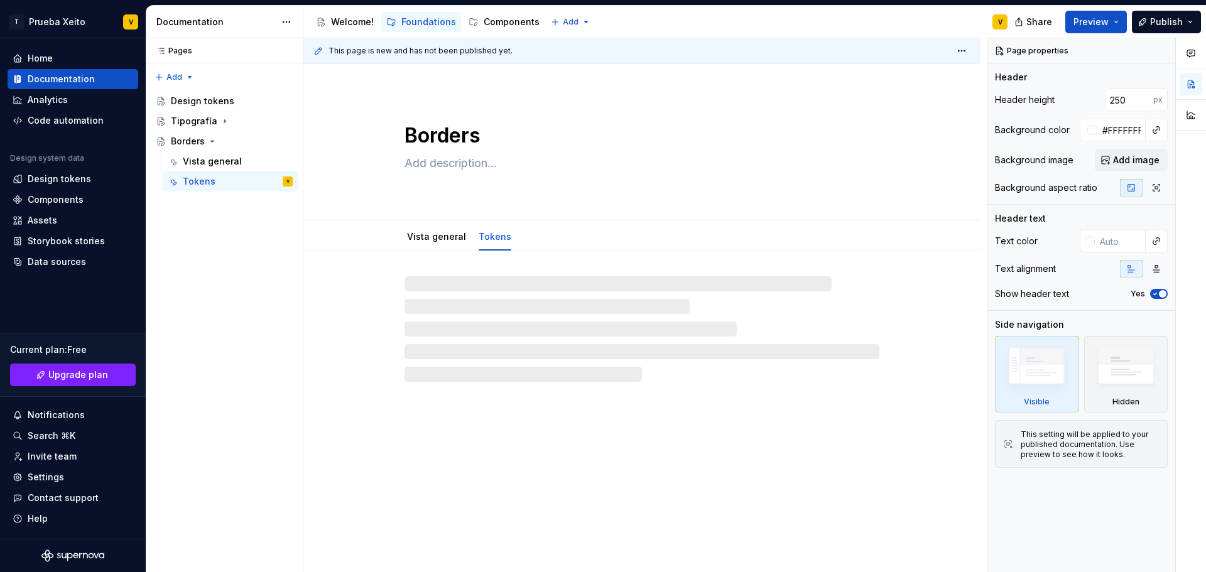
type textarea "*"
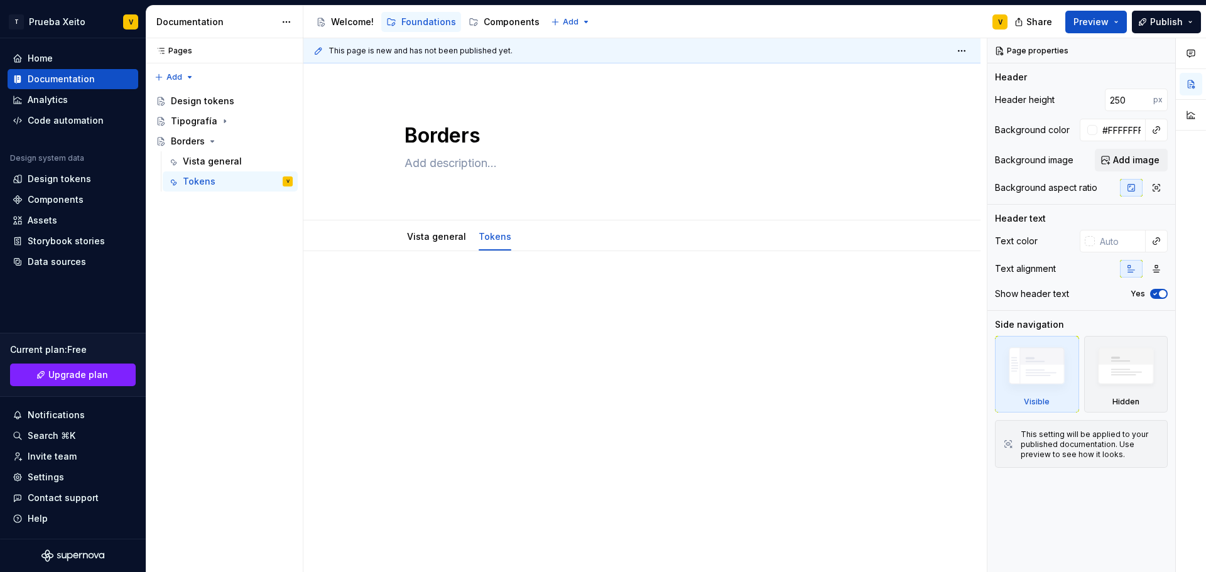
click at [428, 282] on p at bounding box center [641, 288] width 475 height 15
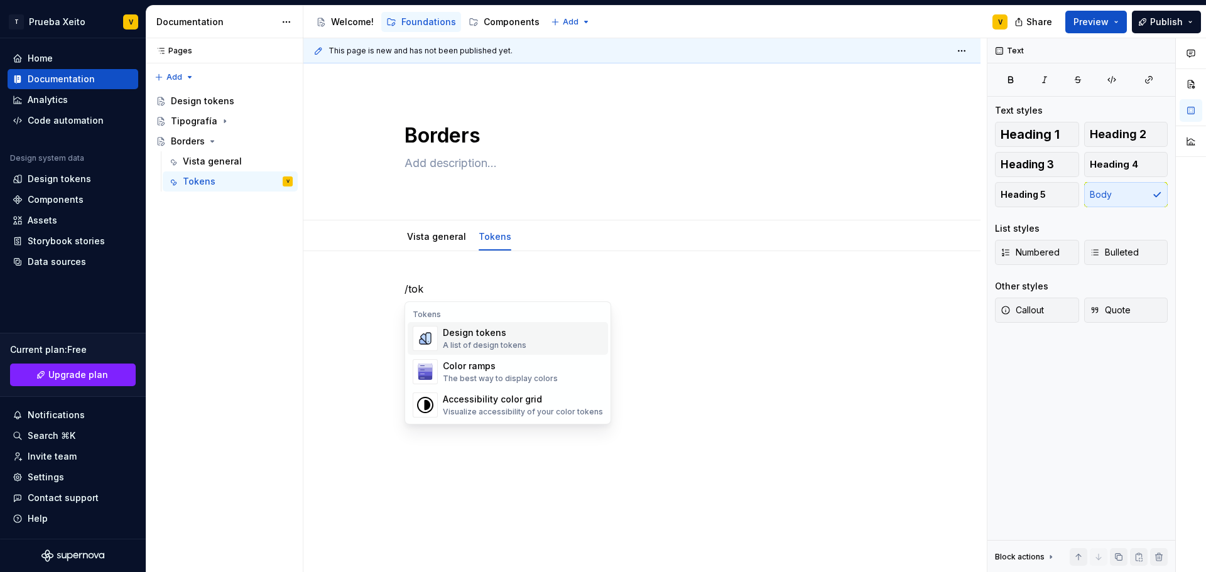
click at [526, 340] on div "Design tokens A list of design tokens" at bounding box center [523, 338] width 160 height 25
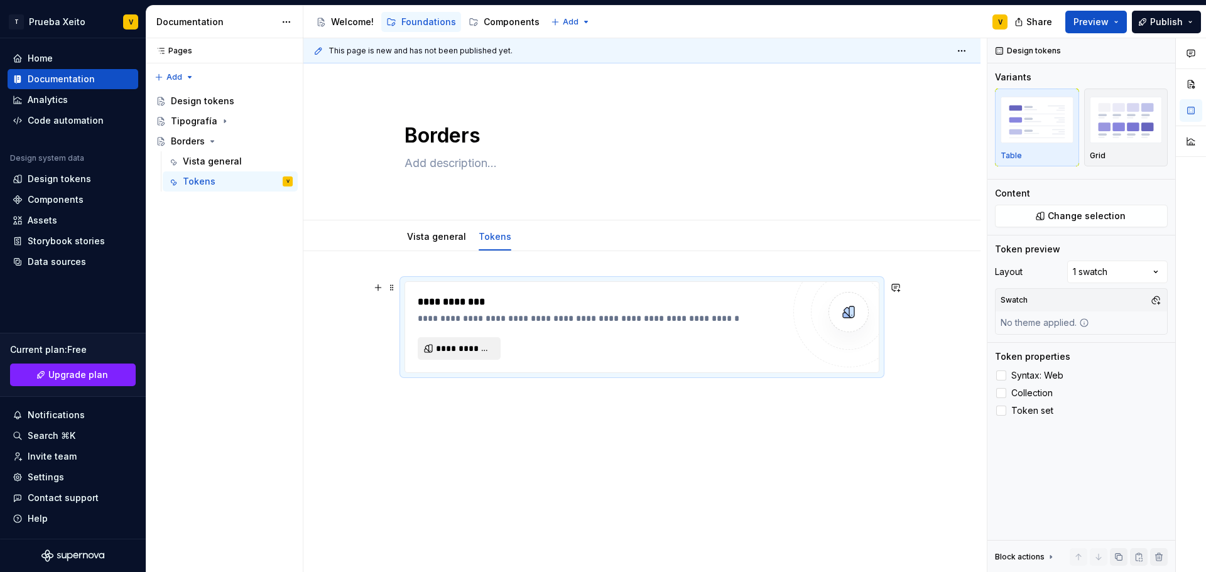
click at [467, 344] on span "**********" at bounding box center [464, 348] width 57 height 13
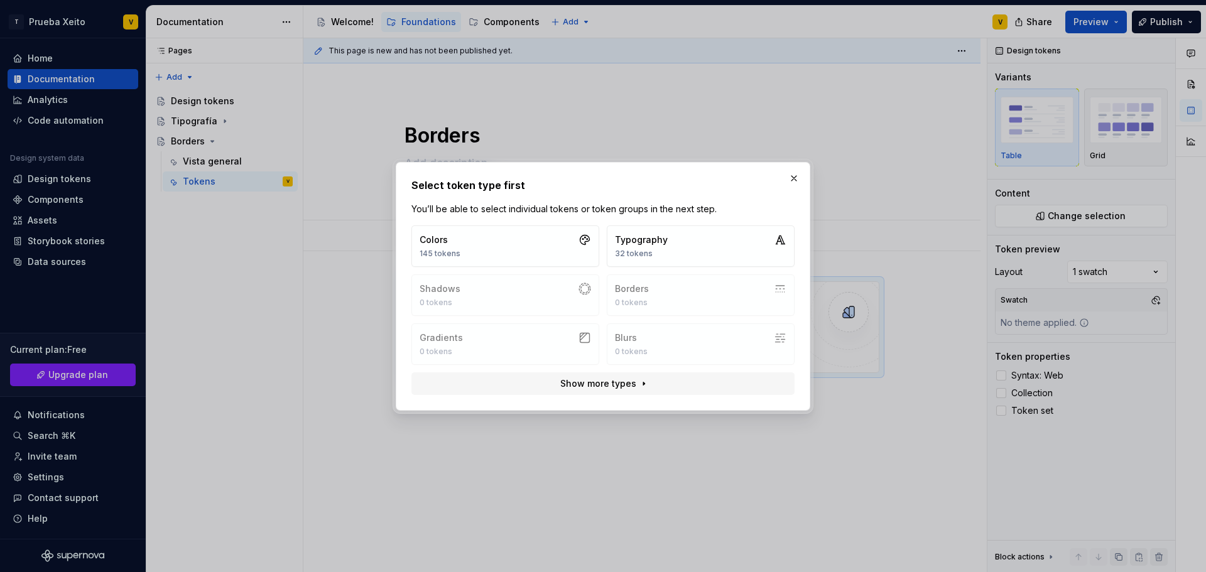
click at [672, 295] on div "Colors 145 tokens Typography 32 tokens Shadows 0 tokens Borders 0 tokens Gradie…" at bounding box center [602, 294] width 383 height 139
click at [607, 385] on span "Show more types" at bounding box center [598, 383] width 76 height 13
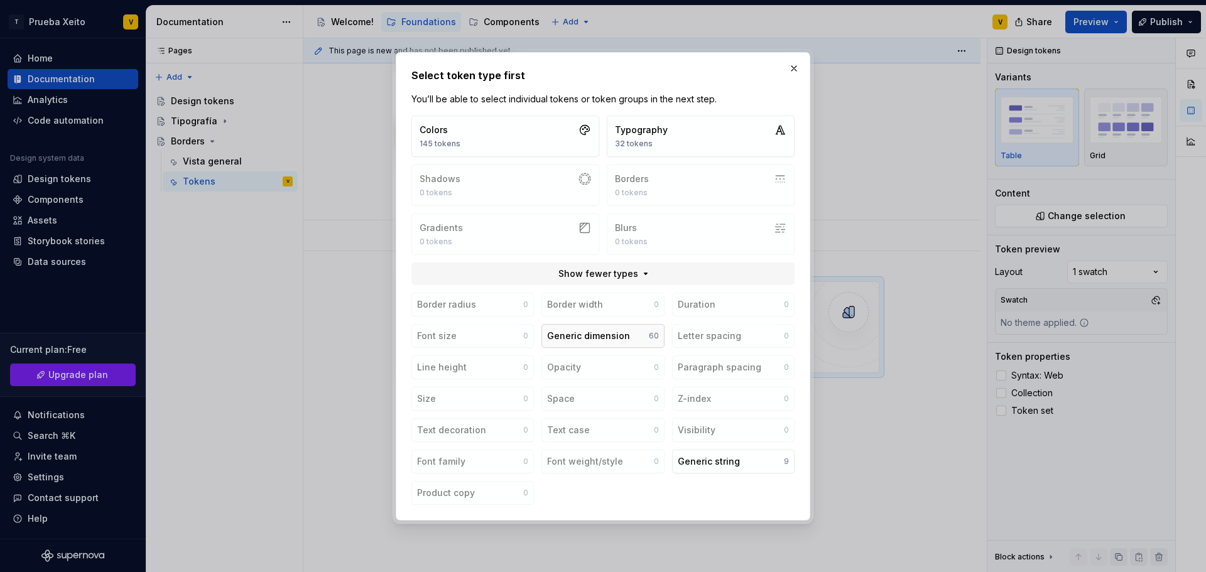
click at [604, 338] on div "Generic dimension" at bounding box center [588, 336] width 83 height 13
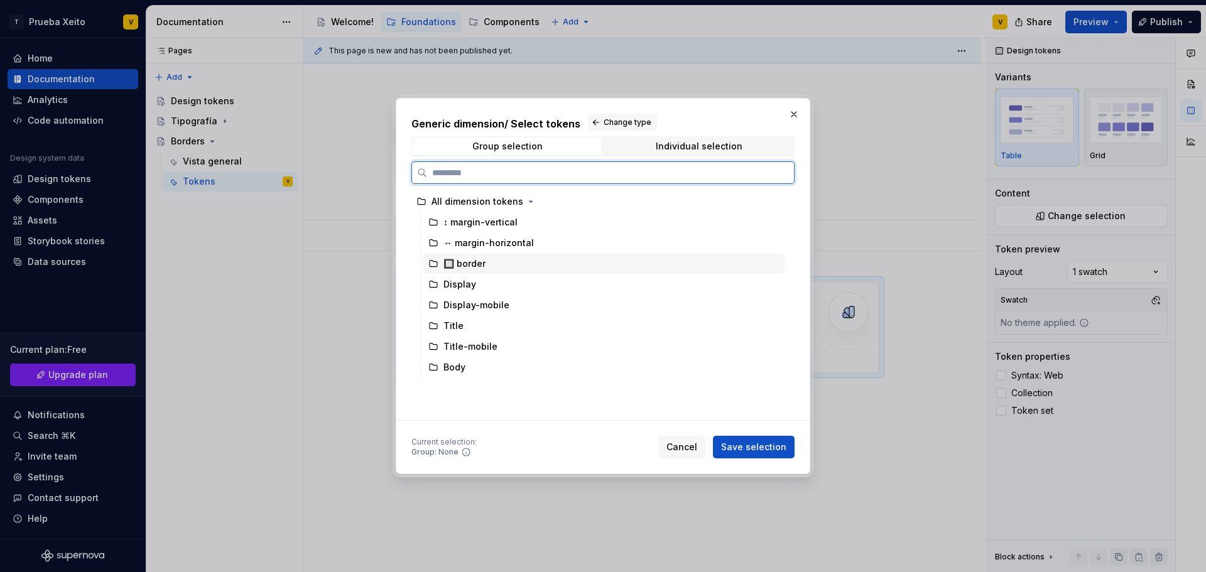
click at [436, 264] on icon at bounding box center [433, 264] width 10 height 10
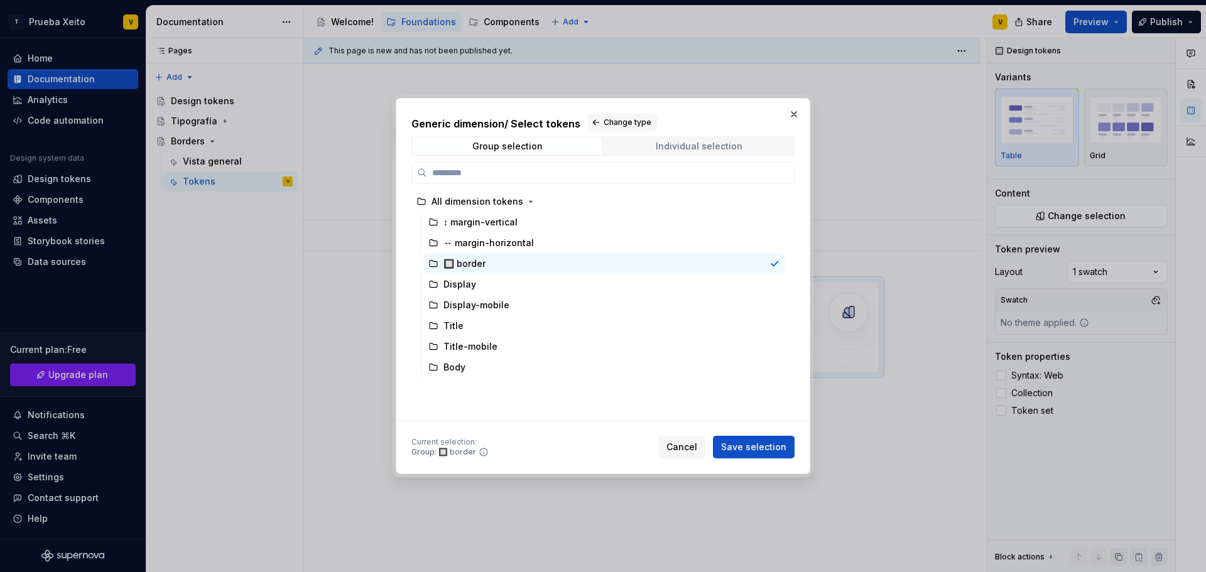
click at [661, 144] on div "Individual selection" at bounding box center [699, 146] width 87 height 10
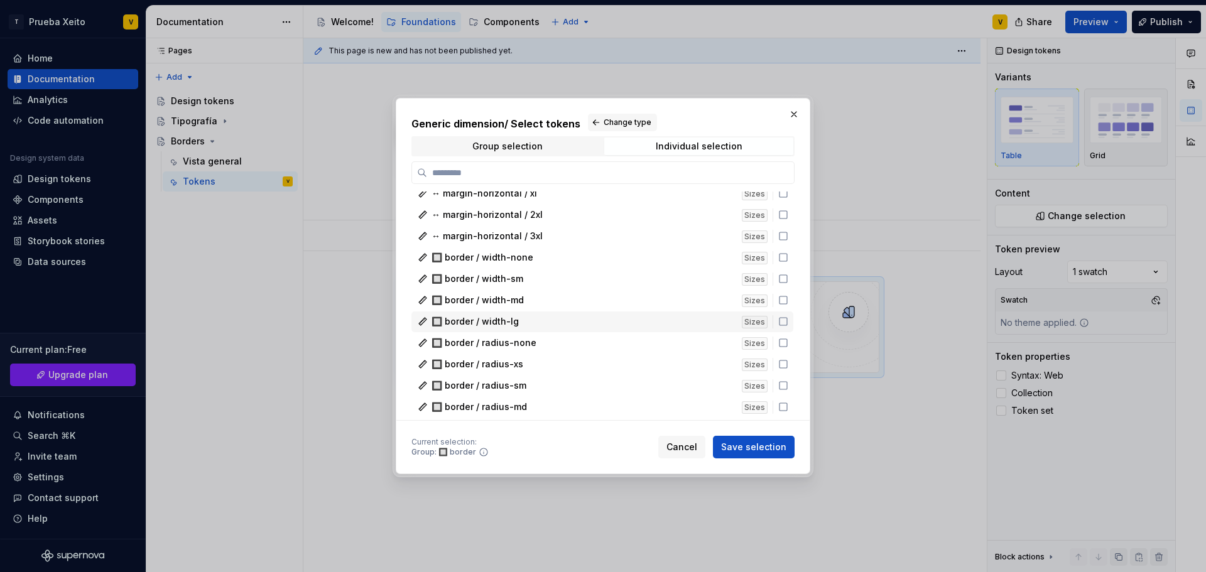
scroll to position [314, 0]
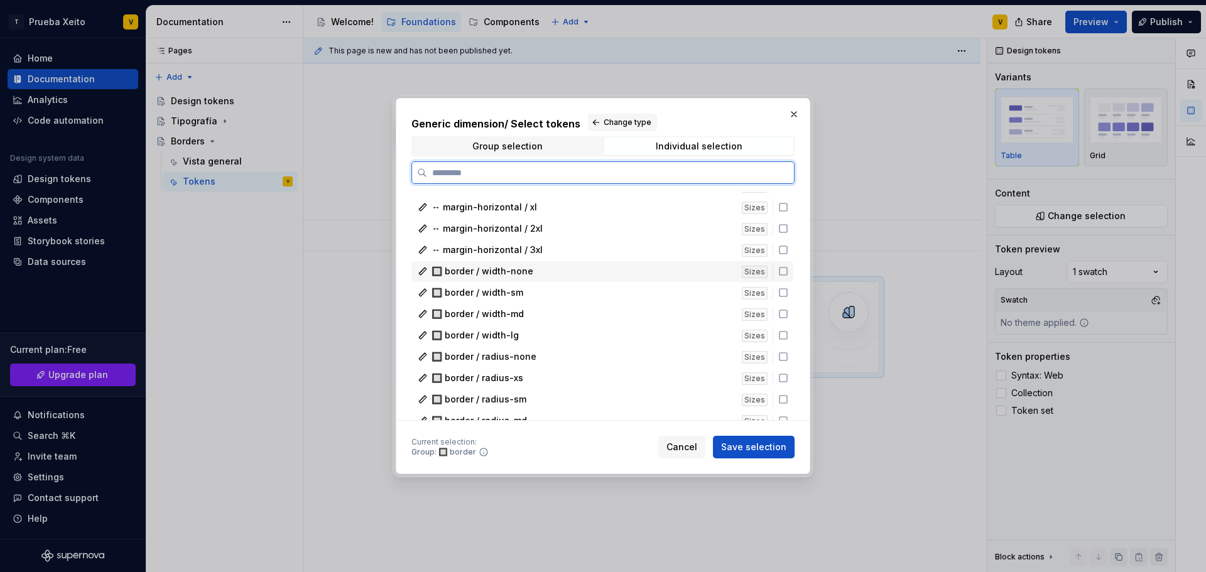
click at [782, 273] on icon at bounding box center [783, 271] width 10 height 10
click at [782, 290] on icon at bounding box center [783, 293] width 10 height 10
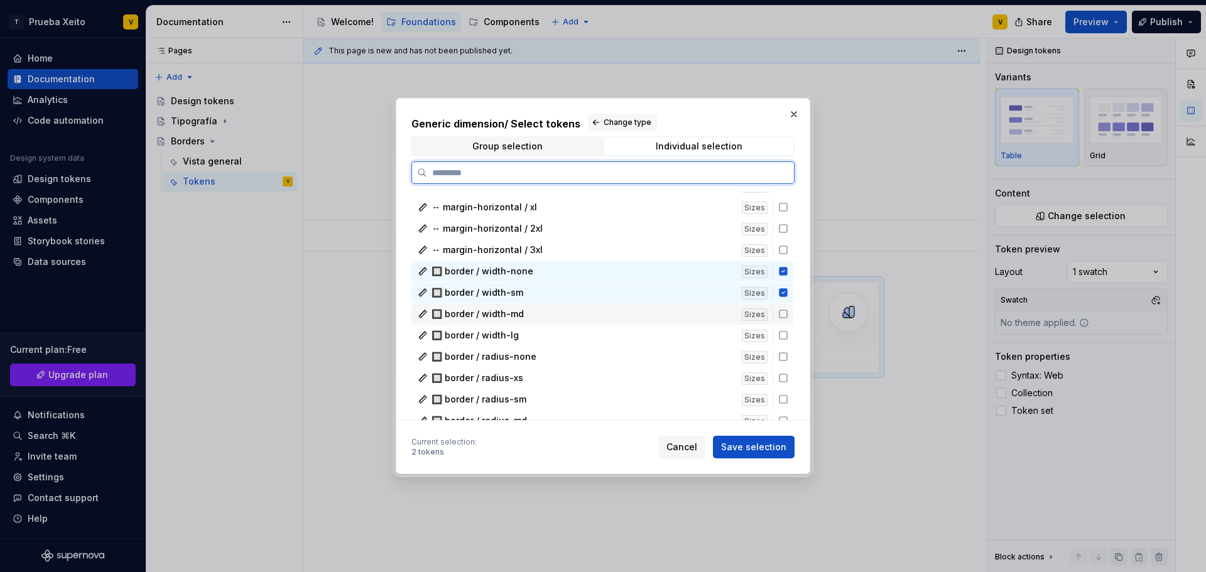
click at [786, 311] on icon at bounding box center [783, 314] width 10 height 10
click at [782, 333] on icon at bounding box center [783, 335] width 10 height 10
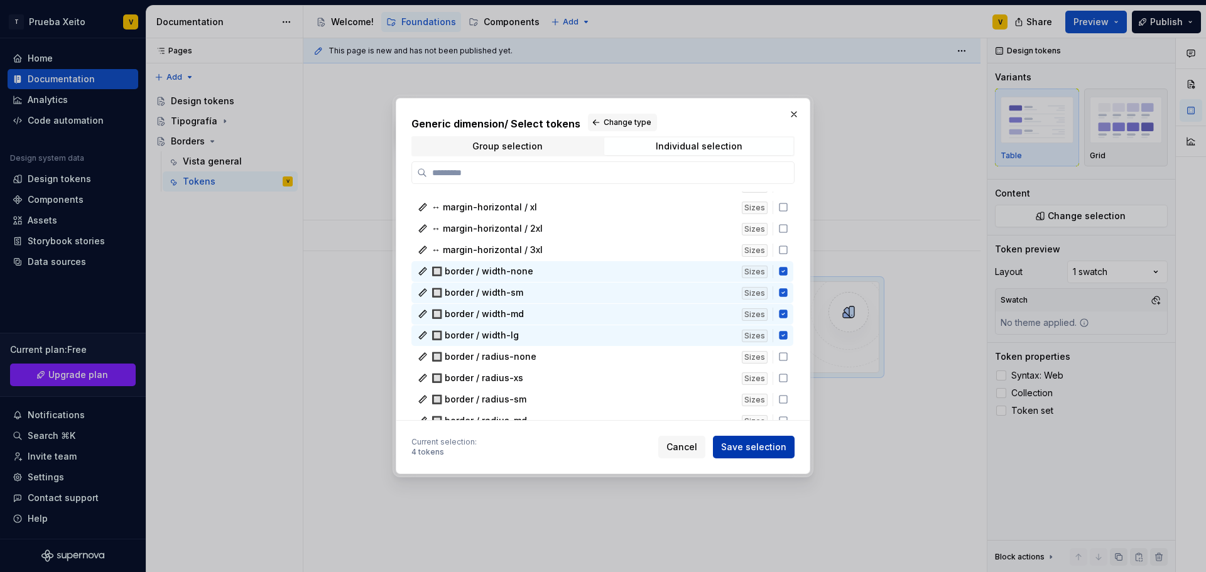
click at [744, 447] on span "Save selection" at bounding box center [753, 447] width 65 height 13
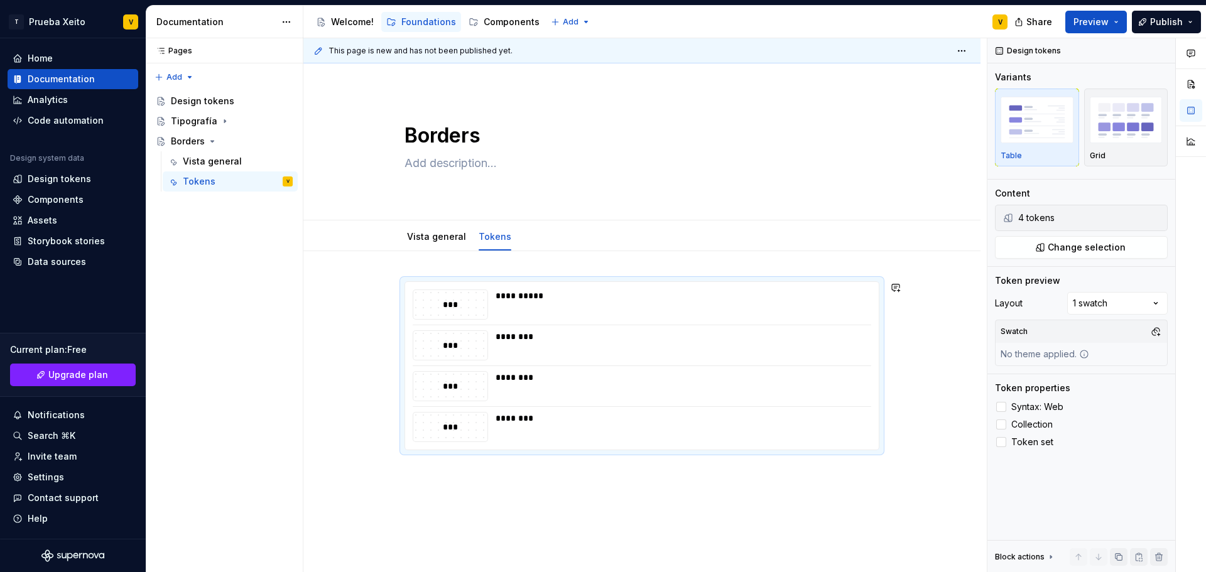
click at [707, 528] on div "**********" at bounding box center [641, 444] width 677 height 386
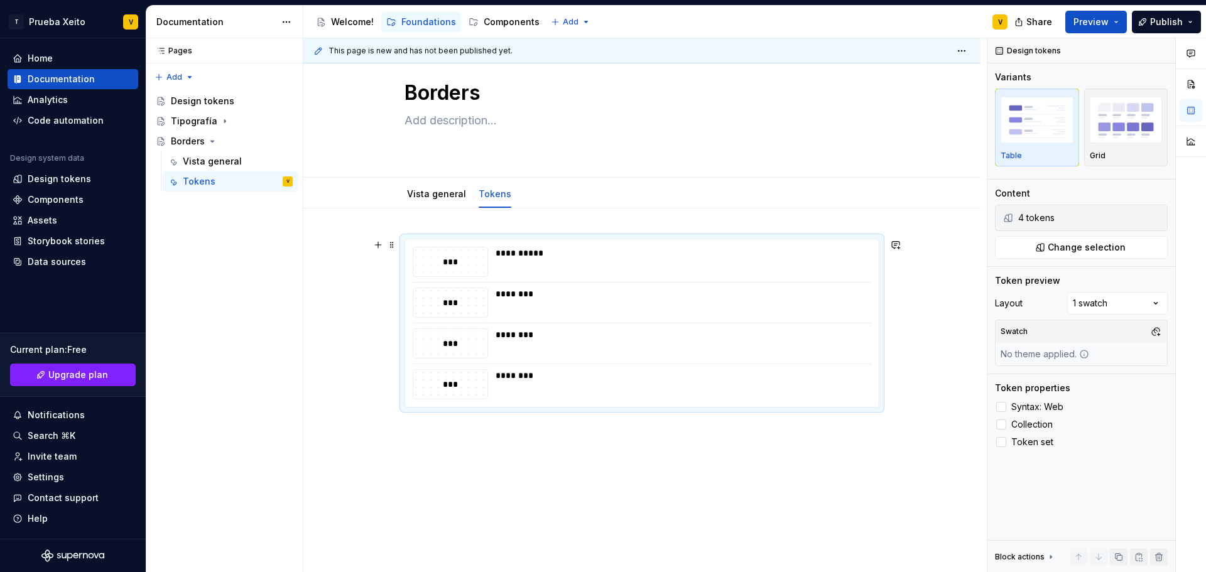
scroll to position [64, 0]
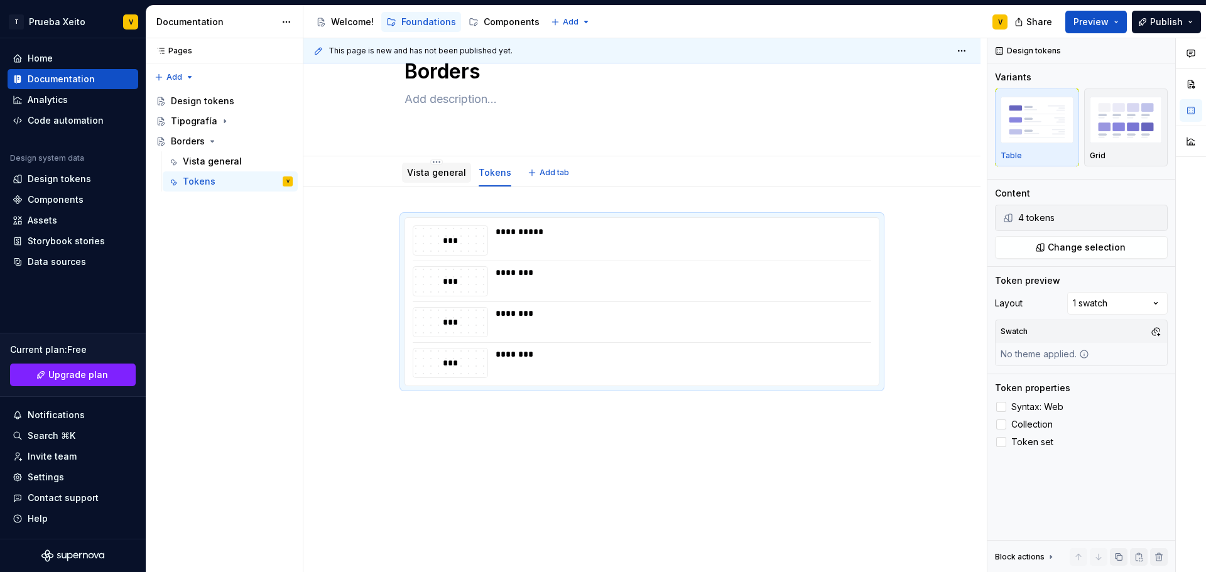
click at [430, 167] on link "Vista general" at bounding box center [436, 172] width 59 height 11
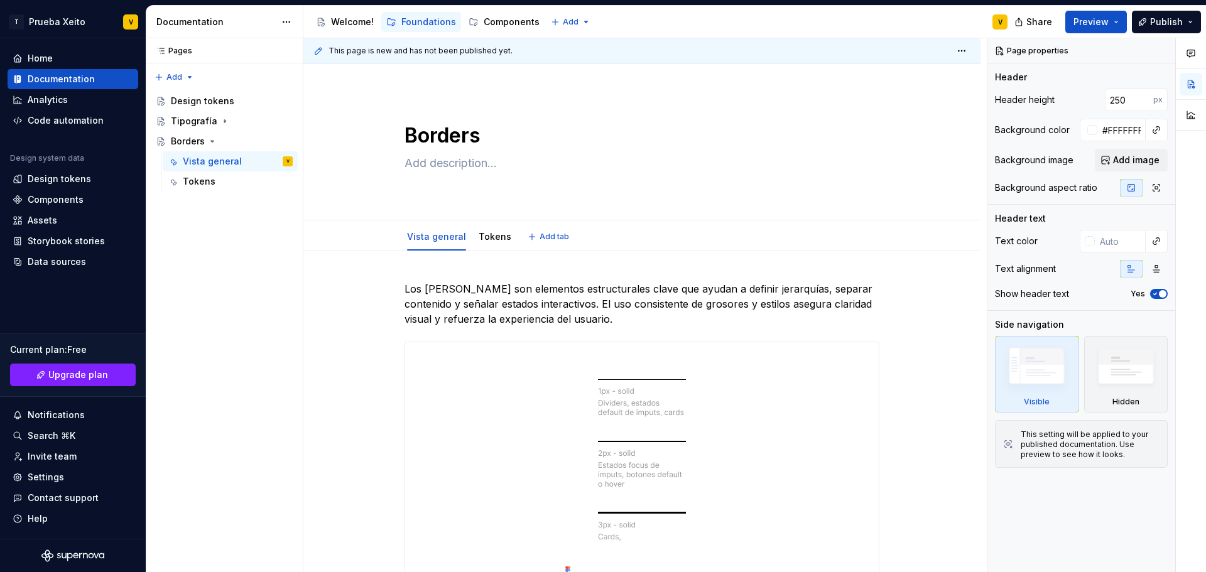
type textarea "*"
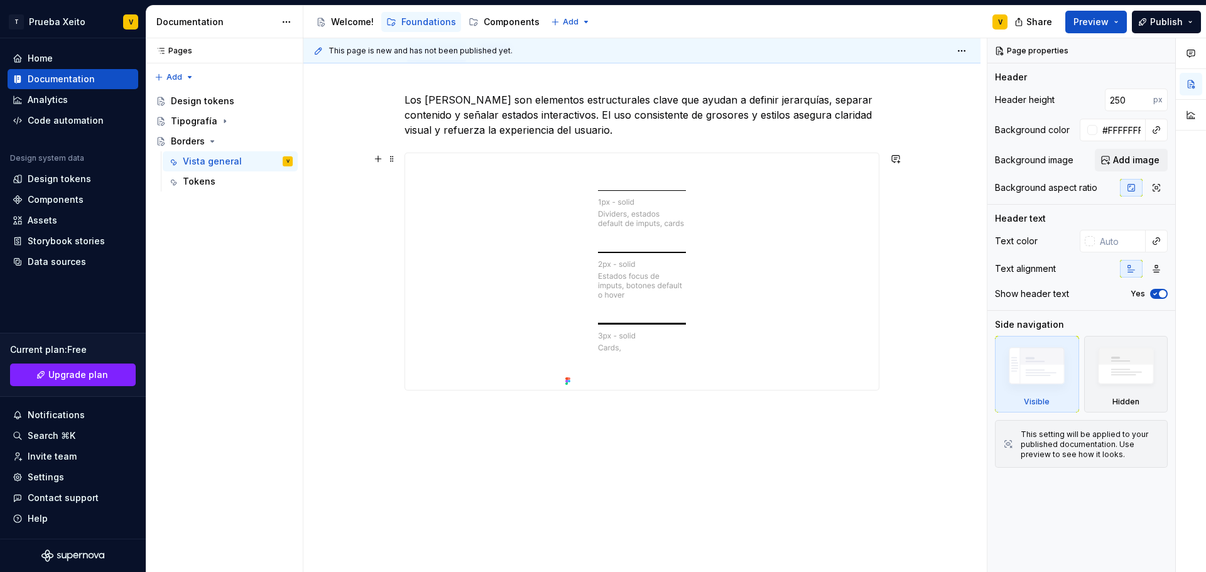
scroll to position [193, 0]
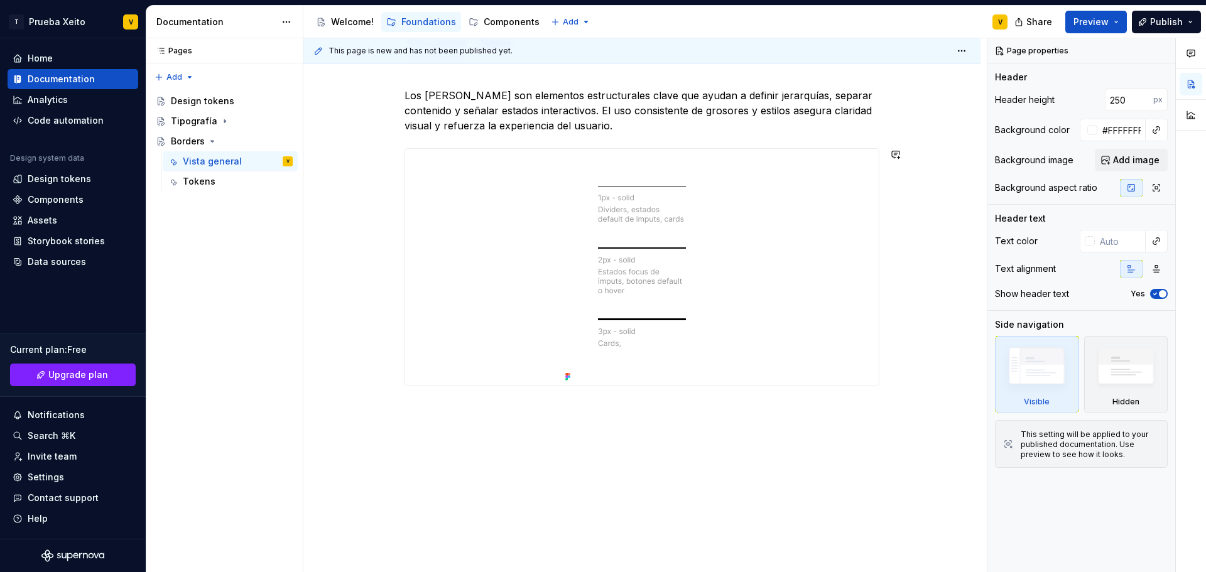
click at [558, 424] on div "Los [PERSON_NAME] son elementos estructurales clave que ayudan a definir jerarq…" at bounding box center [641, 315] width 677 height 515
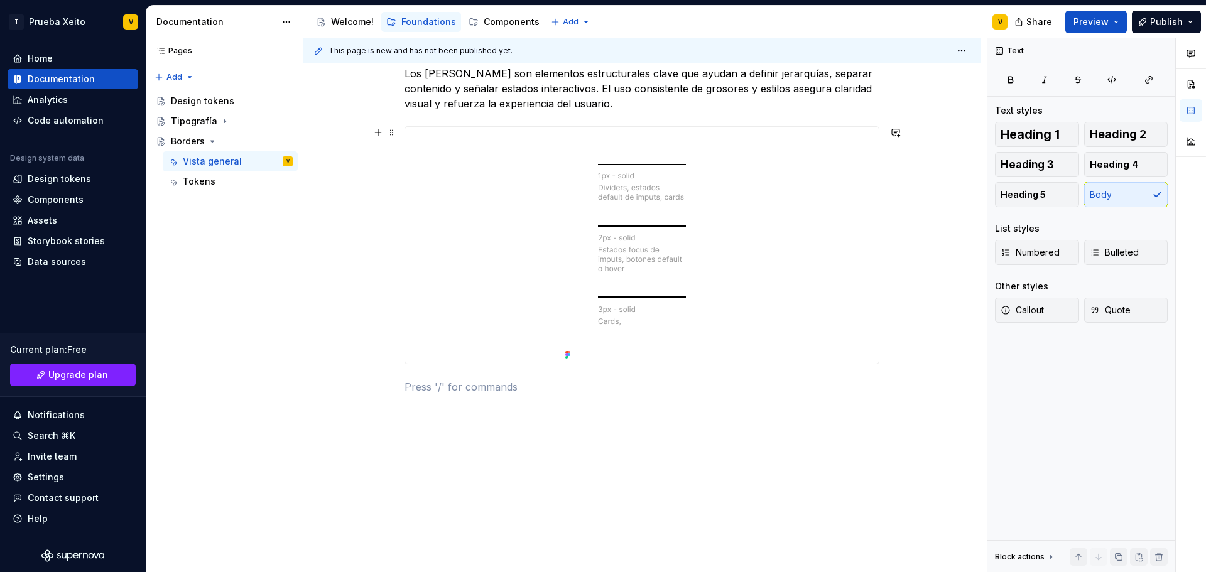
scroll to position [224, 0]
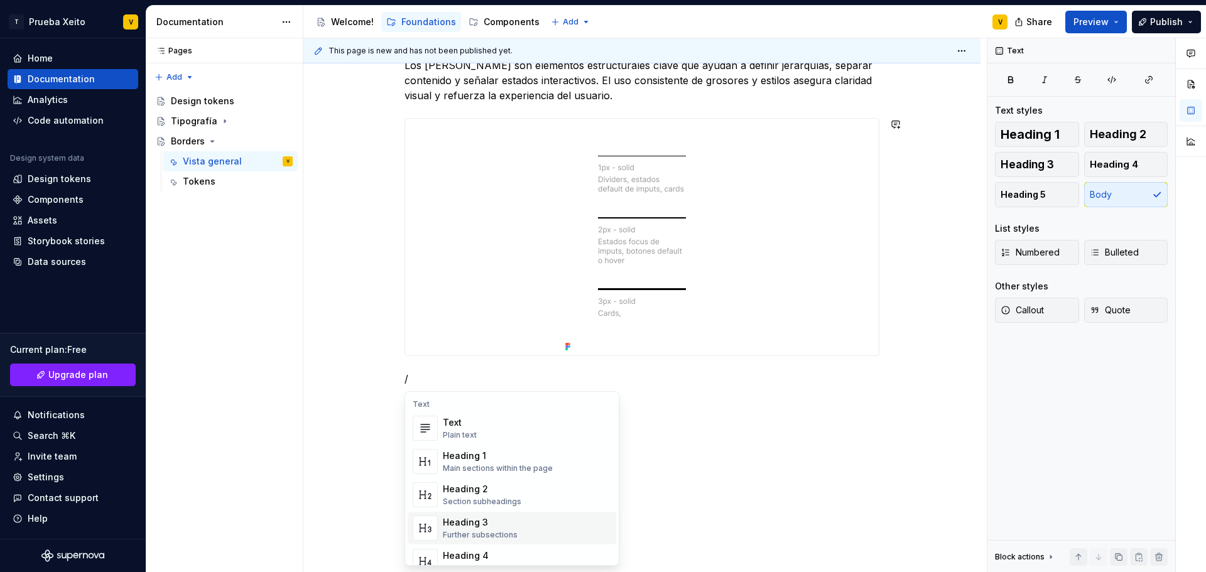
click at [571, 519] on div "Heading 3 Further subsections" at bounding box center [527, 528] width 168 height 25
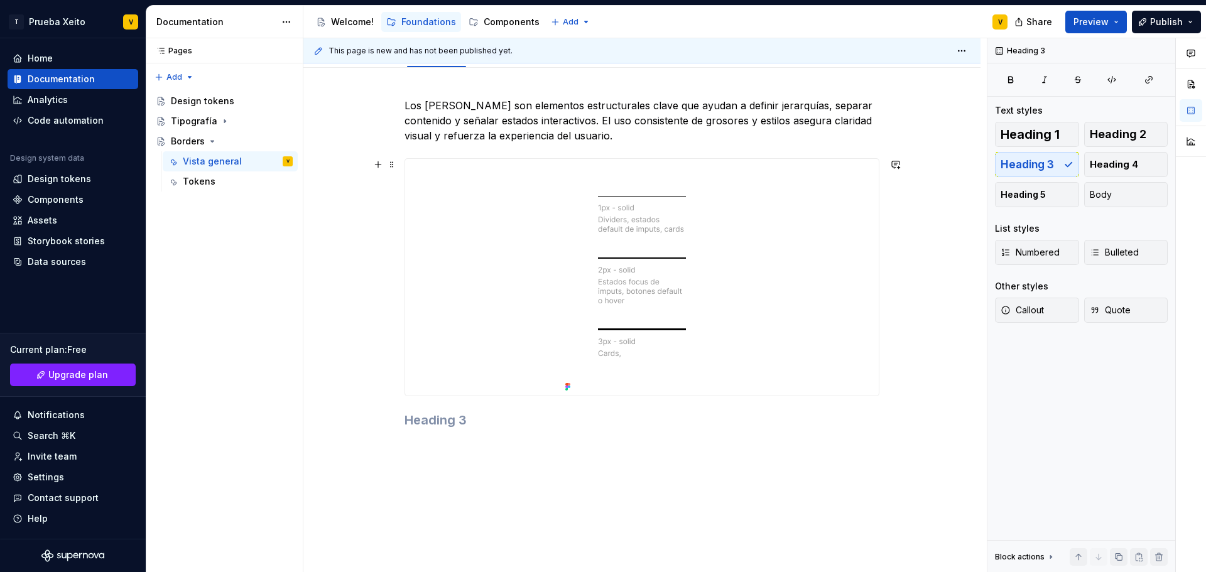
scroll to position [226, 0]
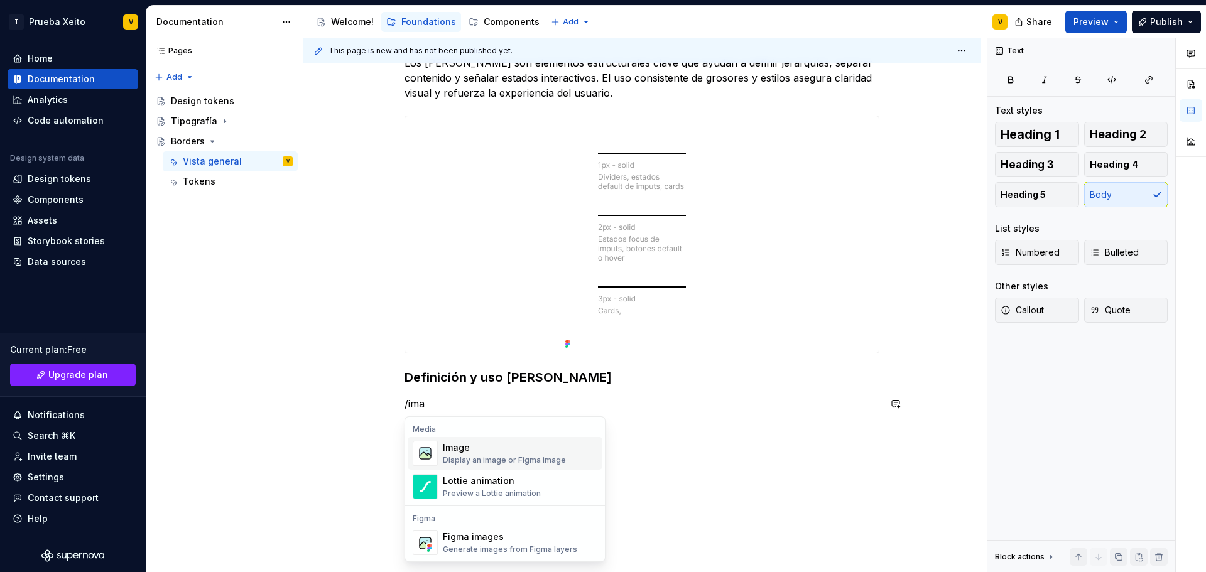
click at [518, 449] on div "Image" at bounding box center [504, 447] width 123 height 13
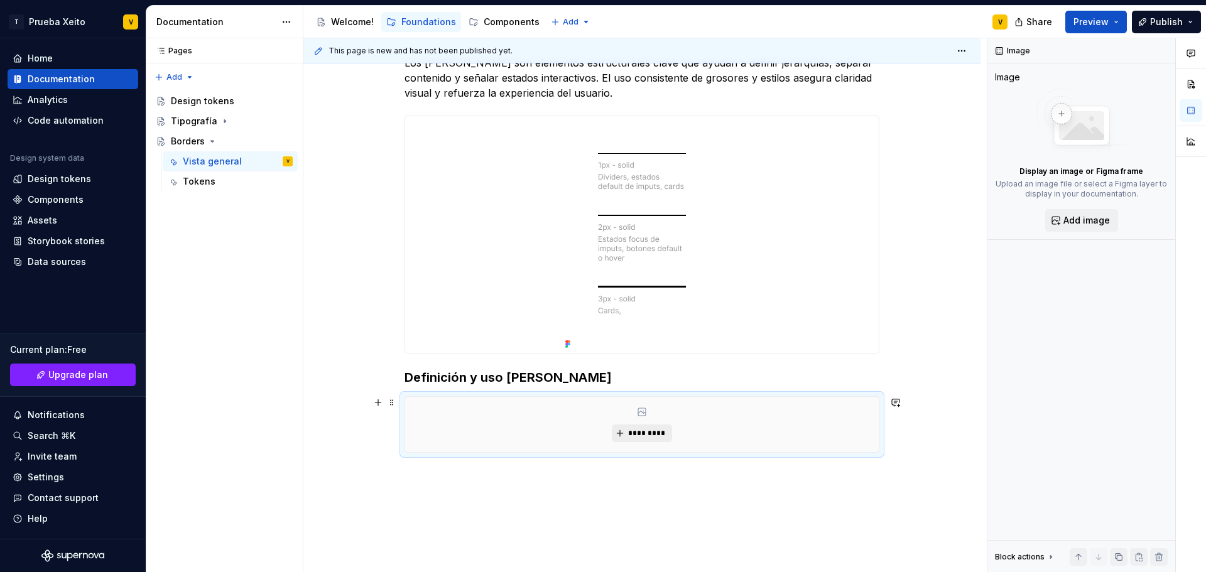
click at [652, 433] on span "*********" at bounding box center [646, 433] width 38 height 10
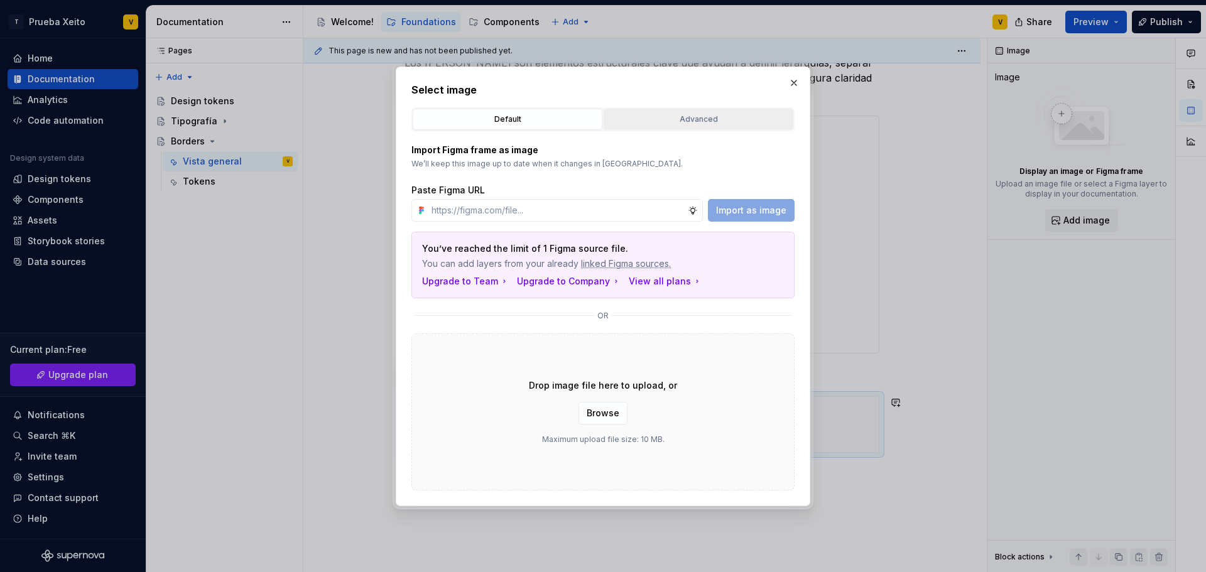
click at [673, 129] on button "Advanced" at bounding box center [699, 119] width 190 height 21
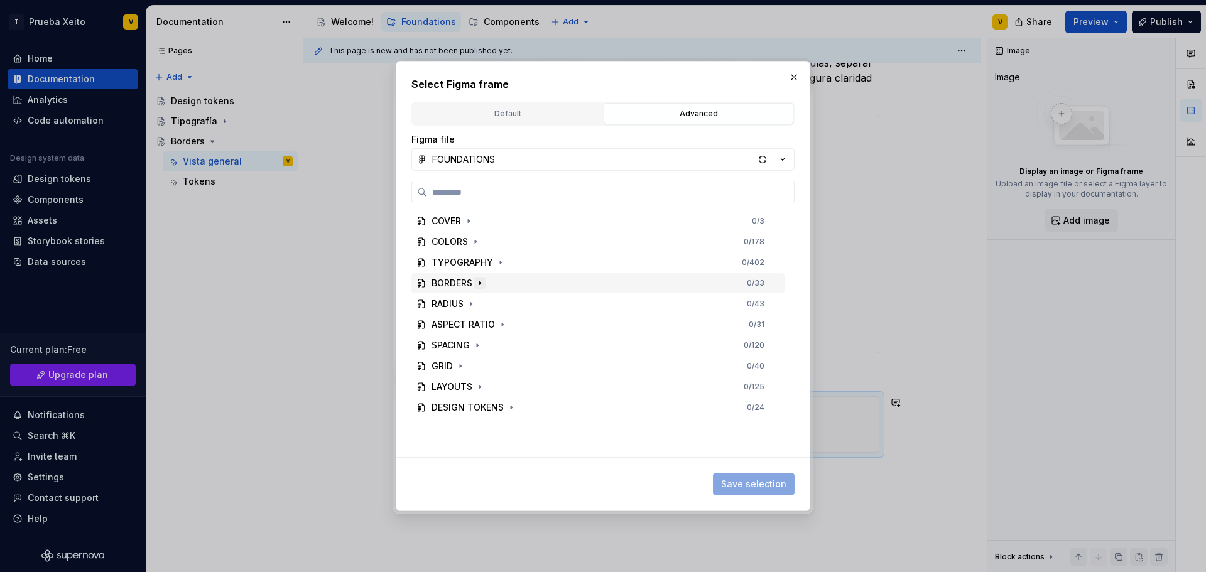
click at [482, 283] on icon "button" at bounding box center [480, 283] width 10 height 10
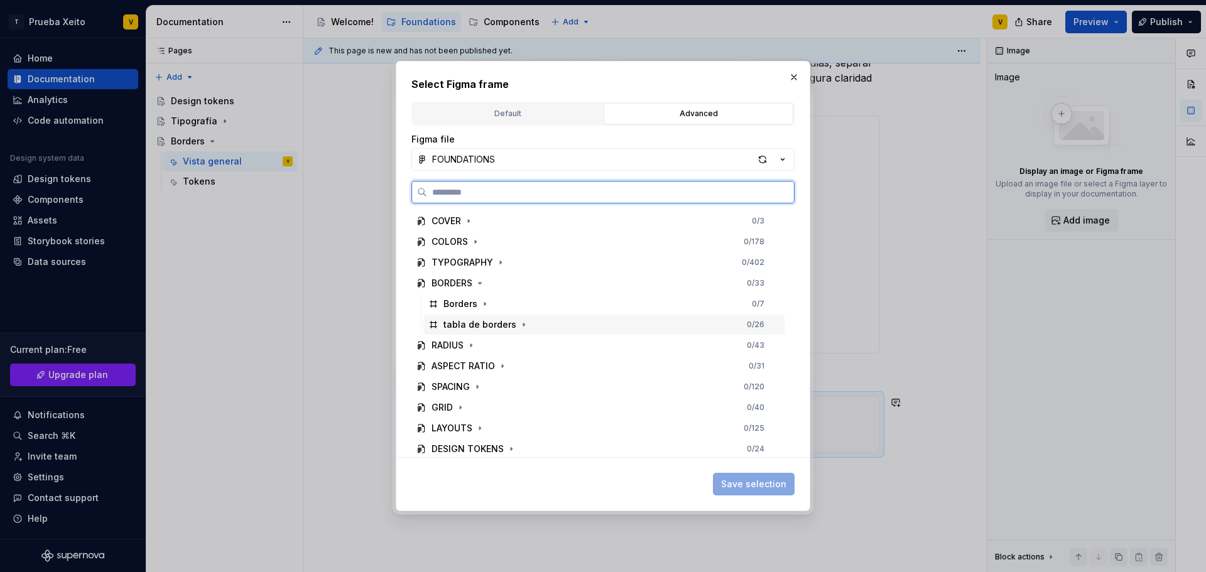
click at [470, 323] on div "tabla de borders" at bounding box center [479, 324] width 73 height 13
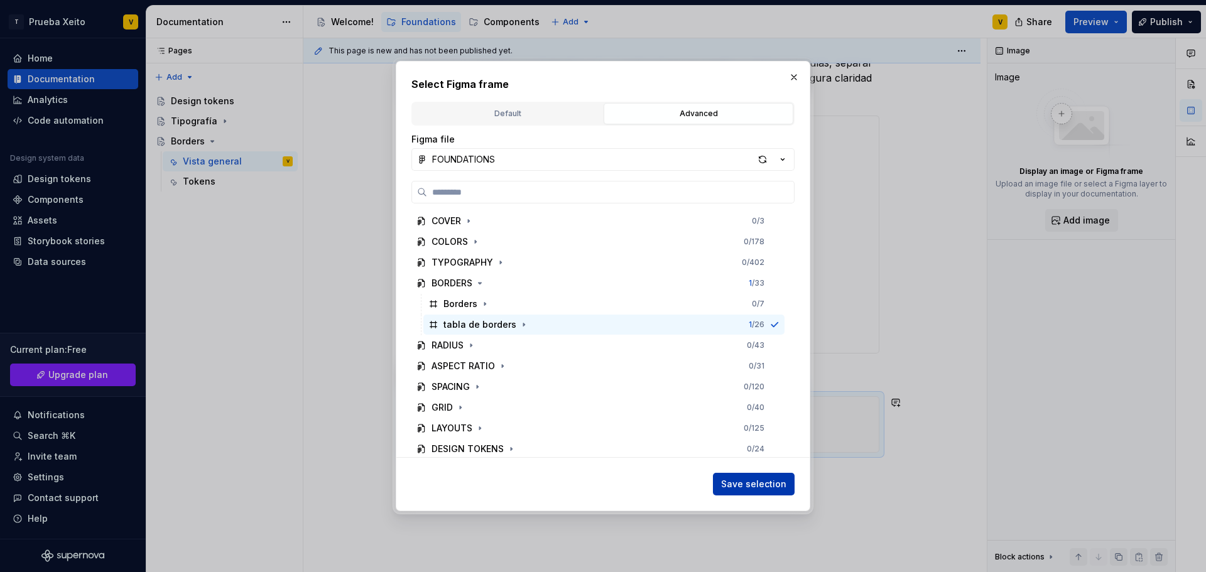
click at [750, 485] on span "Save selection" at bounding box center [753, 484] width 65 height 13
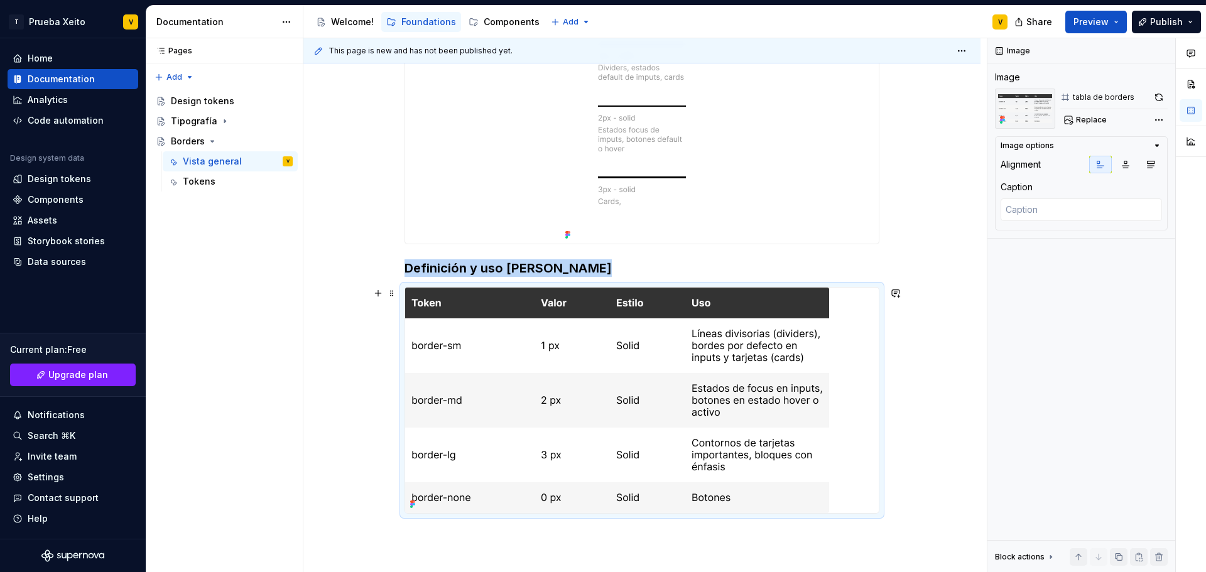
scroll to position [463, 0]
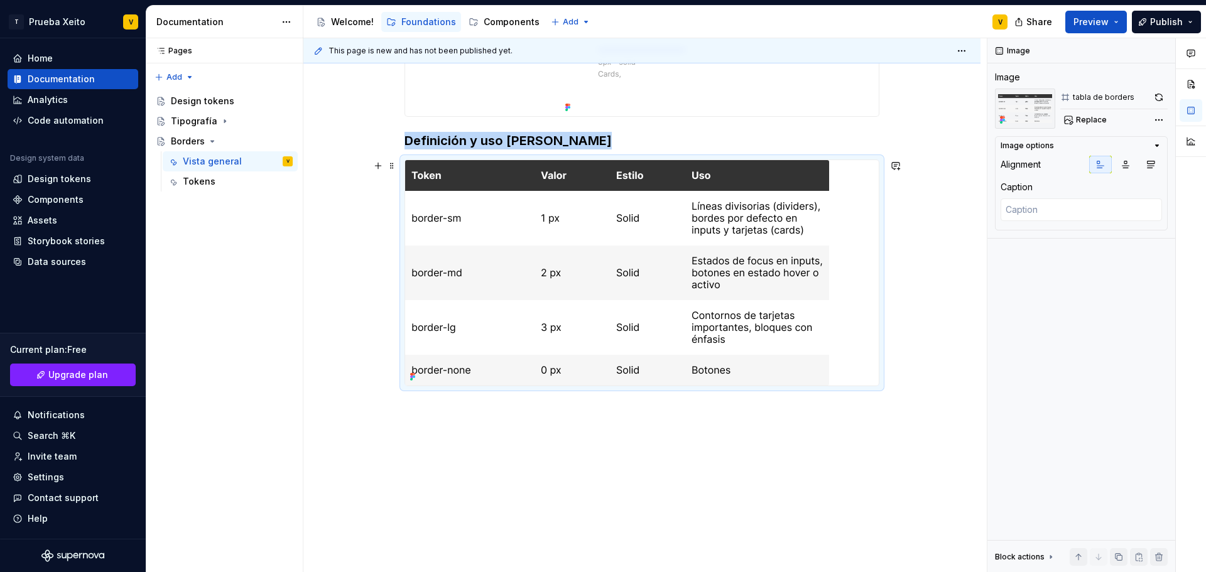
click at [927, 286] on div "Los [PERSON_NAME] son elementos estructurales clave que ayudan a definir jerarq…" at bounding box center [641, 180] width 677 height 784
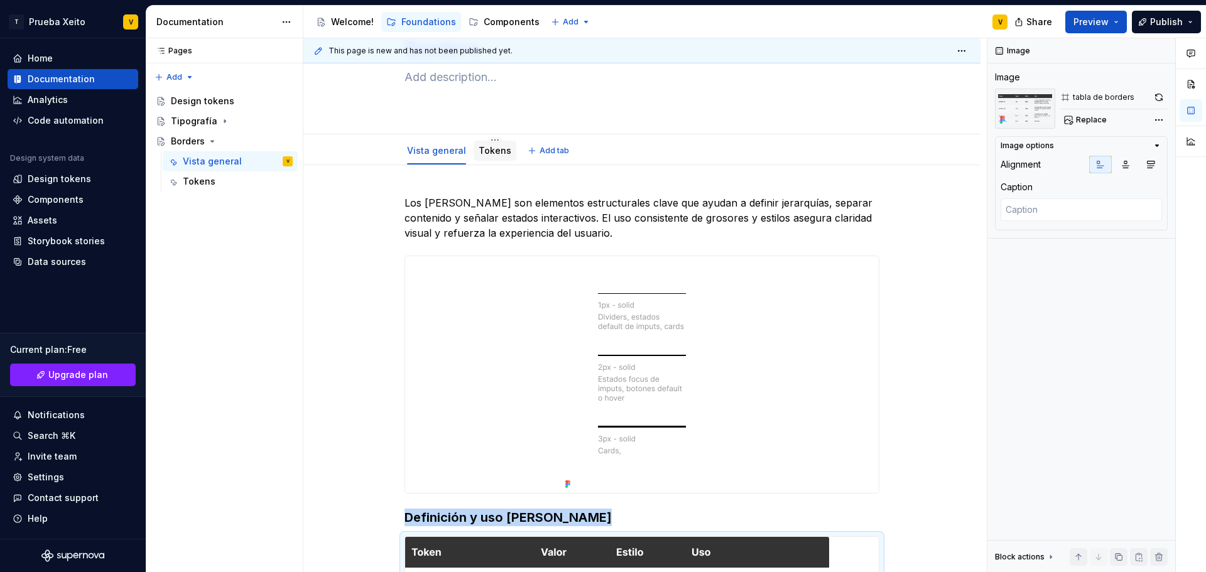
click at [484, 149] on link "Tokens" at bounding box center [495, 150] width 33 height 11
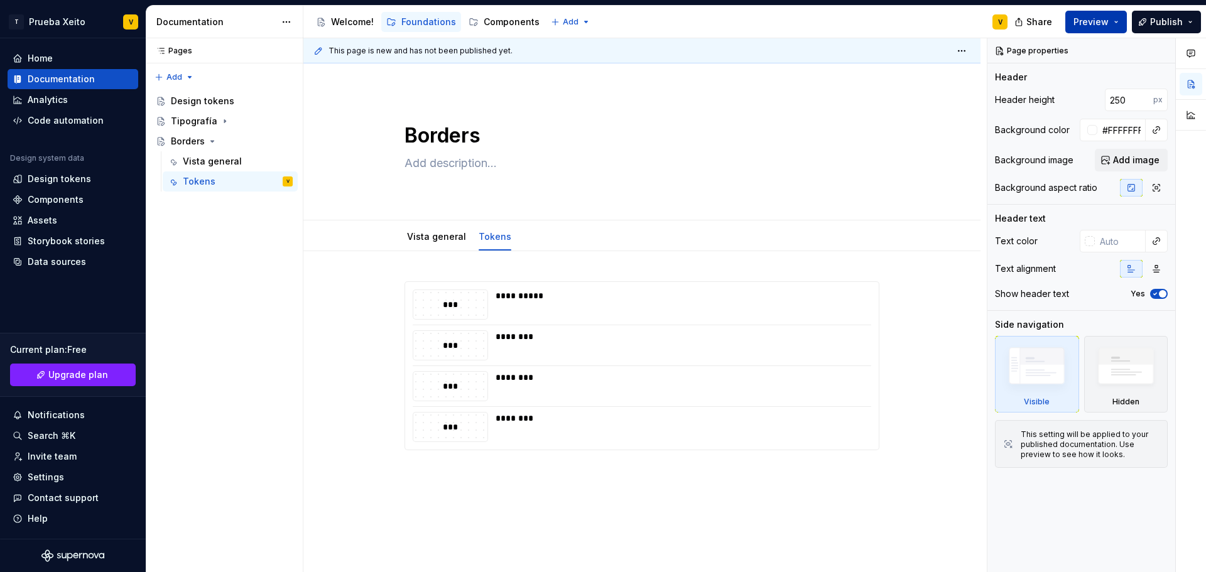
click at [1121, 28] on button "Preview" at bounding box center [1096, 22] width 62 height 23
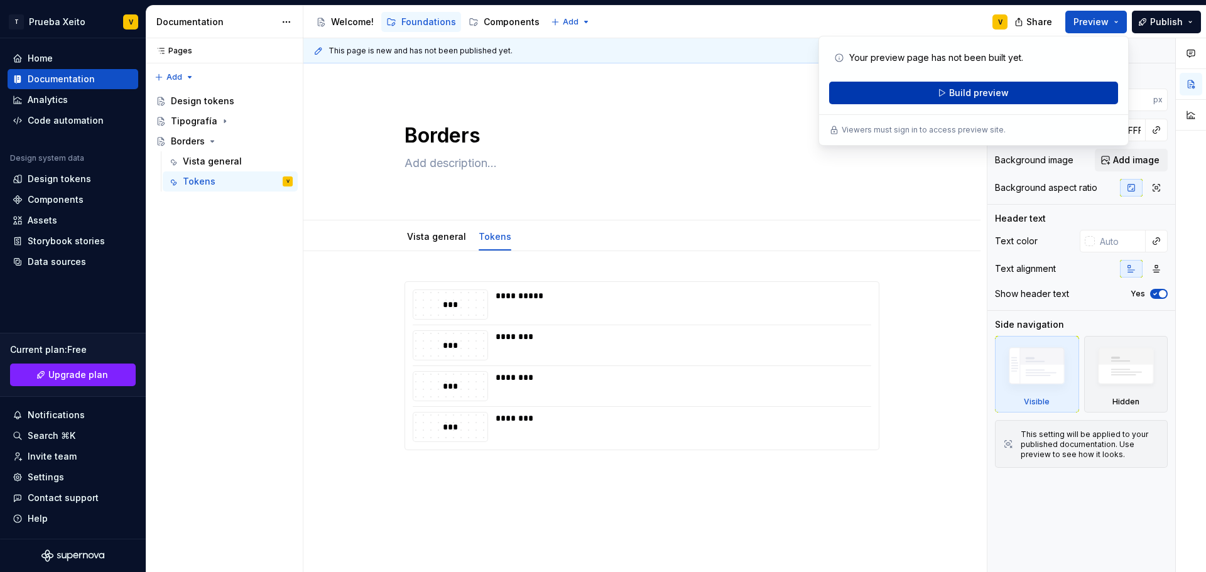
click at [1073, 91] on button "Build preview" at bounding box center [973, 93] width 289 height 23
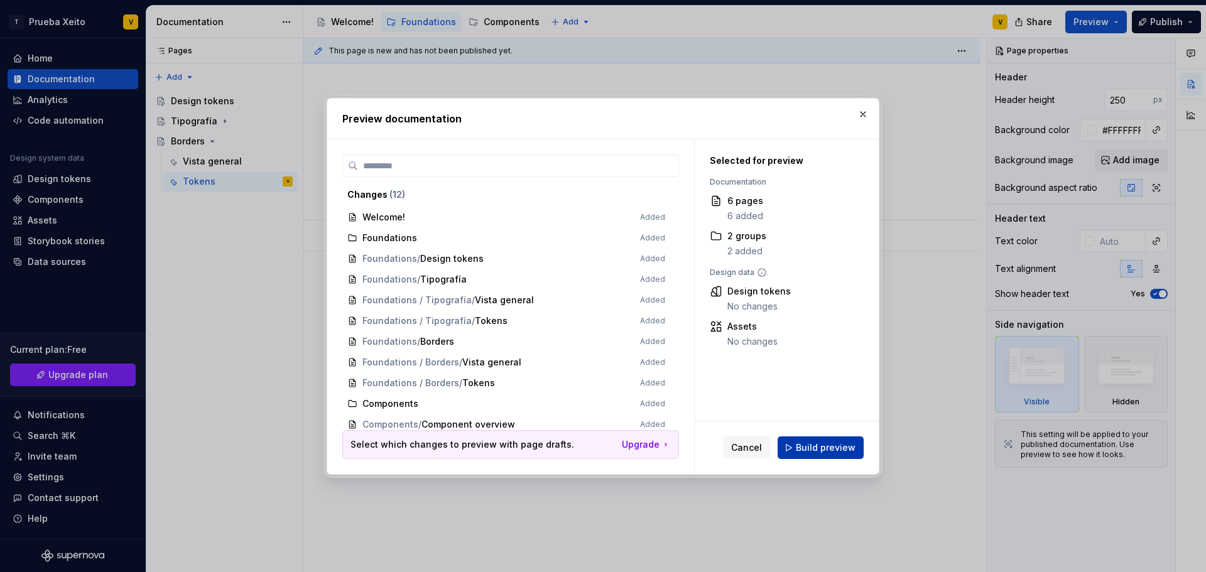
click at [834, 448] on span "Build preview" at bounding box center [826, 447] width 60 height 13
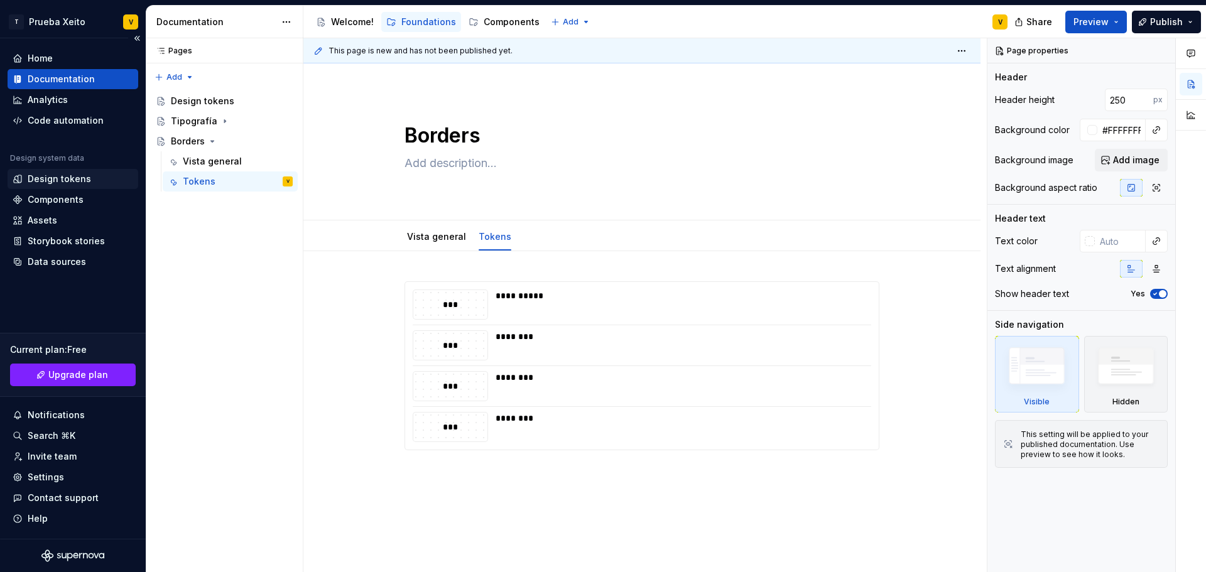
click at [74, 174] on div "Design tokens" at bounding box center [59, 179] width 63 height 13
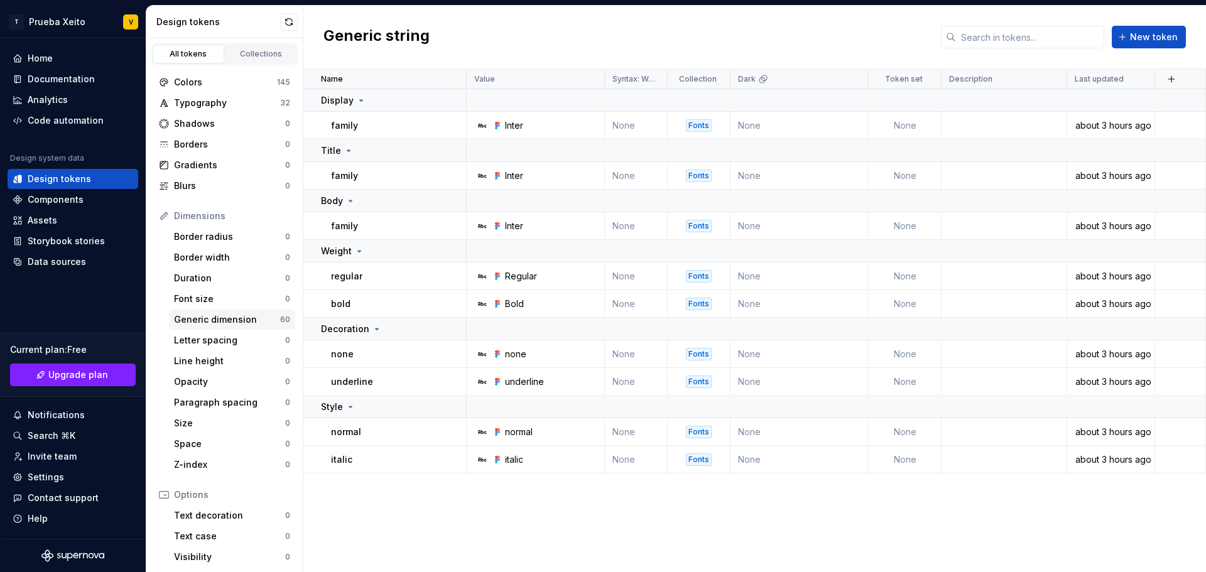
click at [226, 315] on div "Generic dimension" at bounding box center [227, 319] width 106 height 13
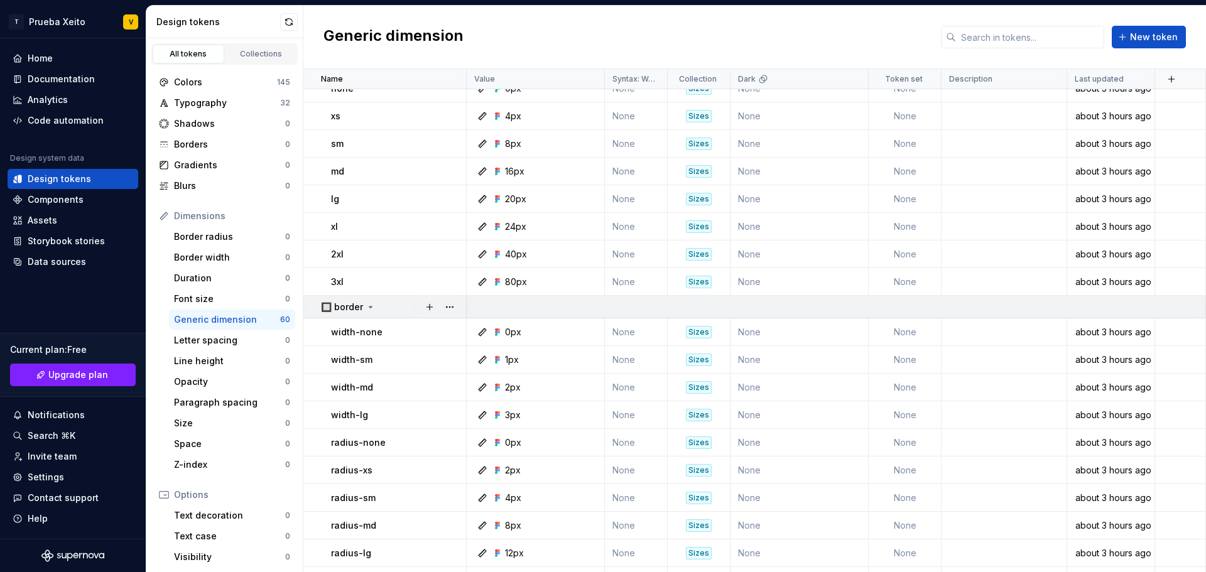
scroll to position [314, 0]
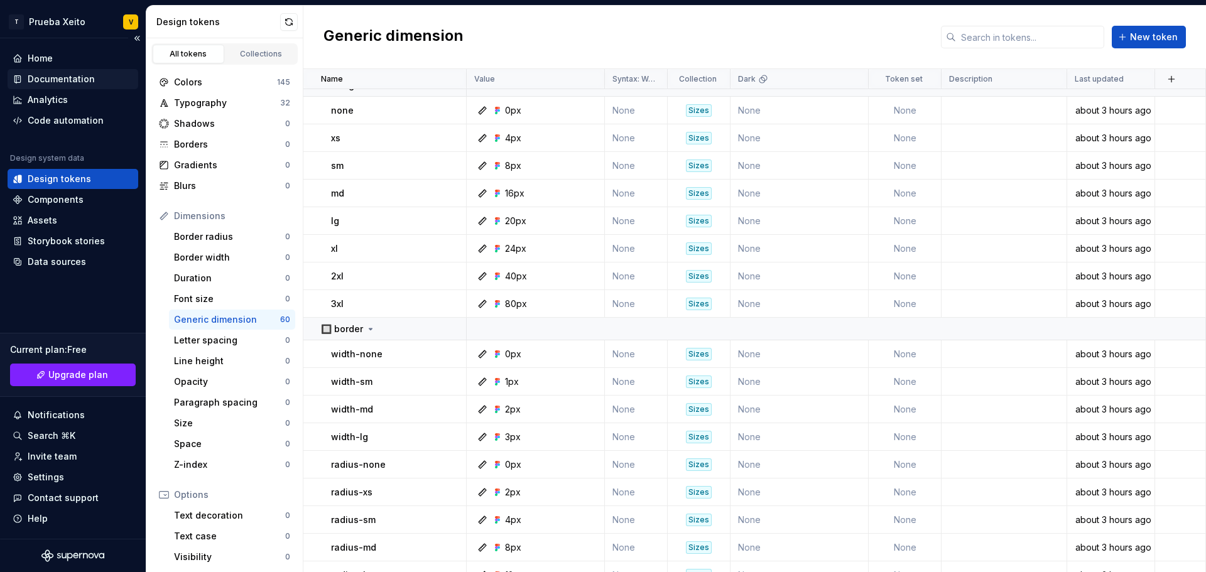
click at [68, 73] on div "Documentation" at bounding box center [61, 79] width 67 height 13
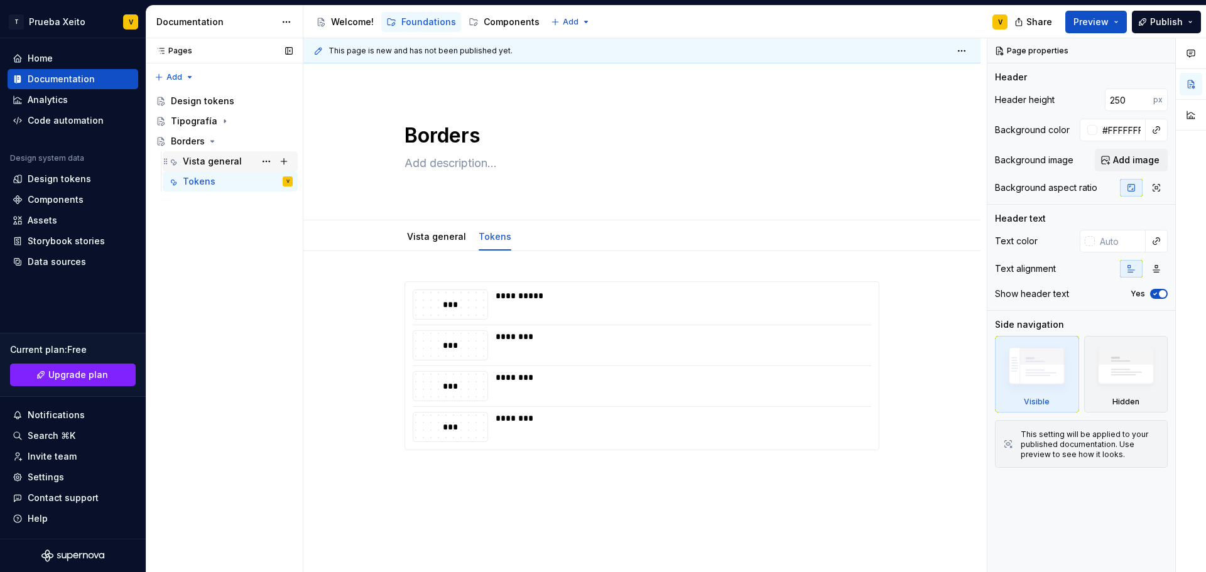
click at [198, 161] on div "Vista general" at bounding box center [212, 161] width 59 height 13
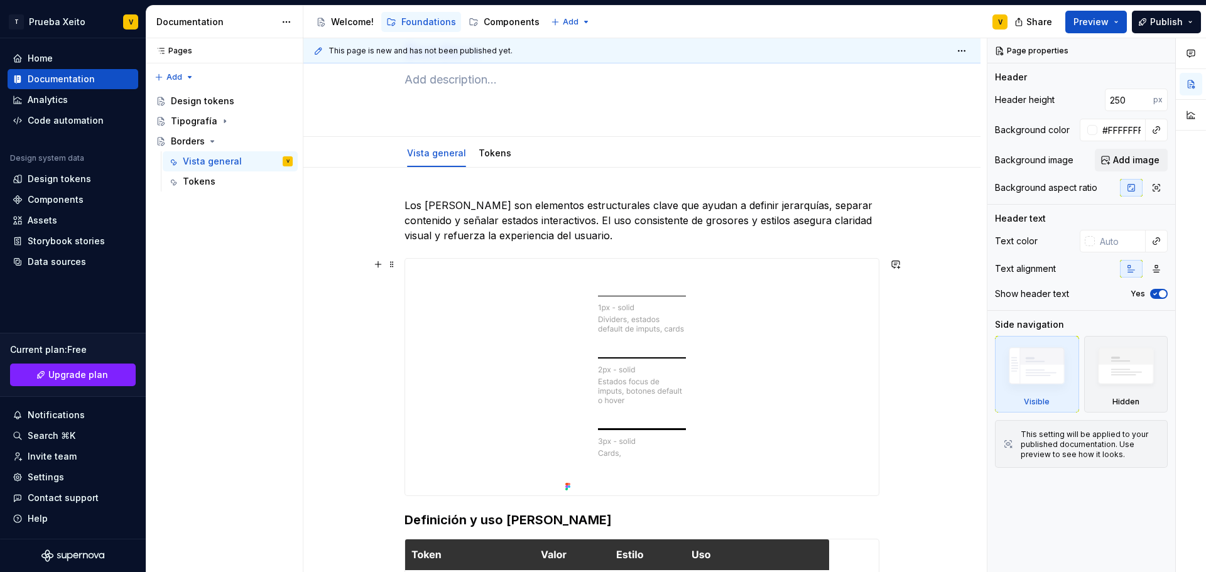
scroll to position [188, 0]
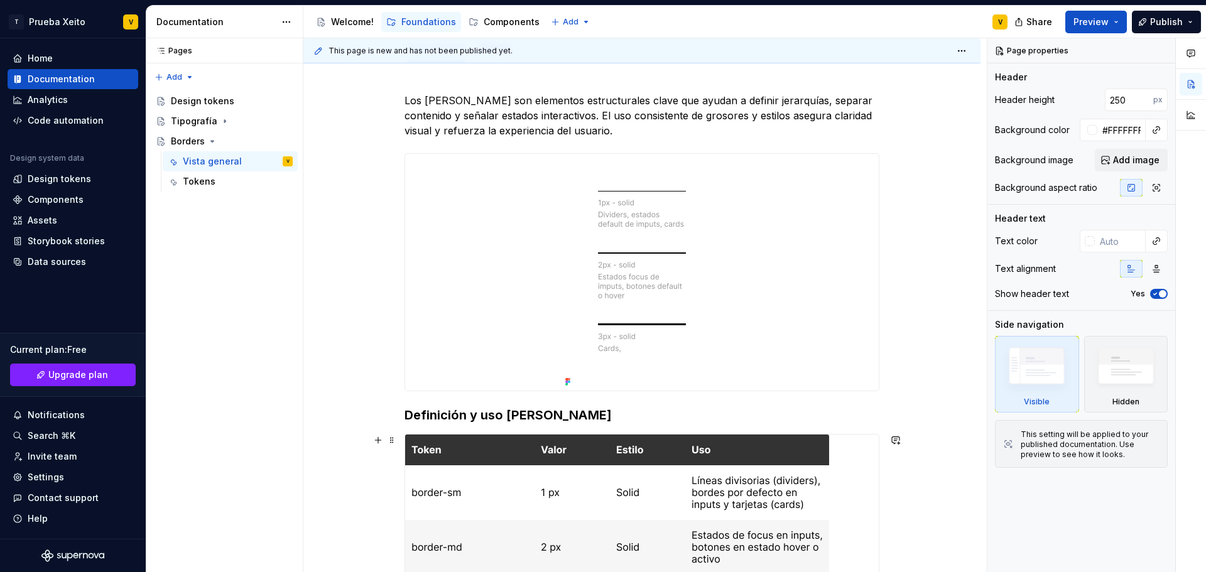
click at [442, 436] on img at bounding box center [617, 547] width 424 height 225
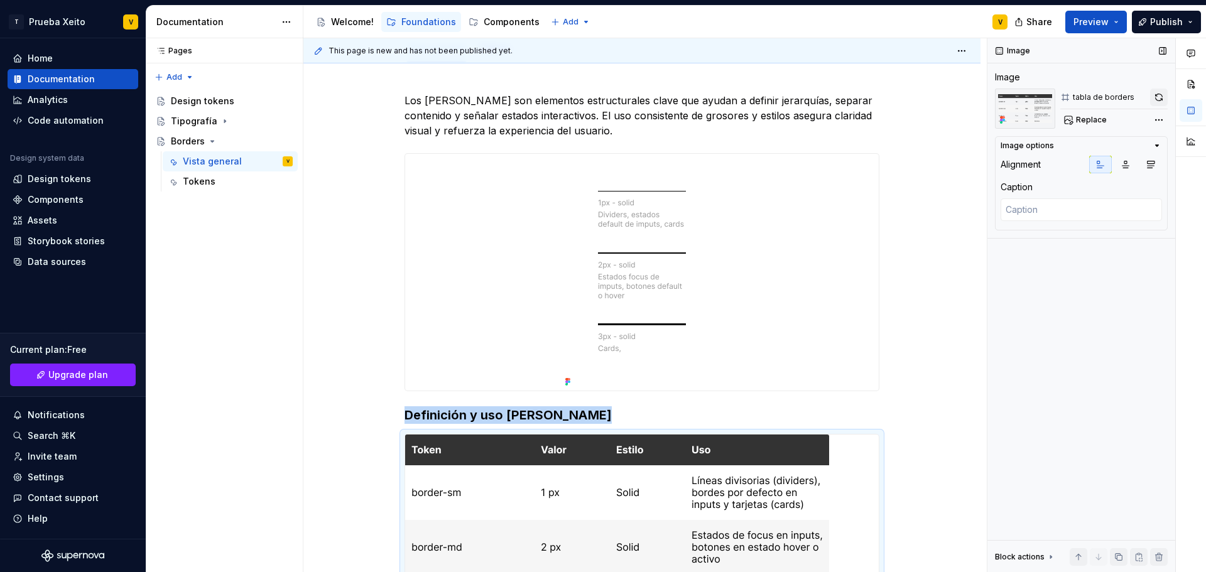
click at [1161, 94] on button "button" at bounding box center [1159, 98] width 18 height 18
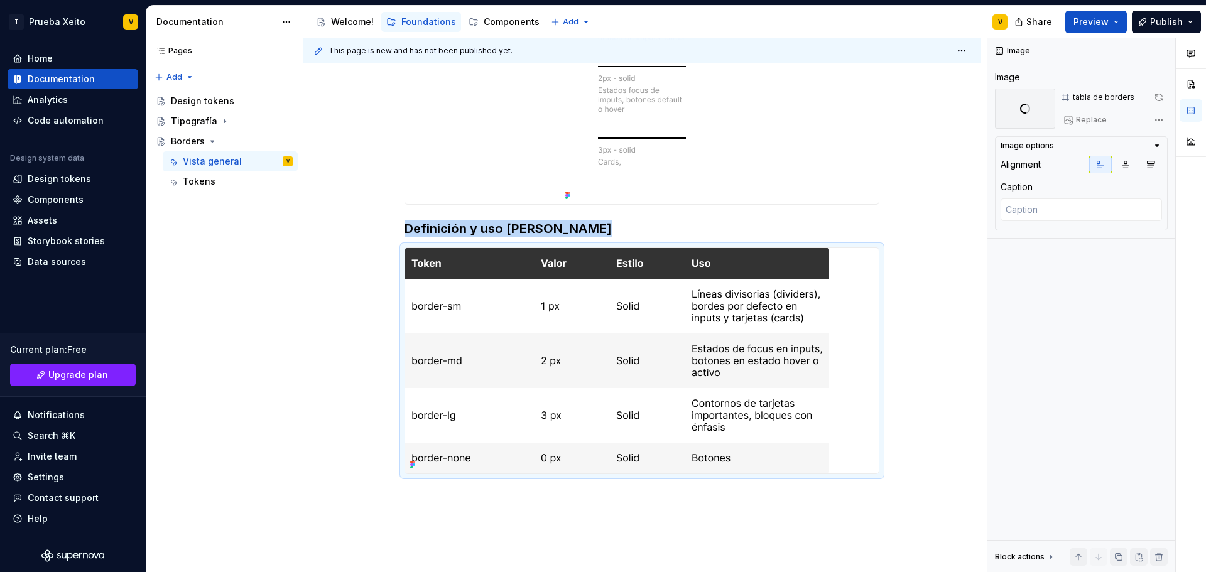
scroll to position [377, 0]
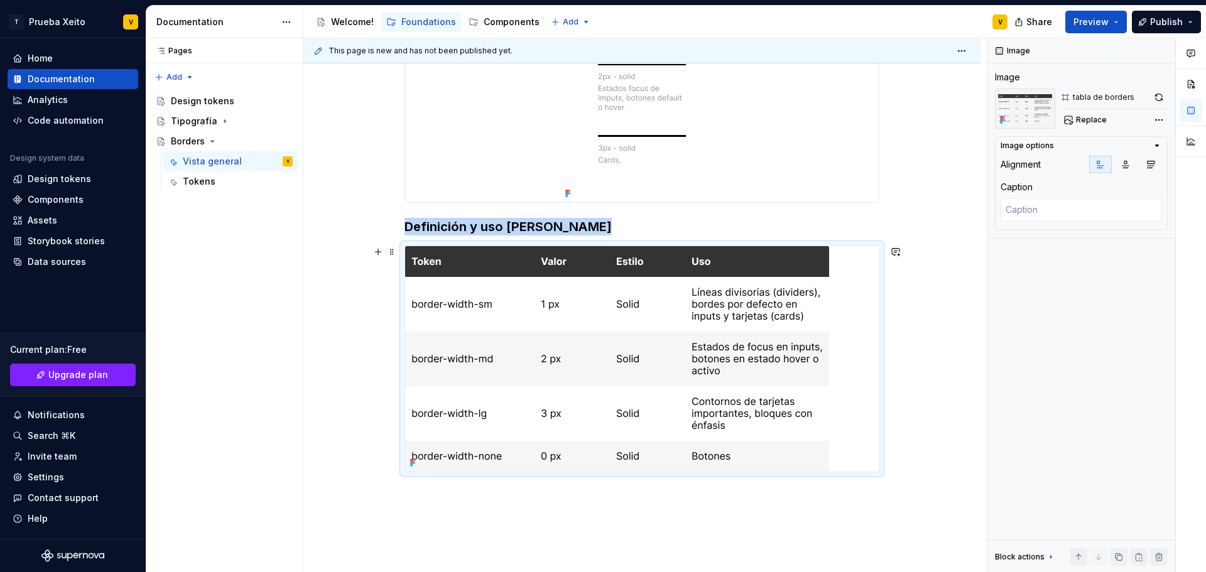
click at [355, 369] on div "Los [PERSON_NAME] son elementos estructurales clave que ayudan a definir jerarq…" at bounding box center [641, 266] width 677 height 784
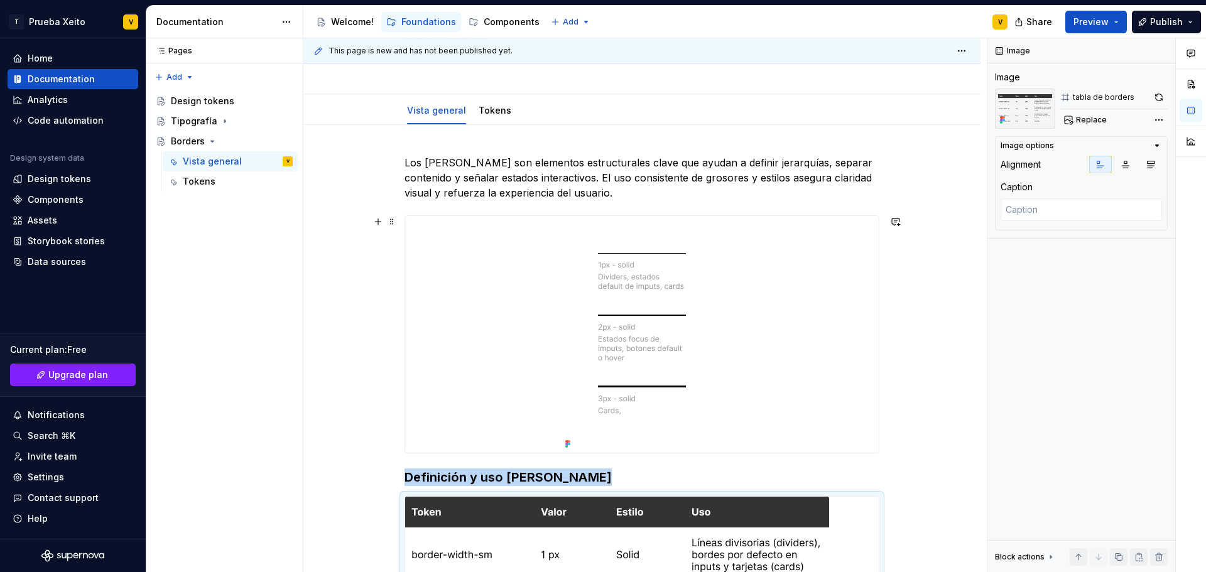
scroll to position [0, 0]
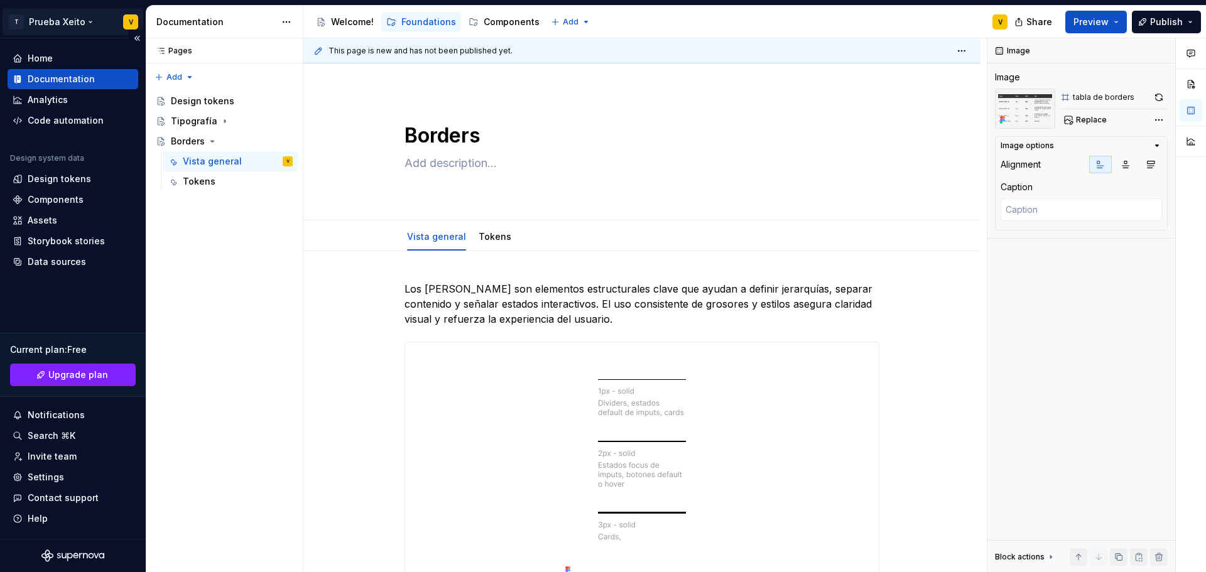
click at [38, 21] on html "T Prueba Xeito V Home Documentation Analytics Code automation Design system dat…" at bounding box center [603, 286] width 1206 height 572
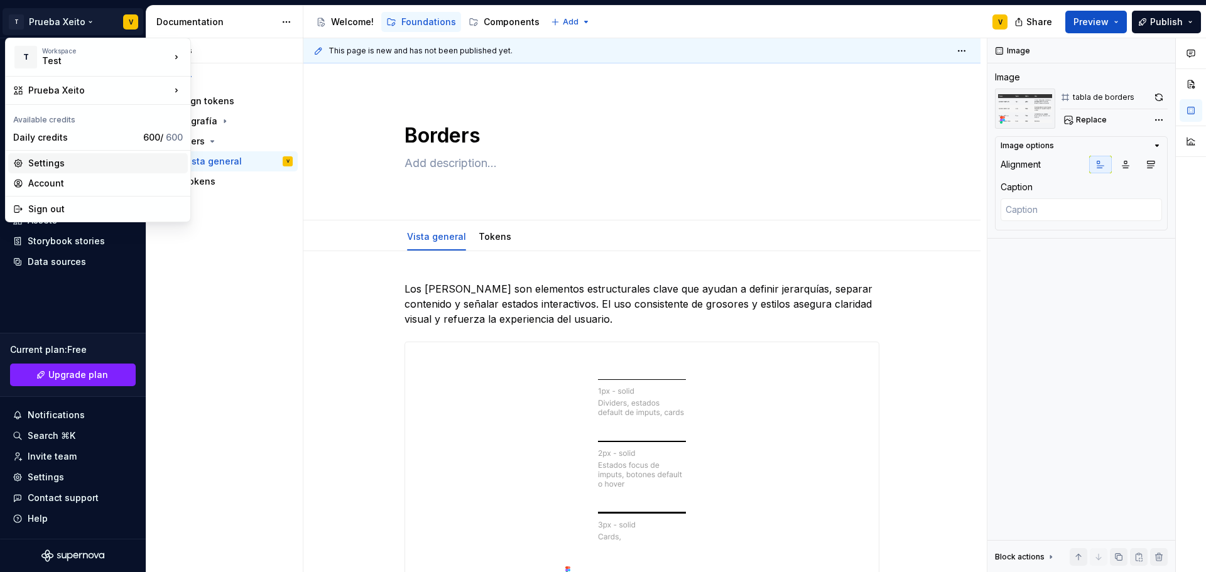
click at [84, 166] on div "Settings" at bounding box center [105, 163] width 154 height 13
type textarea "*"
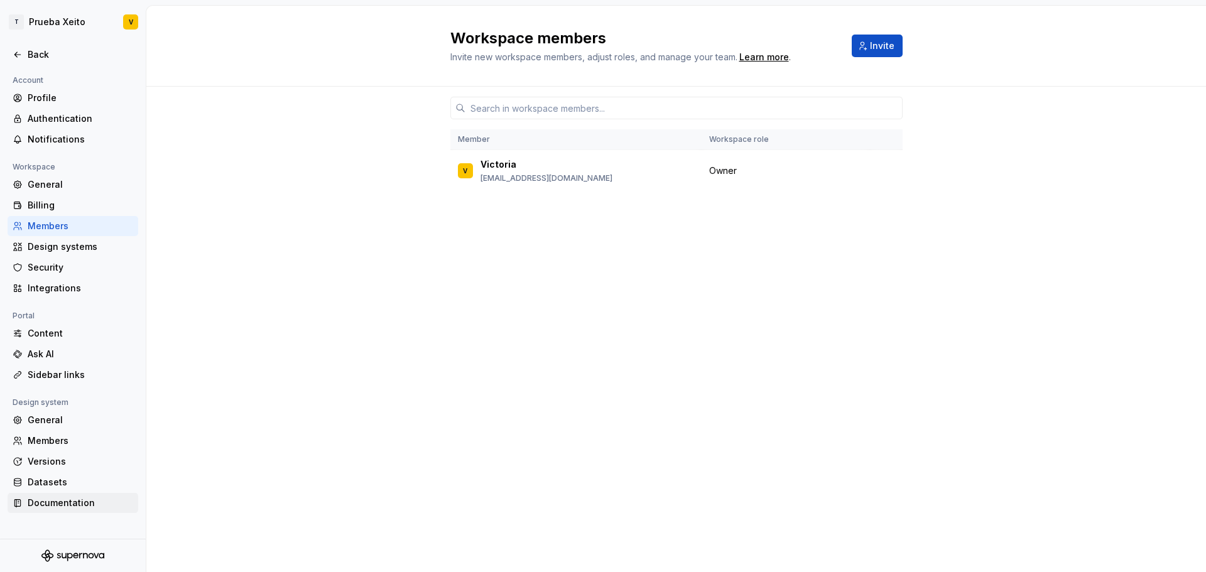
click at [50, 497] on div "Documentation" at bounding box center [81, 503] width 106 height 13
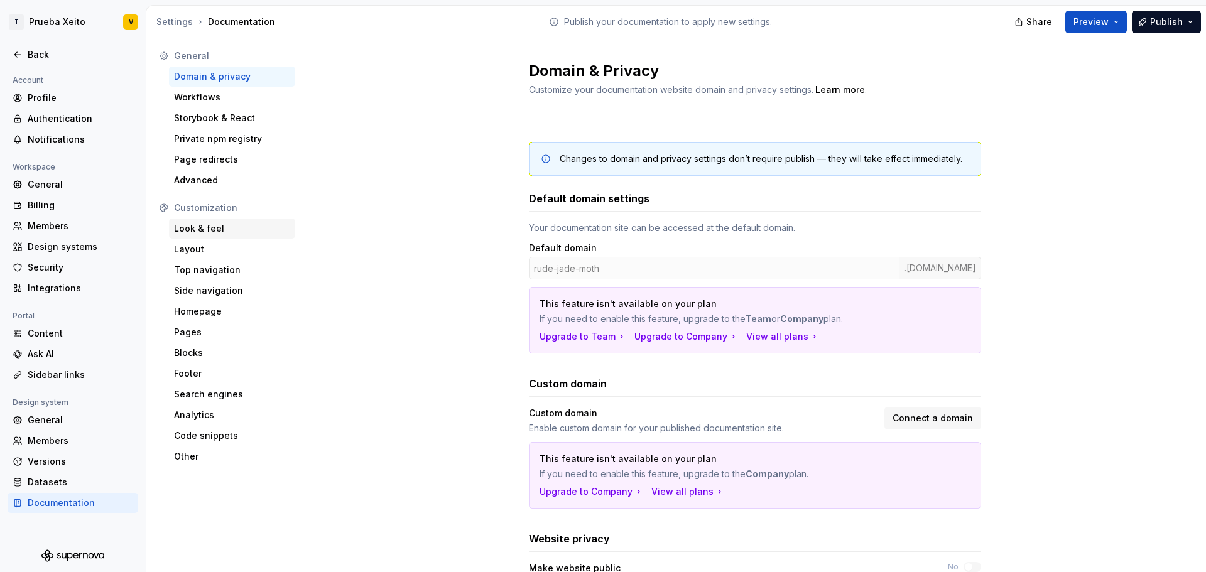
click at [207, 229] on div "Look & feel" at bounding box center [232, 228] width 116 height 13
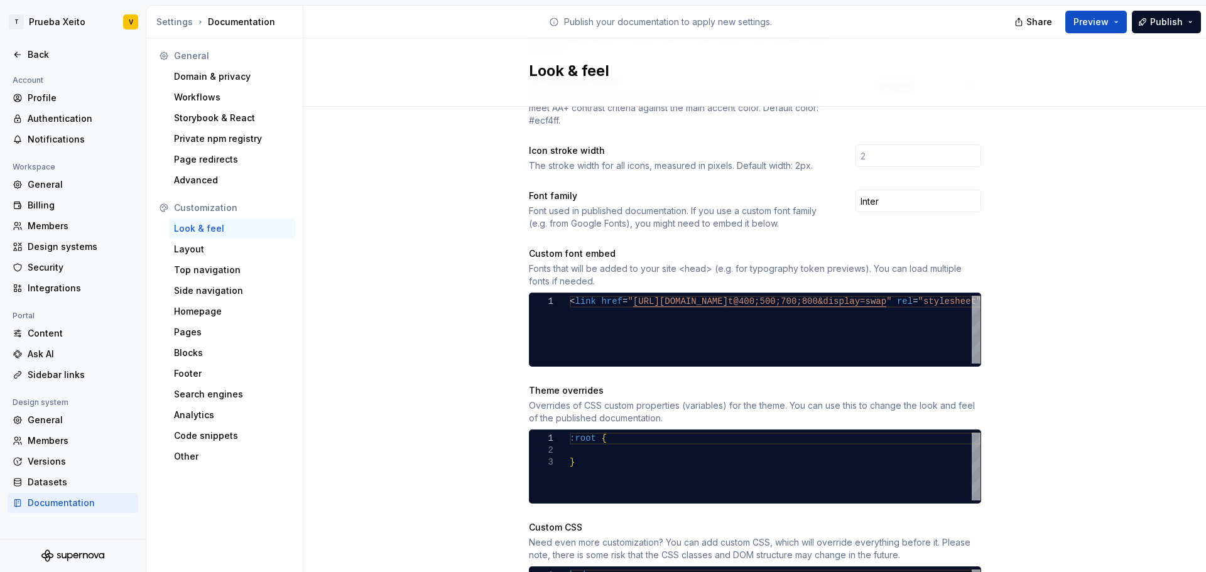
scroll to position [377, 0]
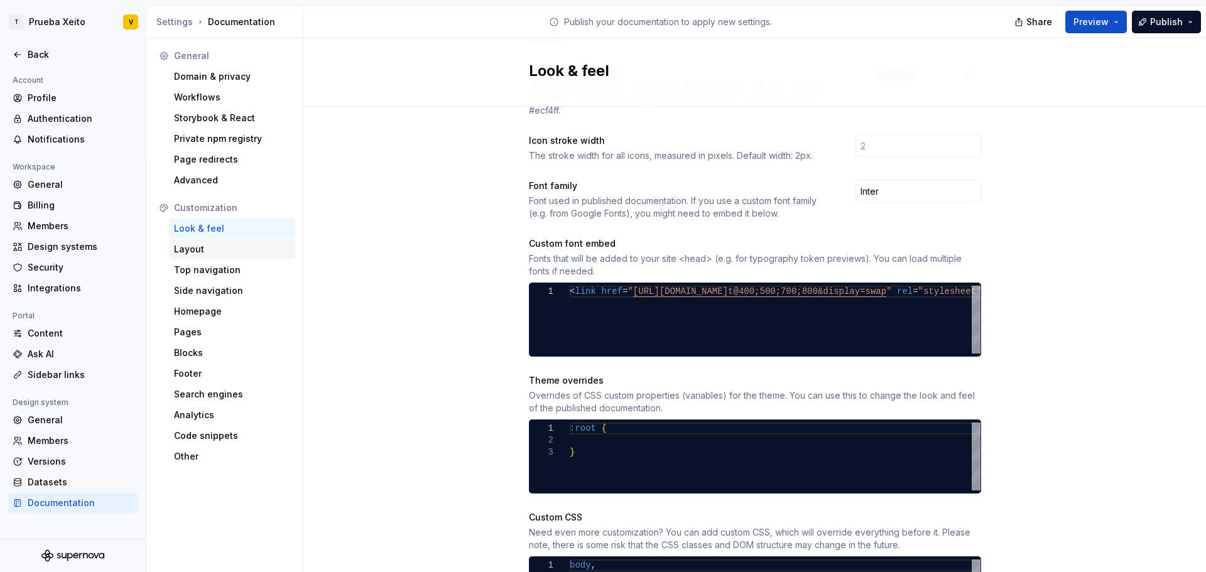
click at [170, 246] on div "Layout" at bounding box center [232, 249] width 126 height 20
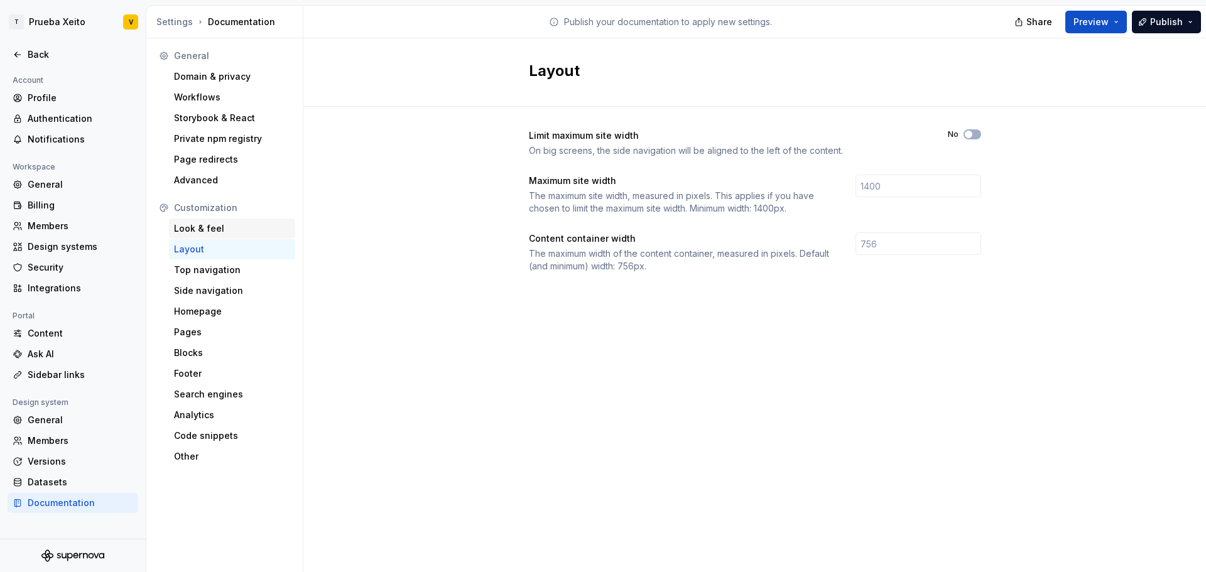
click at [202, 234] on div "Look & feel" at bounding box center [232, 228] width 116 height 13
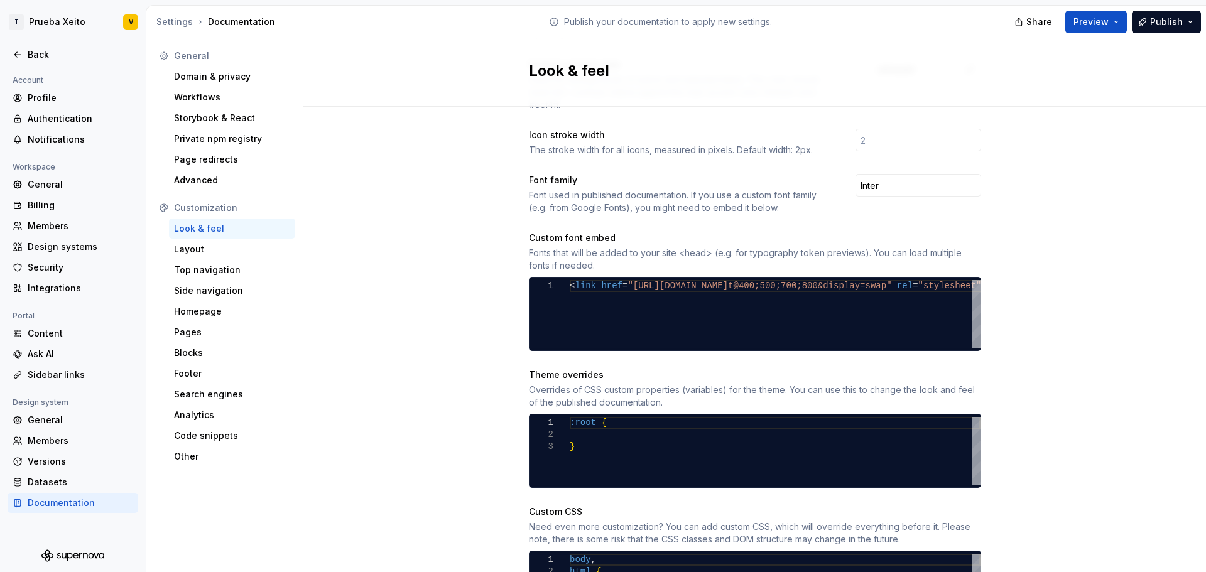
scroll to position [465, 0]
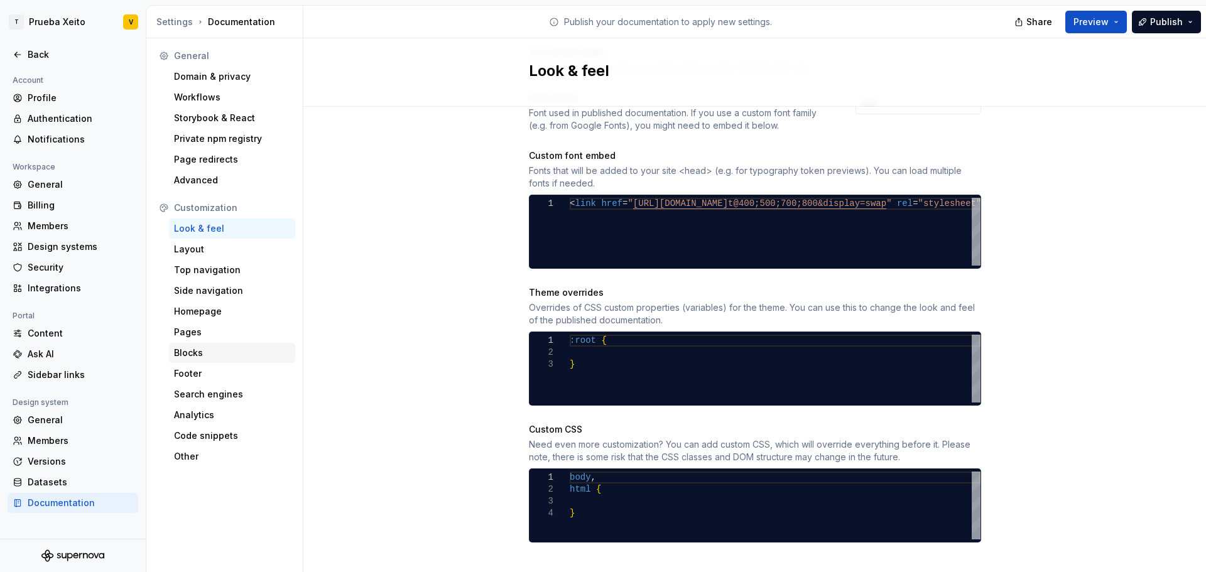
click at [205, 352] on div "Blocks" at bounding box center [232, 353] width 116 height 13
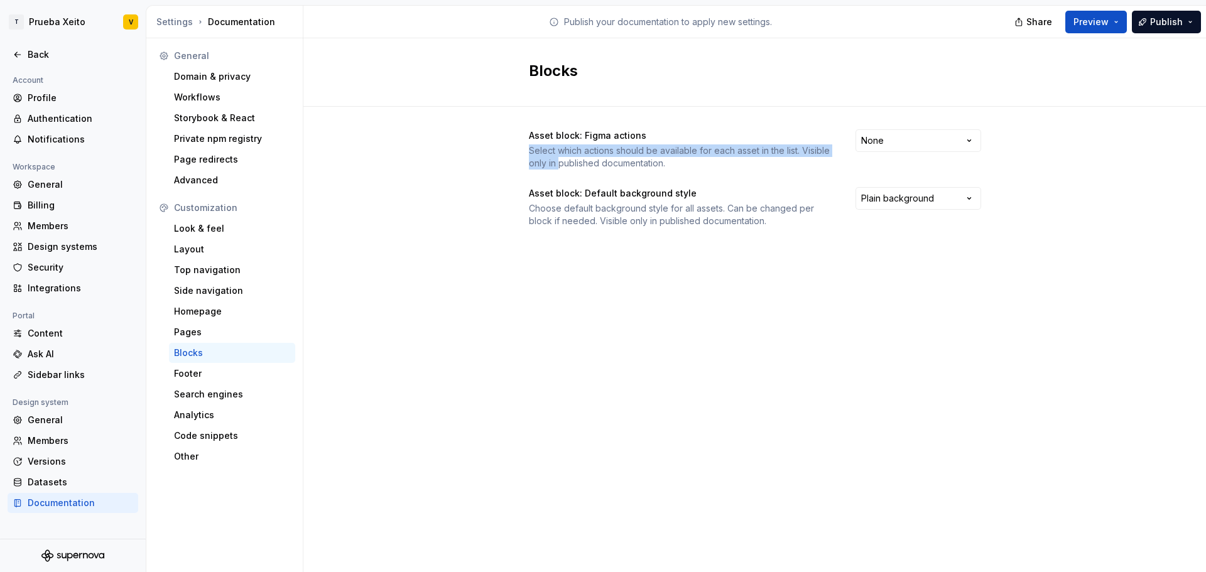
drag, startPoint x: 559, startPoint y: 158, endPoint x: 780, endPoint y: 138, distance: 222.0
click at [780, 138] on div "Asset block: Figma actions Select which actions should be available for each as…" at bounding box center [681, 149] width 304 height 40
click at [720, 166] on div "Select which actions should be available for each asset in the list. Visible on…" at bounding box center [681, 156] width 304 height 25
click at [918, 139] on html "T Prueba Xeito V Back Account Profile Authentication Notifications Workspace Ge…" at bounding box center [603, 286] width 1206 height 572
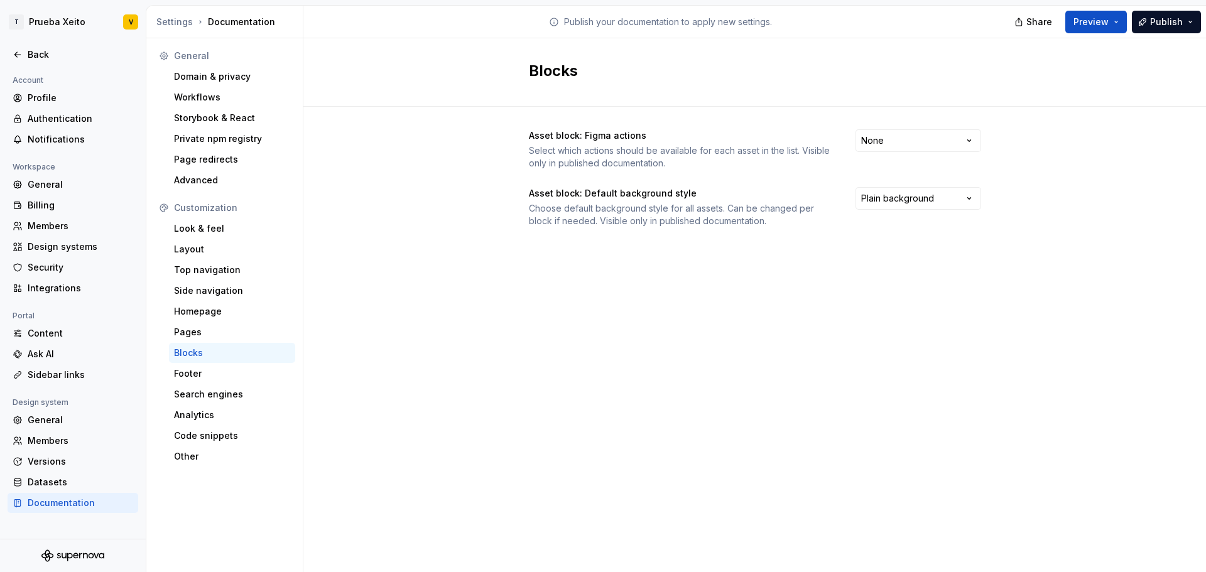
click at [586, 205] on div "Choose default background style for all assets. Can be changed per block if nee…" at bounding box center [681, 214] width 304 height 25
click at [905, 206] on html "T Prueba Xeito V Back Account Profile Authentication Notifications Workspace Ge…" at bounding box center [603, 286] width 1206 height 572
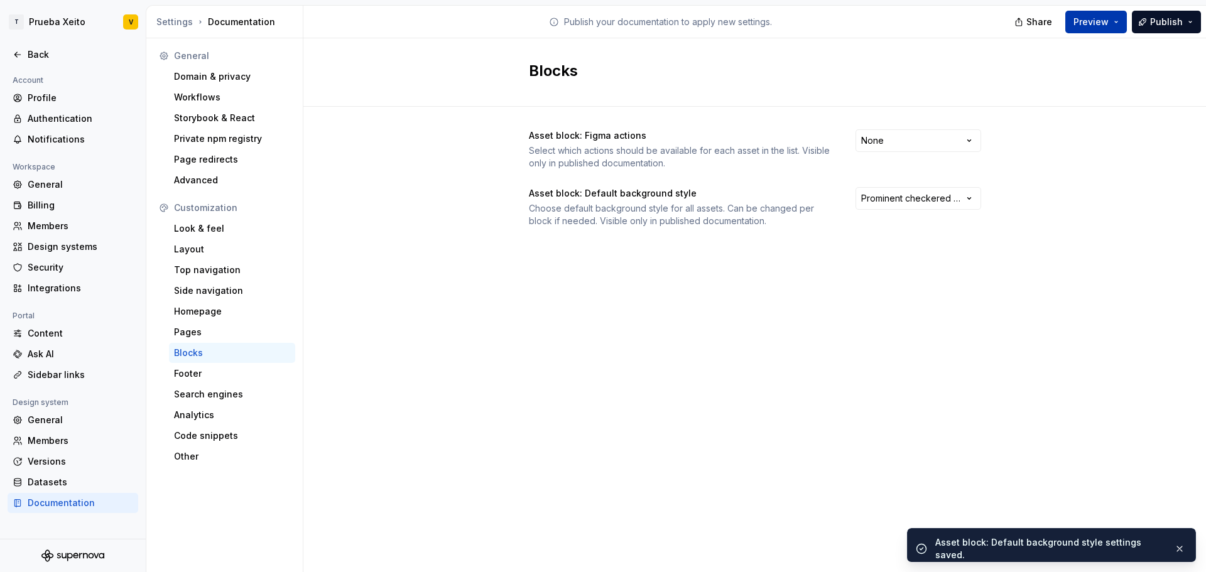
click at [1119, 22] on button "Preview" at bounding box center [1096, 22] width 62 height 23
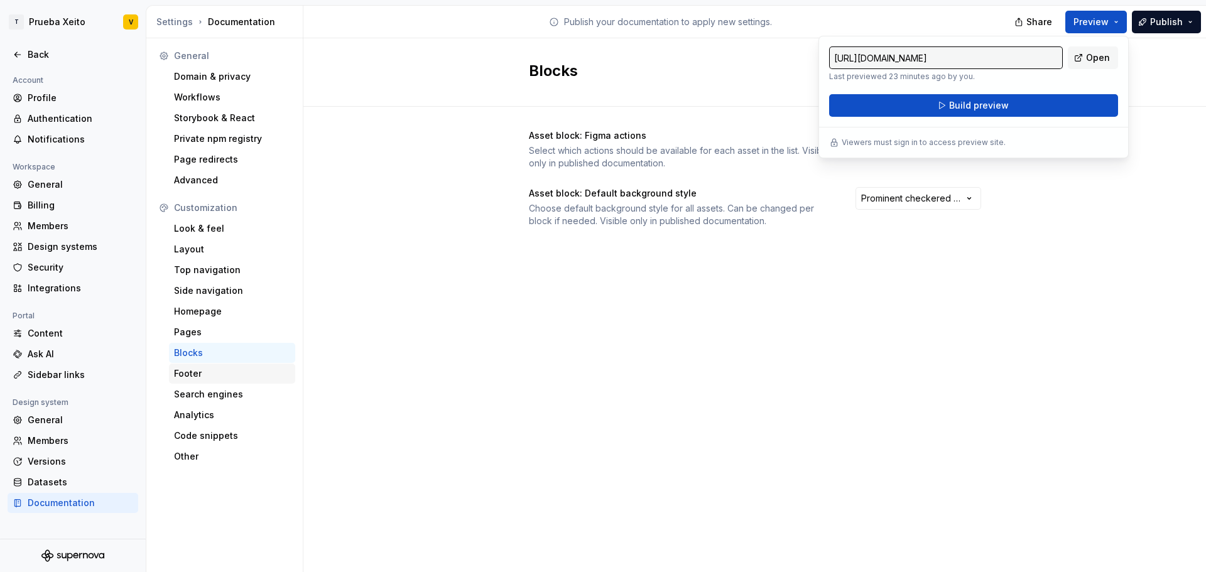
click at [203, 364] on div "Customization Look & feel Layout Top navigation Side navigation Homepage Pages …" at bounding box center [224, 332] width 141 height 269
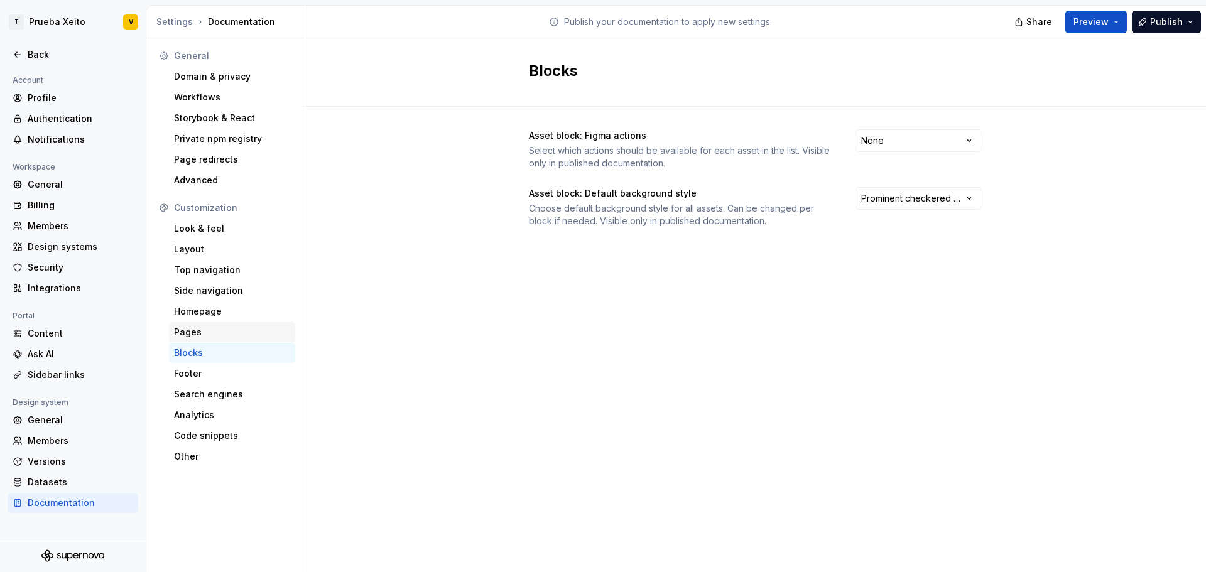
click at [202, 332] on div "Pages" at bounding box center [232, 332] width 116 height 13
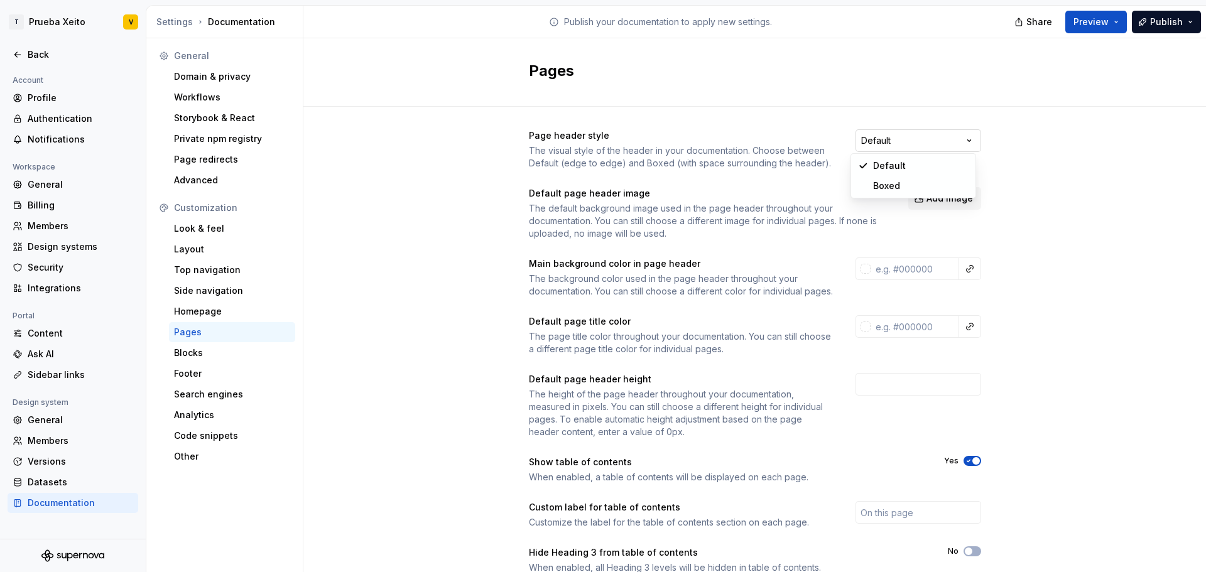
click at [957, 134] on html "T Prueba Xeito V Back Account Profile Authentication Notifications Workspace Ge…" at bounding box center [603, 286] width 1206 height 572
click at [935, 266] on input "text" at bounding box center [914, 268] width 89 height 23
type input "fffffff"
click at [1027, 271] on div "Page header style The visual style of the header in your documentation. Choose …" at bounding box center [754, 393] width 902 height 573
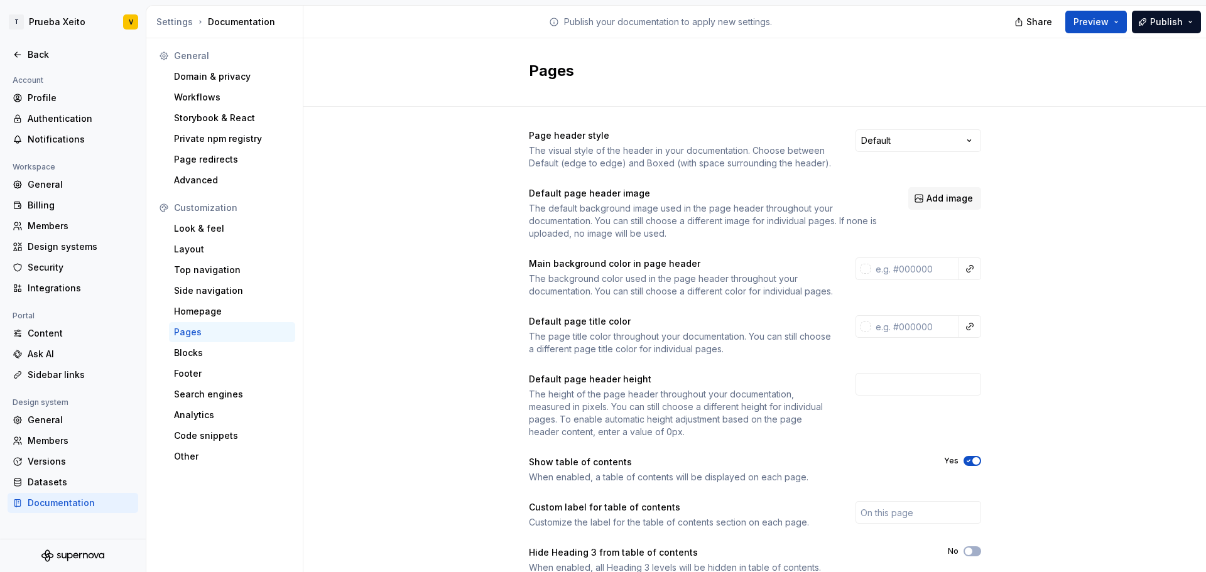
click at [864, 271] on div at bounding box center [865, 269] width 10 height 10
click at [858, 271] on html "T Prueba Xeito V Back Account Profile Authentication Notifications Workspace Ge…" at bounding box center [603, 286] width 1206 height 572
click at [860, 271] on div at bounding box center [865, 269] width 10 height 10
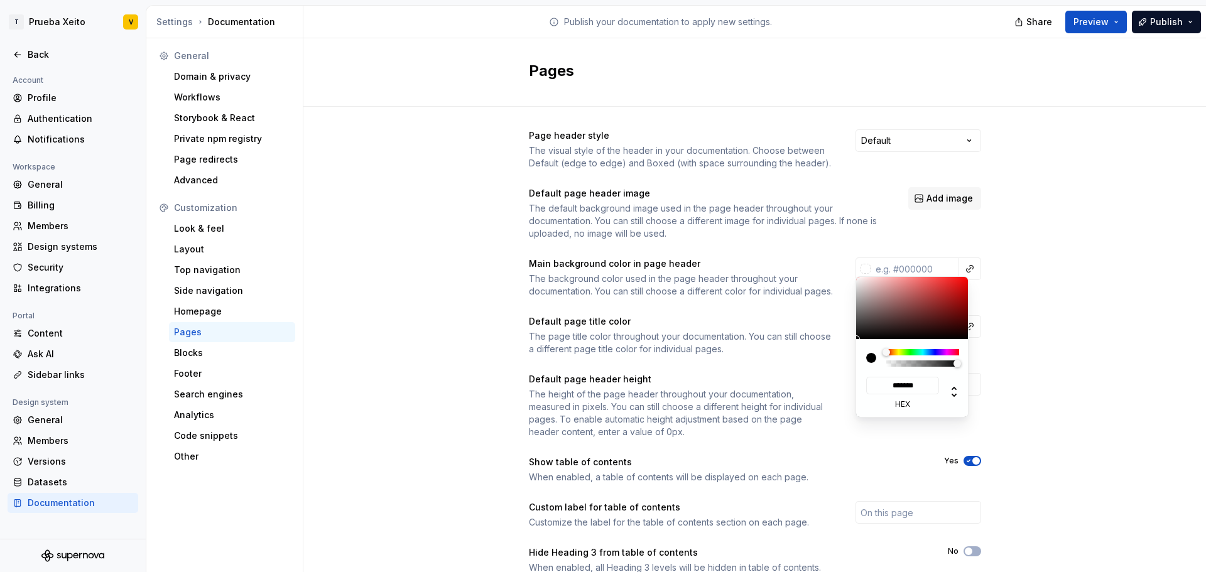
type input "#463131"
type input "*******"
type input "#503939"
type input "*******"
type input "#745C5C"
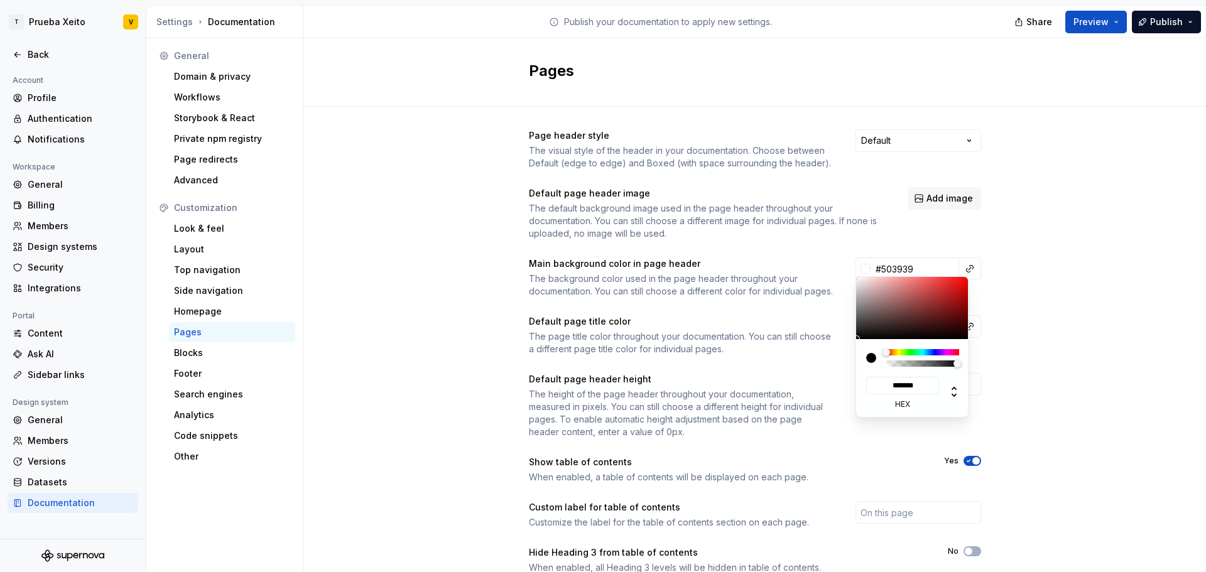
type input "*******"
type input "#BCBCBC"
type input "*******"
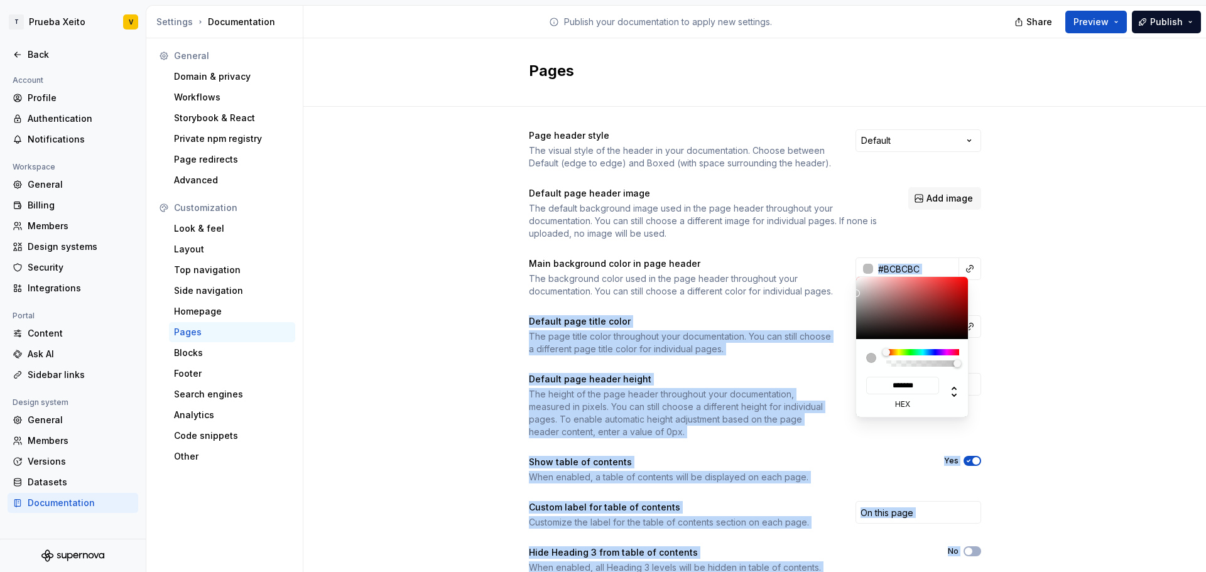
type input "#FFFFFF"
type input "*******"
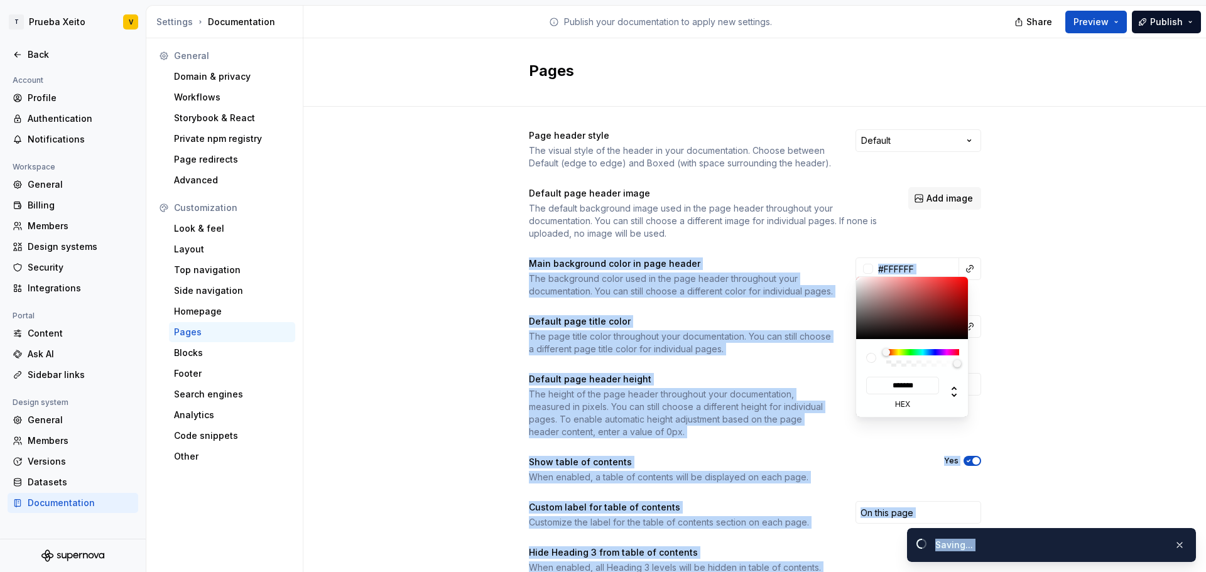
drag, startPoint x: 889, startPoint y: 322, endPoint x: 823, endPoint y: 234, distance: 109.9
click at [823, 234] on html "T Prueba Xeito V Back Account Profile Authentication Notifications Workspace Ge…" at bounding box center [603, 286] width 1206 height 572
type input "#ffffffff"
click at [995, 241] on html "T Prueba Xeito V Back Account Profile Authentication Notifications Workspace Ge…" at bounding box center [603, 286] width 1206 height 572
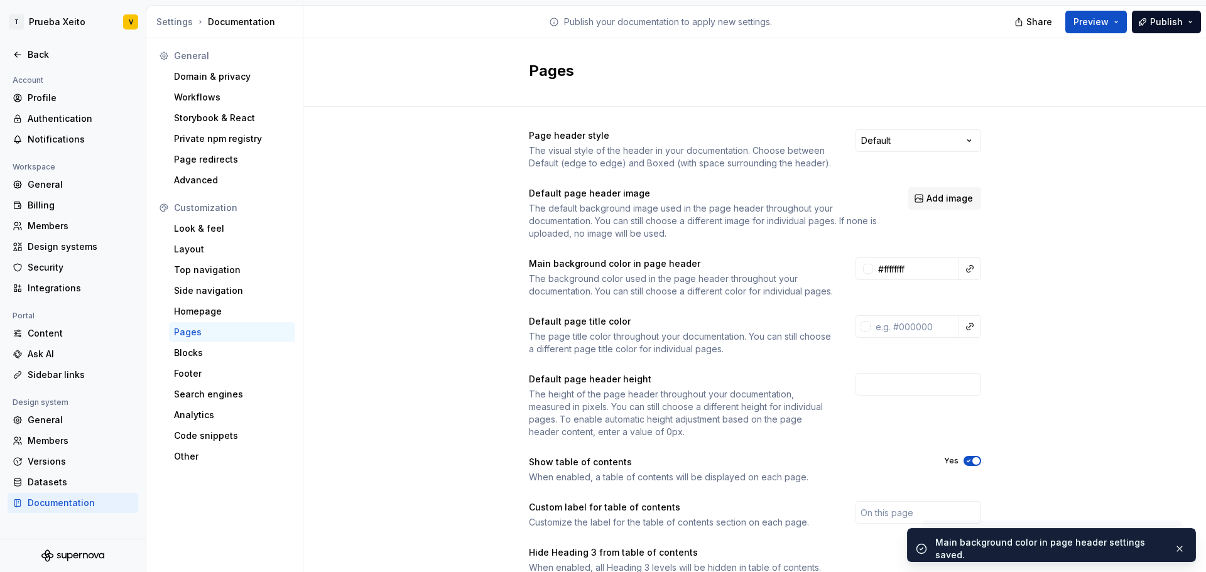
click at [689, 279] on html "T Prueba Xeito V Back Account Profile Authentication Notifications Workspace Ge…" at bounding box center [603, 286] width 1206 height 572
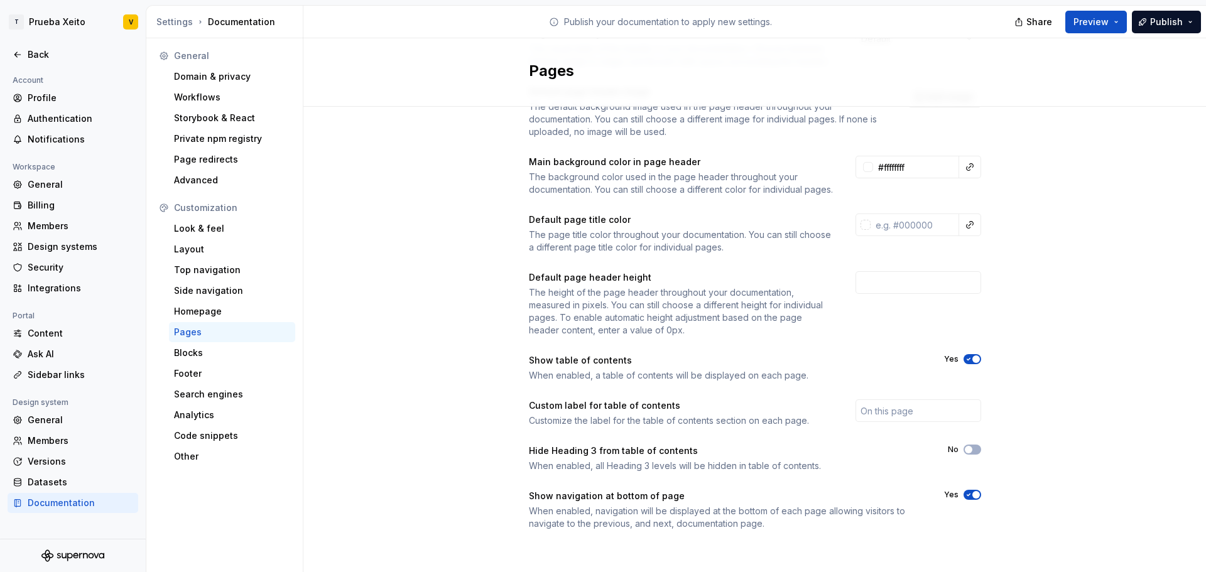
scroll to position [114, 0]
click at [884, 280] on input "number" at bounding box center [918, 282] width 126 height 23
type input "250"
click at [1132, 291] on div "Page header style The visual style of the header in your documentation. Choose …" at bounding box center [754, 291] width 902 height 573
click at [622, 423] on div "Customize the label for the table of contents section on each page." at bounding box center [681, 420] width 304 height 13
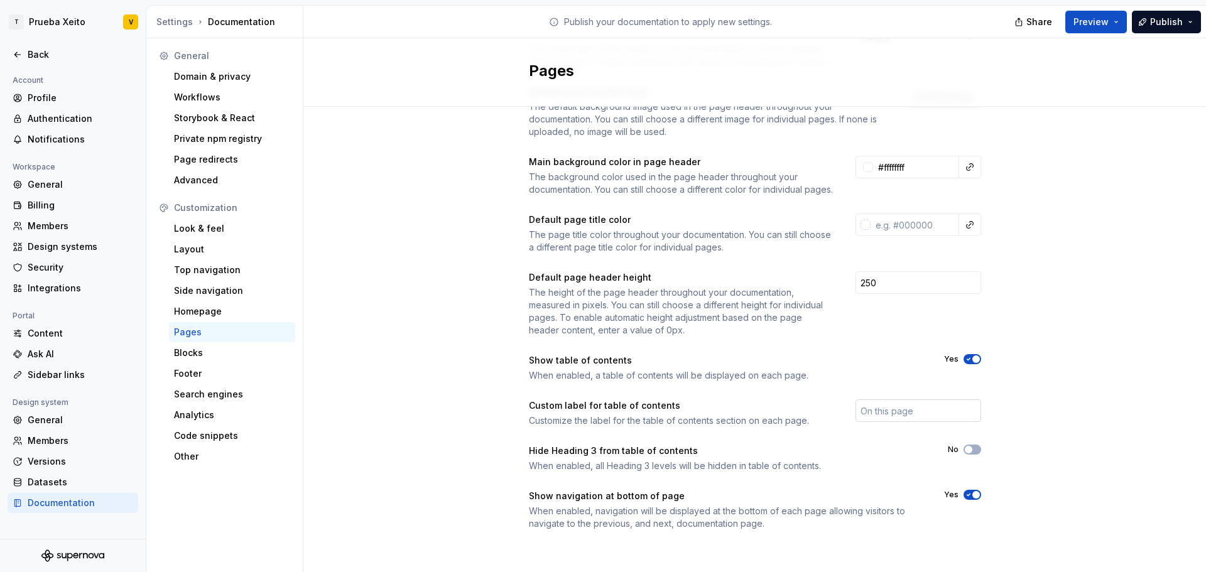
click at [870, 410] on input "text" at bounding box center [918, 410] width 126 height 23
type input "Contenido"
click at [254, 352] on div "Blocks" at bounding box center [232, 353] width 116 height 13
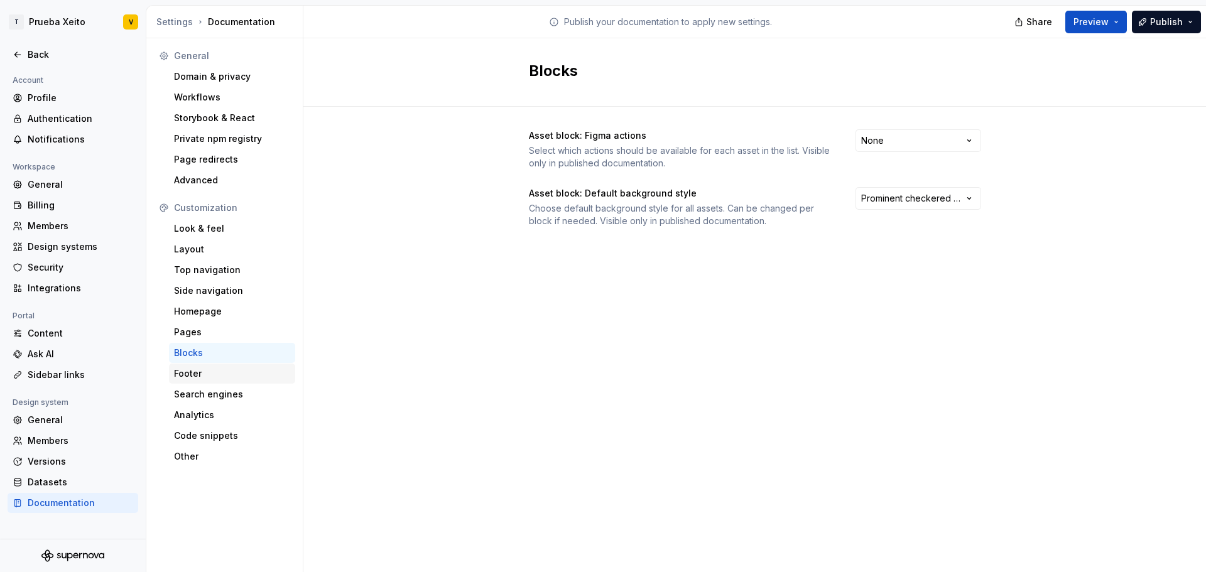
click at [207, 382] on div "Footer" at bounding box center [232, 374] width 126 height 20
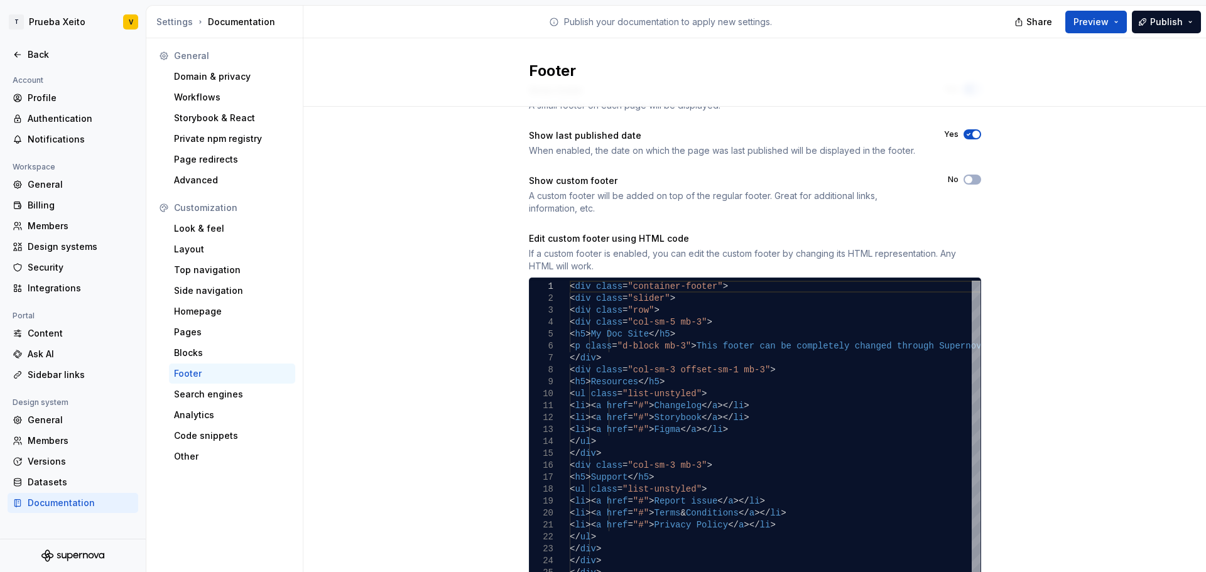
scroll to position [93, 0]
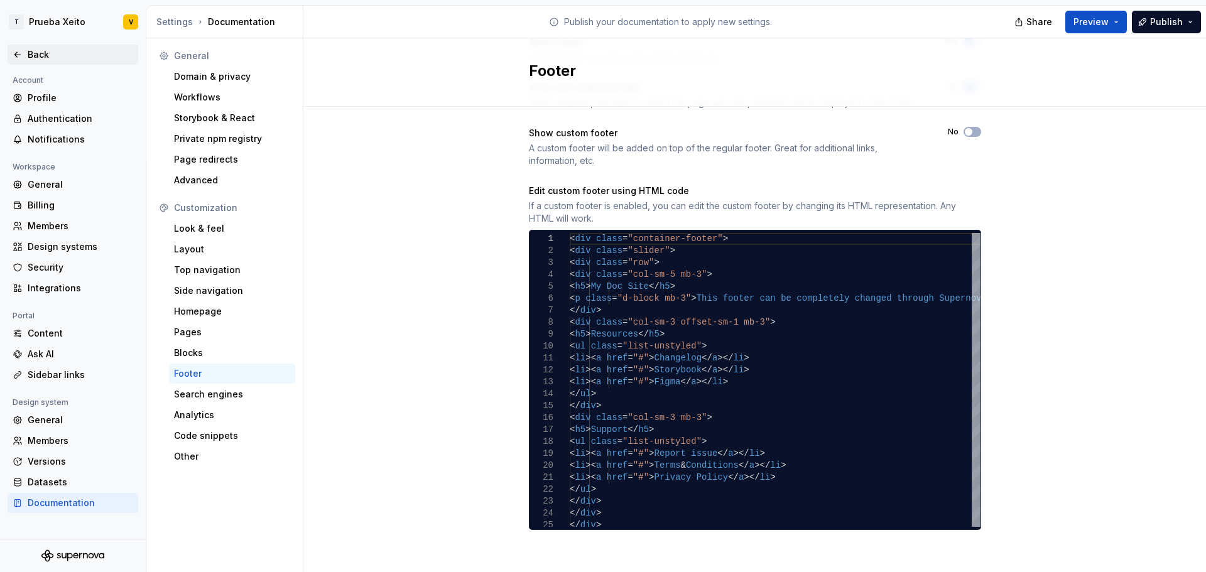
click at [33, 50] on div "Back" at bounding box center [81, 54] width 106 height 13
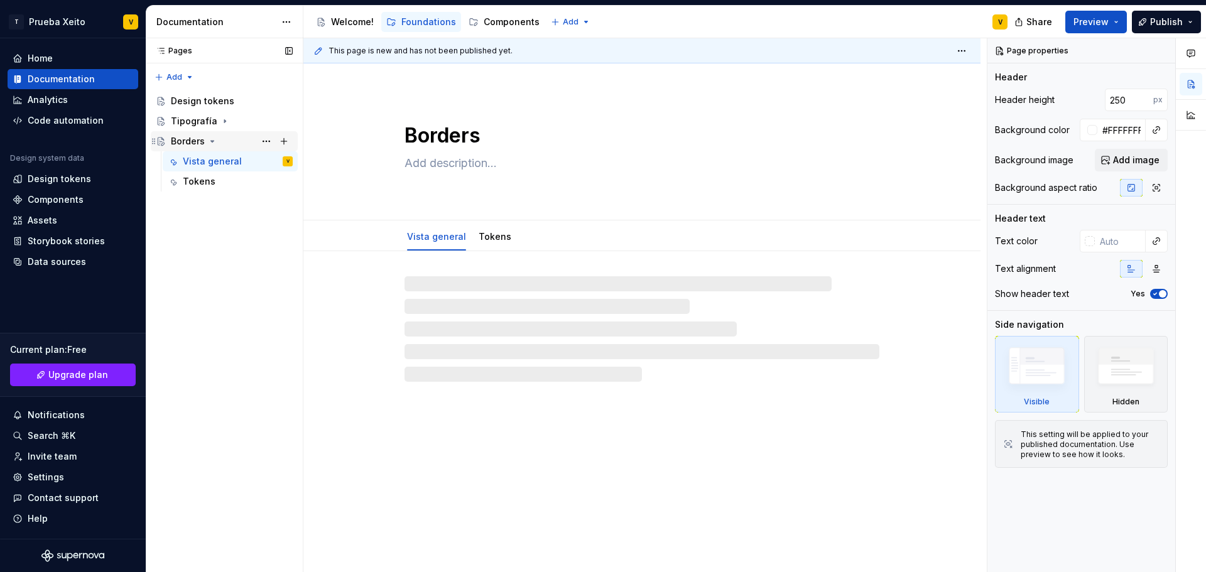
click at [185, 143] on div "Borders" at bounding box center [188, 141] width 34 height 13
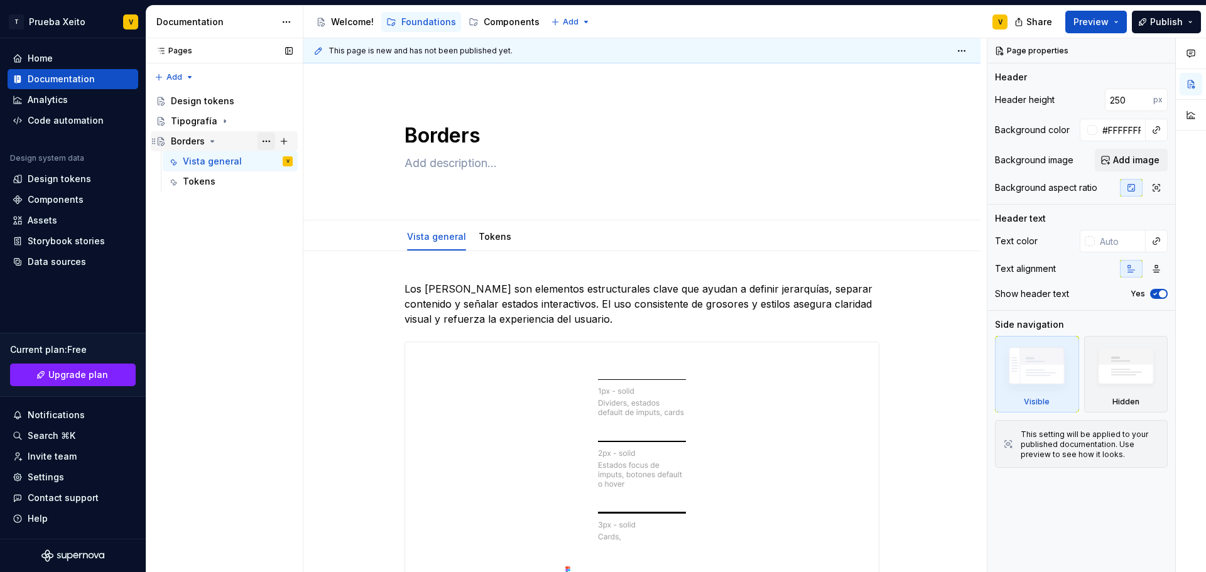
click at [265, 141] on button "Page tree" at bounding box center [266, 142] width 18 height 18
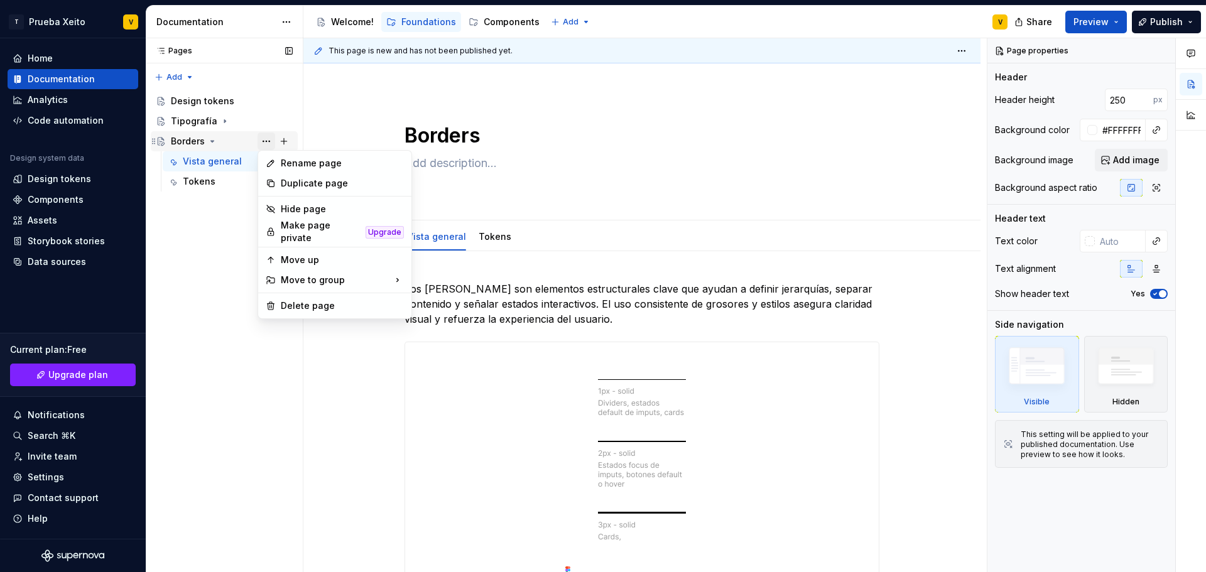
type textarea "*"
click at [301, 163] on div "Rename page" at bounding box center [342, 163] width 123 height 13
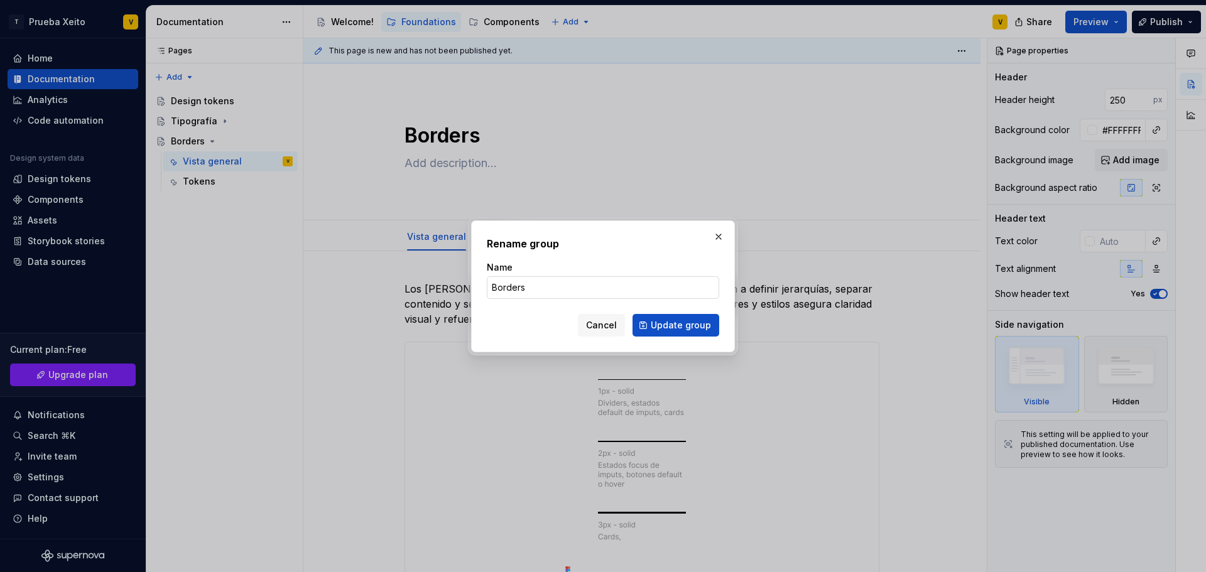
click at [521, 292] on input "Borders" at bounding box center [603, 287] width 232 height 23
type input "Bordes"
click button "Update group" at bounding box center [675, 325] width 87 height 23
type textarea "*"
type textarea "Bordes"
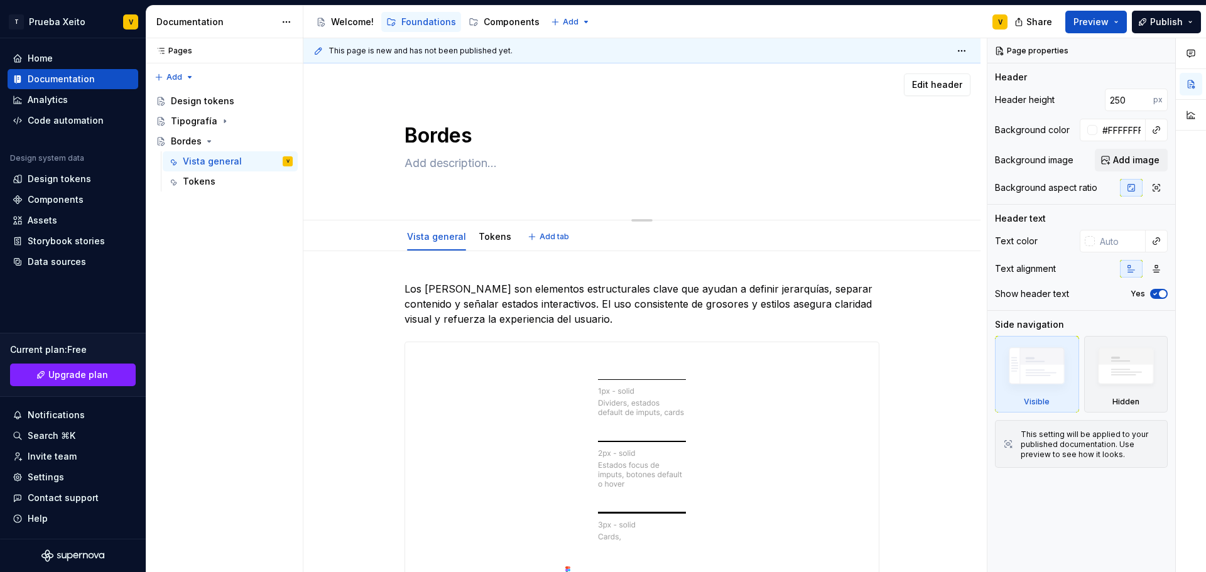
click at [458, 134] on textarea "Bordes" at bounding box center [639, 136] width 475 height 30
click at [204, 141] on icon "Page tree" at bounding box center [209, 141] width 10 height 10
type textarea "*"
click at [176, 75] on div "Pages Pages Add Accessibility guide for tree Page tree. Navigate the tree with …" at bounding box center [224, 305] width 157 height 534
click at [198, 104] on div "New page" at bounding box center [215, 101] width 82 height 13
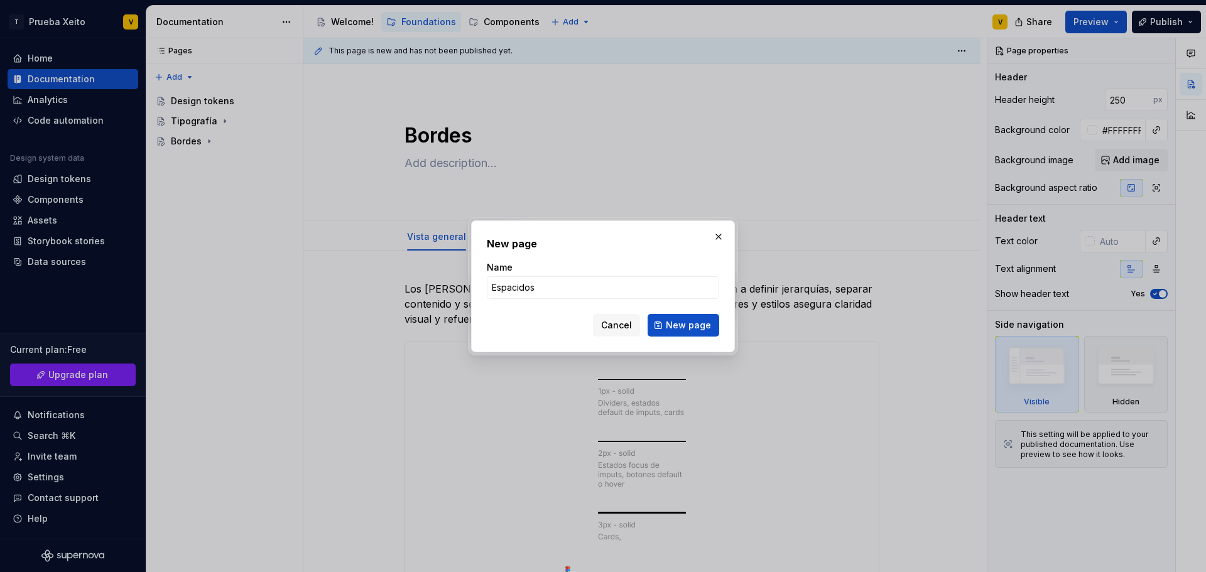
type input "Espaciados"
click button "New page" at bounding box center [683, 325] width 72 height 23
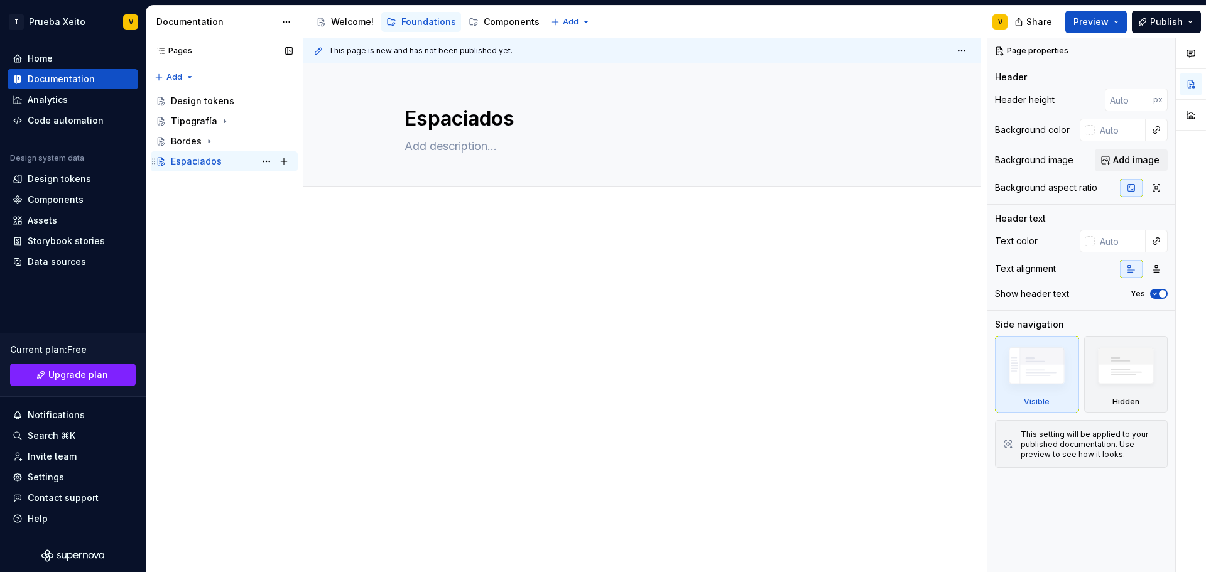
click at [187, 164] on div "Espaciados" at bounding box center [196, 161] width 51 height 13
click at [406, 116] on textarea "Espaciados" at bounding box center [639, 119] width 475 height 30
click at [259, 160] on button "Page tree" at bounding box center [266, 162] width 18 height 18
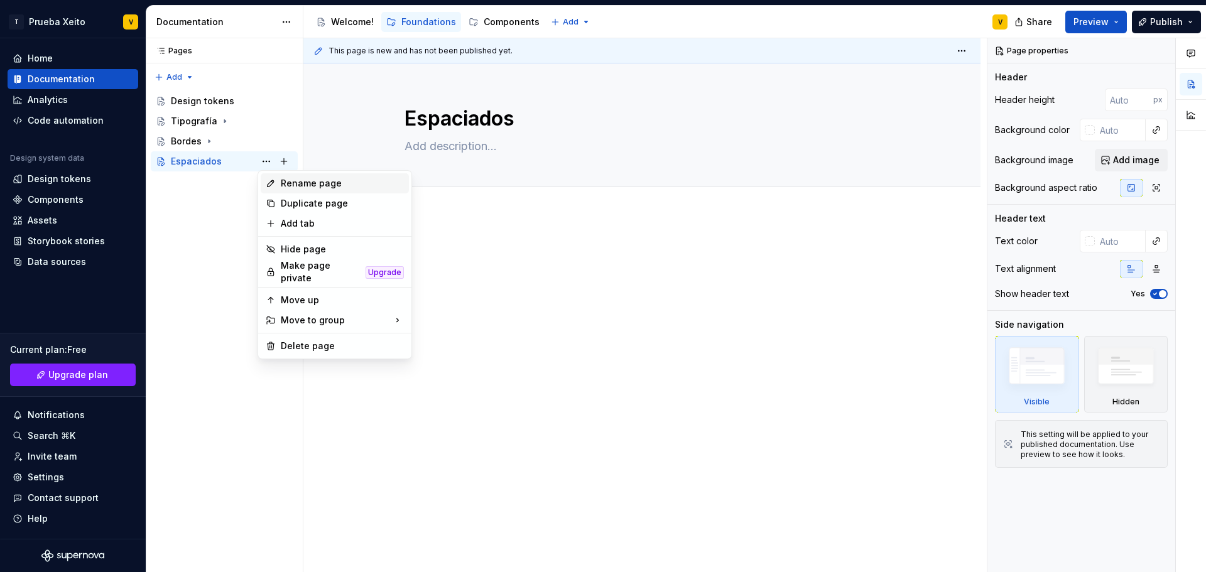
type textarea "*"
click at [276, 180] on div "Rename page" at bounding box center [335, 183] width 148 height 20
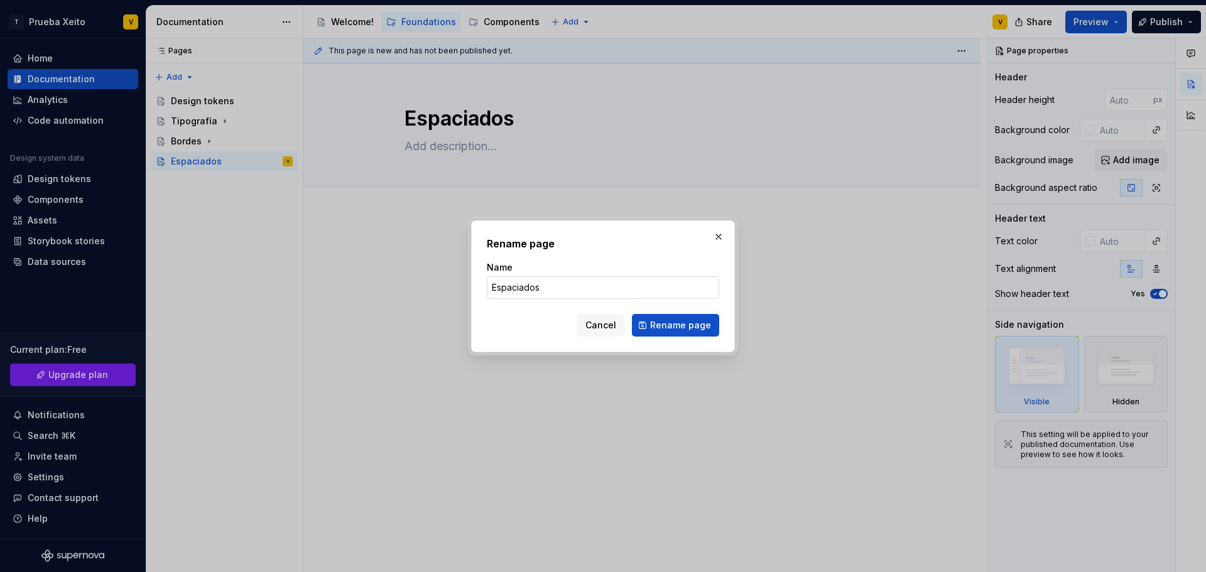
click at [497, 288] on input "Espaciados" at bounding box center [603, 287] width 232 height 23
click at [494, 288] on input "Espaciados" at bounding box center [603, 287] width 232 height 23
type input "Grid y Espaciados"
click at [691, 319] on span "Rename page" at bounding box center [680, 325] width 61 height 13
type textarea "*"
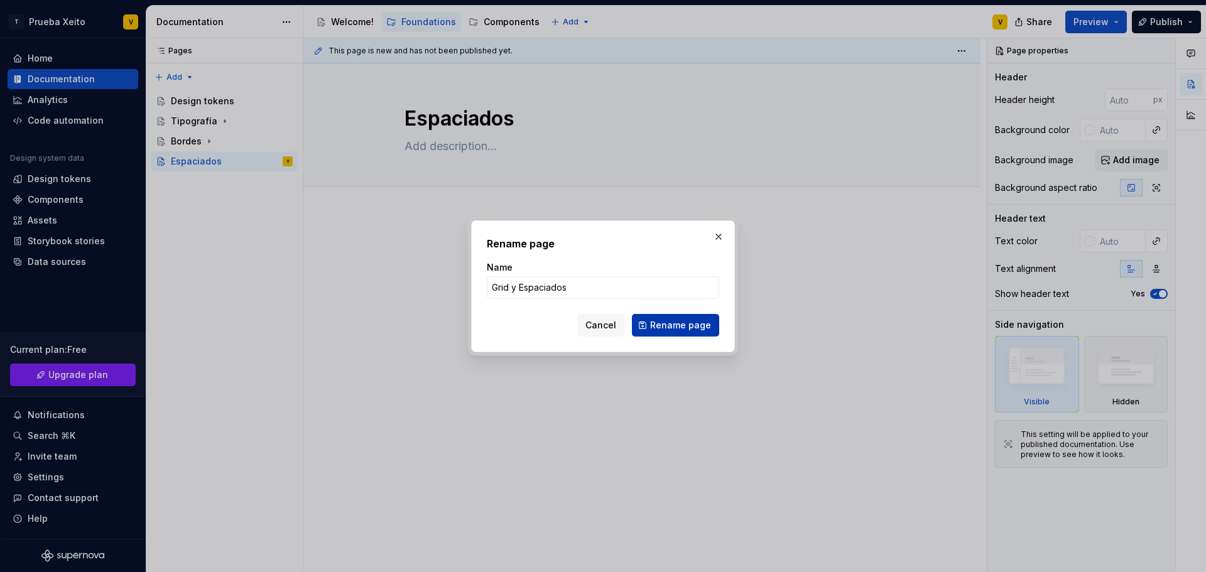
type textarea "Grid y Espaciados"
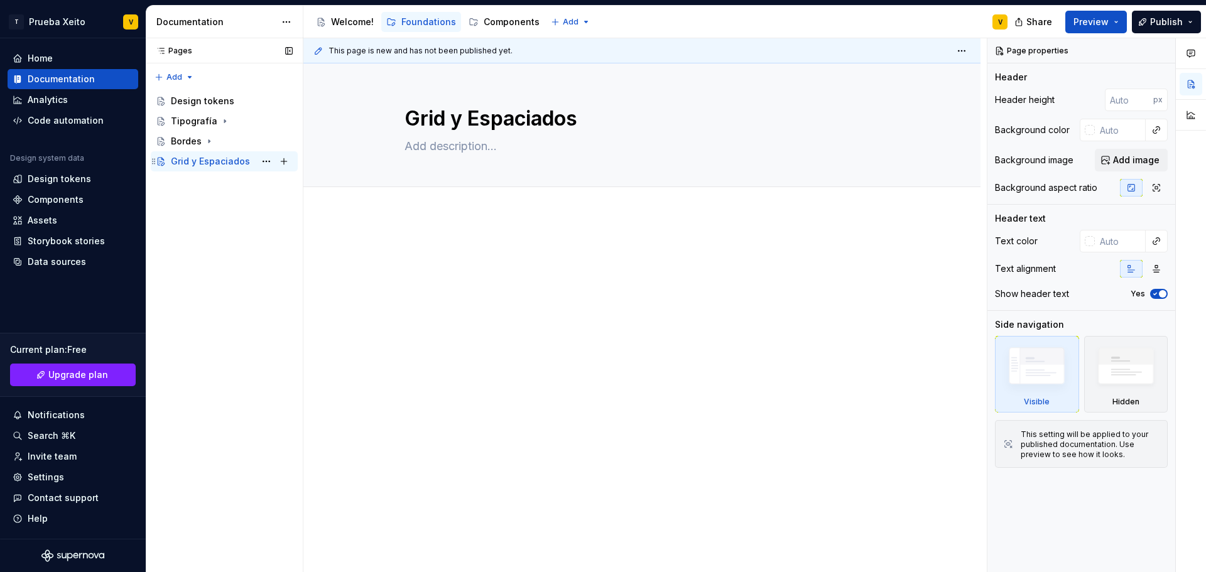
click at [210, 160] on div "Grid y Espaciados" at bounding box center [210, 161] width 79 height 13
click at [477, 119] on textarea "Grid y Espaciados" at bounding box center [639, 119] width 475 height 30
click at [477, 120] on textarea "Grid y Espaciados" at bounding box center [639, 119] width 475 height 30
type textarea "*"
type textarea "Grid y spaciados"
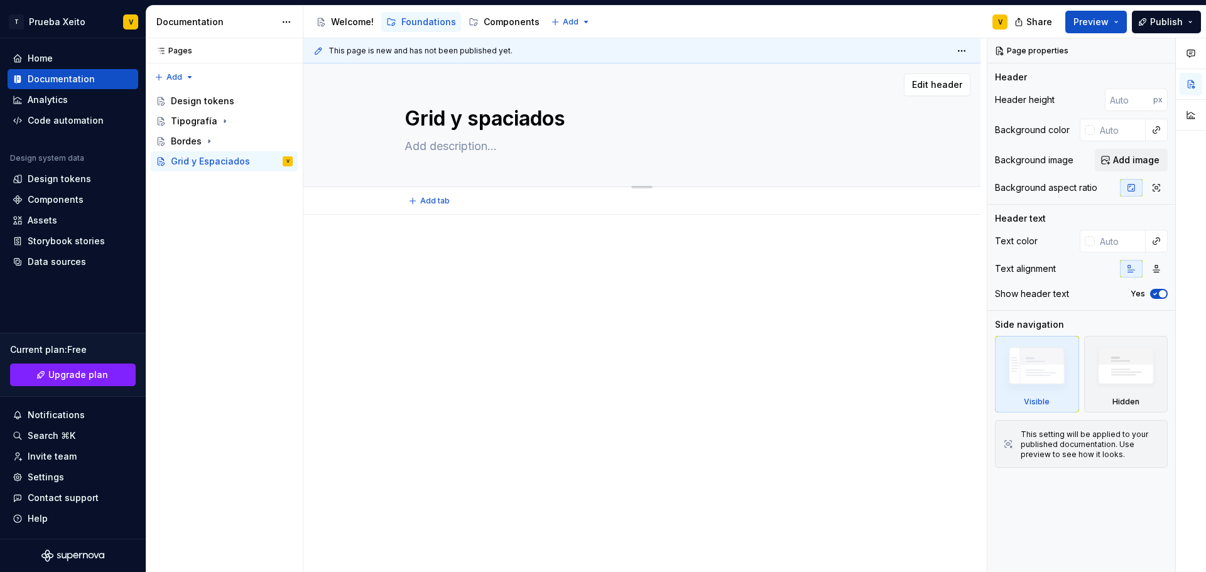
type textarea "*"
type textarea "Grid y espaciados"
type textarea "*"
type textarea "Grid y espaciados"
click at [552, 318] on div at bounding box center [641, 347] width 677 height 264
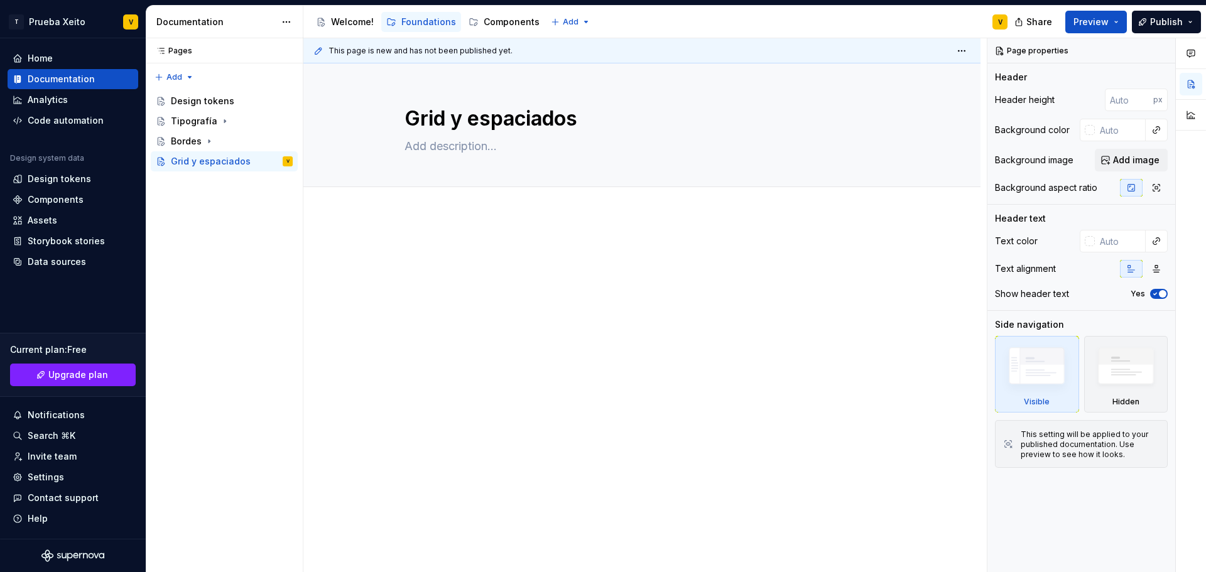
click at [639, 291] on div at bounding box center [641, 269] width 475 height 48
click at [830, 358] on div at bounding box center [641, 347] width 677 height 264
click at [67, 177] on div "Design tokens" at bounding box center [59, 179] width 63 height 13
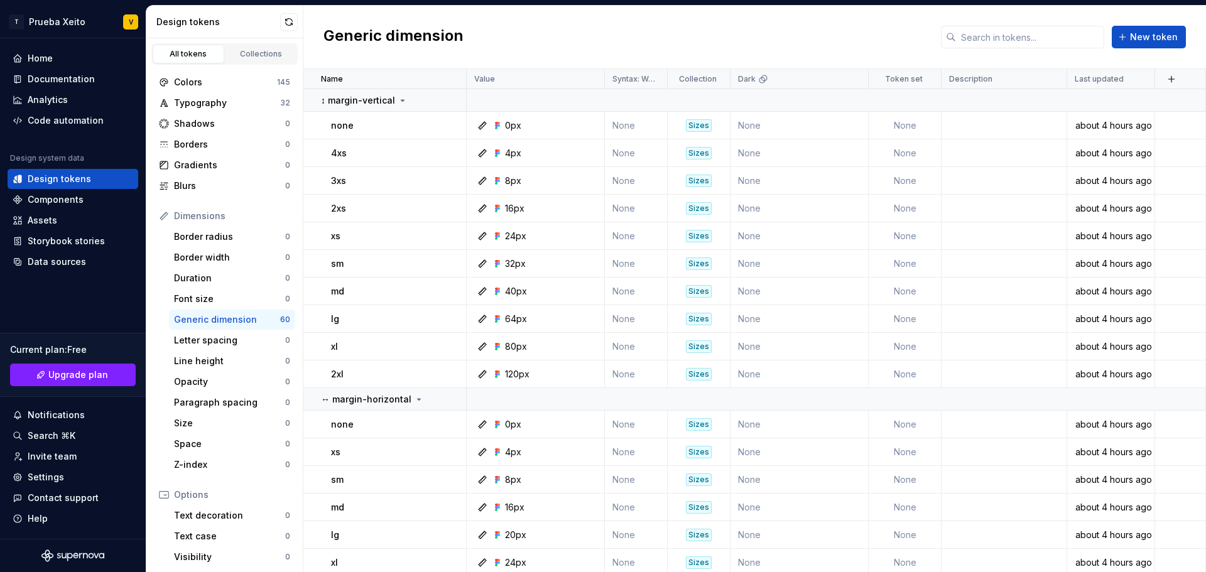
click at [243, 321] on div "Generic dimension" at bounding box center [227, 319] width 106 height 13
click at [378, 97] on p "↕ margin-vertical" at bounding box center [358, 100] width 74 height 13
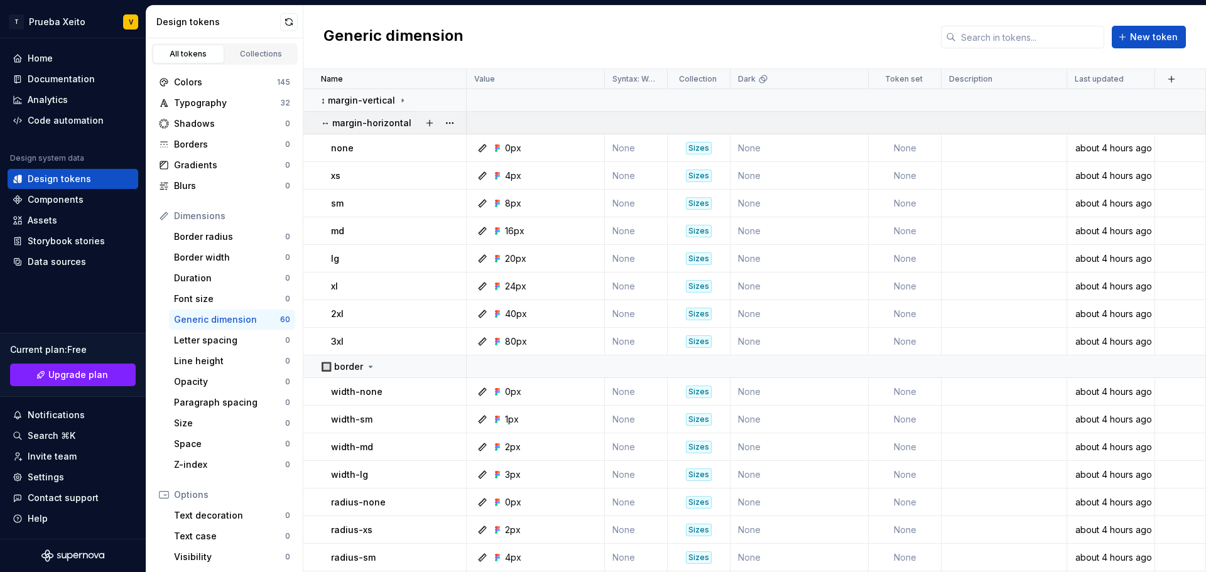
click at [376, 124] on p "↔ margin-horizontal" at bounding box center [366, 123] width 90 height 13
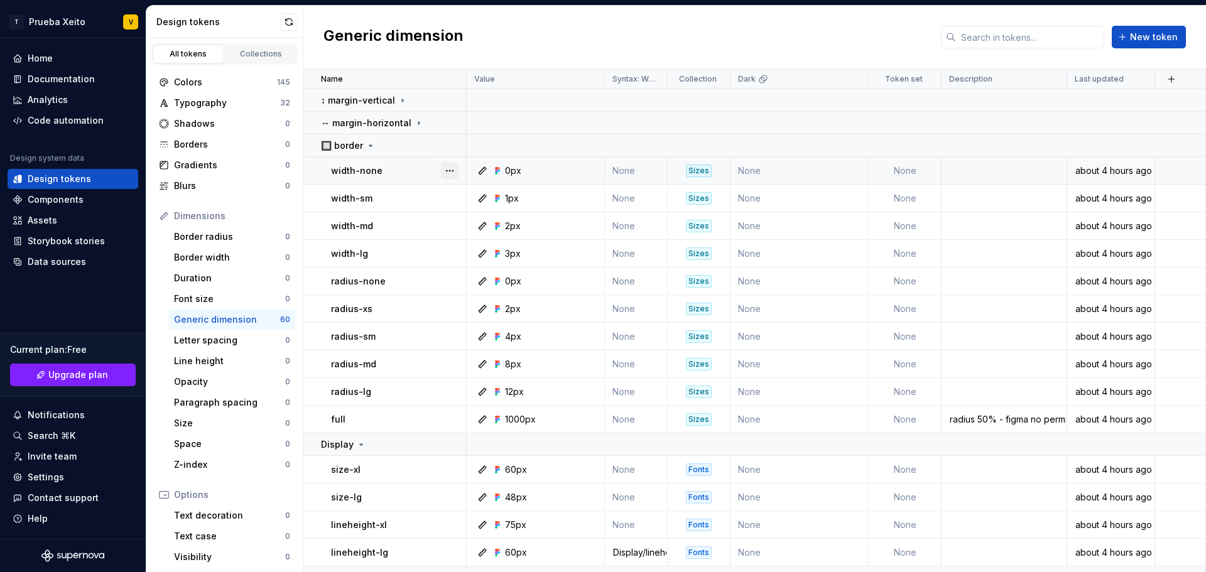
click at [450, 167] on button "button" at bounding box center [450, 171] width 18 height 18
click at [295, 394] on html "T Prueba Xeito V Home Documentation Analytics Code automation Design system dat…" at bounding box center [603, 286] width 1206 height 572
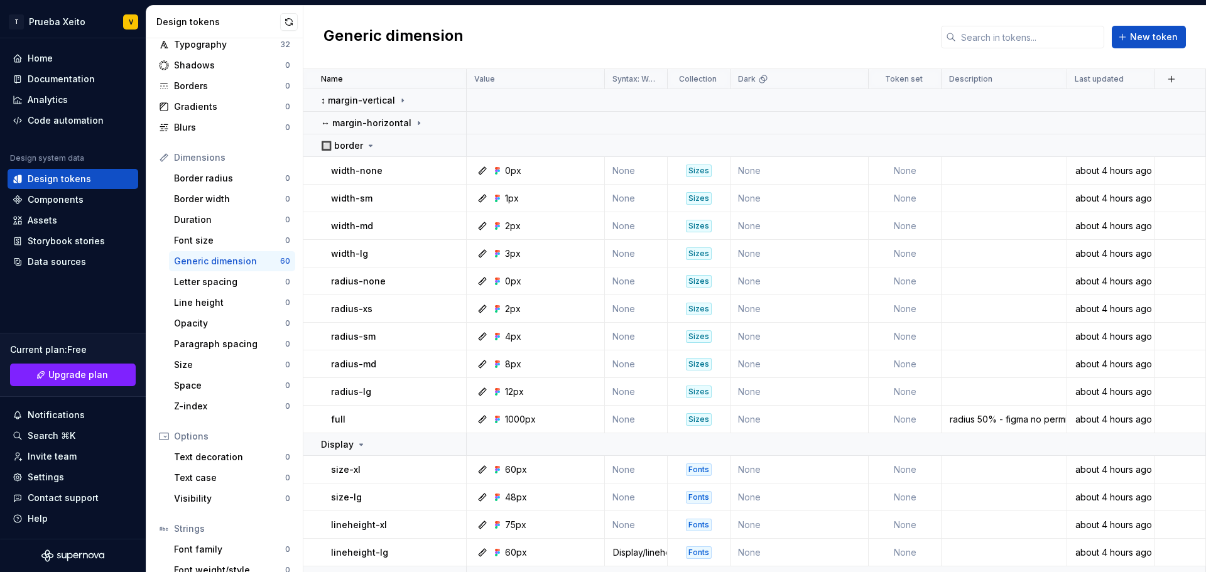
scroll to position [116, 0]
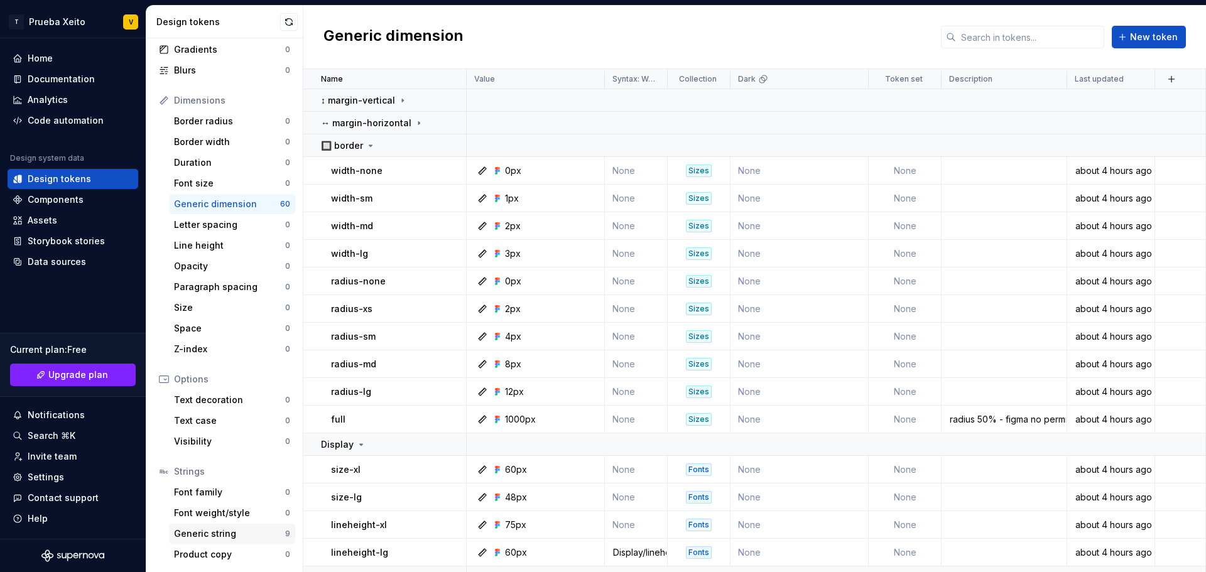
click at [201, 533] on div "Generic string" at bounding box center [229, 534] width 111 height 13
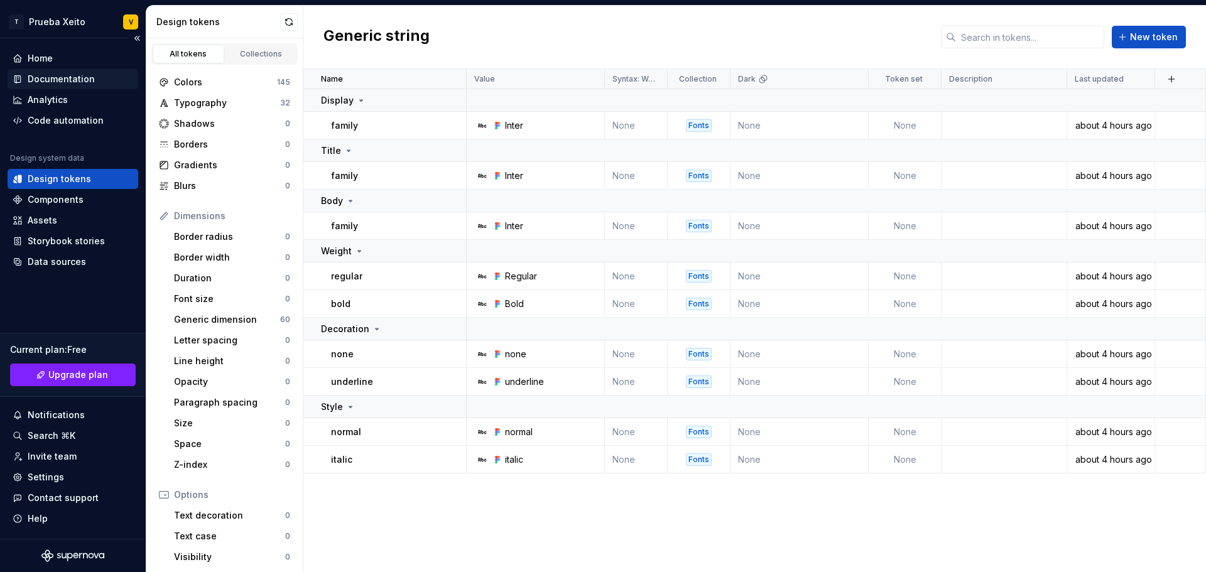
click at [63, 77] on div "Documentation" at bounding box center [61, 79] width 67 height 13
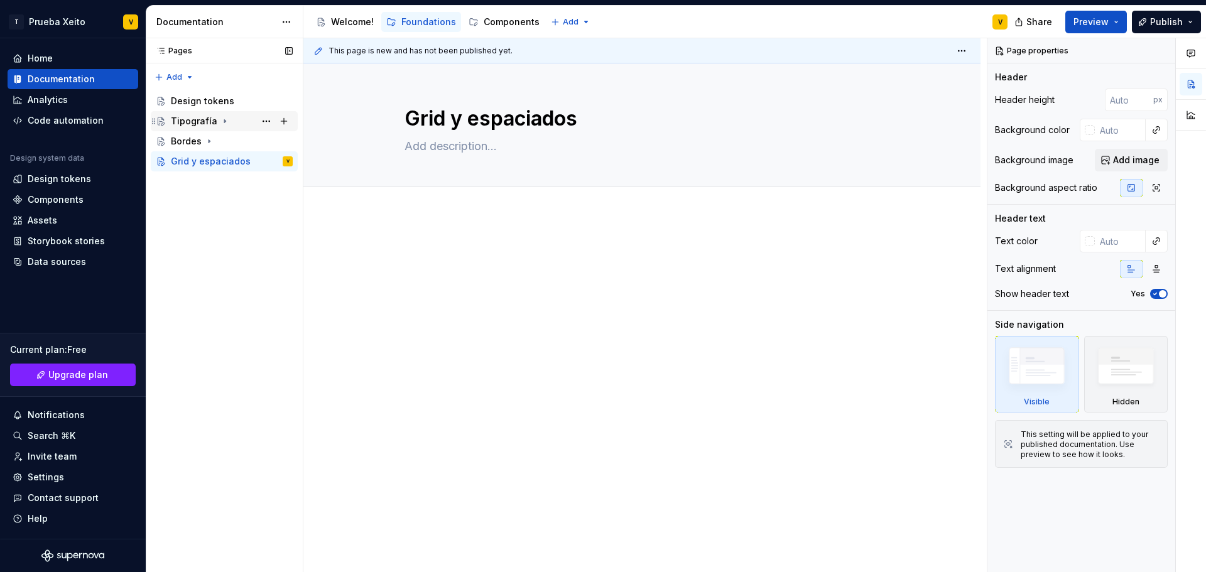
click at [203, 119] on div "Tipografía" at bounding box center [194, 121] width 46 height 13
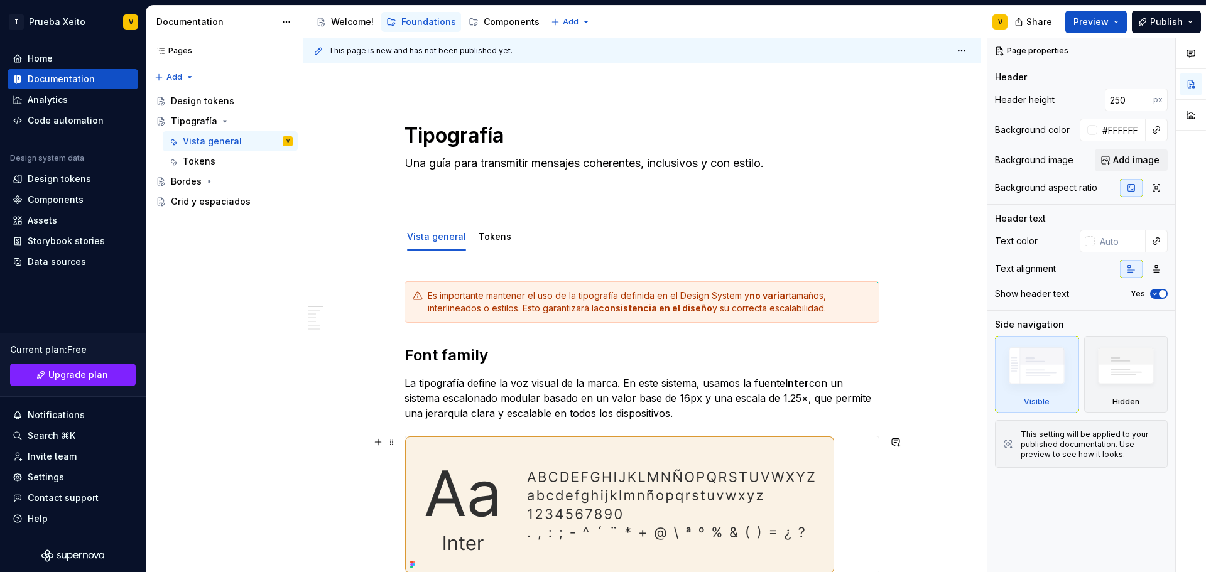
click at [755, 443] on img at bounding box center [619, 504] width 429 height 137
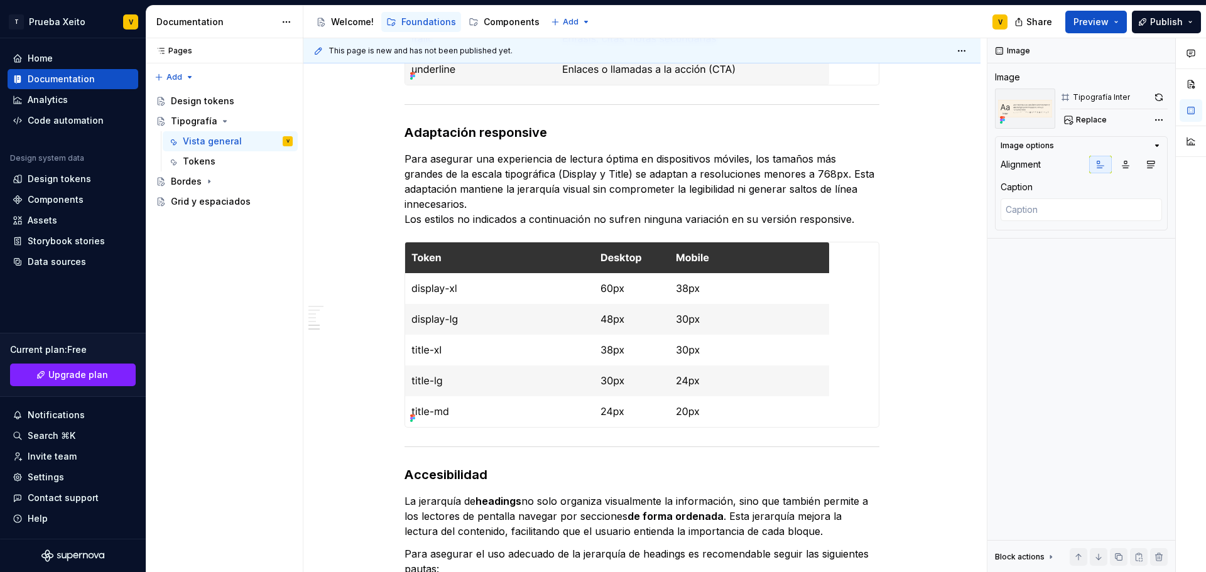
scroll to position [1630, 0]
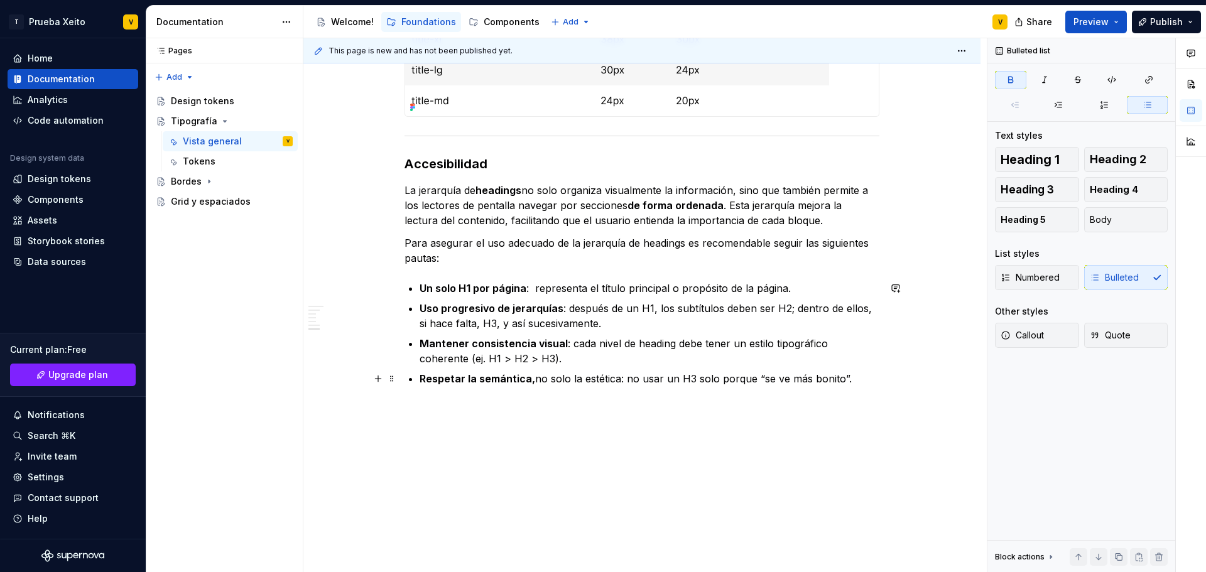
click at [0, 0] on lt-div at bounding box center [0, 0] width 0 height 0
type textarea "*"
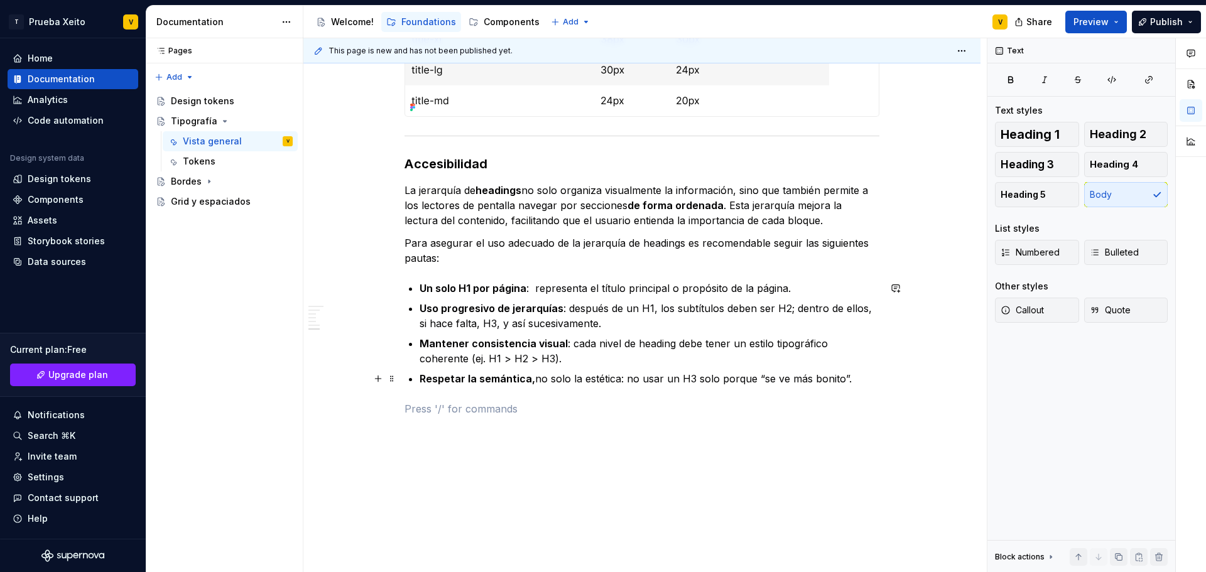
click at [784, 385] on p "Respetar la semántica, no solo la estética: no usar un H3 solo porque “se ve má…" at bounding box center [650, 378] width 460 height 15
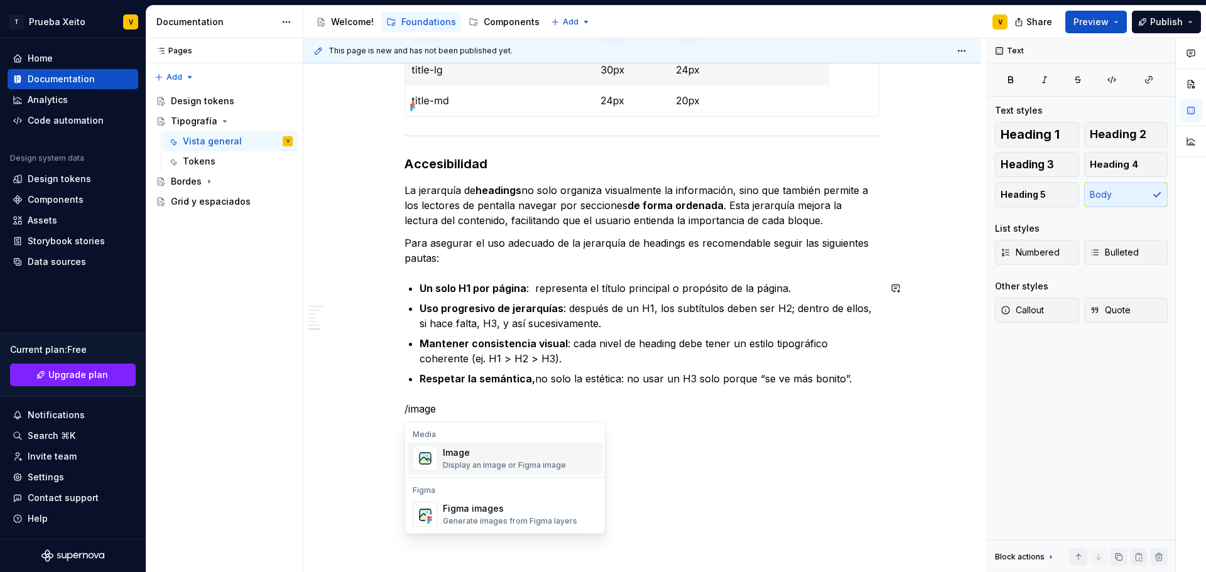
click at [496, 461] on div "Display an image or Figma image" at bounding box center [504, 465] width 123 height 10
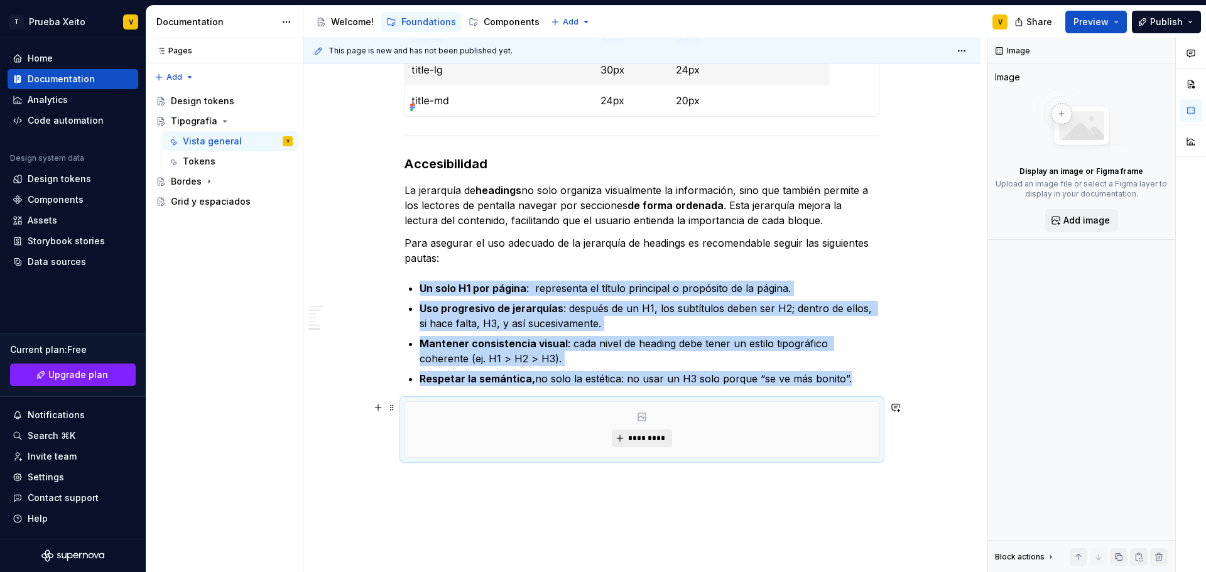
click at [664, 435] on span "*********" at bounding box center [646, 438] width 38 height 10
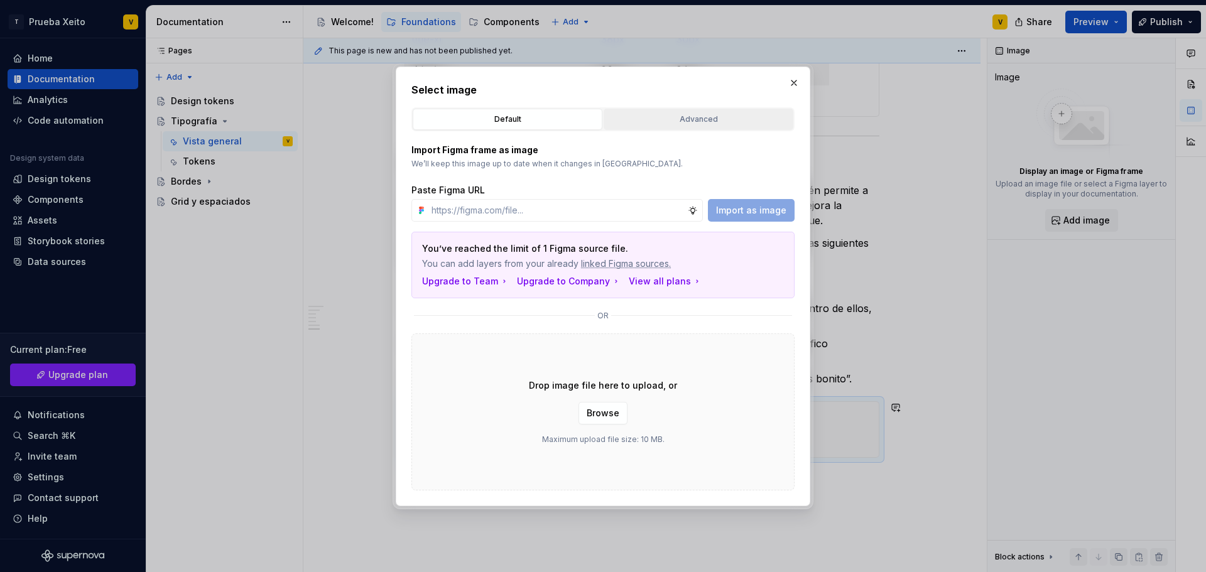
click at [700, 129] on button "Advanced" at bounding box center [699, 119] width 190 height 21
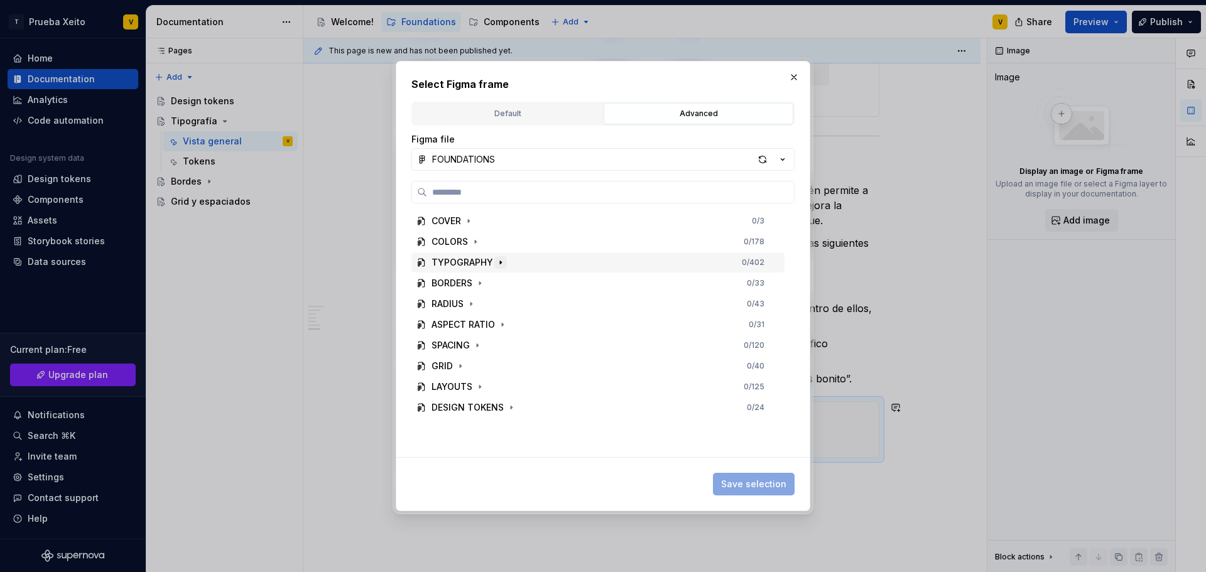
click at [503, 265] on icon "button" at bounding box center [500, 262] width 10 height 10
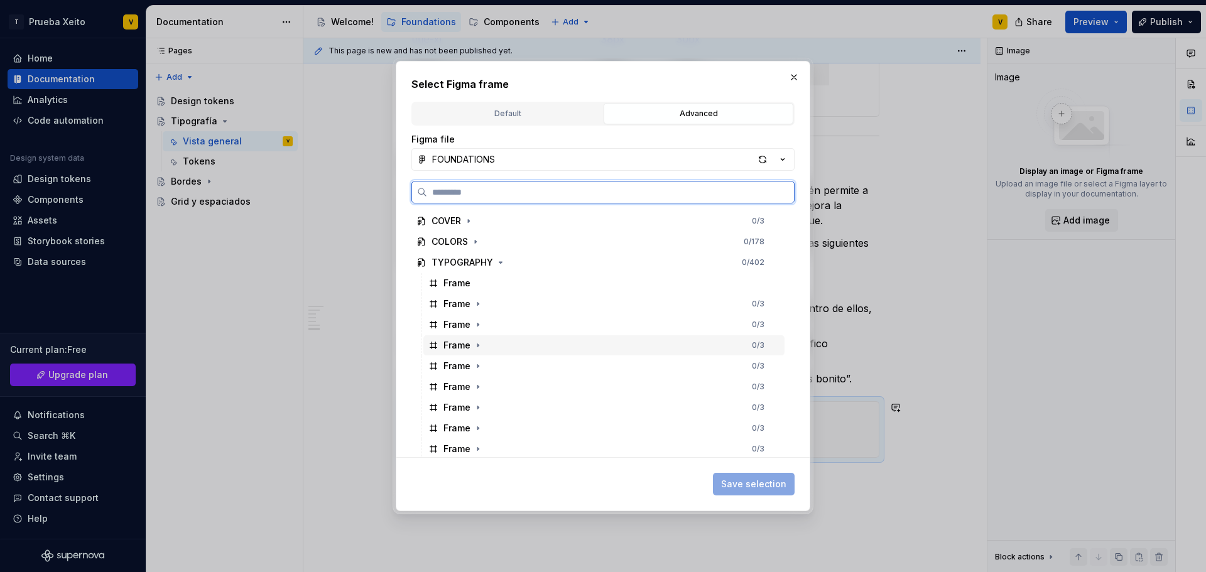
click at [469, 348] on div "Frame" at bounding box center [456, 345] width 27 height 13
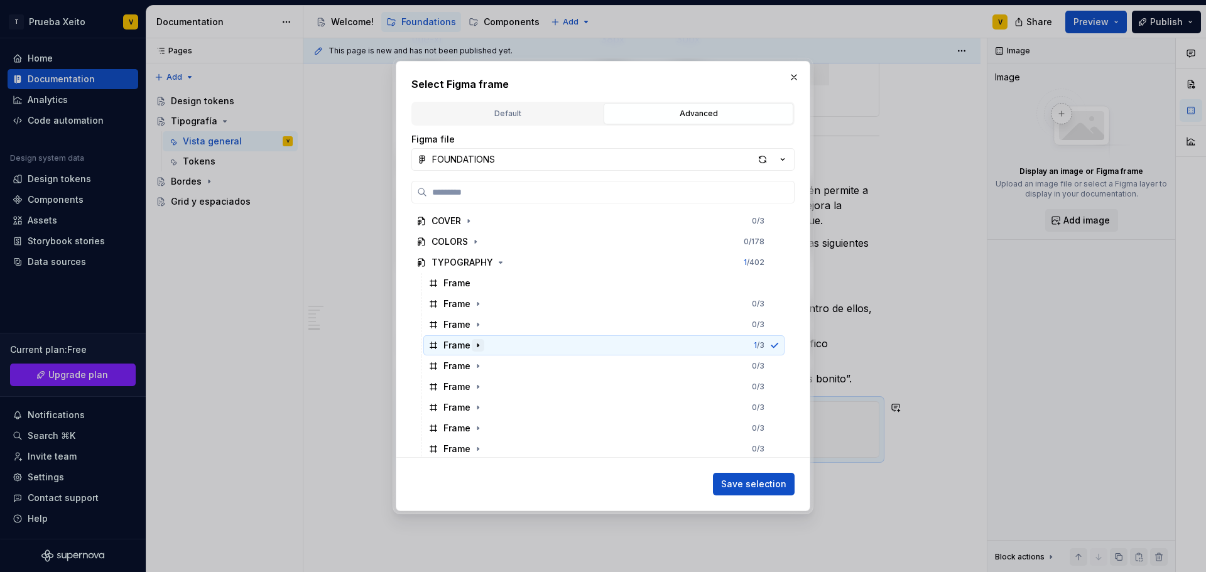
click at [476, 344] on icon "button" at bounding box center [478, 345] width 10 height 10
click at [479, 344] on icon "button" at bounding box center [478, 345] width 10 height 10
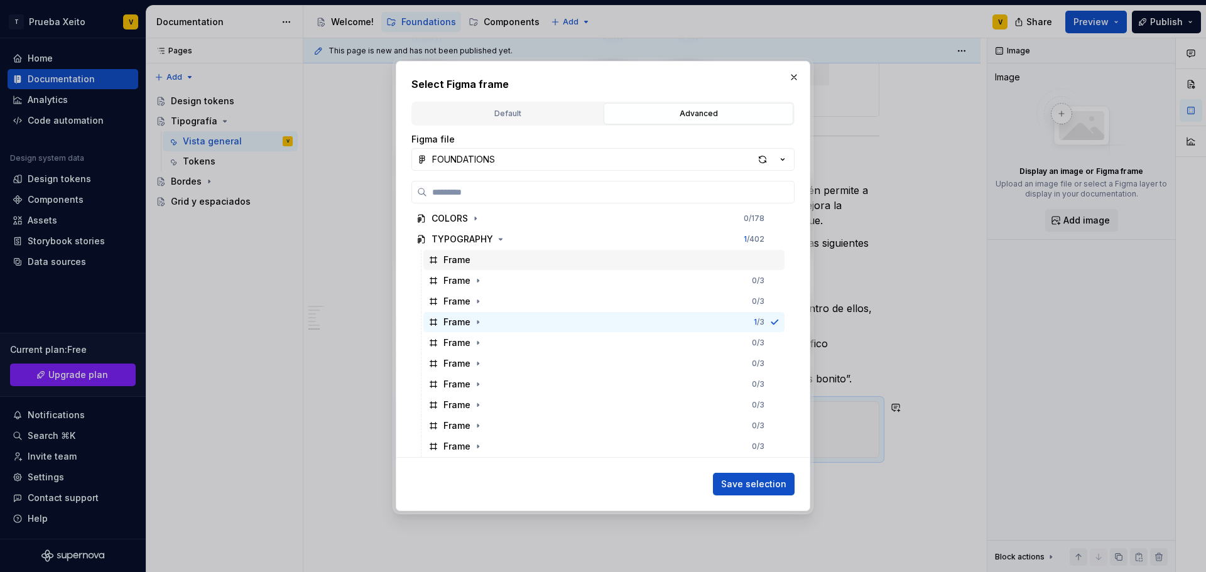
scroll to position [0, 0]
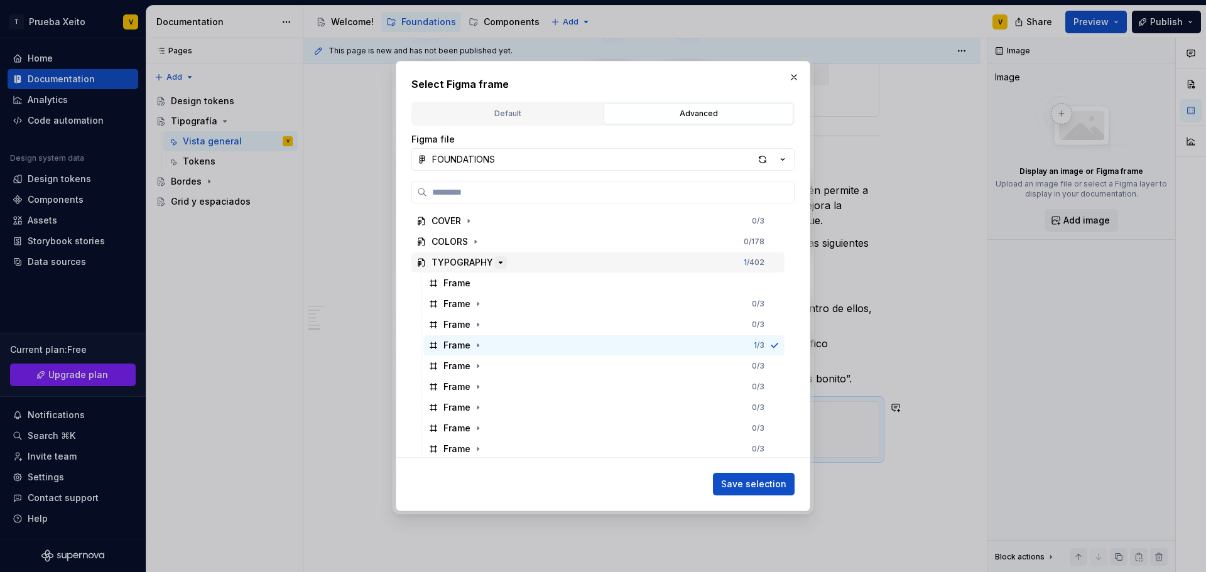
click at [498, 260] on icon "button" at bounding box center [500, 262] width 10 height 10
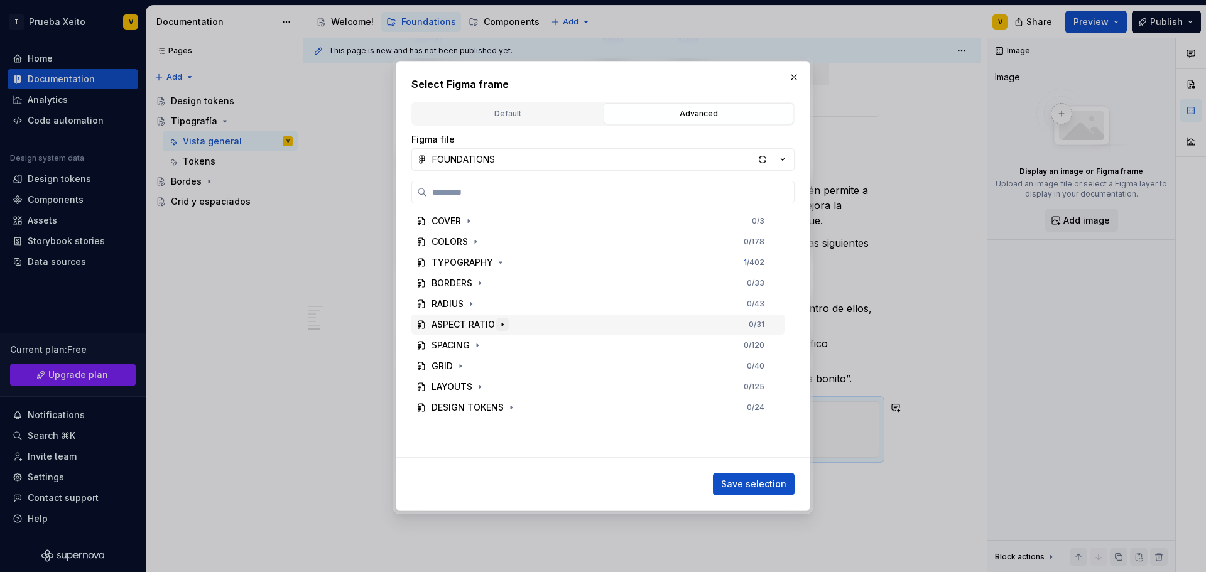
click at [497, 322] on icon "button" at bounding box center [502, 325] width 10 height 10
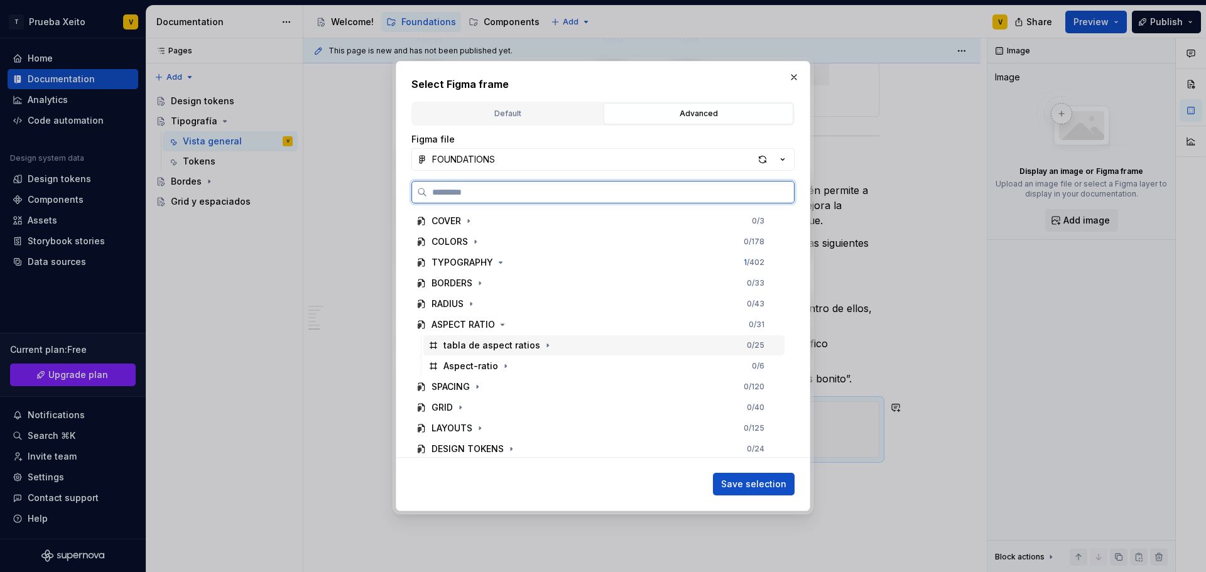
click at [435, 342] on icon at bounding box center [433, 345] width 10 height 10
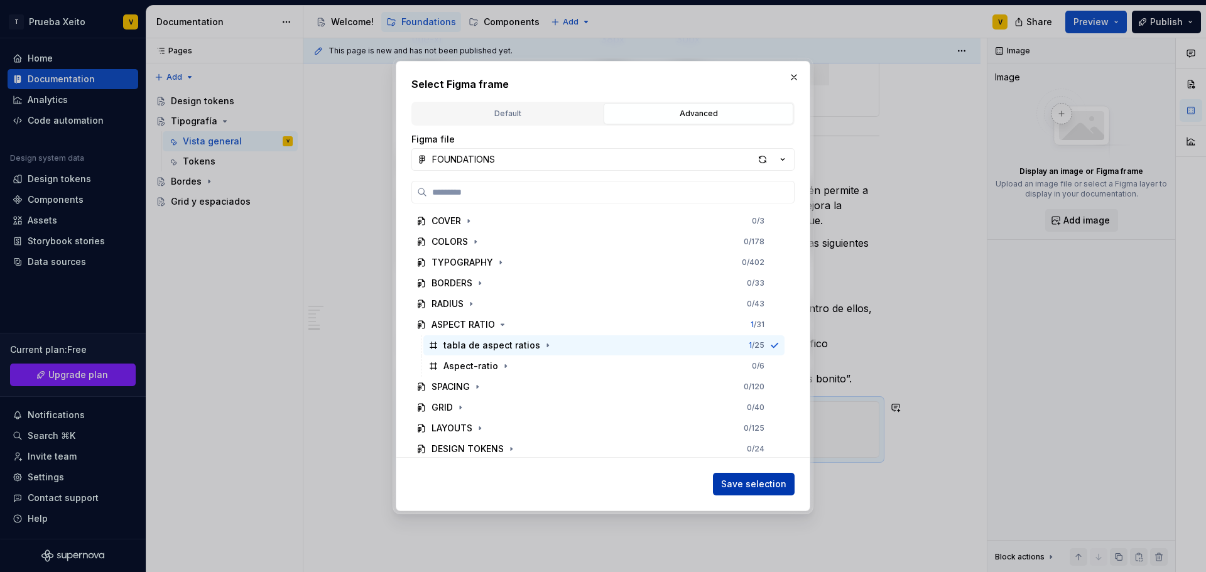
click at [772, 487] on span "Save selection" at bounding box center [753, 484] width 65 height 13
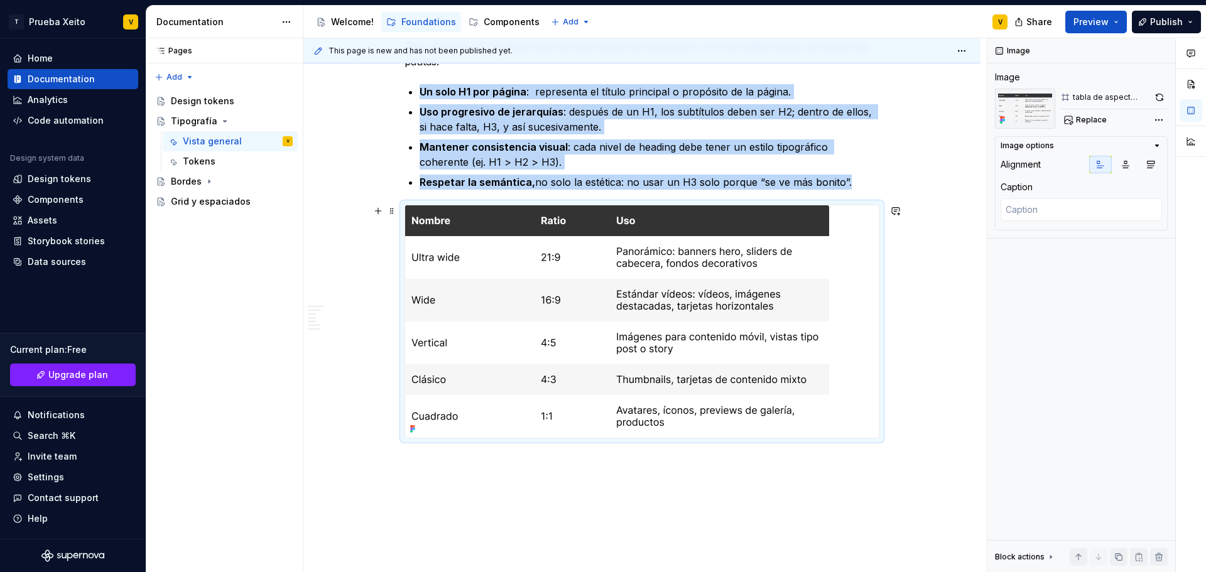
scroll to position [1878, 0]
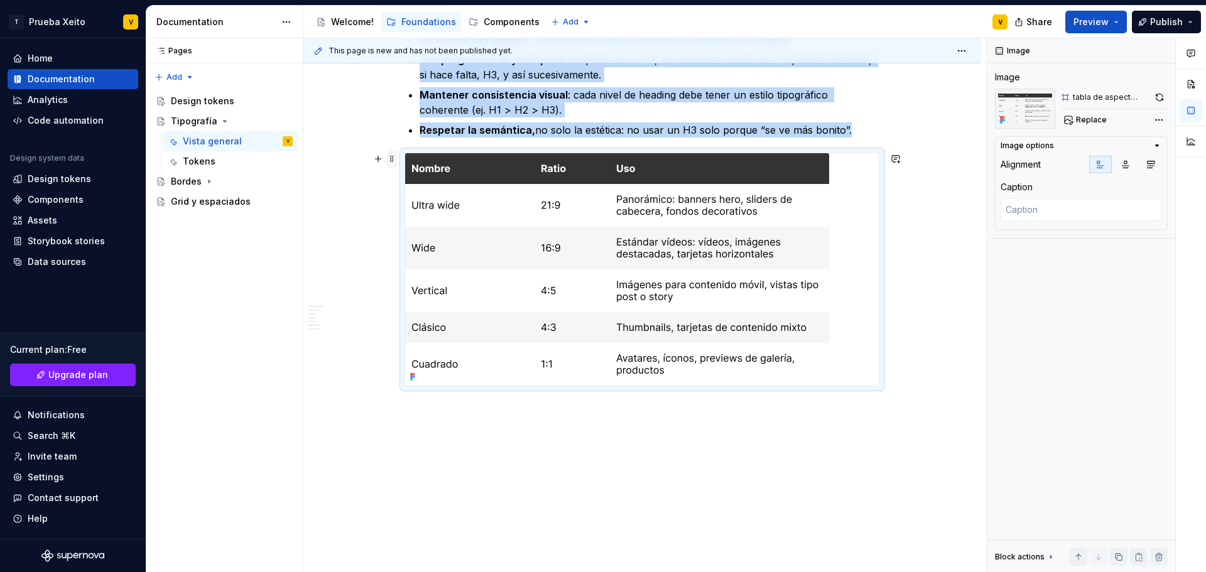
click at [394, 160] on span at bounding box center [392, 159] width 10 height 18
click at [445, 272] on div "Delete" at bounding box center [451, 270] width 82 height 13
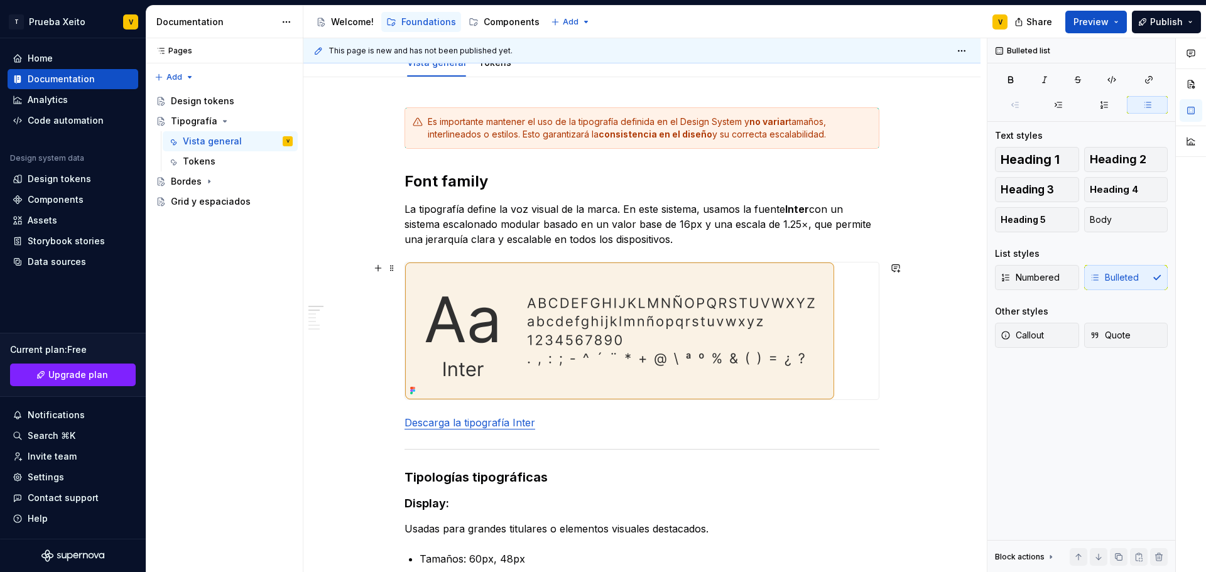
scroll to position [60, 0]
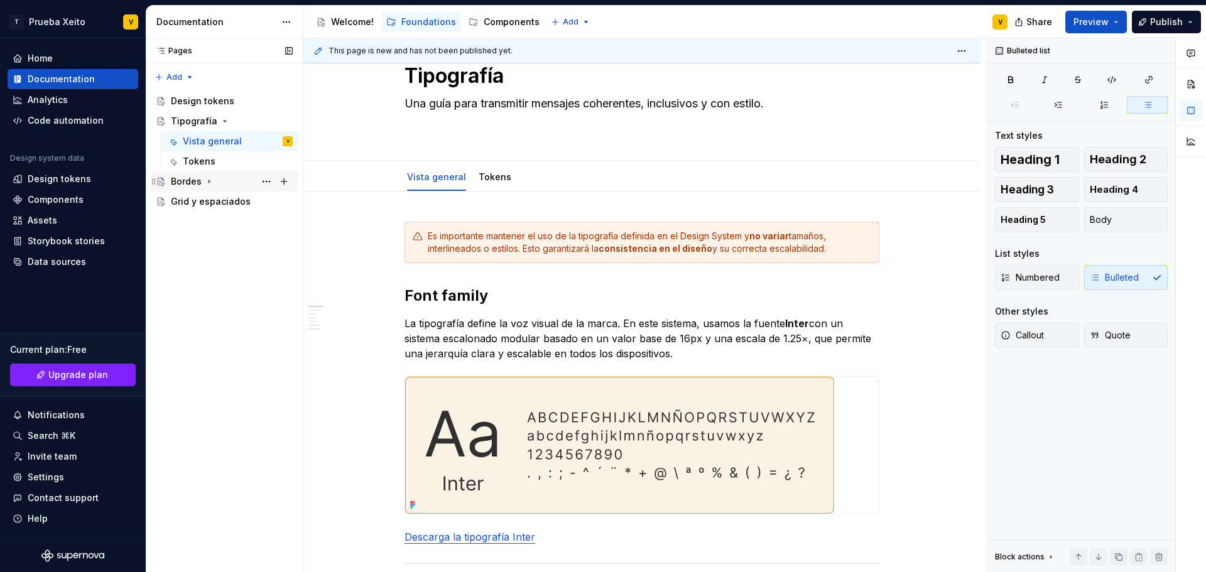
click at [199, 175] on div "Bordes" at bounding box center [232, 182] width 122 height 18
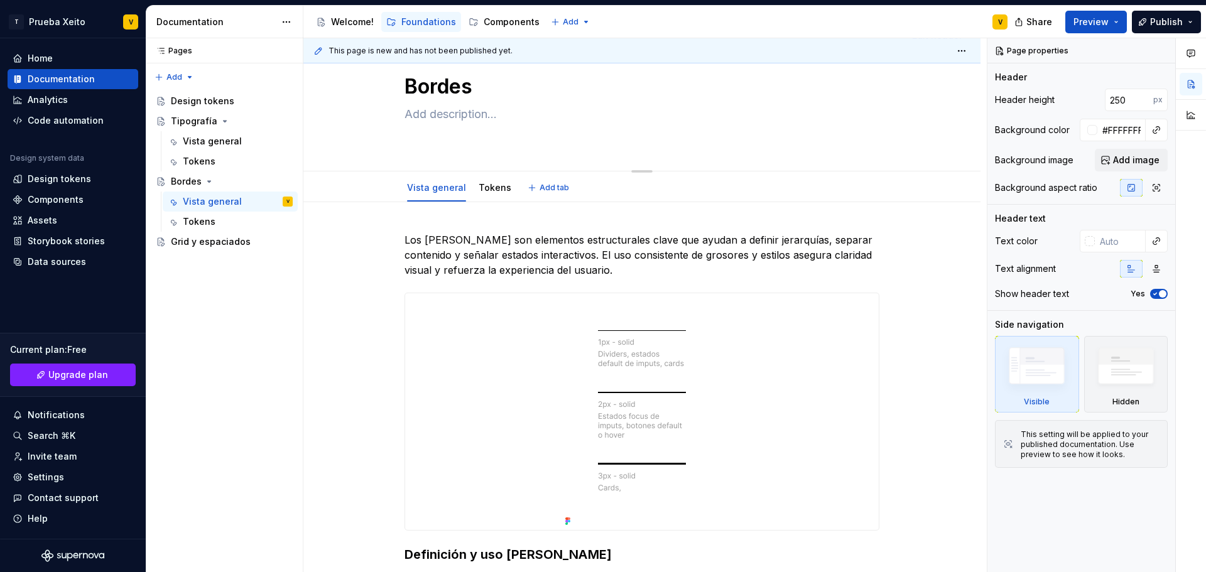
scroll to position [251, 0]
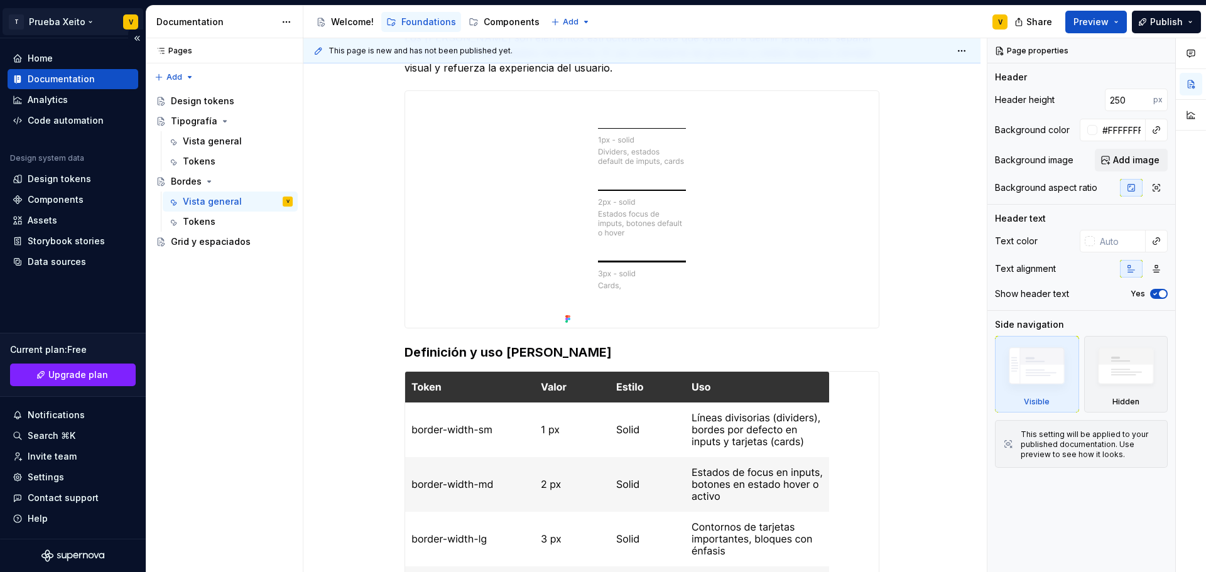
click at [68, 21] on html "T Prueba Xeito V Home Documentation Analytics Code automation Design system dat…" at bounding box center [603, 286] width 1206 height 572
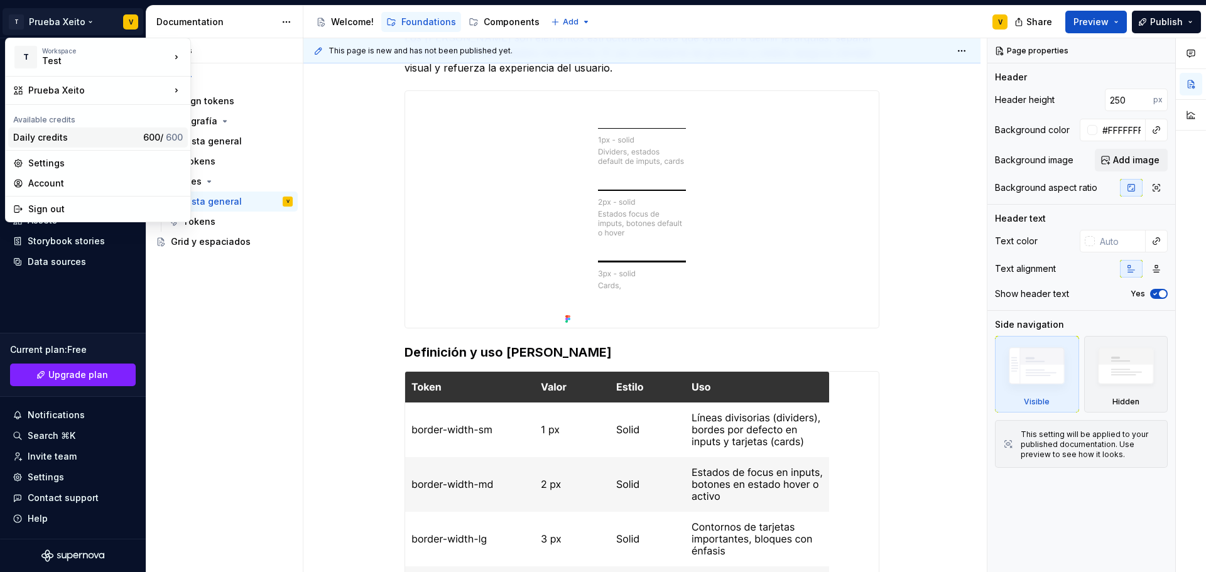
type textarea "*"
click at [54, 159] on div "Settings" at bounding box center [105, 163] width 154 height 13
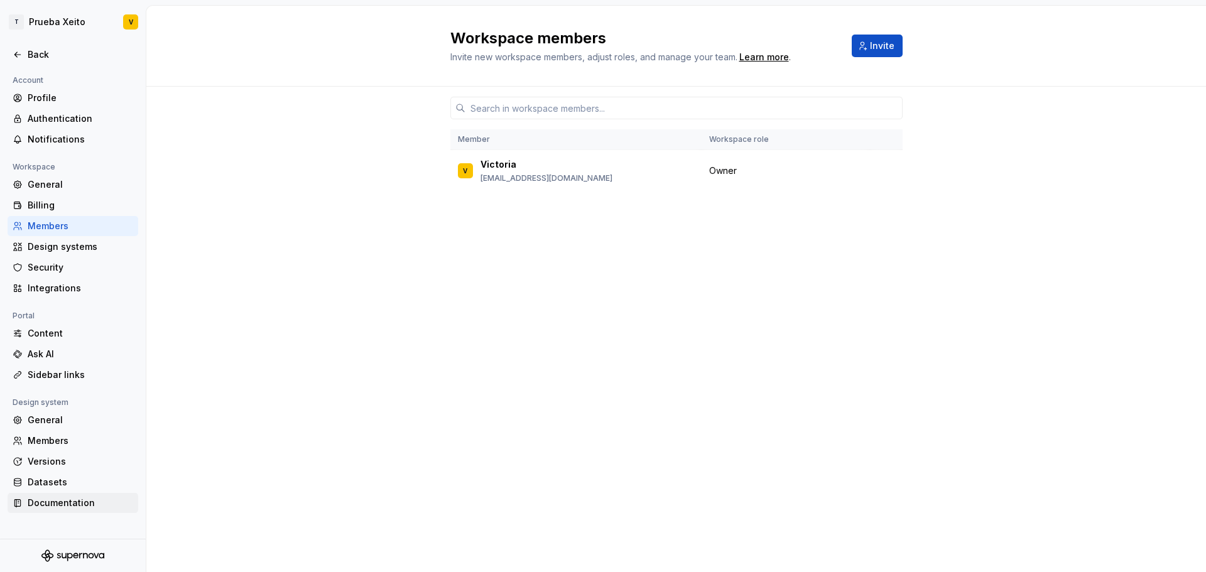
click at [41, 505] on div "Documentation" at bounding box center [81, 503] width 106 height 13
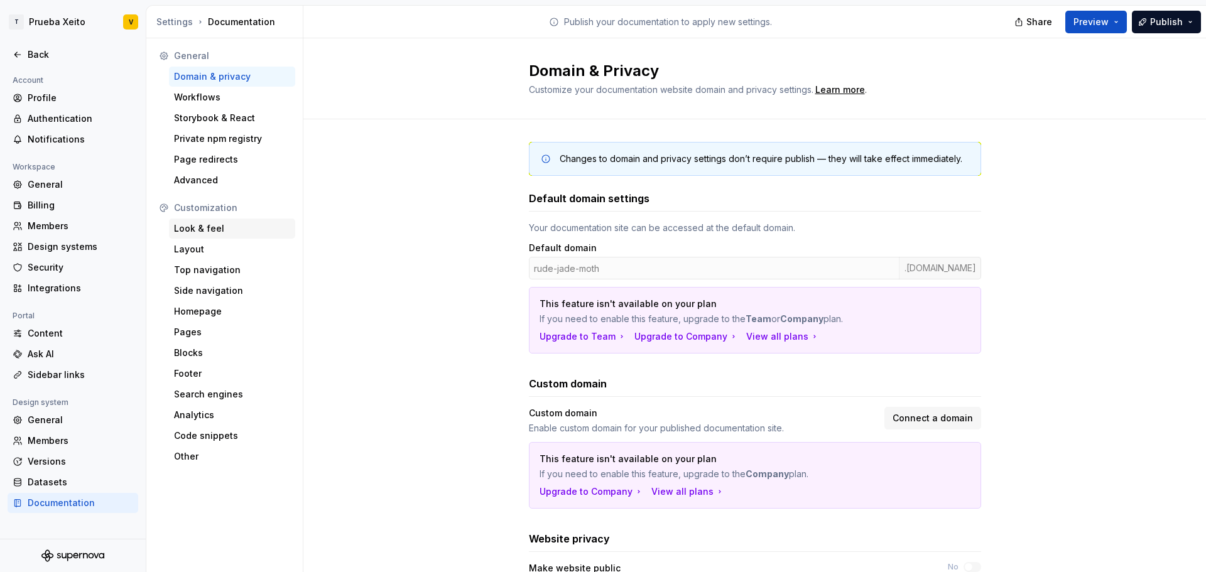
click at [217, 224] on div "Look & feel" at bounding box center [232, 228] width 116 height 13
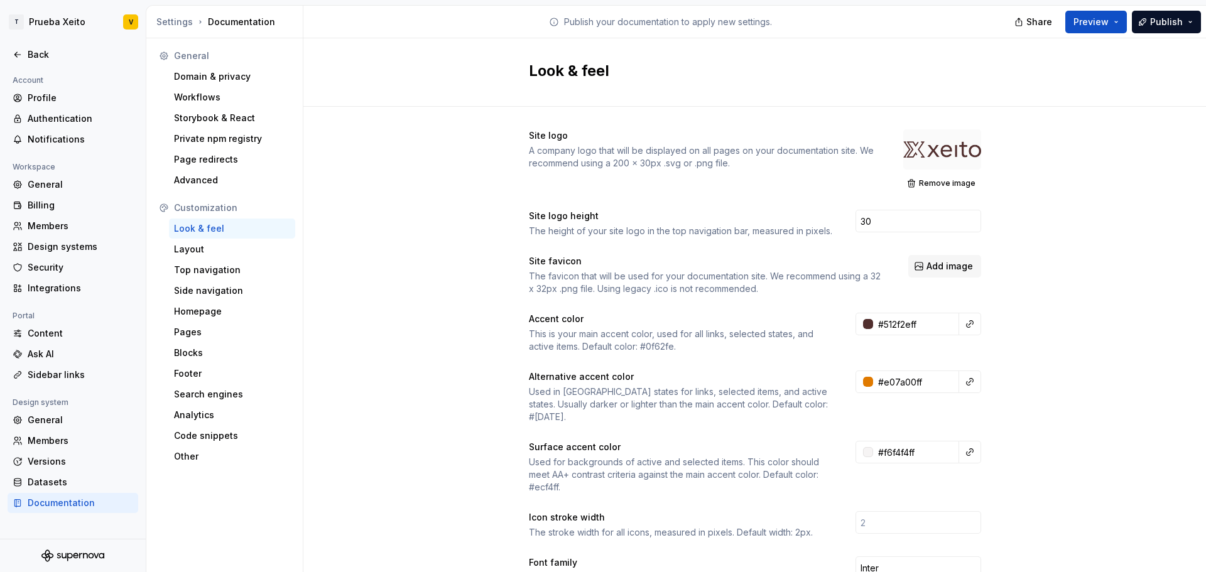
click at [559, 339] on div "This is your main accent color, used for all links, selected states, and active…" at bounding box center [681, 340] width 304 height 25
click at [889, 325] on input "#512f2eff" at bounding box center [916, 324] width 86 height 23
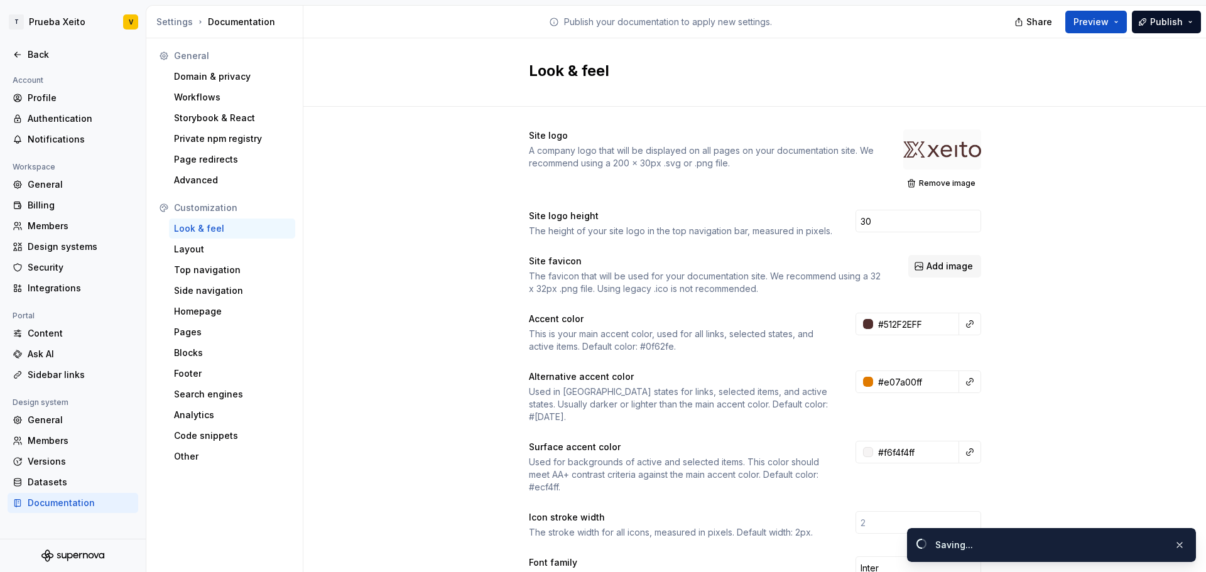
type input "#512F2EFF"
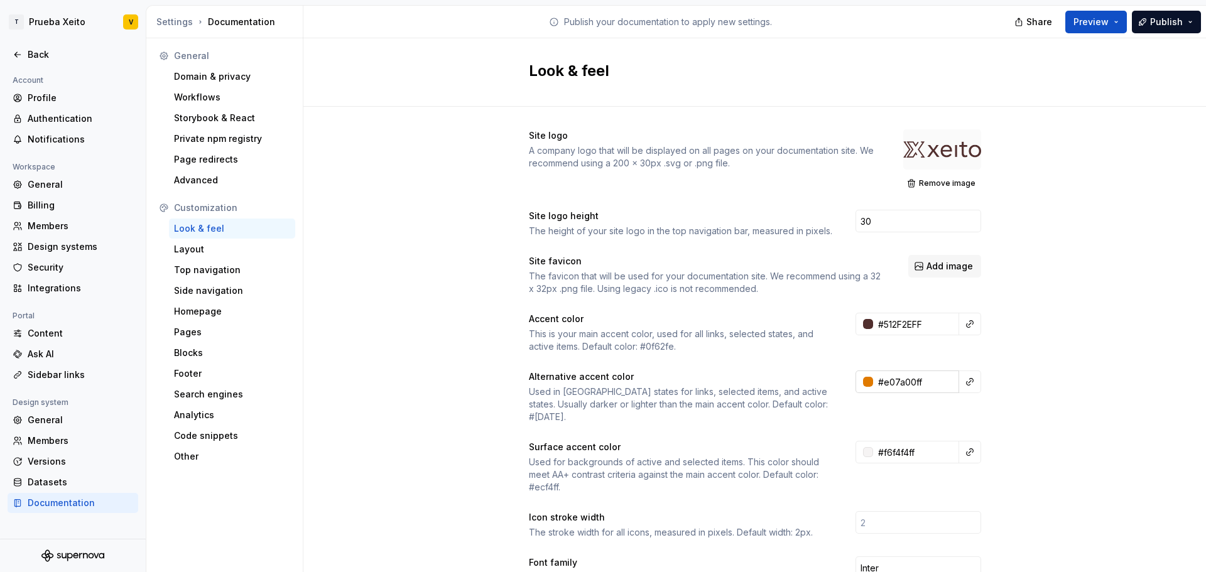
click at [897, 384] on input "#e07a00ff" at bounding box center [916, 382] width 86 height 23
type input "#E07A00FF"
click at [889, 320] on input "#512F2EFF" at bounding box center [916, 324] width 86 height 23
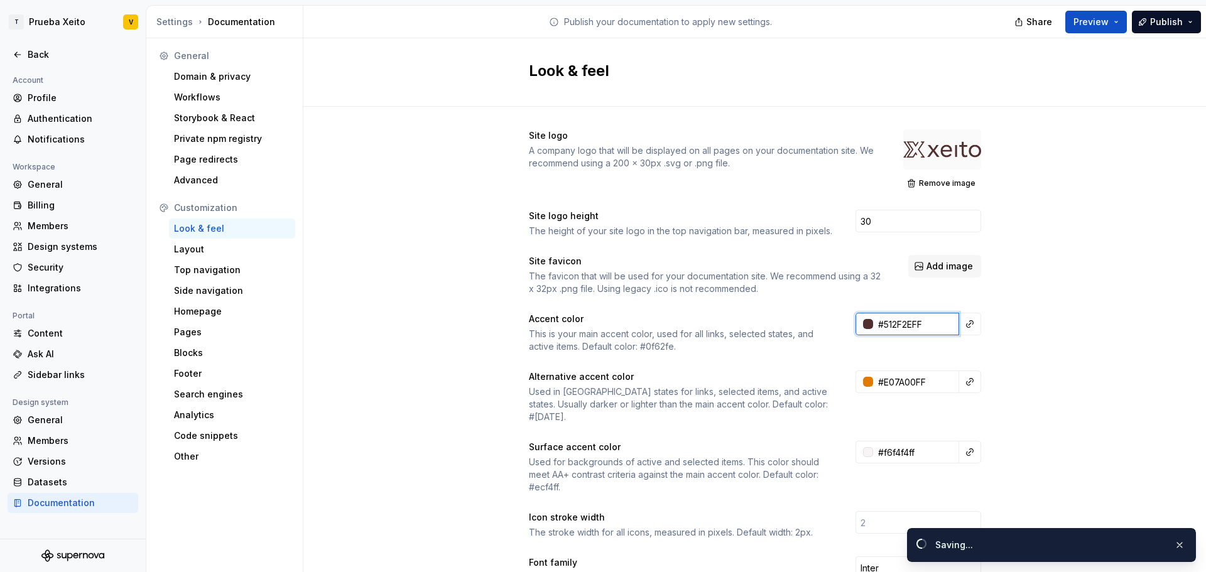
paste input "e07a00ff"
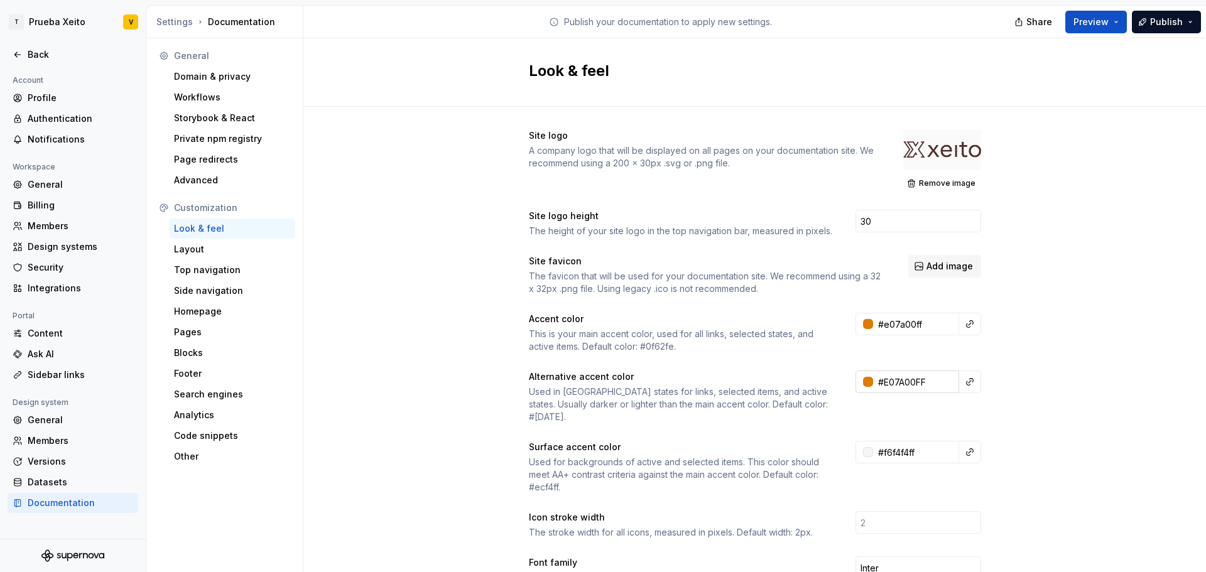
type input "#E07A00FF"
click at [885, 382] on input "#E07A00FF" at bounding box center [916, 382] width 86 height 23
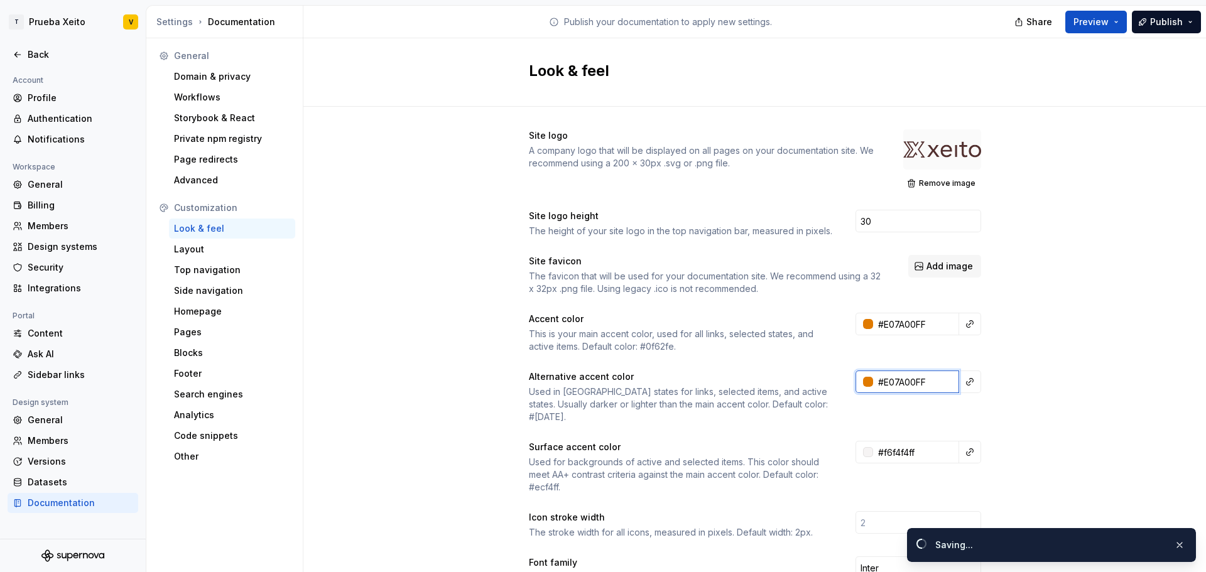
paste input "512F2E"
click at [1108, 301] on div "Site logo A company logo that will be displayed on all pages on your documentat…" at bounding box center [754, 581] width 902 height 948
type input "#512f2eff"
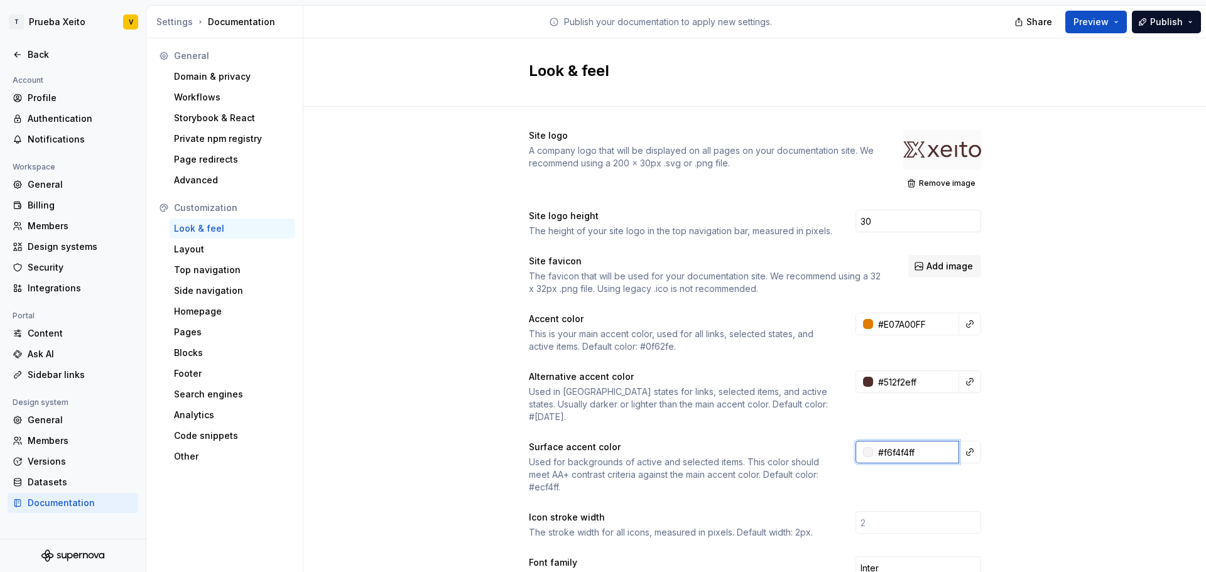
click at [911, 441] on input "#f6f4f4ff" at bounding box center [916, 452] width 86 height 23
paste input "FDF8F2"
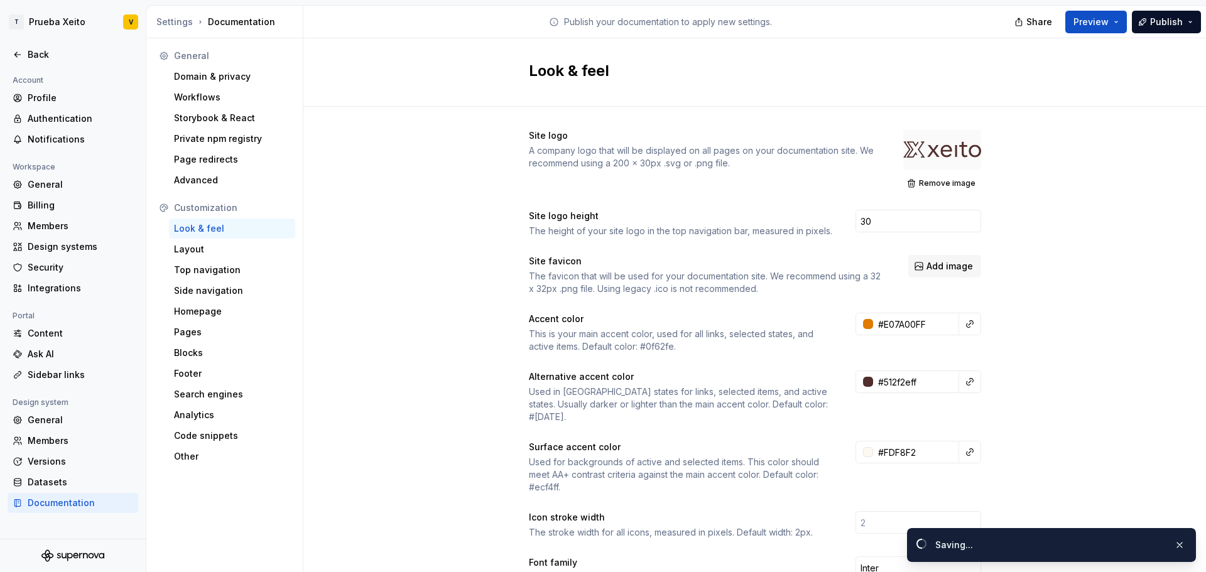
click at [983, 399] on div "Site logo A company logo that will be displayed on all pages on your documentat…" at bounding box center [754, 581] width 902 height 948
click at [1113, 21] on button "Preview" at bounding box center [1096, 22] width 62 height 23
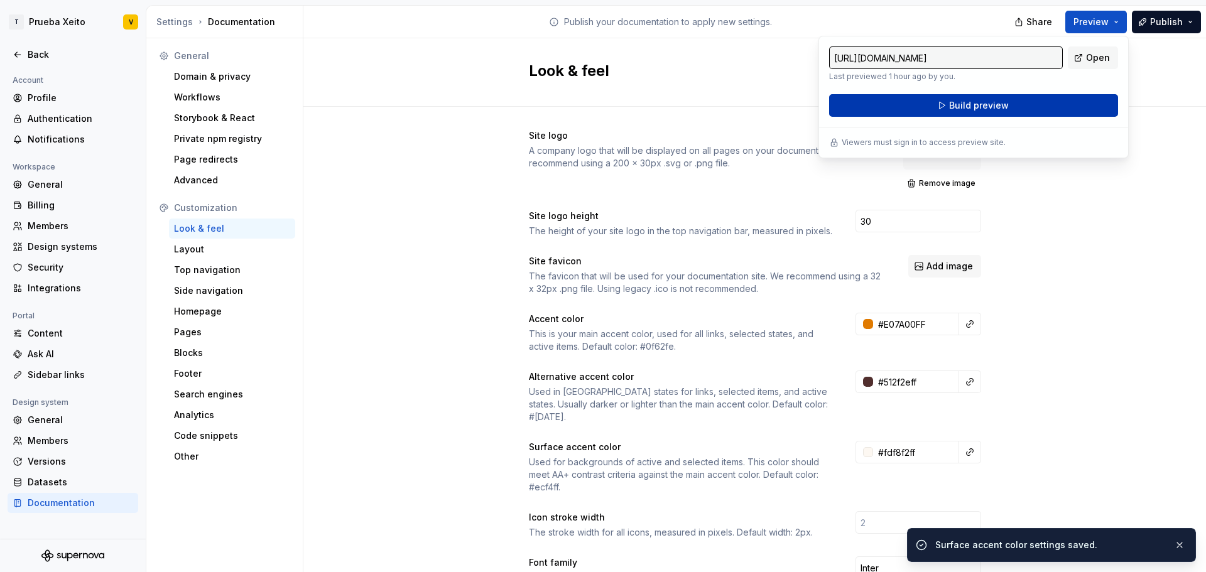
click at [1061, 106] on button "Build preview" at bounding box center [973, 105] width 289 height 23
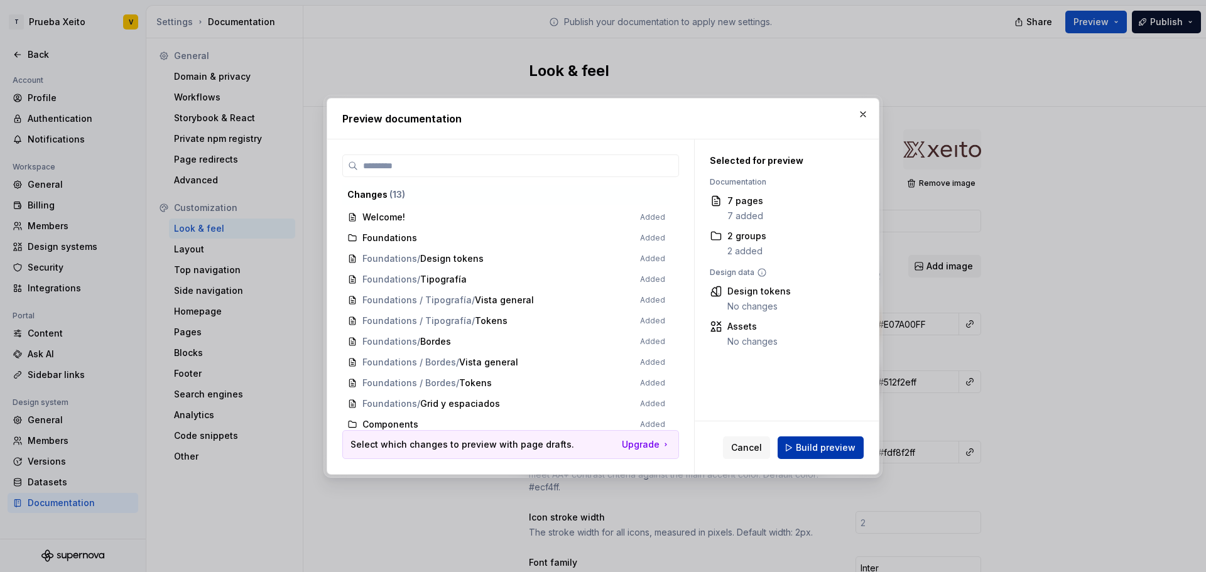
click at [819, 449] on span "Build preview" at bounding box center [826, 447] width 60 height 13
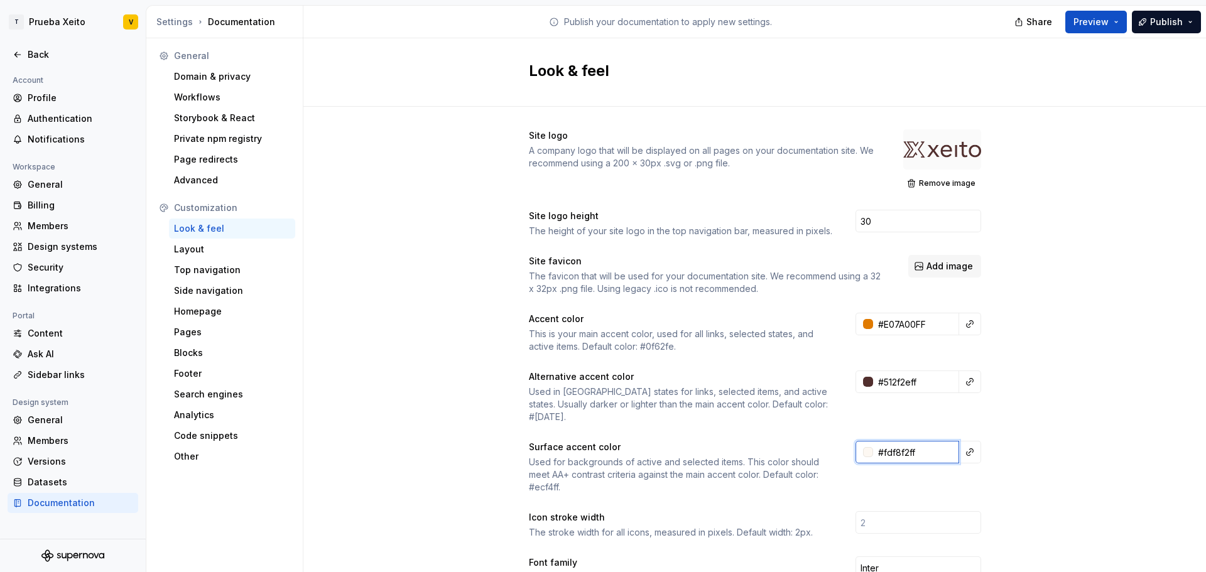
click at [883, 443] on input "#fdf8f2ff" at bounding box center [916, 452] width 86 height 23
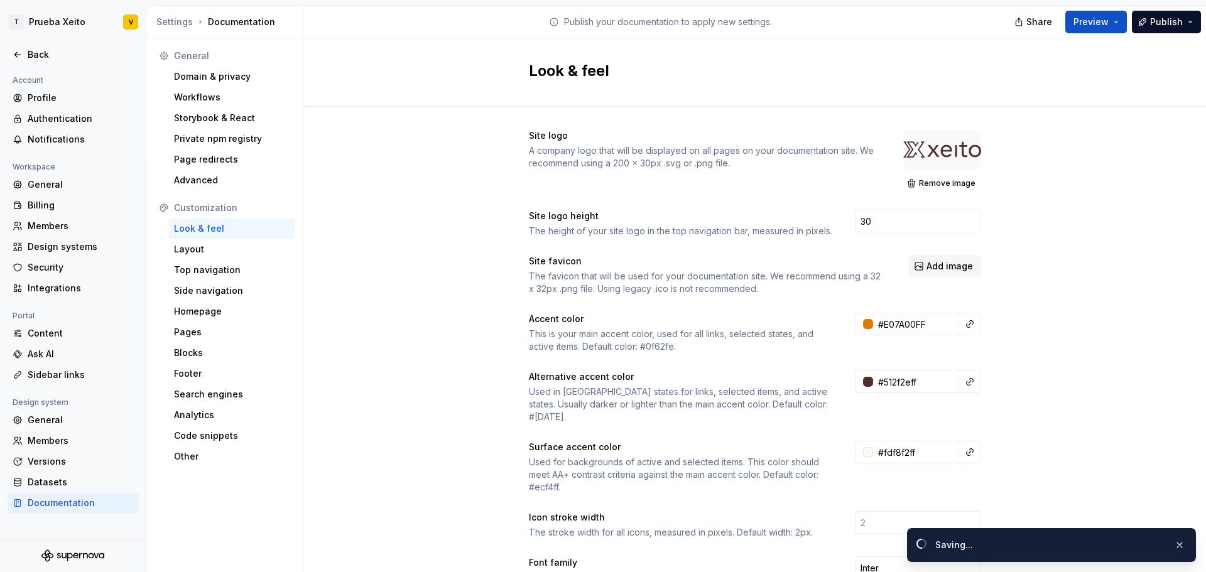
type input "#FDF8F2FF"
